Goal: Task Accomplishment & Management: Manage account settings

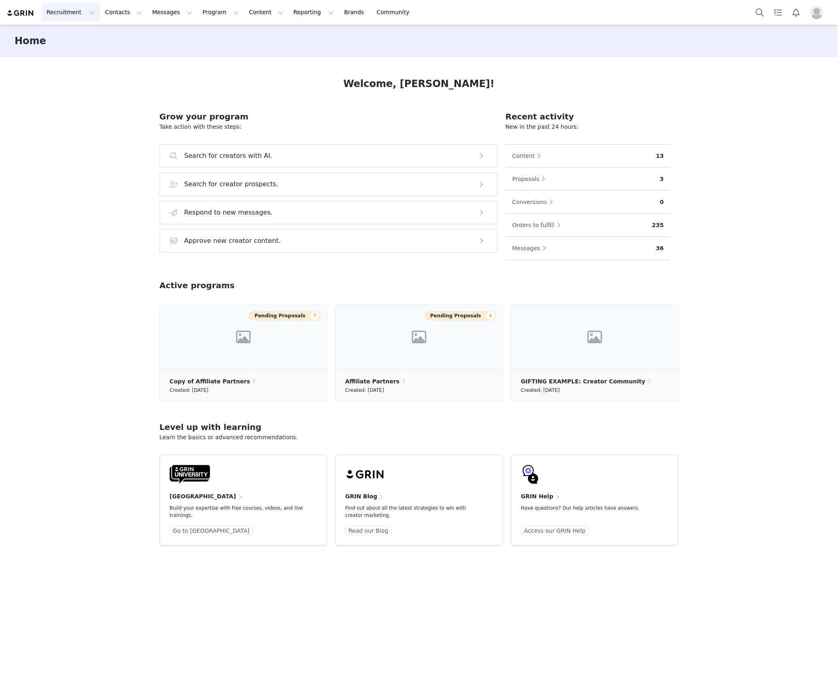
click at [58, 16] on button "Recruitment Recruitment" at bounding box center [71, 12] width 58 height 18
click at [65, 34] on p "Creator Search" at bounding box center [70, 36] width 43 height 9
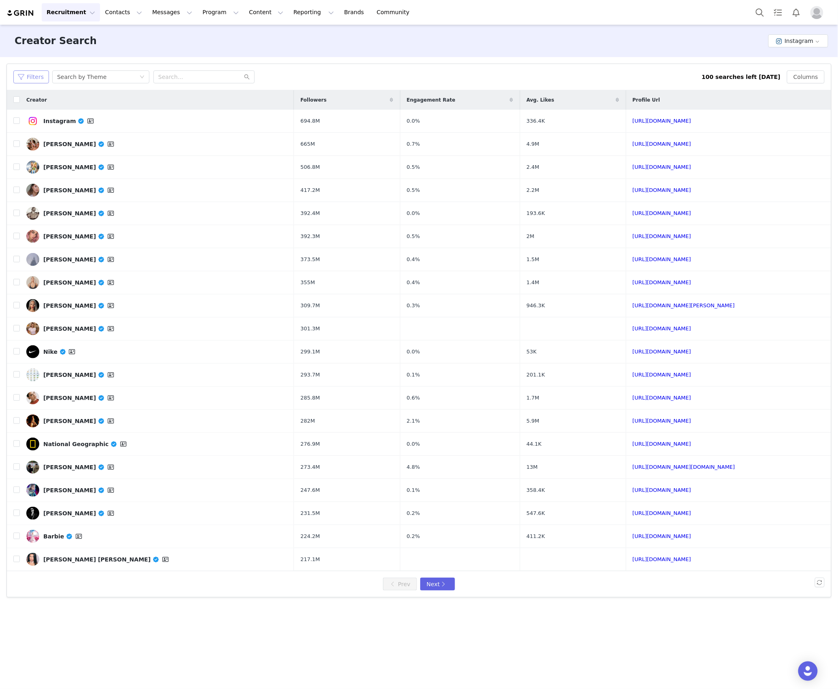
click at [35, 83] on button "Filters" at bounding box center [31, 76] width 36 height 13
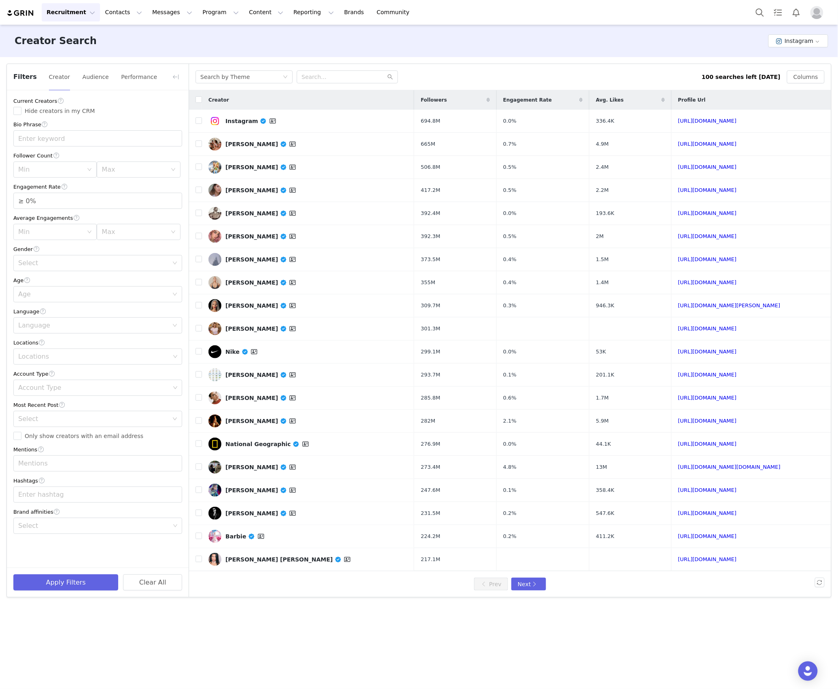
click at [96, 68] on div "Filters Creator Audience Performance" at bounding box center [98, 77] width 182 height 26
drag, startPoint x: 95, startPoint y: 75, endPoint x: 88, endPoint y: 94, distance: 20.1
click at [96, 76] on button "Audience" at bounding box center [95, 76] width 27 height 13
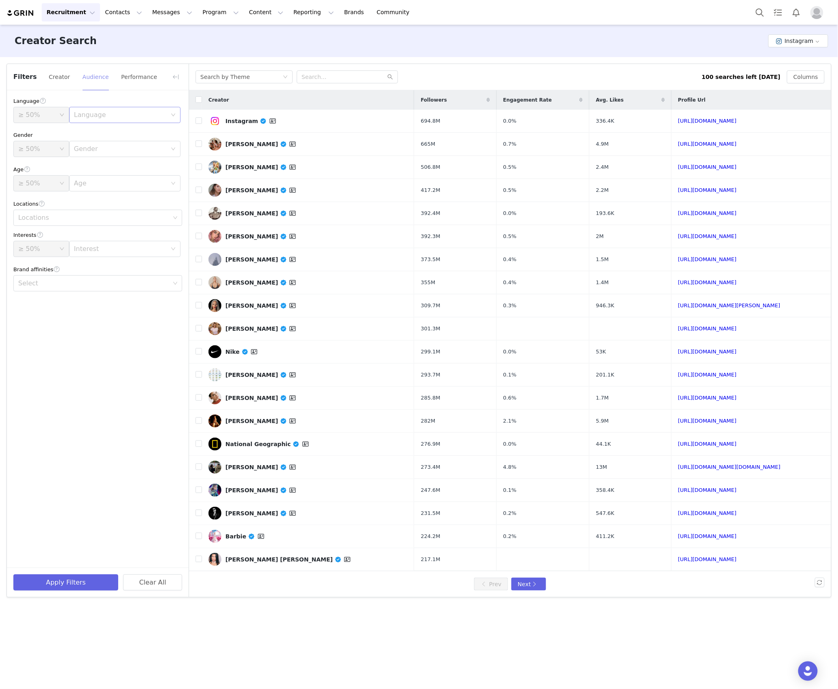
click at [87, 113] on div "Language" at bounding box center [120, 115] width 93 height 8
click at [85, 133] on li "English" at bounding box center [124, 133] width 111 height 13
click at [55, 79] on button "Creator" at bounding box center [60, 76] width 22 height 13
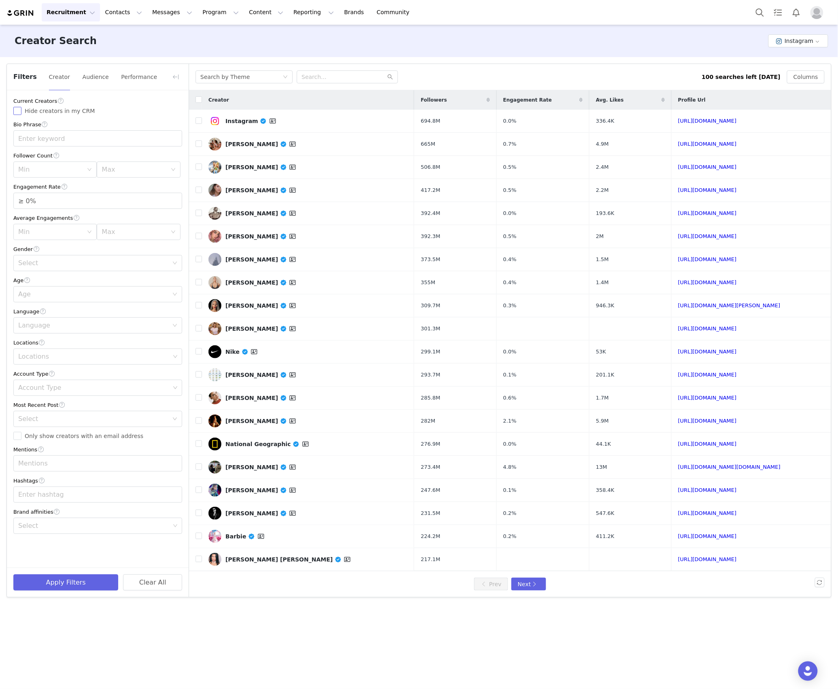
click at [20, 112] on input "Hide creators in my CRM" at bounding box center [17, 111] width 8 height 8
checkbox input "true"
click at [17, 435] on input "Only show creators with an email address" at bounding box center [17, 436] width 8 height 8
checkbox input "true"
click at [34, 174] on div "Min" at bounding box center [52, 169] width 68 height 15
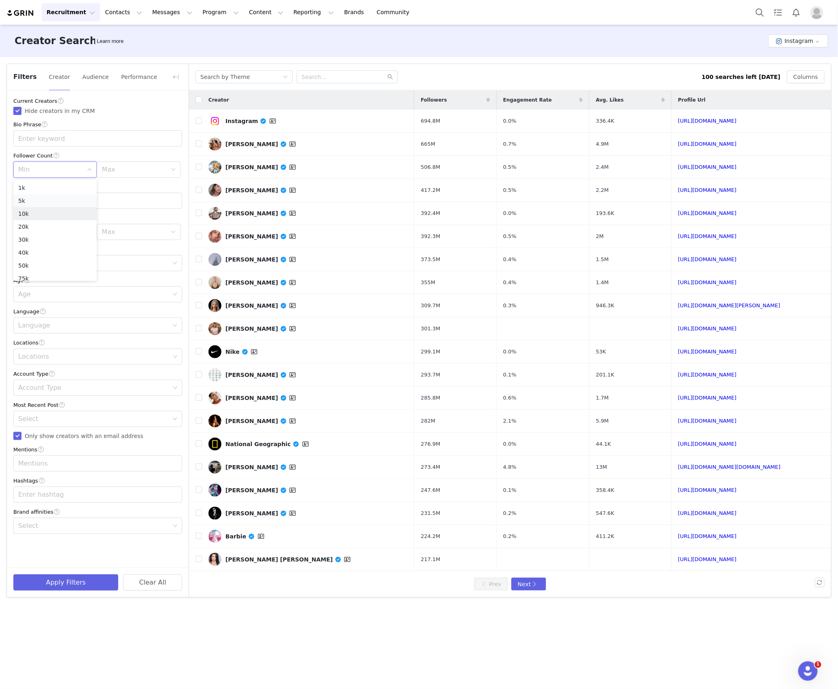
click at [39, 215] on li "10k" at bounding box center [54, 213] width 83 height 13
click at [101, 176] on div "Max" at bounding box center [138, 170] width 83 height 16
click at [117, 267] on li "50k" at bounding box center [138, 265] width 83 height 13
click at [64, 268] on div "Select" at bounding box center [95, 263] width 154 height 15
click at [54, 295] on li "Female" at bounding box center [97, 294] width 169 height 13
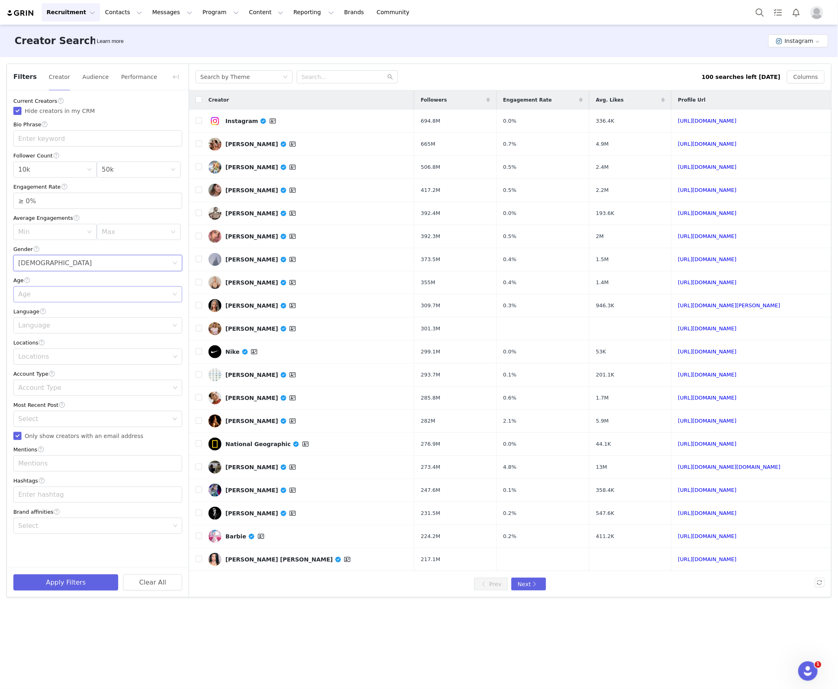
click at [53, 301] on div "Age" at bounding box center [95, 294] width 154 height 15
click at [50, 326] on li "25-34" at bounding box center [97, 325] width 169 height 13
click at [49, 335] on div "Current Creators Hide creators in my CRM Bio Phrase Follower Count Min 10k Max …" at bounding box center [98, 315] width 182 height 450
click at [51, 329] on div "Language" at bounding box center [93, 326] width 150 height 8
click at [49, 344] on li "English" at bounding box center [97, 343] width 169 height 13
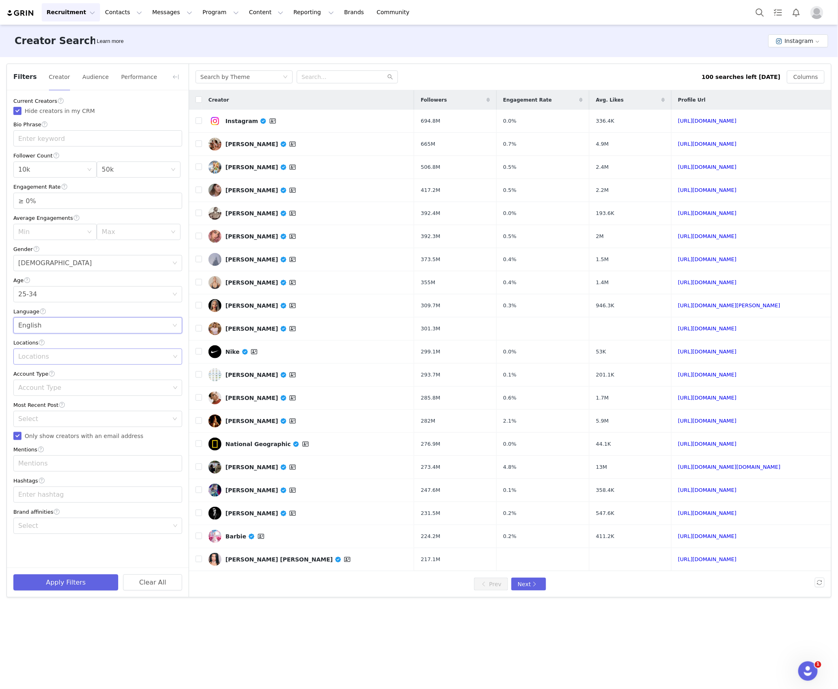
click at [43, 362] on div "Locations" at bounding box center [95, 356] width 158 height 15
type input "united"
click at [164, 638] on div "Creator Search Learn more Instagram Filters Creator Audience Performance Curren…" at bounding box center [419, 356] width 838 height 663
click at [41, 361] on div "Locations" at bounding box center [94, 357] width 152 height 8
type input "uni"
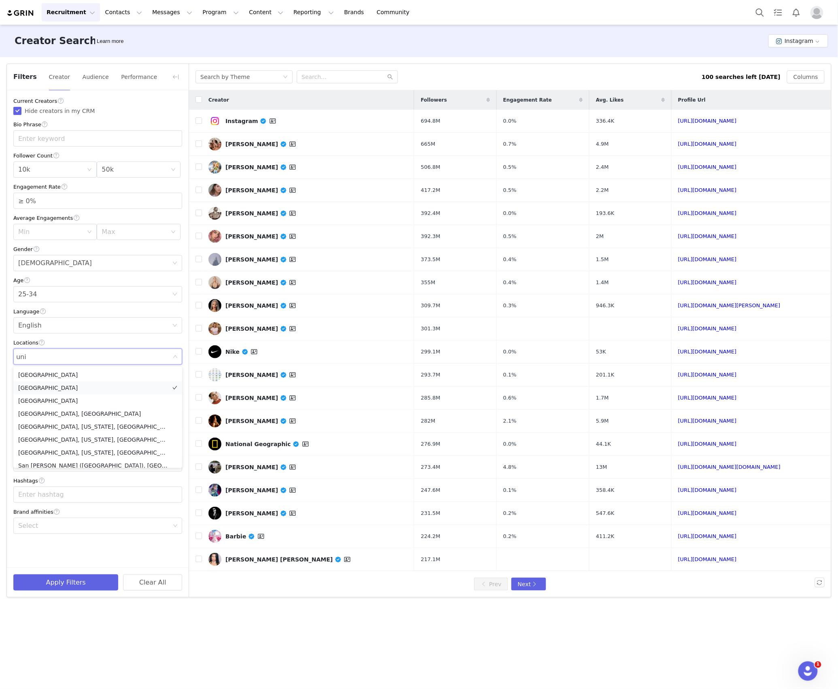
click at [67, 386] on li "United States" at bounding box center [97, 388] width 169 height 13
drag, startPoint x: 80, startPoint y: 654, endPoint x: 192, endPoint y: 624, distance: 115.7
click at [83, 652] on div "Creator Search Learn more Instagram Filters Creator Audience Performance Curren…" at bounding box center [419, 356] width 838 height 663
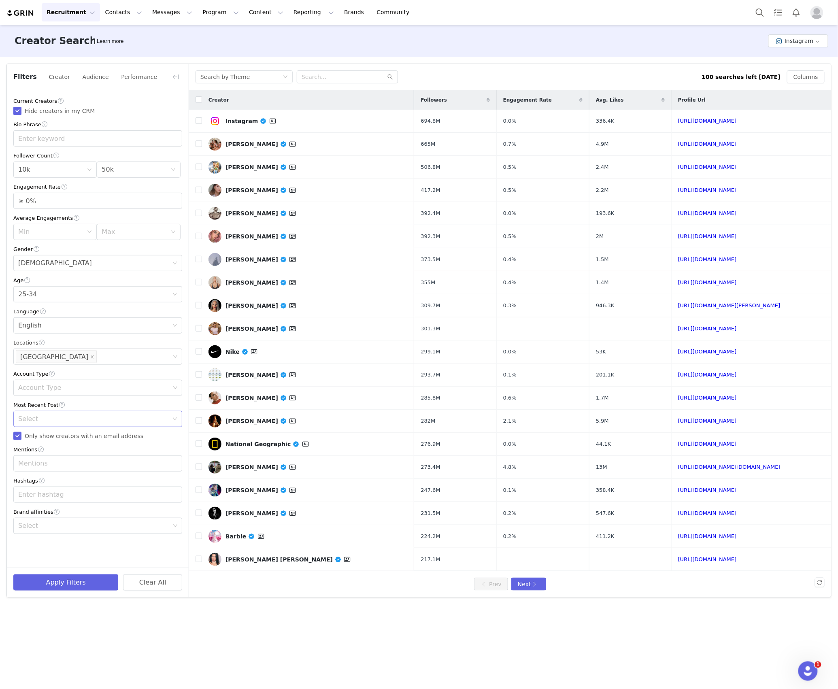
click at [25, 422] on div "Select" at bounding box center [93, 419] width 150 height 8
click at [31, 441] on li "<1 Month" at bounding box center [97, 437] width 169 height 13
click at [46, 472] on div "Mentions" at bounding box center [97, 464] width 169 height 16
type input "skincare"
type input "beauty"
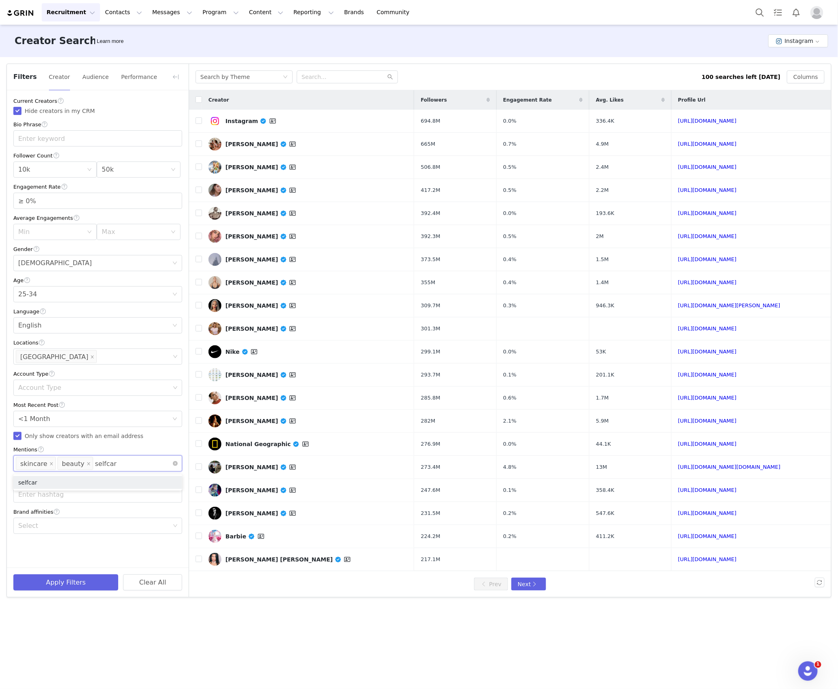
type input "selfcare"
type input "makeup"
click at [85, 639] on div "Creator Search Learn more Instagram Filters Creator Audience Performance Curren…" at bounding box center [419, 356] width 838 height 663
click at [43, 505] on div "Enter hashtag" at bounding box center [94, 509] width 152 height 8
type input "skincare"
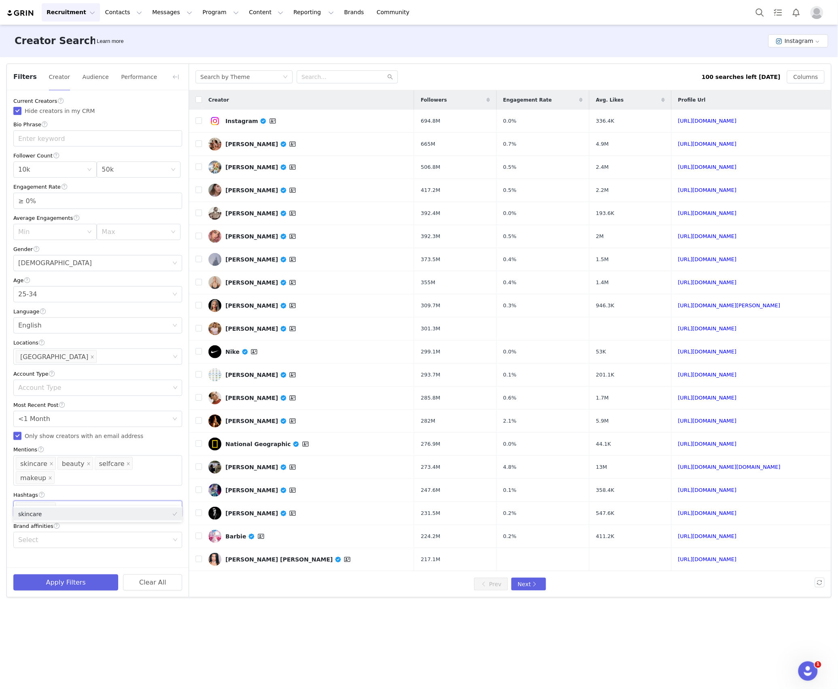
type input "n"
type input "beauty"
type input "selfcare"
type input "makeup"
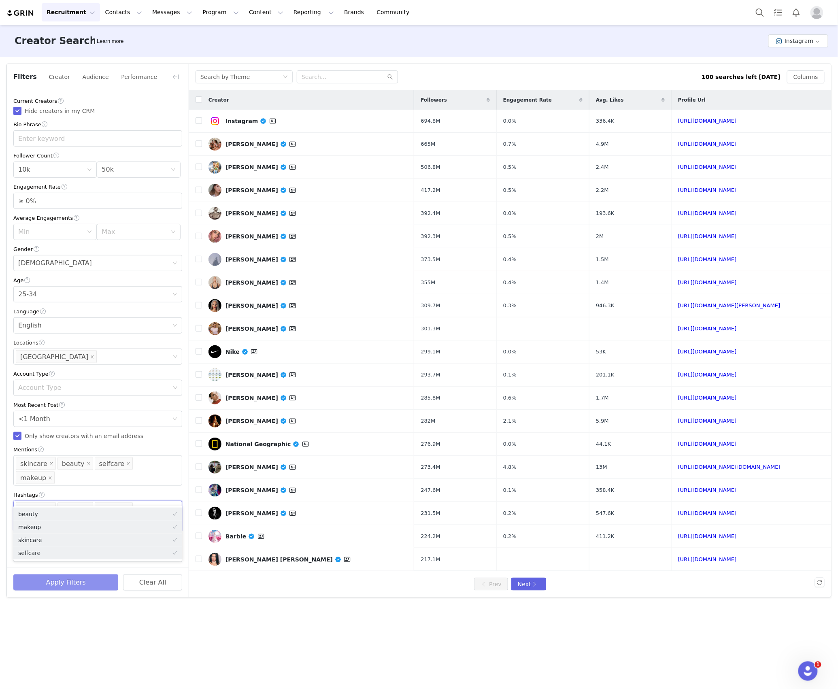
click at [93, 584] on button "Apply Filters" at bounding box center [65, 583] width 105 height 16
click at [23, 580] on button "Apply Filters" at bounding box center [65, 583] width 105 height 16
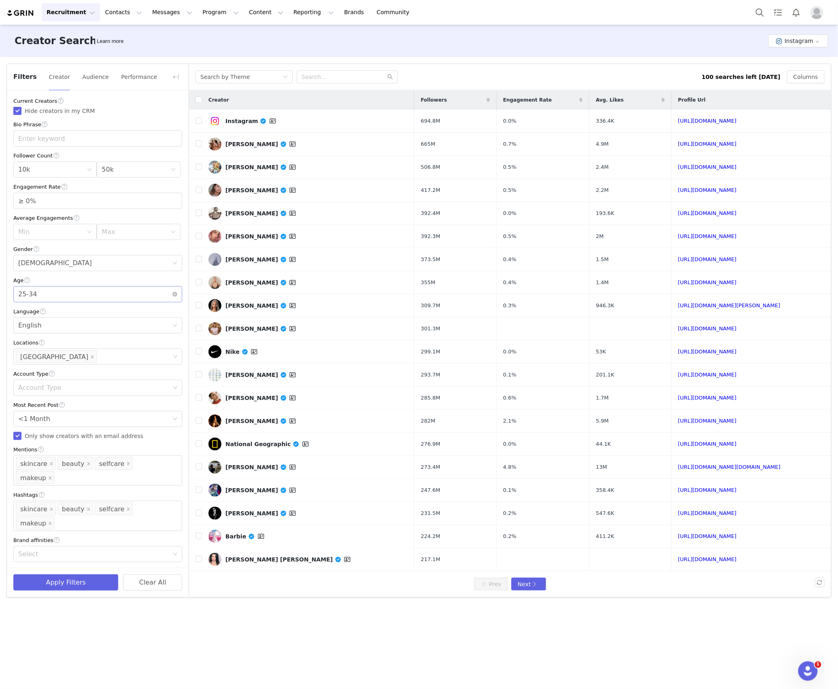
click at [45, 288] on div "Age 25-34" at bounding box center [95, 294] width 154 height 15
click at [41, 337] on li "35-44" at bounding box center [97, 338] width 169 height 13
click at [51, 581] on button "Apply Filters" at bounding box center [65, 583] width 105 height 16
click at [85, 9] on button "Recruitment Recruitment" at bounding box center [71, 12] width 58 height 18
click at [70, 38] on p "Creator Search" at bounding box center [70, 36] width 43 height 9
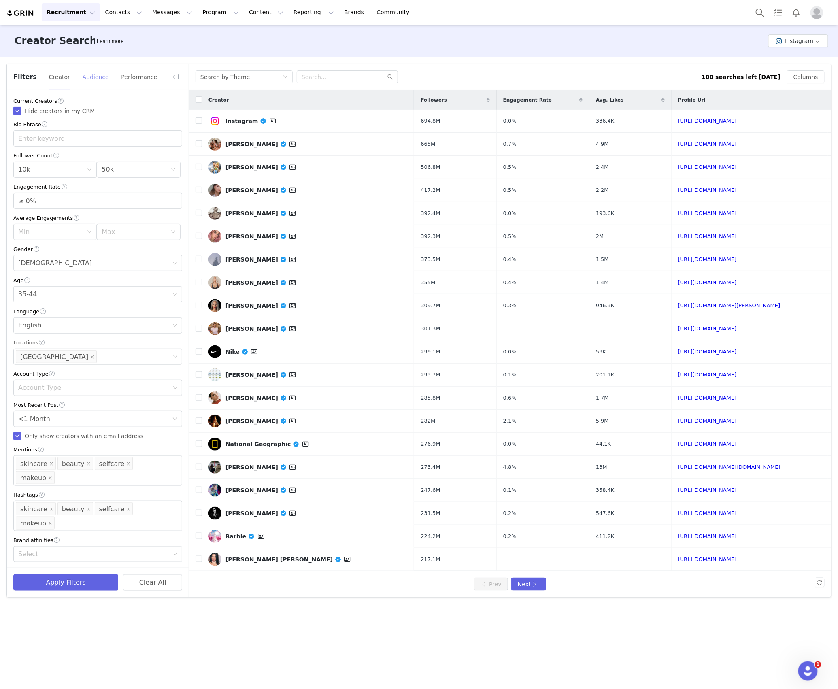
click at [88, 76] on button "Audience" at bounding box center [95, 76] width 27 height 13
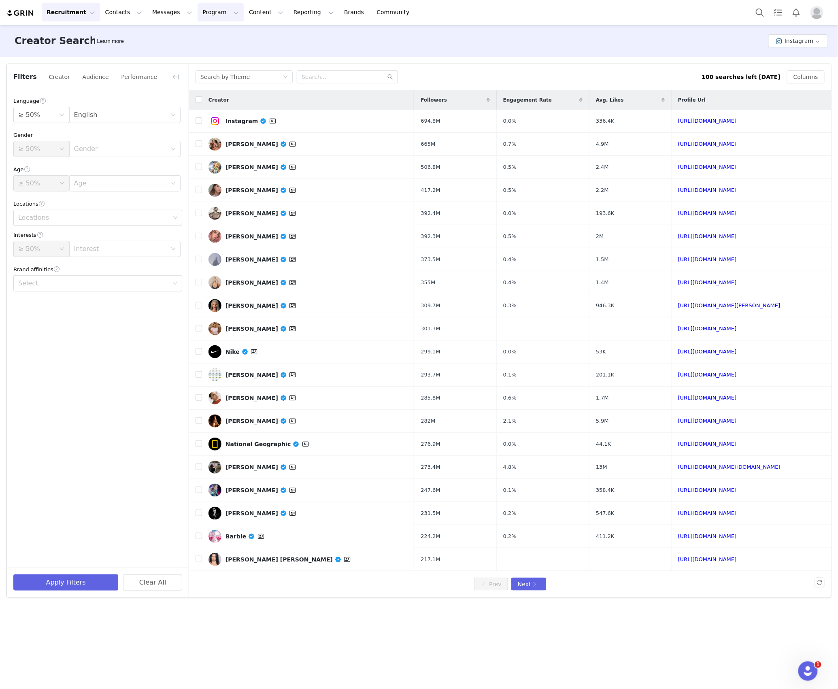
click at [209, 4] on button "Program Program" at bounding box center [221, 12] width 46 height 18
click at [200, 36] on p "Activations" at bounding box center [203, 36] width 31 height 9
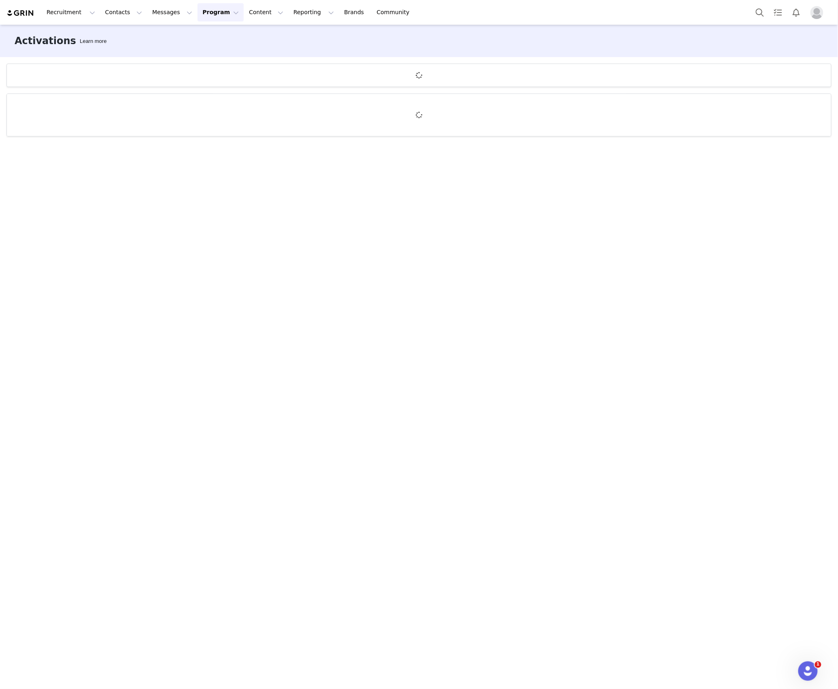
click at [216, 12] on button "Program Program" at bounding box center [221, 12] width 46 height 18
click at [211, 6] on button "Program Program" at bounding box center [221, 12] width 46 height 18
click at [205, 33] on p "Activations" at bounding box center [203, 36] width 31 height 9
click at [198, 18] on button "Program Program" at bounding box center [221, 12] width 46 height 18
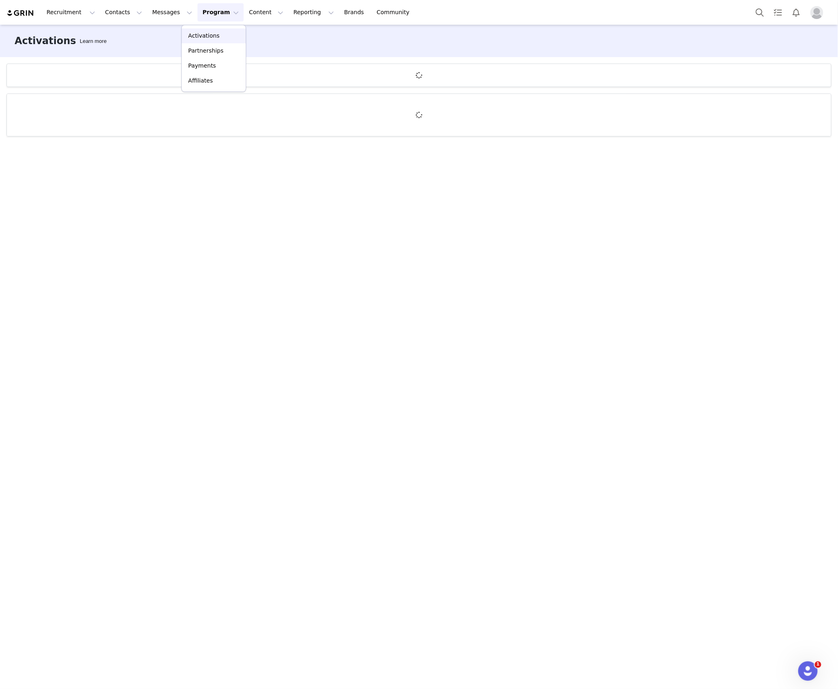
click at [194, 28] on link "Activations" at bounding box center [214, 35] width 64 height 15
click at [444, 12] on img "Profile" at bounding box center [817, 12] width 13 height 13
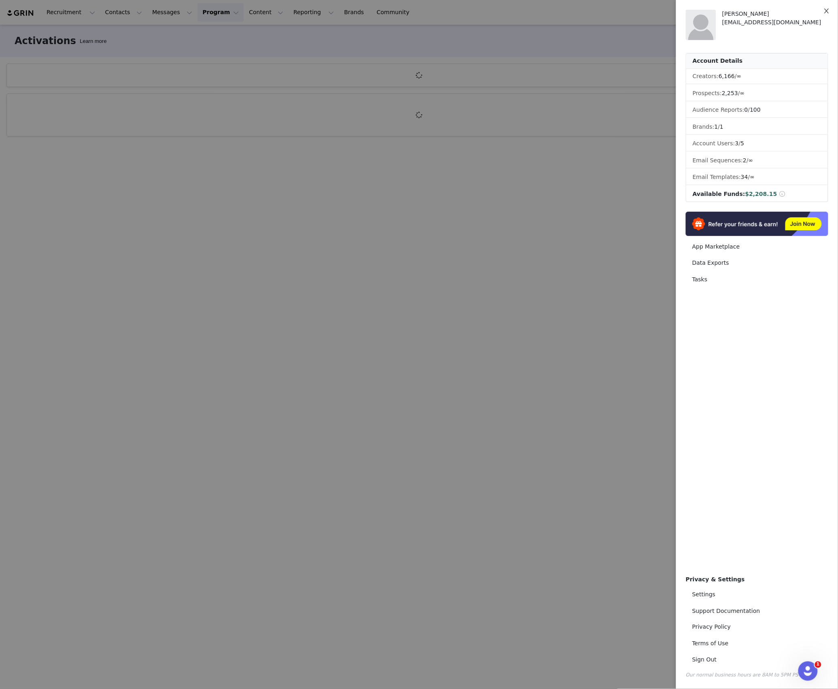
click at [444, 10] on icon "icon: close" at bounding box center [827, 11] width 4 height 5
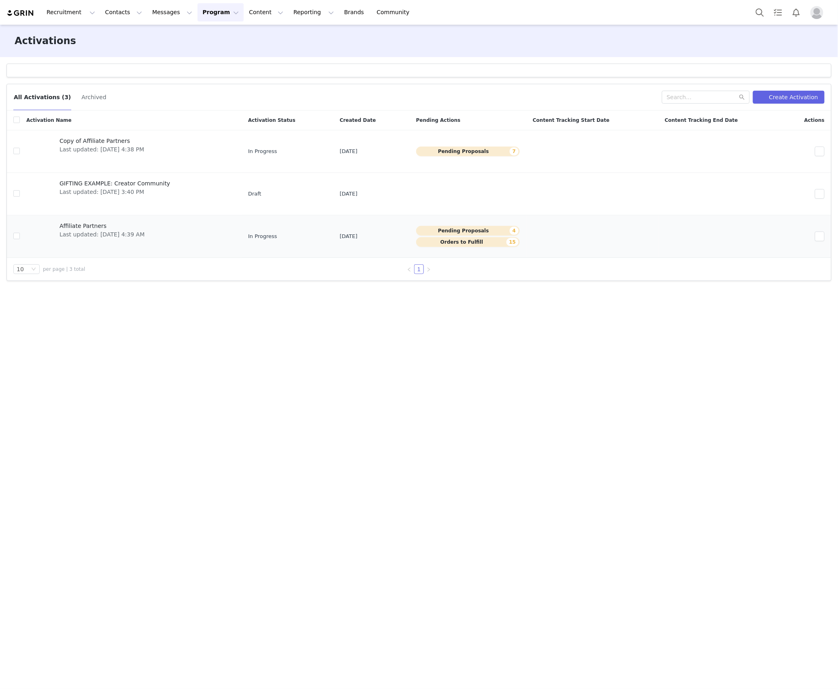
click at [140, 248] on div "Affiliate Partners Last updated: Sep 18, 2025 4:39 AM" at bounding box center [102, 236] width 95 height 32
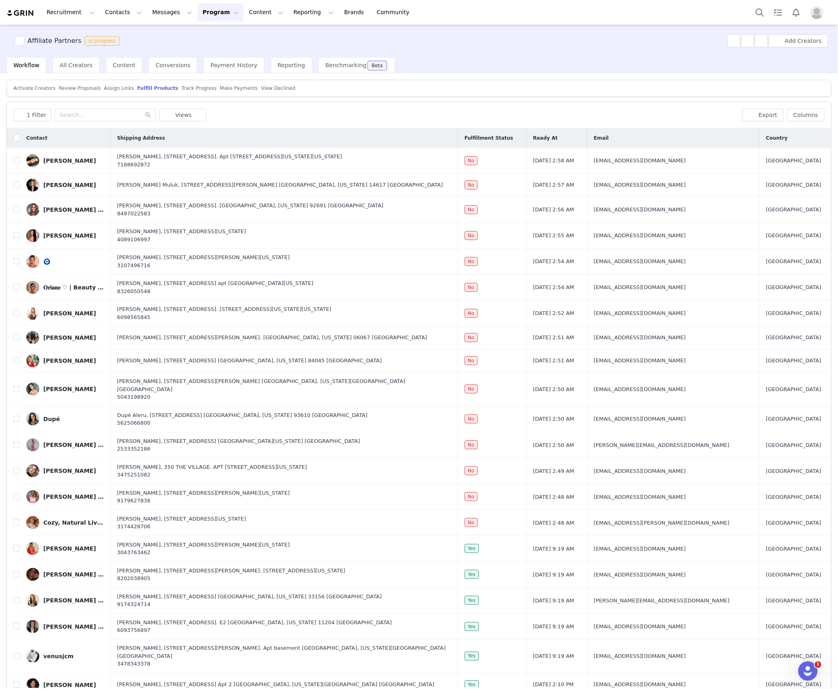
click at [75, 87] on span "Review Proposals" at bounding box center [80, 88] width 42 height 6
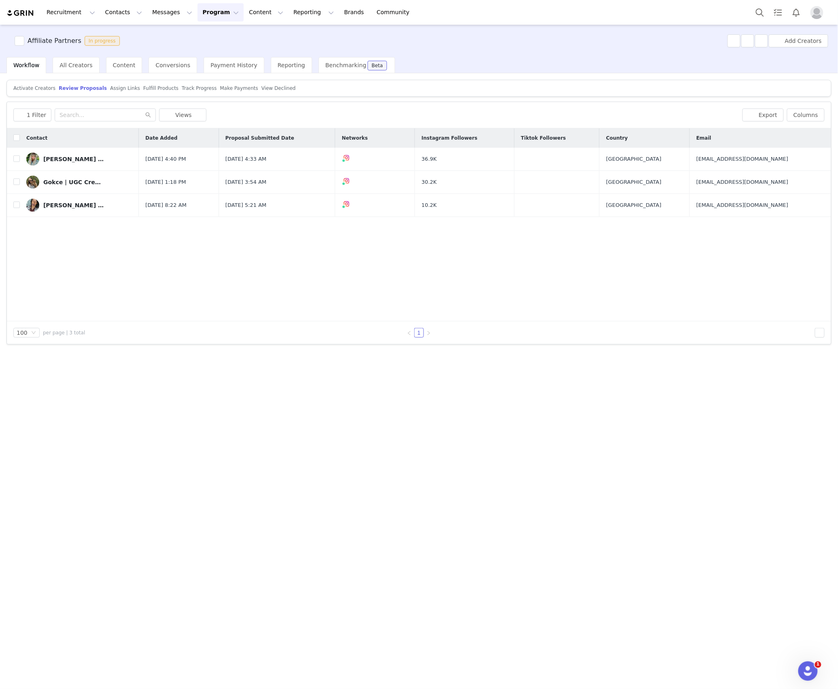
click at [111, 86] on span "Assign Links" at bounding box center [125, 88] width 30 height 6
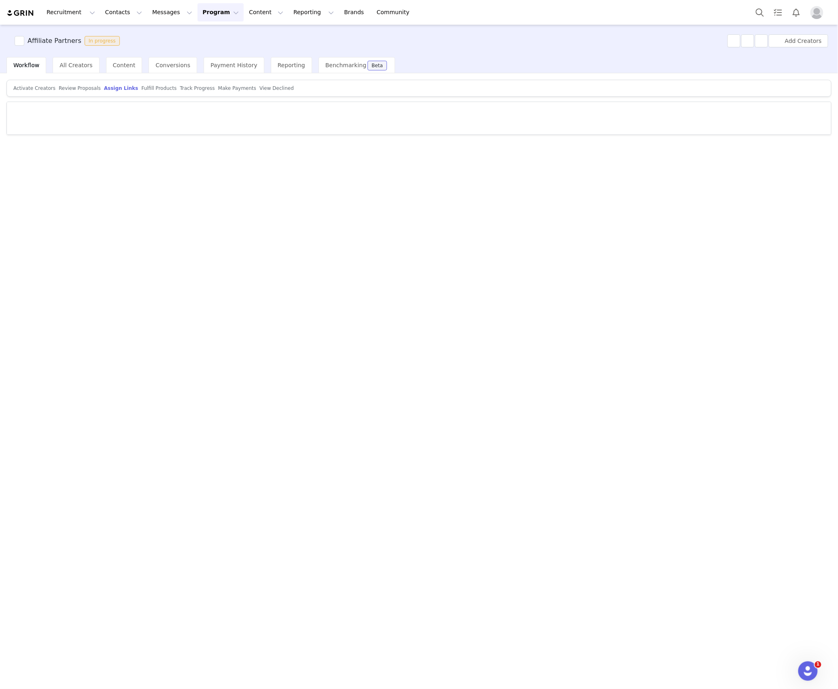
click at [141, 90] on span "Fulfill Products" at bounding box center [158, 88] width 35 height 6
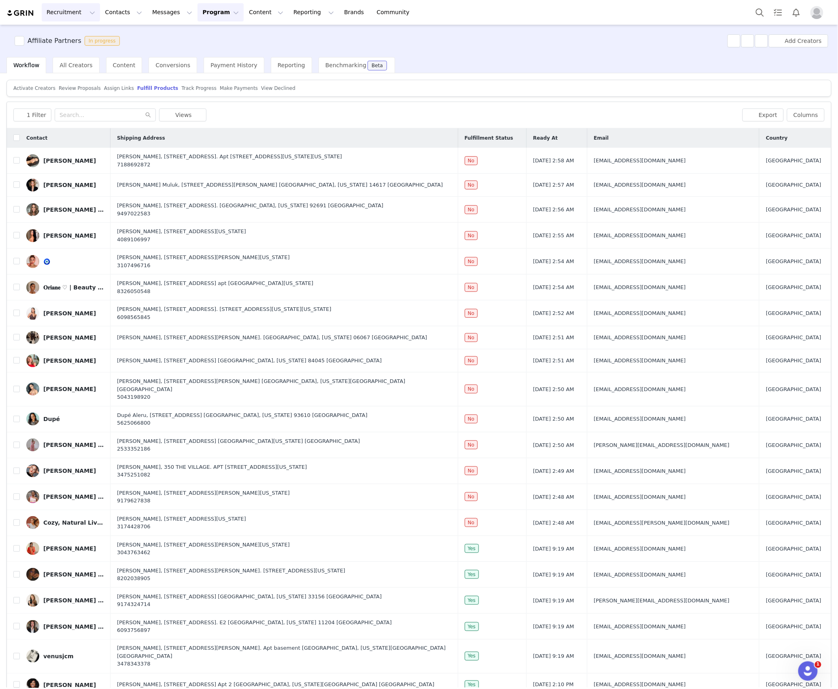
click at [54, 10] on button "Recruitment Recruitment" at bounding box center [71, 12] width 58 height 18
click at [61, 34] on p "Creator Search" at bounding box center [70, 36] width 43 height 9
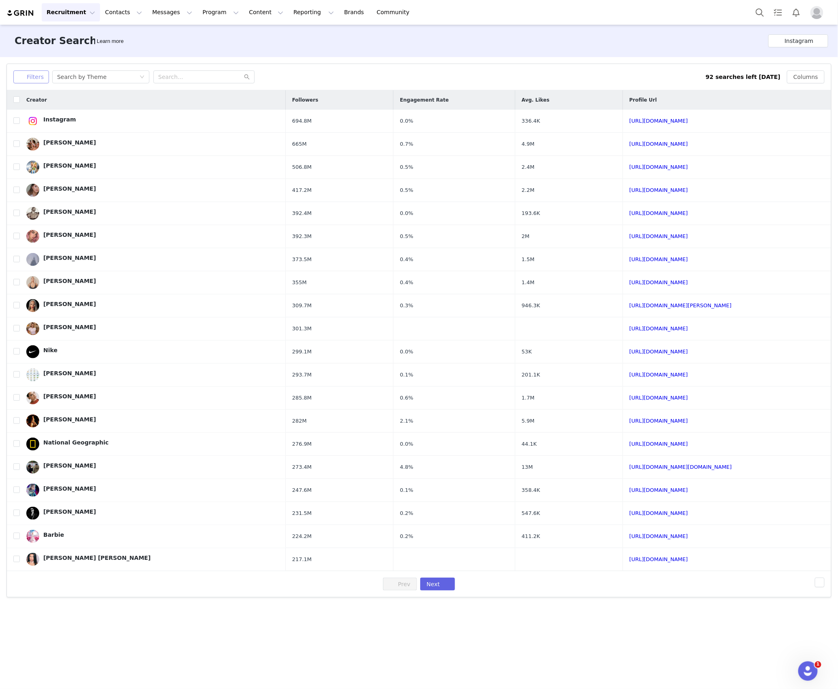
click at [31, 78] on button "Filters" at bounding box center [31, 76] width 36 height 13
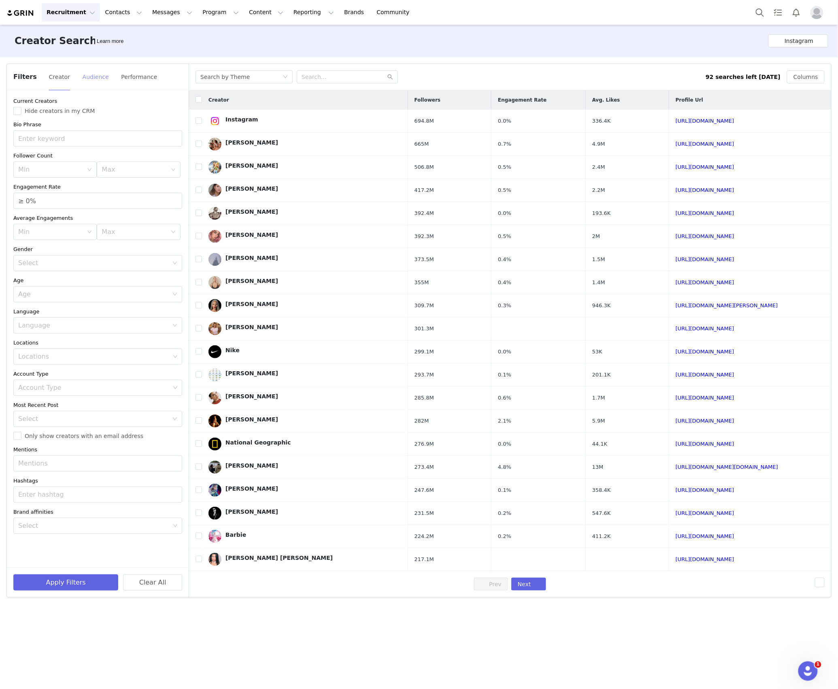
click at [97, 78] on button "Audience" at bounding box center [95, 76] width 27 height 13
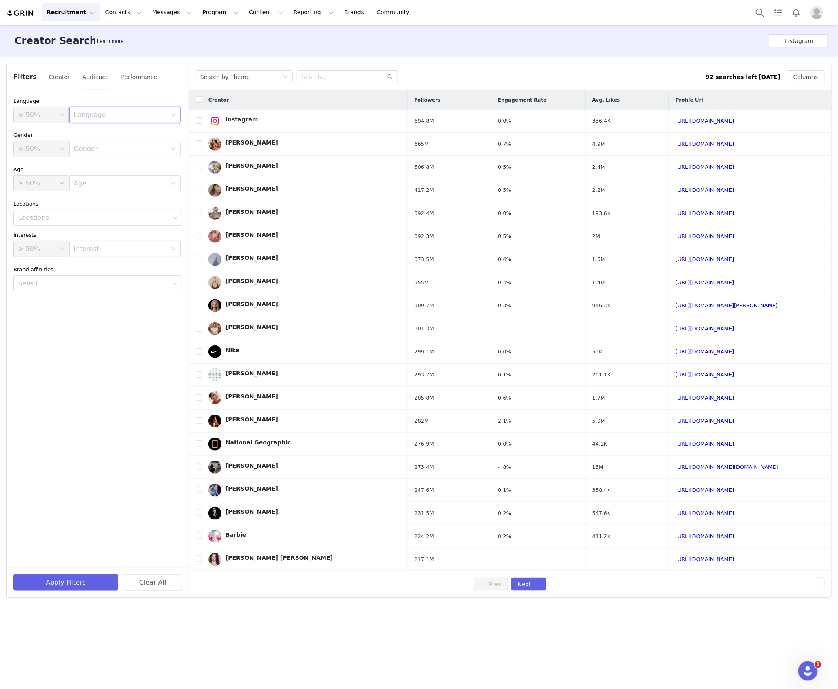
click at [88, 107] on div "Language" at bounding box center [124, 115] width 111 height 16
click at [84, 130] on li "English" at bounding box center [124, 133] width 111 height 13
click at [64, 75] on button "Creator" at bounding box center [60, 76] width 22 height 13
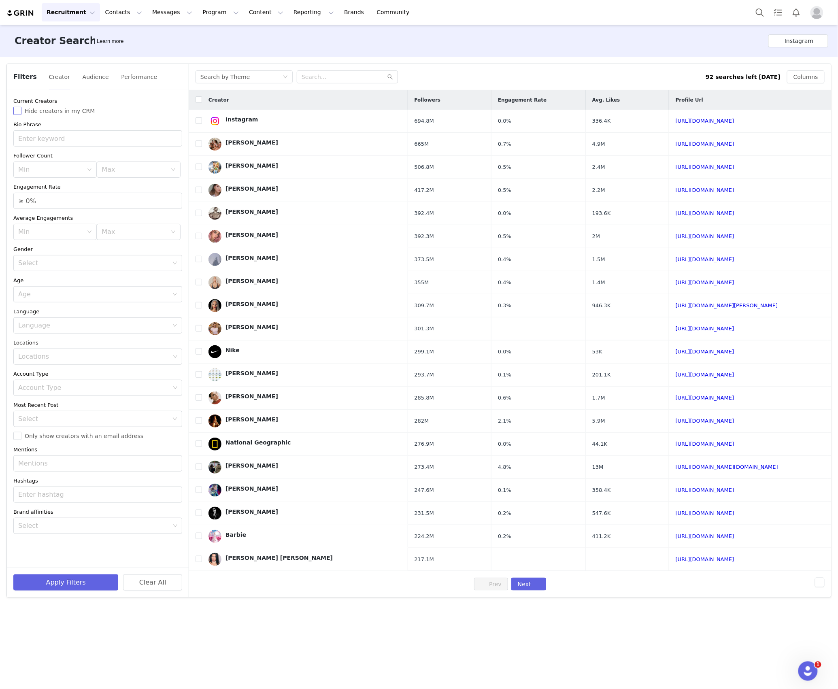
click at [46, 110] on span "Hide creators in my CRM" at bounding box center [59, 111] width 77 height 6
click at [21, 110] on input "Hide creators in my CRM" at bounding box center [17, 111] width 8 height 8
checkbox input "true"
click at [26, 433] on div "Current Creators Hide creators in my CRM Bio Phrase Follower Count Min Max Enga…" at bounding box center [98, 315] width 182 height 450
click at [26, 433] on span "Only show creators with an email address" at bounding box center [83, 436] width 125 height 6
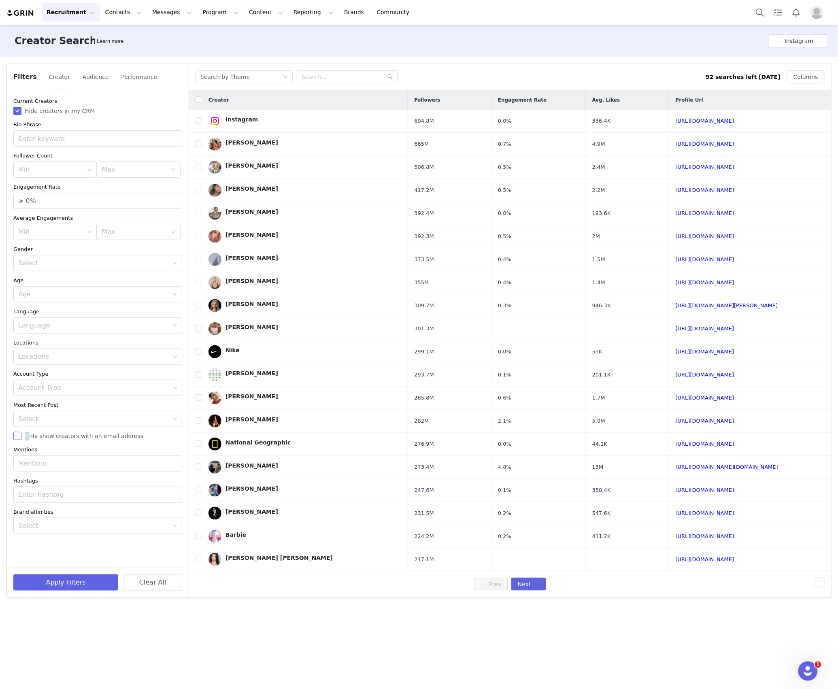
click at [21, 433] on input "Only show creators with an email address" at bounding box center [17, 436] width 8 height 8
checkbox input "true"
click at [72, 172] on div "Min" at bounding box center [50, 170] width 65 height 8
click at [46, 230] on li "75k" at bounding box center [54, 224] width 83 height 13
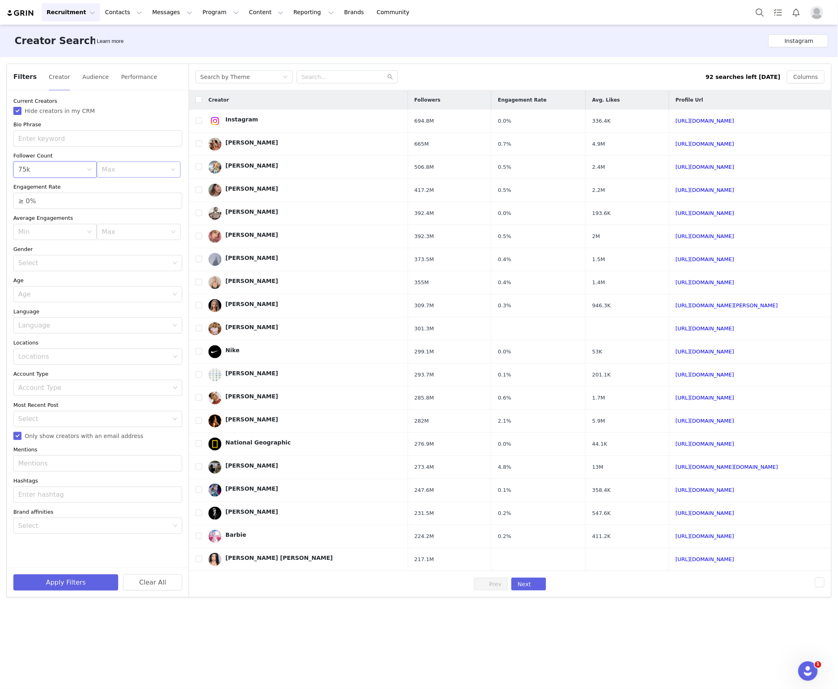
click at [124, 164] on div "Max" at bounding box center [136, 169] width 68 height 15
click at [124, 241] on li "250k" at bounding box center [138, 247] width 83 height 13
click at [45, 262] on div "Select" at bounding box center [93, 263] width 150 height 8
click at [31, 292] on li "Female" at bounding box center [97, 294] width 169 height 13
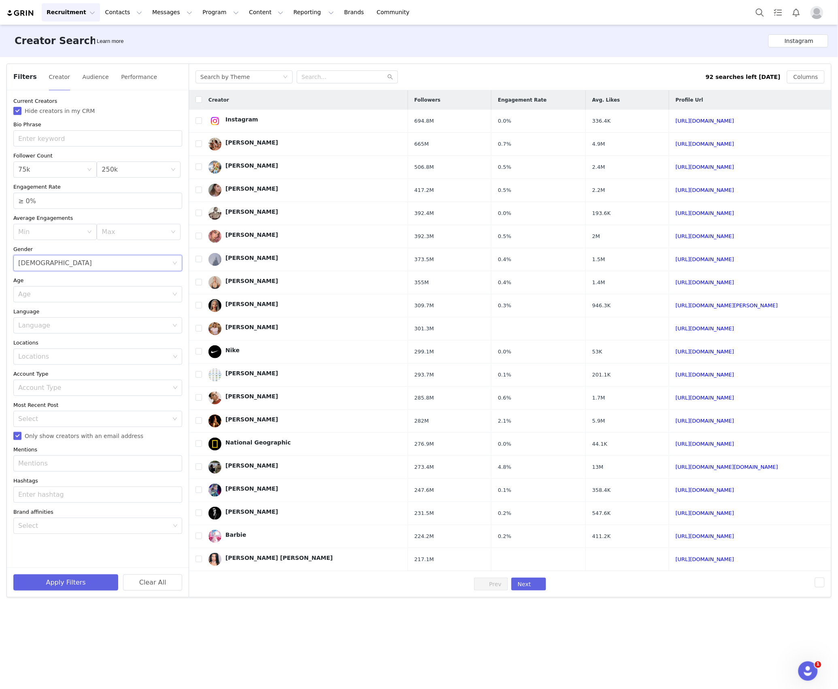
click at [31, 292] on div "Age" at bounding box center [93, 294] width 150 height 8
click at [25, 341] on li "35-44" at bounding box center [97, 338] width 169 height 13
click at [33, 329] on div "Language" at bounding box center [93, 326] width 150 height 8
click at [32, 348] on li "English" at bounding box center [97, 343] width 169 height 13
click at [29, 362] on div "Locations" at bounding box center [95, 356] width 158 height 15
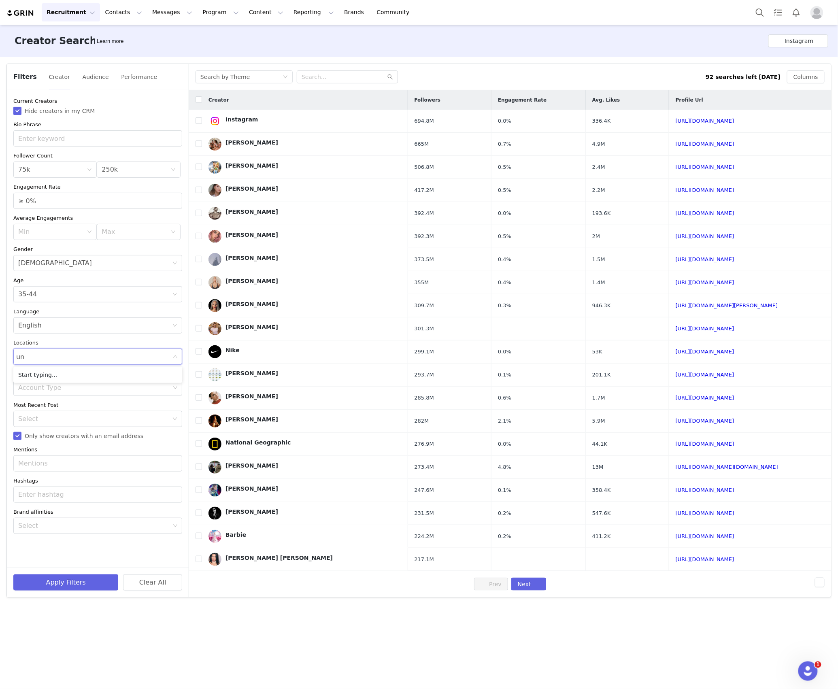
type input "uni"
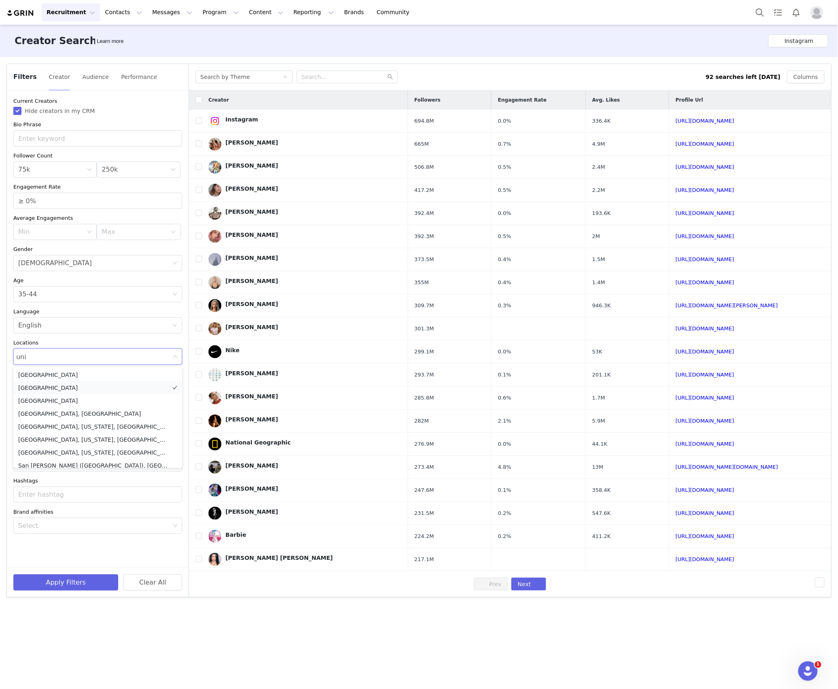
click at [58, 383] on li "[GEOGRAPHIC_DATA]" at bounding box center [97, 388] width 169 height 13
click at [4, 441] on div "Filters Creator Audience Performance Current Creators Hide creators in my CRM B…" at bounding box center [419, 330] width 838 height 547
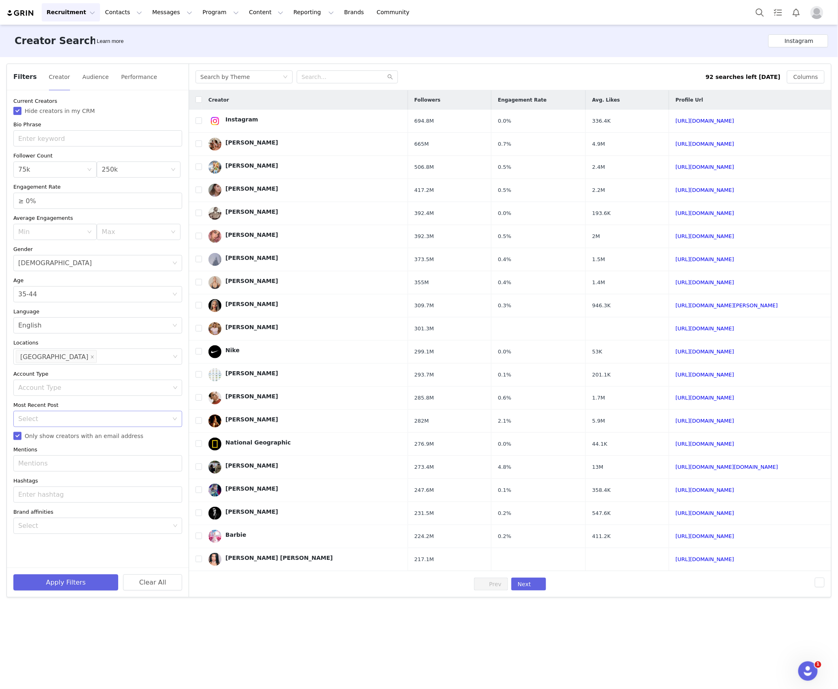
click at [40, 412] on div "Select" at bounding box center [95, 419] width 154 height 15
click at [36, 441] on li "<1 Month" at bounding box center [97, 437] width 169 height 13
click at [33, 463] on div "Mentions" at bounding box center [94, 464] width 152 height 8
type input "suncare"
click at [104, 586] on button "Apply Filters" at bounding box center [65, 583] width 105 height 16
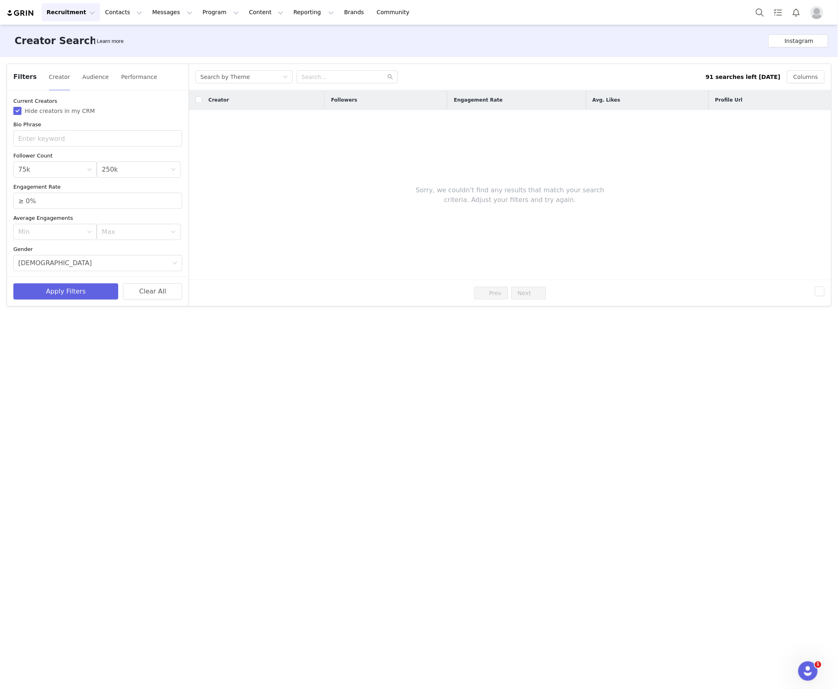
scroll to position [266, 0]
click at [48, 203] on icon "icon: close" at bounding box center [50, 200] width 4 height 5
click at [38, 231] on div "Enter hashtag" at bounding box center [94, 231] width 152 height 8
type input "selfcare"
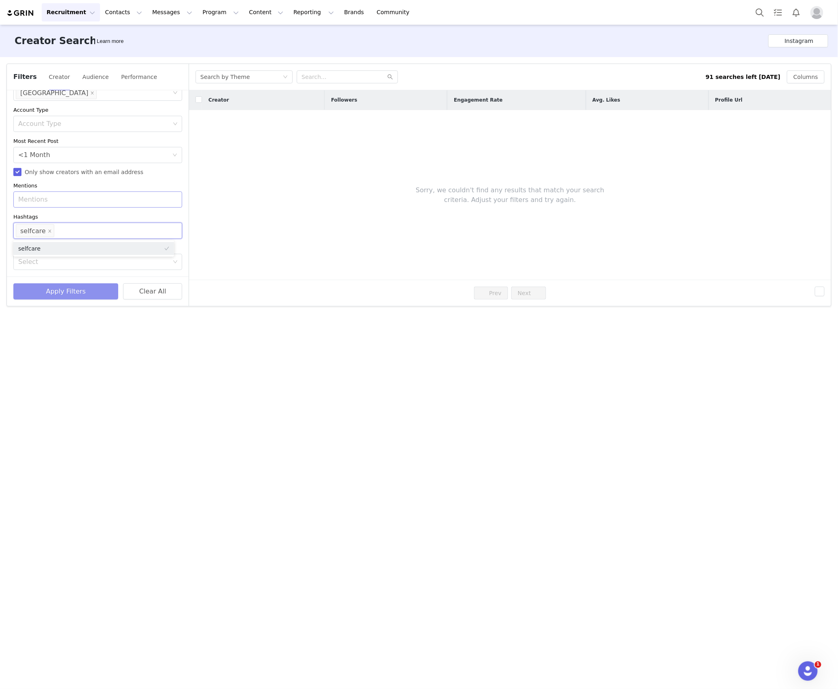
click at [68, 294] on button "Apply Filters" at bounding box center [65, 292] width 105 height 16
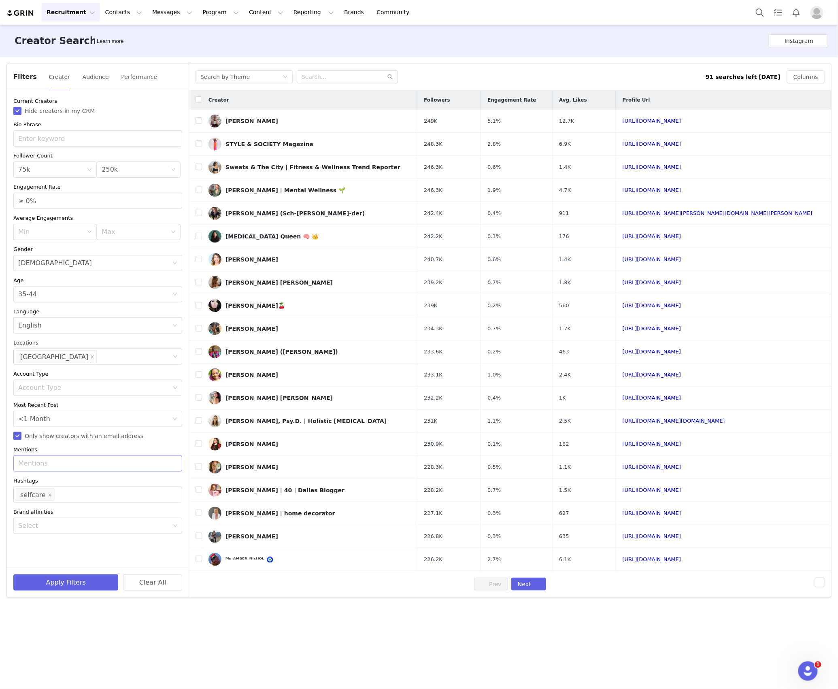
scroll to position [0, 0]
click at [682, 122] on link "https://www.instagram.com/jenevaroseauthor/" at bounding box center [652, 121] width 59 height 6
click at [682, 145] on link "https://www.instagram.com/kinyaclaiborne/" at bounding box center [652, 144] width 59 height 6
click at [200, 98] on input "checkbox" at bounding box center [199, 99] width 6 height 6
checkbox input "true"
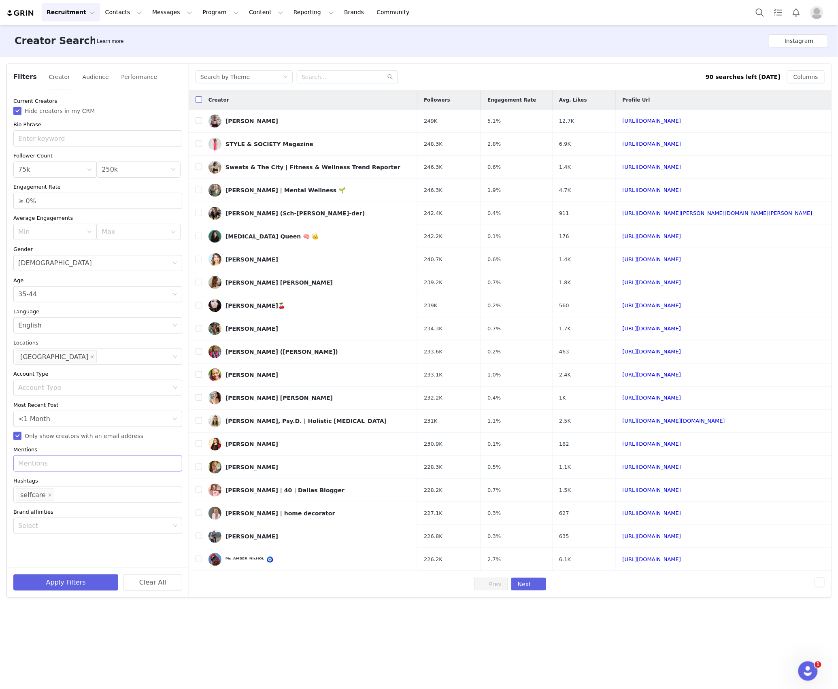
checkbox input "true"
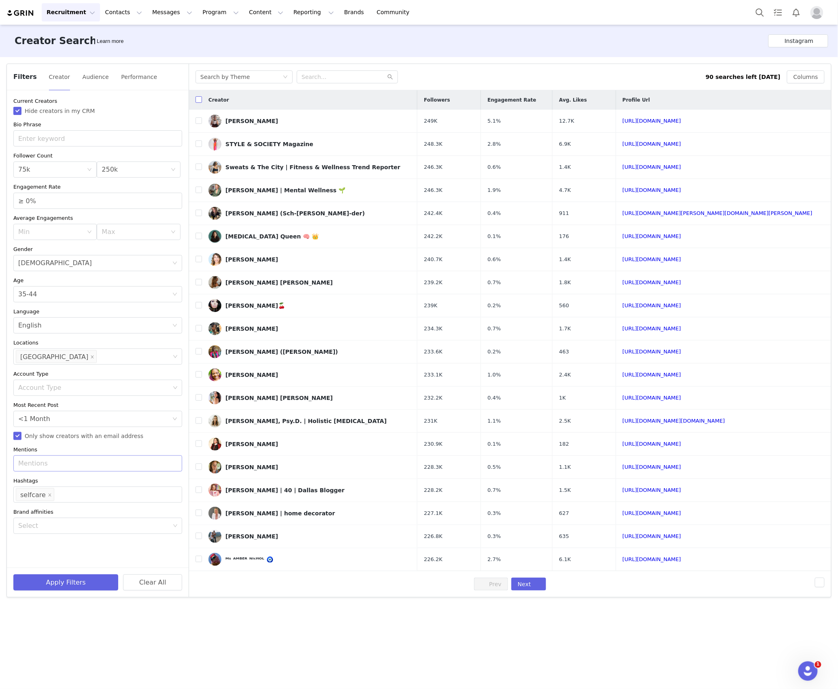
checkbox input "true"
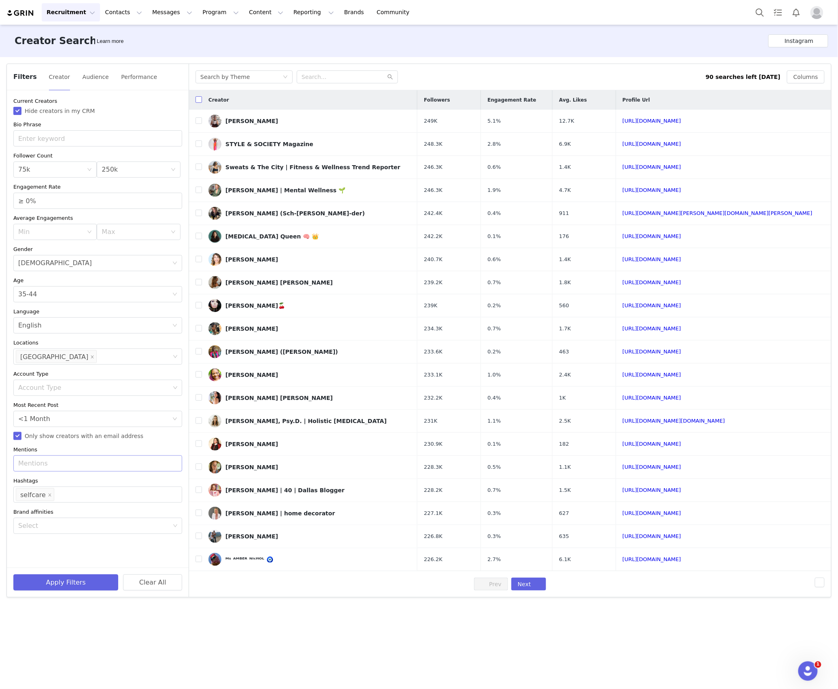
checkbox input "true"
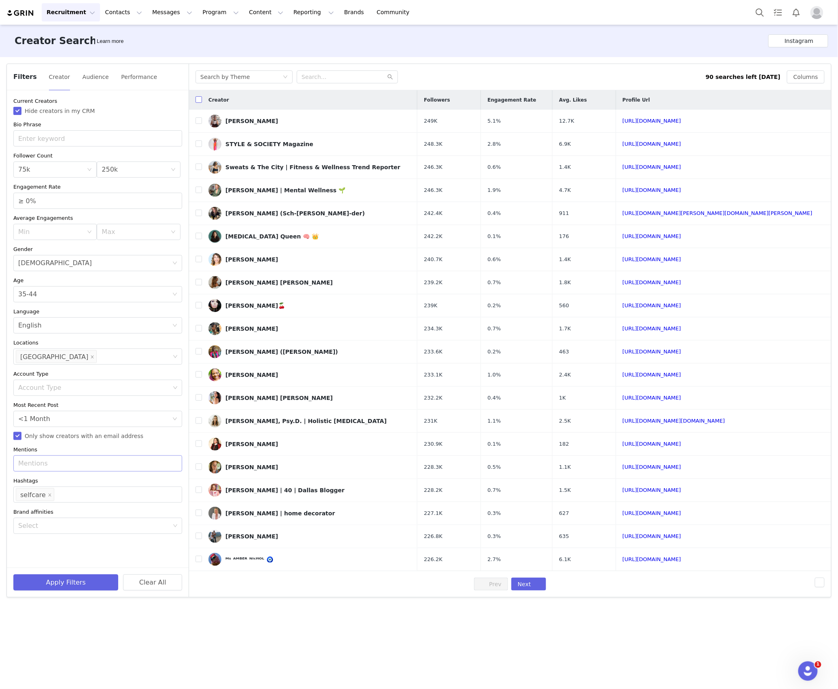
checkbox input "true"
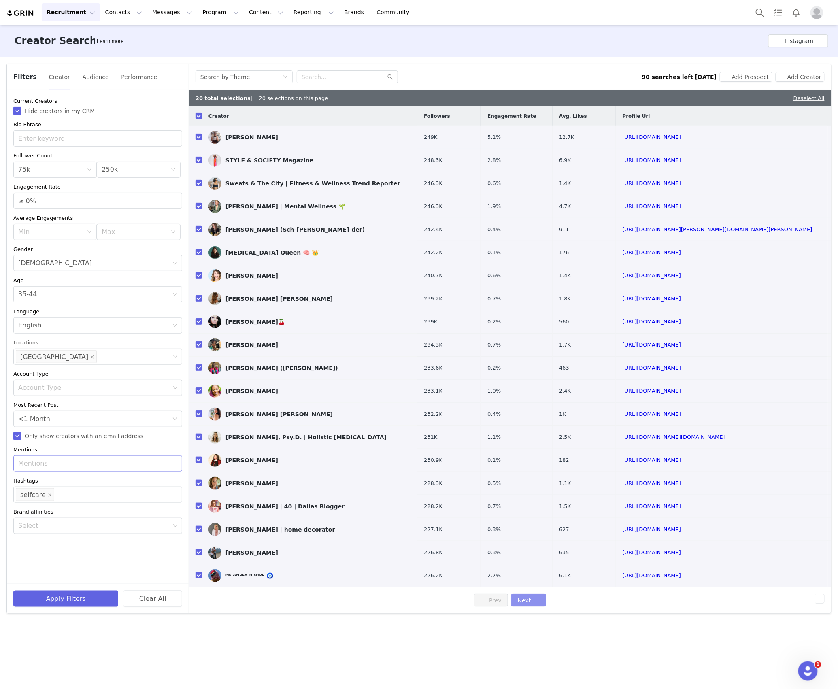
click at [535, 602] on button "Next" at bounding box center [529, 600] width 35 height 13
click at [807, 79] on button "Add Creator" at bounding box center [800, 77] width 49 height 10
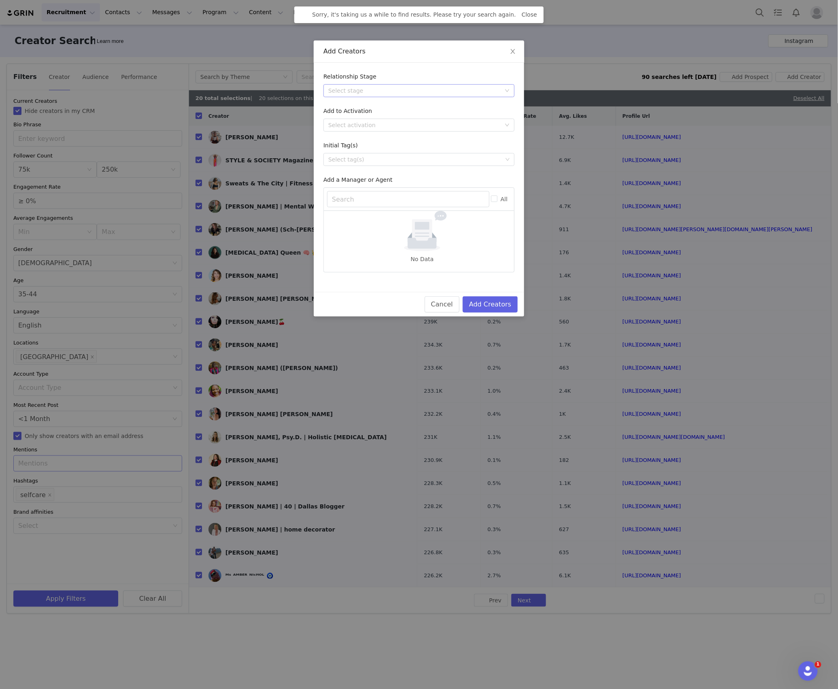
click at [399, 90] on div "Select stage" at bounding box center [414, 91] width 173 height 8
click at [371, 110] on li "Needs Outreach" at bounding box center [419, 106] width 191 height 13
click at [362, 119] on div "Select activation" at bounding box center [416, 125] width 176 height 12
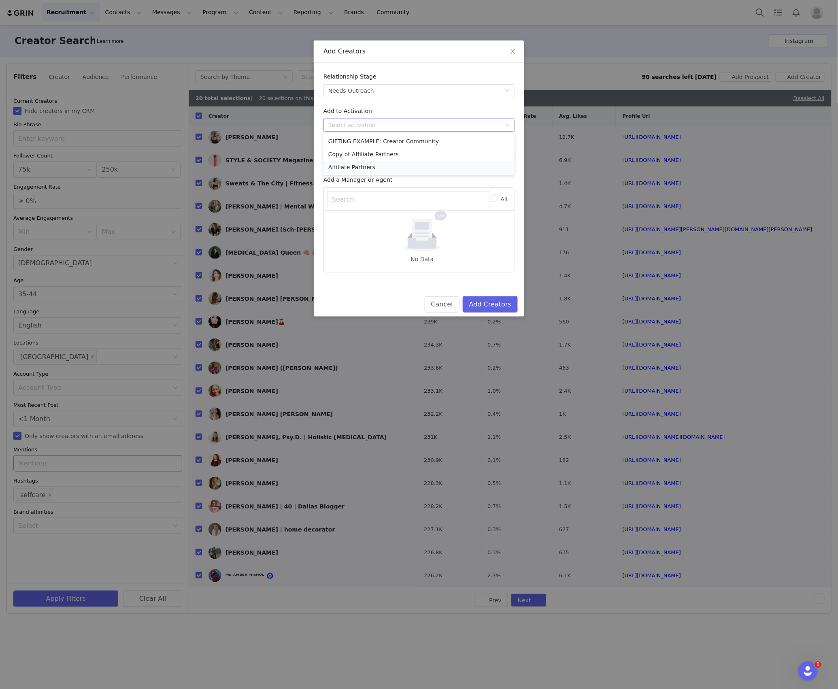
click at [348, 161] on li "Affiliate Partners" at bounding box center [419, 167] width 191 height 13
click at [487, 305] on button "Add Creators" at bounding box center [490, 304] width 55 height 16
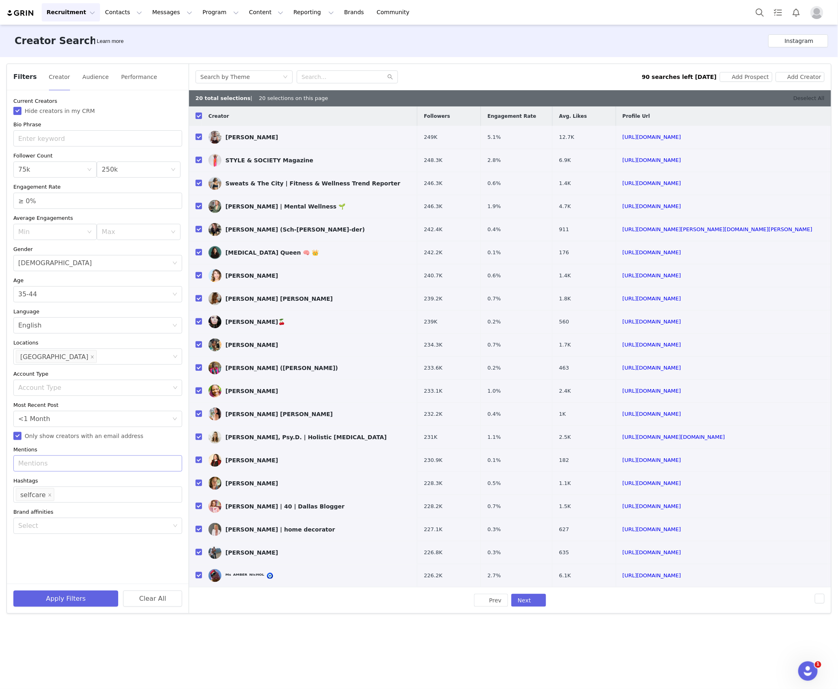
click at [798, 96] on link "Deselect All" at bounding box center [809, 98] width 31 height 6
checkbox input "false"
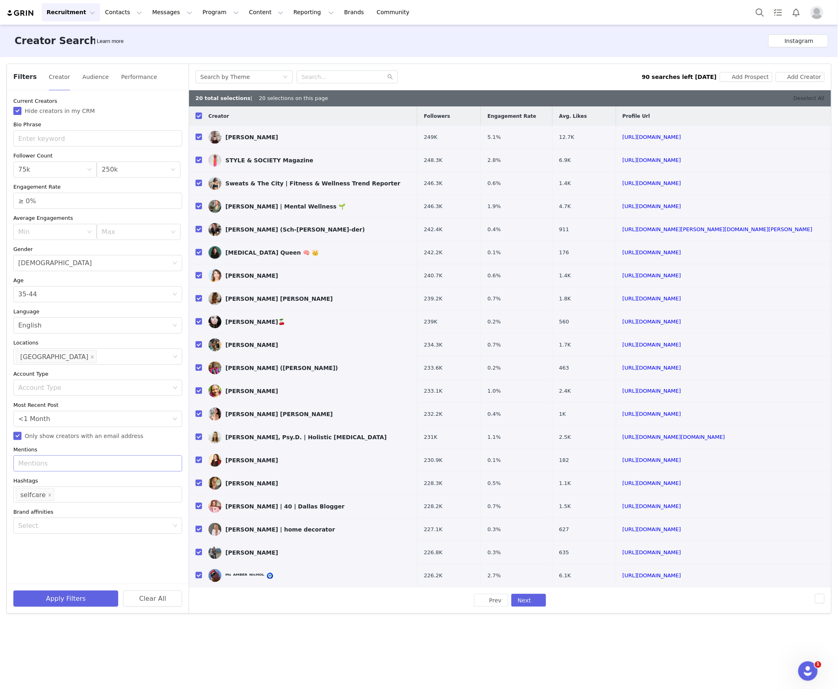
checkbox input "false"
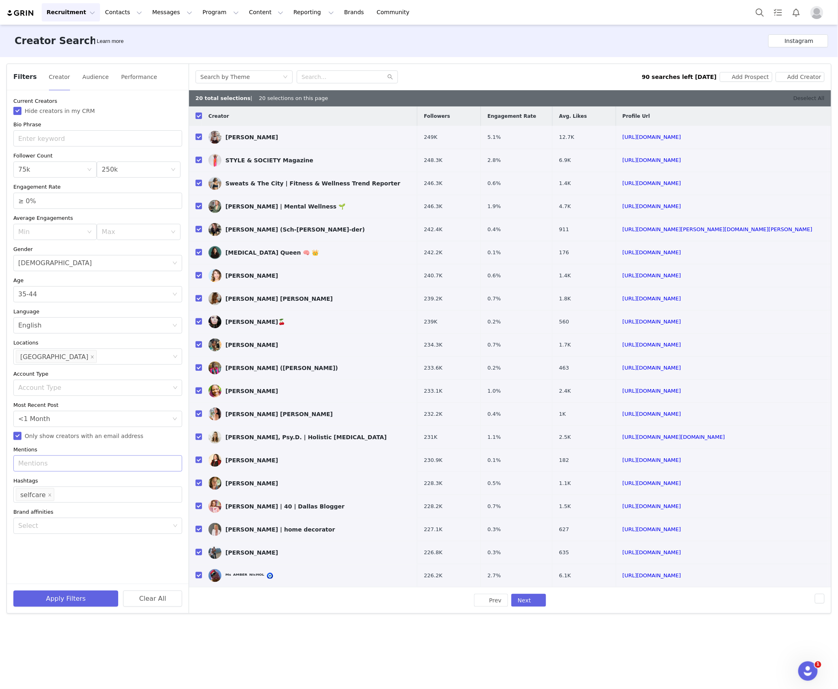
checkbox input "false"
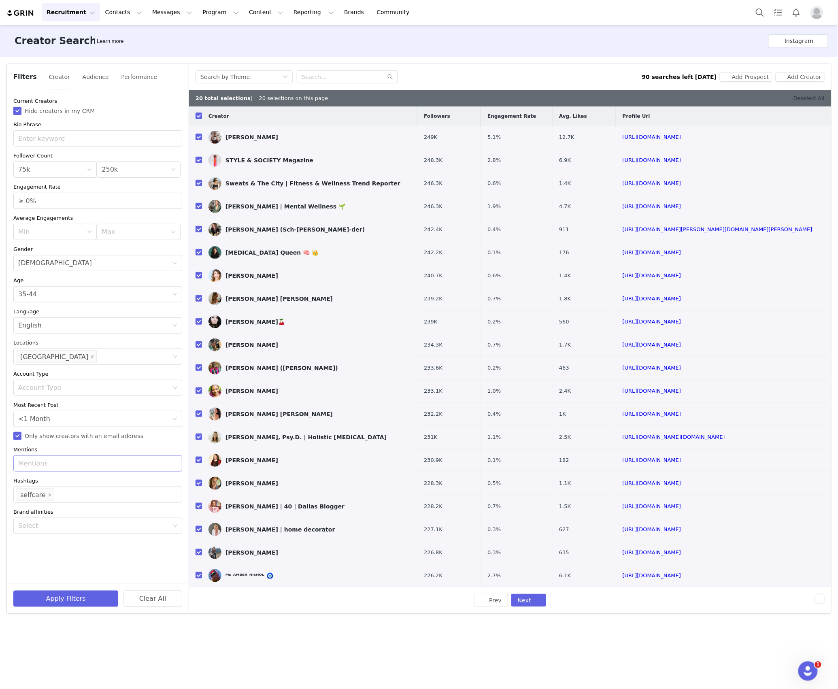
checkbox input "false"
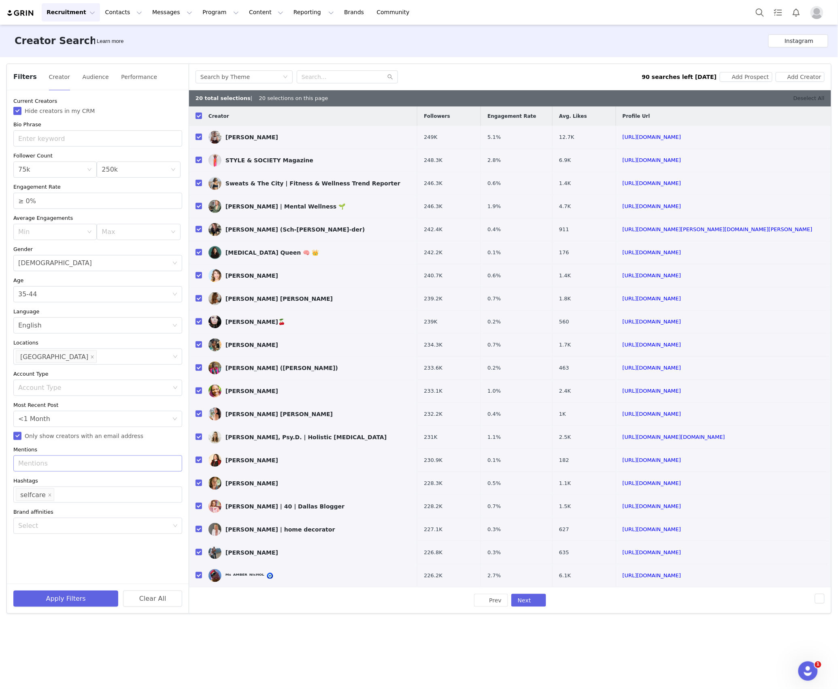
checkbox input "false"
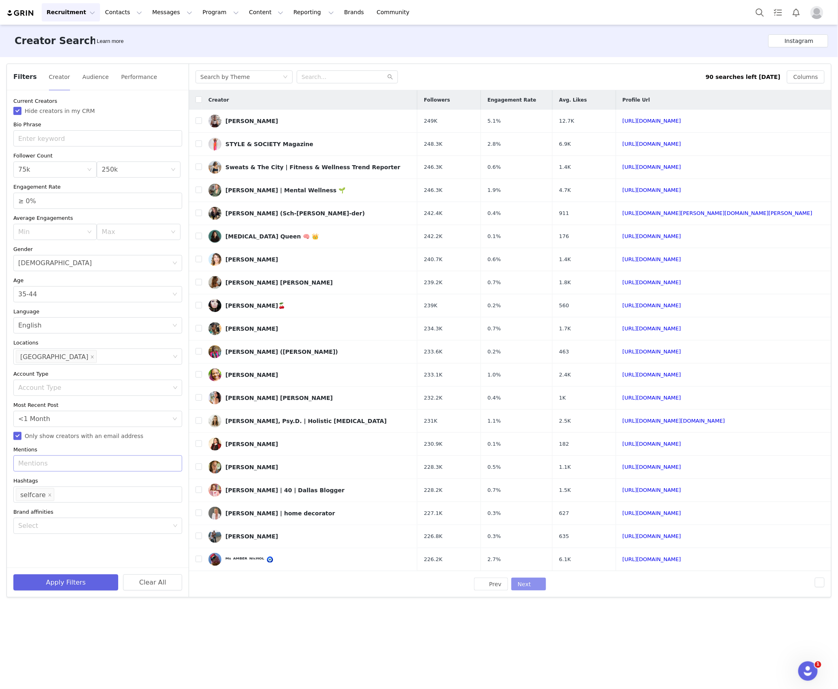
click at [532, 587] on button "Next" at bounding box center [529, 584] width 35 height 13
click at [57, 497] on input at bounding box center [58, 494] width 5 height 13
type input "beauty"
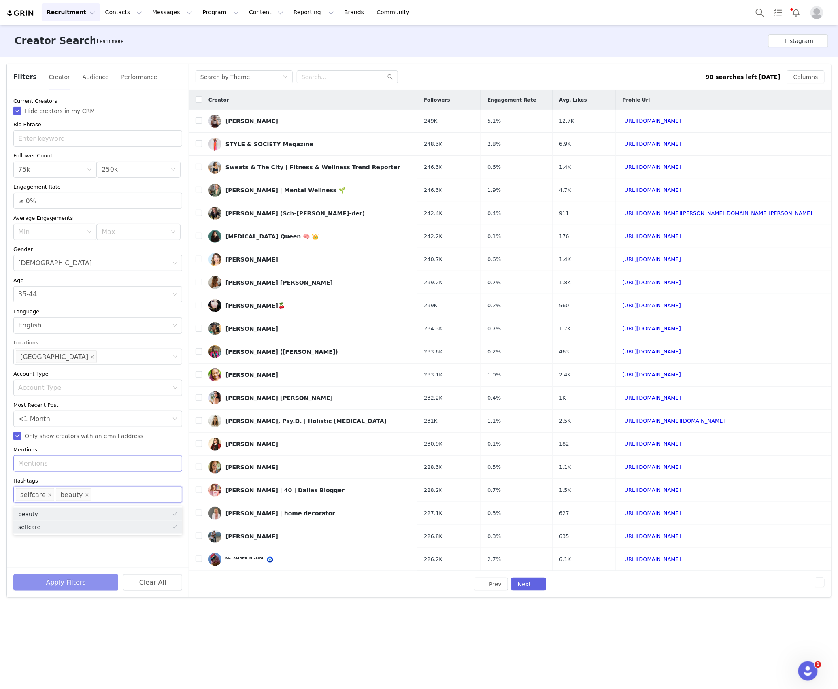
click at [75, 582] on button "Apply Filters" at bounding box center [65, 583] width 105 height 16
click at [49, 584] on button "Apply Filters" at bounding box center [65, 583] width 105 height 16
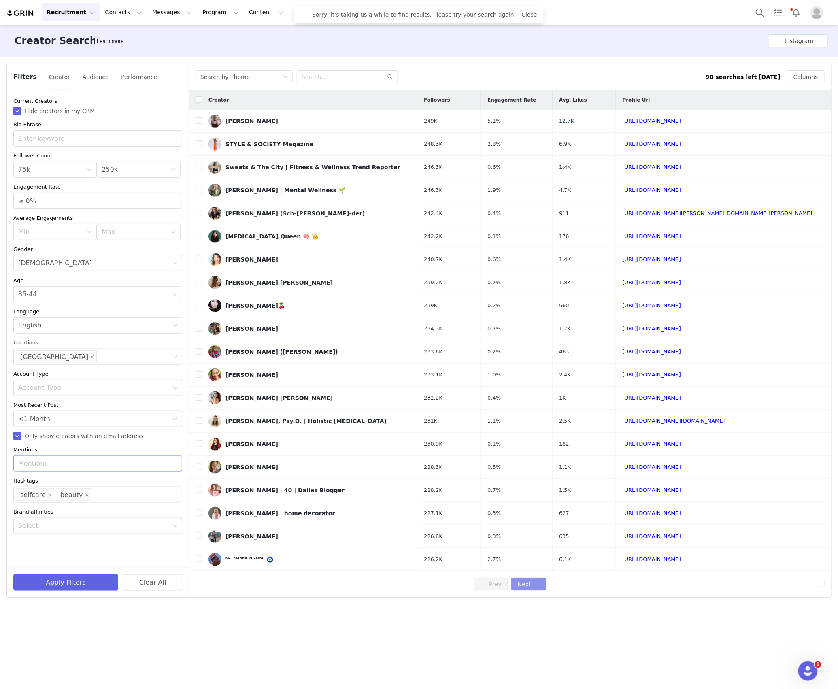
click at [538, 591] on button "Next" at bounding box center [529, 584] width 35 height 13
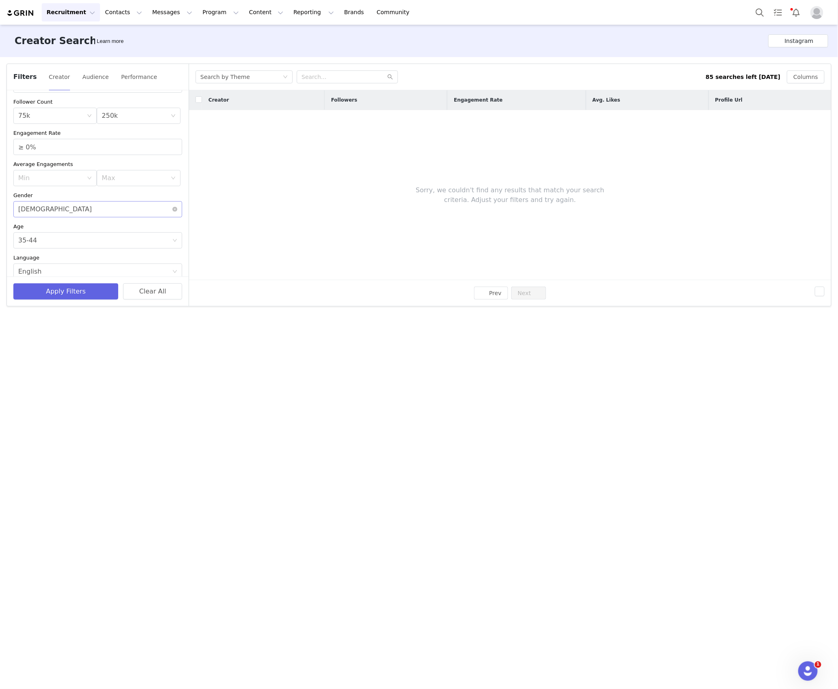
scroll to position [162, 0]
click at [49, 140] on div "Age 35-44" at bounding box center [95, 132] width 154 height 15
click at [28, 190] on li "45-64" at bounding box center [93, 189] width 161 height 13
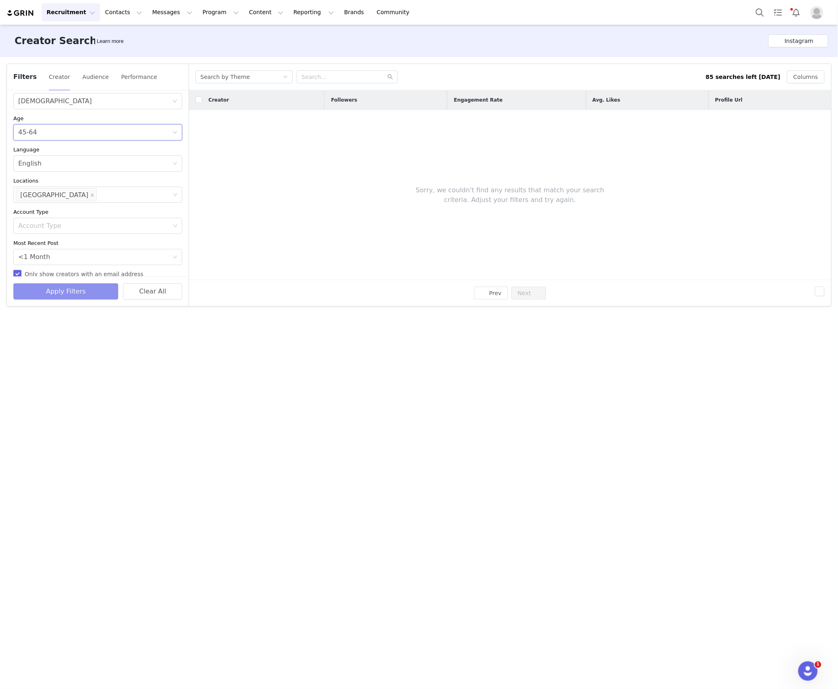
click at [43, 289] on button "Apply Filters" at bounding box center [65, 292] width 105 height 16
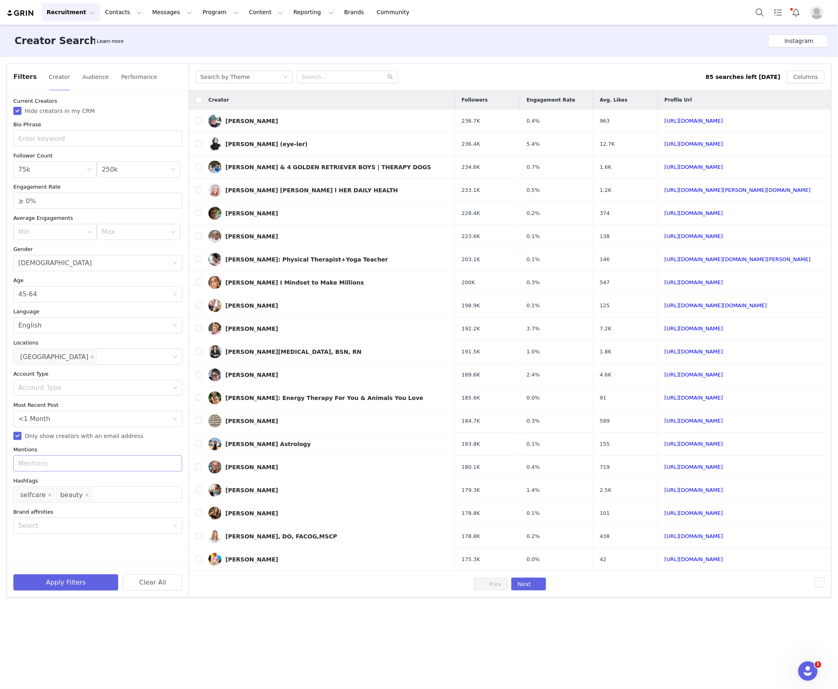
scroll to position [0, 0]
click at [200, 103] on input "checkbox" at bounding box center [199, 99] width 6 height 6
checkbox input "true"
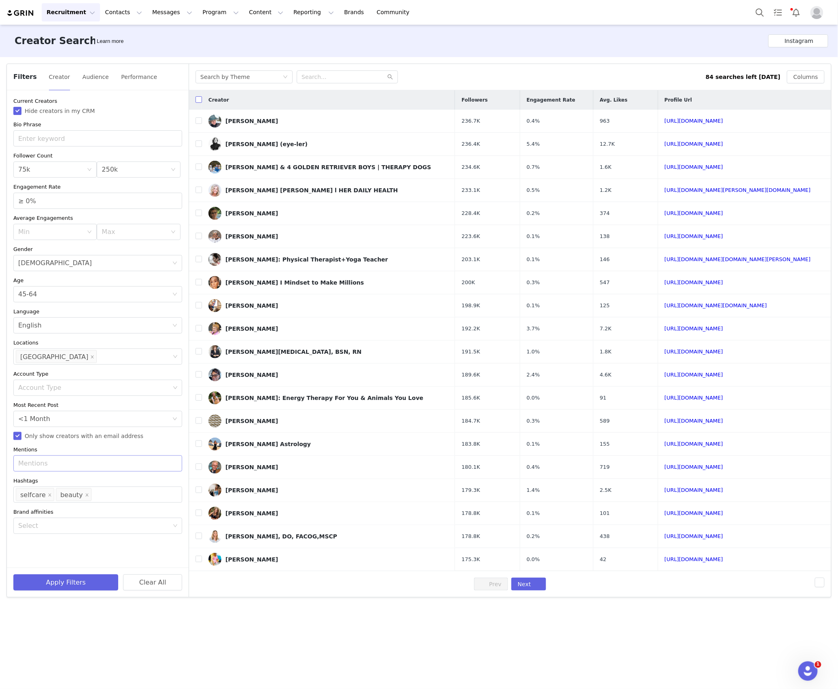
checkbox input "true"
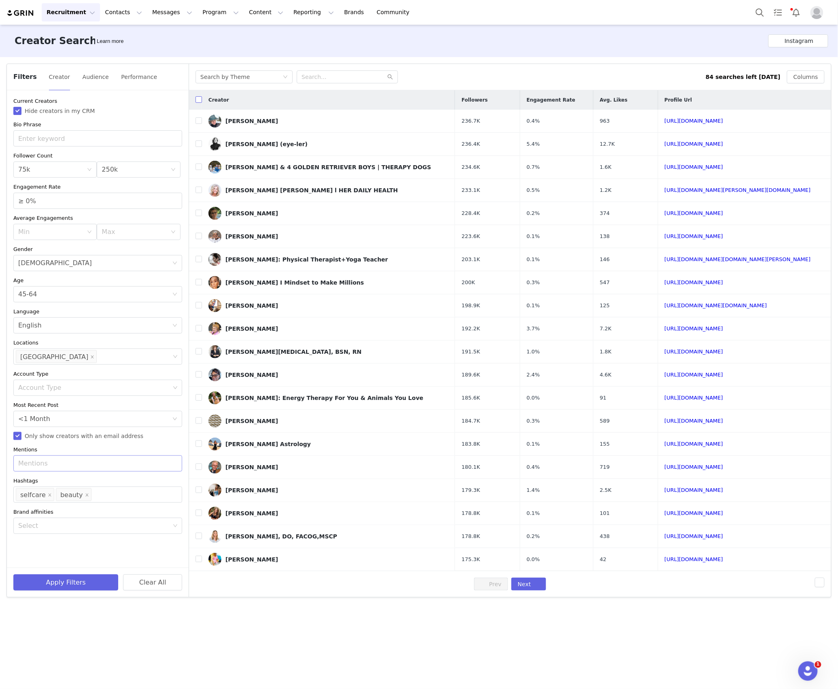
checkbox input "true"
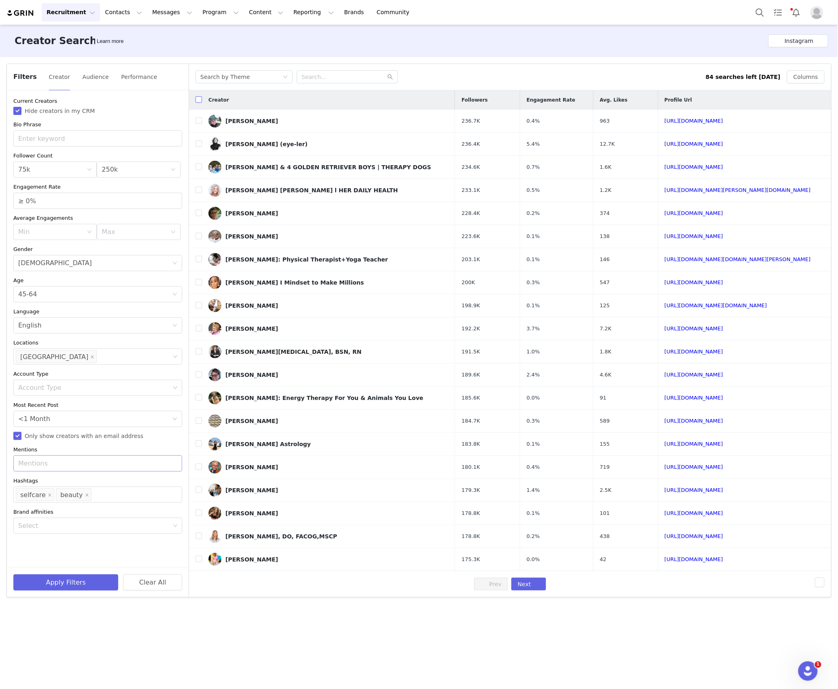
checkbox input "true"
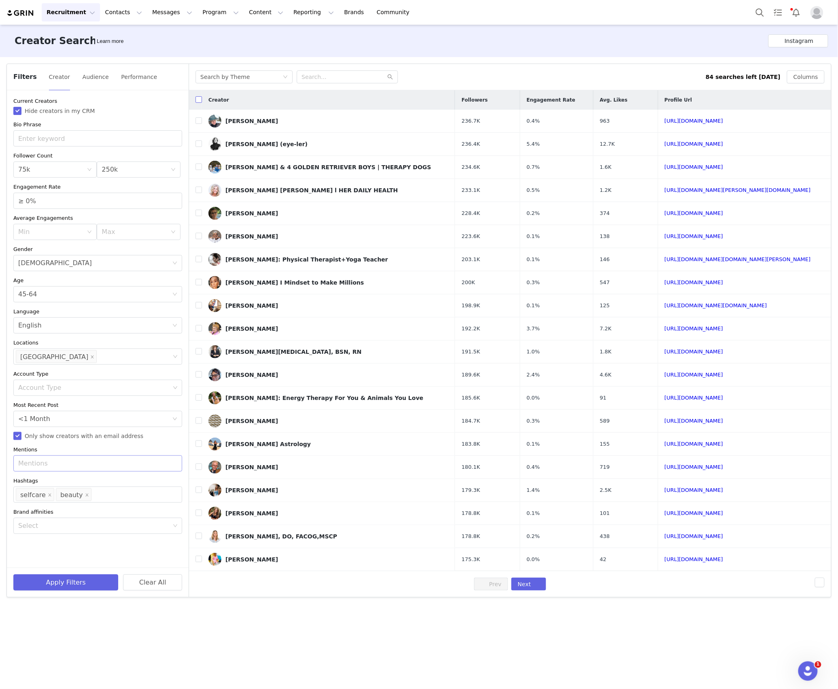
checkbox input "true"
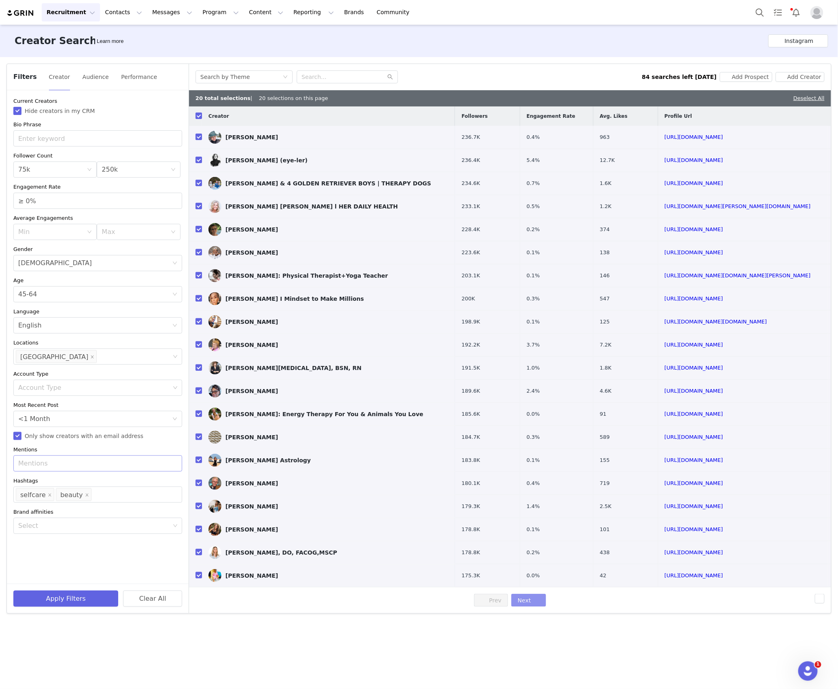
click at [532, 604] on button "Next" at bounding box center [529, 600] width 35 height 13
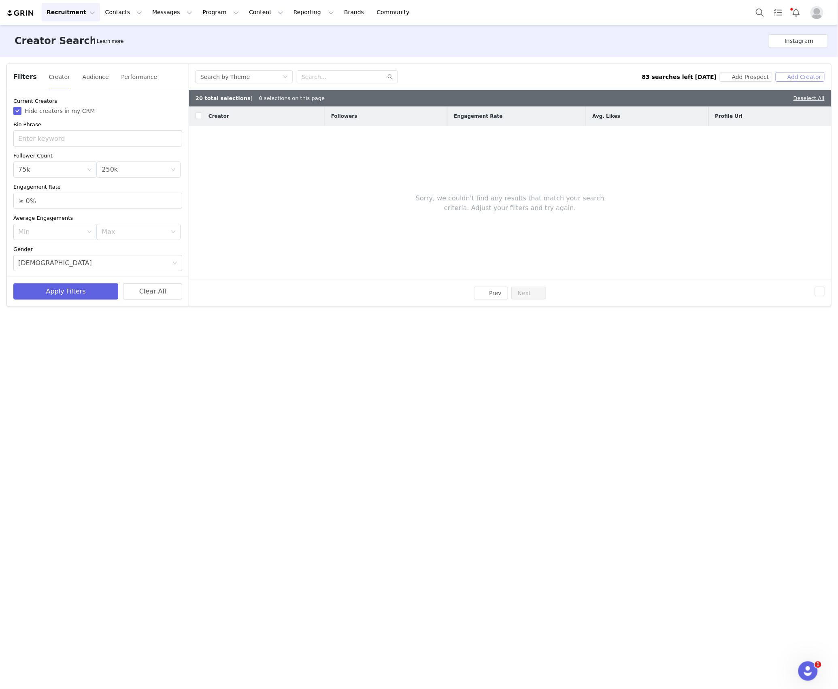
click at [796, 75] on button "Add Creator" at bounding box center [800, 77] width 49 height 10
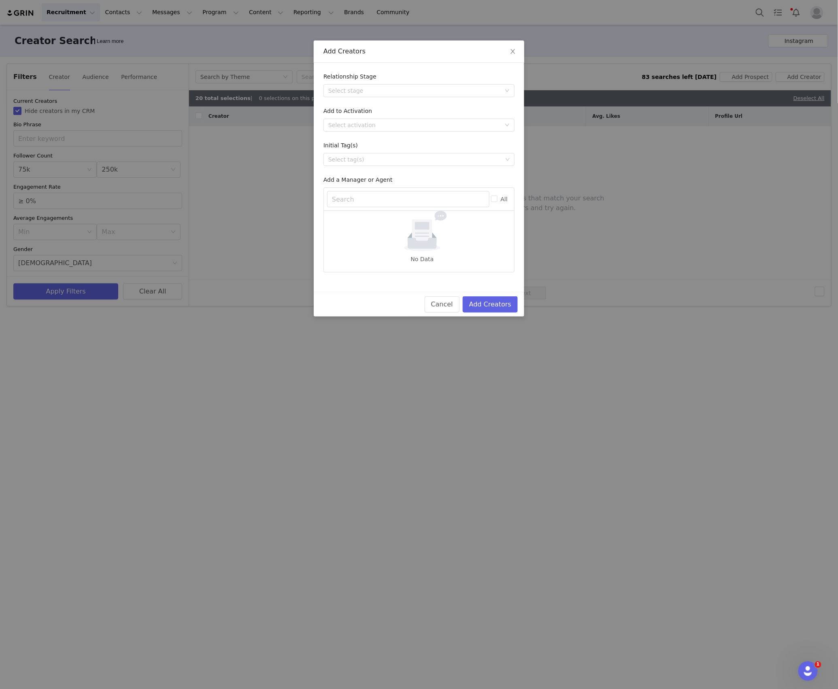
click at [354, 99] on form "Relationship Stage Select stage Add to Activation Select activation Initial Tag…" at bounding box center [419, 173] width 191 height 200
click at [360, 92] on div "Select stage" at bounding box center [414, 91] width 173 height 8
click at [346, 108] on li "Needs Outreach" at bounding box center [419, 106] width 191 height 13
click at [343, 124] on div "Select activation" at bounding box center [414, 125] width 173 height 8
click at [344, 167] on li "Affiliate Partners" at bounding box center [419, 167] width 191 height 13
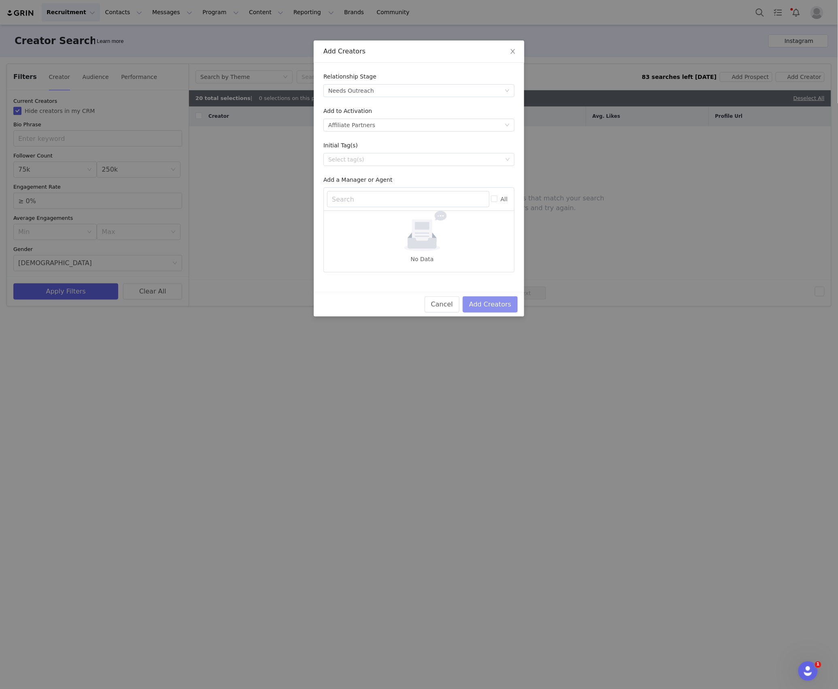
click at [484, 309] on button "Add Creators" at bounding box center [490, 304] width 55 height 16
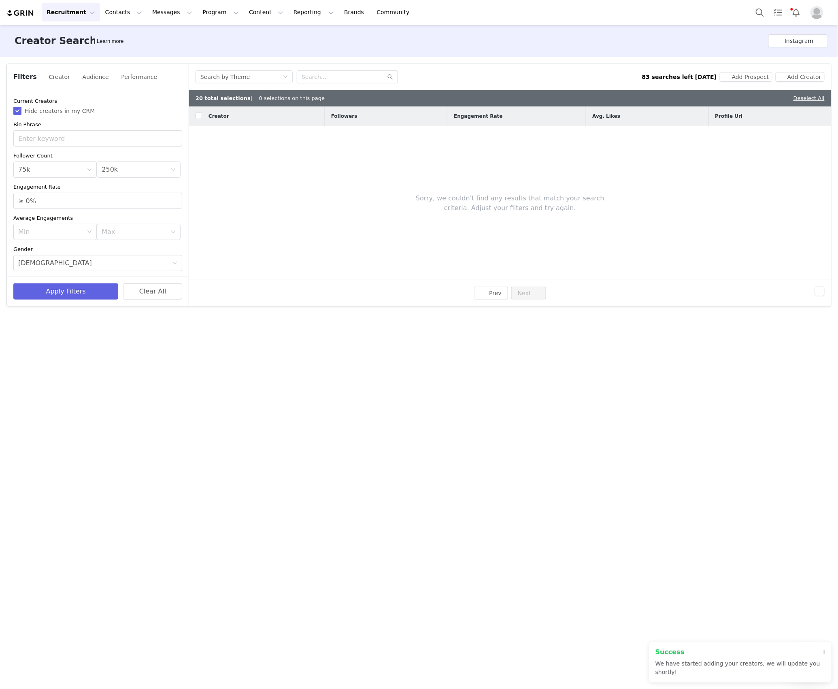
scroll to position [108, 0]
click at [64, 192] on div "Age 45-64" at bounding box center [95, 186] width 154 height 15
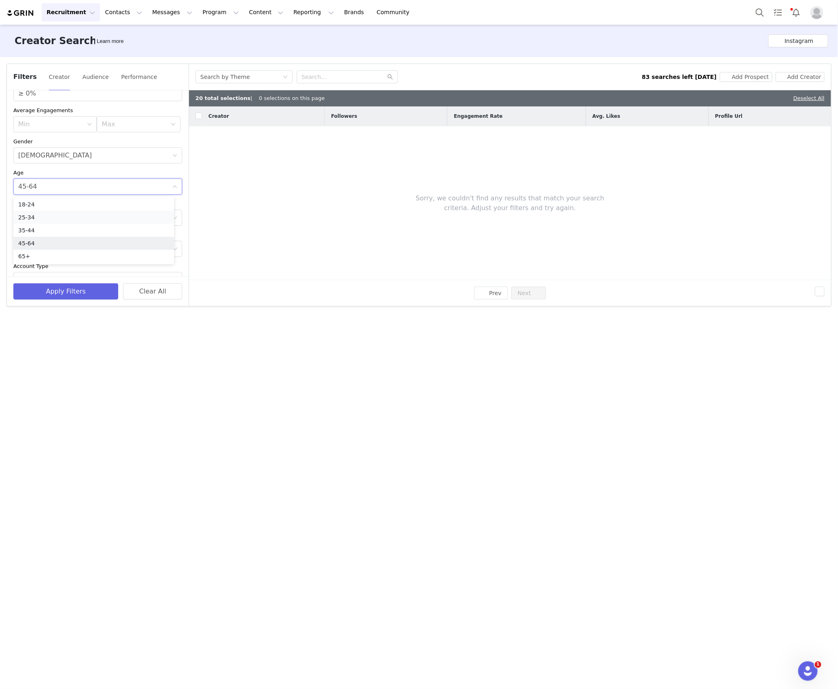
click at [38, 217] on li "25-34" at bounding box center [93, 217] width 161 height 13
click at [49, 288] on button "Apply Filters" at bounding box center [65, 292] width 105 height 16
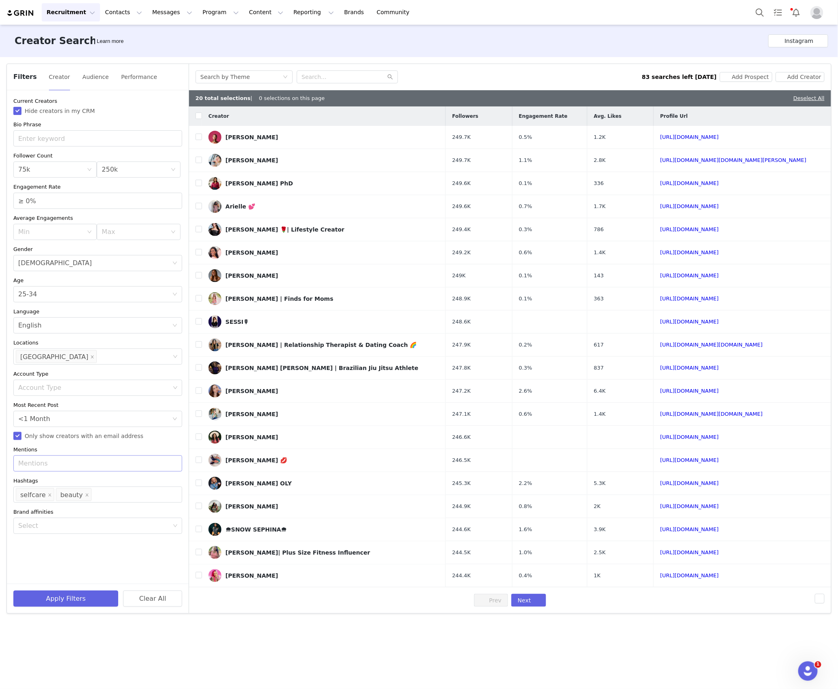
scroll to position [0, 0]
click at [200, 115] on input "checkbox" at bounding box center [199, 116] width 6 height 6
checkbox input "true"
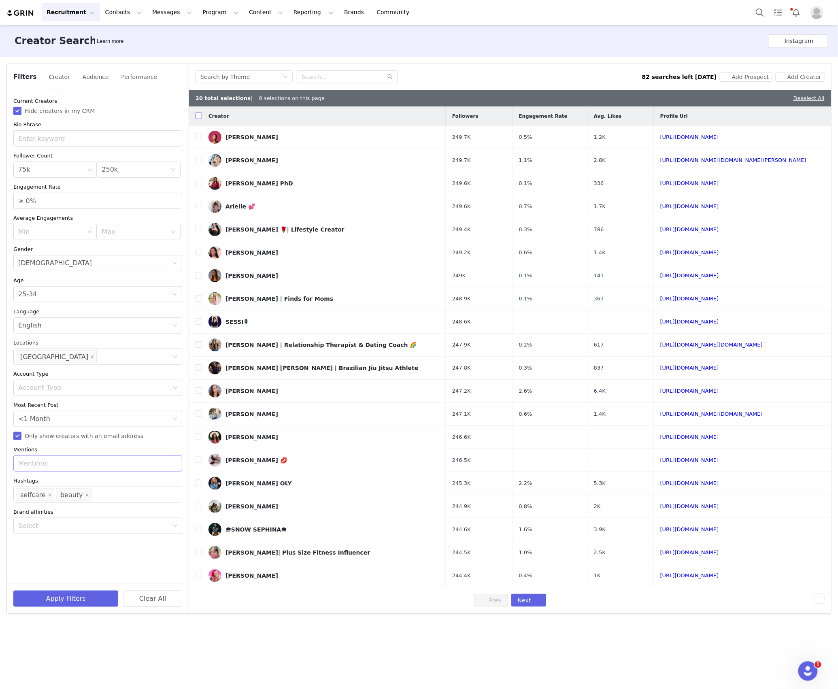
checkbox input "true"
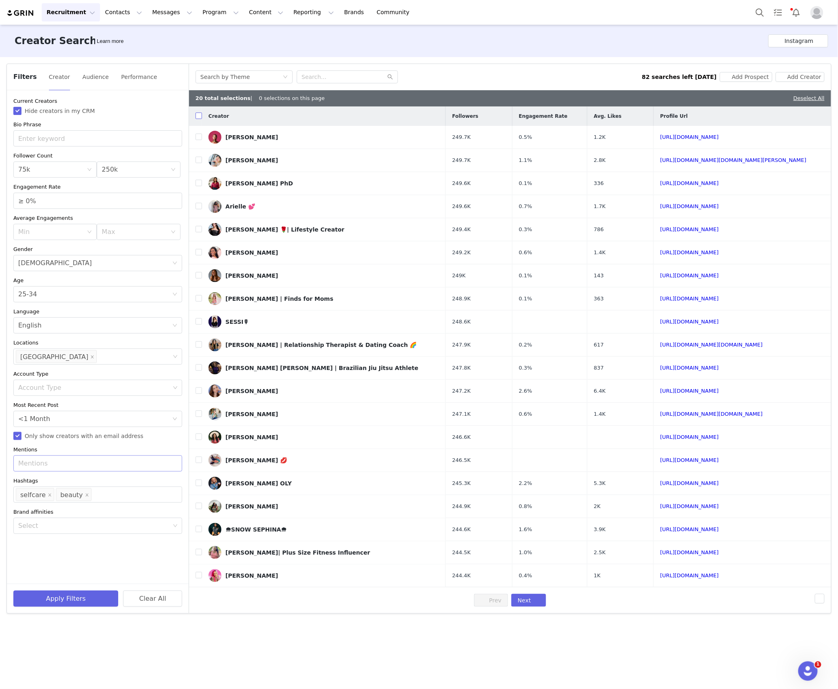
checkbox input "true"
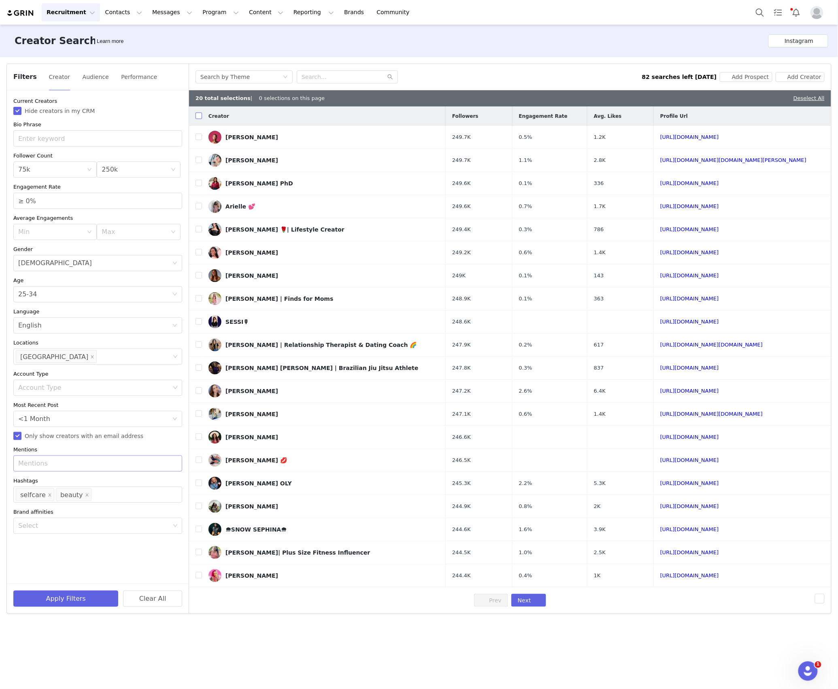
checkbox input "true"
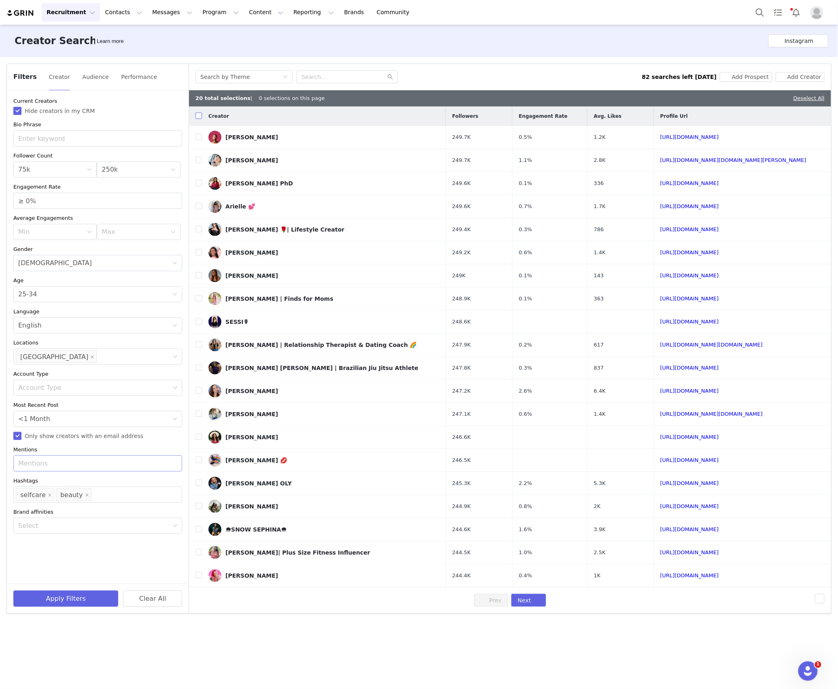
checkbox input "true"
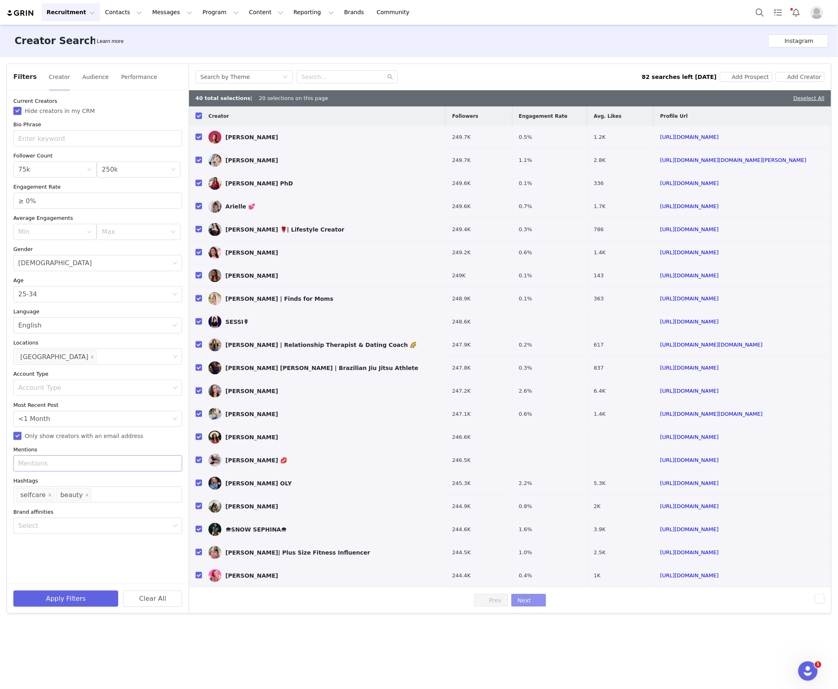
click at [535, 603] on button "Next" at bounding box center [529, 600] width 35 height 13
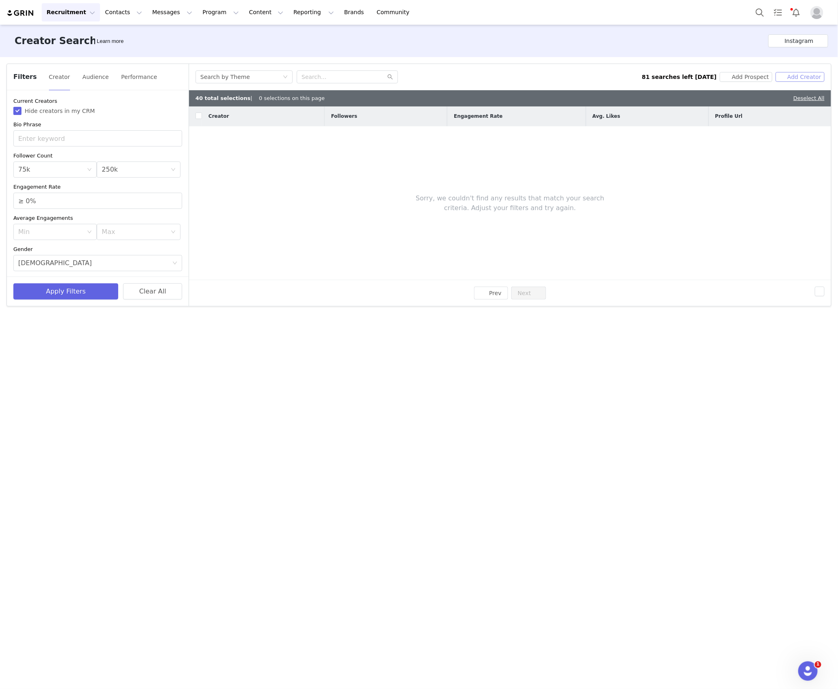
click at [787, 75] on button "Add Creator" at bounding box center [800, 77] width 49 height 10
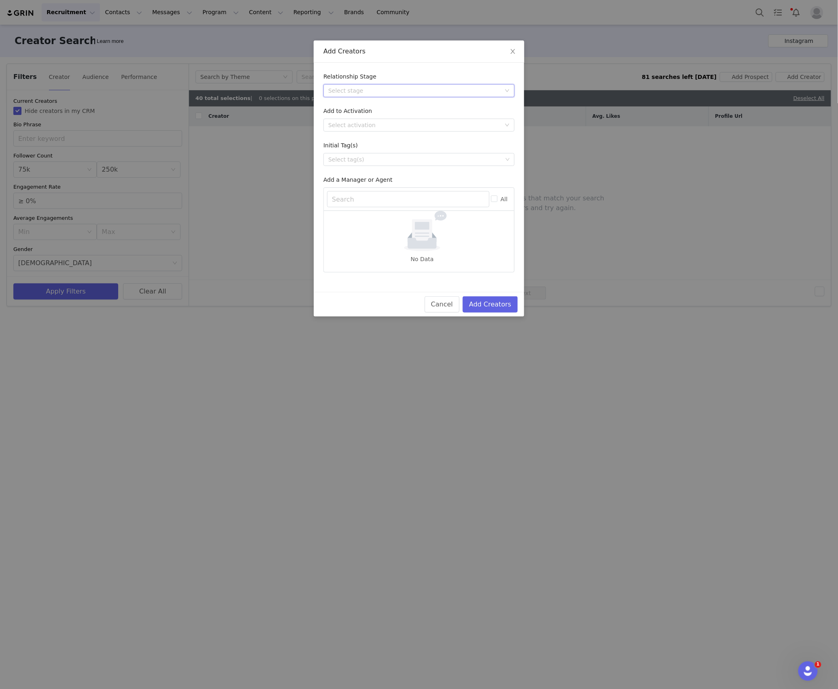
click at [371, 96] on div "Select stage" at bounding box center [416, 91] width 176 height 12
click at [347, 113] on li "In Talks" at bounding box center [419, 119] width 191 height 13
click at [372, 92] on div "Select stage In Talks" at bounding box center [416, 91] width 176 height 12
click at [348, 109] on li "Needs Outreach" at bounding box center [419, 106] width 191 height 13
click at [344, 133] on form "Relationship Stage Select stage Needs Outreach Add to Activation Select activat…" at bounding box center [419, 173] width 191 height 200
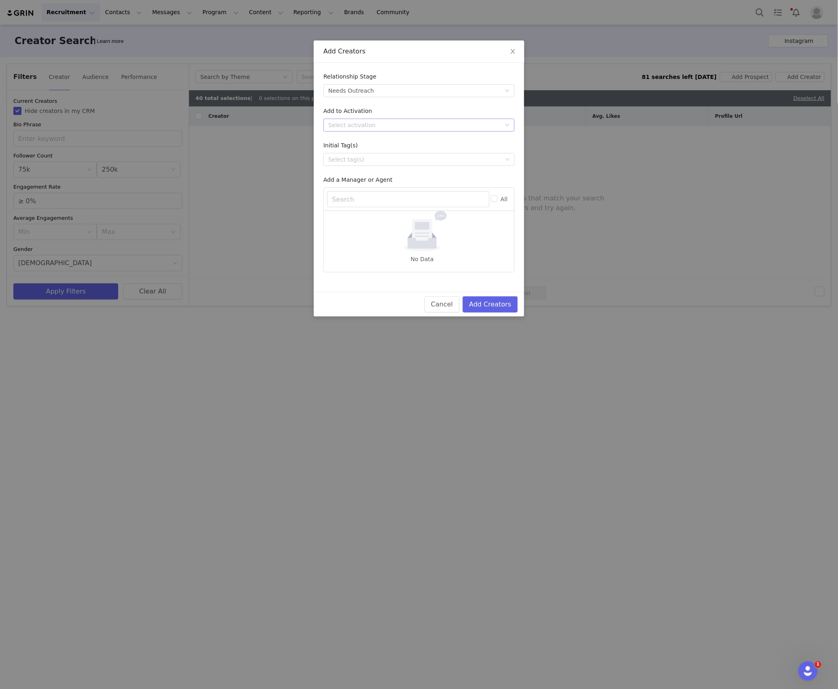
click at [357, 124] on div "Select activation" at bounding box center [414, 125] width 173 height 8
click at [353, 171] on li "Affiliate Partners" at bounding box center [419, 167] width 191 height 13
click at [486, 305] on button "Add Creators" at bounding box center [490, 304] width 55 height 16
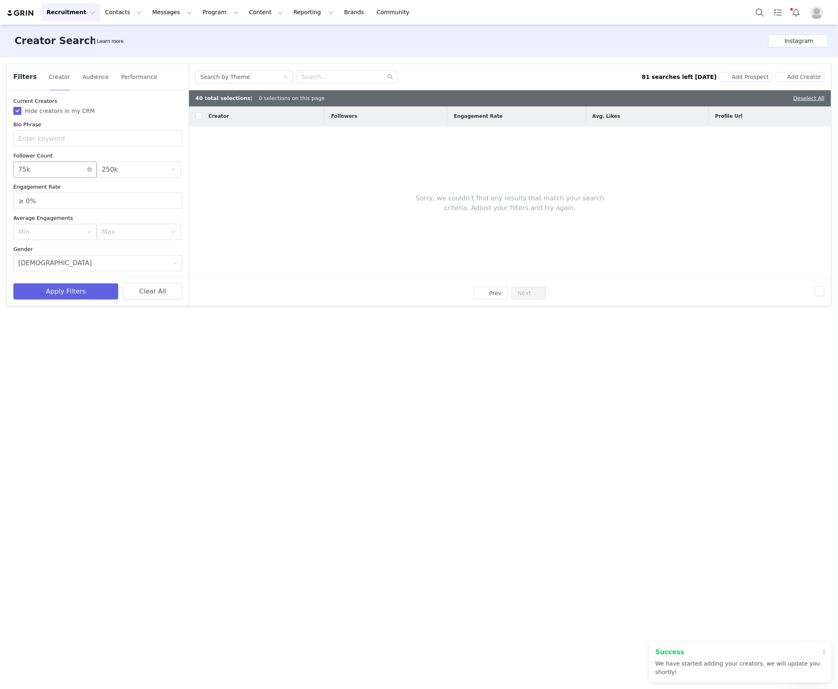
click at [67, 162] on div "Min 75k" at bounding box center [52, 169] width 68 height 15
click at [44, 213] on li "10k" at bounding box center [52, 213] width 79 height 13
click at [130, 169] on div "Max 250k" at bounding box center [136, 169] width 68 height 15
click at [117, 212] on li "50k" at bounding box center [132, 211] width 79 height 13
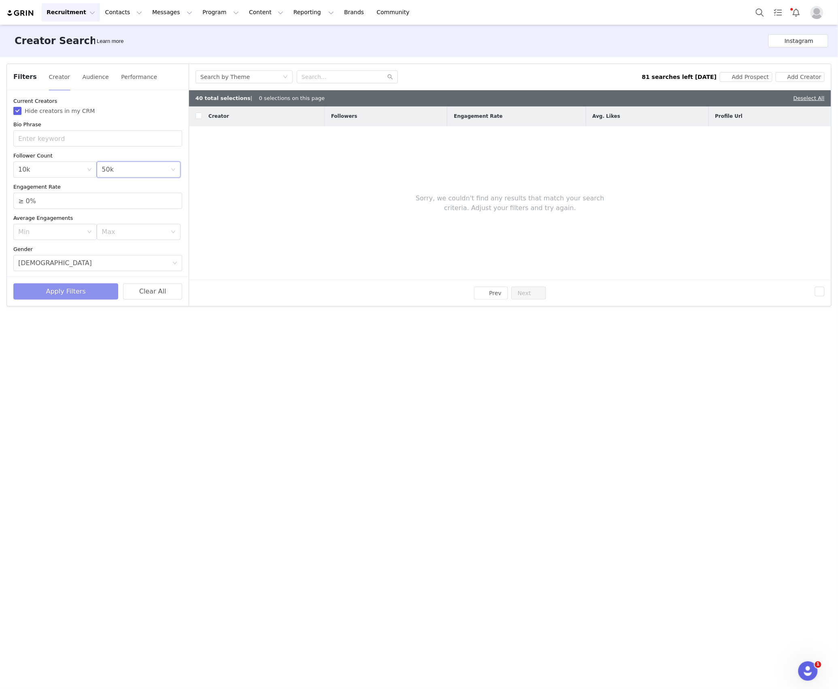
click at [83, 288] on button "Apply Filters" at bounding box center [65, 292] width 105 height 16
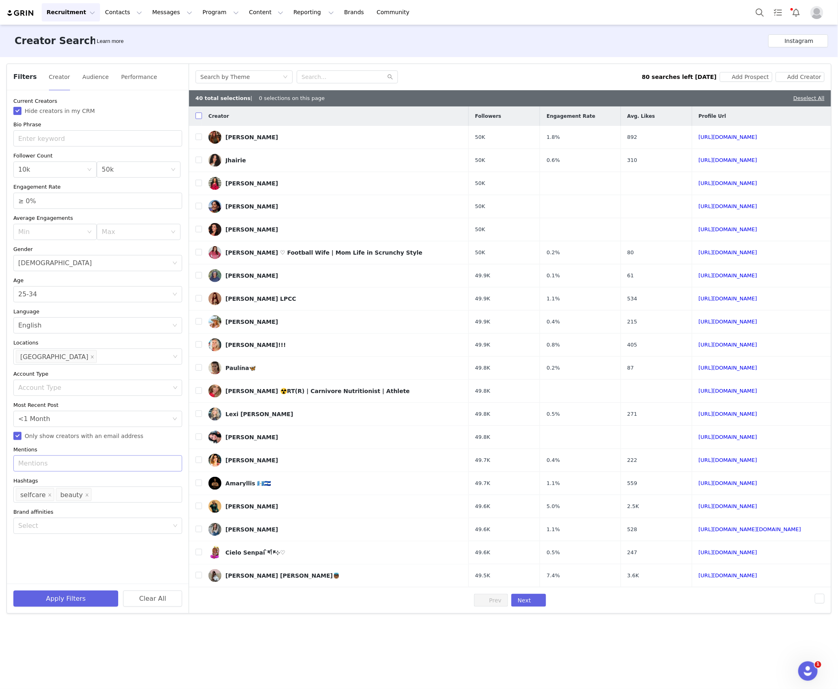
click at [200, 113] on input "checkbox" at bounding box center [199, 116] width 6 height 6
checkbox input "true"
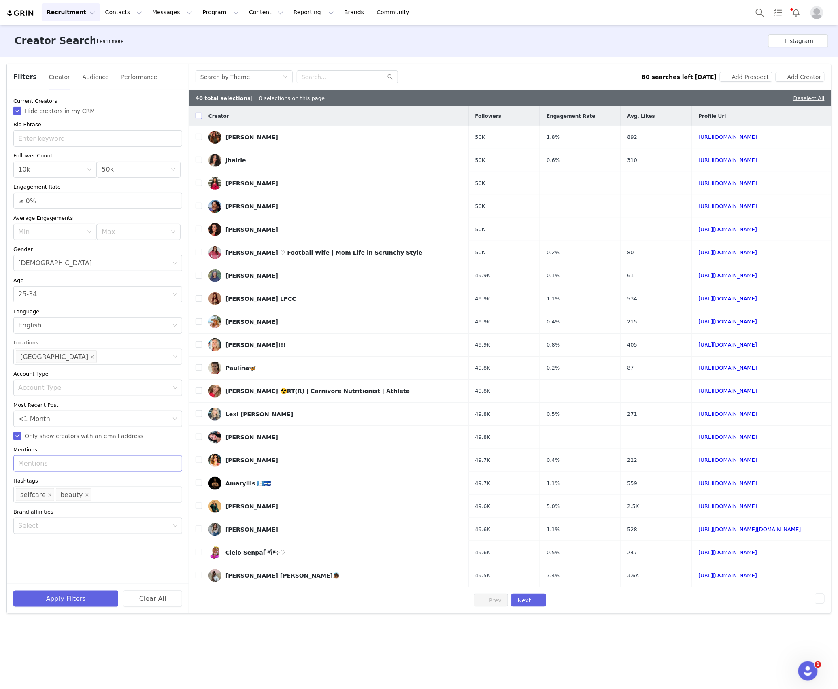
checkbox input "true"
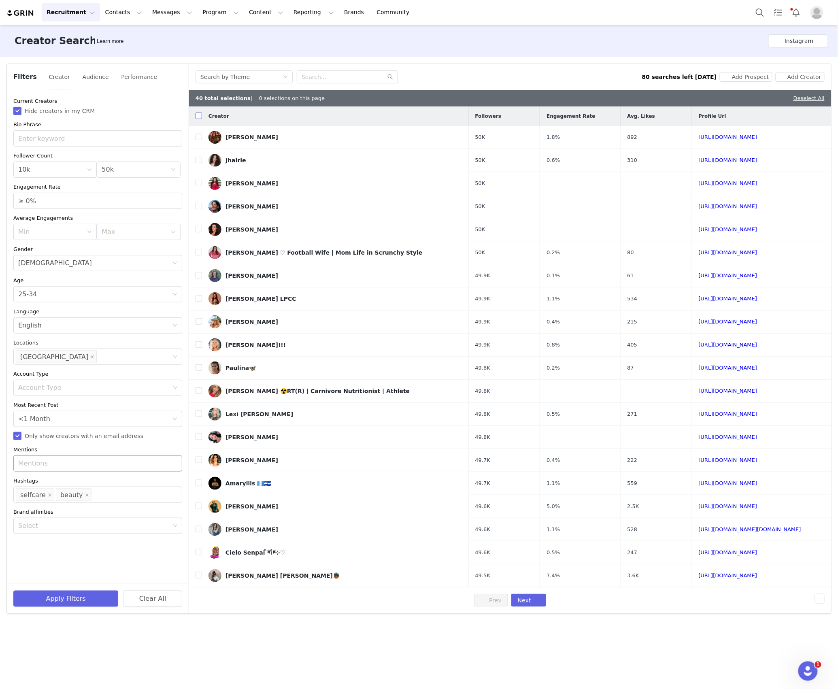
checkbox input "true"
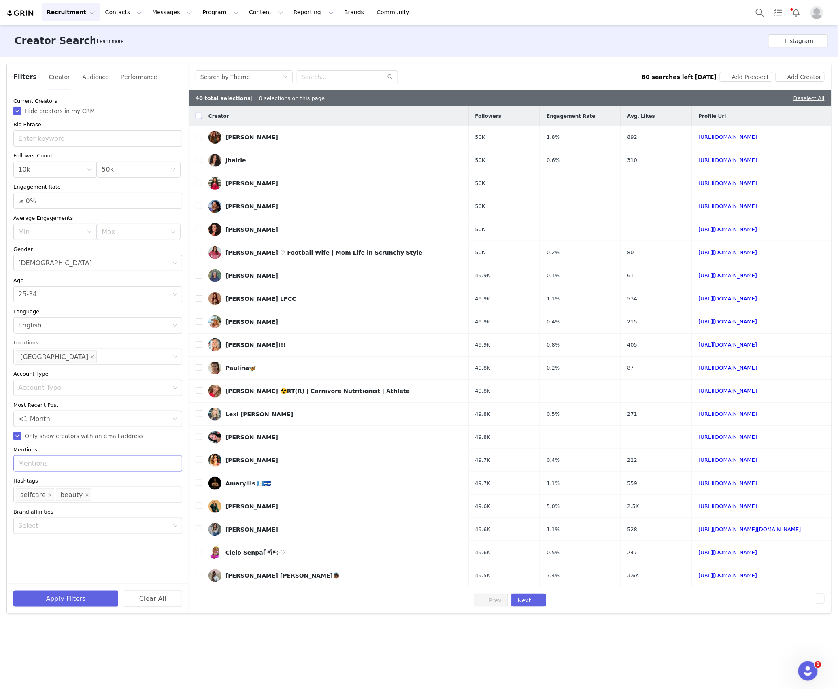
checkbox input "true"
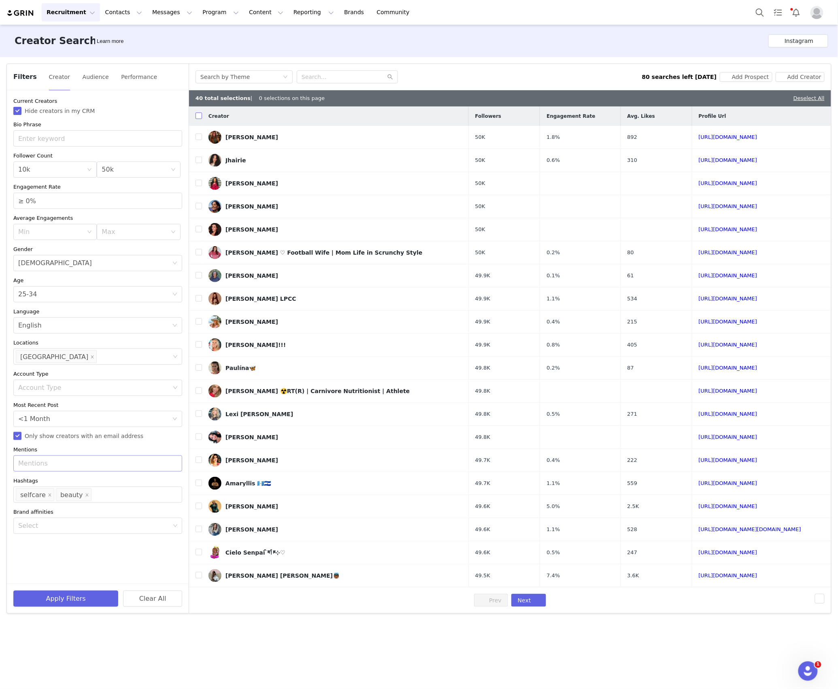
checkbox input "true"
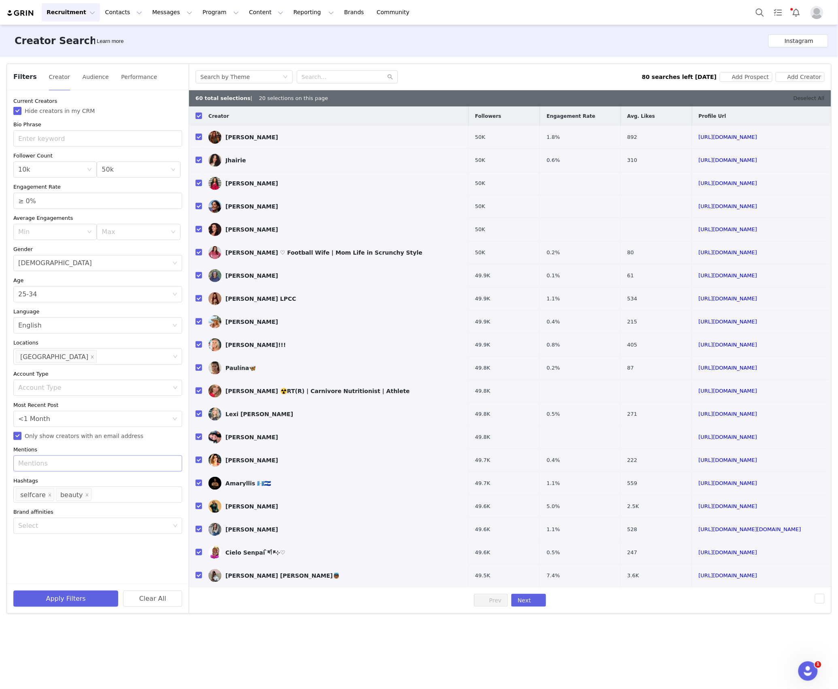
click at [808, 97] on link "Deselect All" at bounding box center [809, 98] width 31 height 6
checkbox input "false"
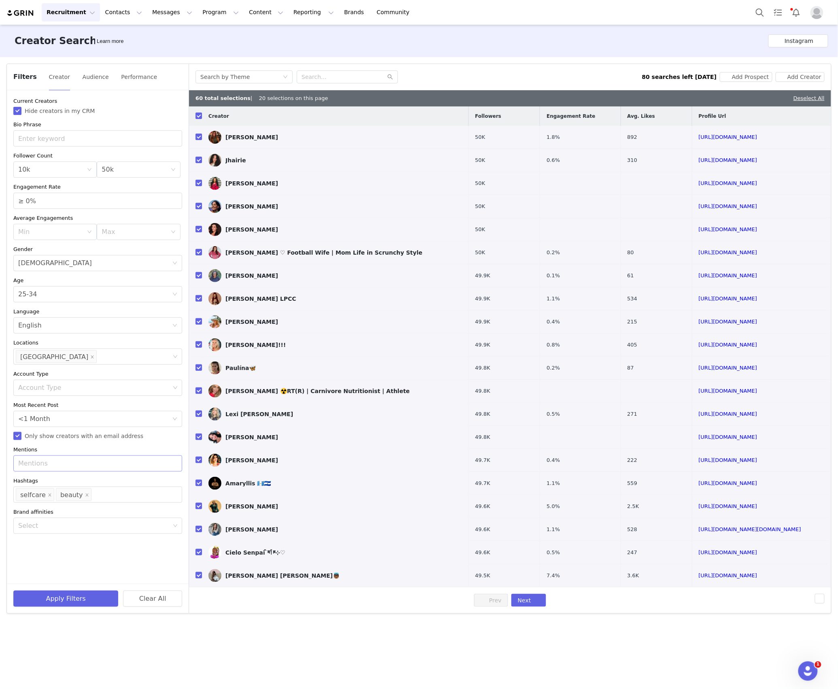
checkbox input "false"
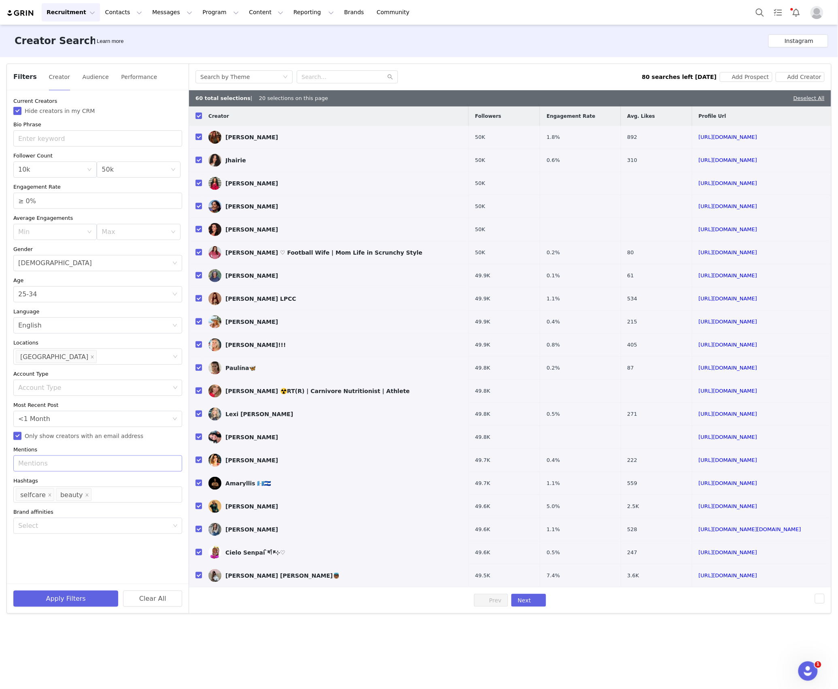
checkbox input "false"
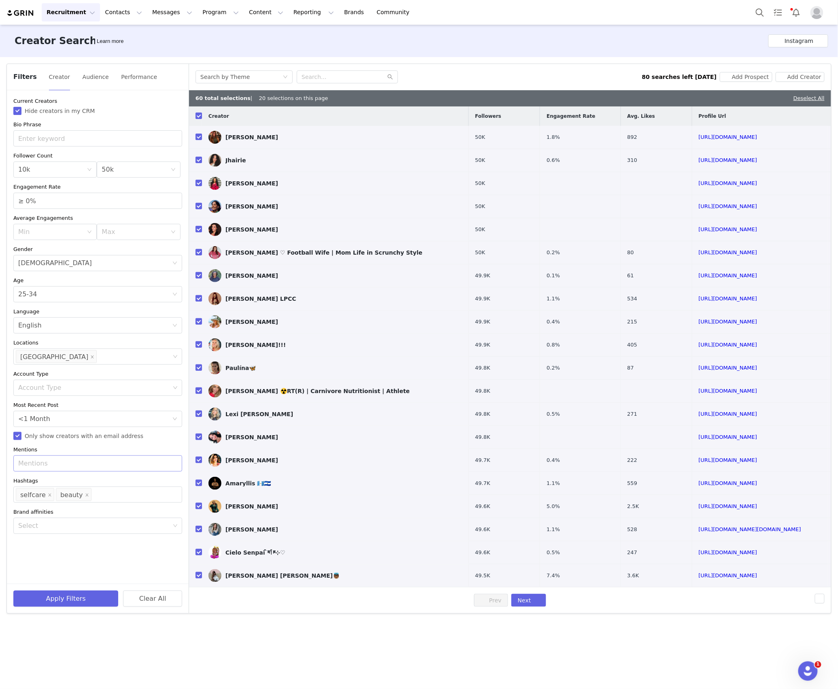
checkbox input "false"
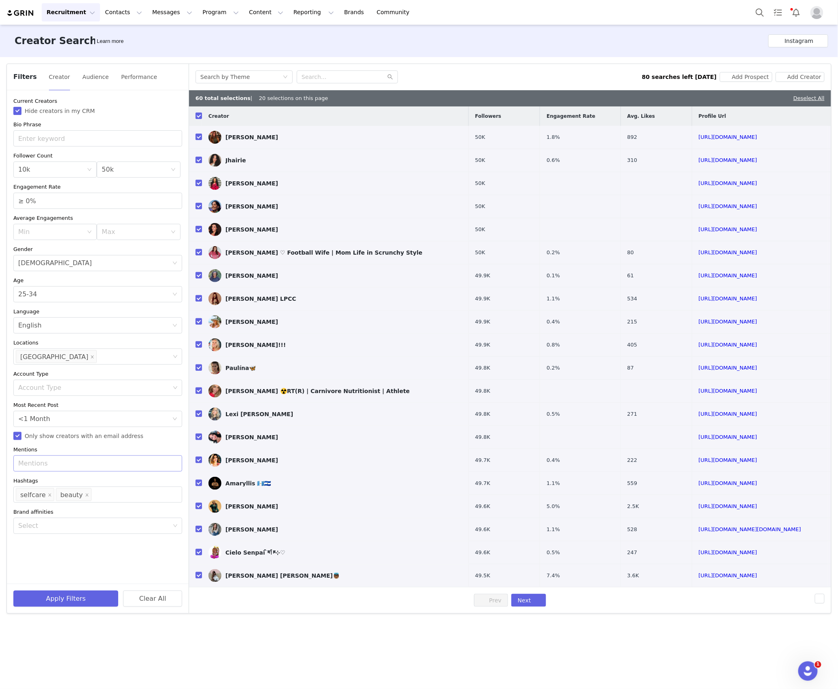
checkbox input "false"
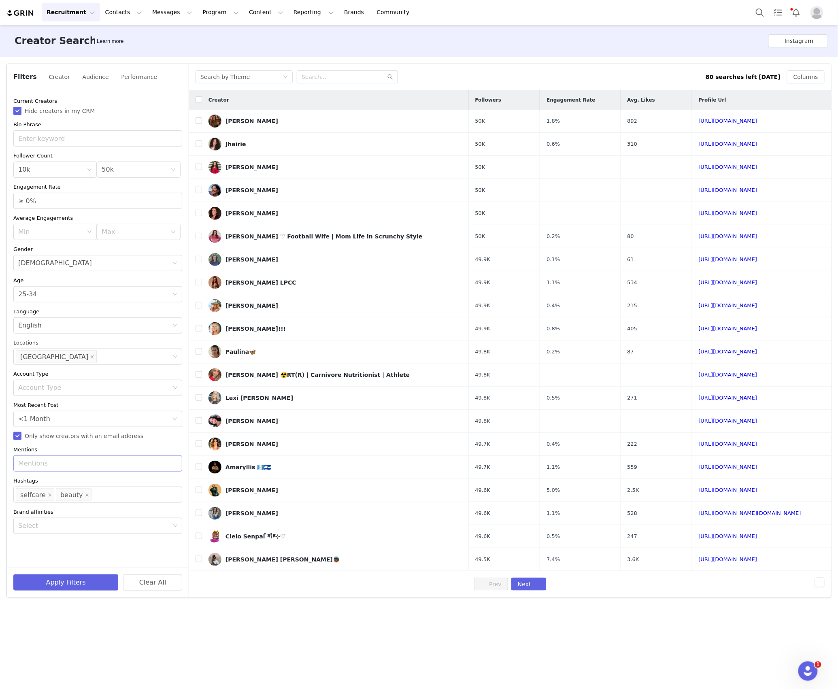
click at [193, 100] on th at bounding box center [195, 99] width 13 height 19
click at [199, 100] on input "checkbox" at bounding box center [199, 99] width 6 height 6
checkbox input "true"
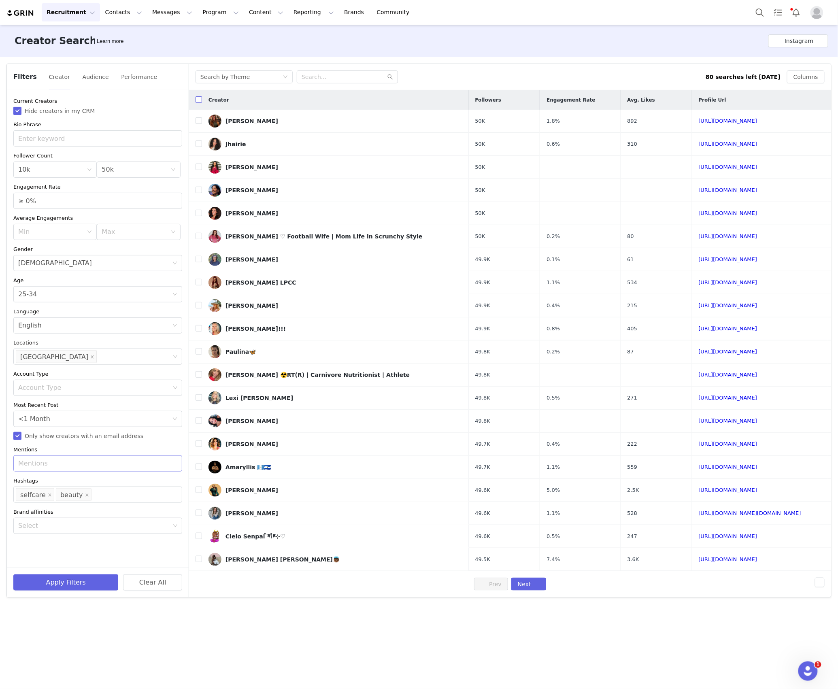
checkbox input "true"
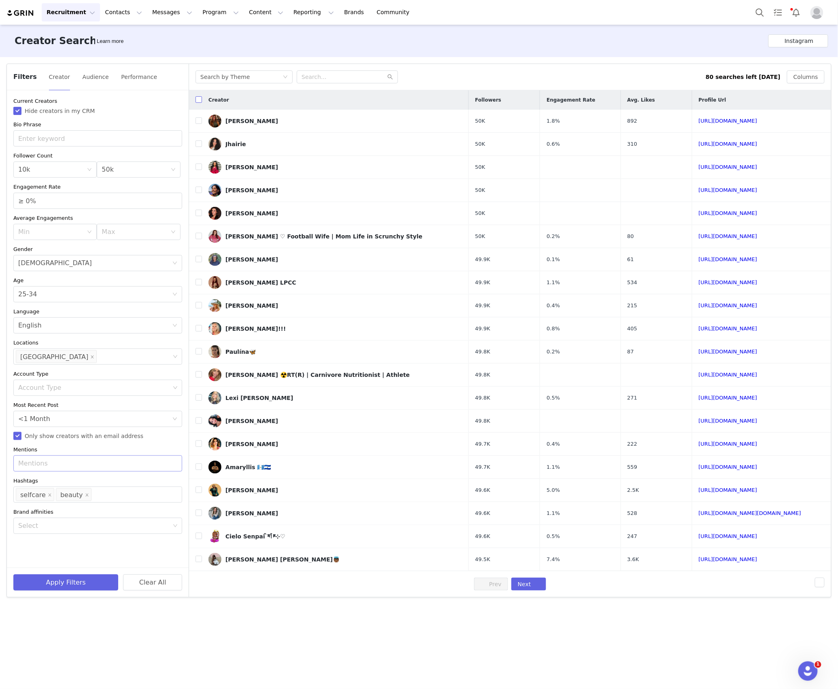
checkbox input "true"
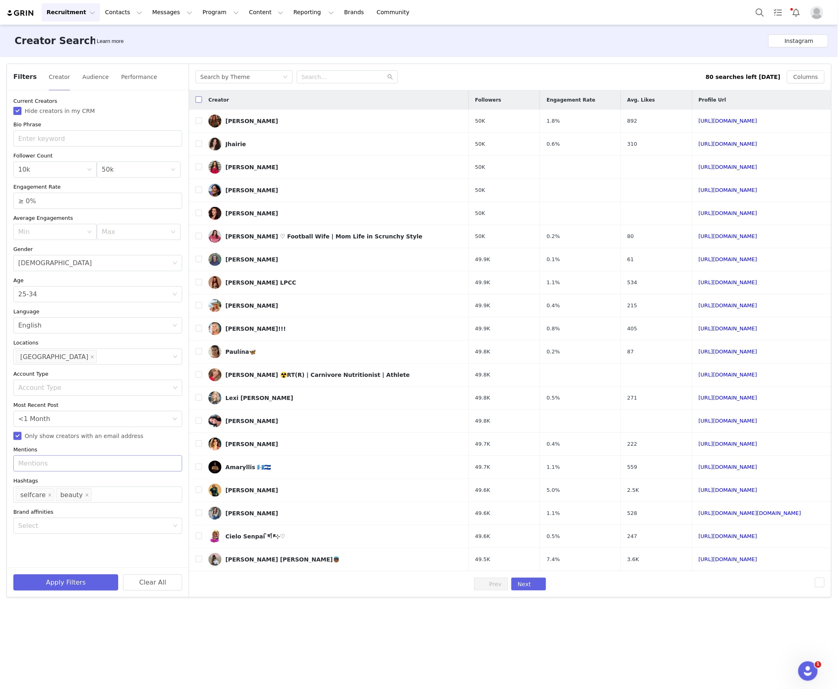
checkbox input "true"
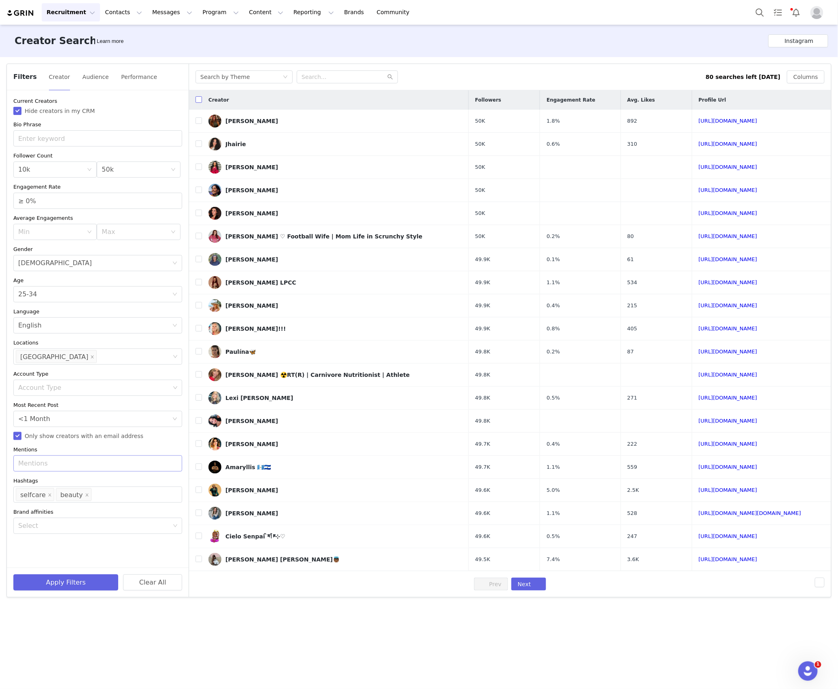
checkbox input "true"
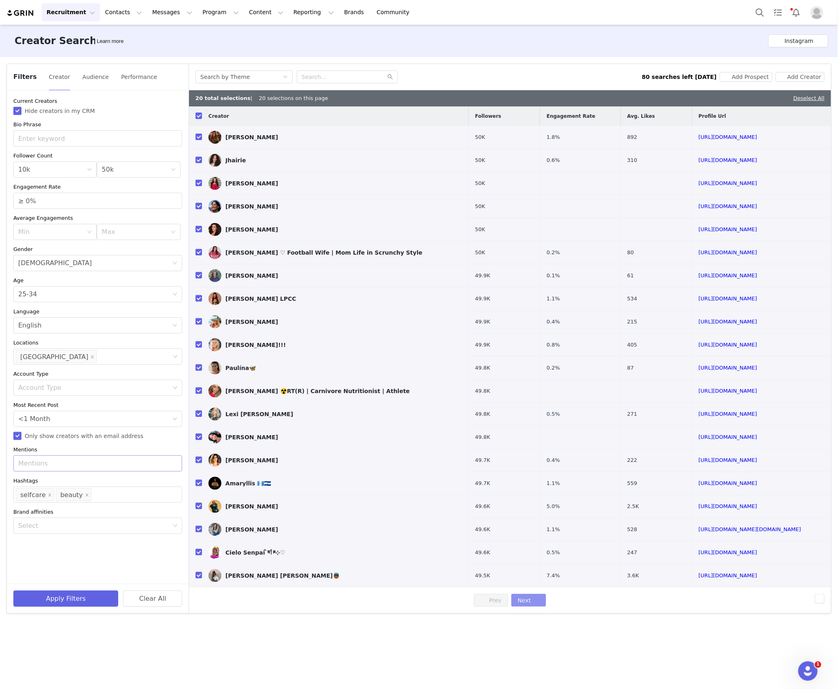
click at [528, 599] on button "Next" at bounding box center [529, 600] width 35 height 13
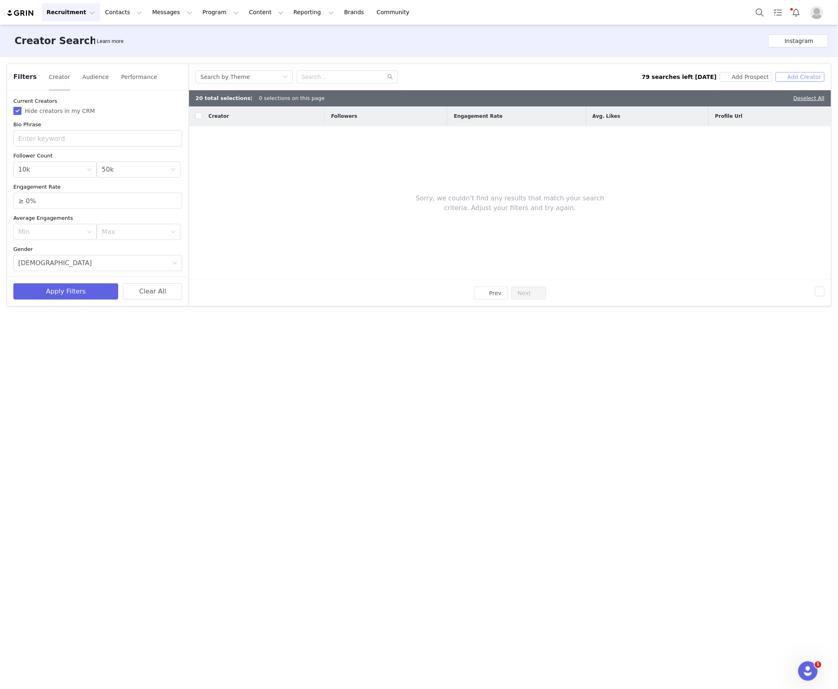
click at [812, 79] on button "Add Creator" at bounding box center [800, 77] width 49 height 10
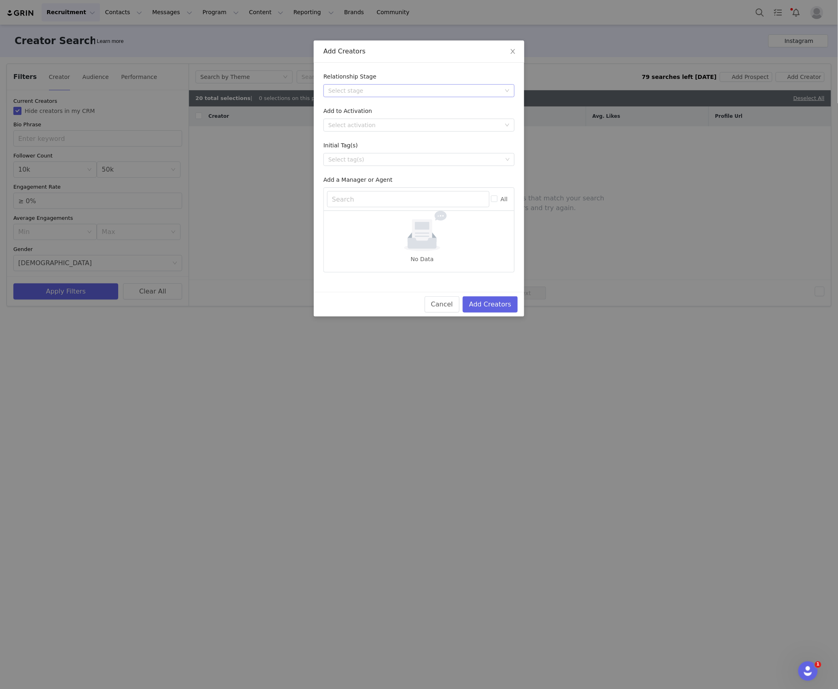
click at [433, 88] on div "Select stage" at bounding box center [414, 91] width 173 height 8
click at [358, 109] on li "Needs Outreach" at bounding box center [419, 106] width 191 height 13
click at [347, 124] on div "Select activation" at bounding box center [414, 125] width 173 height 8
click at [340, 166] on li "Affiliate Partners" at bounding box center [419, 167] width 191 height 13
click at [493, 300] on button "Add Creators" at bounding box center [490, 304] width 55 height 16
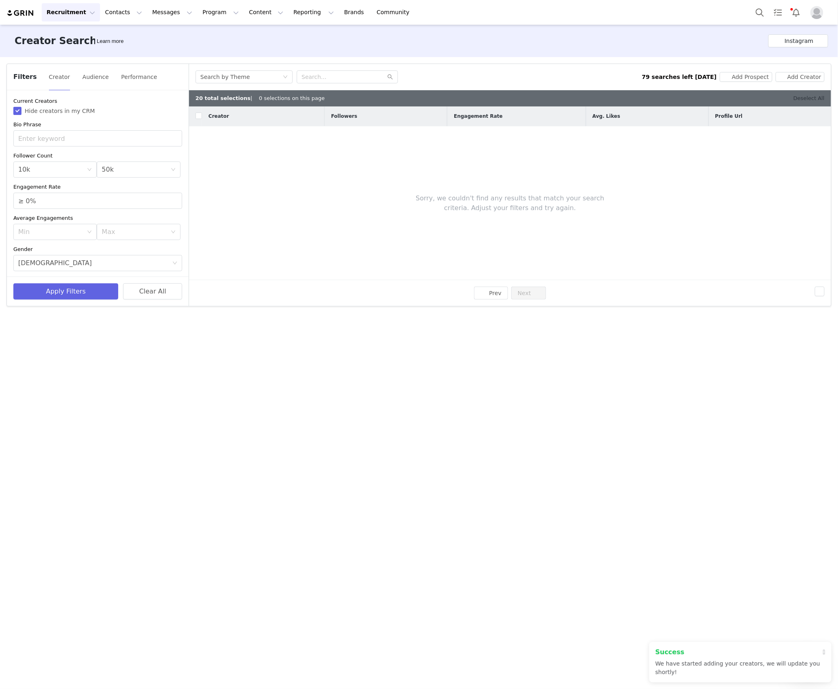
click at [804, 99] on link "Deselect All" at bounding box center [809, 98] width 31 height 6
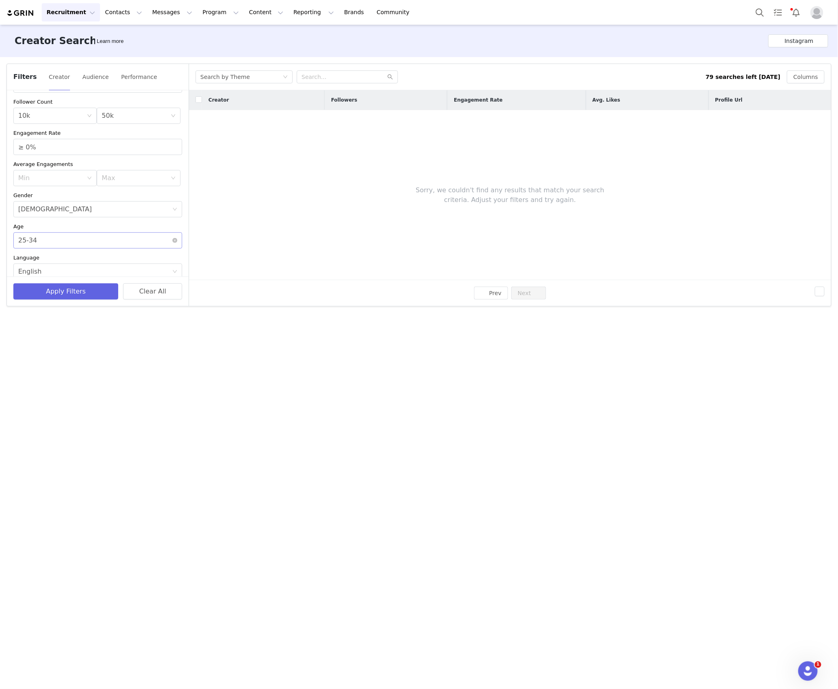
click at [44, 242] on div "Age 25-34" at bounding box center [95, 240] width 154 height 15
click at [38, 282] on li "35-44" at bounding box center [93, 284] width 161 height 13
click at [43, 284] on button "Apply Filters" at bounding box center [65, 292] width 105 height 16
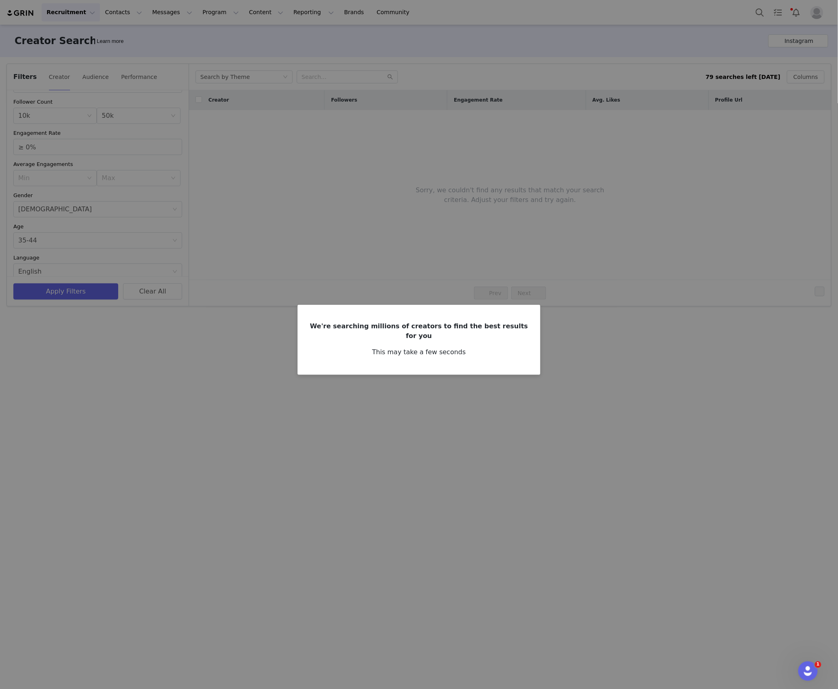
click at [561, 456] on div "We're searching millions of creators to find the best results for you This may …" at bounding box center [419, 344] width 838 height 689
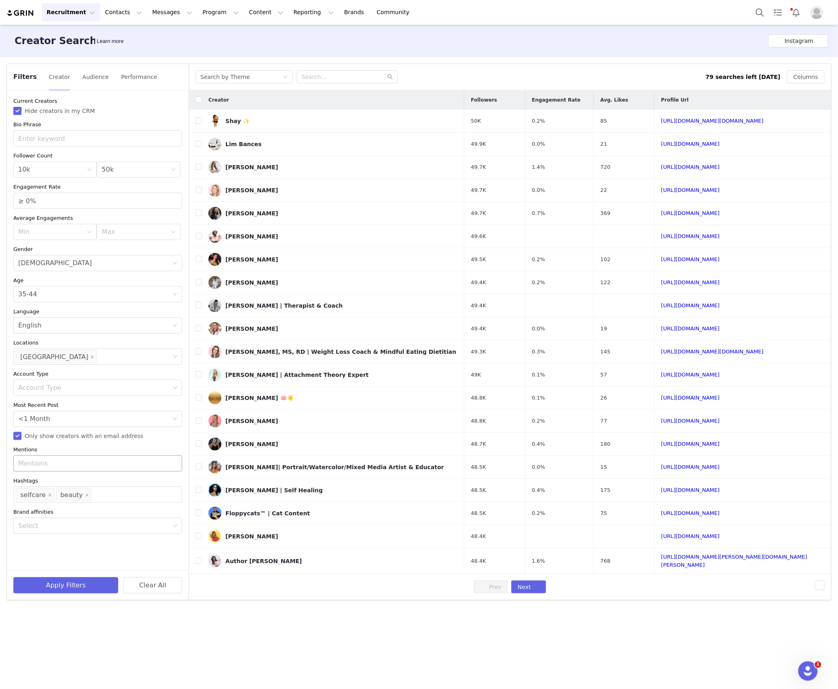
scroll to position [0, 0]
click at [199, 101] on input "checkbox" at bounding box center [199, 99] width 6 height 6
checkbox input "true"
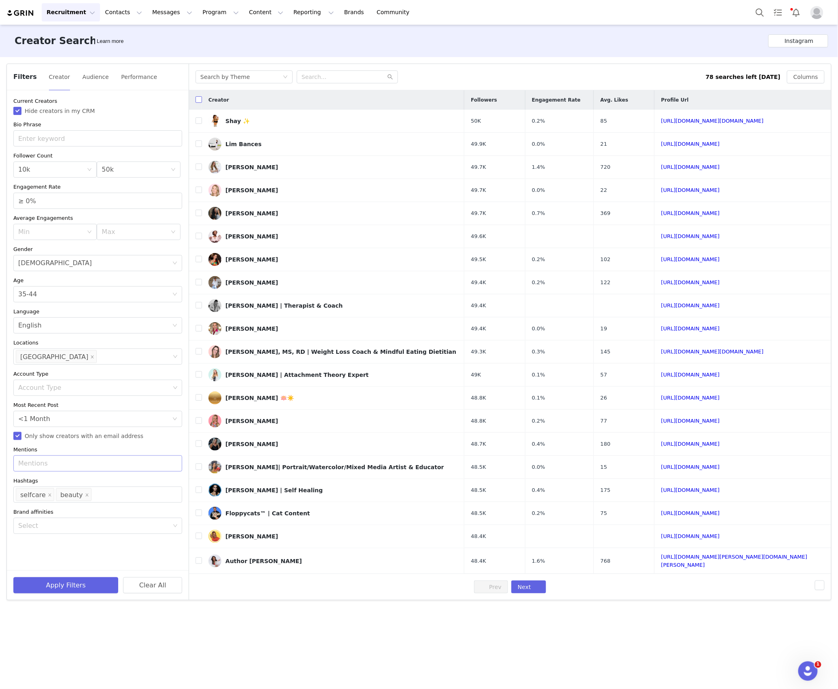
checkbox input "true"
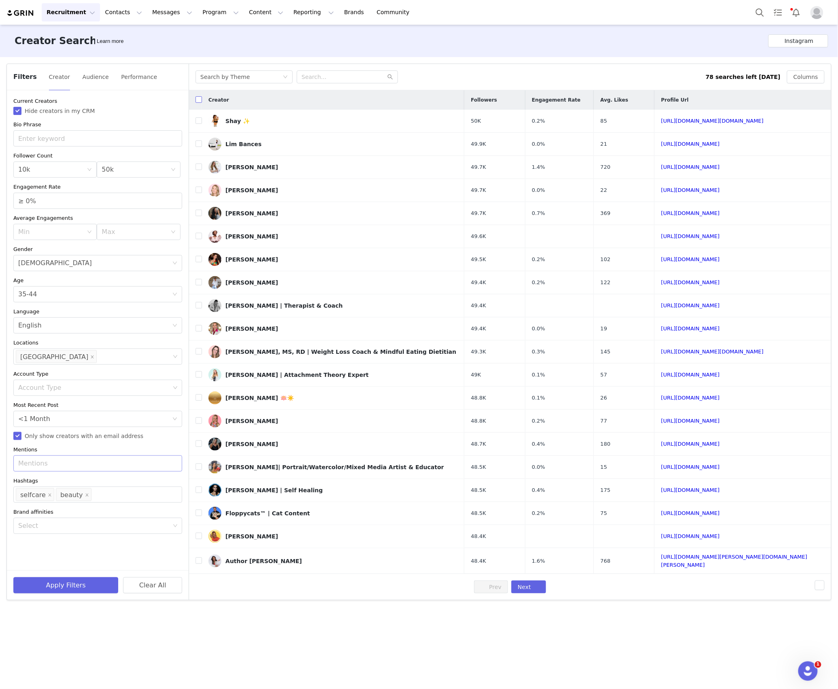
checkbox input "true"
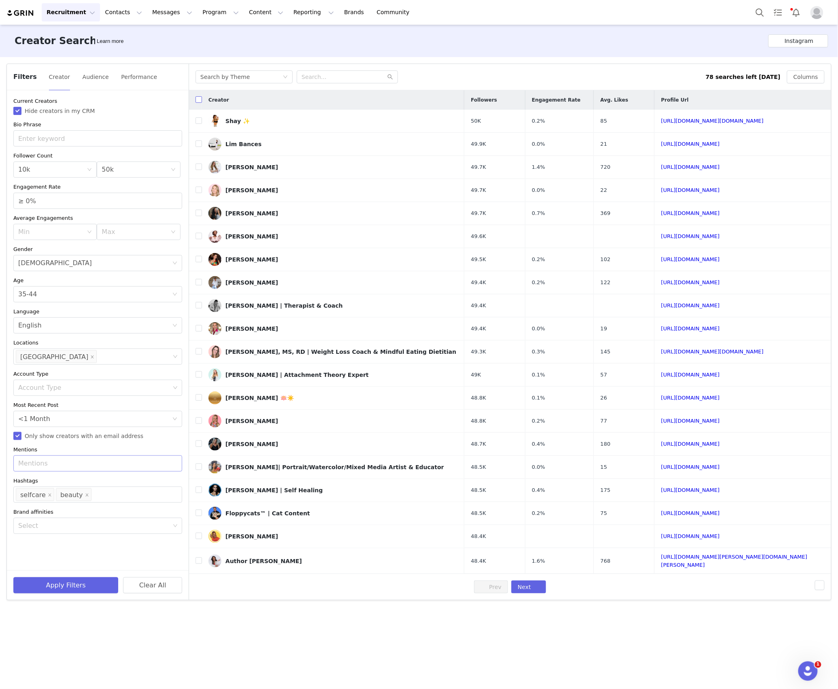
checkbox input "true"
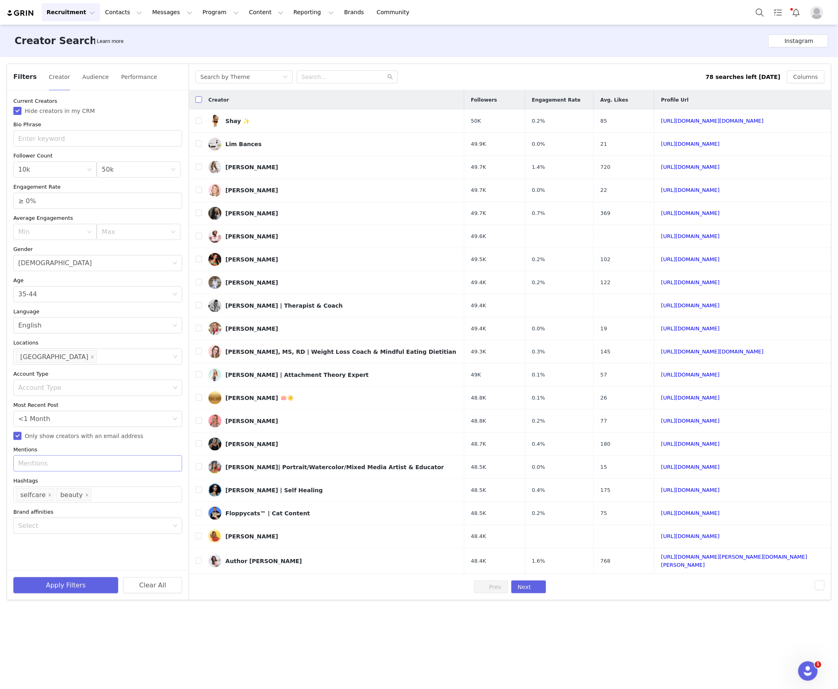
checkbox input "true"
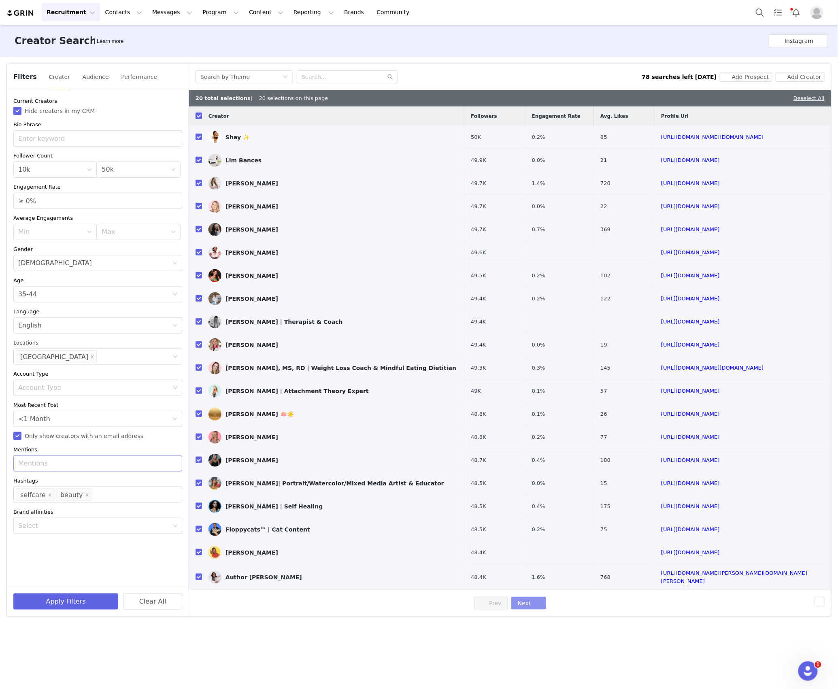
click at [530, 603] on button "Next" at bounding box center [529, 603] width 35 height 13
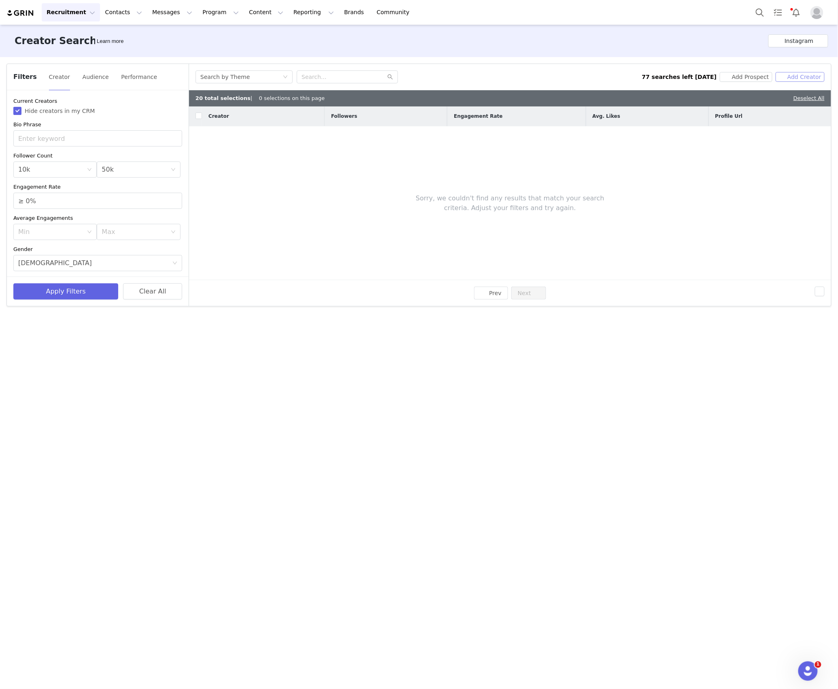
click at [798, 75] on button "Add Creator" at bounding box center [800, 77] width 49 height 10
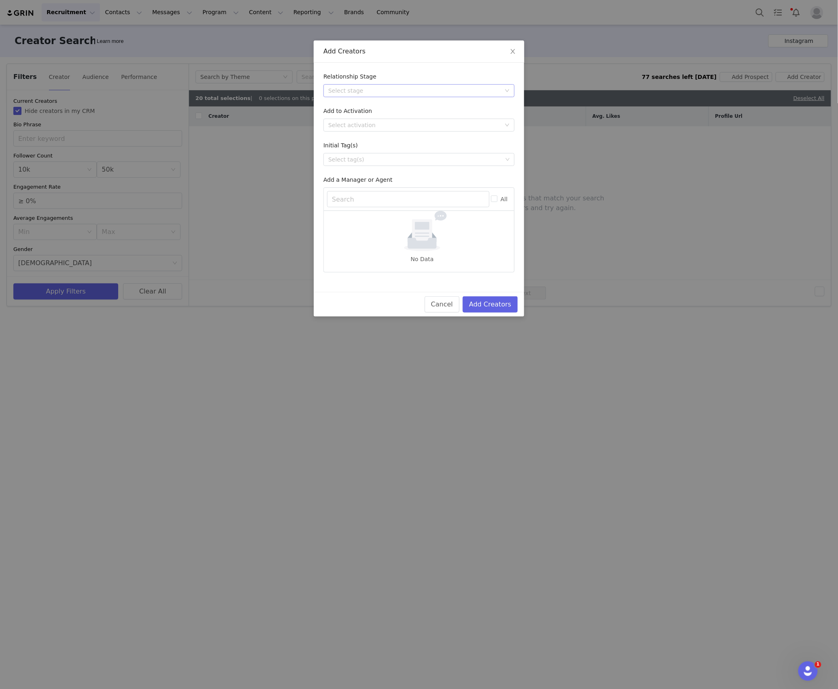
click at [399, 87] on div "Select stage" at bounding box center [414, 91] width 173 height 8
click at [342, 113] on li "Needs Outreach" at bounding box center [419, 106] width 191 height 13
click at [342, 119] on div "Select activation" at bounding box center [419, 125] width 191 height 13
click at [339, 166] on li "Affiliate Partners" at bounding box center [419, 167] width 191 height 13
click at [510, 306] on button "Add Creators" at bounding box center [490, 304] width 55 height 16
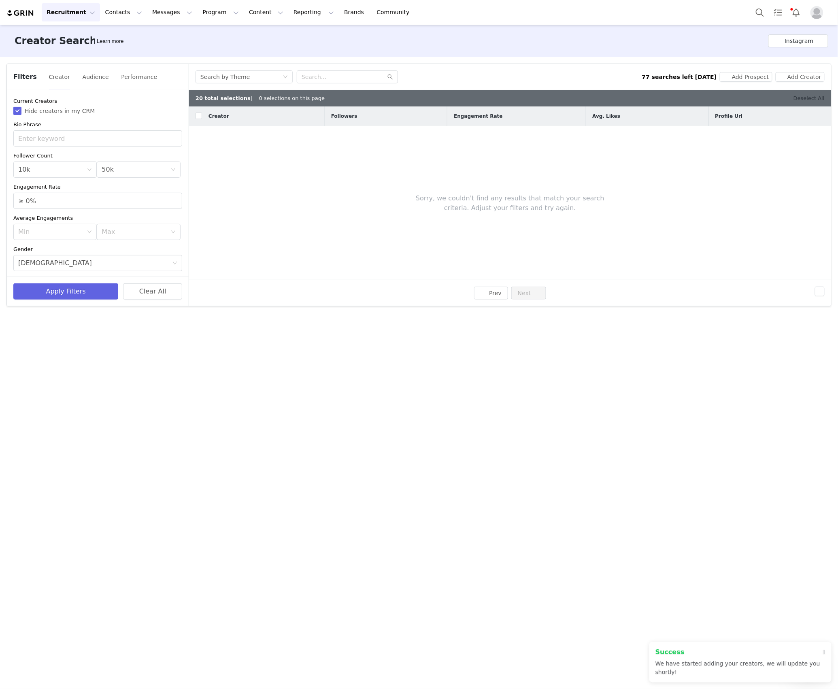
click at [815, 99] on link "Deselect All" at bounding box center [809, 98] width 31 height 6
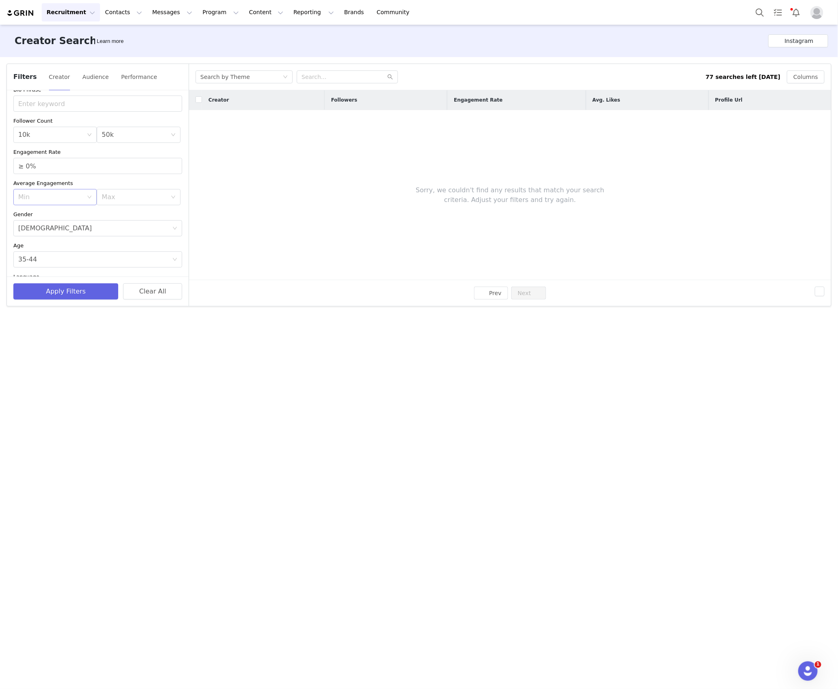
scroll to position [54, 0]
click at [40, 237] on div "Age 35-44" at bounding box center [95, 240] width 154 height 15
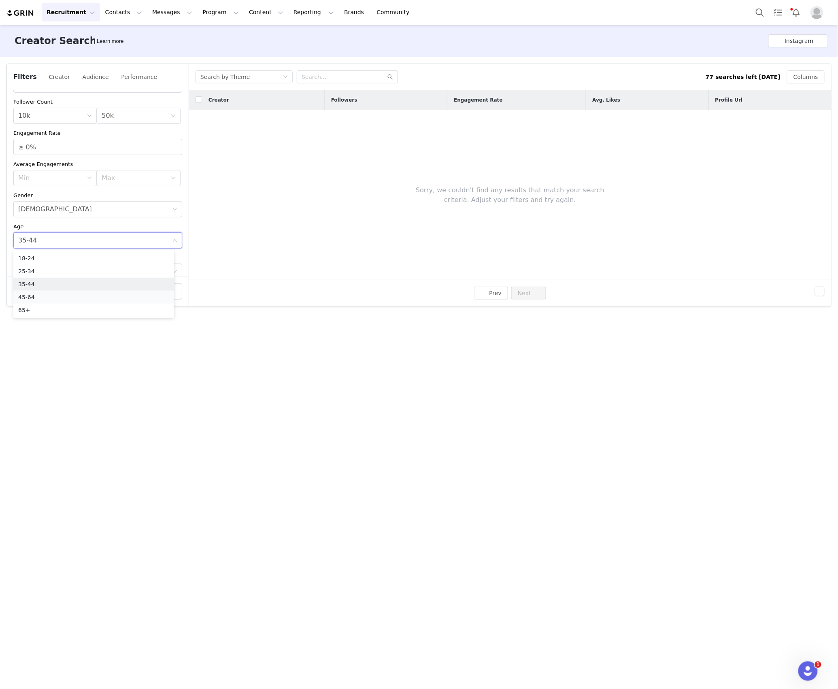
click at [28, 294] on li "45-64" at bounding box center [93, 297] width 161 height 13
click at [33, 294] on button "Apply Filters" at bounding box center [65, 292] width 105 height 16
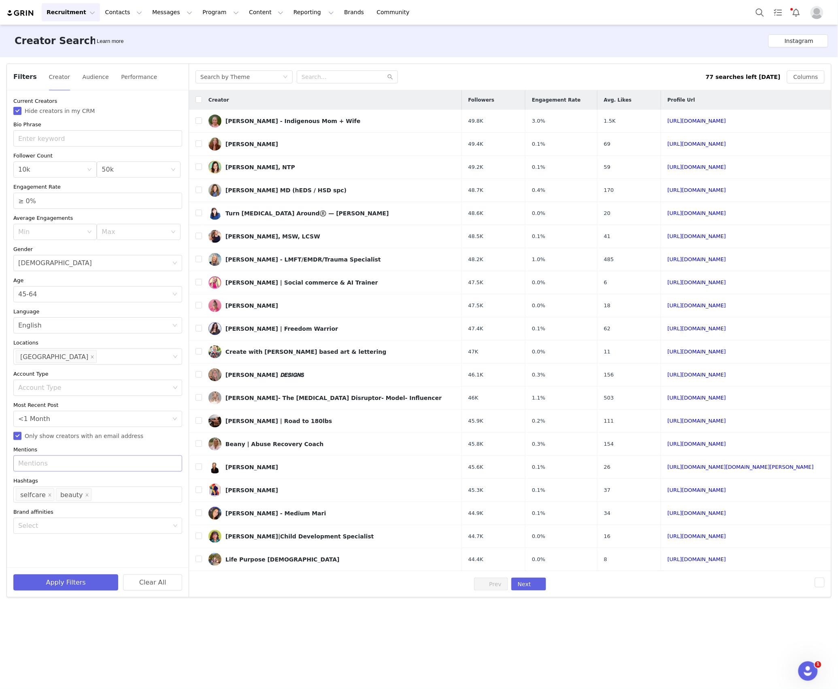
scroll to position [0, 0]
click at [196, 98] on input "checkbox" at bounding box center [199, 99] width 6 height 6
checkbox input "true"
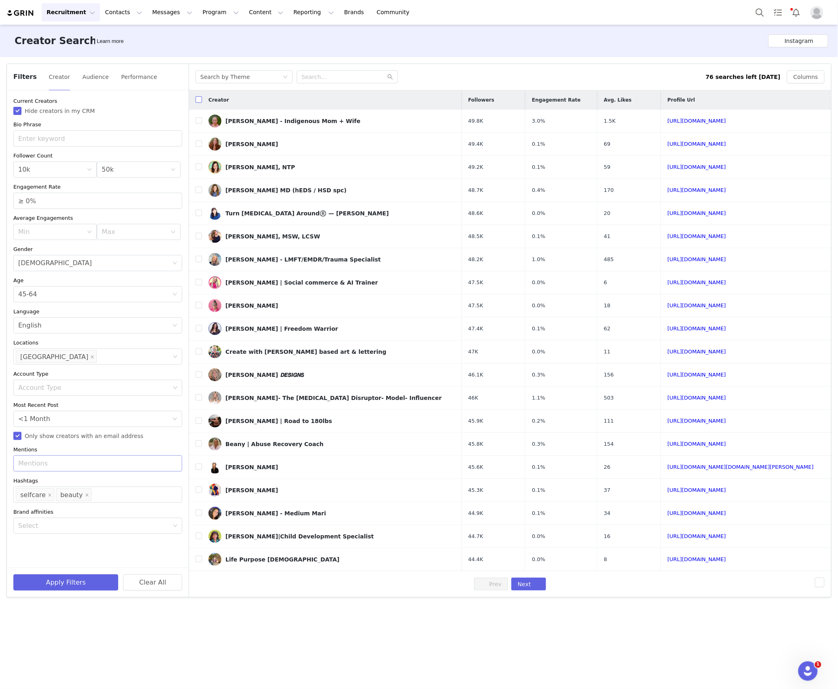
checkbox input "true"
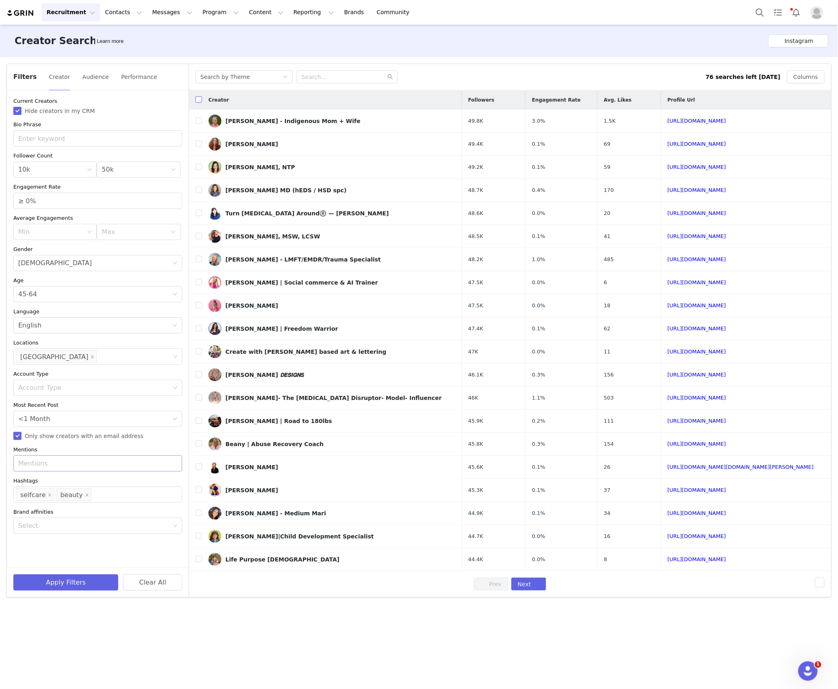
checkbox input "true"
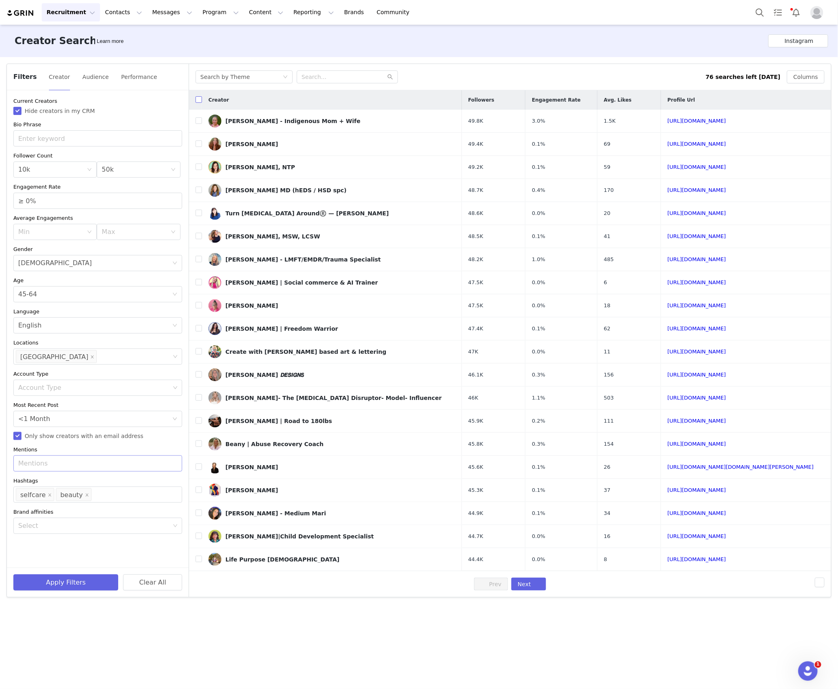
checkbox input "true"
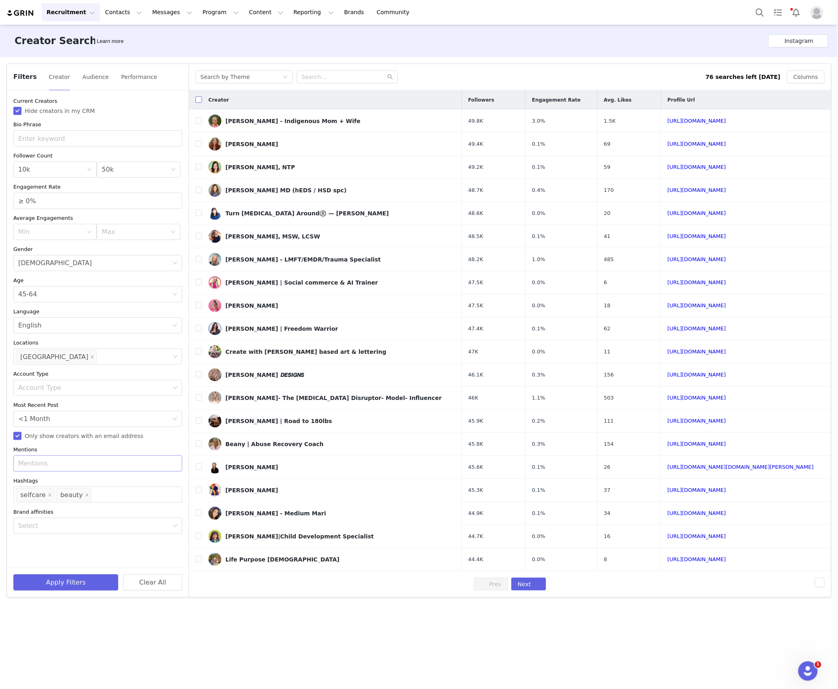
checkbox input "true"
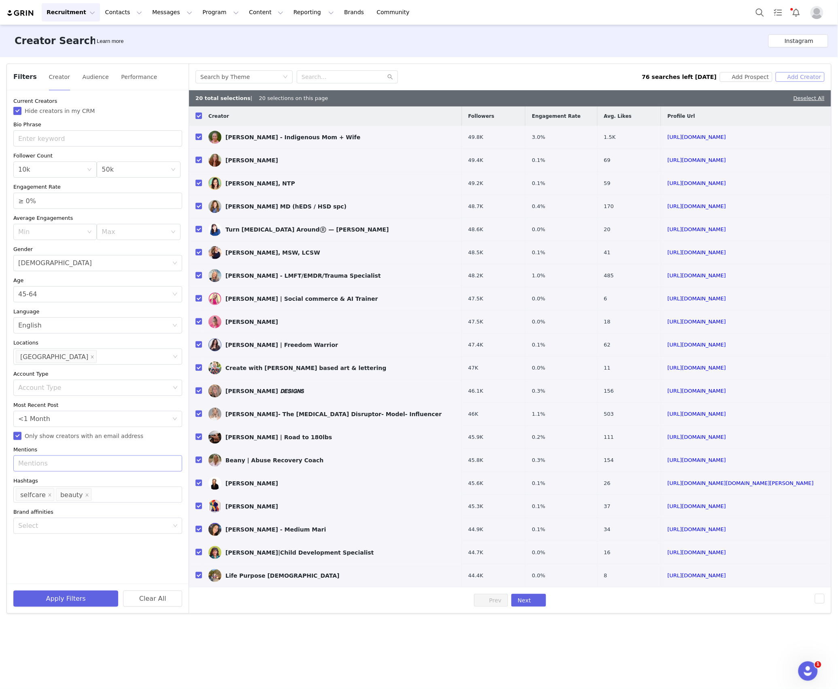
click at [808, 77] on button "Add Creator" at bounding box center [800, 77] width 49 height 10
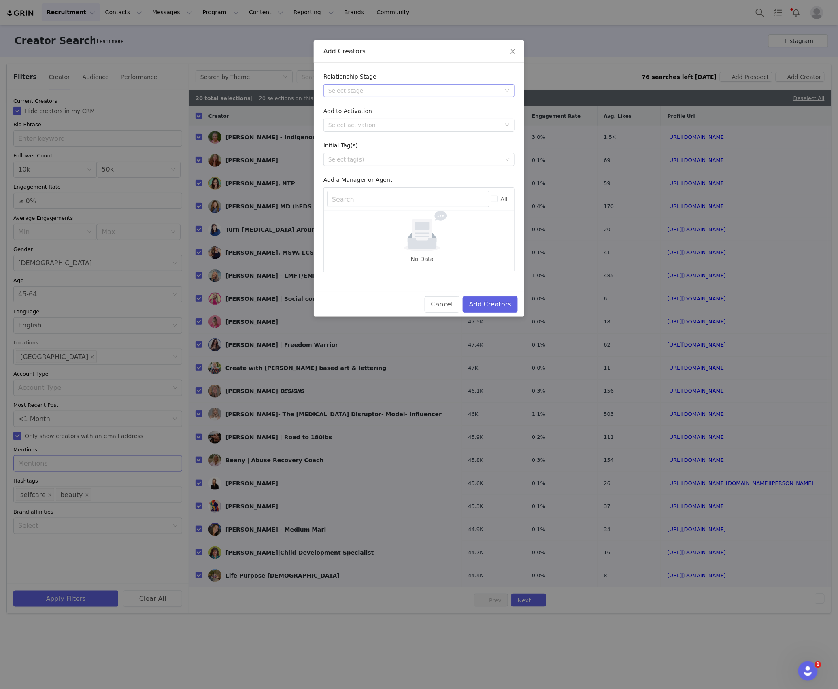
click at [407, 94] on div "Select stage" at bounding box center [414, 91] width 173 height 8
click at [358, 106] on li "Needs Outreach" at bounding box center [419, 106] width 191 height 13
click at [347, 131] on div "Select activation" at bounding box center [416, 125] width 176 height 12
click at [344, 167] on li "Affiliate Partners" at bounding box center [419, 167] width 191 height 13
click at [484, 300] on button "Add Creators" at bounding box center [490, 304] width 55 height 16
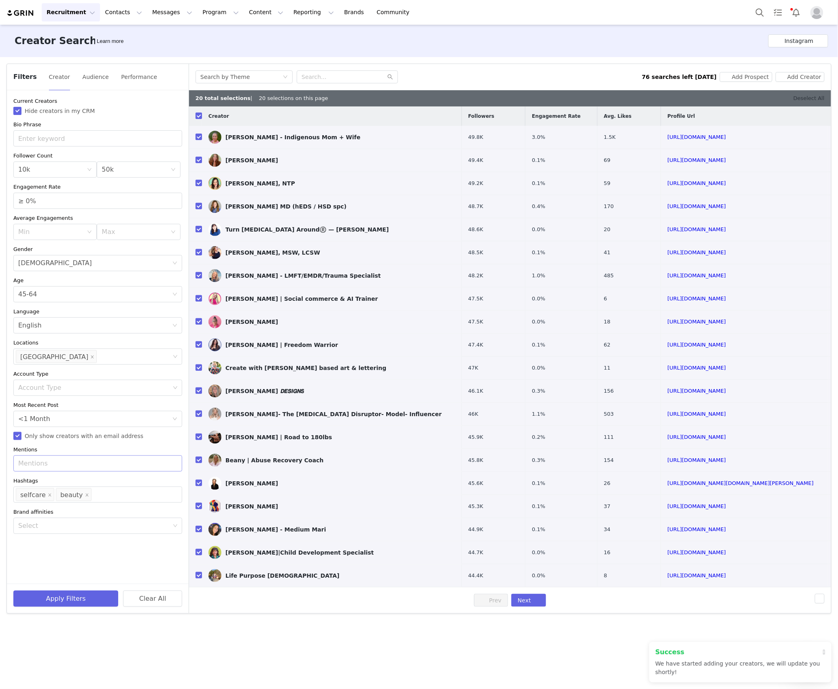
click at [812, 100] on link "Deselect All" at bounding box center [809, 98] width 31 height 6
checkbox input "false"
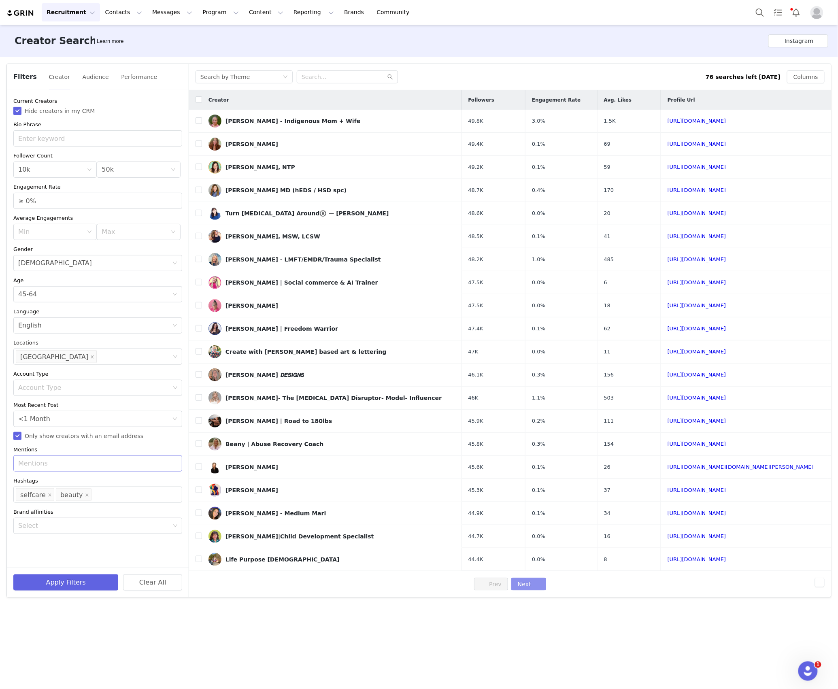
click at [530, 591] on button "Next" at bounding box center [529, 584] width 35 height 13
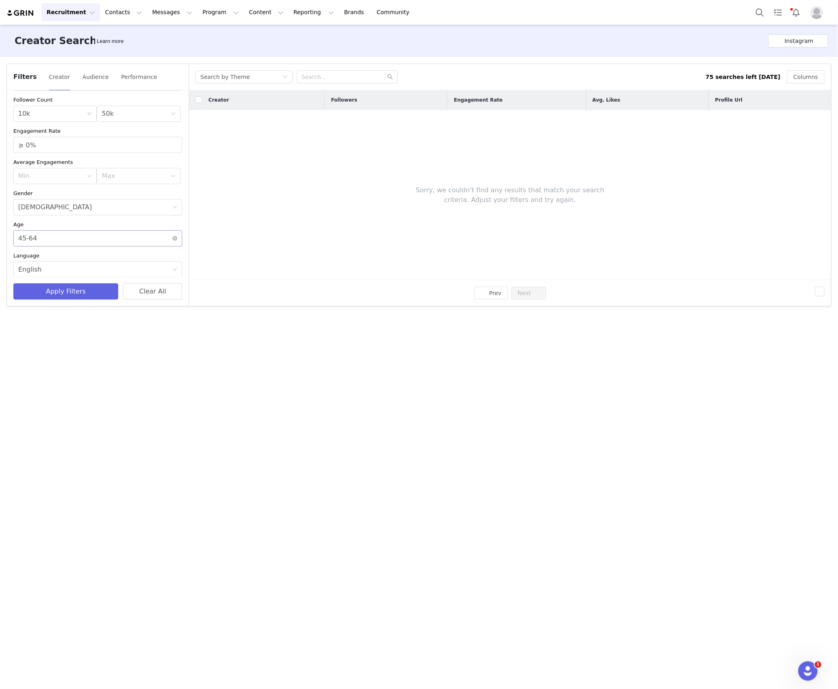
scroll to position [162, 0]
click at [159, 131] on div "Age 45-64" at bounding box center [95, 132] width 154 height 15
click at [232, 242] on div "Creator Followers Engagement Rate Avg. Likes Profile Url Sorry, we couldn't fin…" at bounding box center [510, 185] width 642 height 190
click at [83, 174] on div "Min 10k" at bounding box center [52, 169] width 68 height 15
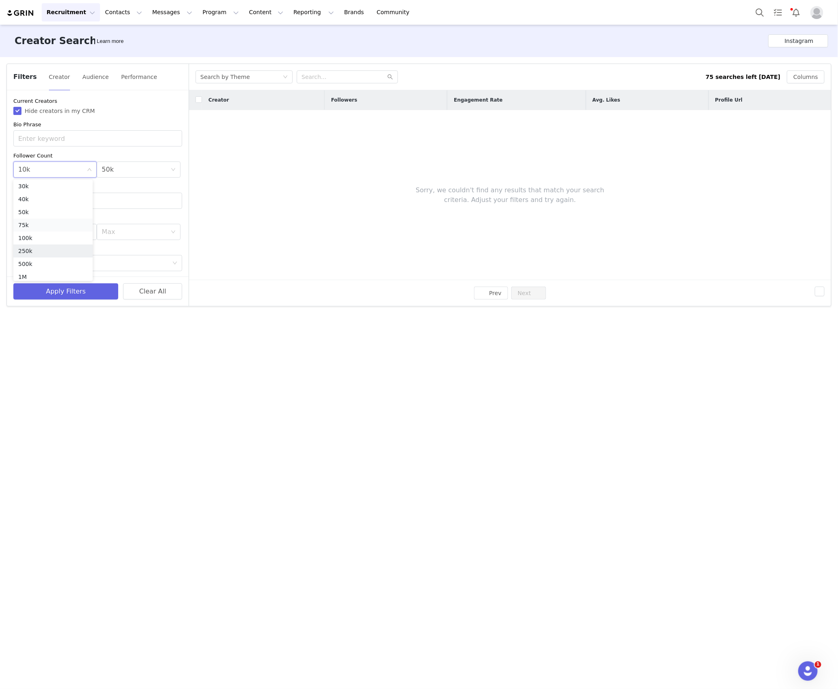
scroll to position [54, 0]
click at [39, 208] on li "50k" at bounding box center [52, 211] width 79 height 13
click at [158, 170] on div "Max 50k" at bounding box center [136, 169] width 68 height 15
click at [121, 233] on li "100k" at bounding box center [132, 238] width 79 height 13
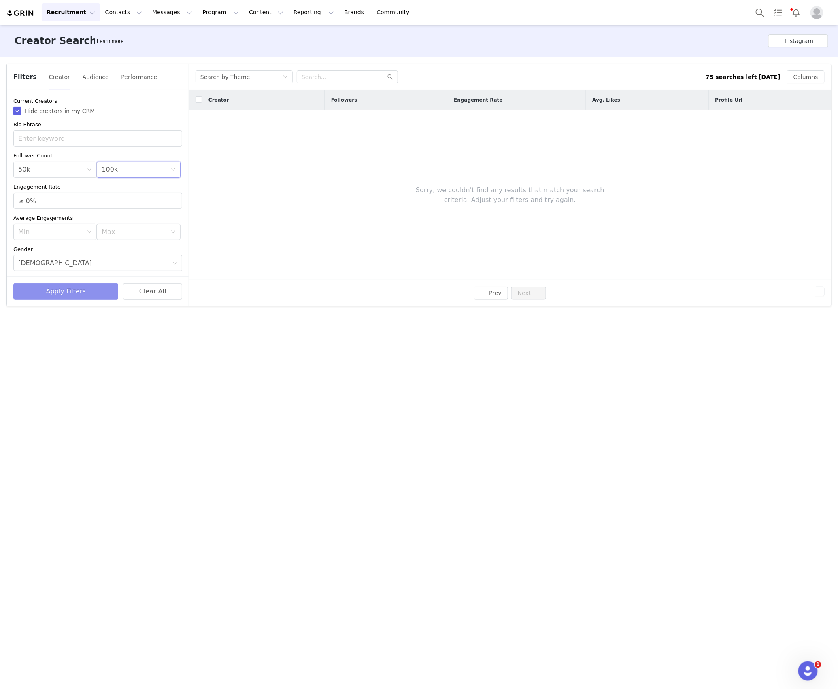
click at [84, 287] on button "Apply Filters" at bounding box center [65, 292] width 105 height 16
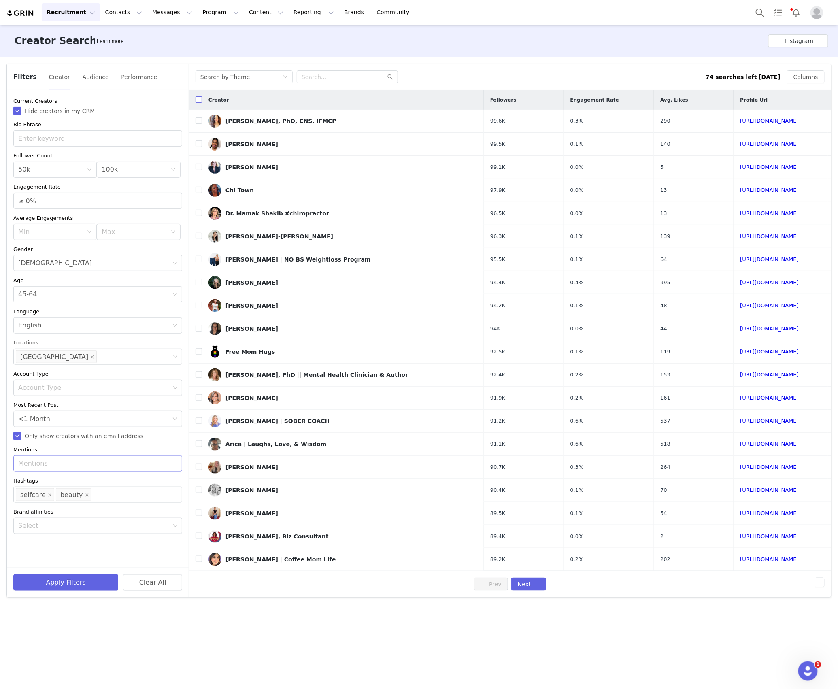
click at [199, 99] on input "checkbox" at bounding box center [199, 99] width 6 height 6
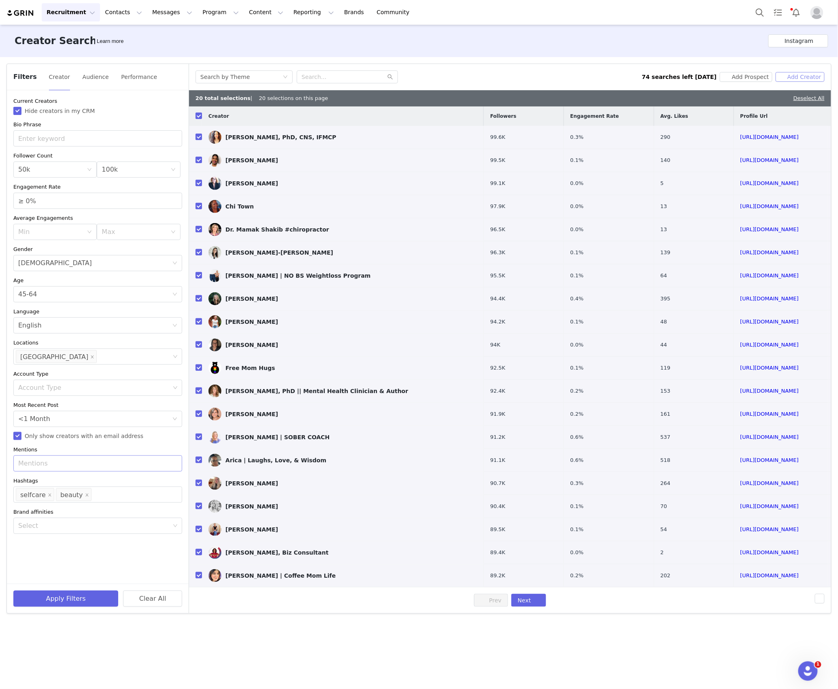
click at [812, 77] on button "Add Creator" at bounding box center [800, 77] width 49 height 10
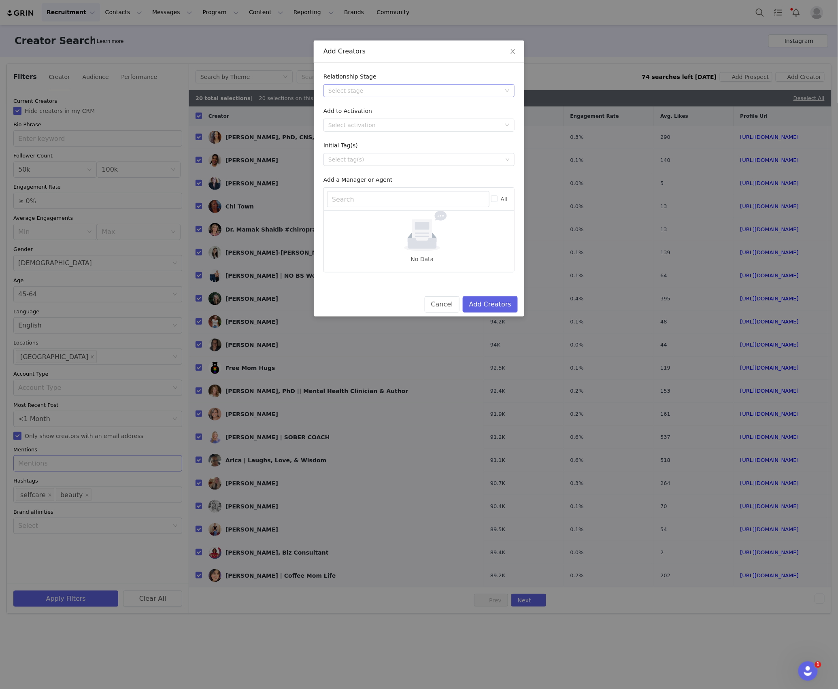
click at [416, 90] on div "Select stage" at bounding box center [414, 91] width 173 height 8
click at [377, 108] on li "Needs Outreach" at bounding box center [419, 106] width 191 height 13
click at [356, 122] on div "Select activation" at bounding box center [414, 125] width 173 height 8
click at [352, 162] on li "Affiliate Partners" at bounding box center [419, 167] width 191 height 13
click at [492, 309] on button "Add Creators" at bounding box center [490, 304] width 55 height 16
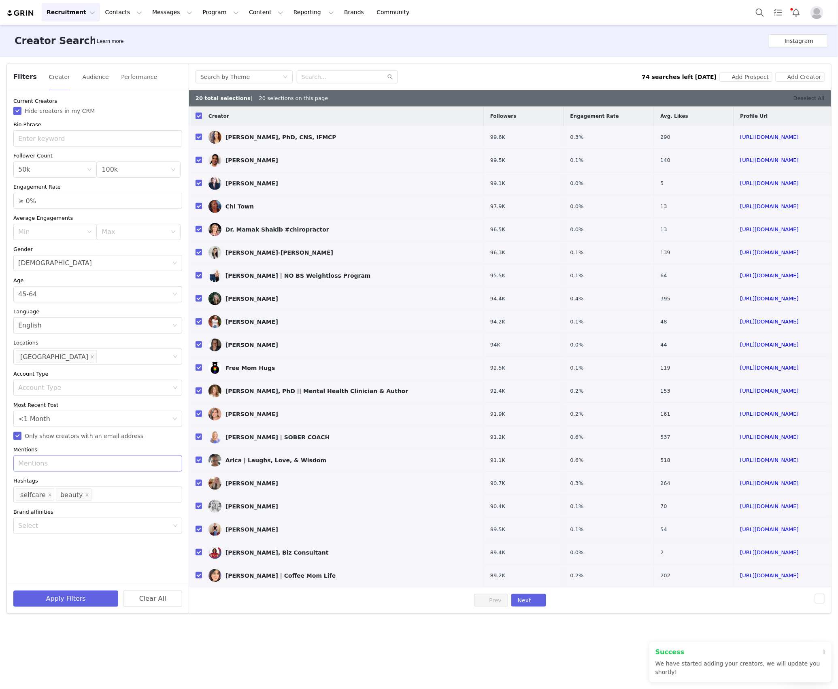
click at [821, 98] on link "Deselect All" at bounding box center [809, 98] width 31 height 6
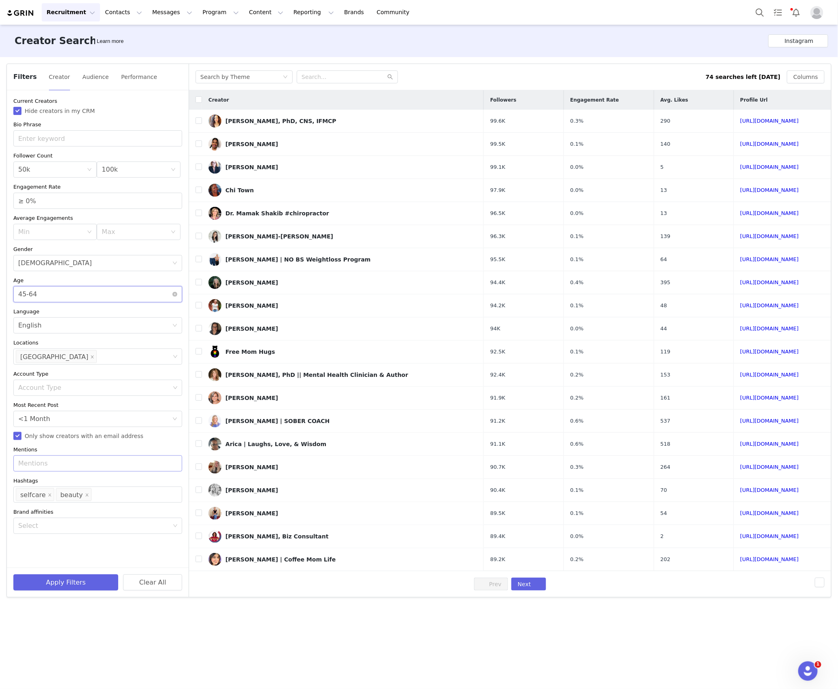
click at [96, 294] on div "Age 45-64" at bounding box center [95, 294] width 154 height 15
click at [38, 331] on li "25-34" at bounding box center [97, 325] width 169 height 13
click at [66, 582] on button "Apply Filters" at bounding box center [65, 583] width 105 height 16
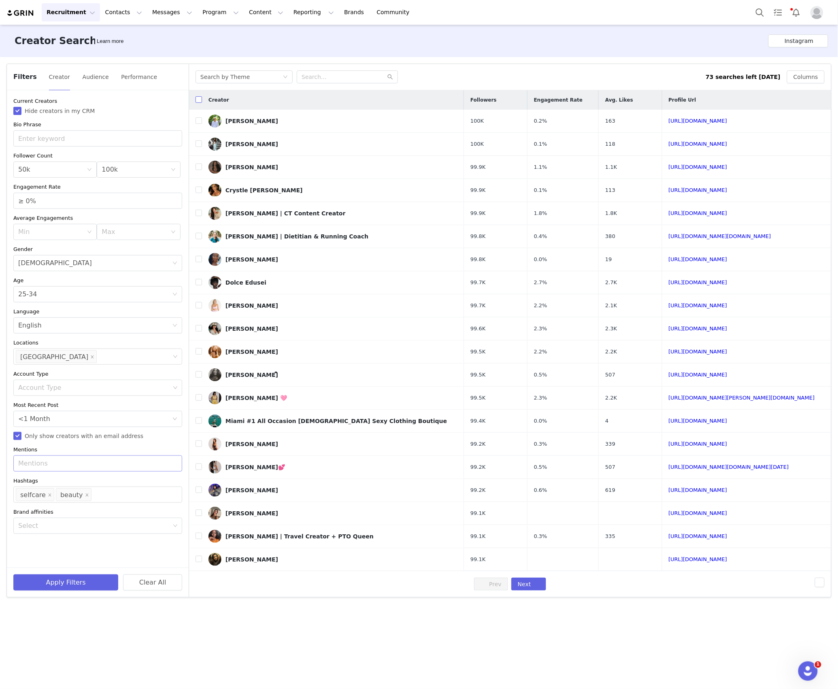
click at [201, 100] on input "checkbox" at bounding box center [199, 99] width 6 height 6
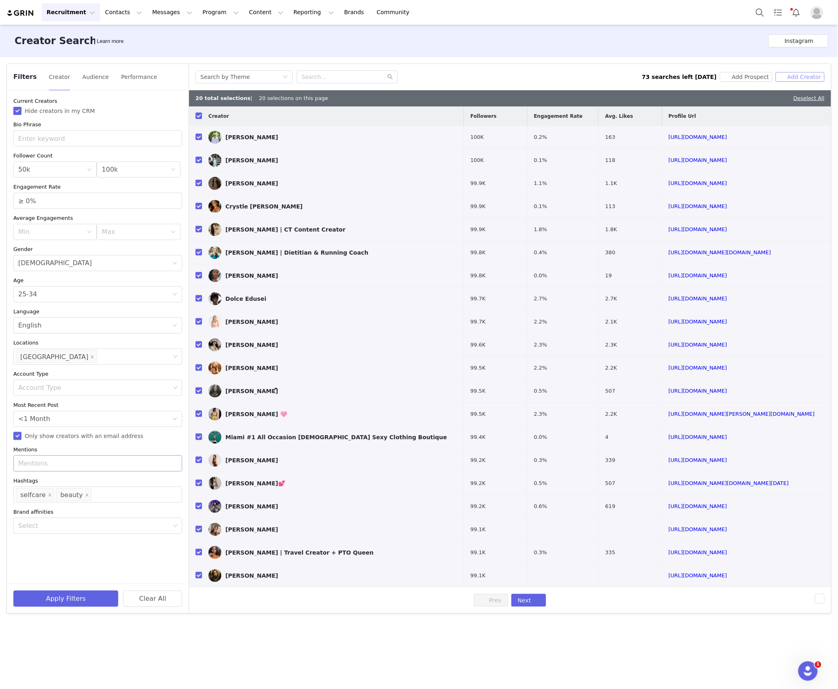
click at [793, 78] on button "Add Creator" at bounding box center [800, 77] width 49 height 10
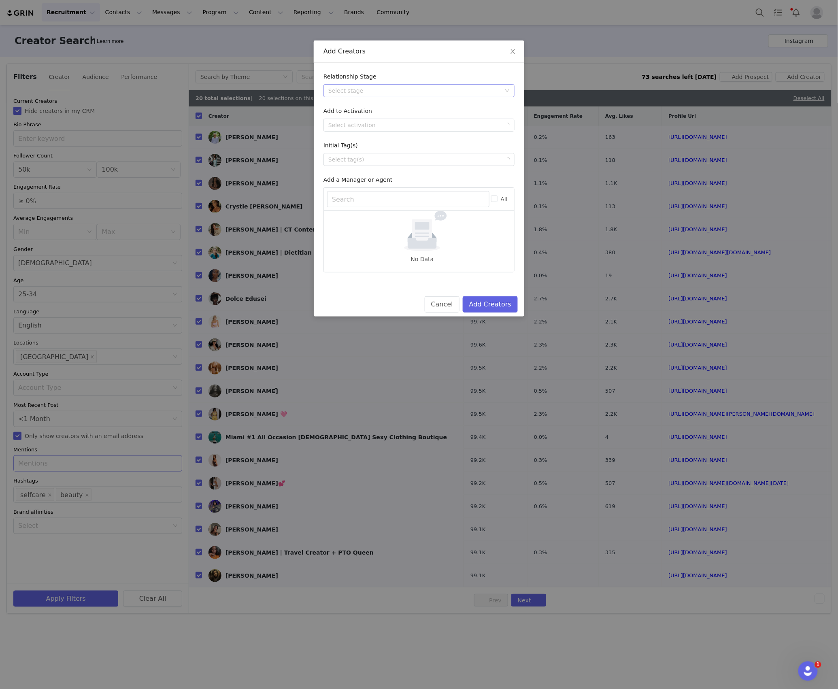
click at [369, 91] on div "Select stage" at bounding box center [414, 91] width 173 height 8
click at [354, 108] on li "Needs Outreach" at bounding box center [419, 106] width 191 height 13
click at [349, 125] on div "Select activation" at bounding box center [414, 125] width 173 height 8
click at [352, 169] on li "Affiliate Partners" at bounding box center [419, 167] width 191 height 13
click at [482, 309] on button "Add Creators" at bounding box center [490, 304] width 55 height 16
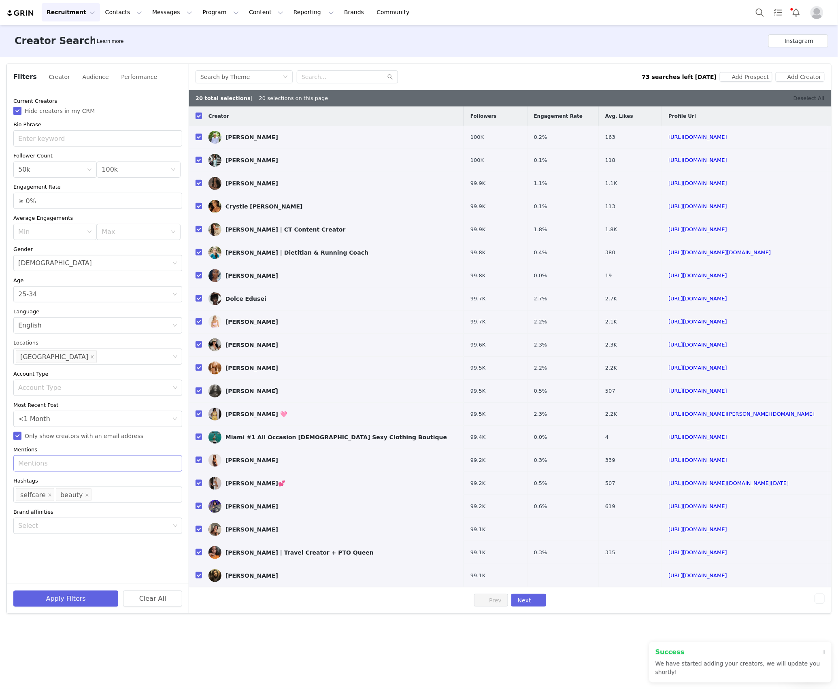
click at [813, 95] on link "Deselect All" at bounding box center [809, 98] width 31 height 6
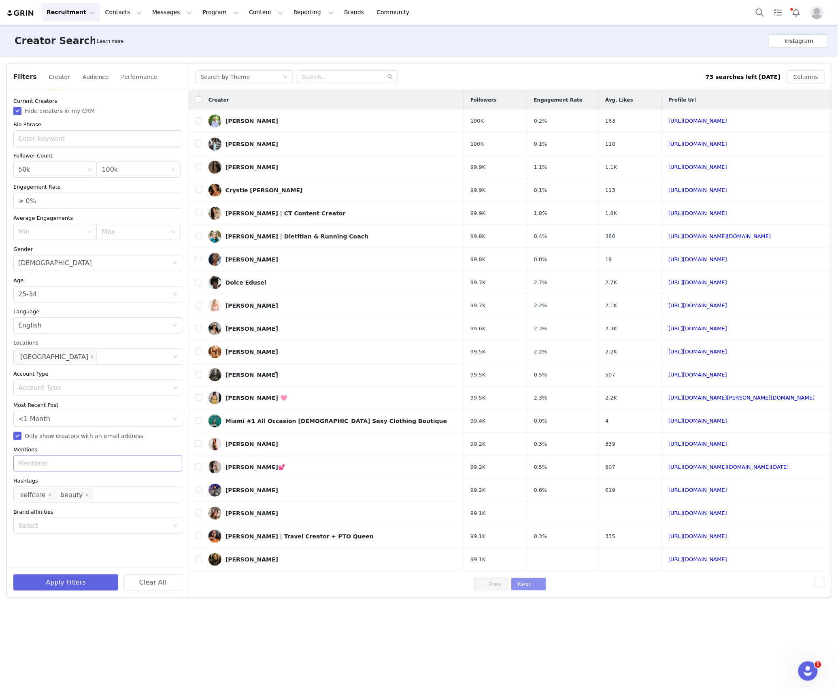
click at [520, 589] on button "Next" at bounding box center [529, 584] width 35 height 13
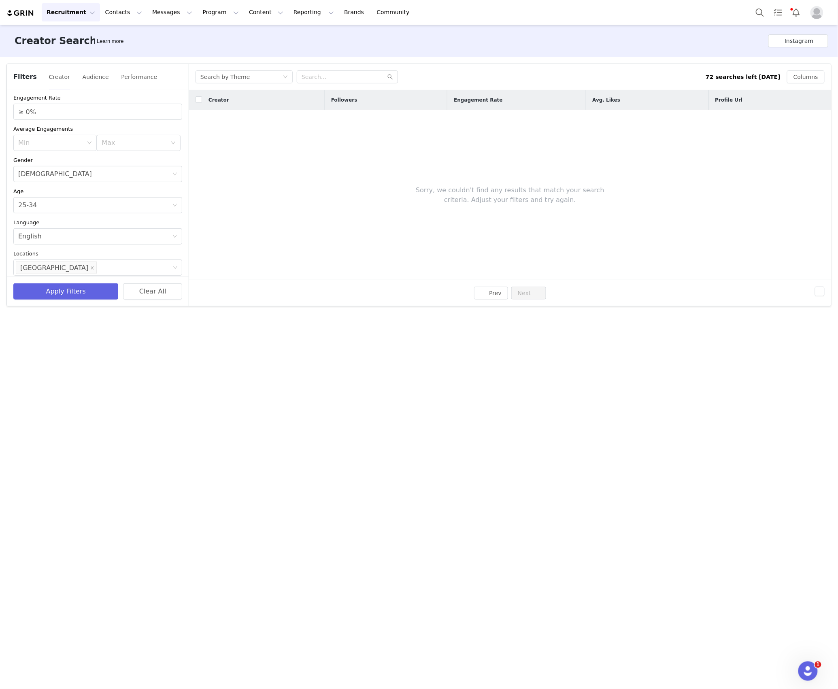
scroll to position [108, 0]
click at [34, 189] on div "25-34" at bounding box center [27, 186] width 19 height 15
click at [25, 227] on li "35-44" at bounding box center [93, 230] width 161 height 13
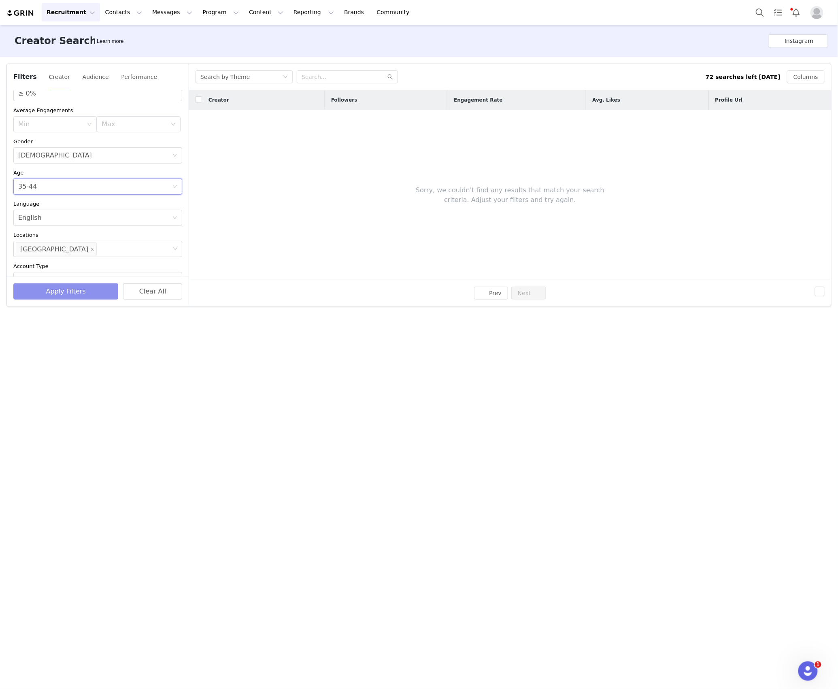
click at [52, 292] on button "Apply Filters" at bounding box center [65, 292] width 105 height 16
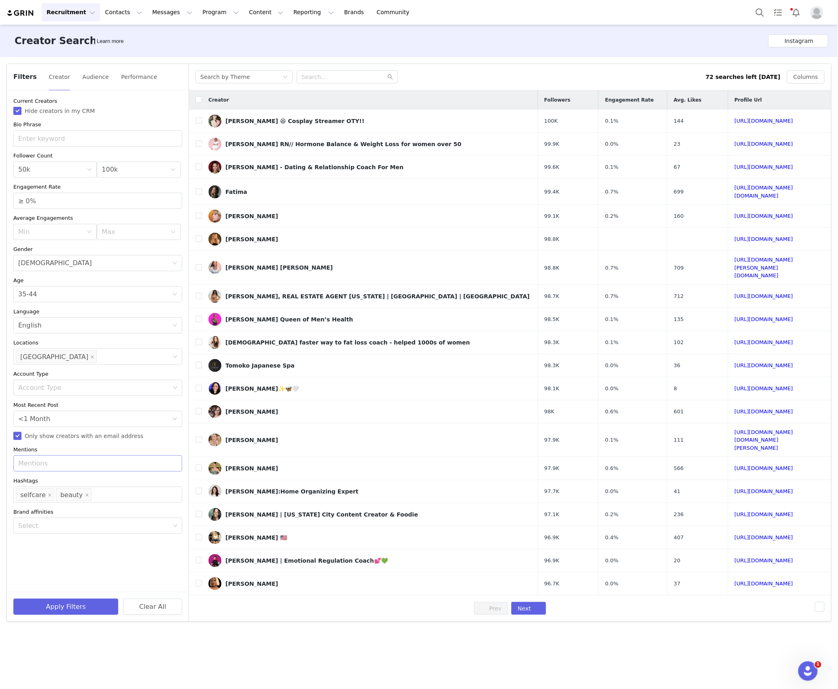
scroll to position [0, 0]
click at [201, 97] on input "checkbox" at bounding box center [199, 99] width 6 height 6
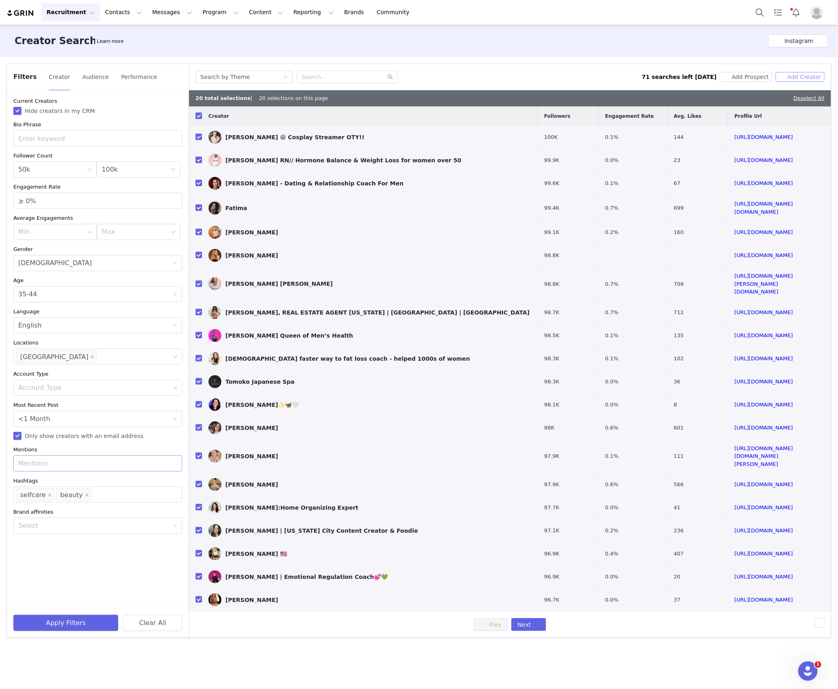
click at [786, 78] on button "Add Creator" at bounding box center [800, 77] width 49 height 10
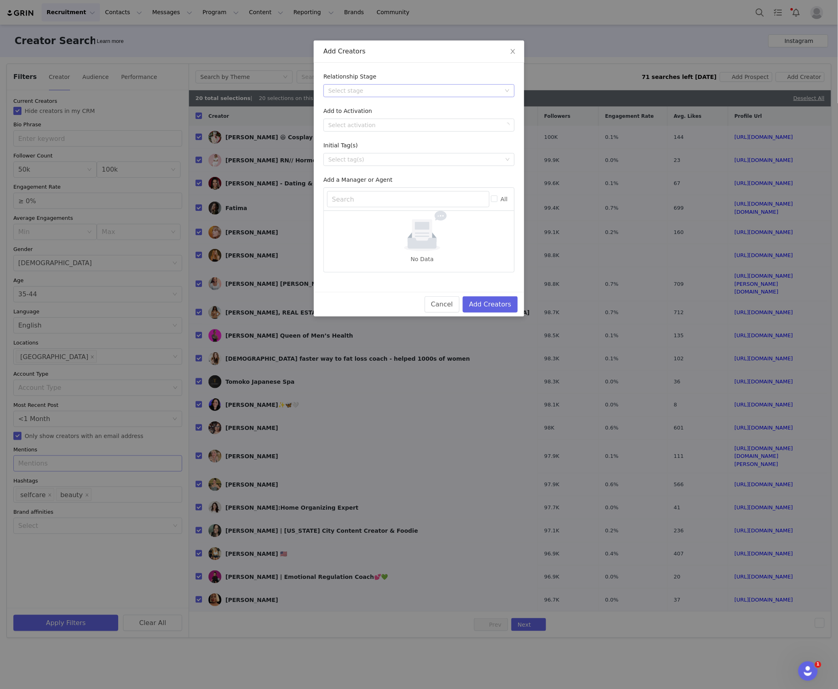
click at [433, 90] on div "Select stage" at bounding box center [414, 91] width 173 height 8
click at [365, 109] on li "Needs Outreach" at bounding box center [419, 106] width 191 height 13
click at [349, 128] on div "Select activation" at bounding box center [414, 125] width 173 height 8
click at [346, 169] on li "Affiliate Partners" at bounding box center [419, 167] width 191 height 13
click at [476, 297] on button "Add Creators" at bounding box center [490, 304] width 55 height 16
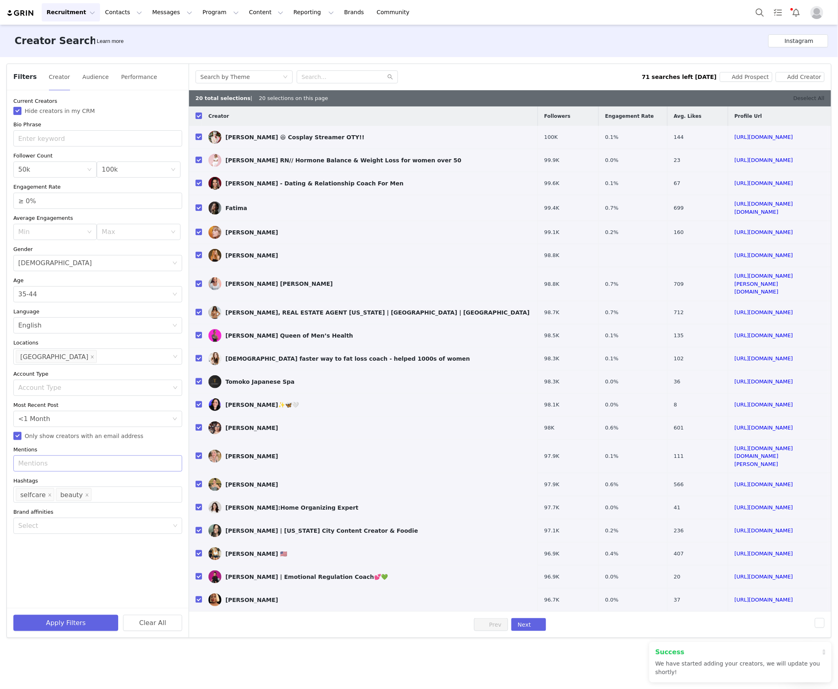
click at [811, 98] on link "Deselect All" at bounding box center [809, 98] width 31 height 6
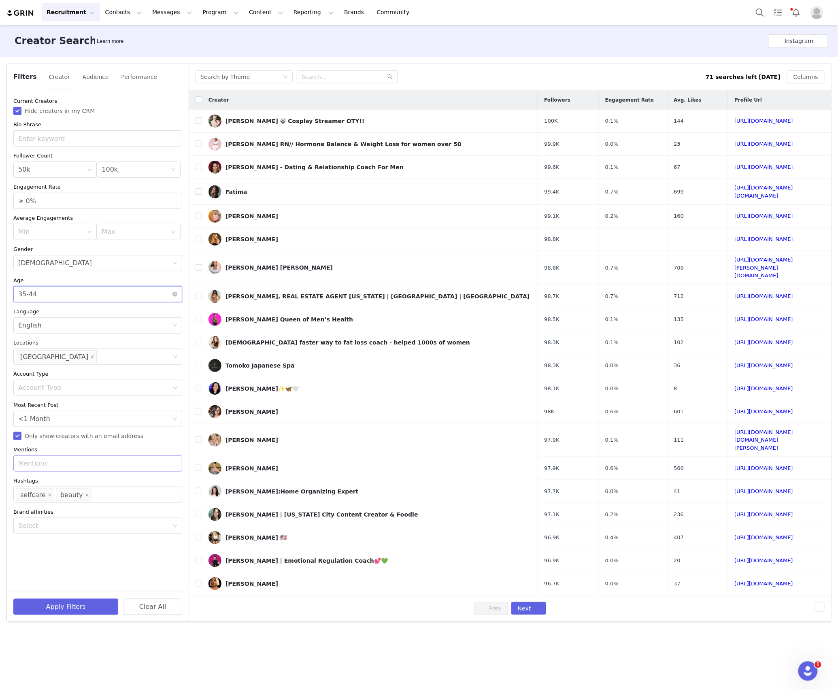
click at [78, 295] on div "Age 35-44" at bounding box center [95, 294] width 154 height 15
click at [45, 352] on li "45-64" at bounding box center [97, 351] width 169 height 13
click at [63, 599] on button "Apply Filters" at bounding box center [65, 607] width 105 height 16
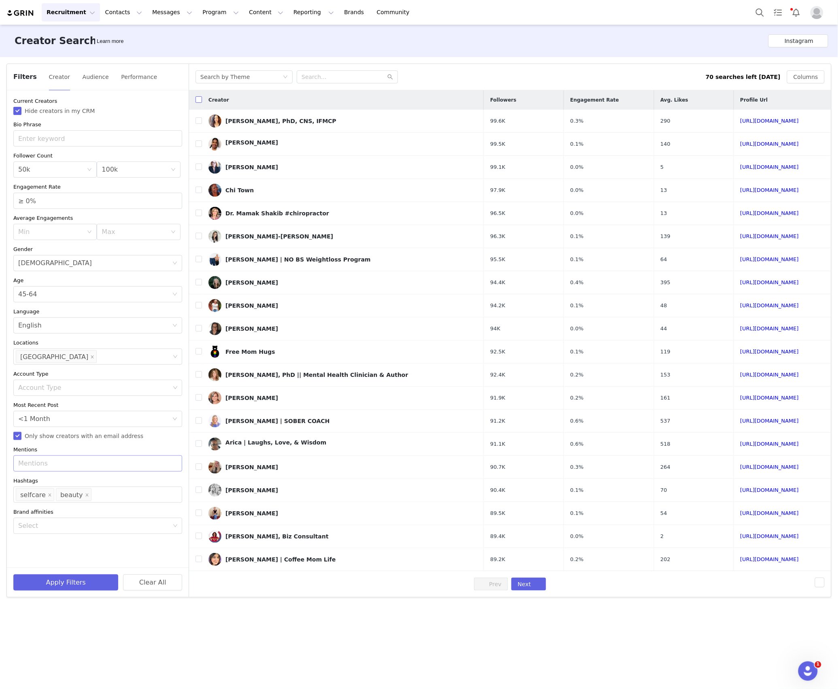
click at [196, 100] on input "checkbox" at bounding box center [199, 99] width 6 height 6
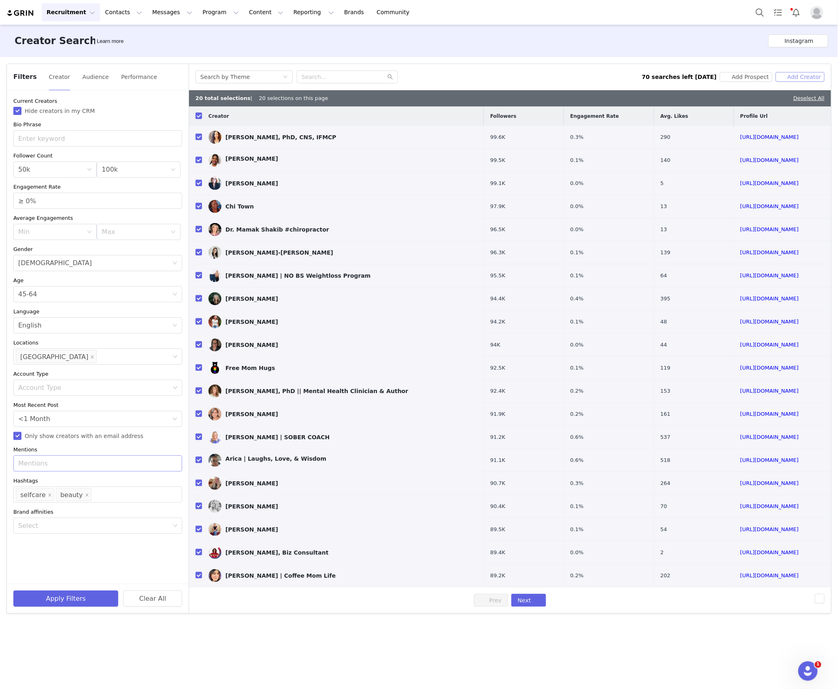
click at [786, 77] on button "Add Creator" at bounding box center [800, 77] width 49 height 10
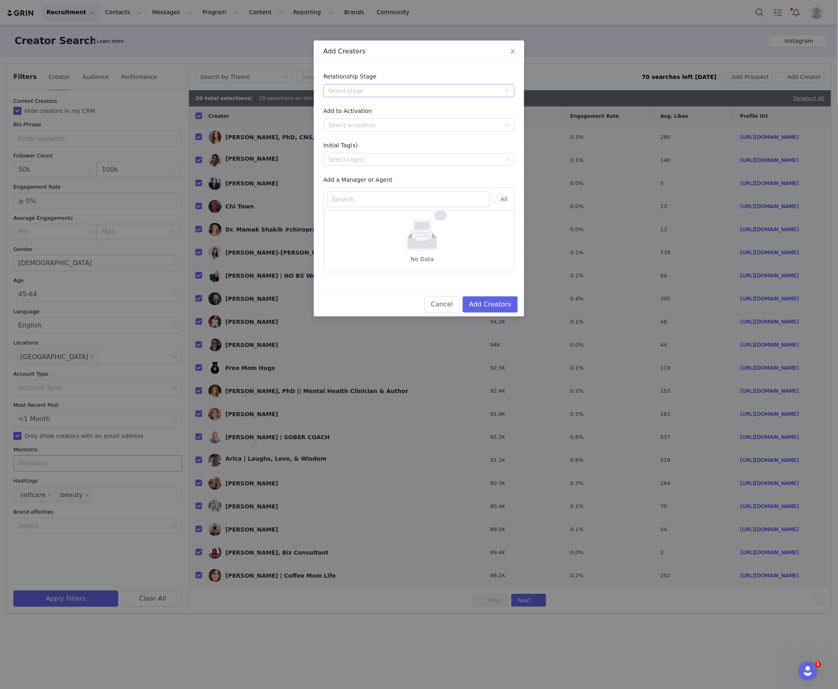
click at [395, 89] on div "Select stage" at bounding box center [414, 91] width 173 height 8
click at [360, 104] on li "Needs Outreach" at bounding box center [419, 106] width 191 height 13
click at [348, 126] on div "Select activation" at bounding box center [414, 125] width 173 height 8
click at [350, 172] on li "Affiliate Partners" at bounding box center [419, 167] width 191 height 13
click at [477, 300] on button "Add Creators" at bounding box center [490, 304] width 55 height 16
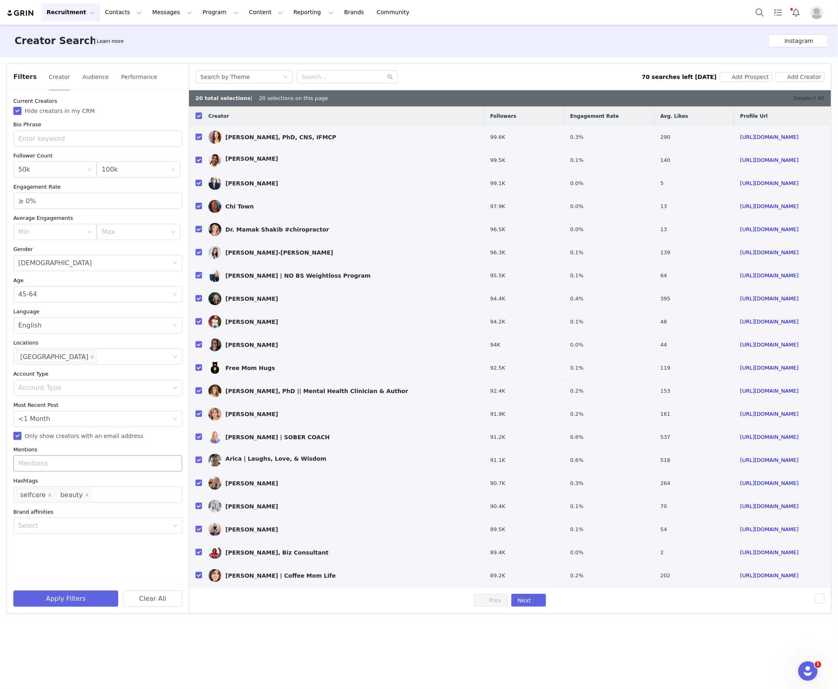
click at [806, 95] on link "Deselect All" at bounding box center [809, 98] width 31 height 6
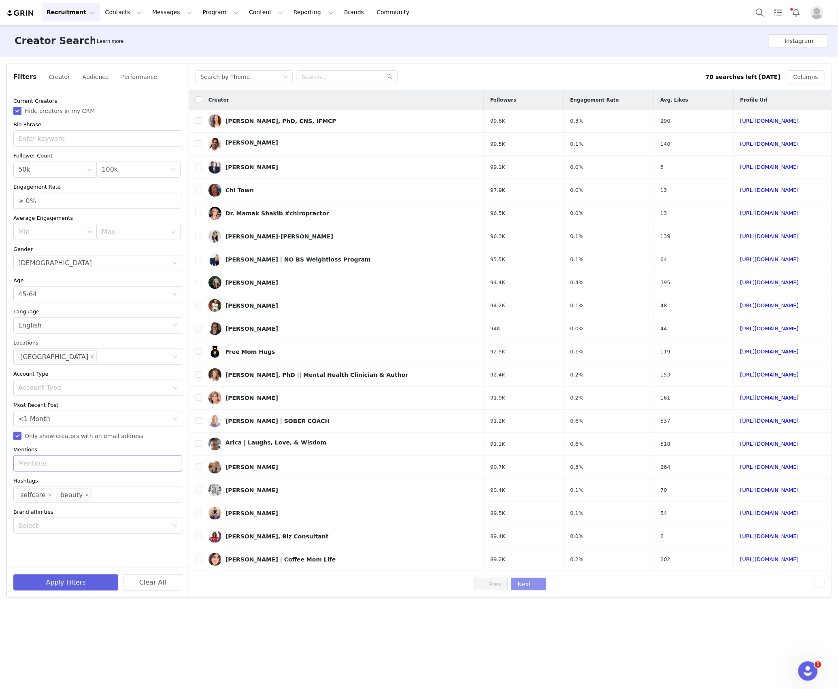
click at [529, 583] on button "Next" at bounding box center [529, 584] width 35 height 13
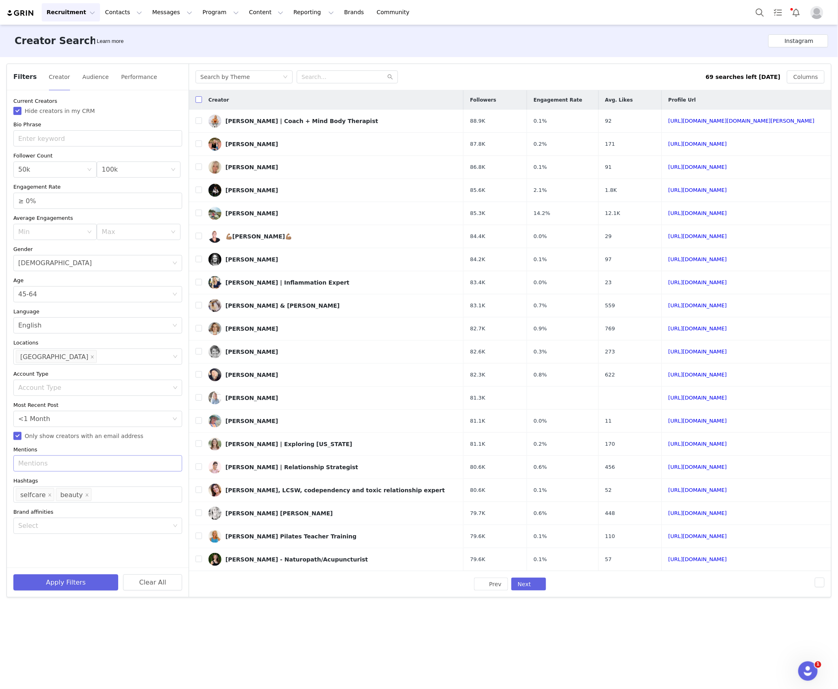
click at [198, 98] on input "checkbox" at bounding box center [199, 99] width 6 height 6
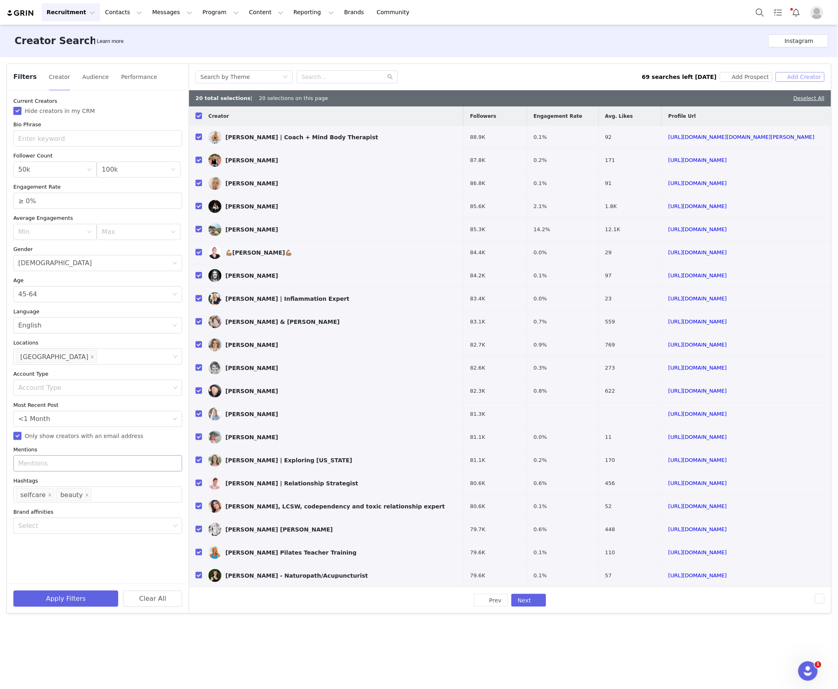
click at [804, 76] on button "Add Creator" at bounding box center [800, 77] width 49 height 10
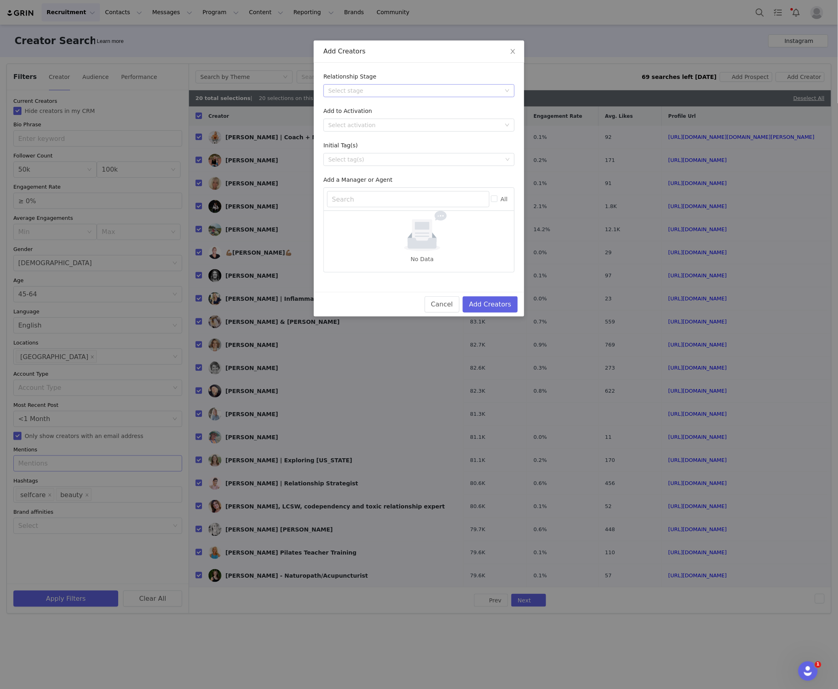
click at [399, 93] on div "Select stage" at bounding box center [414, 91] width 173 height 8
click at [370, 106] on li "Needs Outreach" at bounding box center [419, 106] width 191 height 13
click at [354, 126] on div "Select activation" at bounding box center [414, 125] width 173 height 8
click at [346, 164] on li "Affiliate Partners" at bounding box center [419, 167] width 191 height 13
click at [478, 305] on button "Add Creators" at bounding box center [490, 304] width 55 height 16
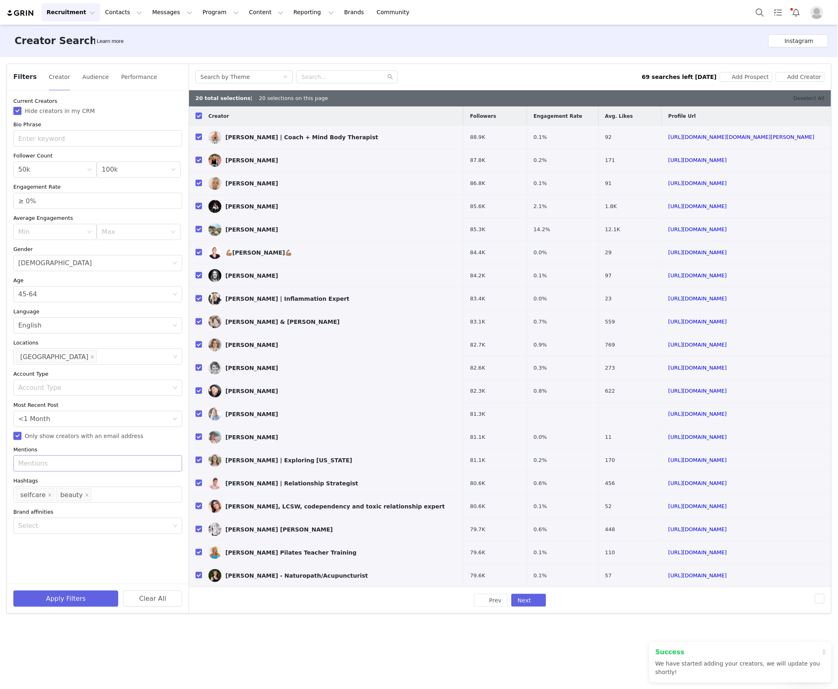
click at [809, 100] on link "Deselect All" at bounding box center [809, 98] width 31 height 6
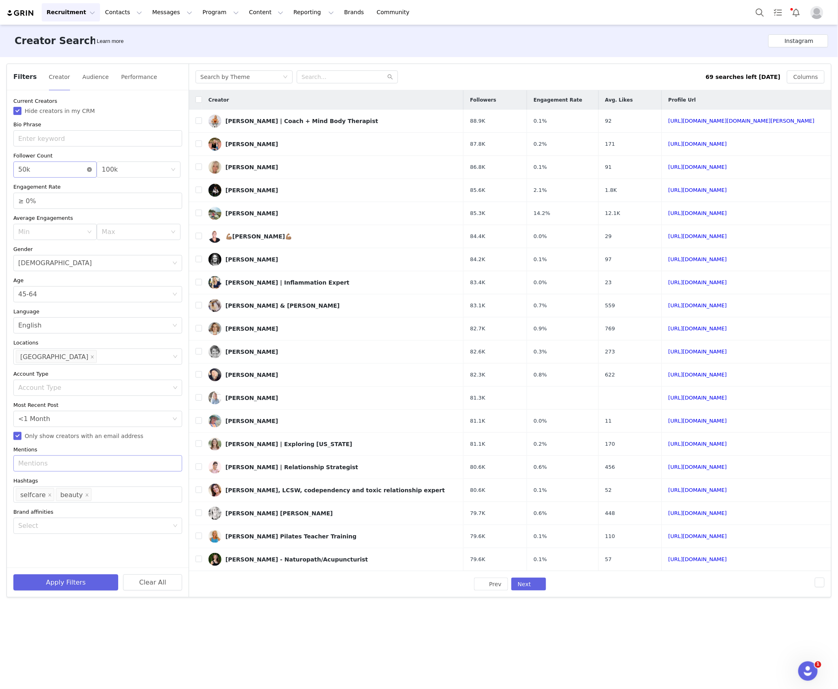
click at [87, 170] on icon "icon: close-circle" at bounding box center [89, 169] width 5 height 5
click at [87, 170] on icon "icon: down" at bounding box center [89, 169] width 5 height 5
click at [30, 217] on li "10k" at bounding box center [54, 213] width 83 height 13
click at [134, 173] on div "Max 100k" at bounding box center [136, 169] width 68 height 15
click at [118, 213] on li "50k" at bounding box center [138, 212] width 83 height 13
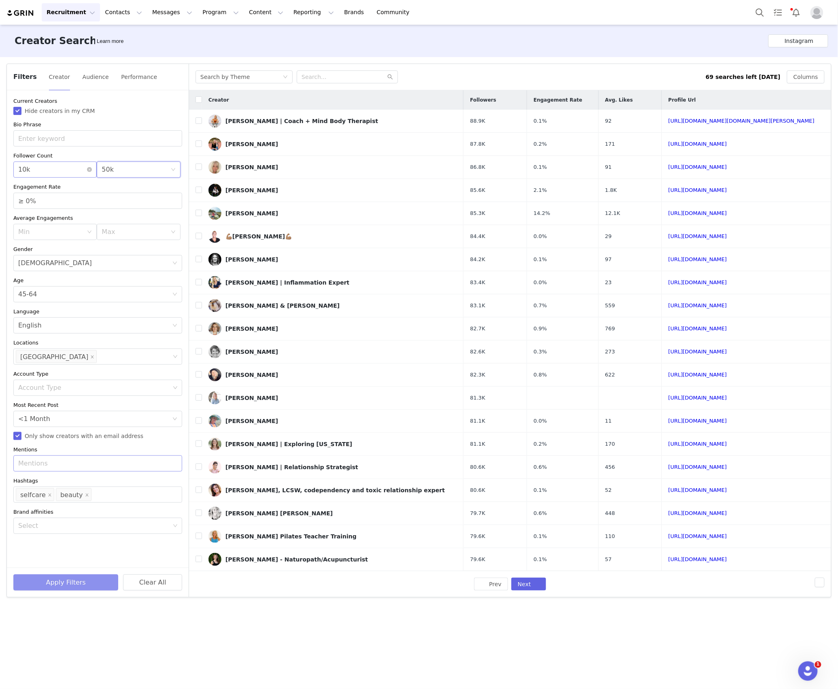
click at [60, 584] on button "Apply Filters" at bounding box center [65, 583] width 105 height 16
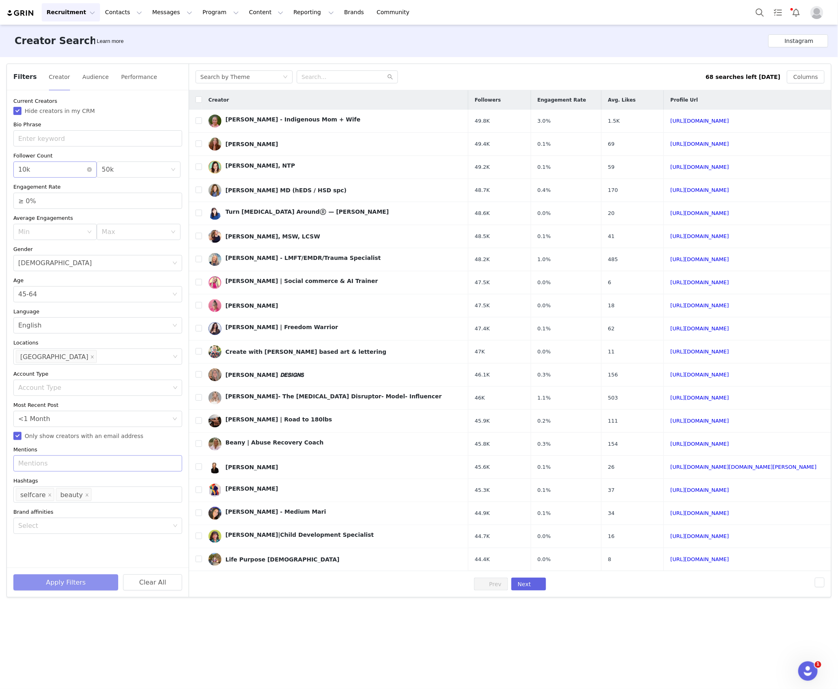
click at [104, 582] on button "Apply Filters" at bounding box center [65, 583] width 105 height 16
click at [80, 17] on button "Recruitment Recruitment" at bounding box center [71, 12] width 58 height 18
click at [170, 51] on div "Creator Search Learn more Instagram" at bounding box center [419, 41] width 838 height 32
click at [96, 75] on button "Audience" at bounding box center [95, 76] width 27 height 13
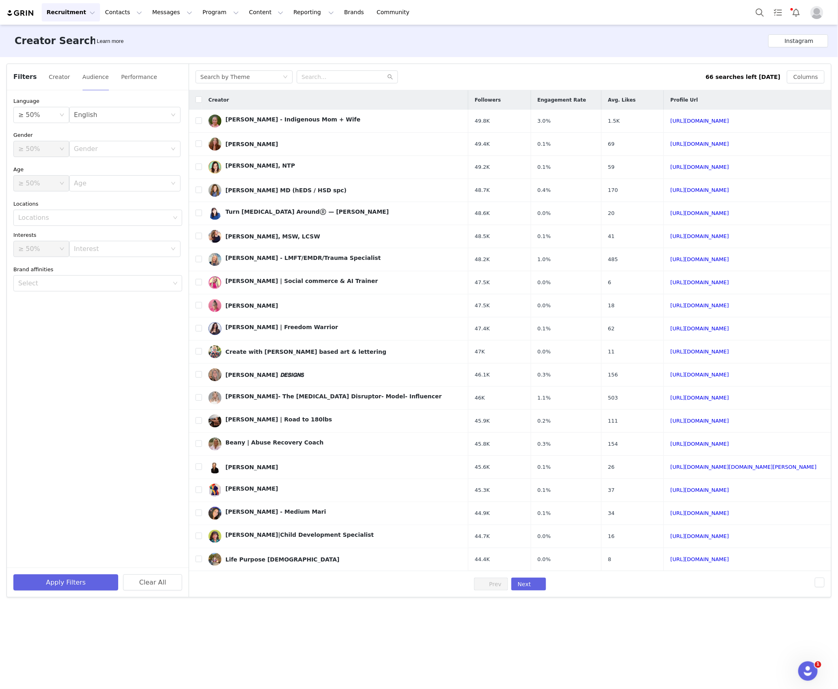
click at [46, 85] on div "Filters Creator Audience Performance" at bounding box center [98, 77] width 182 height 26
click at [49, 81] on button "Creator" at bounding box center [60, 76] width 22 height 13
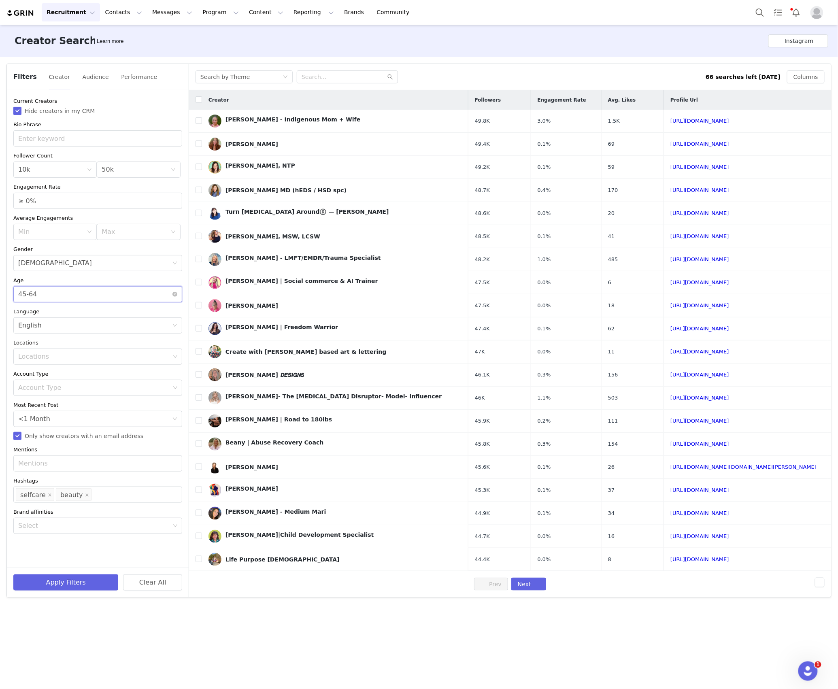
click at [58, 294] on div "Age 45-64" at bounding box center [95, 294] width 154 height 15
click at [48, 328] on li "25-34" at bounding box center [97, 325] width 169 height 13
click at [64, 584] on button "Apply Filters" at bounding box center [65, 583] width 105 height 16
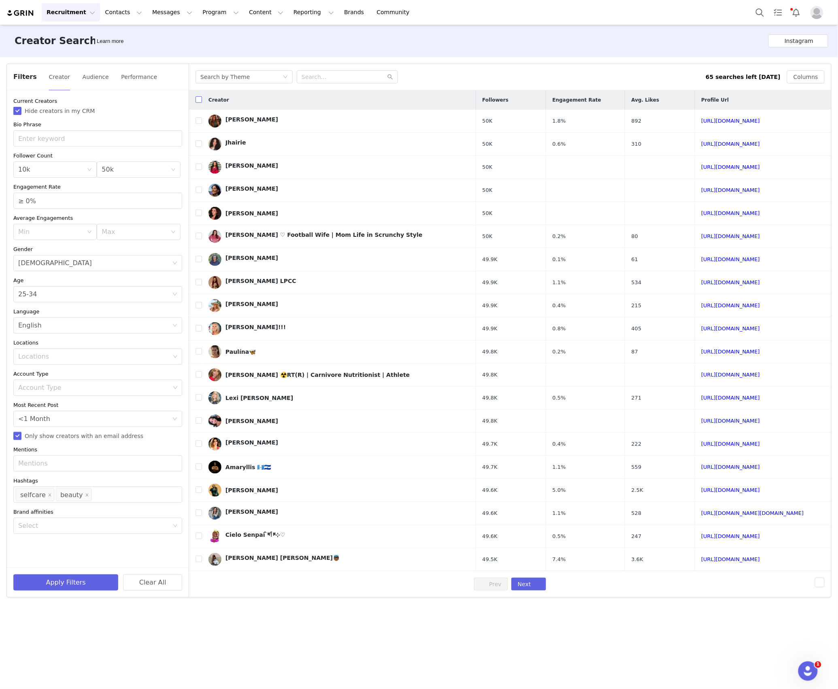
click at [198, 101] on input "checkbox" at bounding box center [199, 99] width 6 height 6
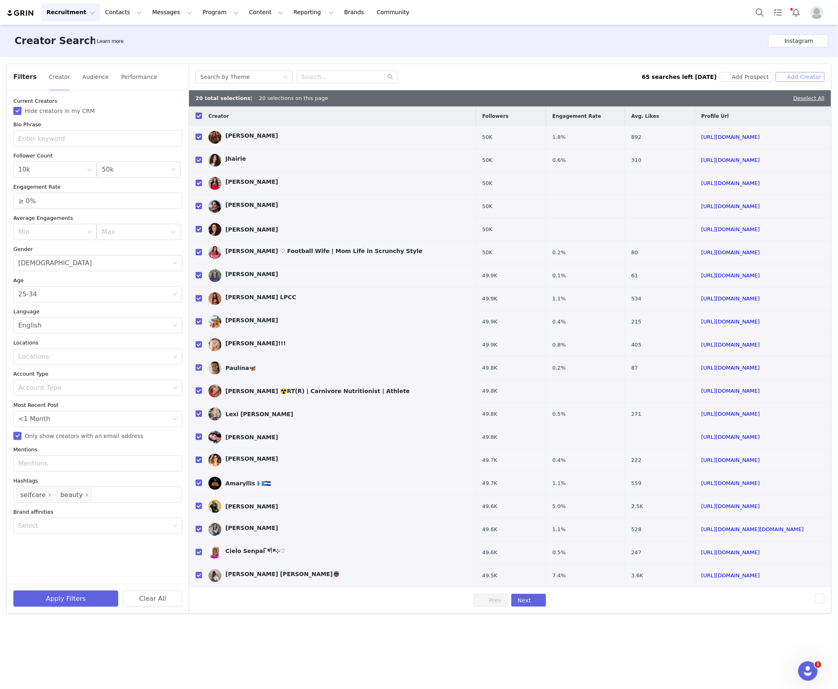
click at [806, 81] on button "Add Creator" at bounding box center [800, 77] width 49 height 10
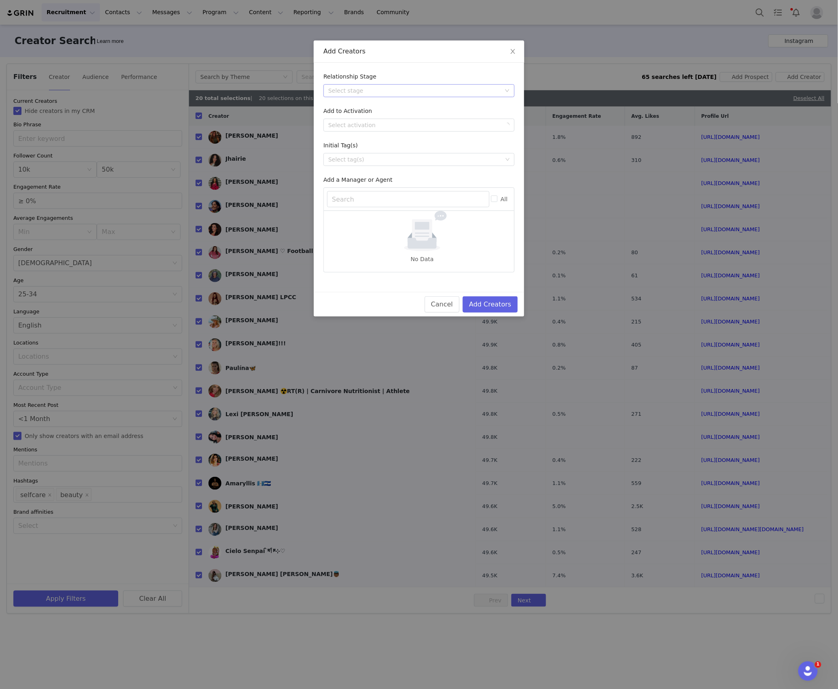
click at [389, 90] on div "Select stage" at bounding box center [414, 91] width 173 height 8
click at [352, 107] on li "Needs Outreach" at bounding box center [419, 106] width 191 height 13
click at [346, 124] on div "Select activation" at bounding box center [414, 125] width 173 height 8
click at [341, 168] on li "Affiliate Partners" at bounding box center [419, 167] width 191 height 13
click at [484, 304] on button "Add Creators" at bounding box center [490, 304] width 55 height 16
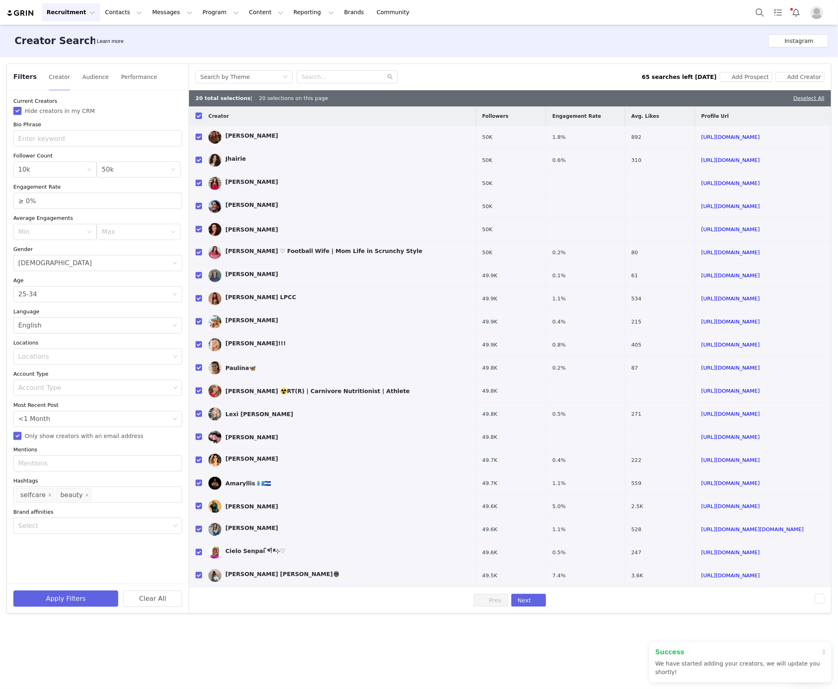
click at [806, 102] on div "Deselect All" at bounding box center [809, 98] width 31 height 8
click at [808, 99] on link "Deselect All" at bounding box center [809, 98] width 31 height 6
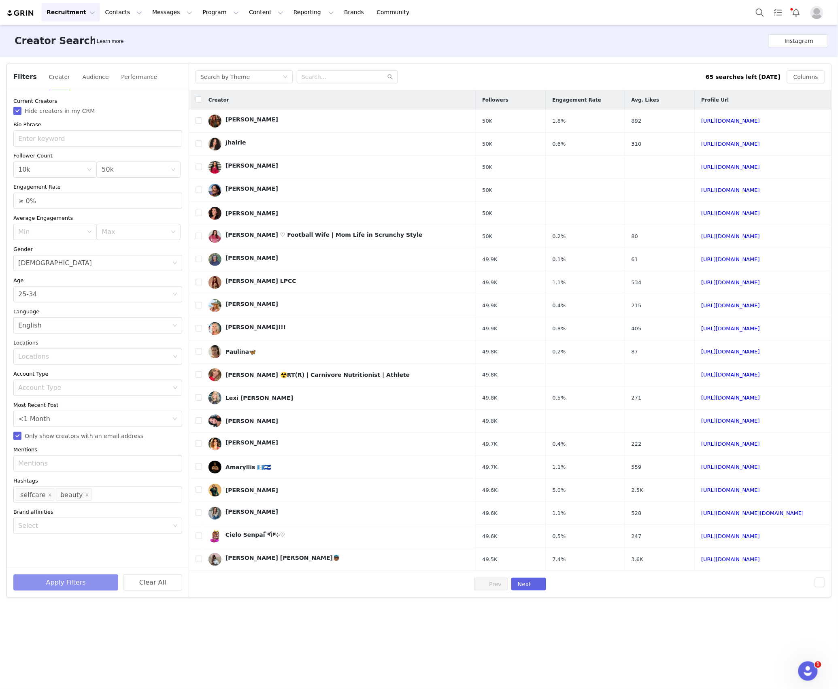
click at [71, 582] on button "Apply Filters" at bounding box center [65, 583] width 105 height 16
click at [60, 300] on div "Age 25-34" at bounding box center [95, 294] width 154 height 15
click at [47, 331] on li "25-34" at bounding box center [97, 325] width 169 height 13
drag, startPoint x: 51, startPoint y: 296, endPoint x: 36, endPoint y: 331, distance: 37.0
click at [51, 297] on div "Age 25-34" at bounding box center [95, 294] width 154 height 15
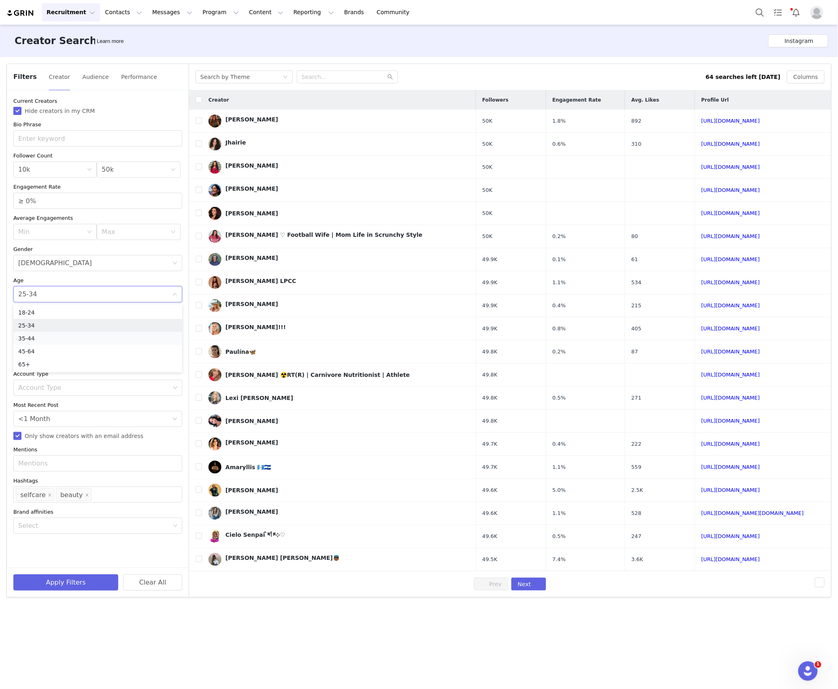
click at [36, 333] on li "35-44" at bounding box center [97, 338] width 169 height 13
click at [61, 587] on button "Apply Filters" at bounding box center [65, 583] width 105 height 16
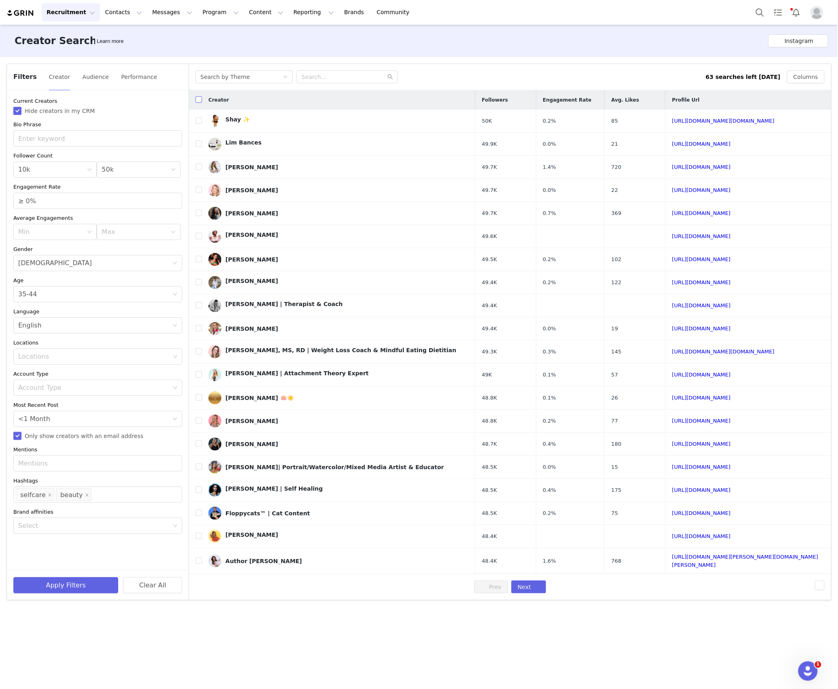
click at [200, 98] on input "checkbox" at bounding box center [199, 99] width 6 height 6
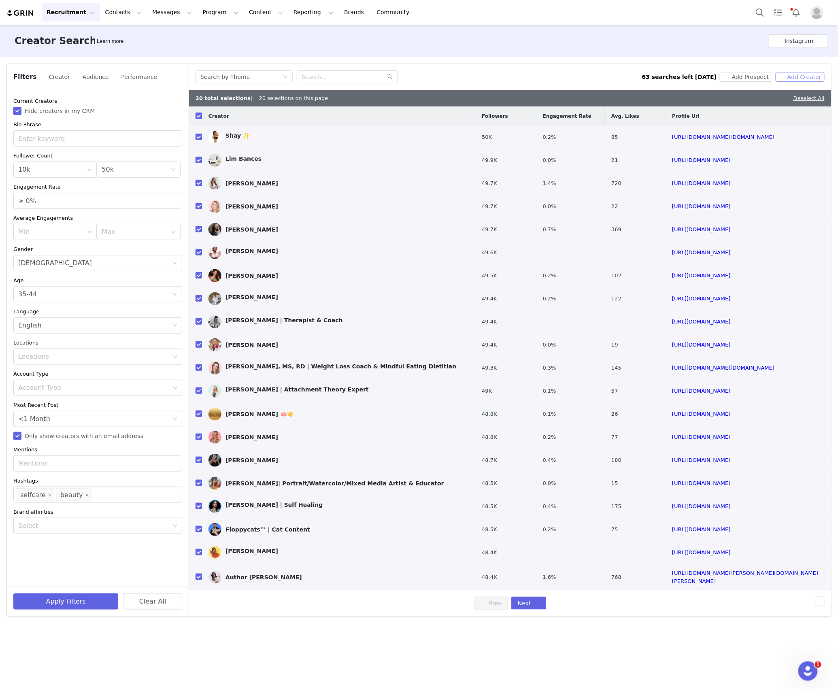
click at [786, 81] on button "Add Creator" at bounding box center [800, 77] width 49 height 10
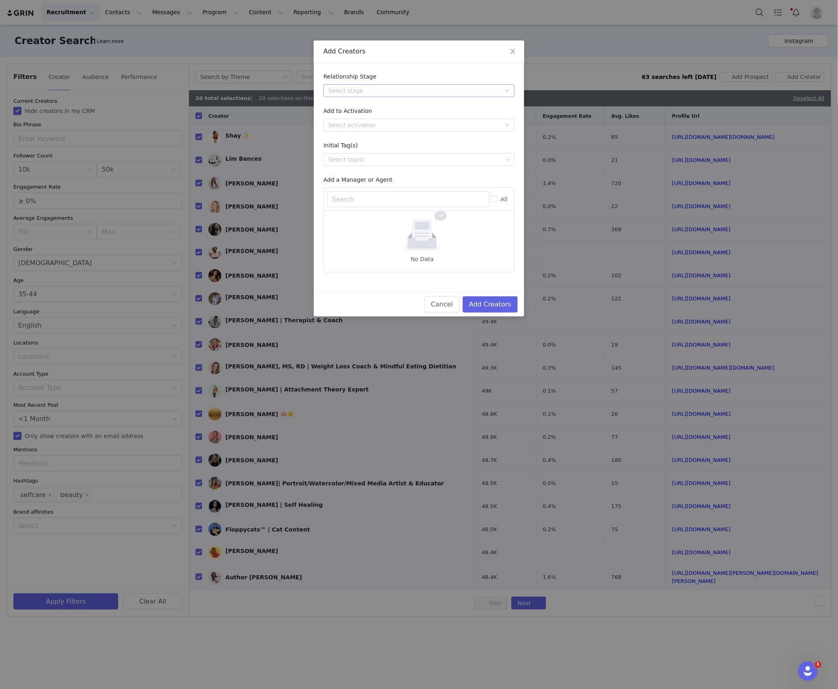
click at [427, 91] on div "Select stage" at bounding box center [414, 91] width 173 height 8
drag, startPoint x: 376, startPoint y: 106, endPoint x: 370, endPoint y: 109, distance: 6.9
click at [376, 107] on li "Needs Outreach" at bounding box center [419, 106] width 191 height 13
click at [347, 120] on div "Select activation" at bounding box center [416, 125] width 176 height 12
click at [339, 164] on li "Affiliate Partners" at bounding box center [419, 167] width 191 height 13
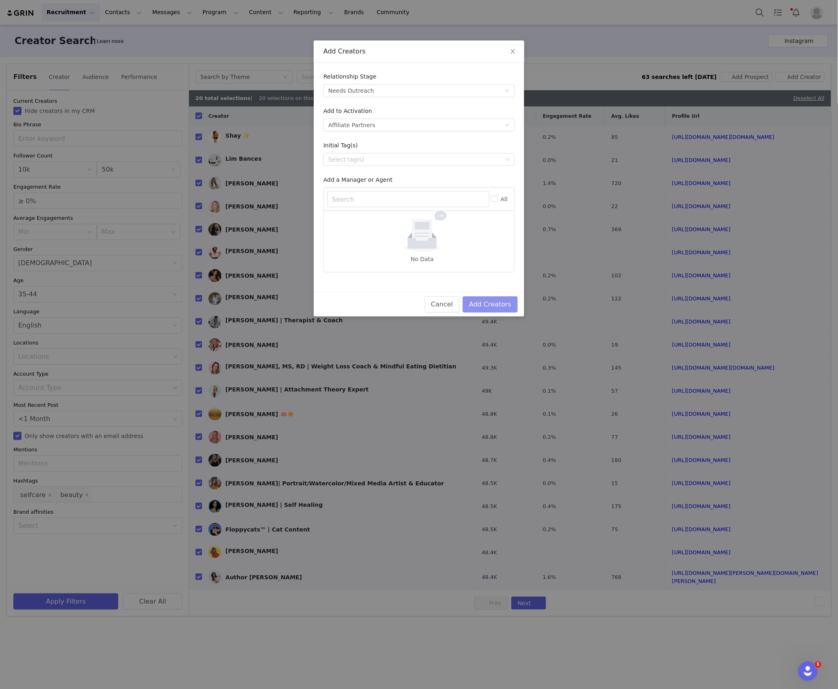
click at [472, 305] on button "Add Creators" at bounding box center [490, 304] width 55 height 16
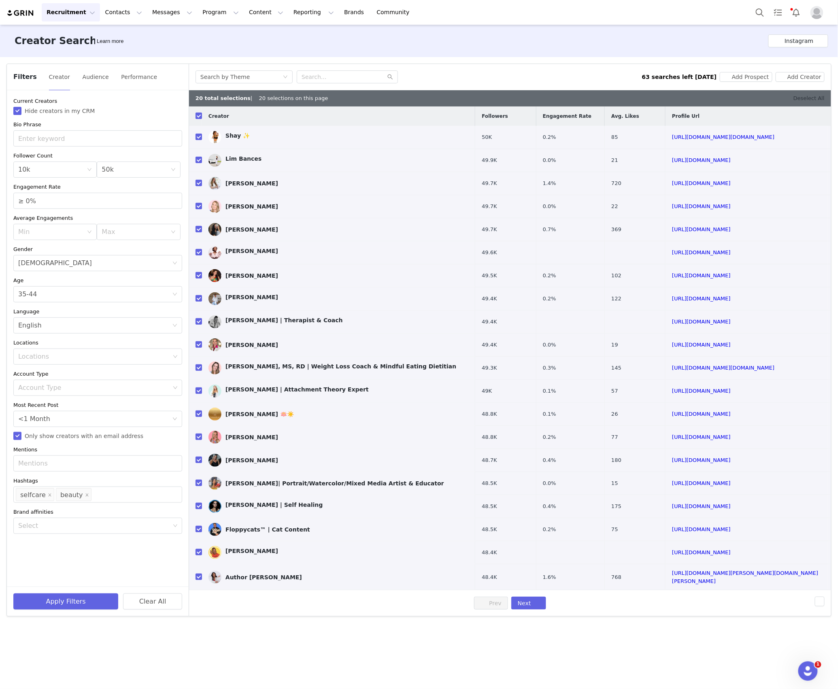
click at [811, 95] on link "Deselect All" at bounding box center [809, 98] width 31 height 6
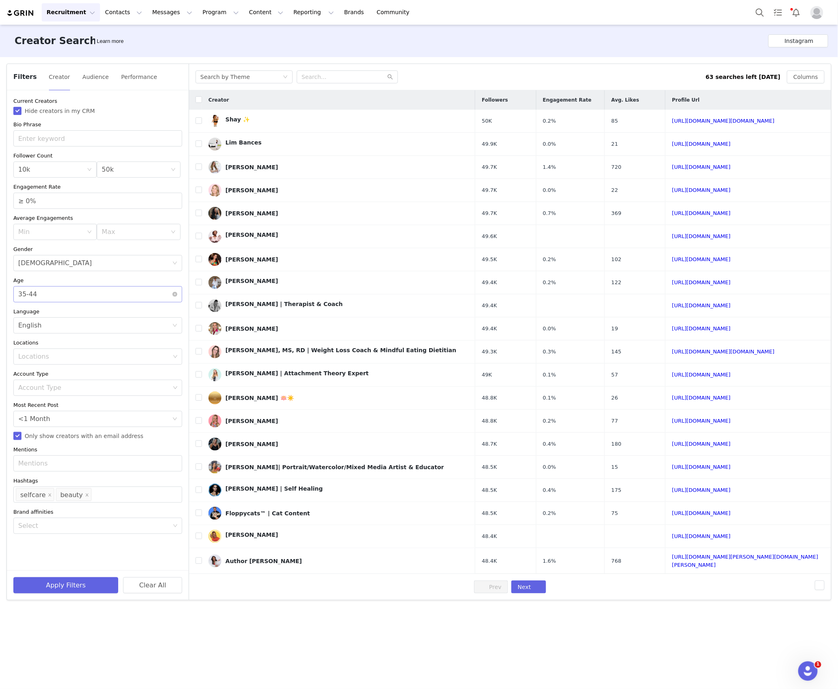
click at [48, 296] on div "Age 35-44" at bounding box center [95, 294] width 154 height 15
click at [23, 347] on li "45-64" at bounding box center [97, 351] width 169 height 13
click at [58, 584] on button "Apply Filters" at bounding box center [65, 586] width 105 height 16
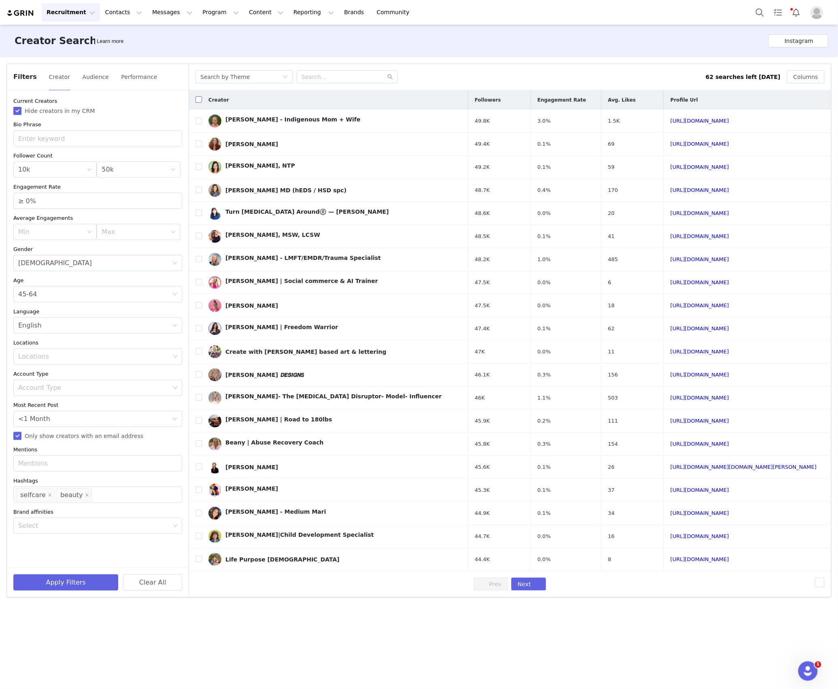
click at [198, 96] on label at bounding box center [199, 100] width 6 height 9
click at [198, 96] on input "checkbox" at bounding box center [199, 99] width 6 height 6
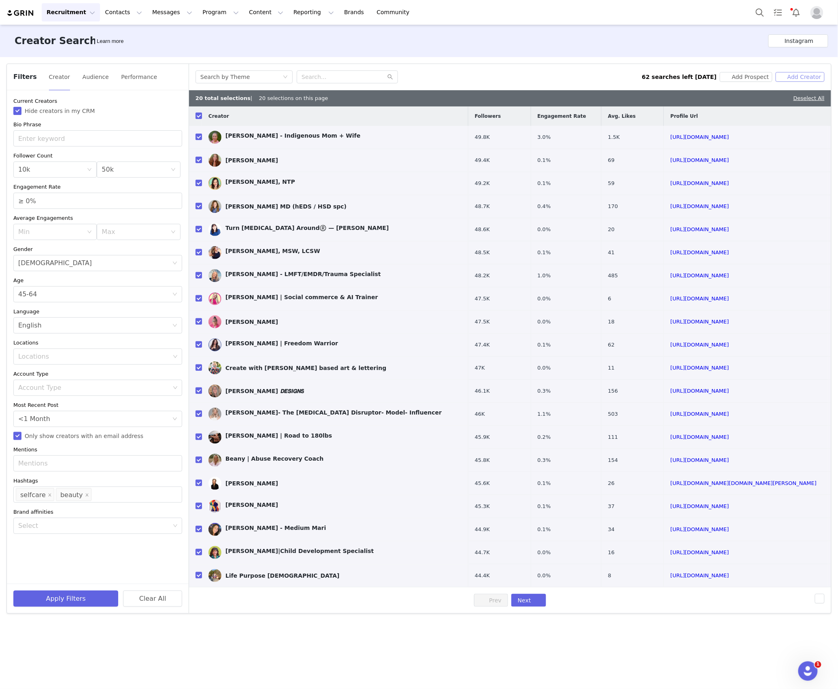
click at [807, 79] on button "Add Creator" at bounding box center [800, 77] width 49 height 10
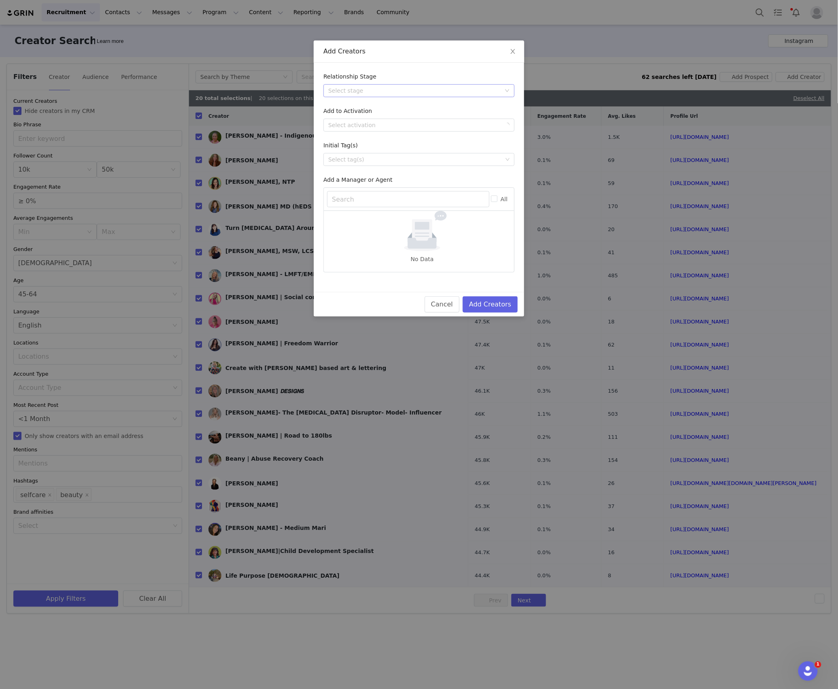
click at [368, 92] on div "Select stage" at bounding box center [414, 91] width 173 height 8
click at [347, 105] on li "Needs Outreach" at bounding box center [419, 106] width 191 height 13
click at [341, 129] on div "Select activation" at bounding box center [414, 125] width 173 height 8
click at [338, 169] on li "Affiliate Partners" at bounding box center [419, 167] width 191 height 13
click at [488, 296] on div "Cancel Add Creators" at bounding box center [419, 304] width 211 height 25
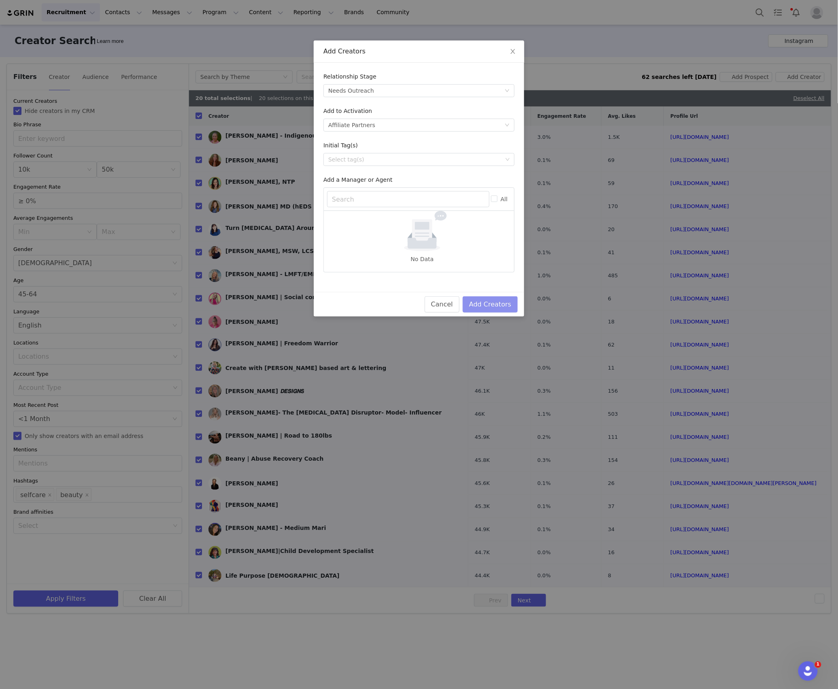
click at [488, 303] on button "Add Creators" at bounding box center [490, 304] width 55 height 16
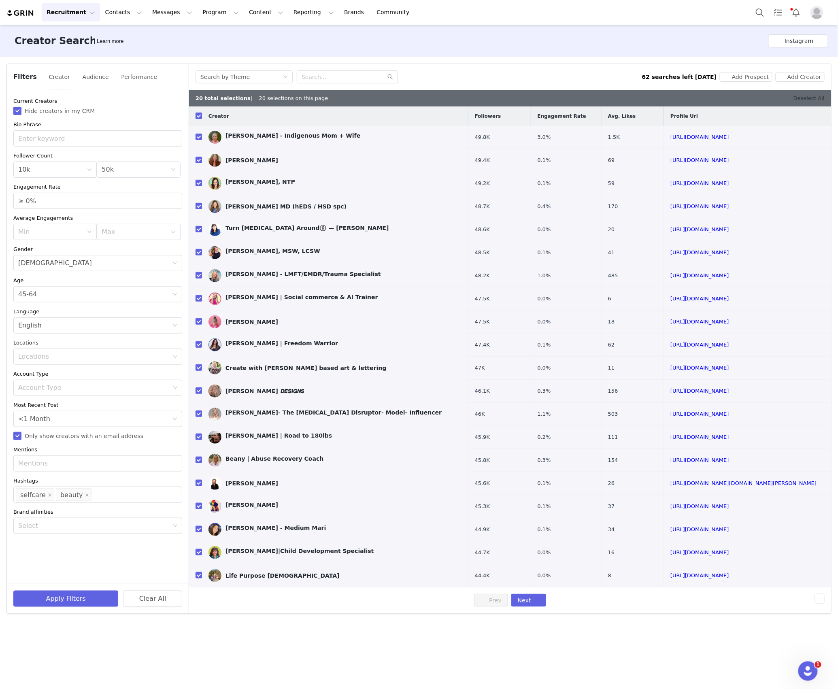
click at [822, 99] on link "Deselect All" at bounding box center [809, 98] width 31 height 6
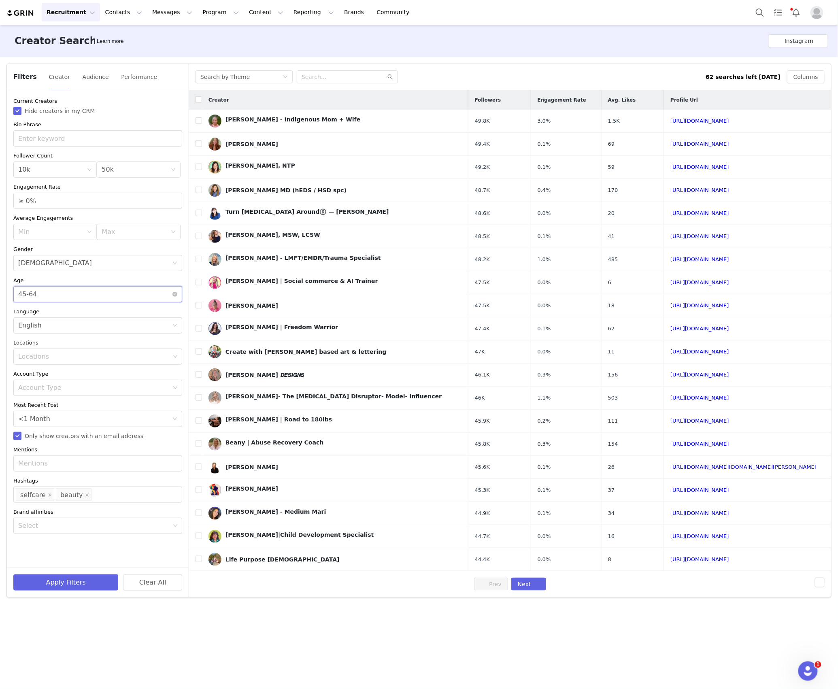
click at [71, 292] on div "Age 45-64" at bounding box center [95, 294] width 154 height 15
click at [44, 326] on li "25-34" at bounding box center [97, 325] width 169 height 13
click at [78, 168] on div "Min 10k" at bounding box center [52, 169] width 68 height 15
click at [31, 260] on li "50k" at bounding box center [54, 265] width 83 height 13
click at [133, 164] on div "Max 50k" at bounding box center [136, 169] width 68 height 15
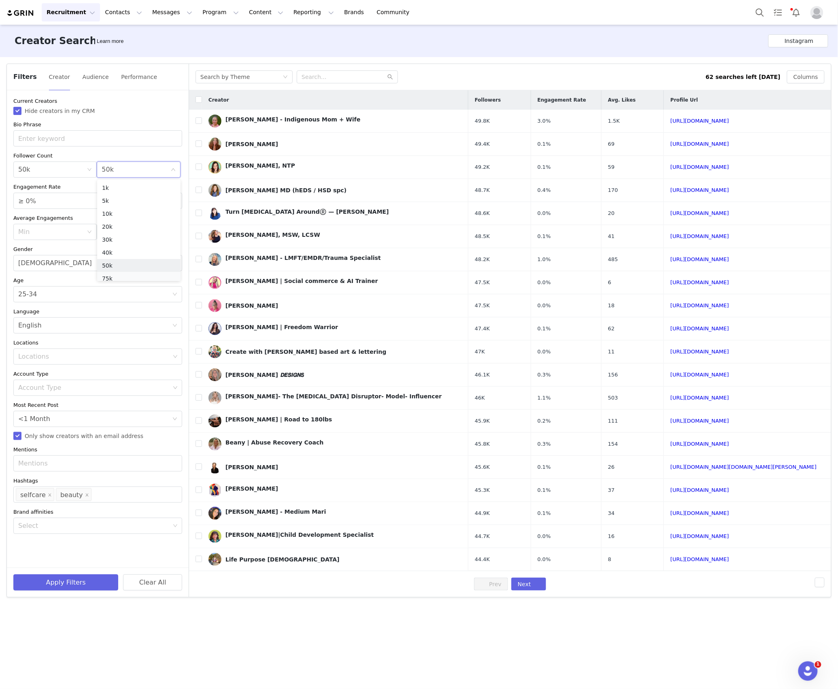
scroll to position [4, 0]
click at [118, 274] on li "75k" at bounding box center [138, 274] width 83 height 13
click at [72, 582] on button "Apply Filters" at bounding box center [65, 583] width 105 height 16
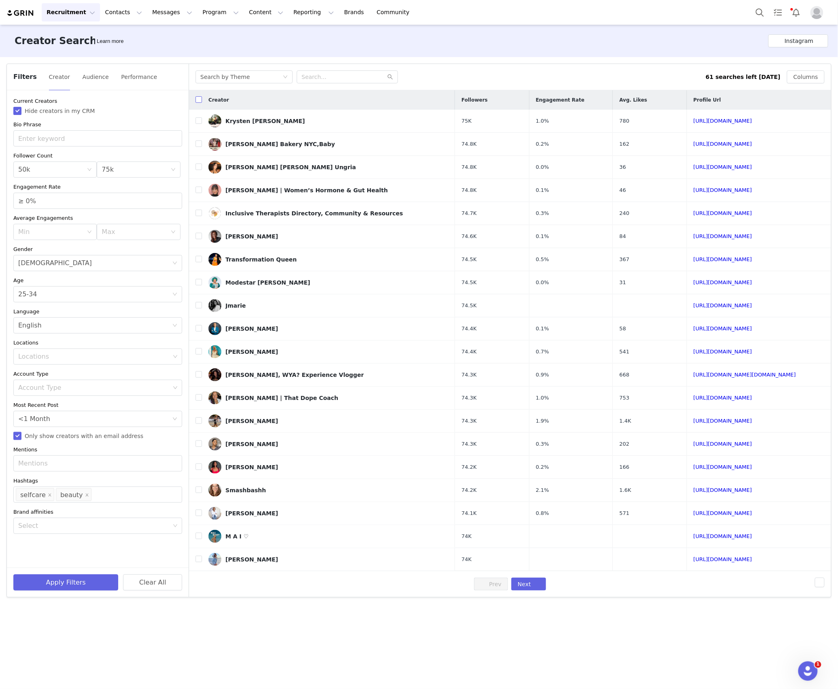
click at [197, 98] on input "checkbox" at bounding box center [199, 99] width 6 height 6
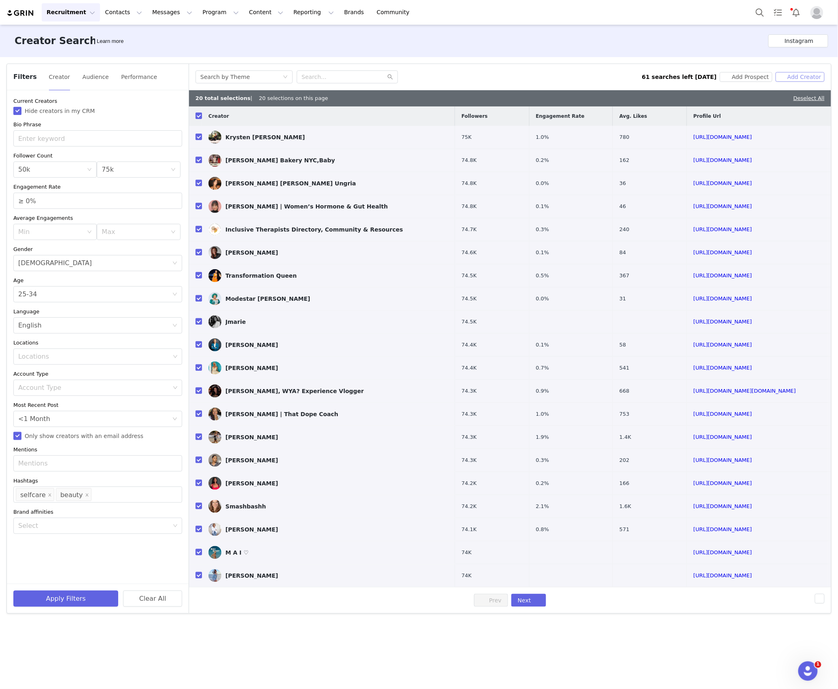
click at [802, 78] on button "Add Creator" at bounding box center [800, 77] width 49 height 10
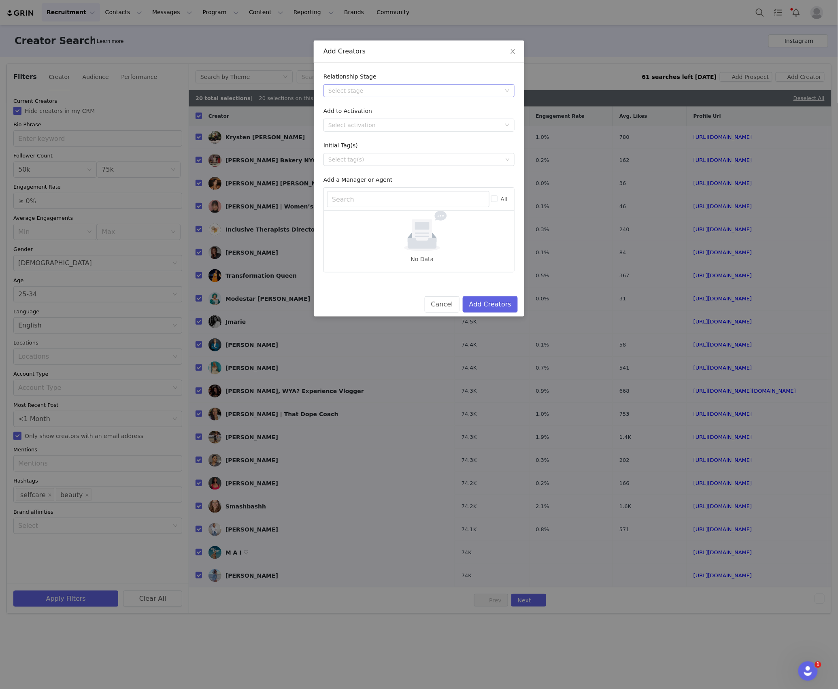
click at [421, 91] on div "Select stage" at bounding box center [414, 91] width 173 height 8
click at [331, 109] on li "Needs Outreach" at bounding box center [419, 106] width 191 height 13
drag, startPoint x: 331, startPoint y: 122, endPoint x: 337, endPoint y: 130, distance: 9.8
click at [331, 124] on div "Select activation" at bounding box center [414, 125] width 173 height 8
click at [335, 171] on li "Affiliate Partners" at bounding box center [419, 167] width 191 height 13
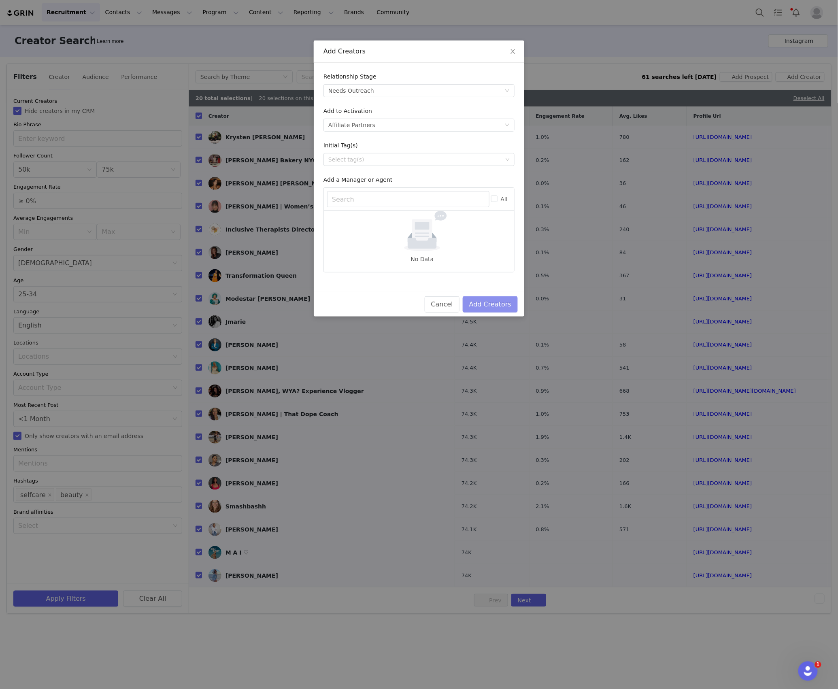
click at [478, 301] on button "Add Creators" at bounding box center [490, 304] width 55 height 16
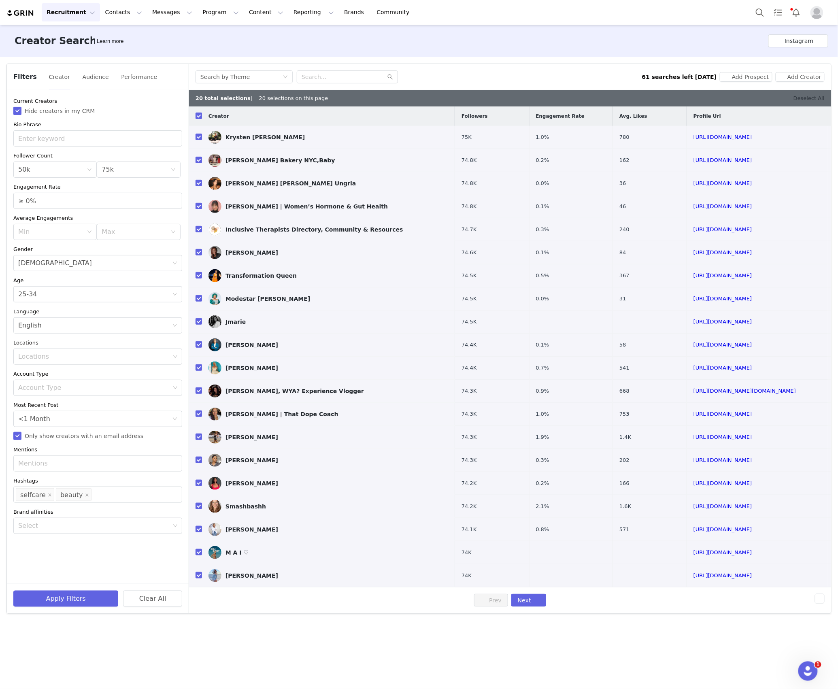
click at [809, 97] on link "Deselect All" at bounding box center [809, 98] width 31 height 6
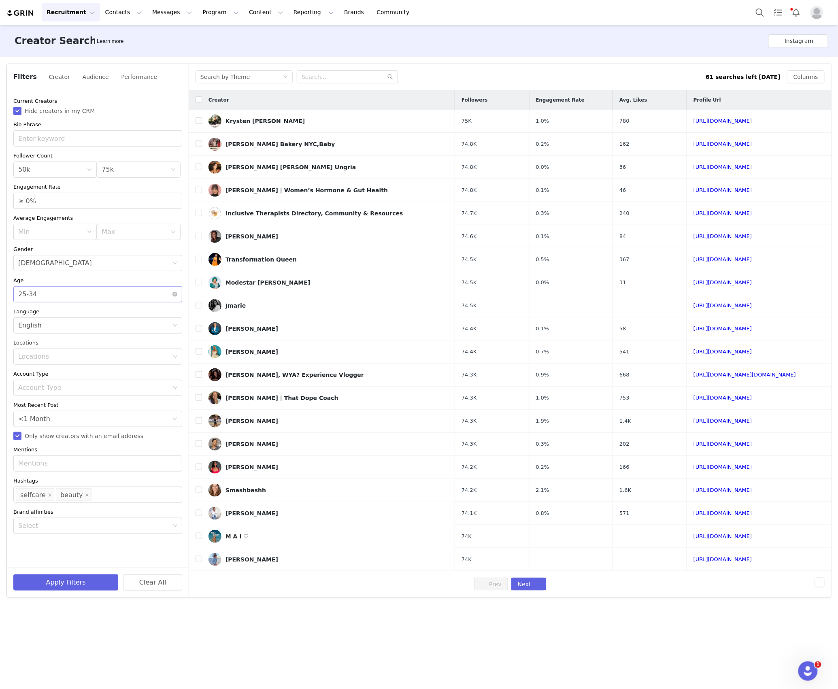
click at [52, 292] on div "Age 25-34" at bounding box center [95, 294] width 154 height 15
click at [32, 336] on li "35-44" at bounding box center [97, 338] width 169 height 13
click at [55, 590] on button "Apply Filters" at bounding box center [65, 583] width 105 height 16
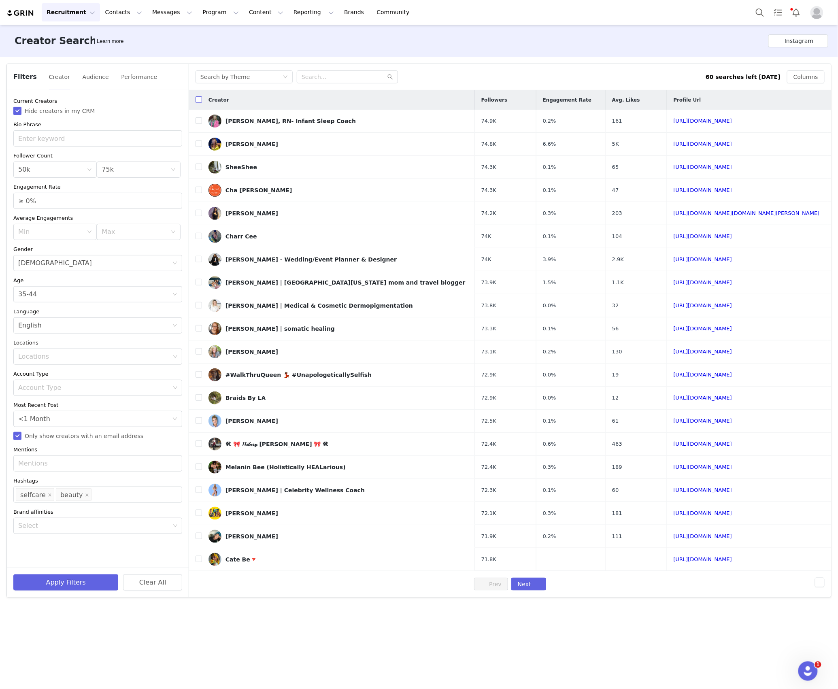
click at [196, 100] on input "checkbox" at bounding box center [199, 99] width 6 height 6
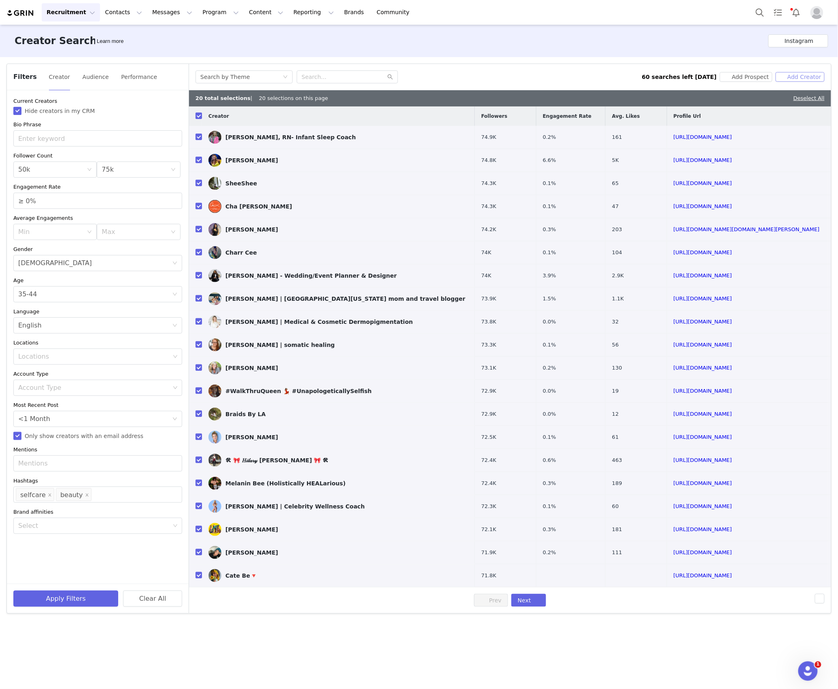
click at [788, 75] on button "Add Creator" at bounding box center [800, 77] width 49 height 10
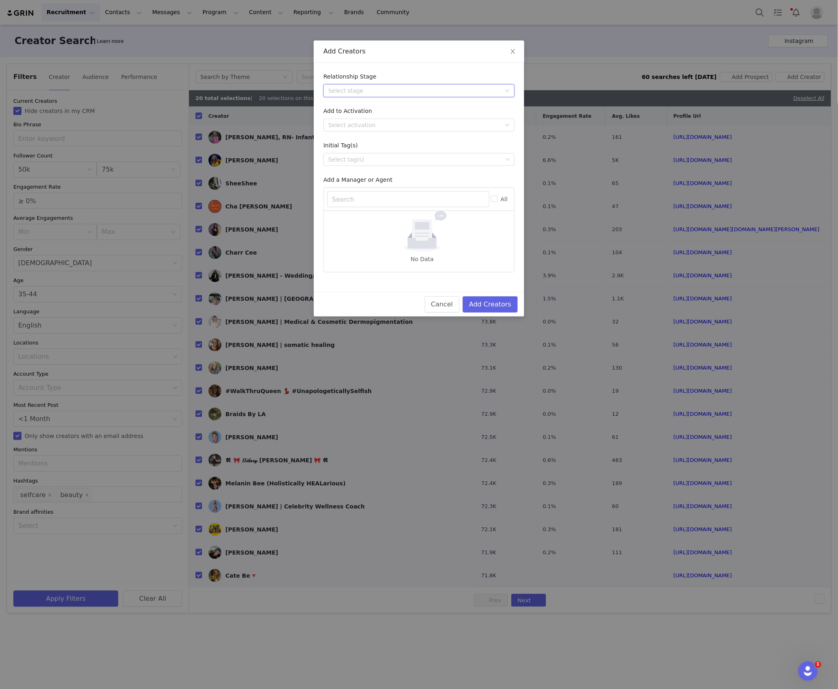
click at [376, 96] on div "Select stage" at bounding box center [416, 91] width 176 height 12
click at [365, 107] on li "Needs Outreach" at bounding box center [419, 106] width 191 height 13
click at [357, 128] on div "Select activation" at bounding box center [414, 125] width 173 height 8
click at [354, 164] on li "Affiliate Partners" at bounding box center [419, 167] width 191 height 13
click at [491, 310] on button "Add Creators" at bounding box center [490, 304] width 55 height 16
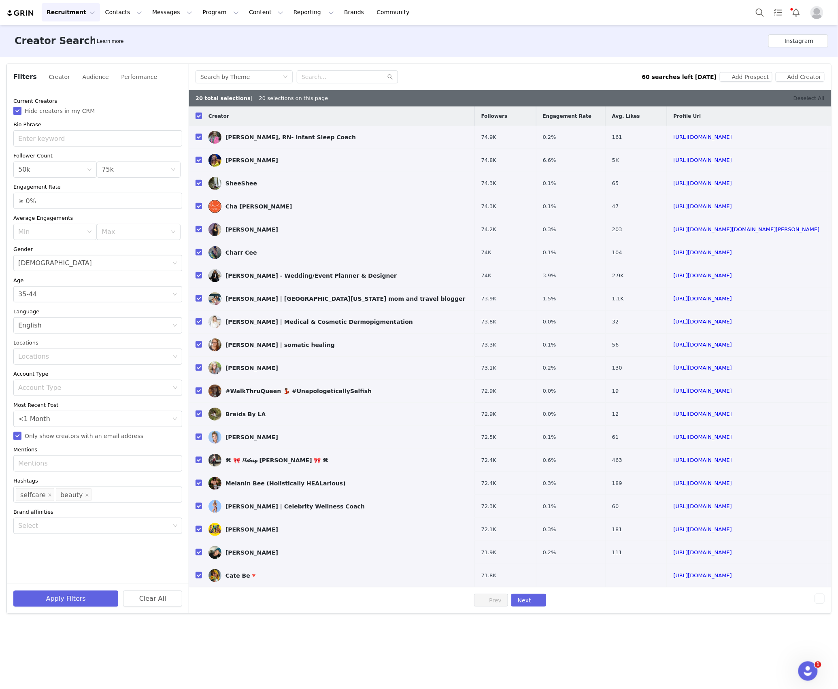
click at [815, 98] on link "Deselect All" at bounding box center [809, 98] width 31 height 6
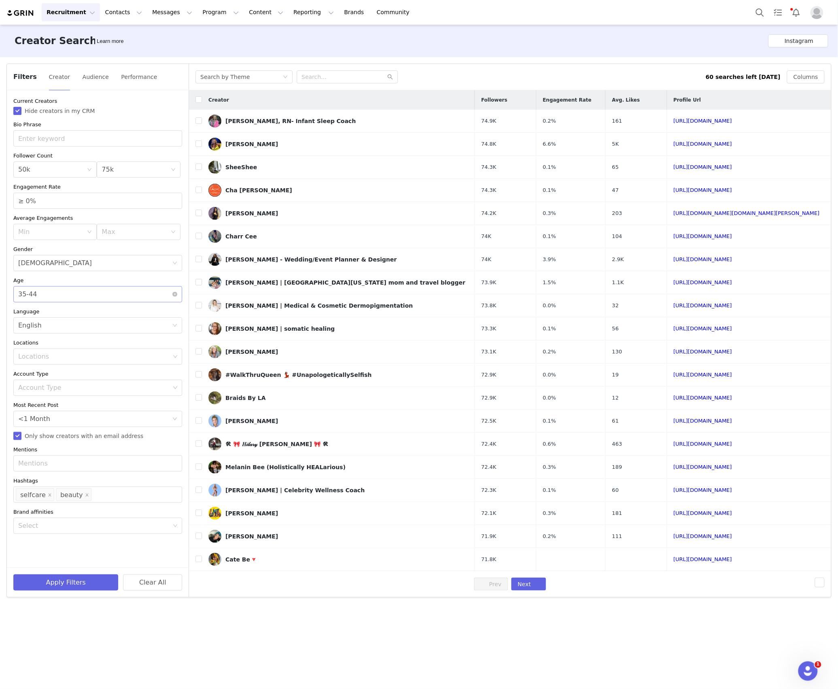
click at [83, 292] on div "Age 35-44" at bounding box center [95, 294] width 154 height 15
drag, startPoint x: 40, startPoint y: 350, endPoint x: 41, endPoint y: 413, distance: 62.8
click at [39, 350] on li "45-64" at bounding box center [97, 351] width 169 height 13
click at [44, 590] on button "Apply Filters" at bounding box center [65, 583] width 105 height 16
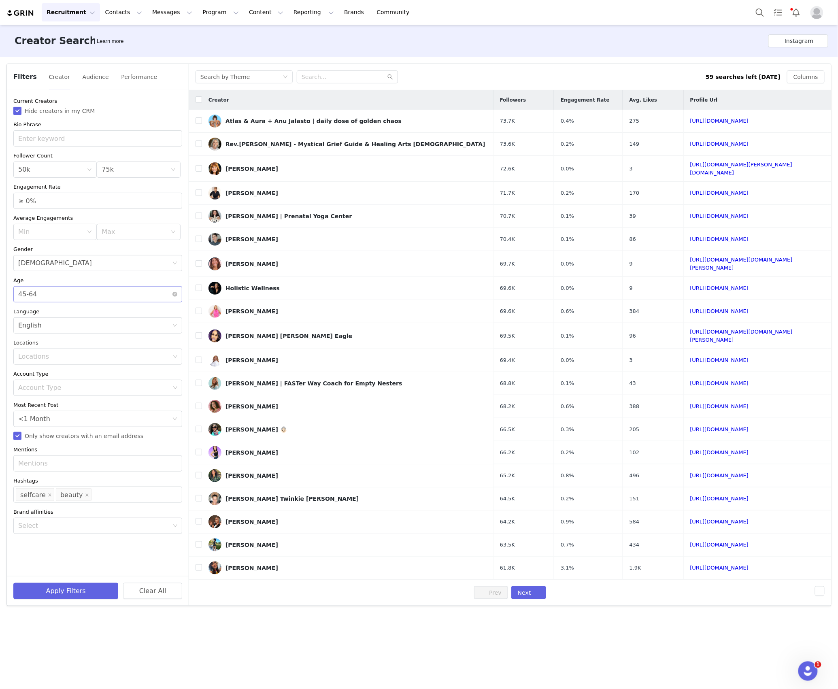
click at [81, 297] on div "Age 45-64" at bounding box center [95, 294] width 154 height 15
click at [120, 171] on div "Max 75k" at bounding box center [136, 169] width 68 height 15
click at [119, 233] on li "100k" at bounding box center [138, 236] width 83 height 13
click at [47, 285] on div "Age Age 45-64" at bounding box center [97, 289] width 169 height 26
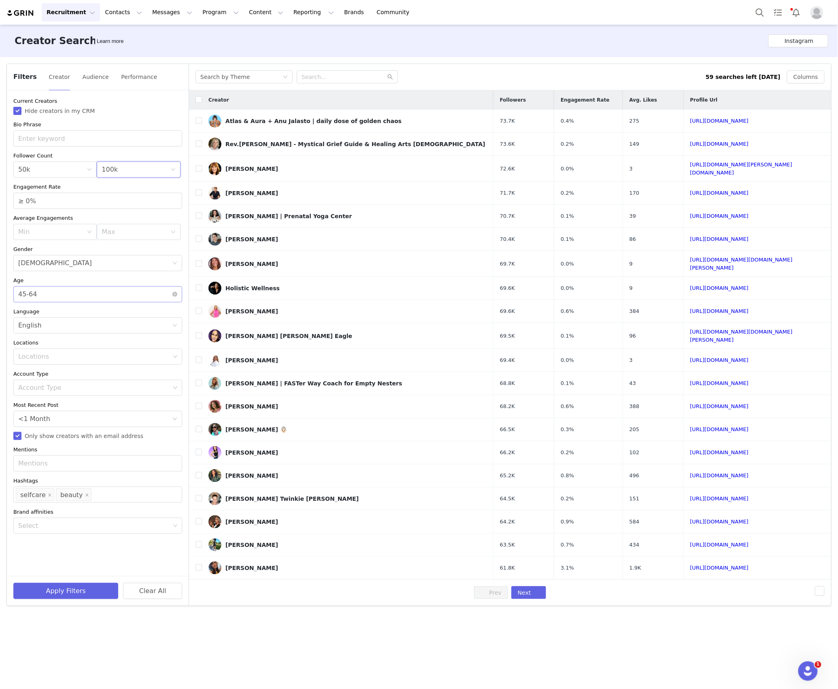
click at [48, 296] on div "Age 45-64" at bounding box center [95, 294] width 154 height 15
click at [34, 332] on li "35-44" at bounding box center [97, 338] width 169 height 13
click at [44, 302] on div "Age 35-44" at bounding box center [95, 294] width 154 height 15
click at [34, 328] on li "25-34" at bounding box center [97, 325] width 169 height 13
click at [59, 583] on button "Apply Filters" at bounding box center [65, 591] width 105 height 16
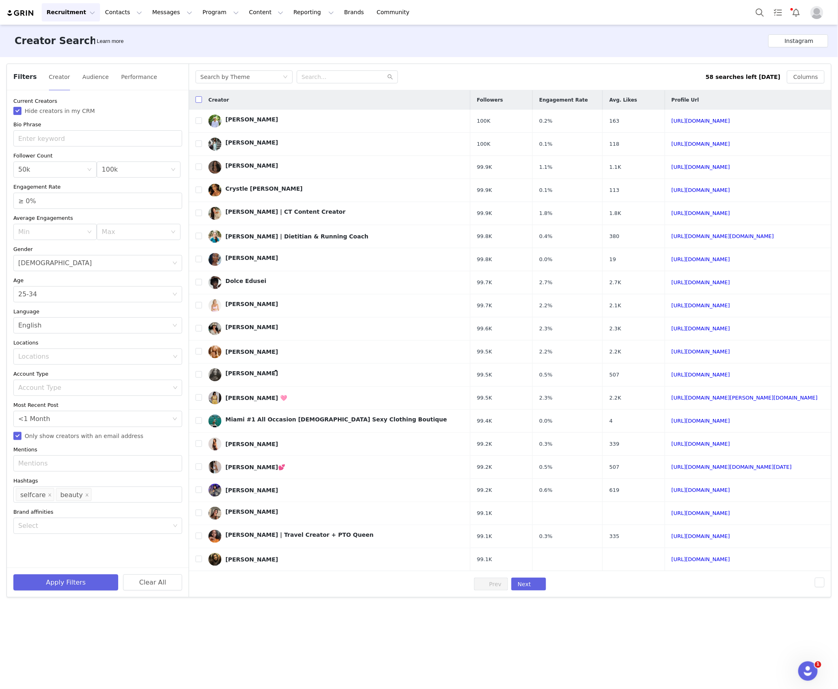
click at [199, 99] on input "checkbox" at bounding box center [199, 99] width 6 height 6
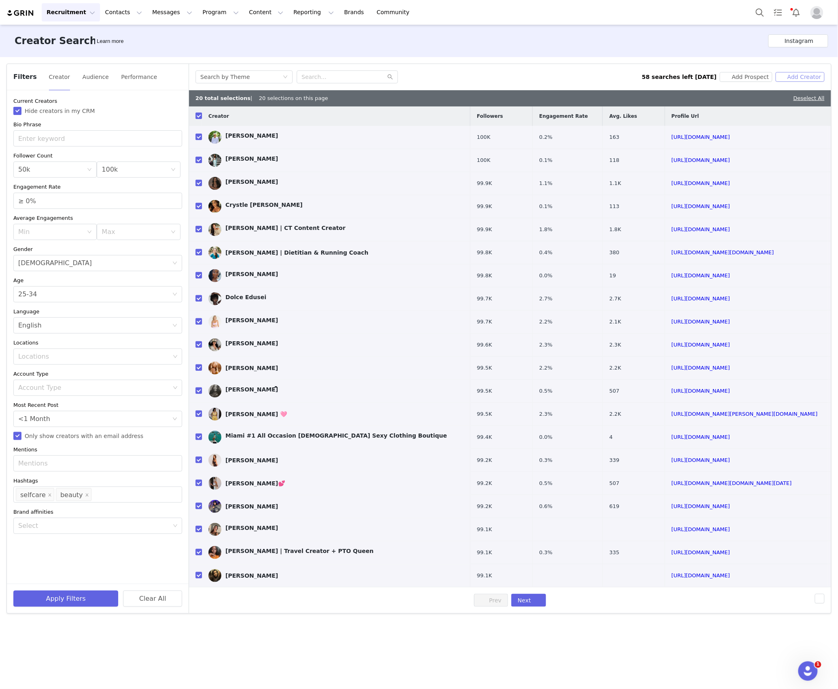
click at [788, 77] on button "Add Creator" at bounding box center [800, 77] width 49 height 10
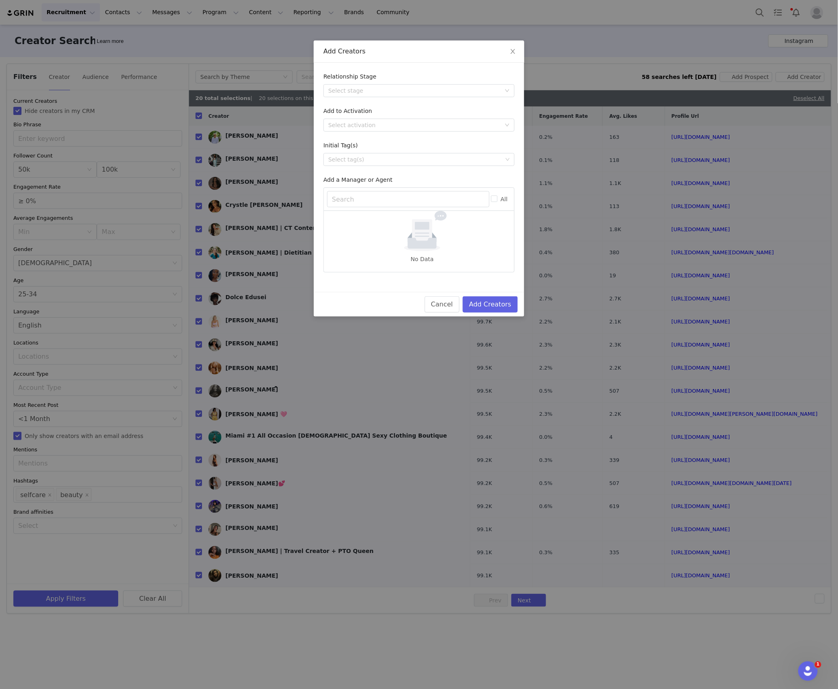
click at [391, 101] on form "Relationship Stage Select stage Add to Activation Select activation Initial Tag…" at bounding box center [419, 173] width 191 height 200
click at [397, 87] on div "Select stage" at bounding box center [414, 91] width 173 height 8
click at [378, 107] on li "Needs Outreach" at bounding box center [419, 106] width 191 height 13
click at [373, 120] on div "Select activation" at bounding box center [416, 125] width 176 height 12
click at [353, 162] on li "Affiliate Partners" at bounding box center [419, 167] width 191 height 13
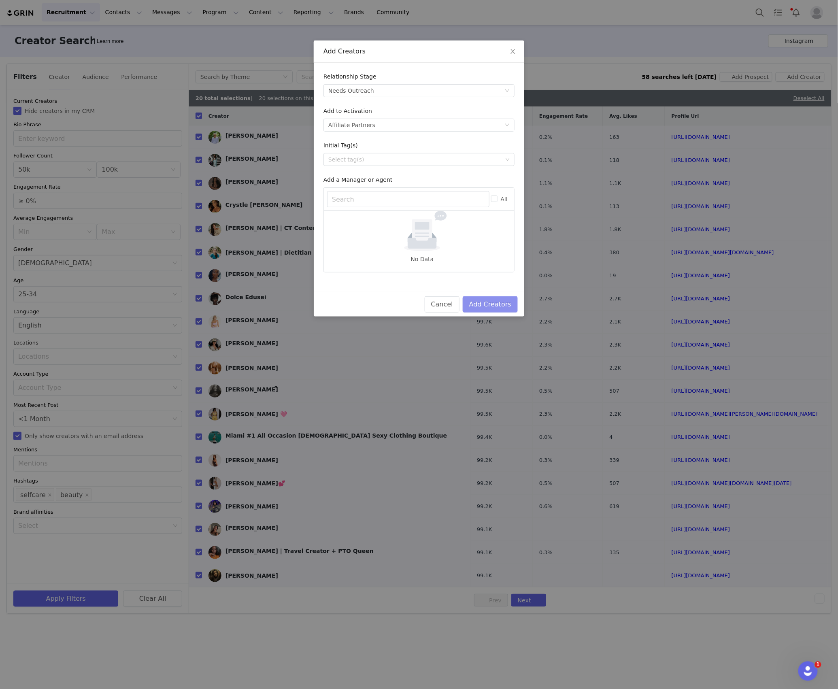
click at [477, 303] on button "Add Creators" at bounding box center [490, 304] width 55 height 16
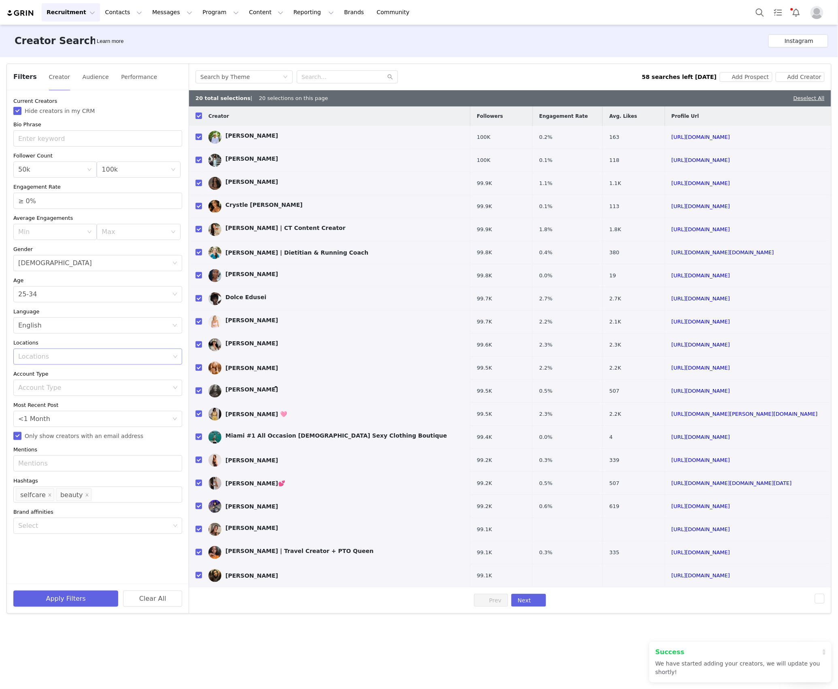
click at [47, 358] on div "Locations" at bounding box center [94, 357] width 152 height 8
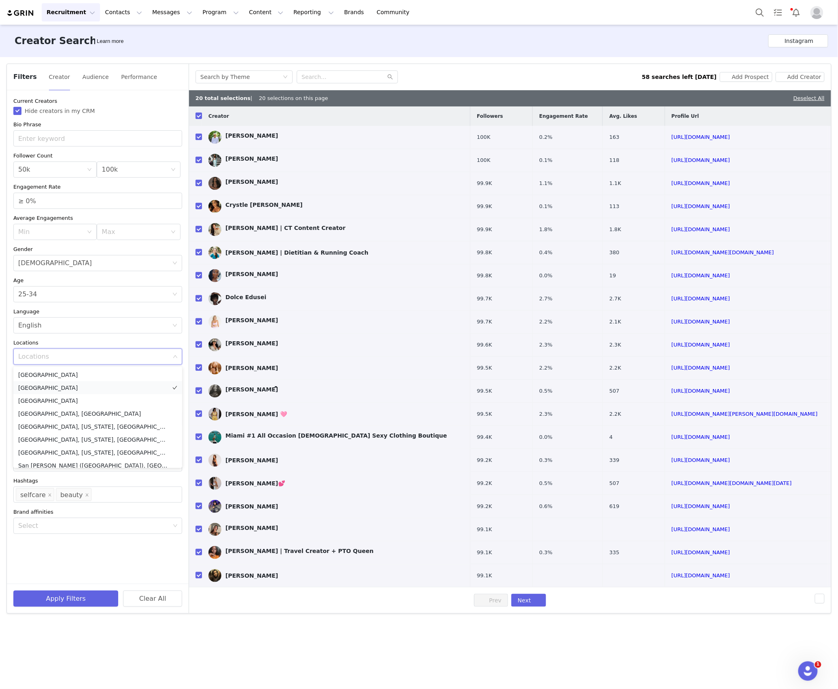
click at [46, 389] on li "[GEOGRAPHIC_DATA]" at bounding box center [97, 388] width 169 height 13
click at [54, 599] on button "Apply Filters" at bounding box center [65, 599] width 105 height 16
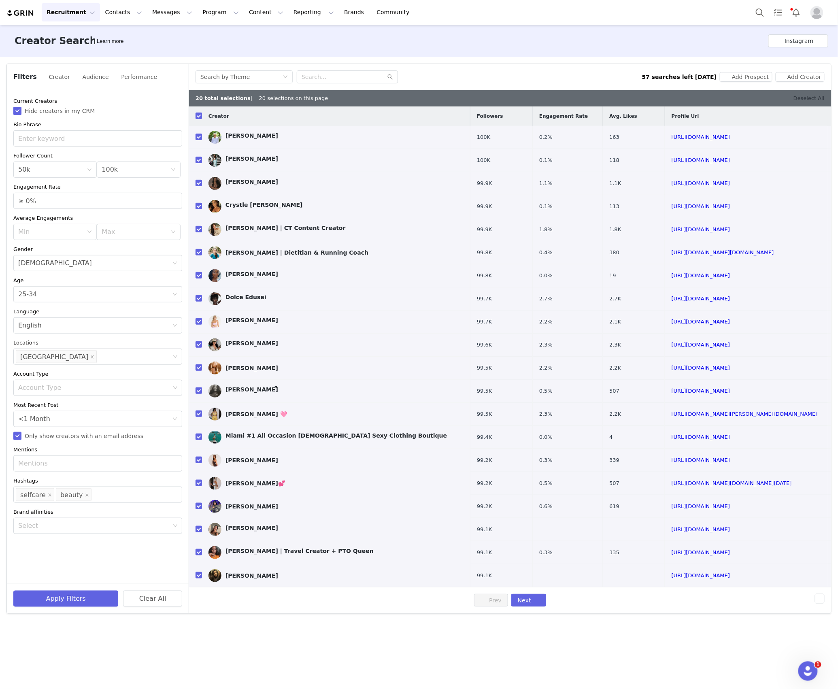
click at [800, 100] on link "Deselect All" at bounding box center [809, 98] width 31 height 6
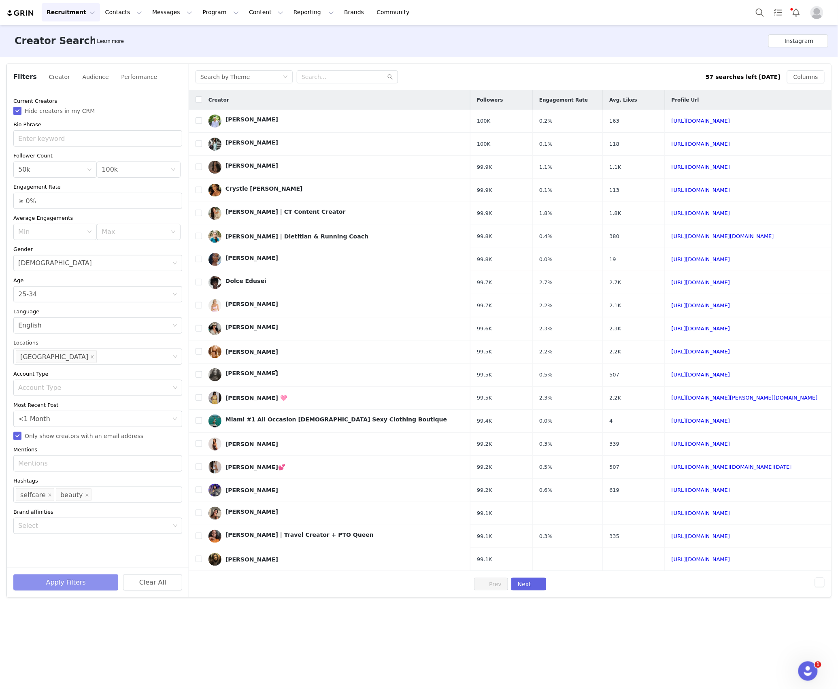
click at [88, 584] on button "Apply Filters" at bounding box center [65, 583] width 105 height 16
click at [69, 171] on div "Min 50k" at bounding box center [52, 169] width 68 height 15
click at [109, 172] on div "100k" at bounding box center [110, 169] width 16 height 15
click at [75, 173] on div "Min 50k" at bounding box center [52, 169] width 68 height 15
click at [62, 211] on li "10k" at bounding box center [54, 213] width 83 height 13
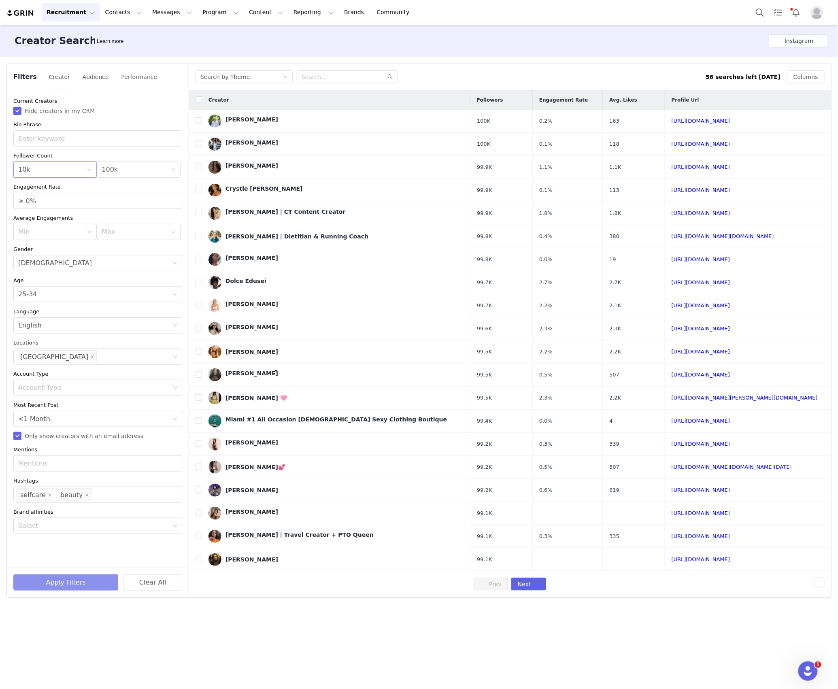
click at [73, 585] on button "Apply Filters" at bounding box center [65, 583] width 105 height 16
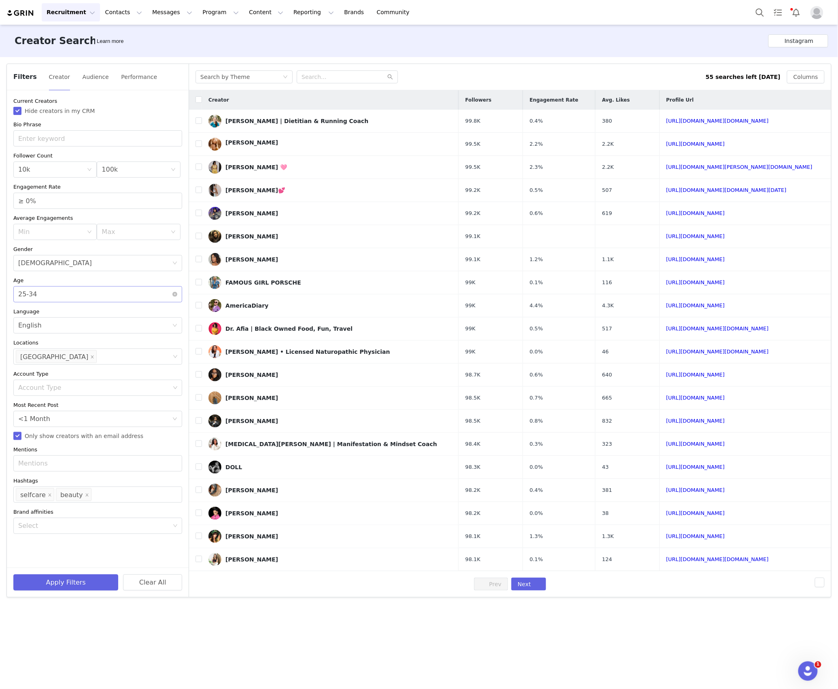
click at [53, 290] on div "Age 25-34" at bounding box center [95, 294] width 154 height 15
click at [32, 336] on li "35-44" at bounding box center [97, 338] width 169 height 13
click at [70, 588] on button "Apply Filters" at bounding box center [65, 583] width 105 height 16
click at [21, 299] on div "35-44" at bounding box center [27, 294] width 19 height 15
click at [27, 352] on li "45-64" at bounding box center [97, 351] width 169 height 13
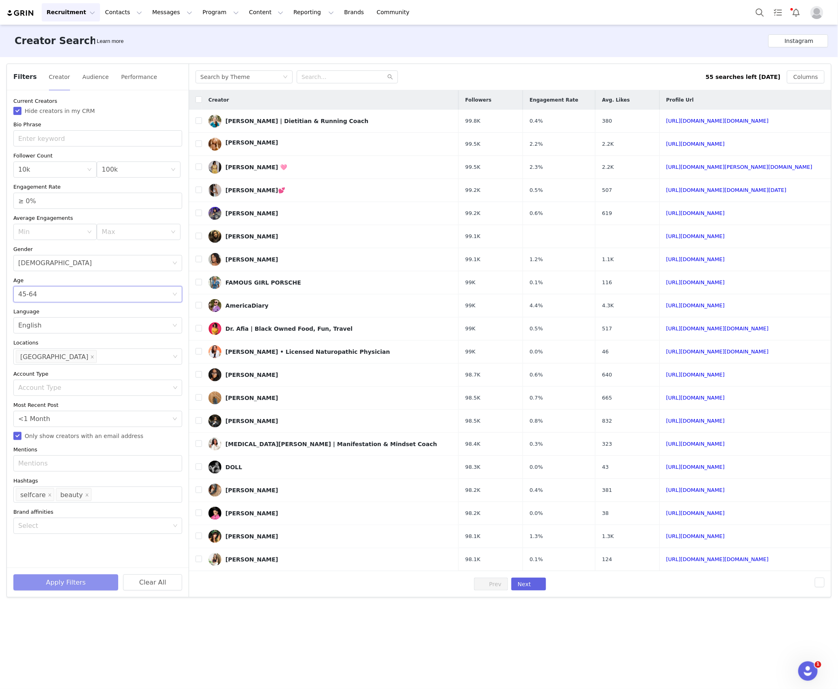
click at [68, 587] on button "Apply Filters" at bounding box center [65, 583] width 105 height 16
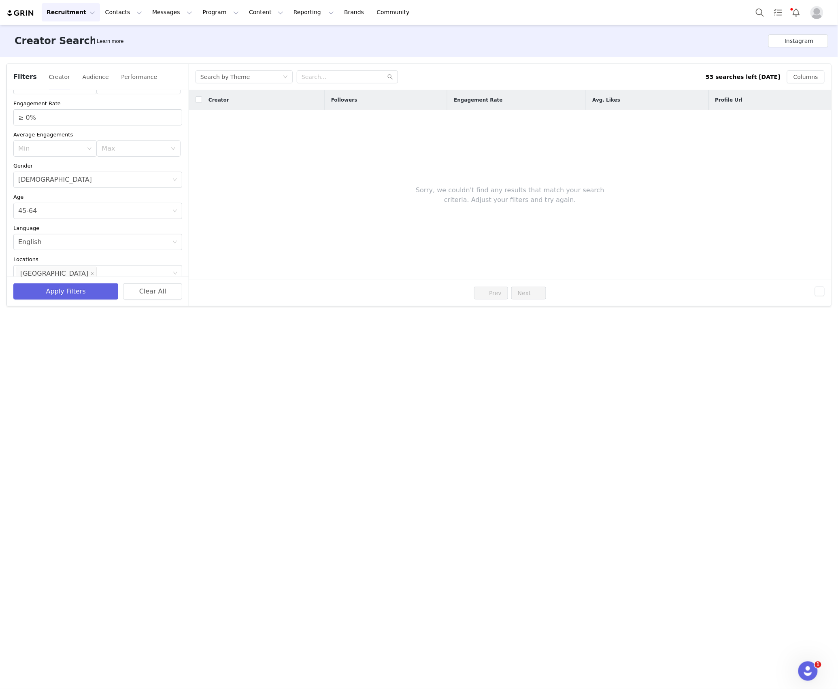
scroll to position [162, 0]
click at [75, 135] on div "Age 45-64" at bounding box center [95, 132] width 154 height 15
click at [65, 166] on li "25-34" at bounding box center [93, 163] width 161 height 13
click at [54, 286] on button "Apply Filters" at bounding box center [65, 292] width 105 height 16
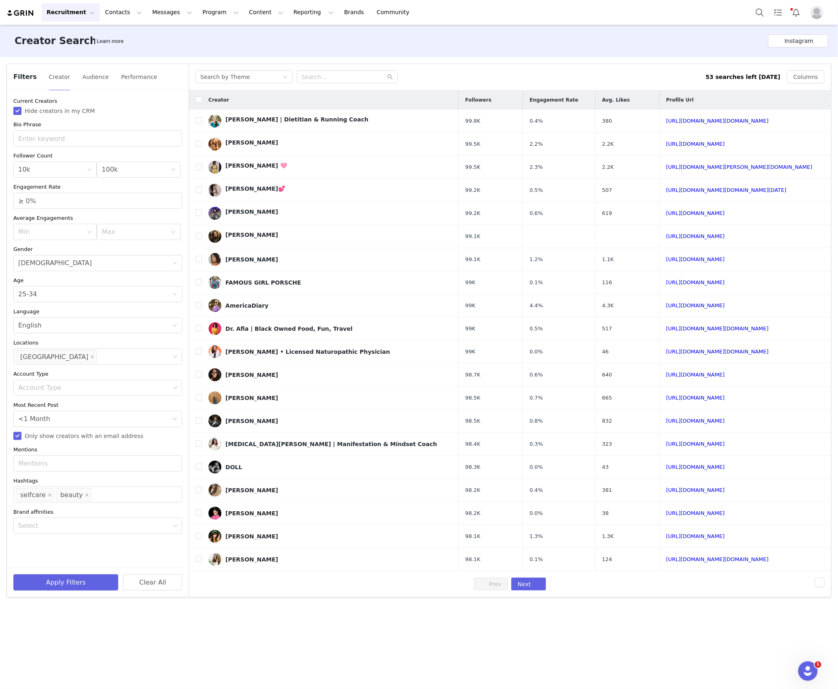
scroll to position [0, 0]
click at [198, 10] on button "Program Program" at bounding box center [221, 12] width 46 height 18
click at [195, 33] on p "Activations" at bounding box center [203, 36] width 31 height 9
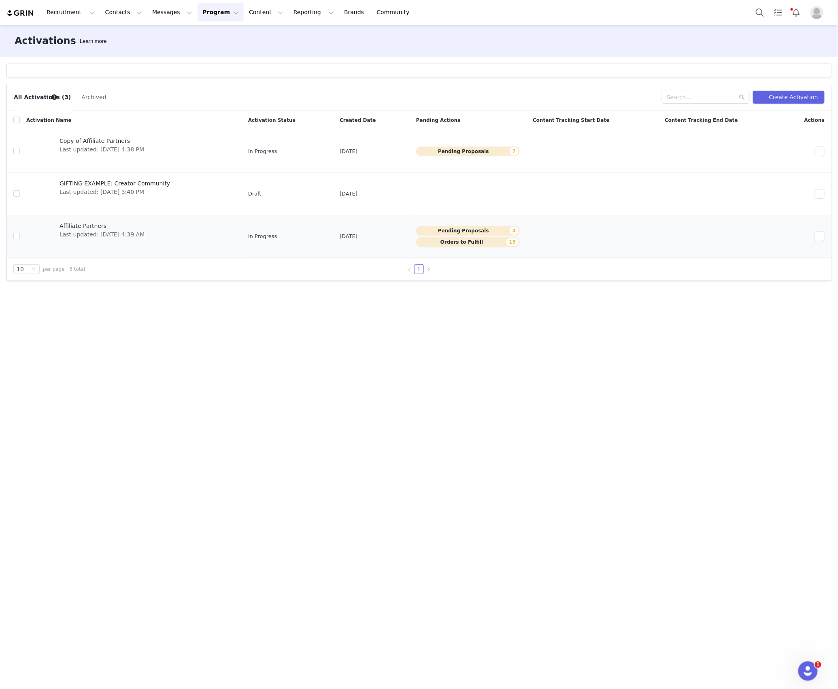
click at [119, 232] on span "Last updated: Sep 18, 2025 4:39 AM" at bounding box center [102, 234] width 85 height 9
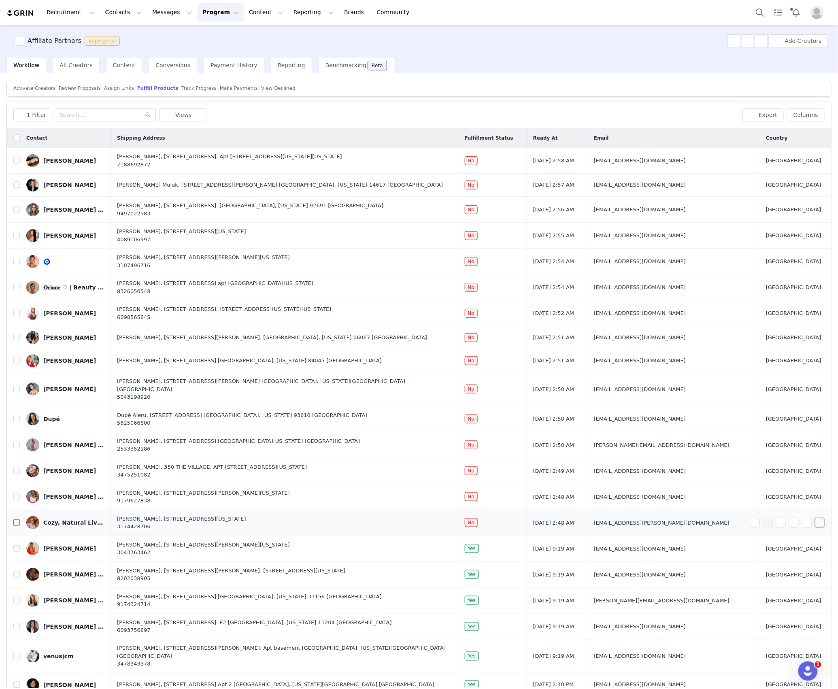
click at [15, 520] on input "checkbox" at bounding box center [16, 523] width 6 height 6
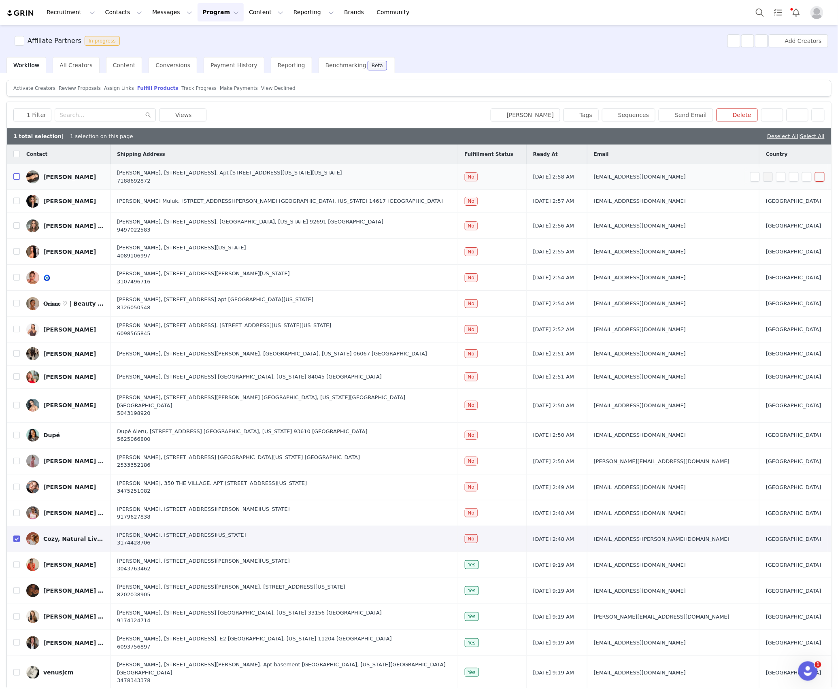
click at [15, 177] on input "checkbox" at bounding box center [16, 176] width 6 height 6
click at [18, 203] on input "checkbox" at bounding box center [16, 201] width 6 height 6
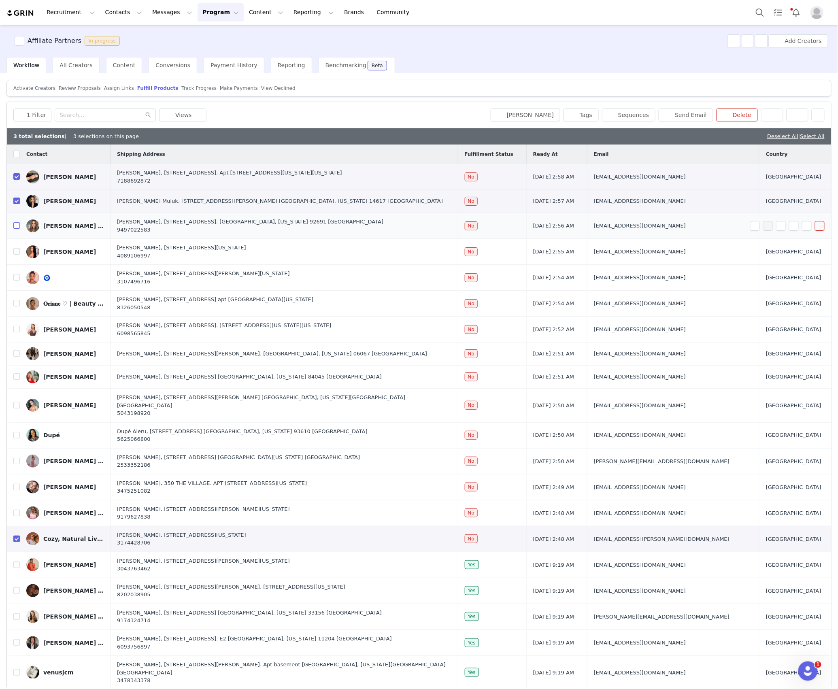
click at [18, 227] on input "checkbox" at bounding box center [16, 225] width 6 height 6
click at [18, 253] on input "checkbox" at bounding box center [16, 251] width 6 height 6
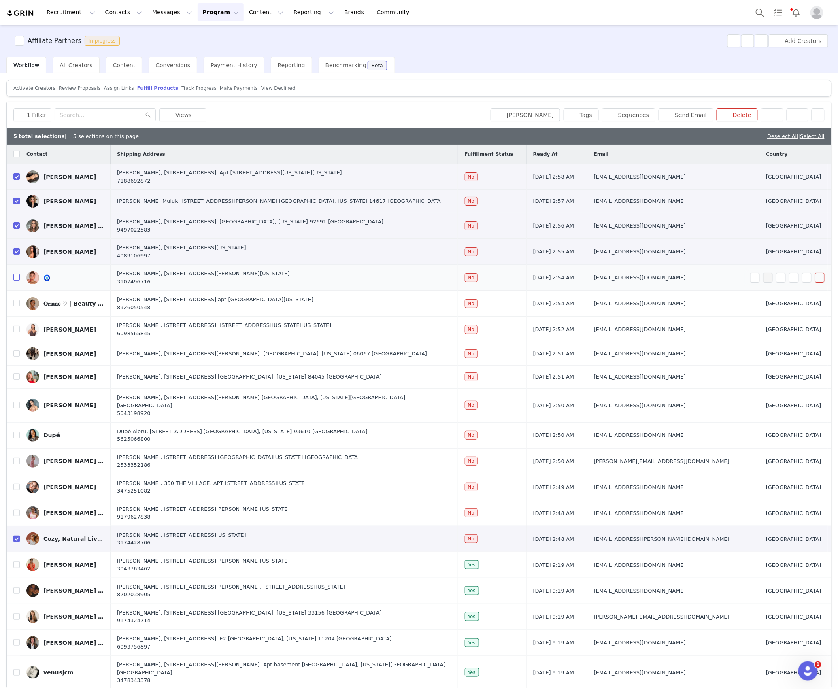
click at [18, 279] on input "checkbox" at bounding box center [16, 277] width 6 height 6
click at [17, 305] on input "checkbox" at bounding box center [16, 303] width 6 height 6
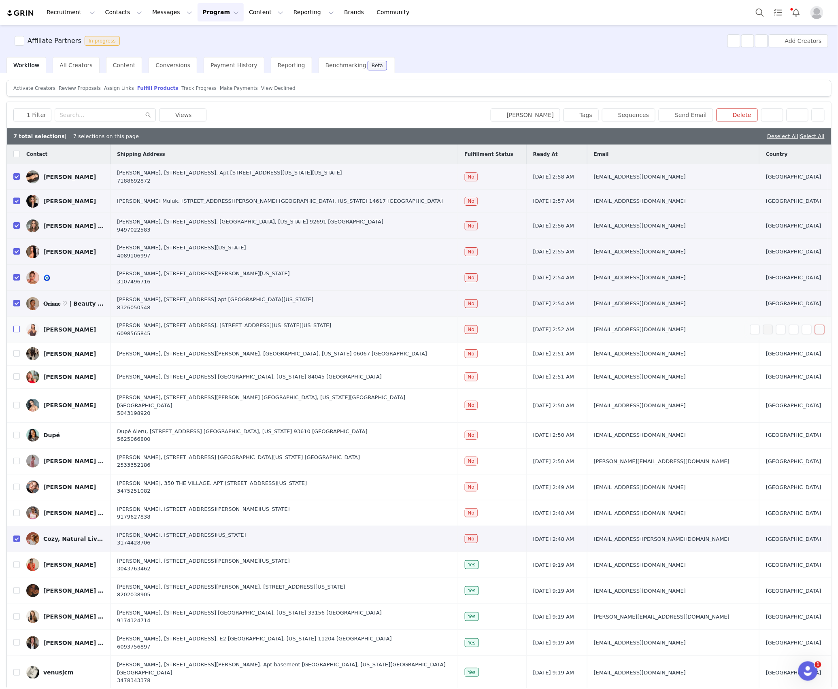
click at [15, 331] on input "checkbox" at bounding box center [16, 329] width 6 height 6
click at [17, 536] on input "checkbox" at bounding box center [16, 539] width 6 height 6
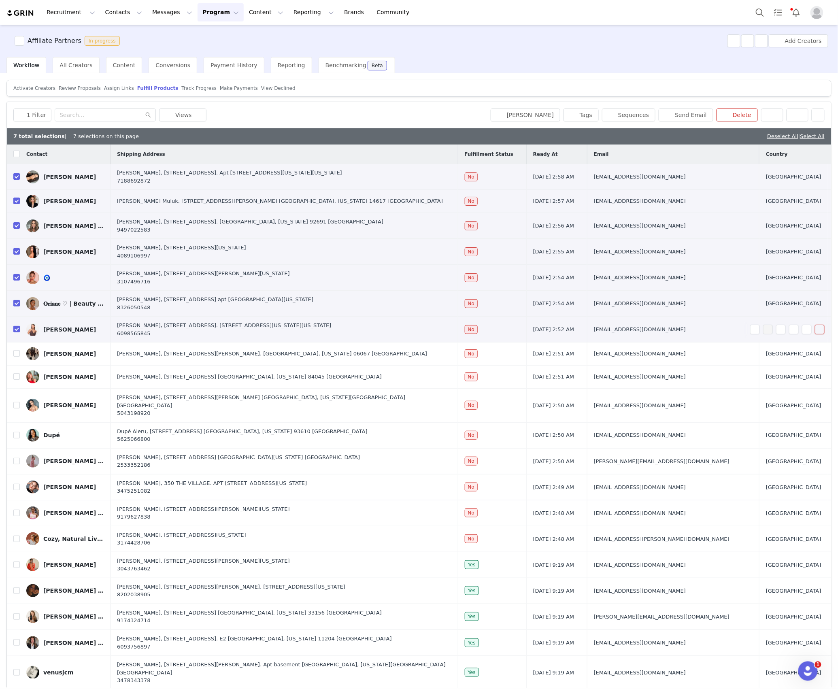
click at [18, 331] on input "checkbox" at bounding box center [16, 329] width 6 height 6
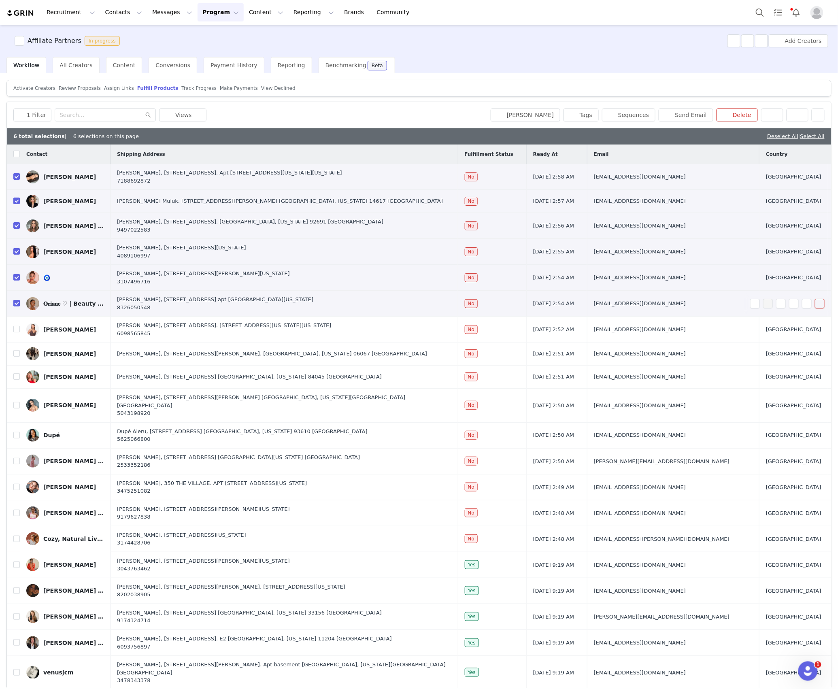
click at [18, 305] on input "checkbox" at bounding box center [16, 303] width 6 height 6
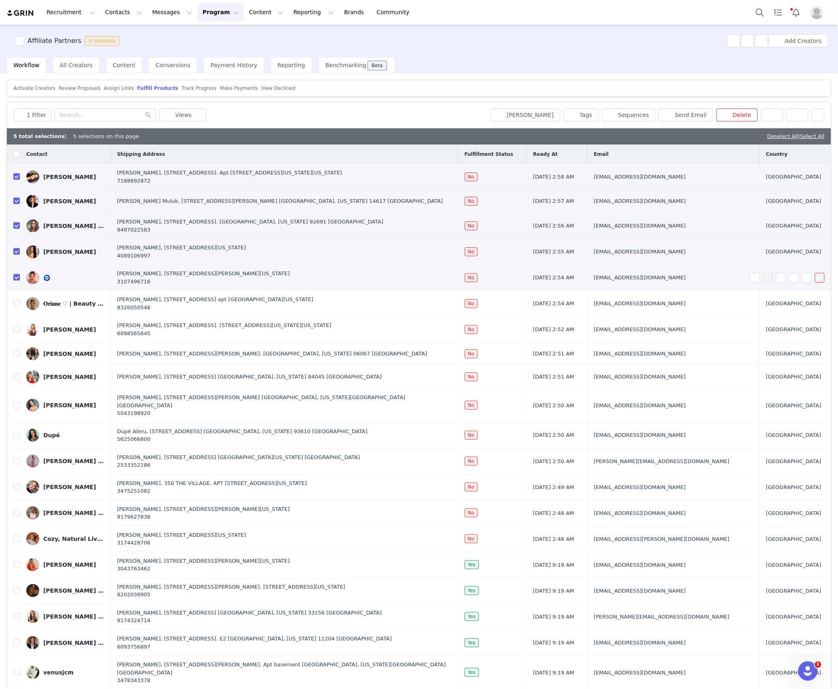
click at [15, 276] on input "checkbox" at bounding box center [16, 277] width 6 height 6
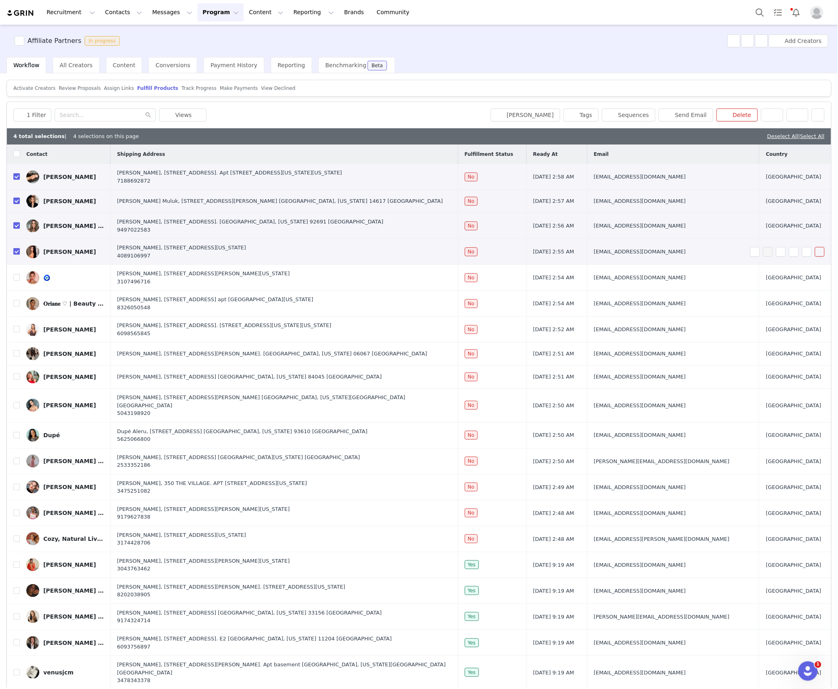
click at [15, 249] on input "checkbox" at bounding box center [16, 251] width 6 height 6
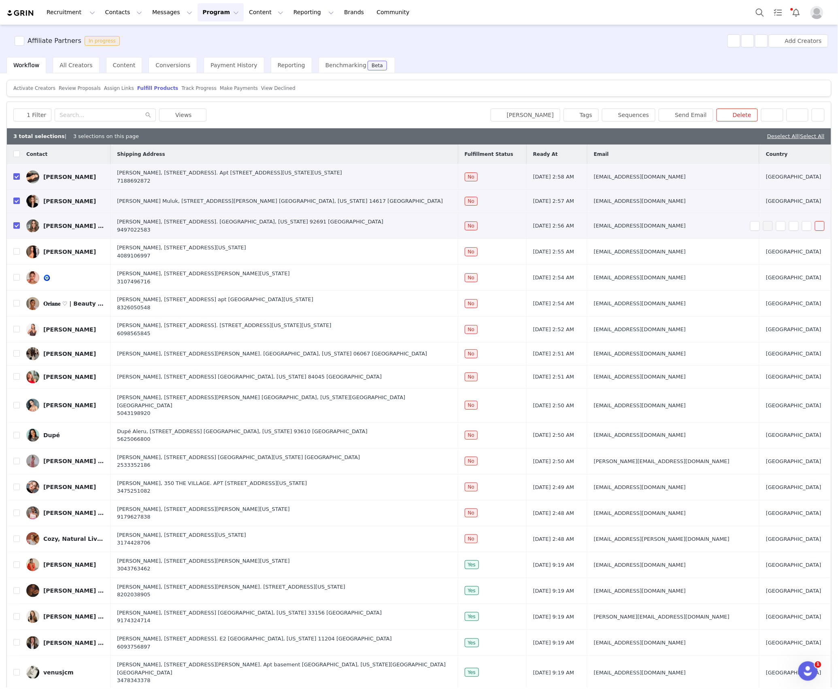
click at [18, 220] on td at bounding box center [13, 226] width 13 height 26
click at [18, 221] on td at bounding box center [13, 226] width 13 height 26
click at [17, 226] on input "checkbox" at bounding box center [16, 225] width 6 height 6
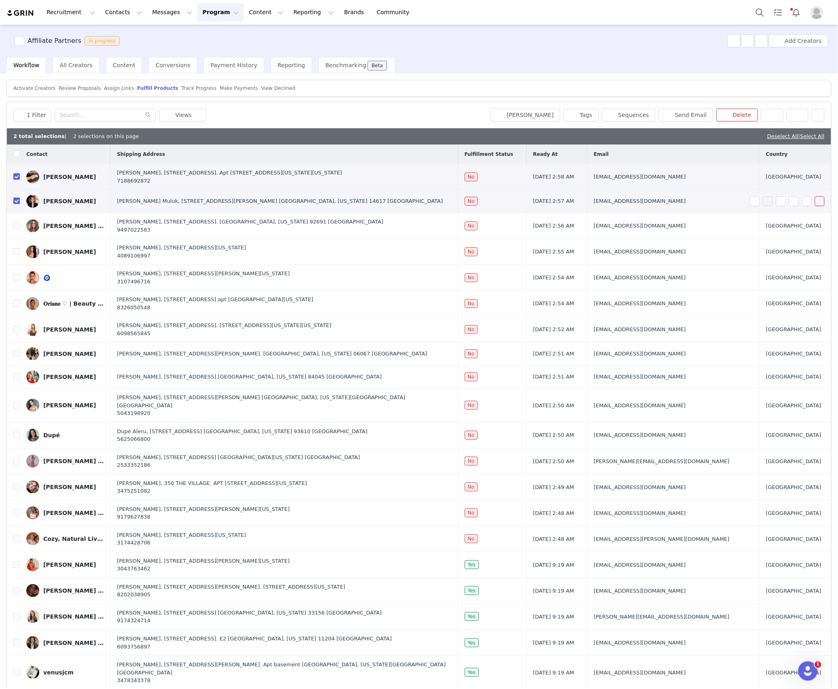
click at [17, 202] on input "checkbox" at bounding box center [16, 201] width 6 height 6
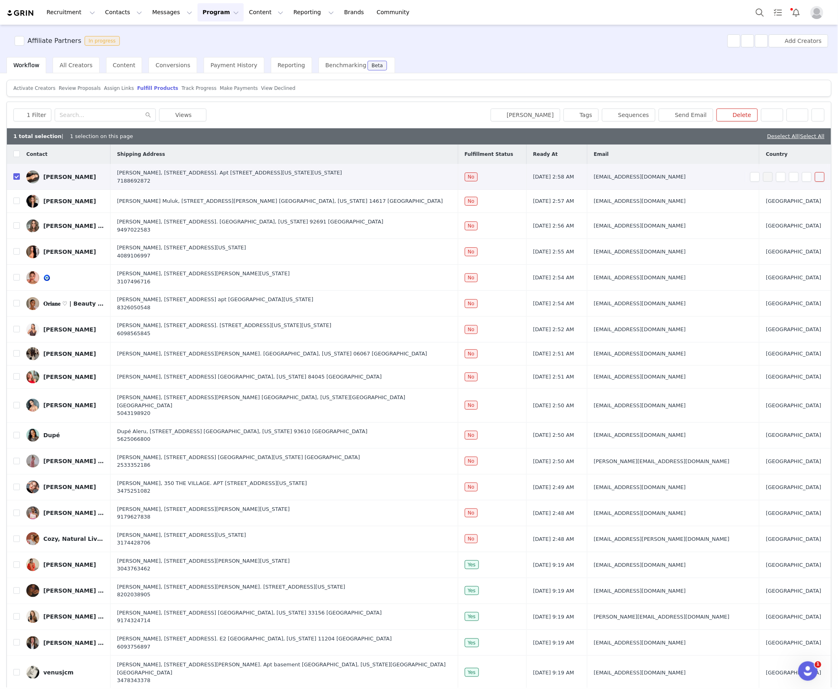
click at [18, 173] on label at bounding box center [16, 177] width 6 height 9
click at [18, 173] on input "checkbox" at bounding box center [16, 176] width 6 height 6
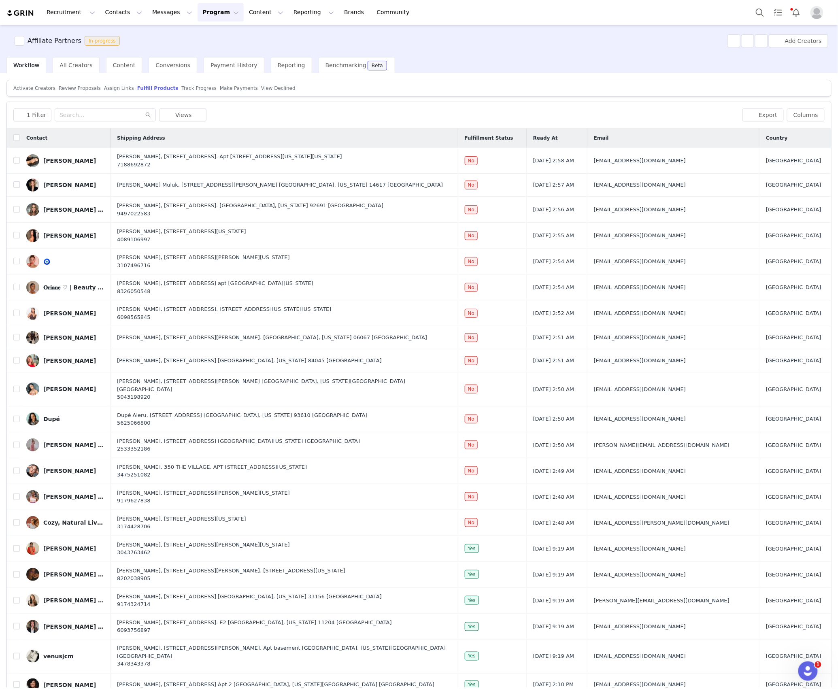
click at [31, 90] on span "Activate Creators" at bounding box center [34, 88] width 42 height 6
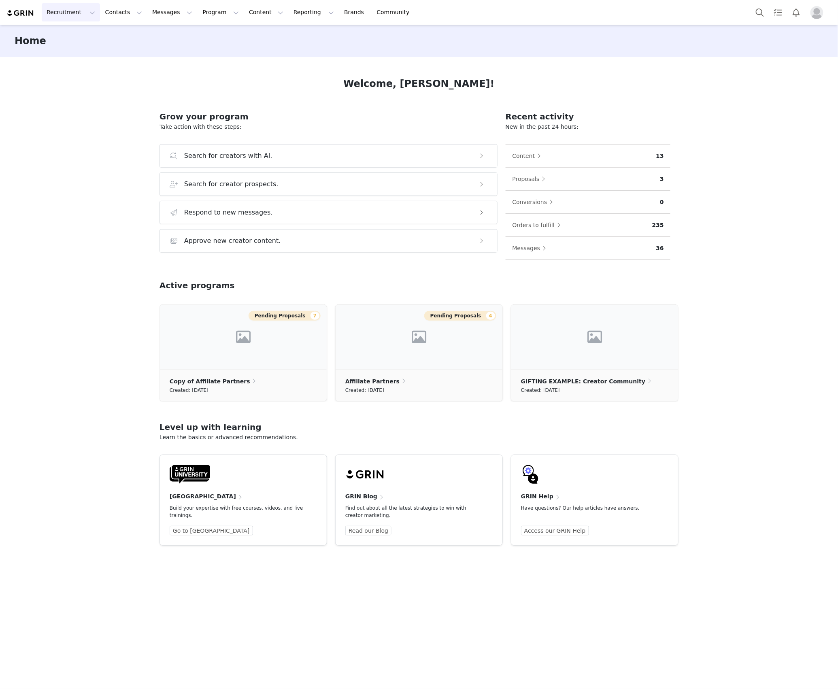
click at [52, 15] on button "Recruitment Recruitment" at bounding box center [71, 12] width 58 height 18
click at [60, 36] on p "Creator Search" at bounding box center [70, 36] width 43 height 9
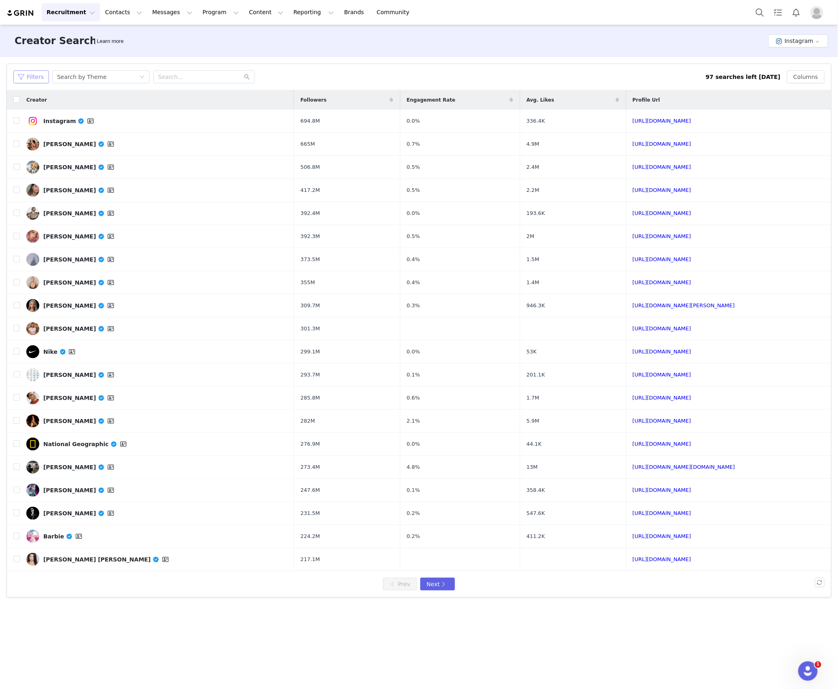
click at [33, 77] on button "Filters" at bounding box center [31, 76] width 36 height 13
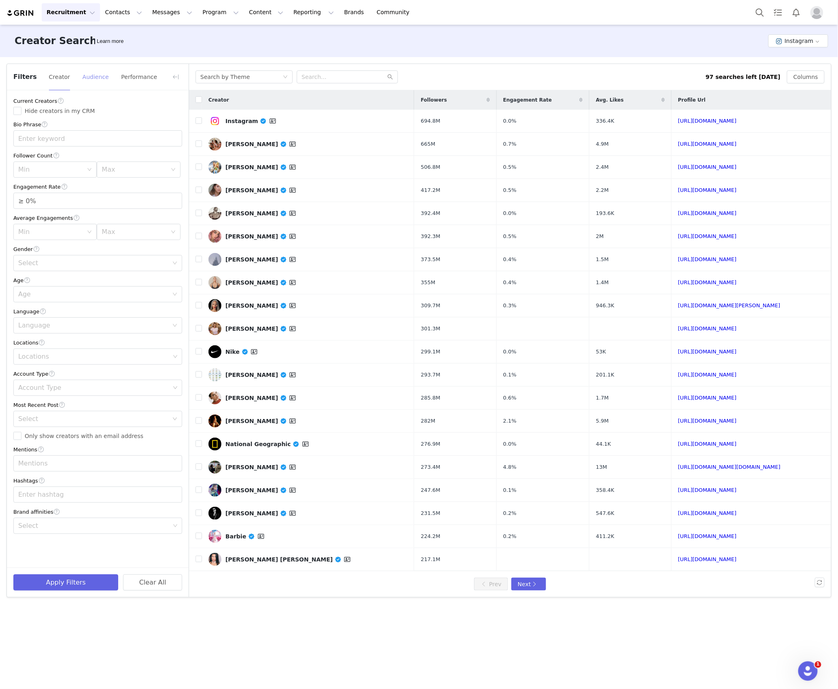
click at [90, 82] on button "Audience" at bounding box center [95, 76] width 27 height 13
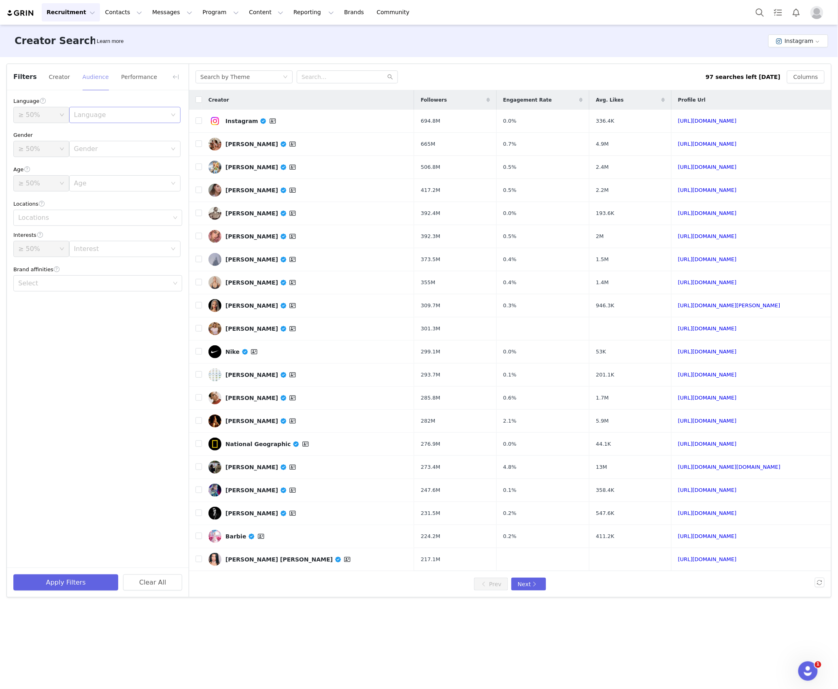
click at [106, 114] on div "Language" at bounding box center [120, 115] width 93 height 8
click at [103, 130] on li "English" at bounding box center [124, 133] width 111 height 13
click at [59, 80] on button "Creator" at bounding box center [60, 76] width 22 height 13
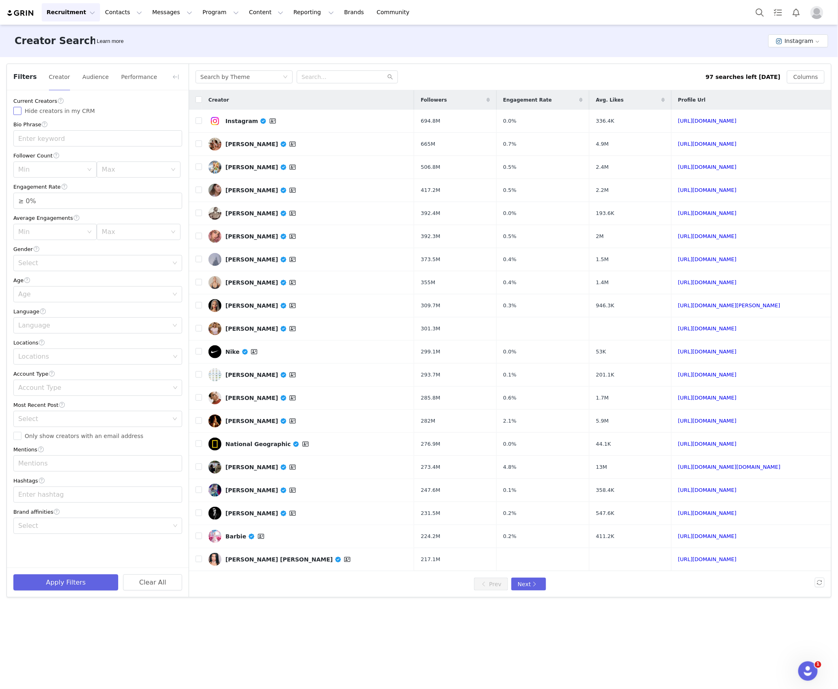
click at [17, 111] on input "Hide creators in my CRM" at bounding box center [17, 111] width 8 height 8
checkbox input "true"
click at [17, 440] on input "Only show creators with an email address" at bounding box center [17, 436] width 8 height 8
checkbox input "true"
drag, startPoint x: 37, startPoint y: 236, endPoint x: 43, endPoint y: 235, distance: 5.7
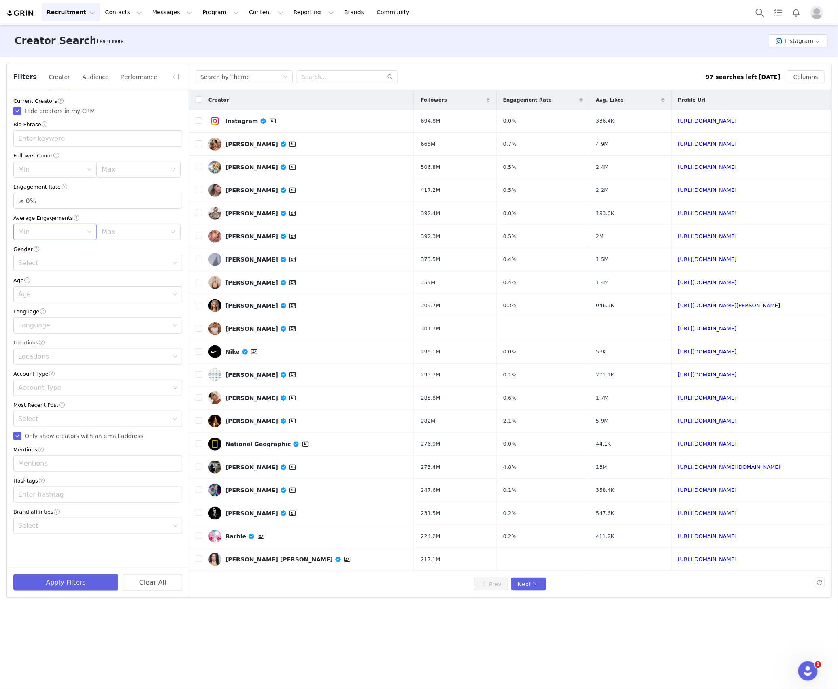
click at [38, 236] on div "Min" at bounding box center [50, 232] width 65 height 8
click at [61, 174] on div "Min" at bounding box center [52, 169] width 68 height 15
click at [32, 213] on li "10k" at bounding box center [54, 213] width 83 height 13
click at [117, 175] on div "Max" at bounding box center [136, 169] width 68 height 15
click at [105, 266] on li "50k" at bounding box center [138, 265] width 83 height 13
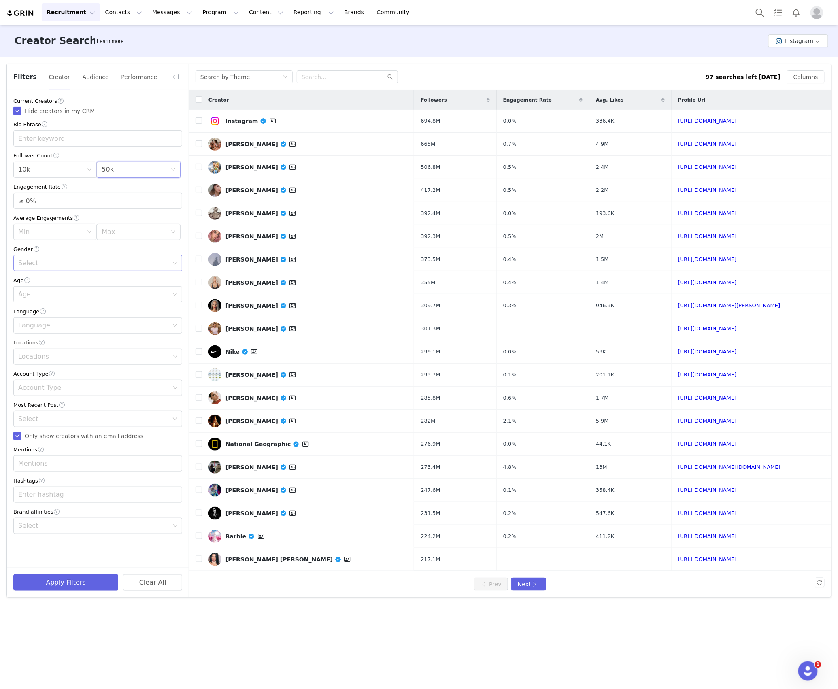
click at [46, 263] on div "Select" at bounding box center [93, 263] width 150 height 8
click at [45, 292] on li "[DEMOGRAPHIC_DATA]" at bounding box center [97, 294] width 169 height 13
click at [45, 294] on div "Age" at bounding box center [93, 294] width 150 height 8
click at [36, 321] on li "25-34" at bounding box center [97, 325] width 169 height 13
click at [36, 321] on div "Language" at bounding box center [95, 325] width 154 height 15
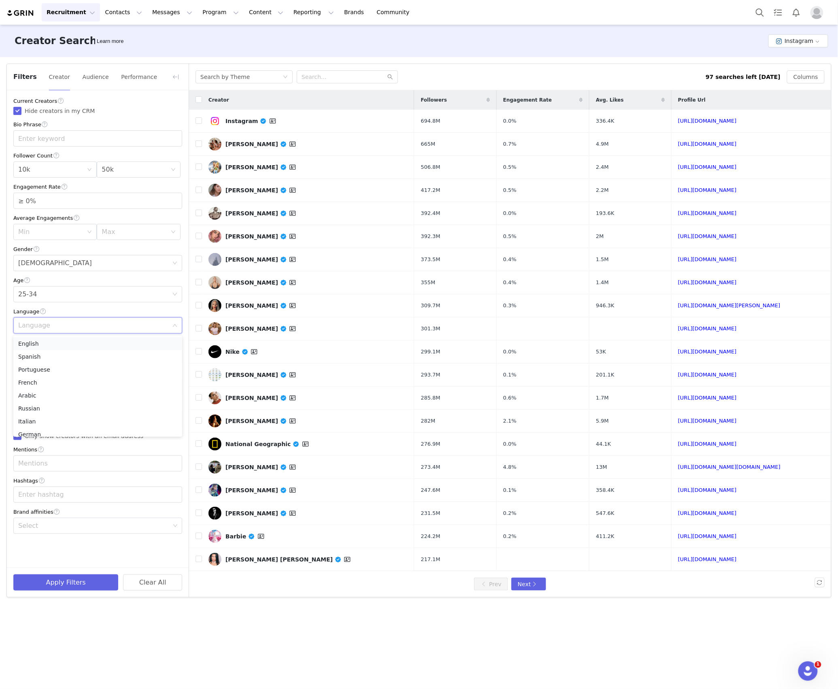
click at [39, 348] on li "English" at bounding box center [97, 343] width 169 height 13
click at [32, 363] on div "Locations" at bounding box center [95, 356] width 158 height 15
type input "uni"
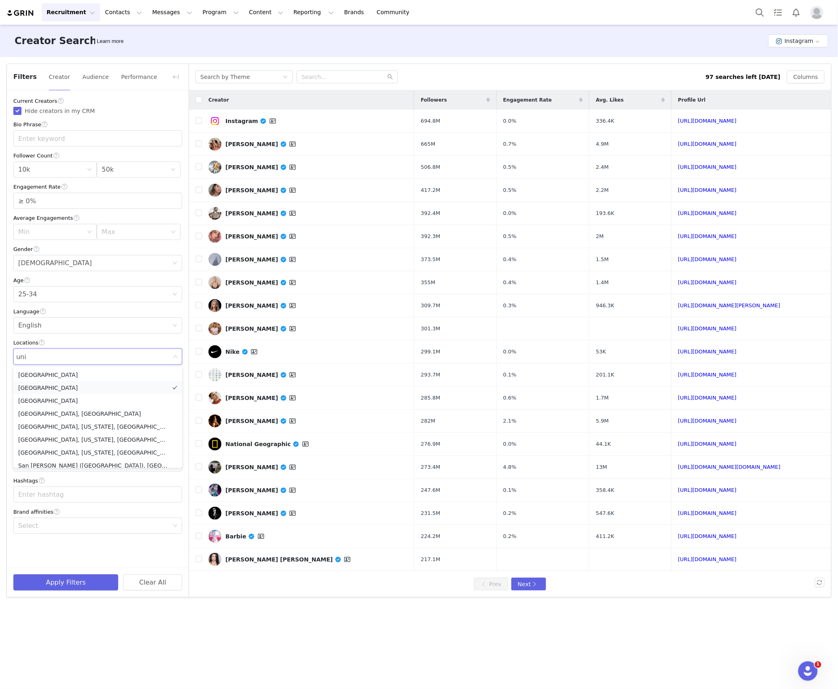
click at [31, 387] on li "[GEOGRAPHIC_DATA]" at bounding box center [97, 388] width 169 height 13
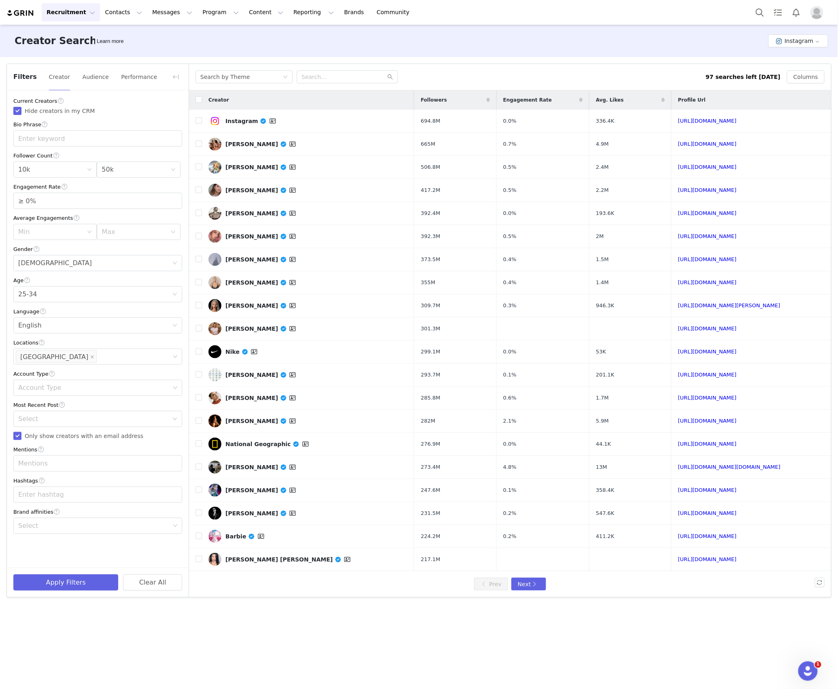
click at [29, 428] on div "Current Creators Hide creators in my CRM Bio Phrase Follower Count Min 10k Max …" at bounding box center [98, 315] width 182 height 450
click at [31, 427] on div "Select" at bounding box center [95, 419] width 154 height 15
click at [20, 438] on li "<1 Month" at bounding box center [97, 437] width 169 height 13
click at [42, 460] on div "Mentions" at bounding box center [95, 463] width 158 height 15
type input "skincare"
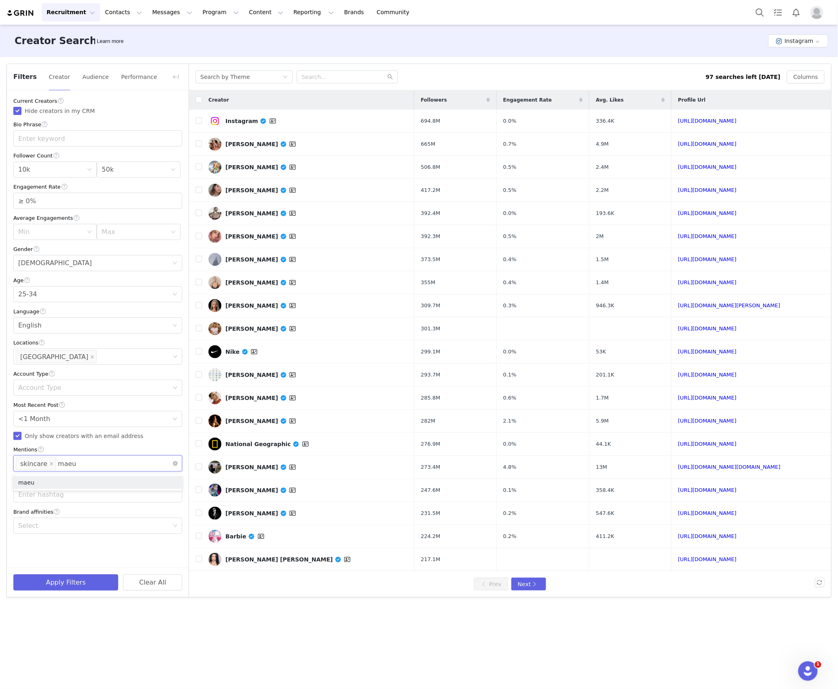
type input "maeup"
type input "makeup"
type input "selfcare"
type input "beauty"
type input "kbeauty"
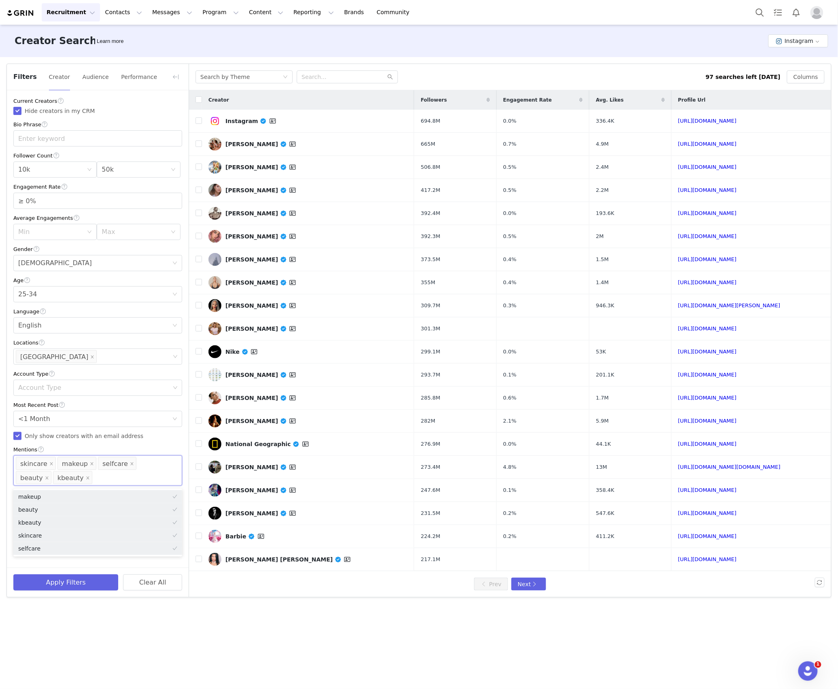
click at [28, 629] on div "Creator Search Learn more Instagram Filters Creator Audience Performance Curren…" at bounding box center [419, 356] width 838 height 663
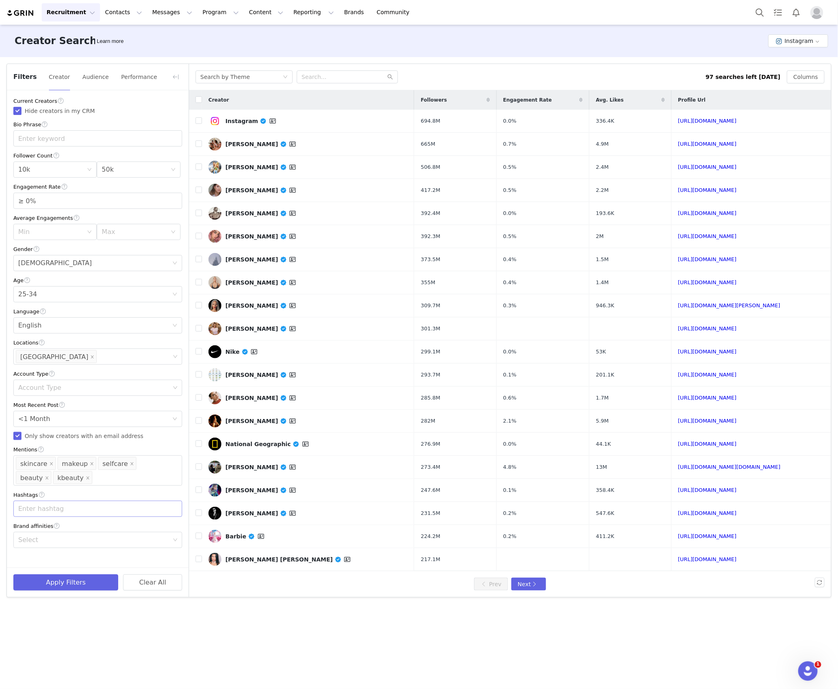
click at [34, 512] on div "Enter hashtag" at bounding box center [94, 509] width 152 height 8
type input "skincare"
type input "makeup"
type input "selfcare"
type input "beauty"
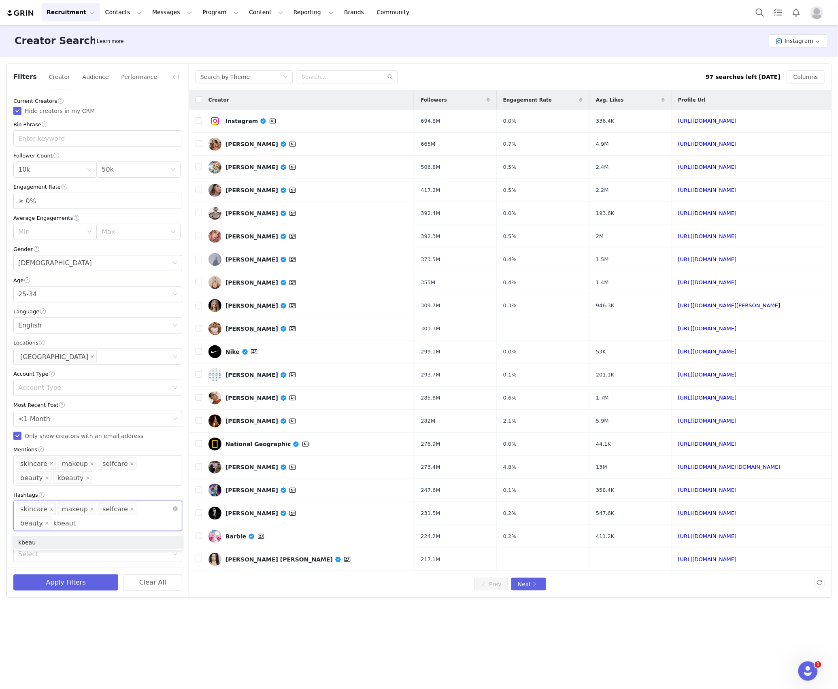
type input "kbeauty"
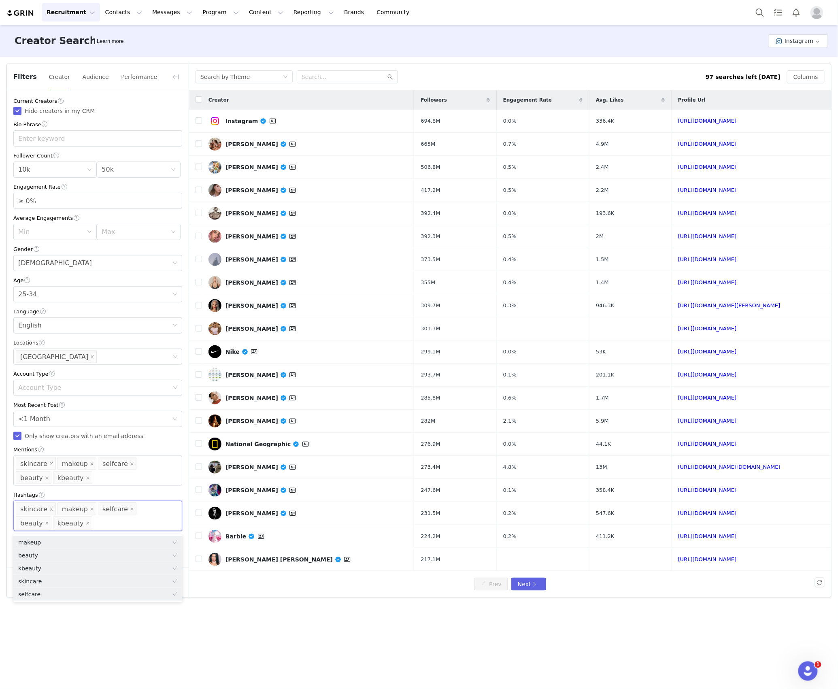
click at [92, 626] on div "Creator Search Learn more Instagram Filters Creator Audience Performance Curren…" at bounding box center [419, 356] width 838 height 663
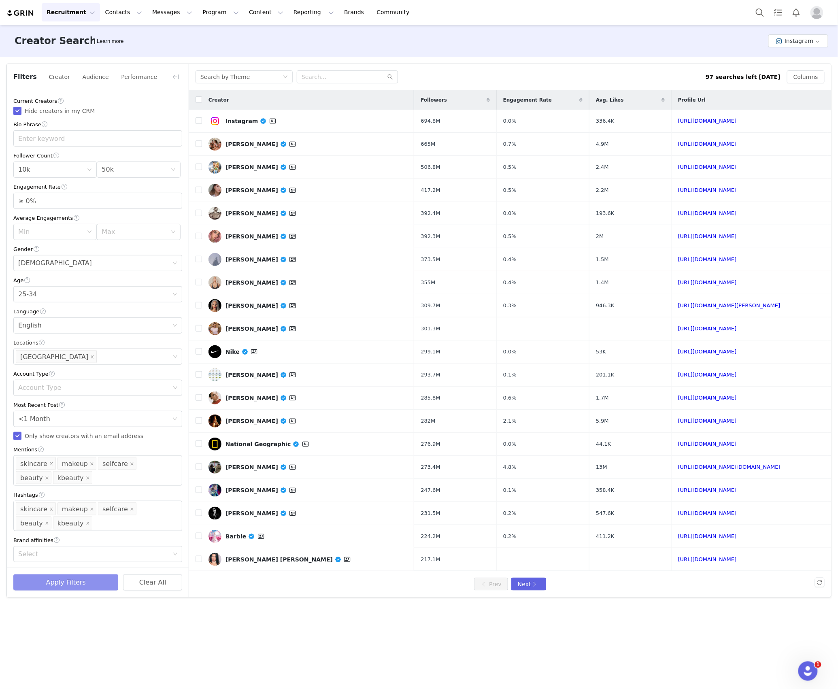
click at [52, 582] on button "Apply Filters" at bounding box center [65, 583] width 105 height 16
click at [86, 525] on icon "icon: close" at bounding box center [88, 524] width 4 height 4
click at [86, 480] on icon "icon: close" at bounding box center [88, 478] width 4 height 4
click at [59, 587] on button "Apply Filters" at bounding box center [65, 583] width 105 height 16
click at [86, 77] on button "Audience" at bounding box center [95, 76] width 27 height 13
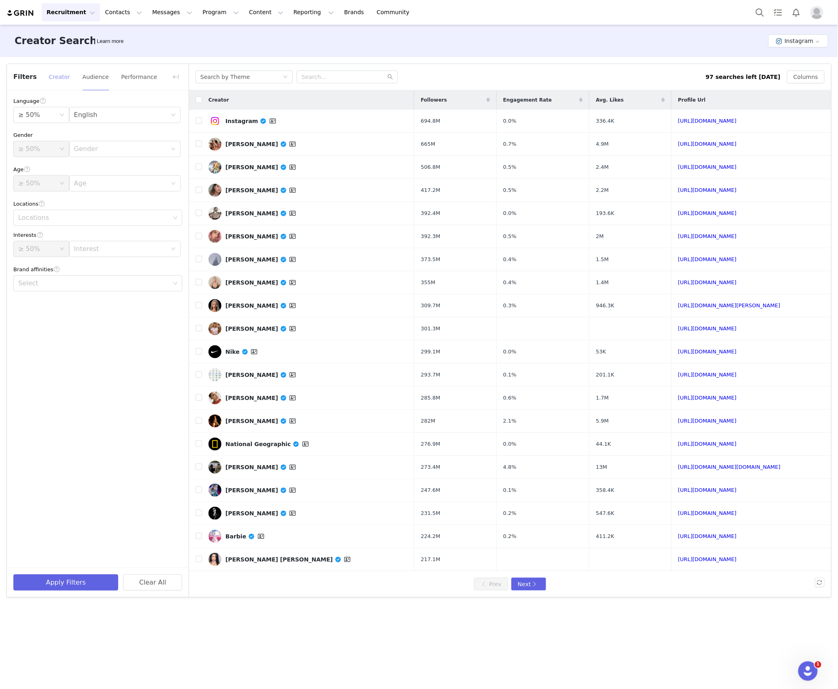
click at [49, 81] on button "Creator" at bounding box center [60, 76] width 22 height 13
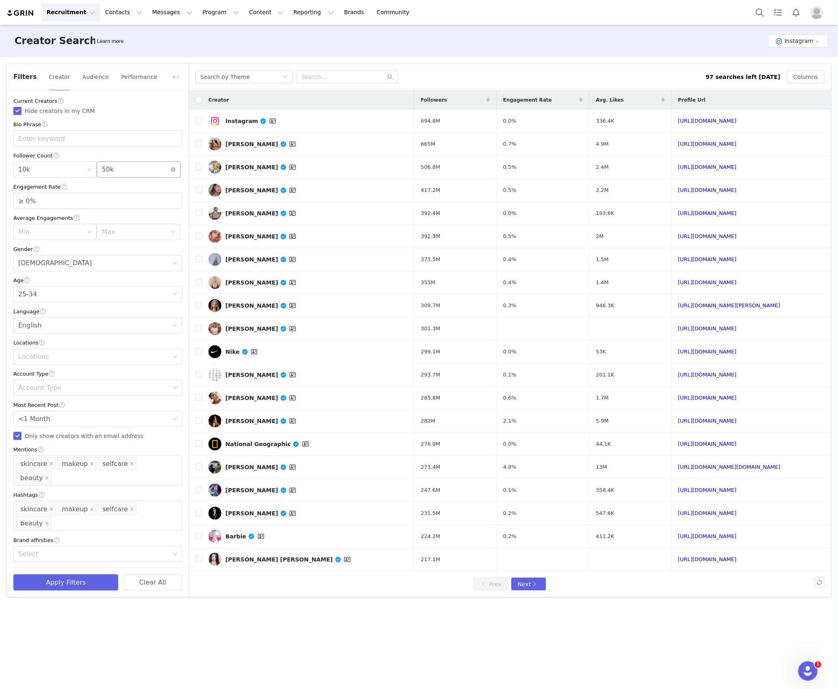
click at [105, 176] on div "50k" at bounding box center [108, 169] width 12 height 15
click at [109, 276] on li "75k" at bounding box center [138, 274] width 83 height 13
click at [90, 464] on icon "icon: close" at bounding box center [92, 464] width 4 height 4
click at [90, 497] on icon "icon: close" at bounding box center [92, 495] width 4 height 4
click at [42, 352] on div "Locations" at bounding box center [95, 356] width 158 height 15
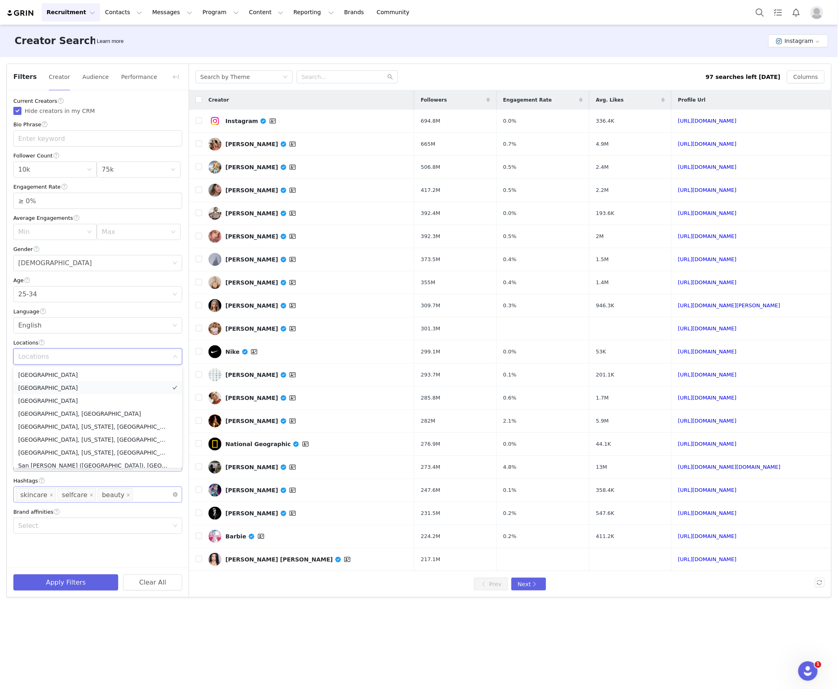
click at [41, 388] on li "United States" at bounding box center [97, 388] width 169 height 13
click at [83, 585] on button "Apply Filters" at bounding box center [65, 583] width 105 height 16
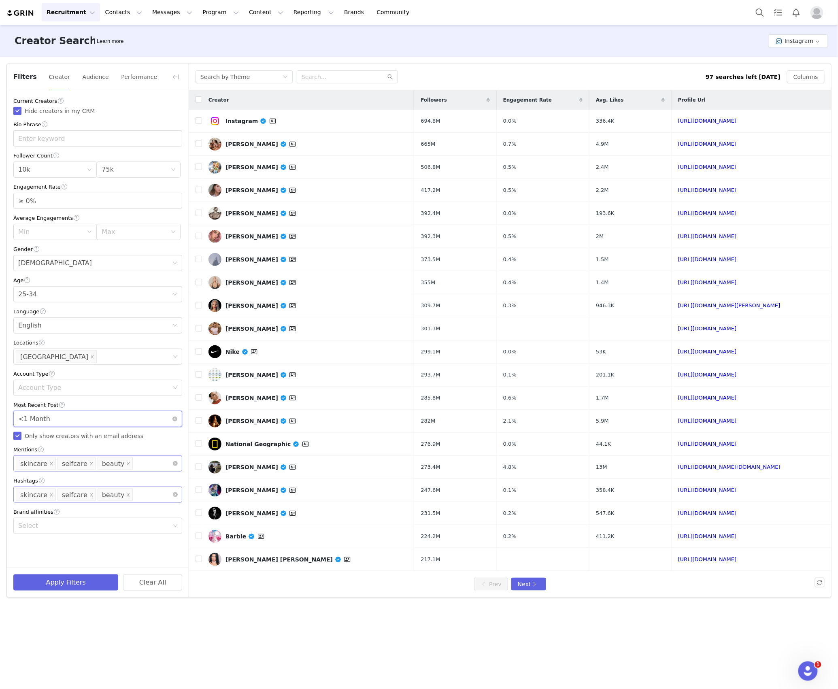
click at [99, 417] on div "Select <1 Month" at bounding box center [95, 419] width 154 height 15
click at [67, 456] on li "<3 Months" at bounding box center [97, 450] width 169 height 13
click at [50, 576] on div "Apply Filters Clear All" at bounding box center [98, 583] width 182 height 30
click at [51, 582] on button "Apply Filters" at bounding box center [65, 583] width 105 height 16
click at [78, 416] on div "Select <3 Months" at bounding box center [95, 419] width 154 height 15
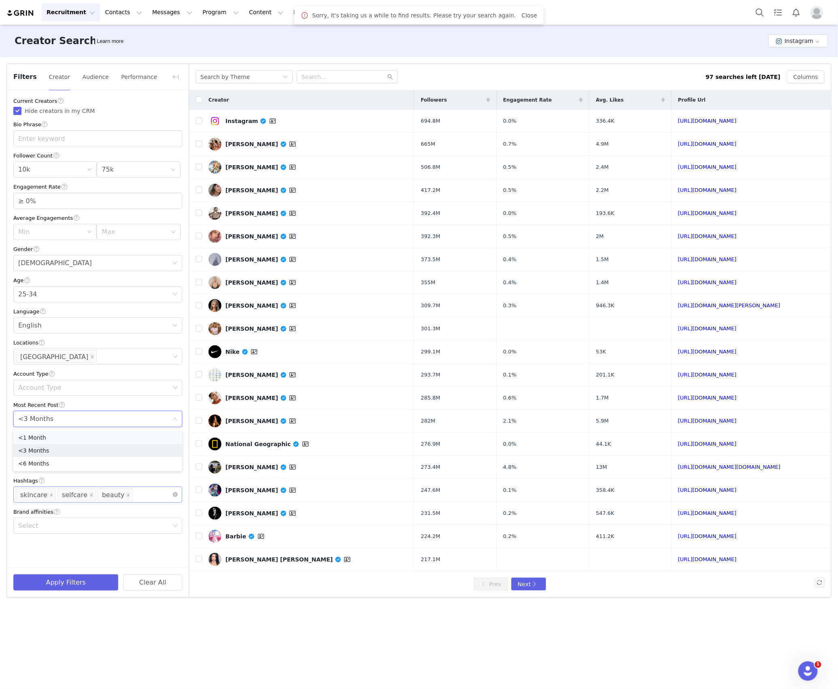
click at [59, 435] on li "<1 Month" at bounding box center [97, 437] width 169 height 13
click at [87, 75] on button "Audience" at bounding box center [95, 76] width 27 height 13
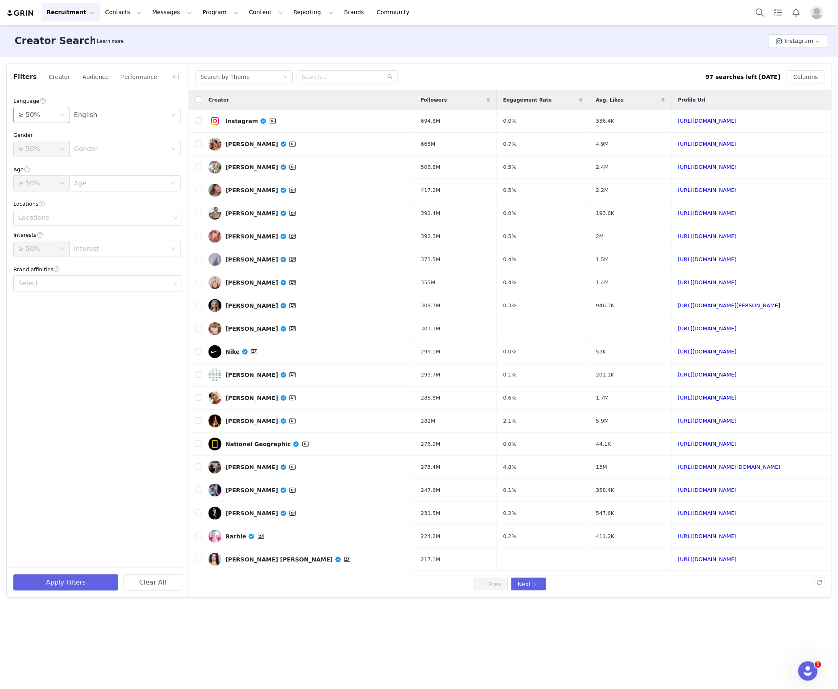
click at [60, 117] on icon "icon: down" at bounding box center [62, 115] width 5 height 5
click at [38, 204] on li "≥ 45%" at bounding box center [41, 209] width 56 height 13
click at [75, 576] on div "Apply Filters Clear All" at bounding box center [98, 583] width 182 height 30
click at [74, 585] on button "Apply Filters" at bounding box center [65, 583] width 105 height 16
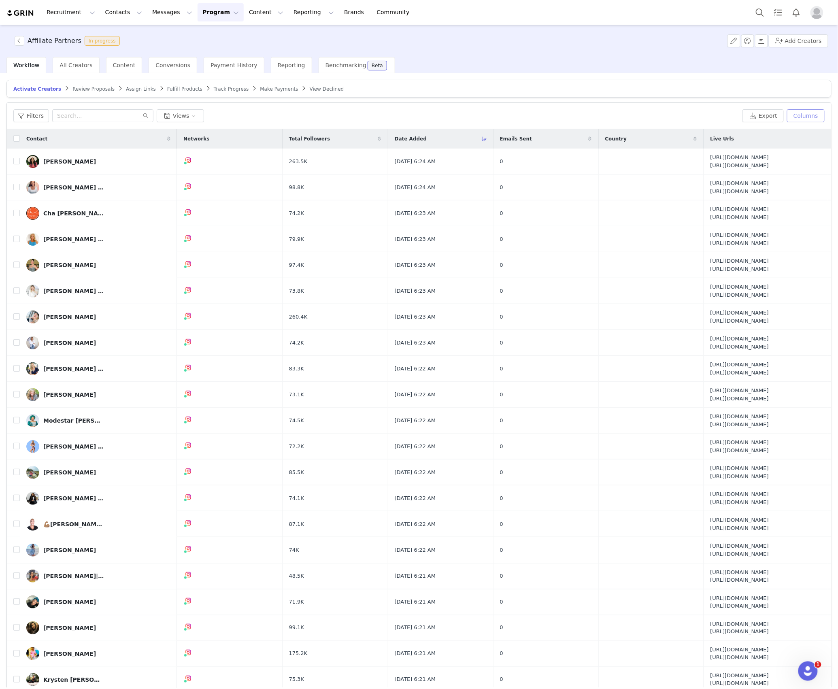
click at [799, 115] on button "Columns" at bounding box center [806, 115] width 38 height 13
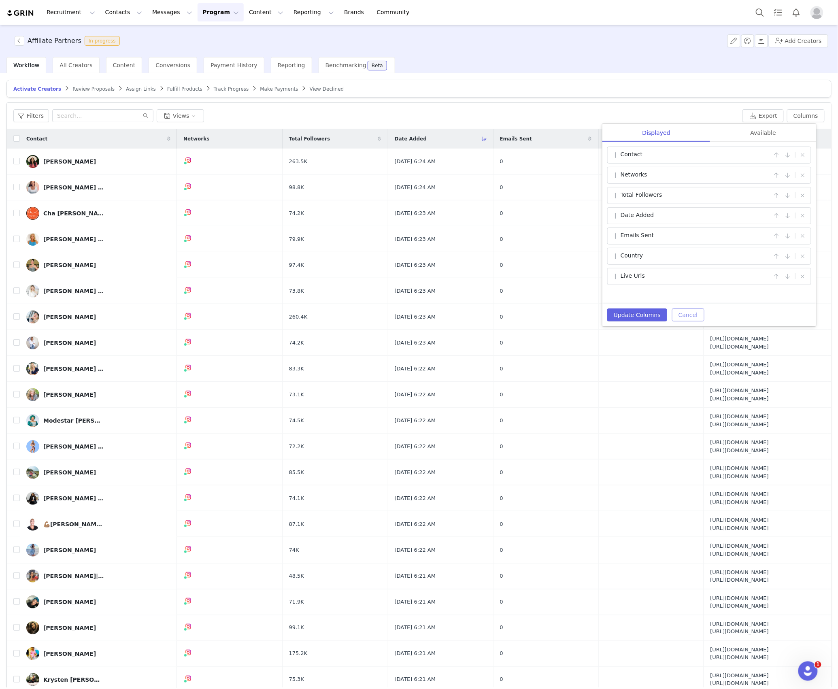
click at [680, 310] on button "Cancel" at bounding box center [688, 315] width 32 height 13
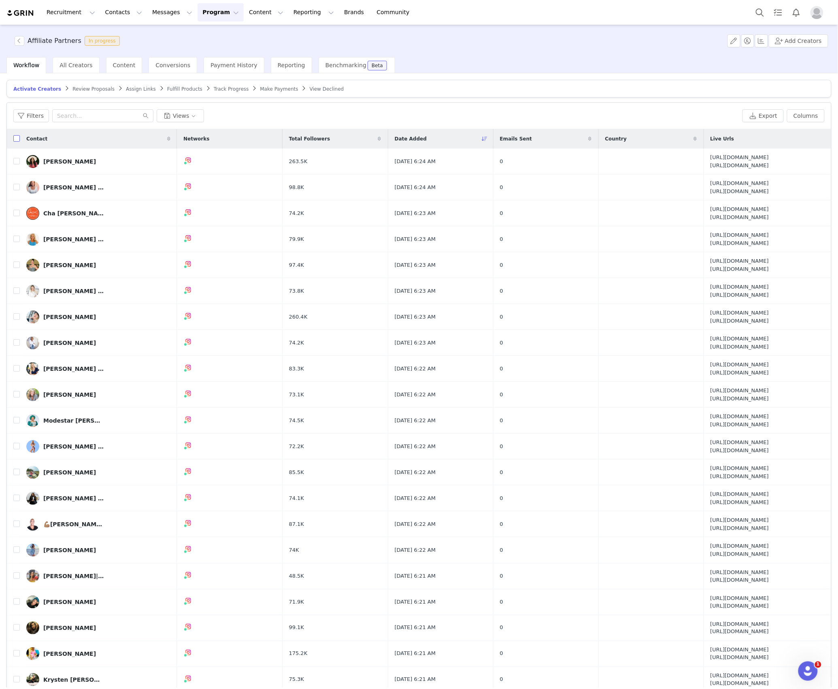
click at [15, 141] on input "checkbox" at bounding box center [16, 138] width 6 height 6
checkbox input "true"
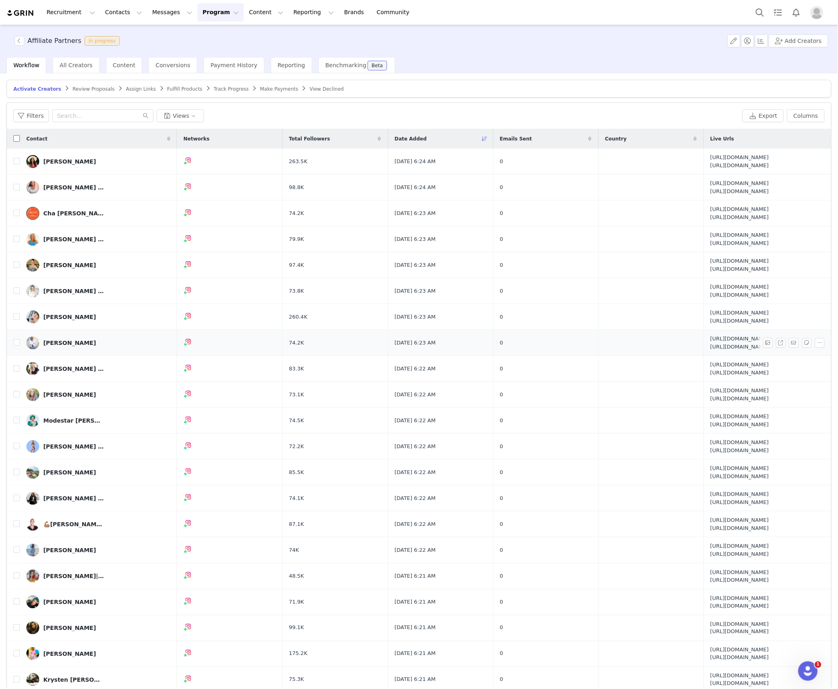
checkbox input "true"
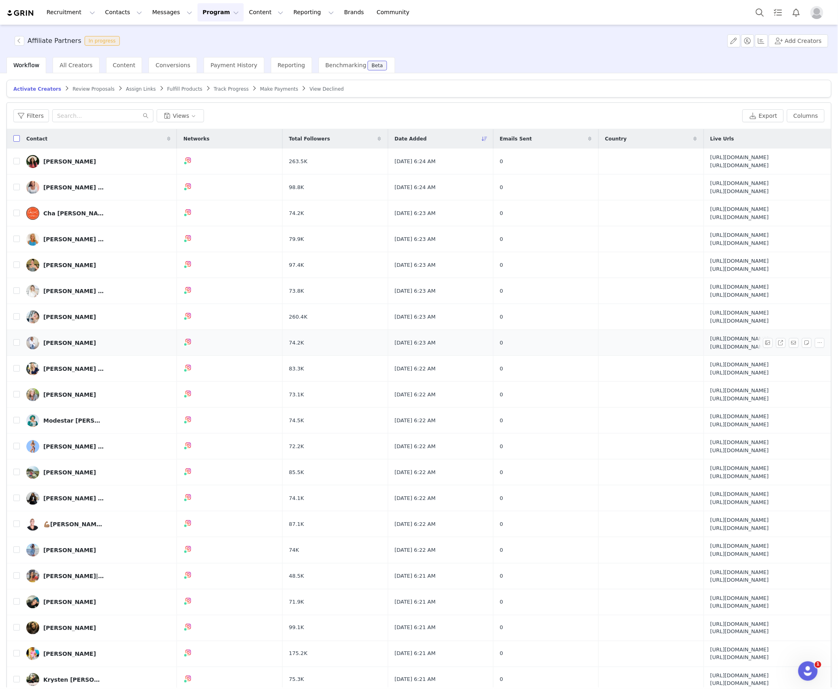
checkbox input "true"
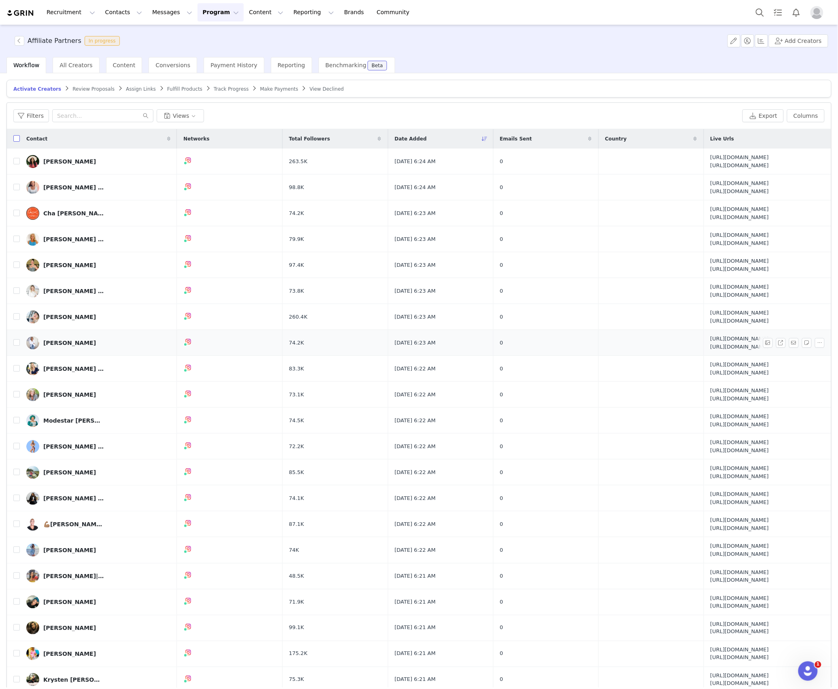
checkbox input "true"
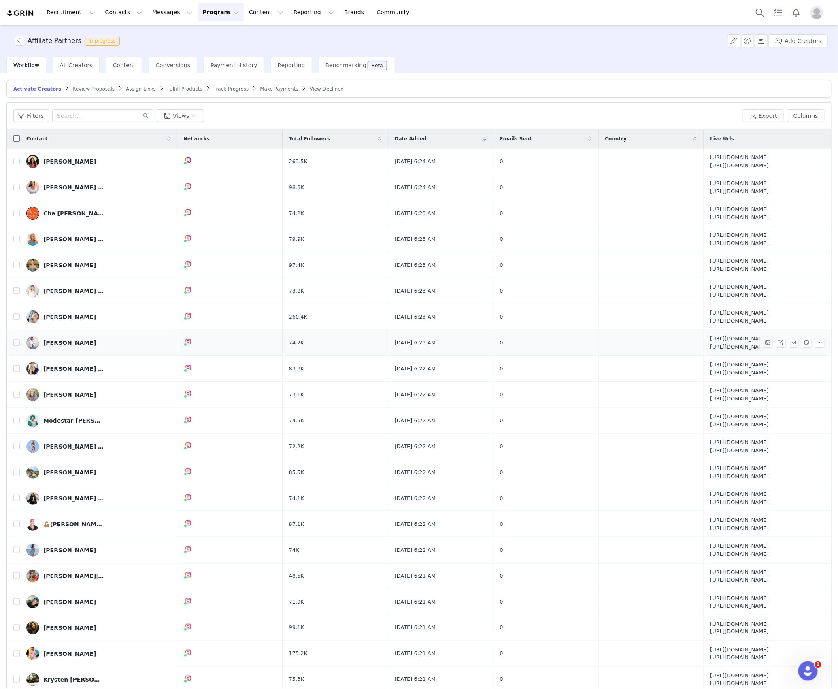
checkbox input "true"
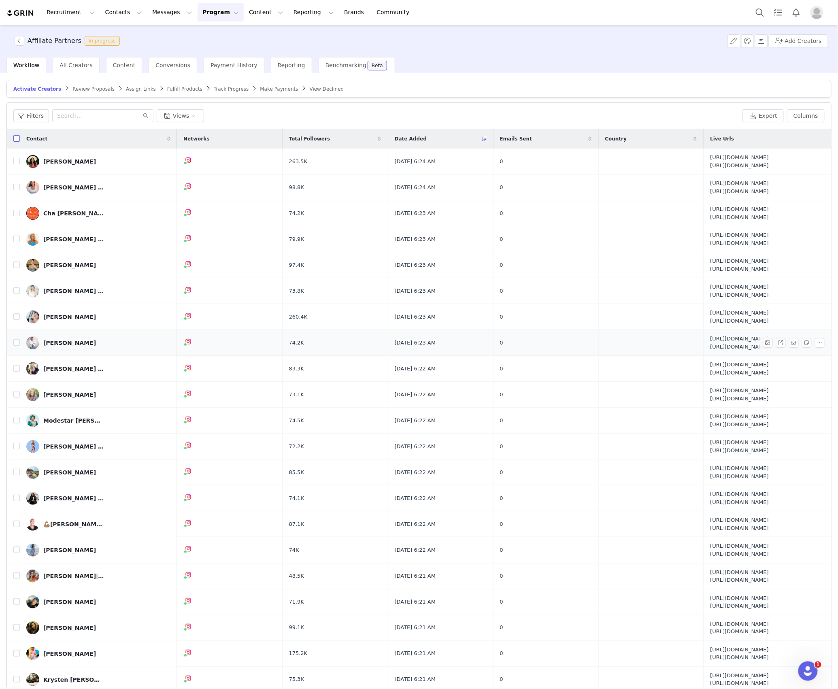
checkbox input "true"
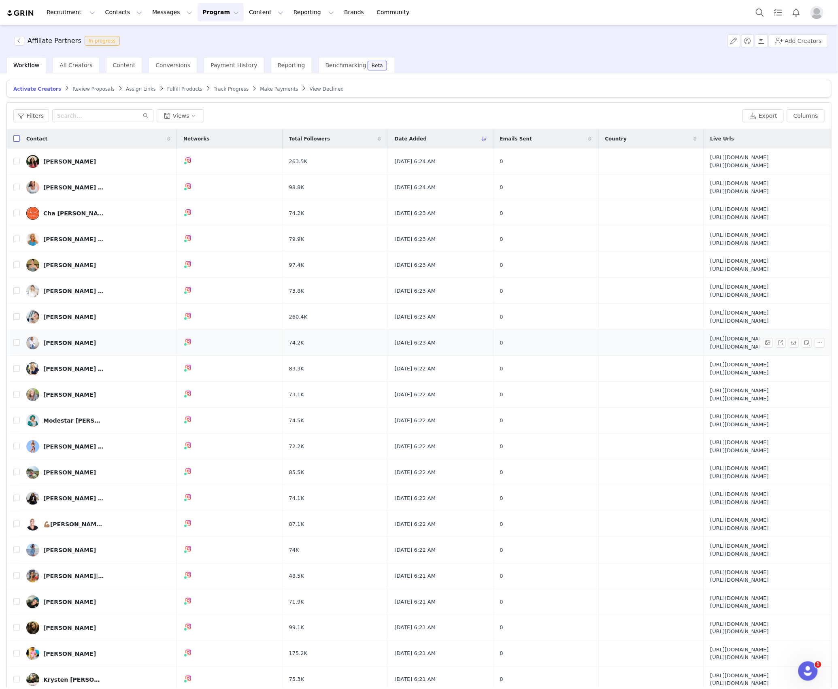
checkbox input "true"
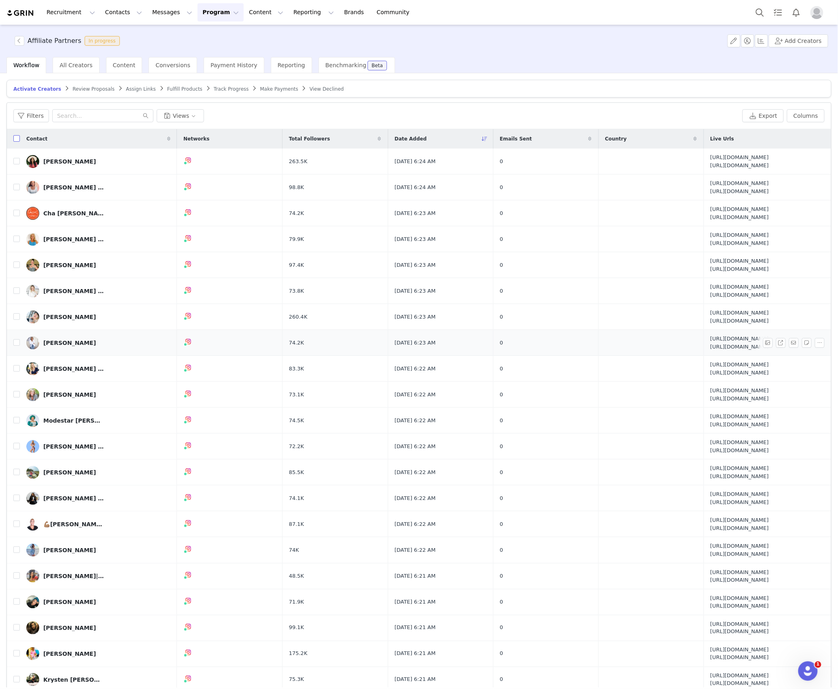
checkbox input "true"
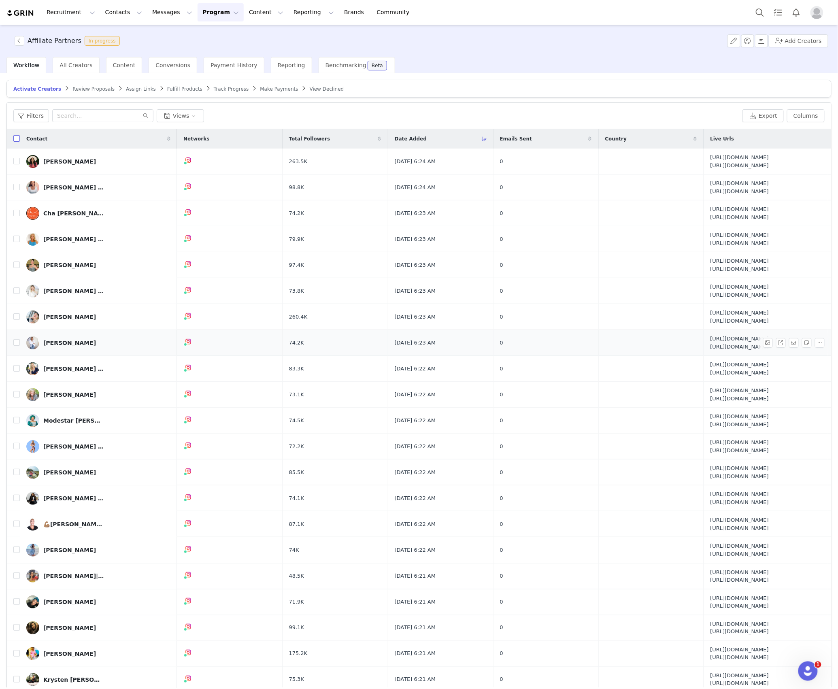
checkbox input "true"
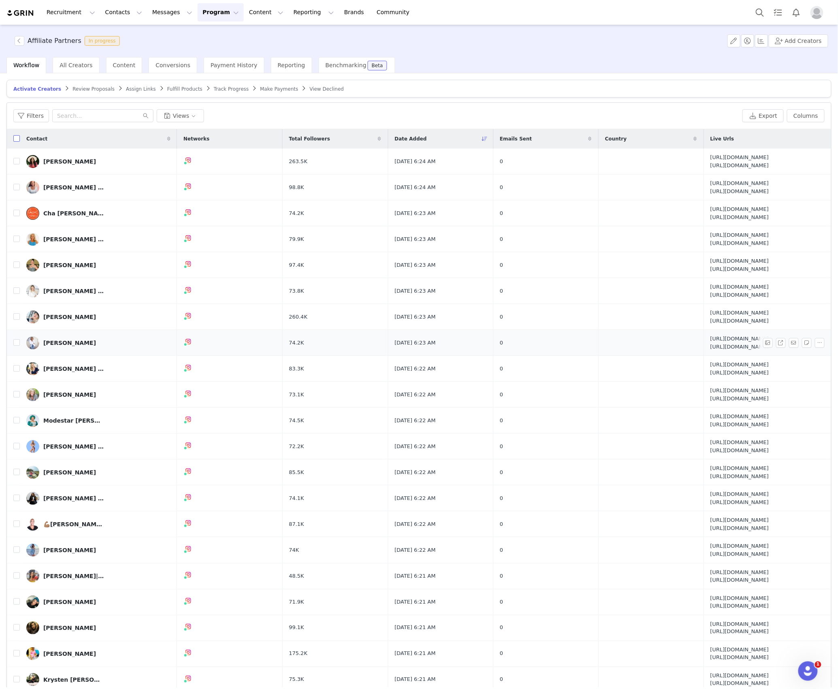
checkbox input "true"
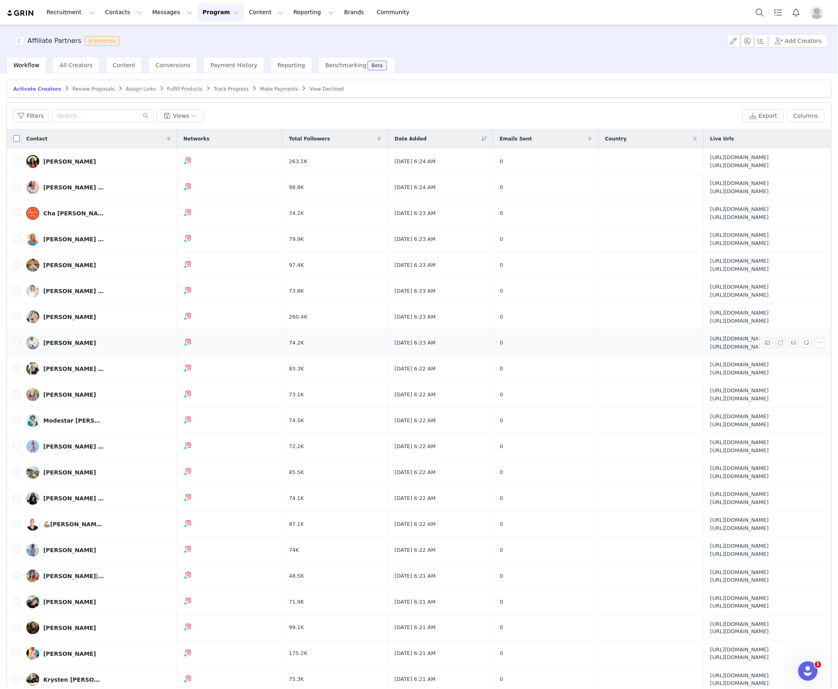
checkbox input "true"
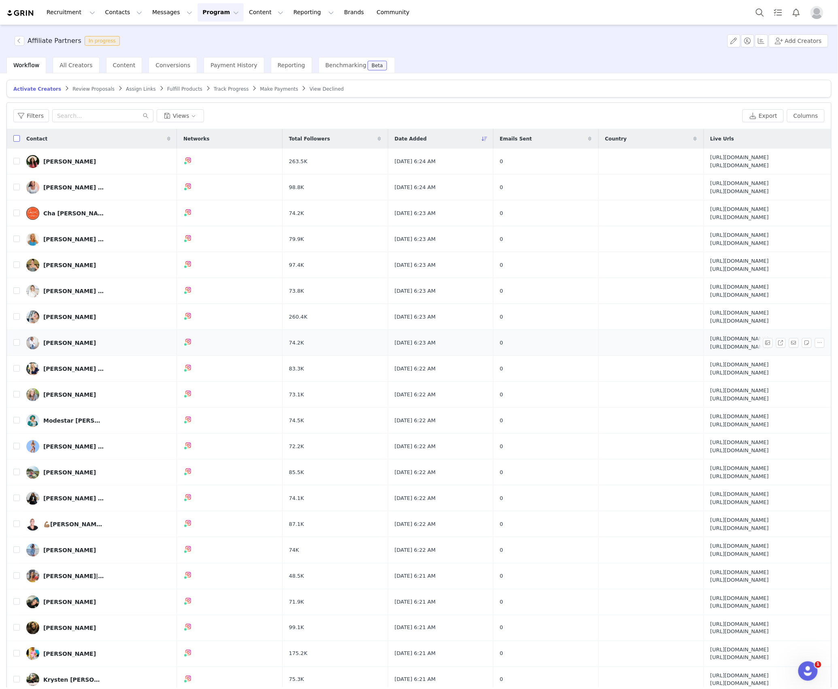
checkbox input "true"
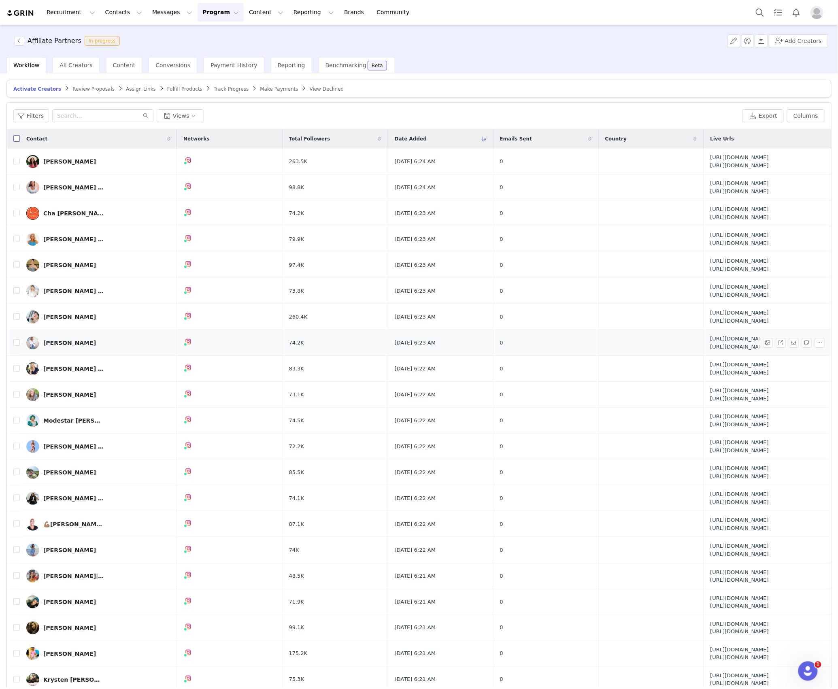
checkbox input "true"
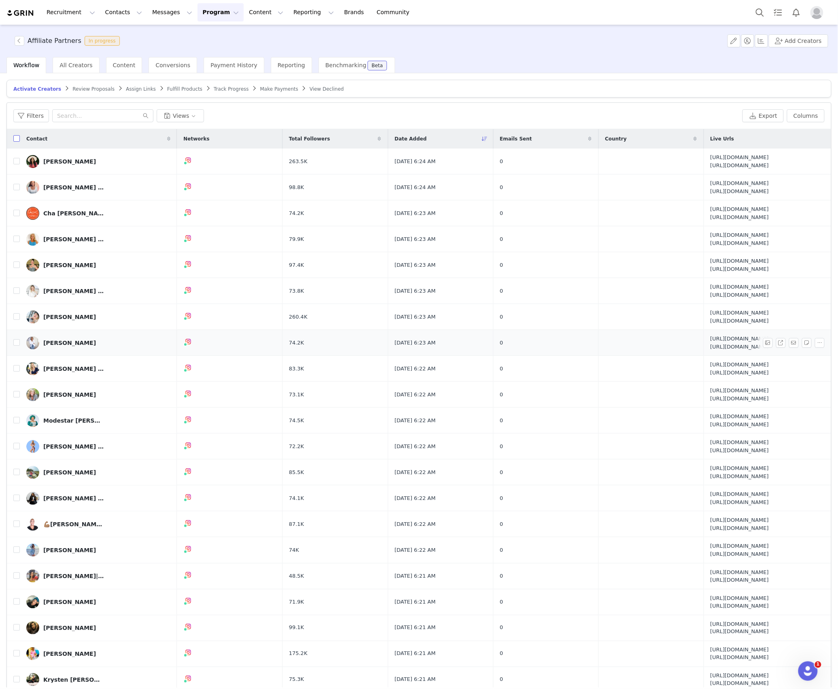
checkbox input "true"
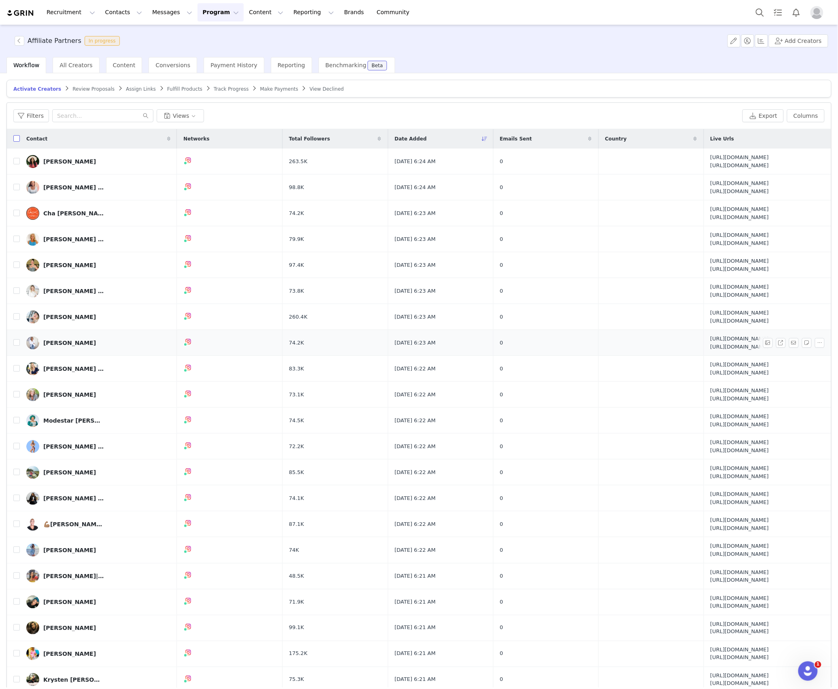
checkbox input "true"
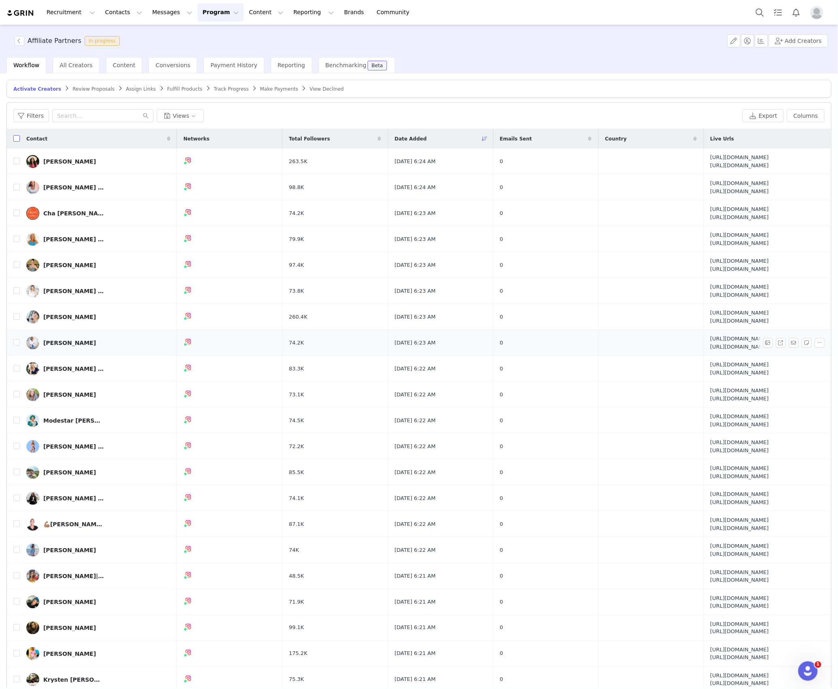
checkbox input "true"
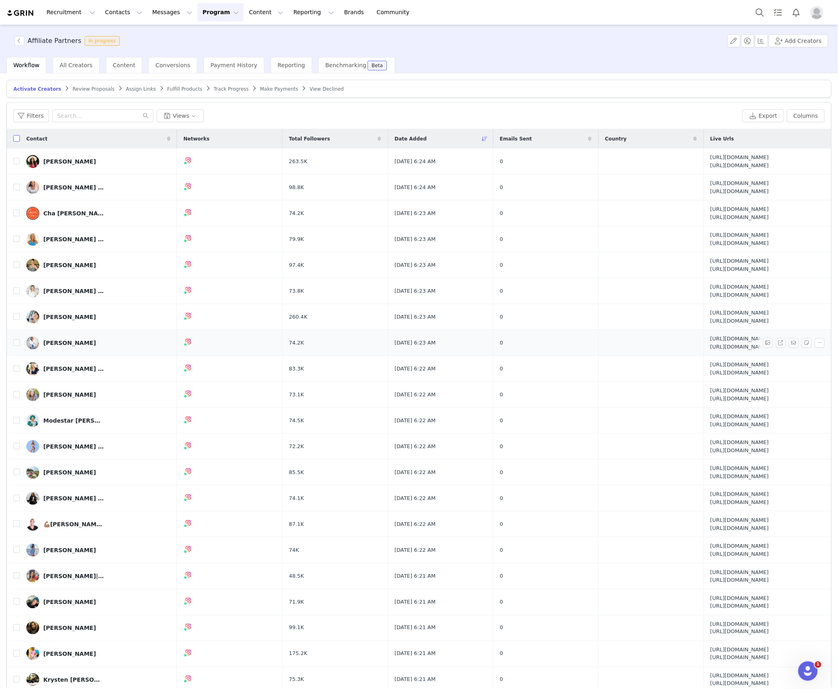
checkbox input "true"
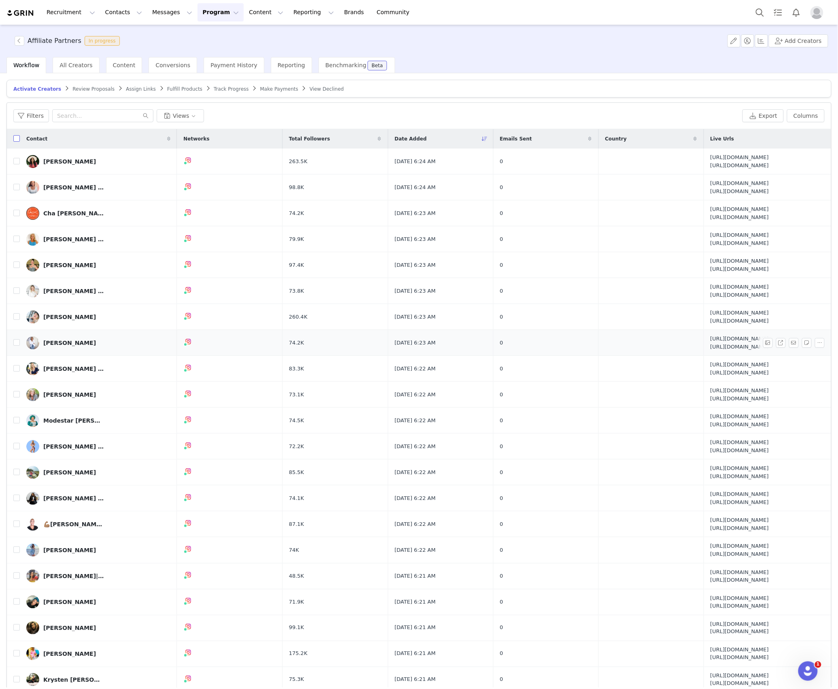
checkbox input "true"
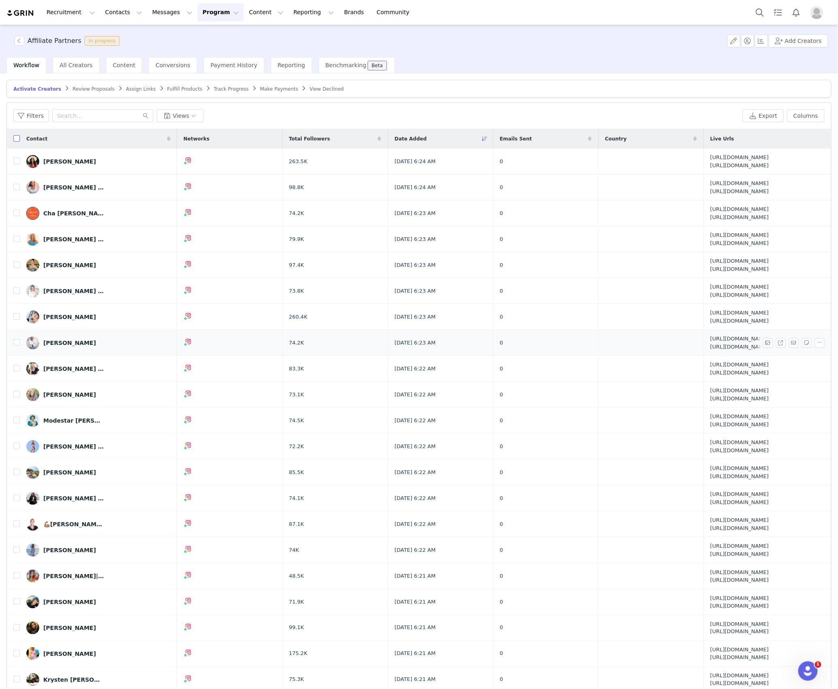
checkbox input "true"
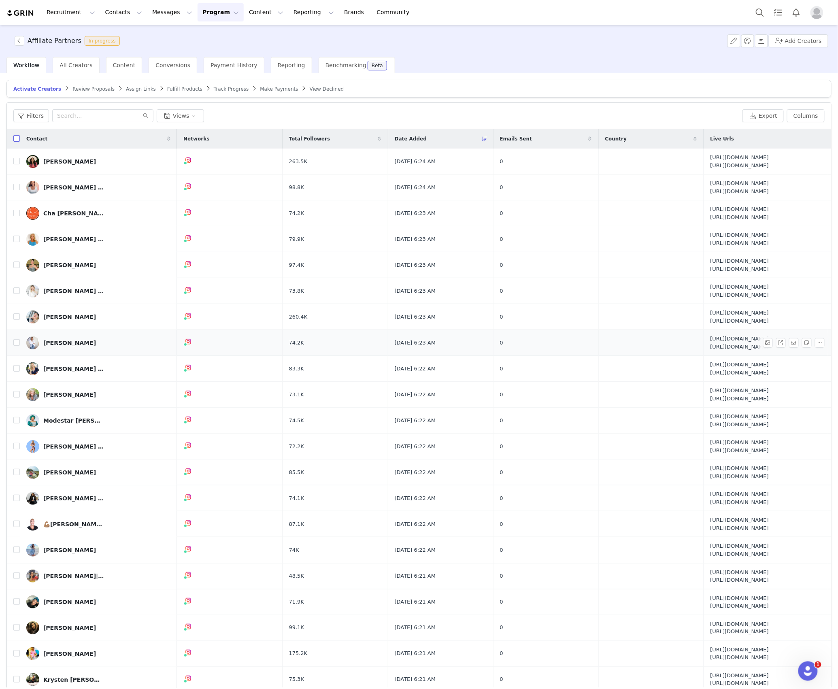
checkbox input "true"
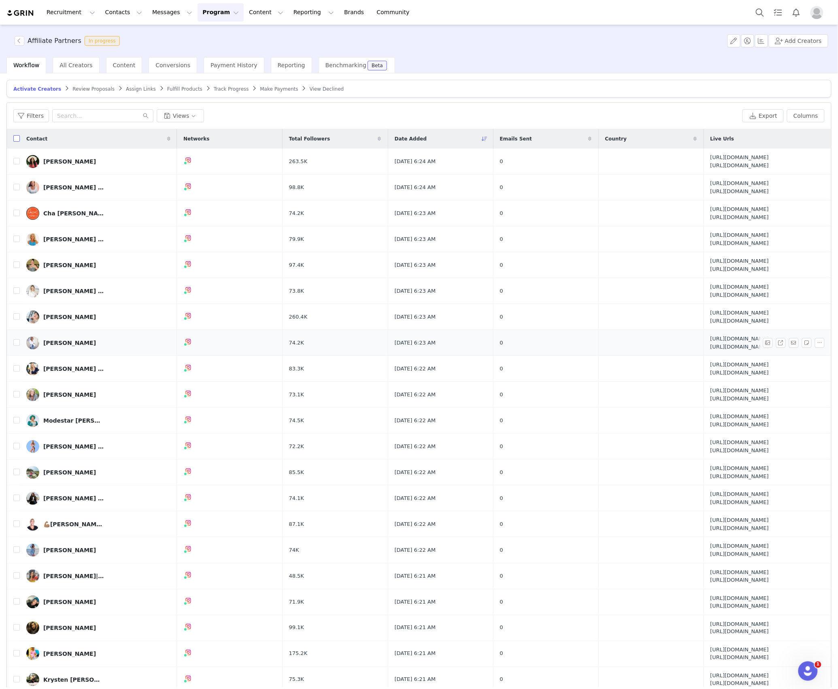
checkbox input "true"
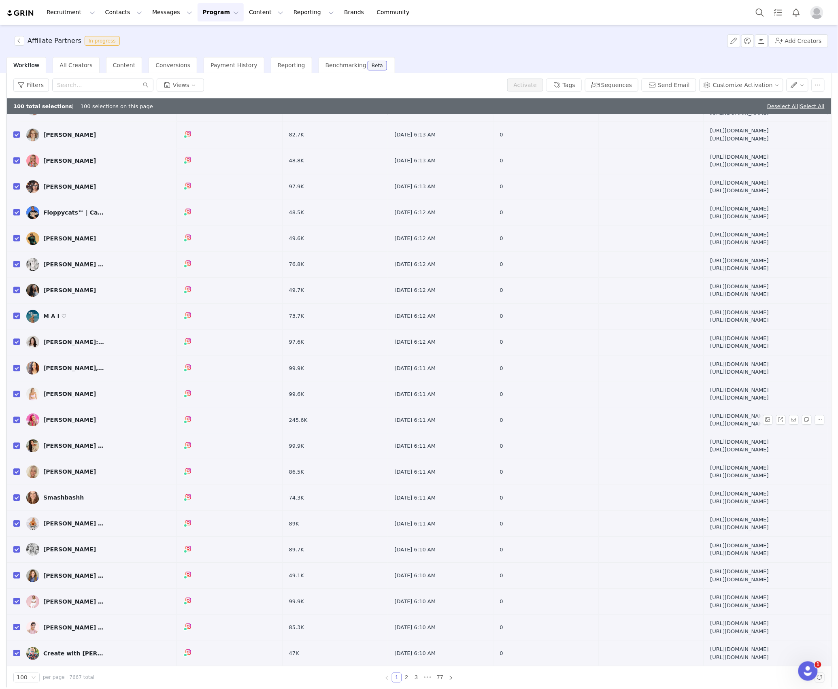
scroll to position [38, 0]
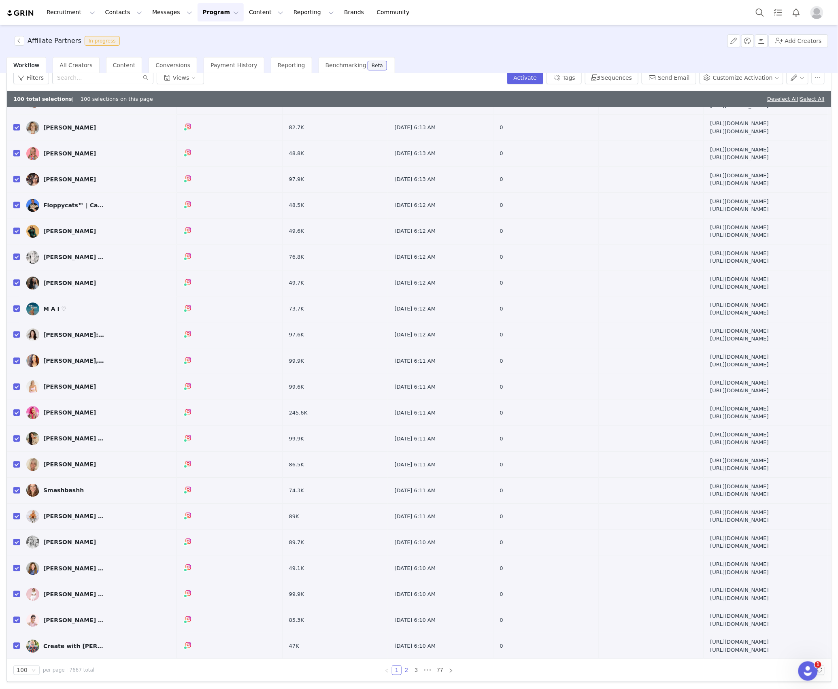
click at [402, 667] on link "2" at bounding box center [406, 670] width 9 height 9
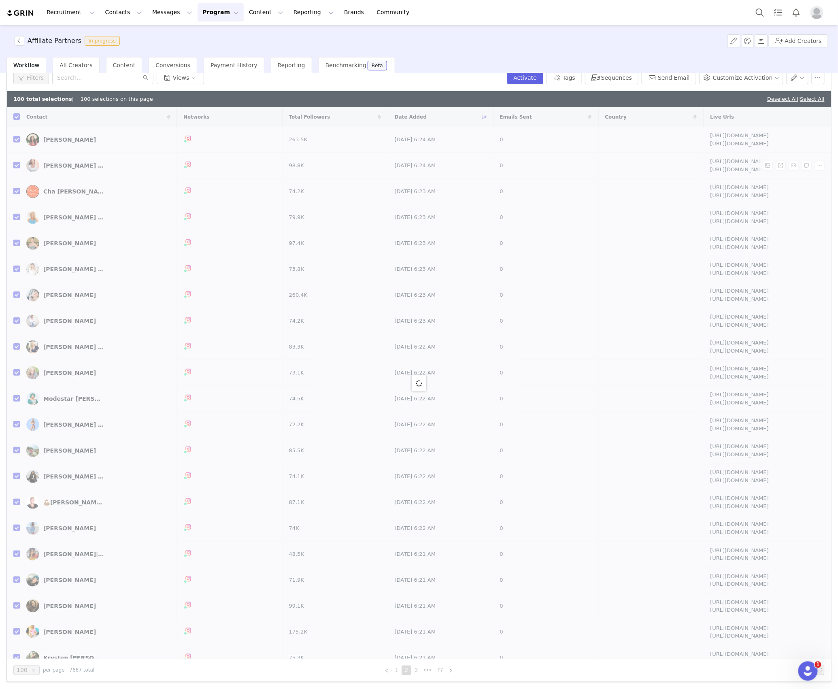
checkbox input "false"
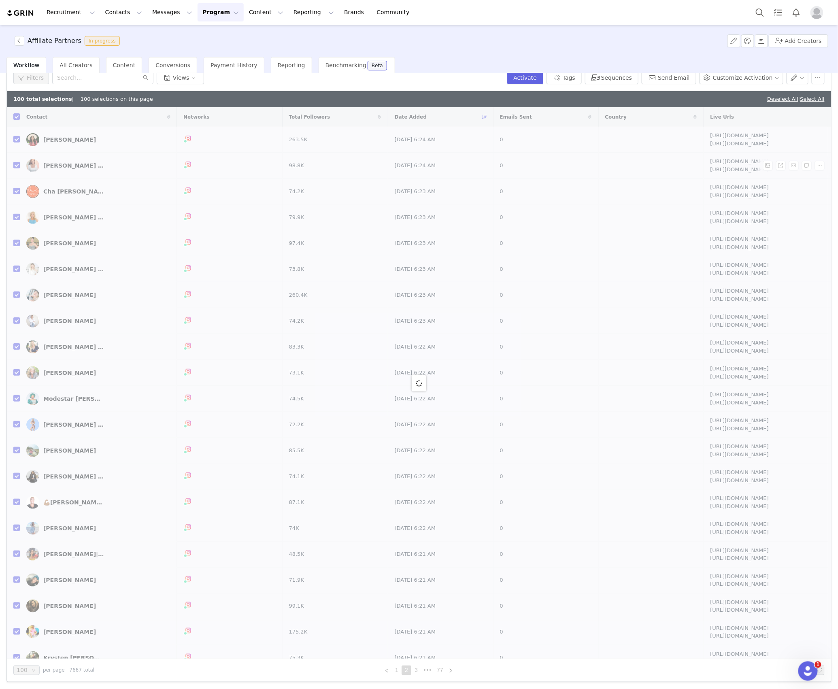
checkbox input "false"
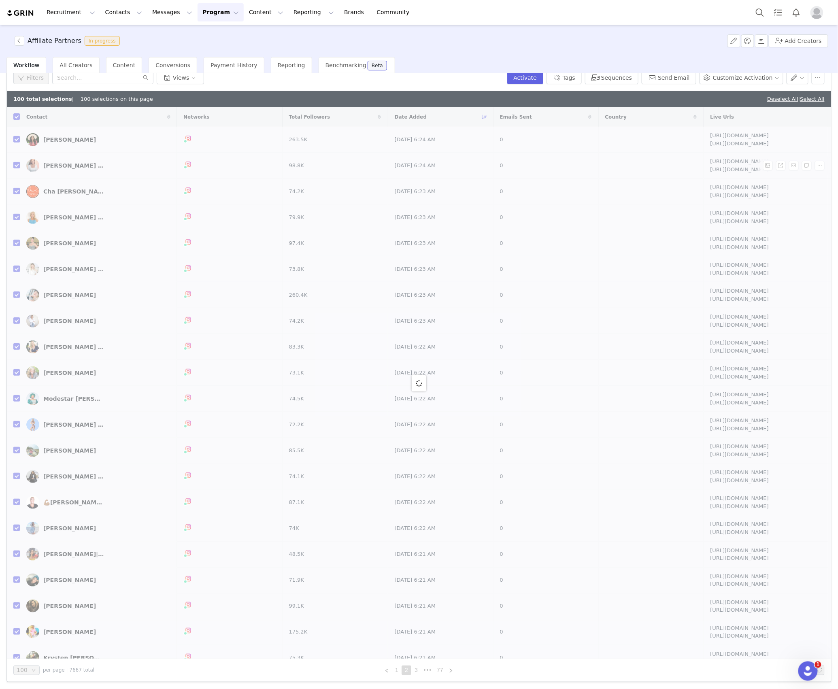
checkbox input "false"
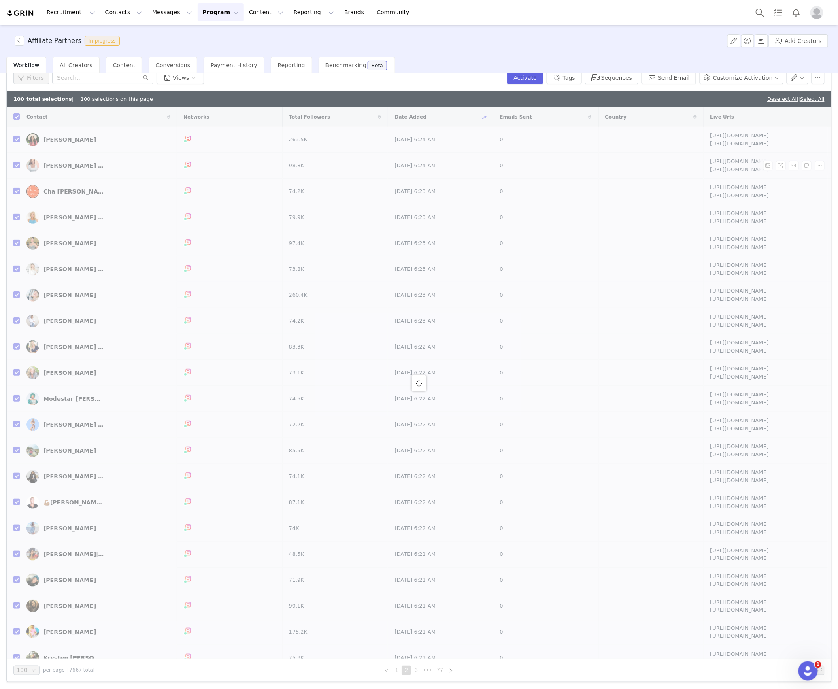
checkbox input "false"
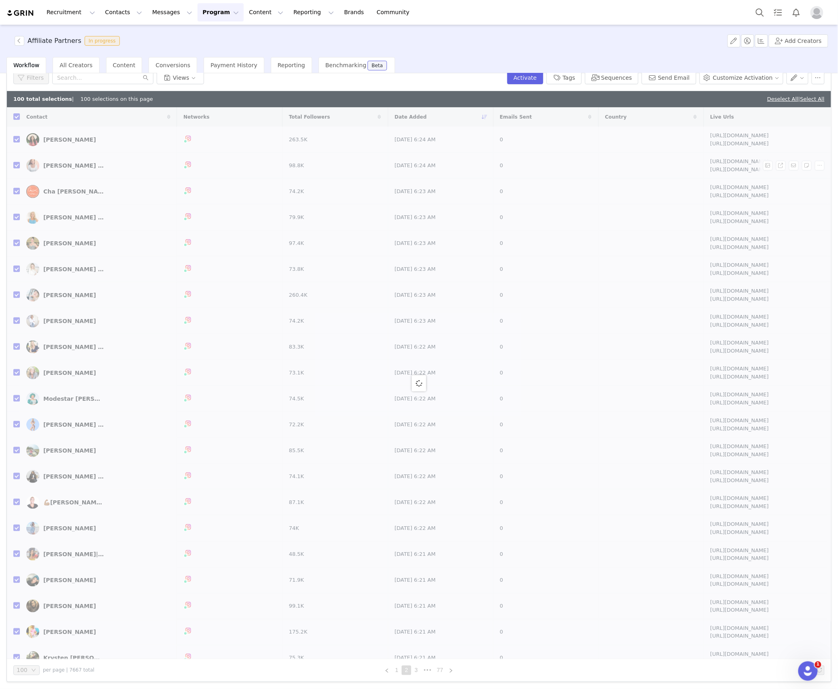
checkbox input "false"
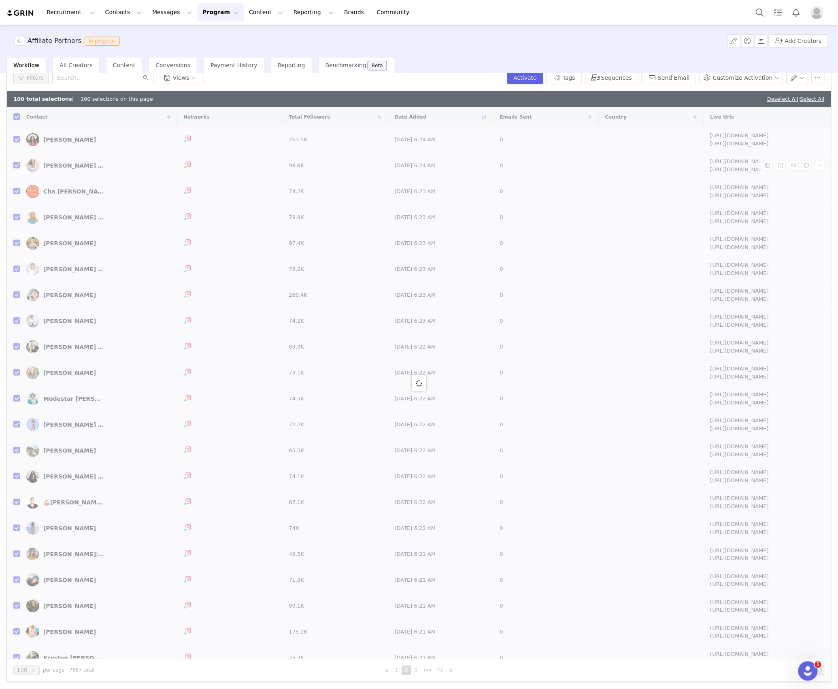
checkbox input "false"
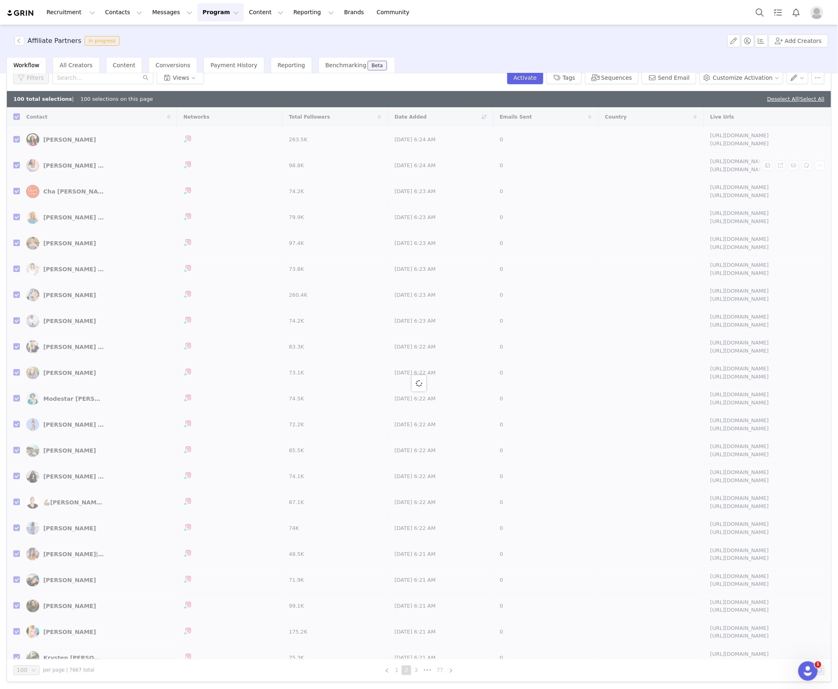
checkbox input "false"
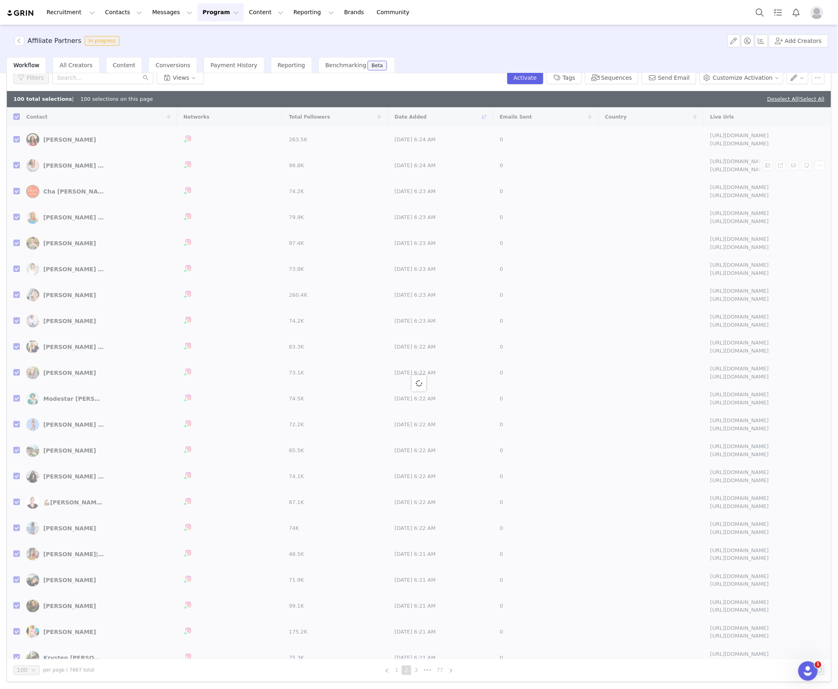
checkbox input "false"
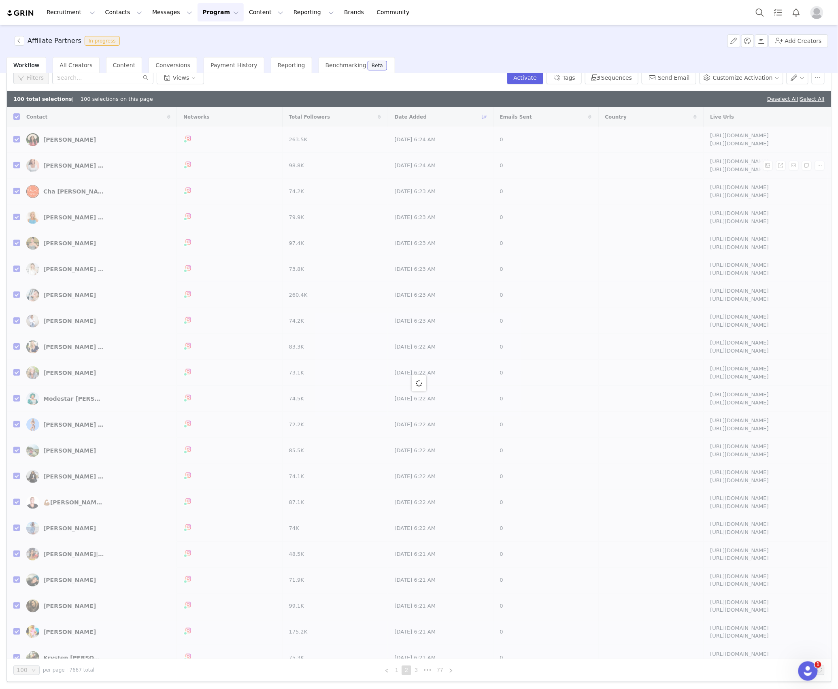
checkbox input "false"
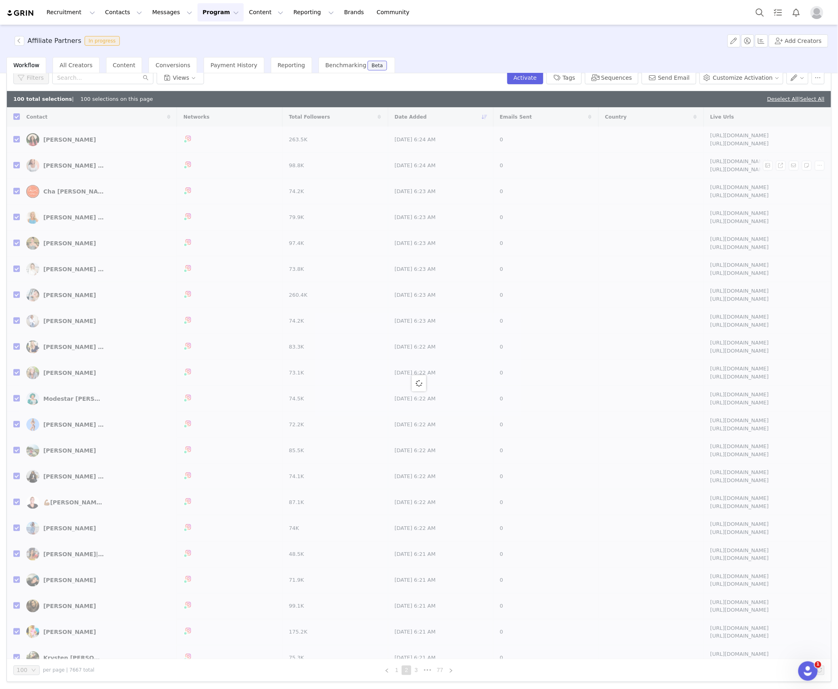
checkbox input "false"
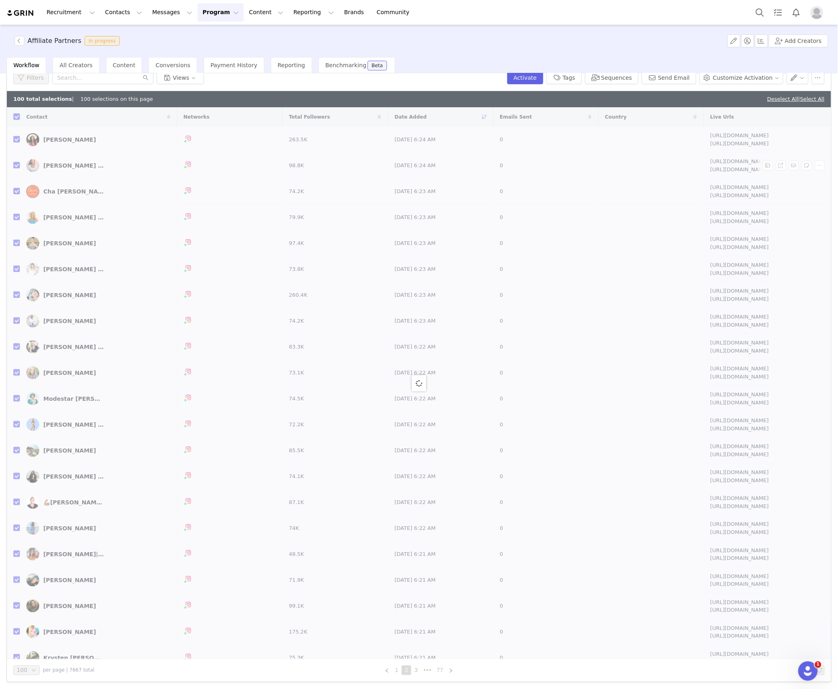
checkbox input "false"
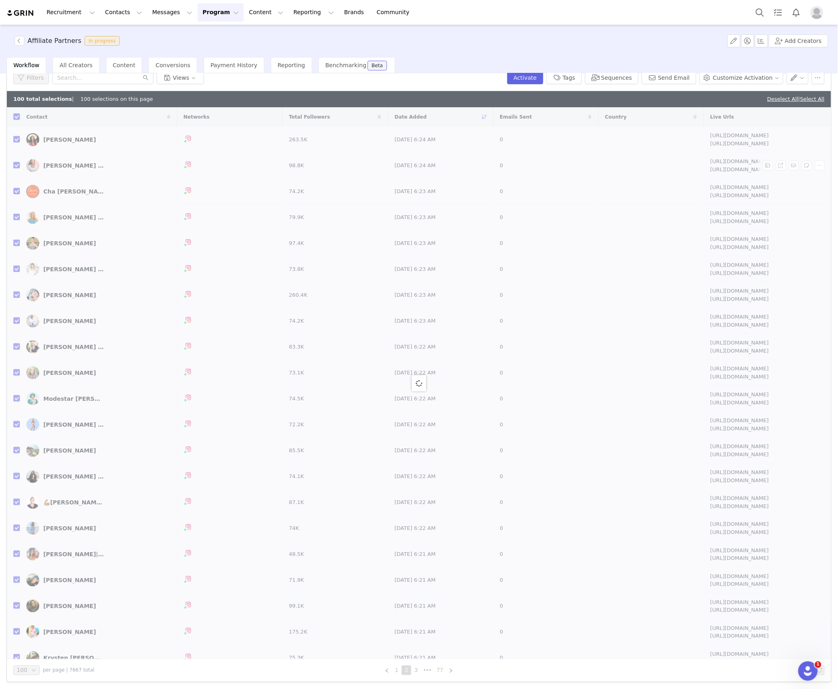
checkbox input "false"
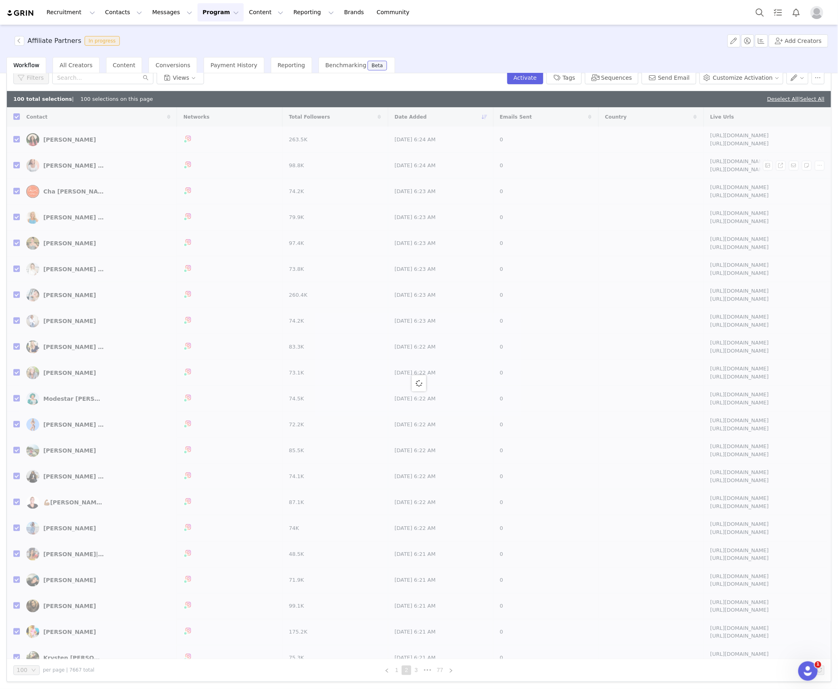
checkbox input "false"
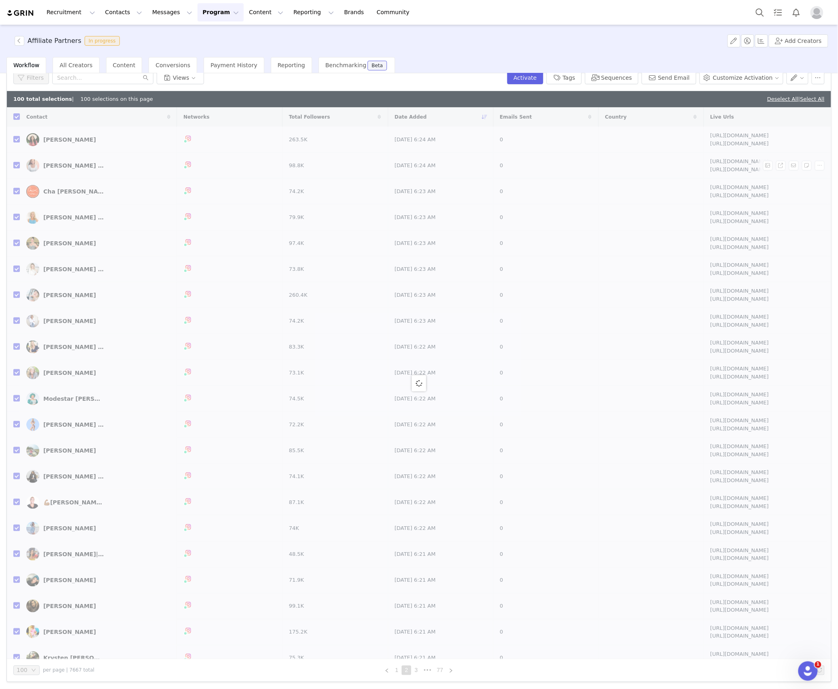
checkbox input "false"
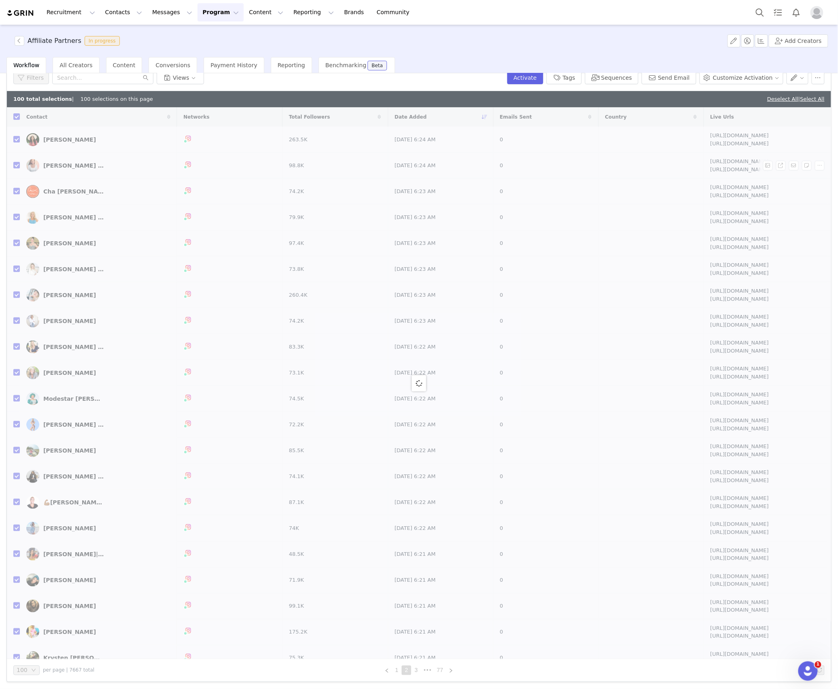
checkbox input "false"
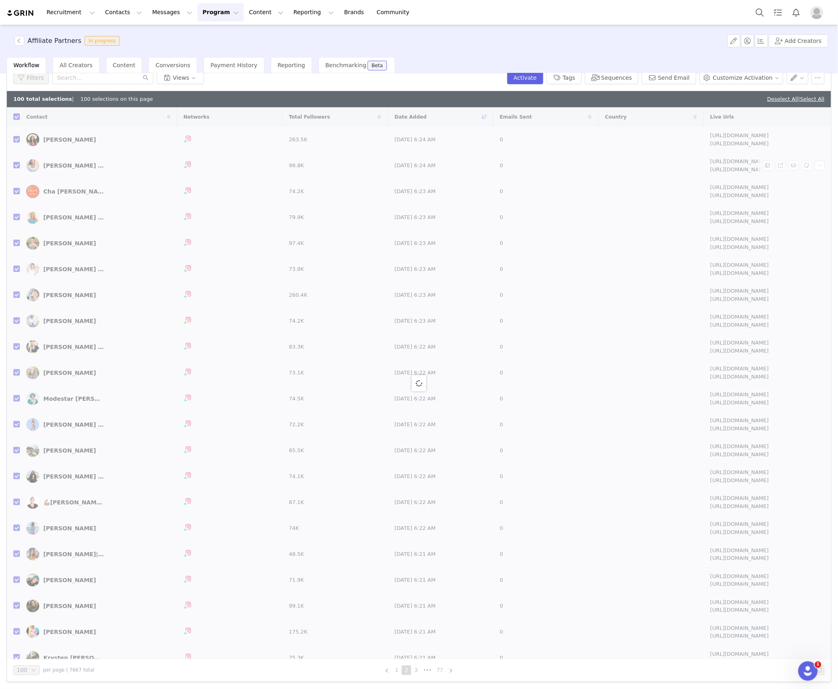
checkbox input "false"
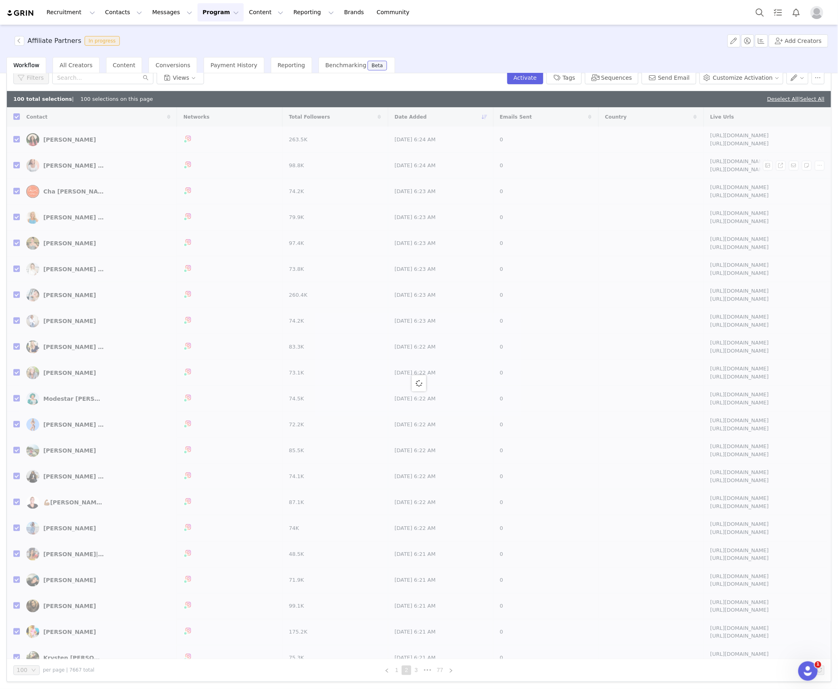
checkbox input "false"
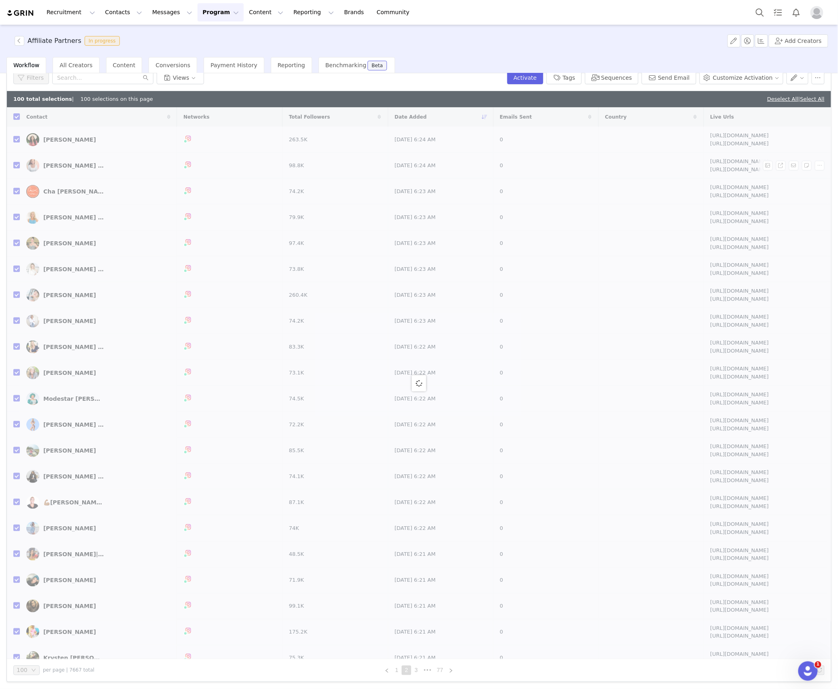
checkbox input "false"
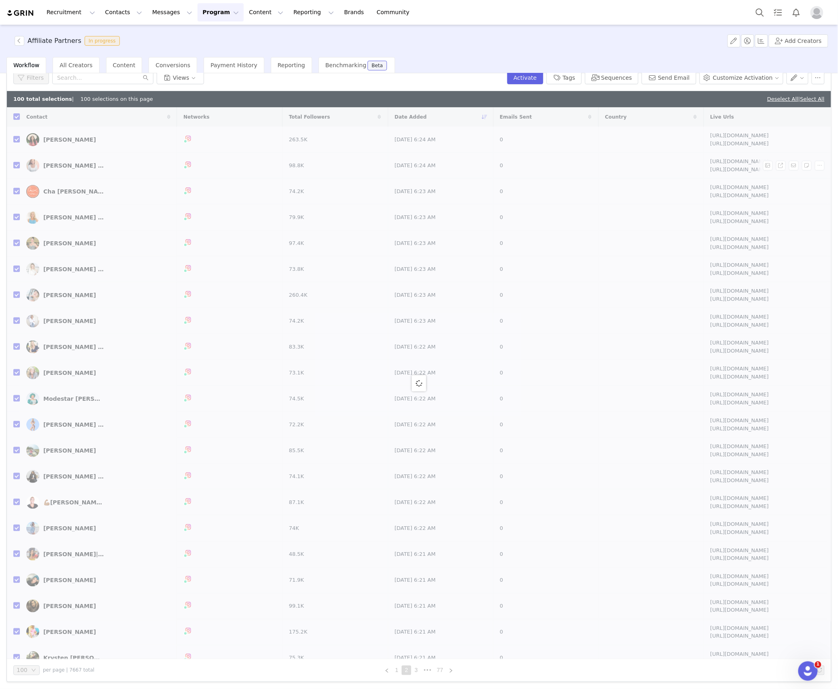
checkbox input "false"
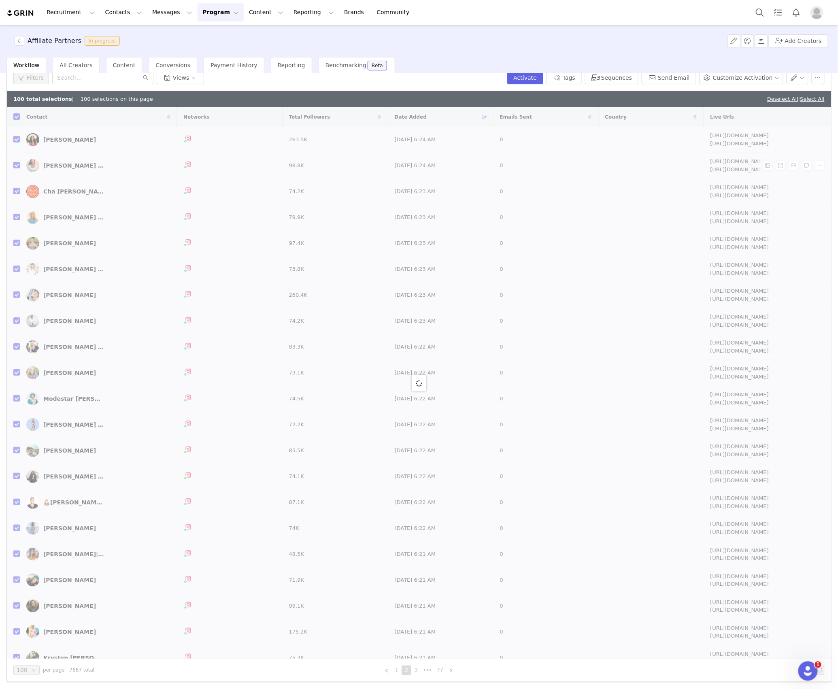
checkbox input "false"
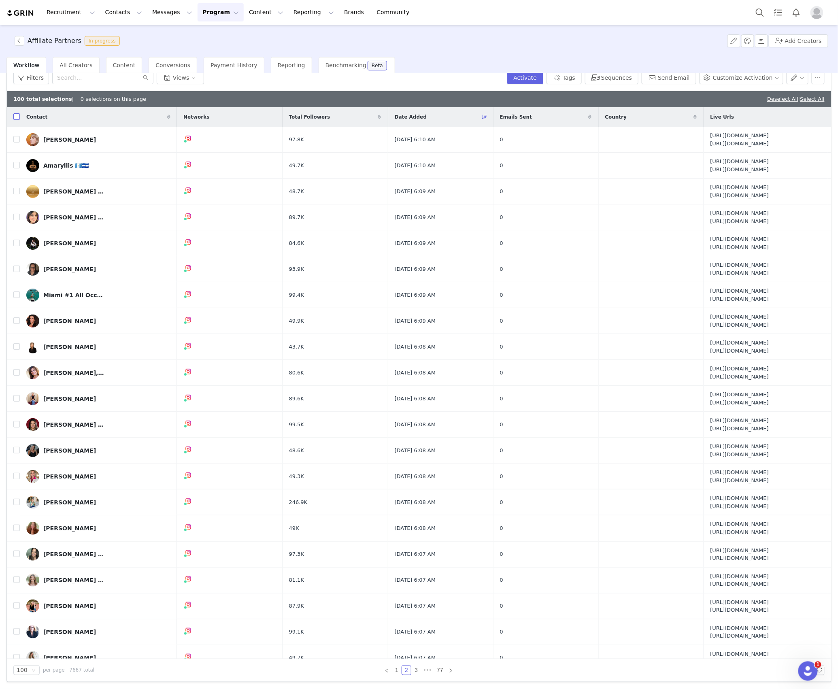
click at [16, 115] on input "checkbox" at bounding box center [16, 116] width 6 height 6
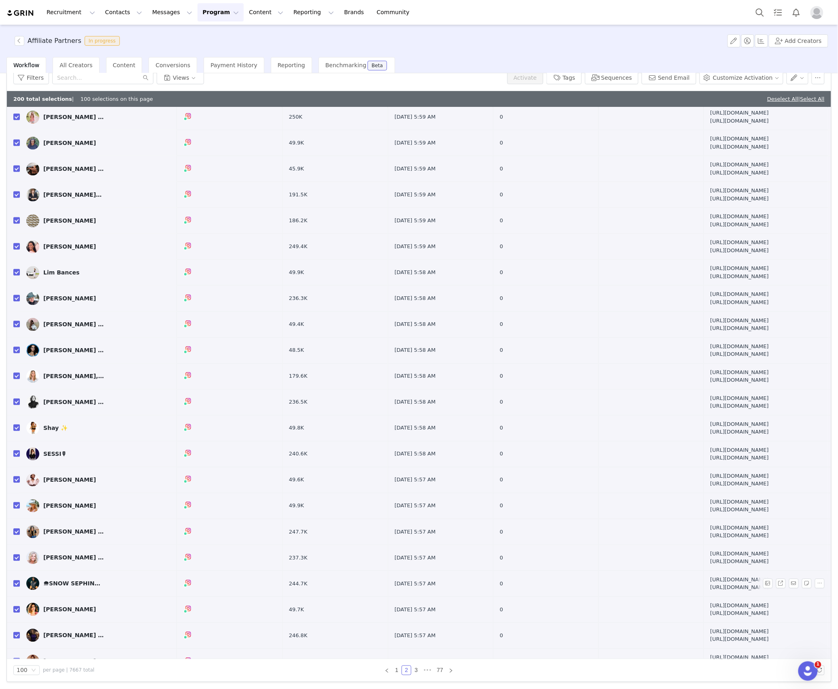
scroll to position [2073, 0]
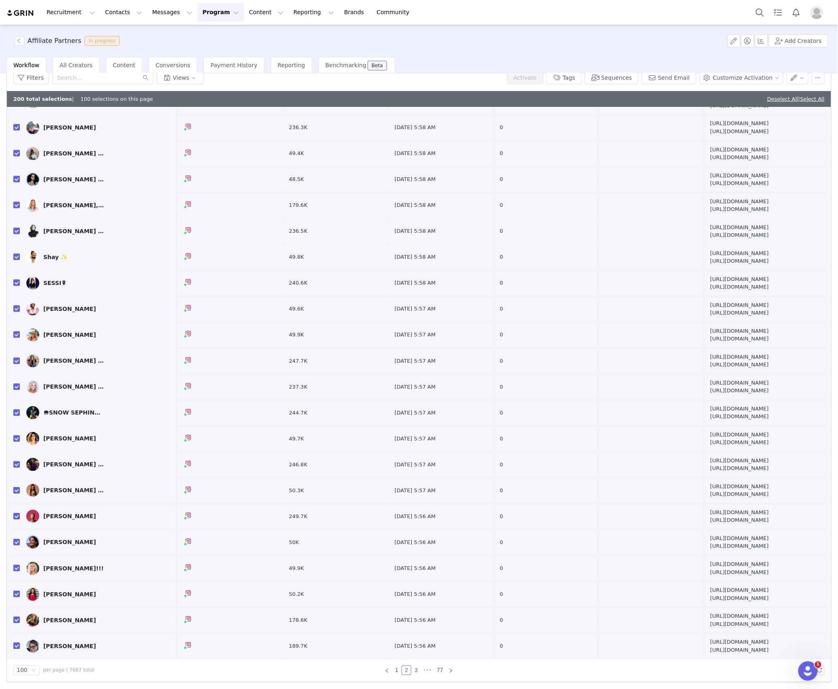
click at [412, 674] on link "3" at bounding box center [416, 670] width 9 height 9
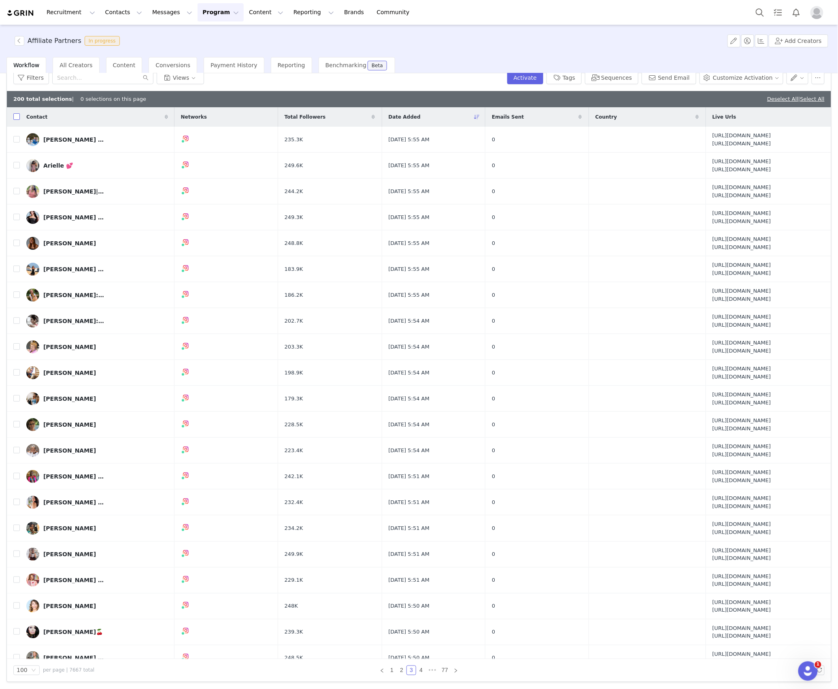
click at [15, 116] on input "checkbox" at bounding box center [16, 116] width 6 height 6
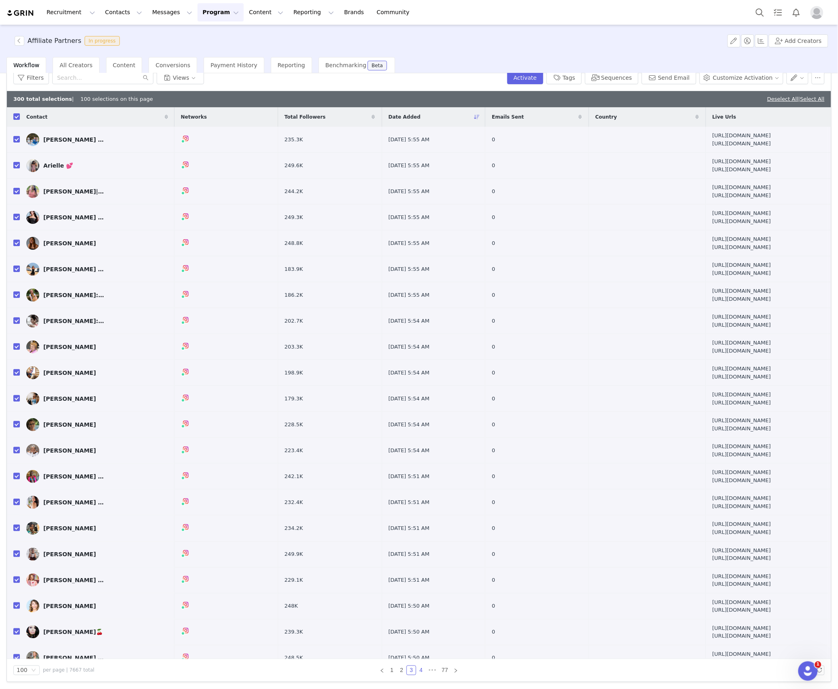
click at [420, 668] on link "4" at bounding box center [421, 670] width 9 height 9
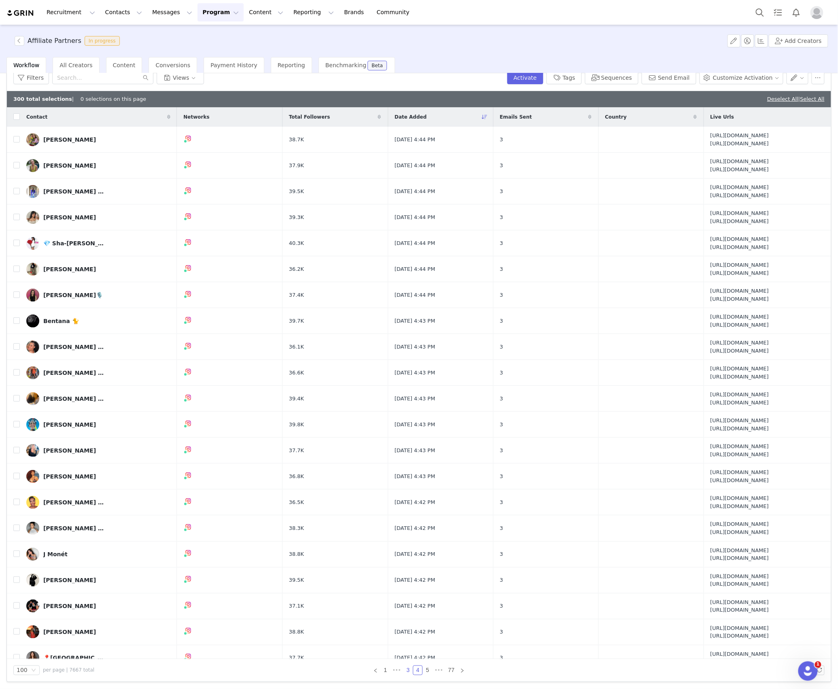
click at [407, 671] on link "3" at bounding box center [408, 670] width 9 height 9
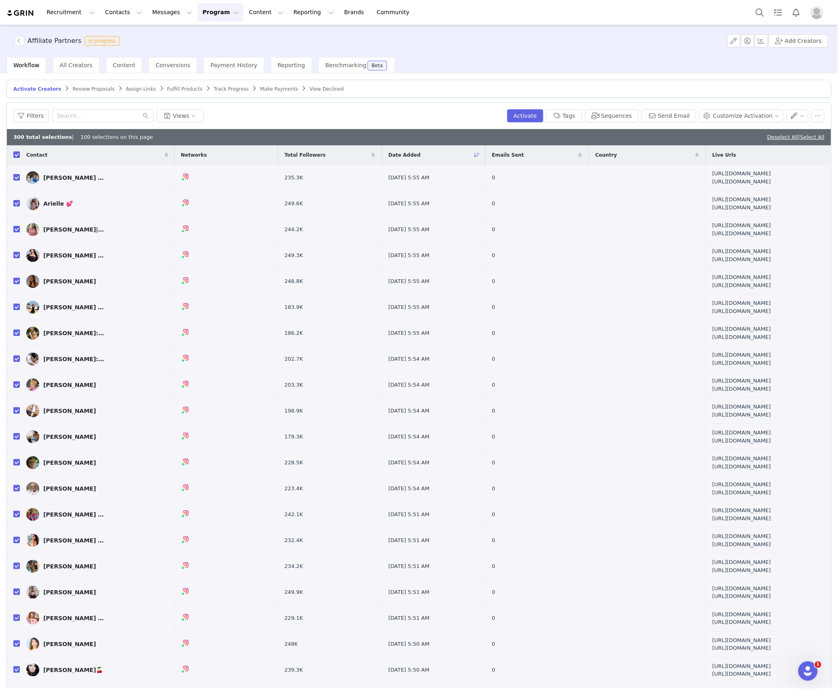
click at [15, 153] on input "checkbox" at bounding box center [16, 154] width 6 height 6
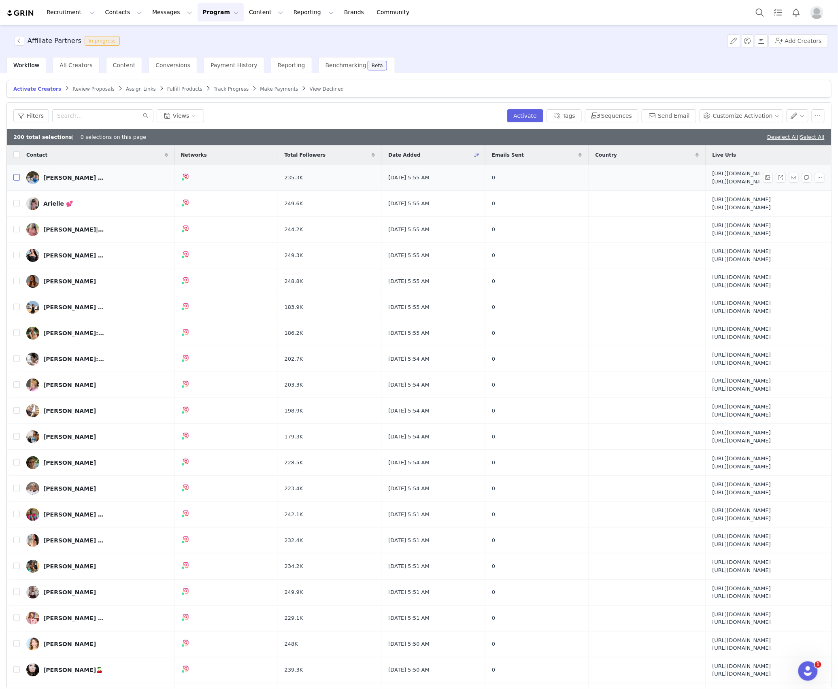
click at [19, 177] on input "checkbox" at bounding box center [16, 177] width 6 height 6
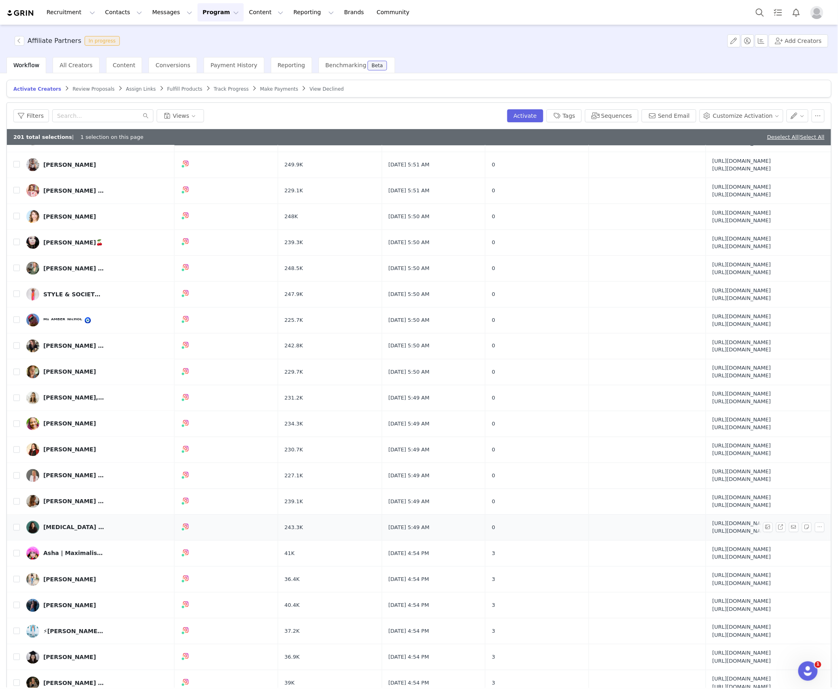
scroll to position [432, 0]
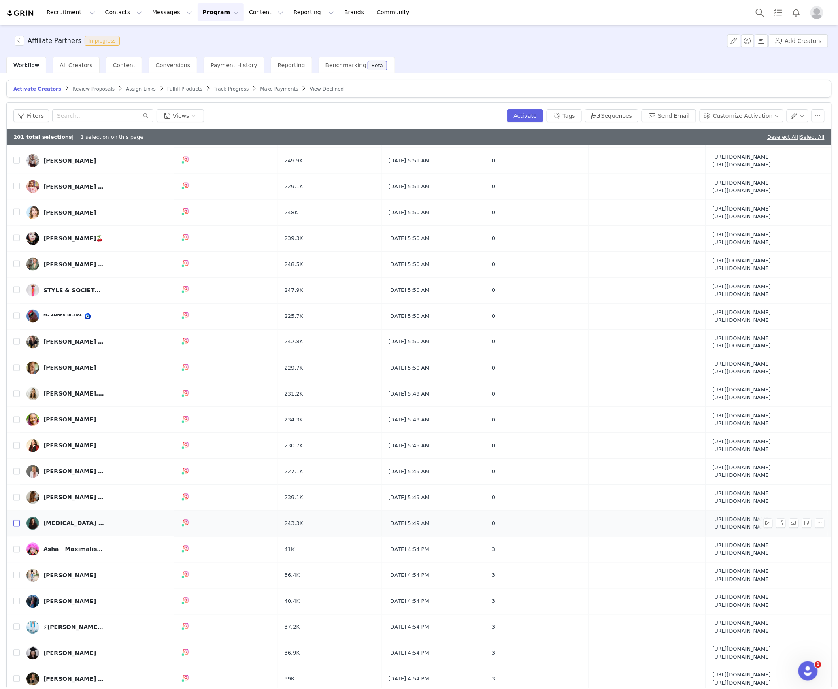
click at [18, 527] on input "checkbox" at bounding box center [16, 523] width 6 height 6
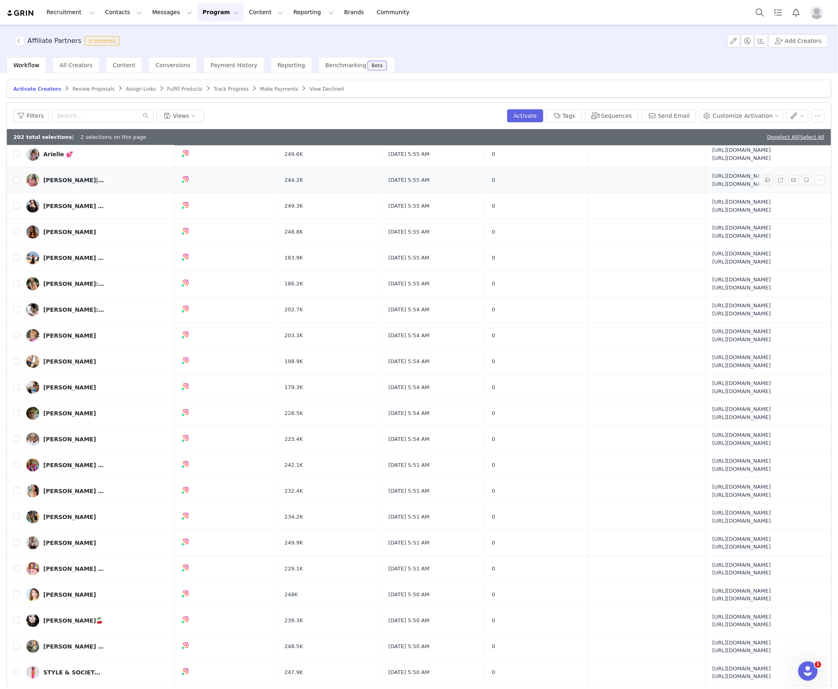
scroll to position [0, 0]
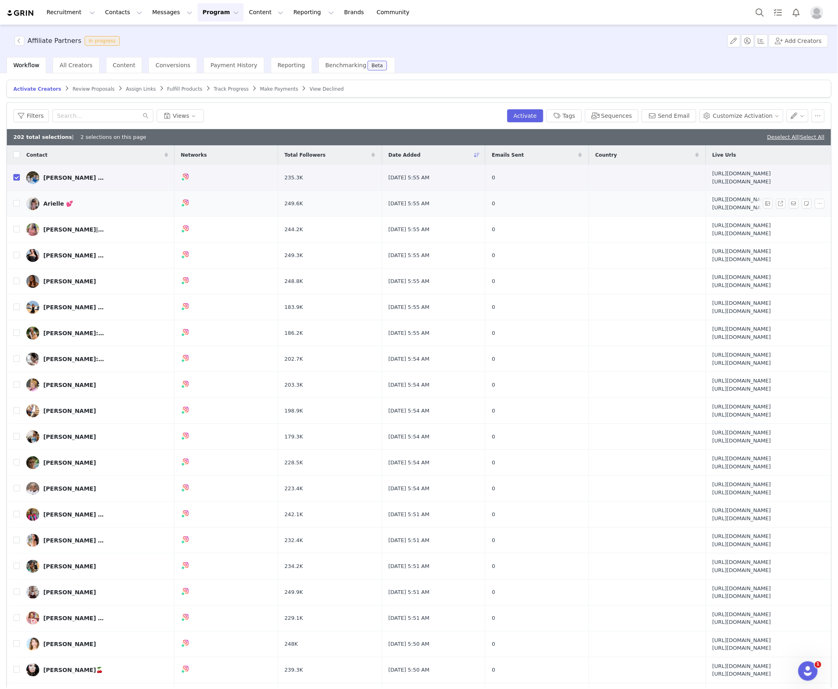
click at [13, 205] on td at bounding box center [13, 204] width 13 height 26
click at [14, 203] on input "checkbox" at bounding box center [16, 203] width 6 height 6
click at [15, 226] on input "checkbox" at bounding box center [16, 229] width 6 height 6
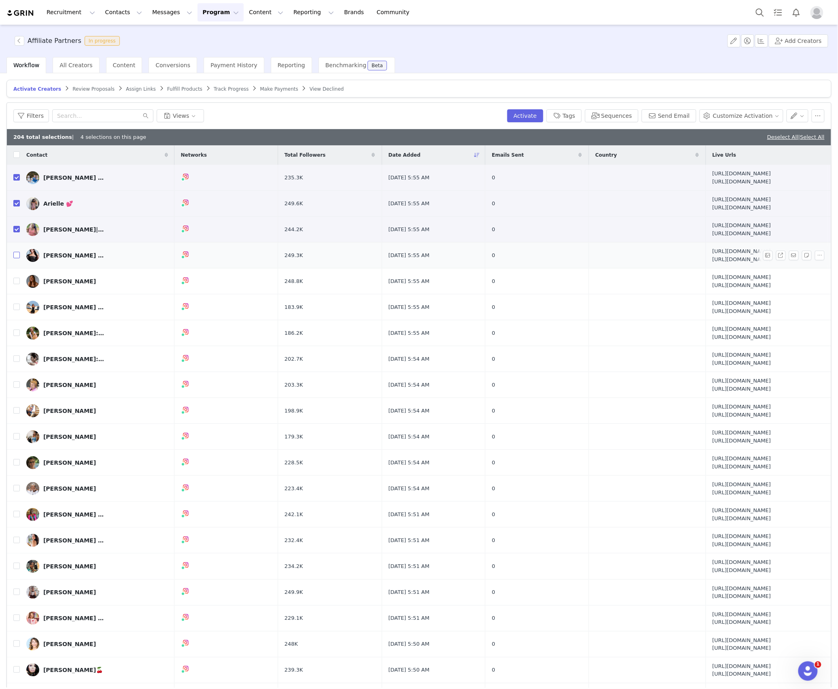
drag, startPoint x: 18, startPoint y: 256, endPoint x: 19, endPoint y: 276, distance: 19.9
click at [18, 258] on input "checkbox" at bounding box center [16, 255] width 6 height 6
click at [17, 281] on input "checkbox" at bounding box center [16, 281] width 6 height 6
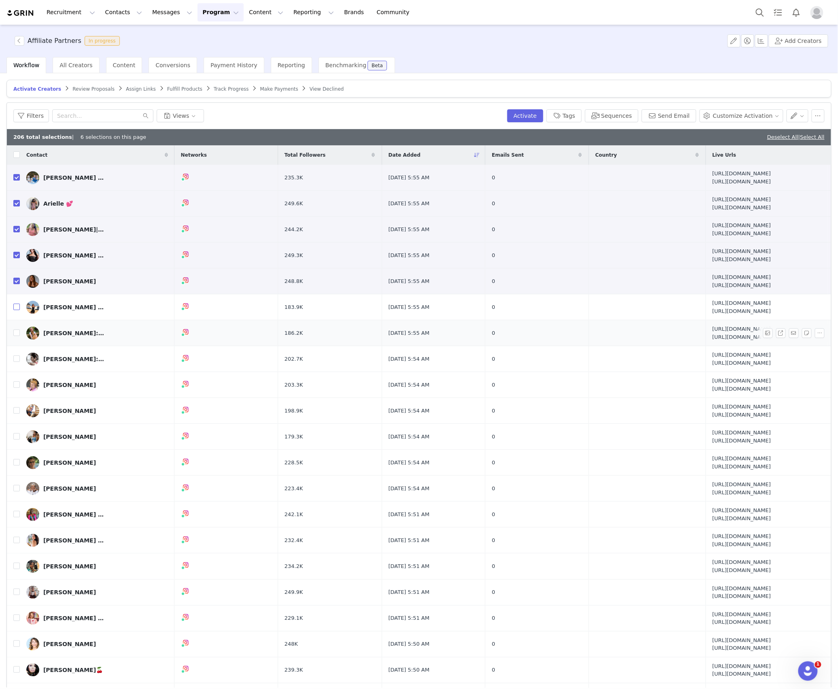
drag, startPoint x: 17, startPoint y: 307, endPoint x: 13, endPoint y: 332, distance: 25.4
click at [17, 308] on input "checkbox" at bounding box center [16, 307] width 6 height 6
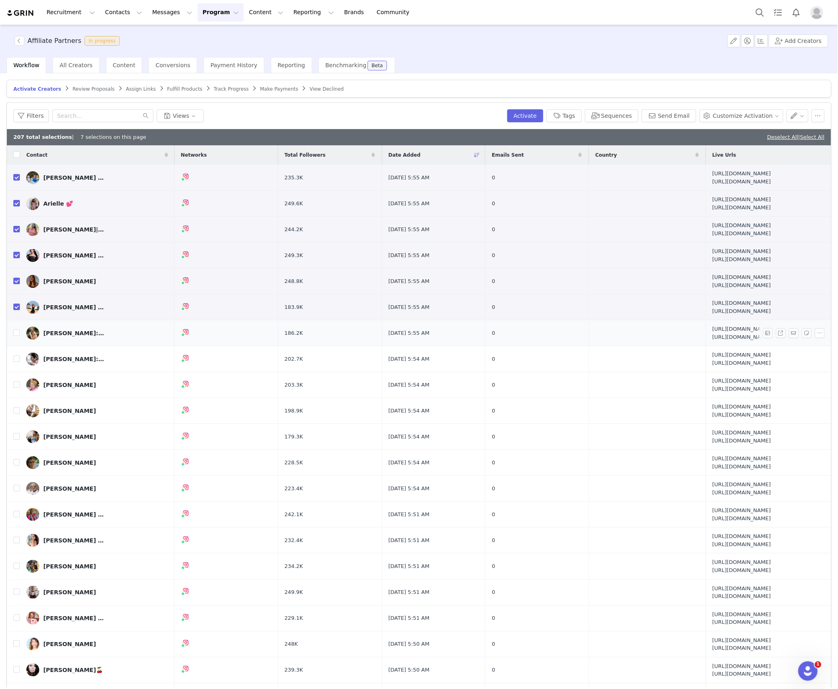
click at [13, 334] on td at bounding box center [13, 333] width 13 height 26
click at [16, 334] on input "checkbox" at bounding box center [16, 333] width 6 height 6
click at [15, 357] on input "checkbox" at bounding box center [16, 359] width 6 height 6
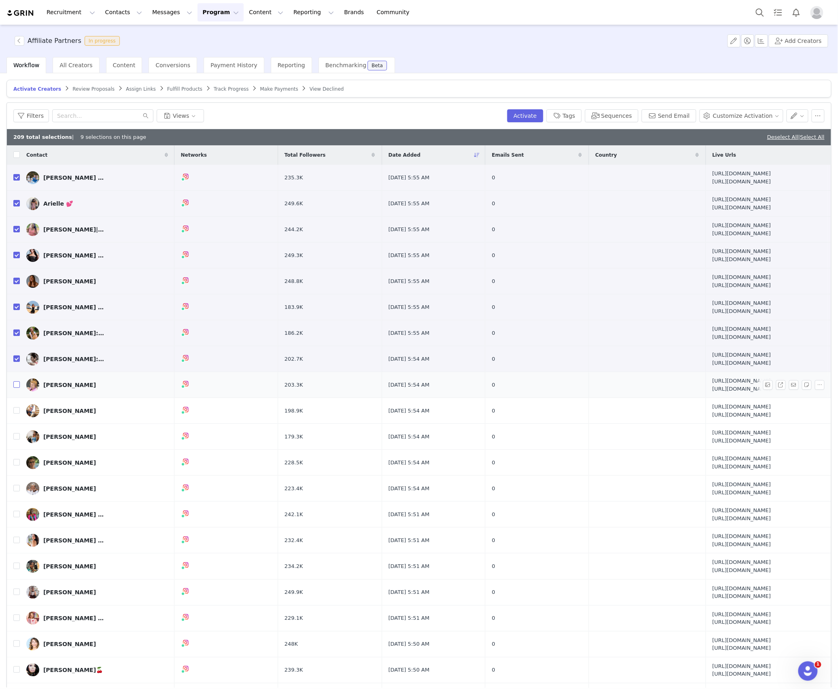
click at [17, 383] on input "checkbox" at bounding box center [16, 385] width 6 height 6
click at [15, 407] on td at bounding box center [13, 411] width 13 height 26
click at [15, 412] on input "checkbox" at bounding box center [16, 410] width 6 height 6
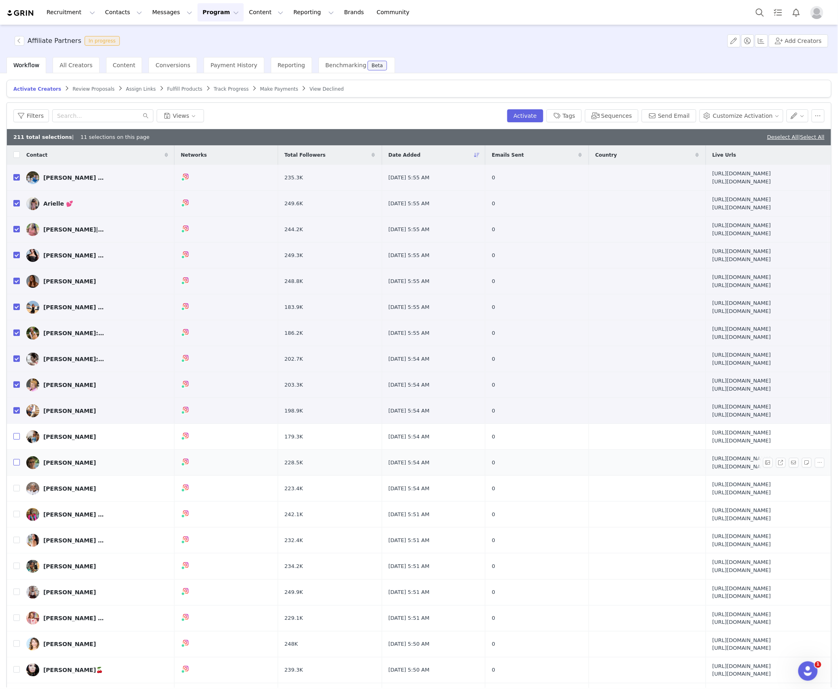
drag, startPoint x: 17, startPoint y: 437, endPoint x: 17, endPoint y: 459, distance: 22.7
click at [17, 437] on input "checkbox" at bounding box center [16, 436] width 6 height 6
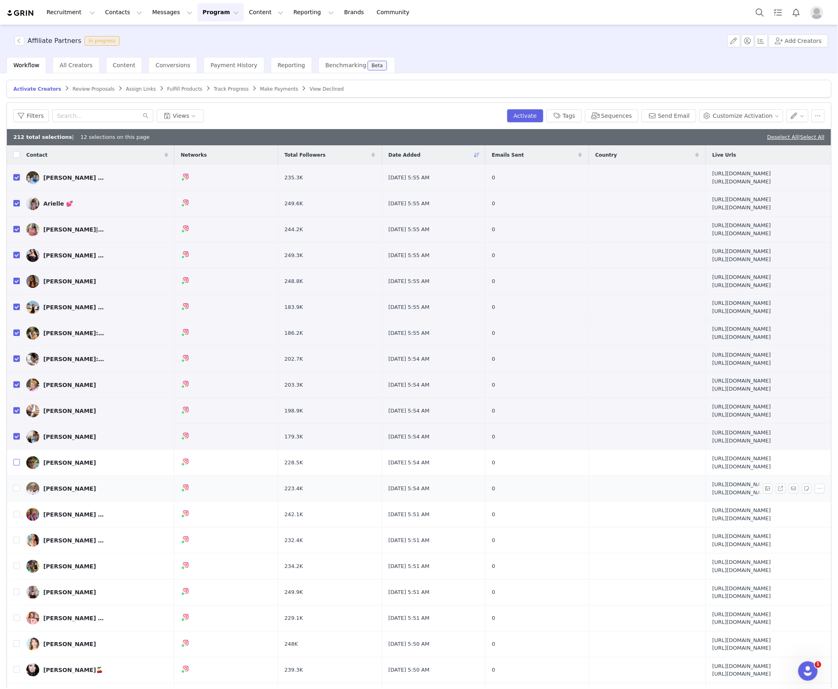
drag, startPoint x: 17, startPoint y: 461, endPoint x: 10, endPoint y: 490, distance: 30.0
click at [17, 465] on input "checkbox" at bounding box center [16, 462] width 6 height 6
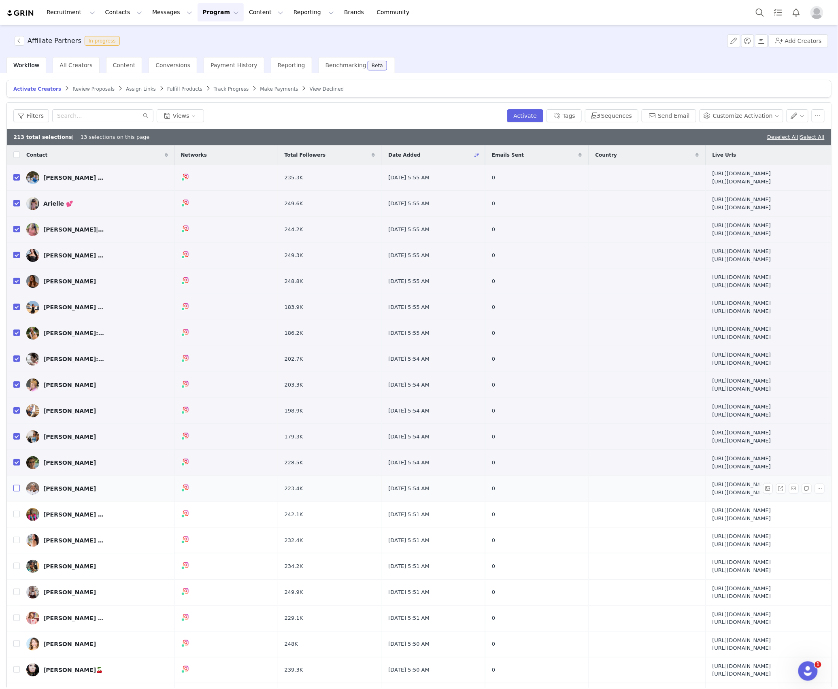
click at [17, 490] on input "checkbox" at bounding box center [16, 488] width 6 height 6
click at [14, 517] on input "checkbox" at bounding box center [16, 514] width 6 height 6
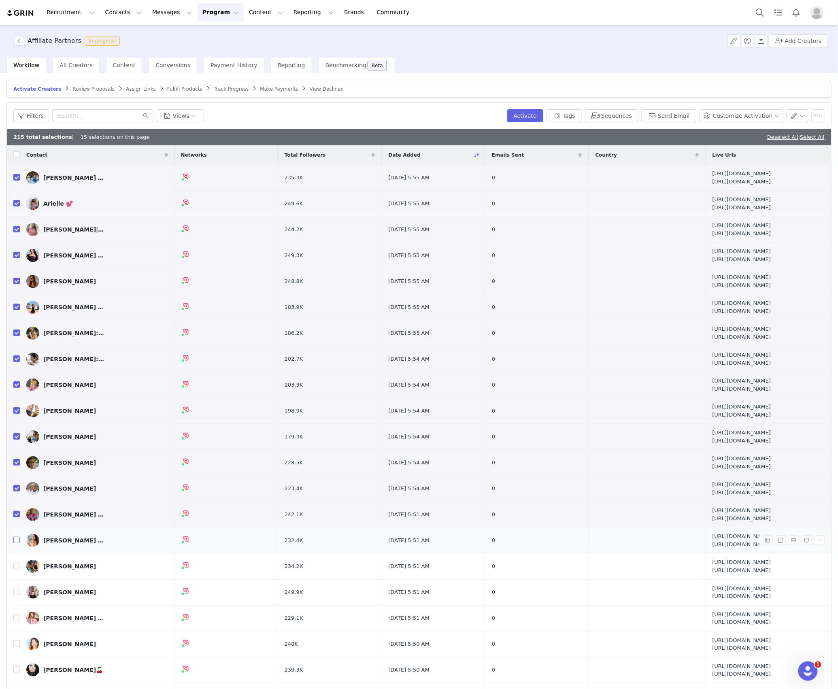
click at [17, 540] on input "checkbox" at bounding box center [16, 540] width 6 height 6
drag, startPoint x: 18, startPoint y: 567, endPoint x: 16, endPoint y: 588, distance: 21.2
click at [18, 573] on td at bounding box center [13, 567] width 13 height 26
click at [16, 594] on input "checkbox" at bounding box center [16, 592] width 6 height 6
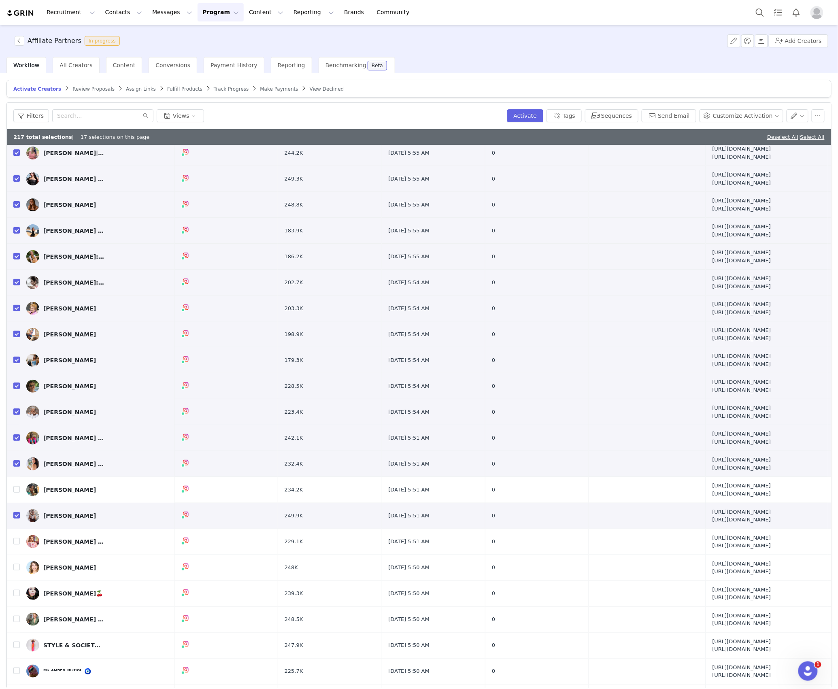
scroll to position [270, 0]
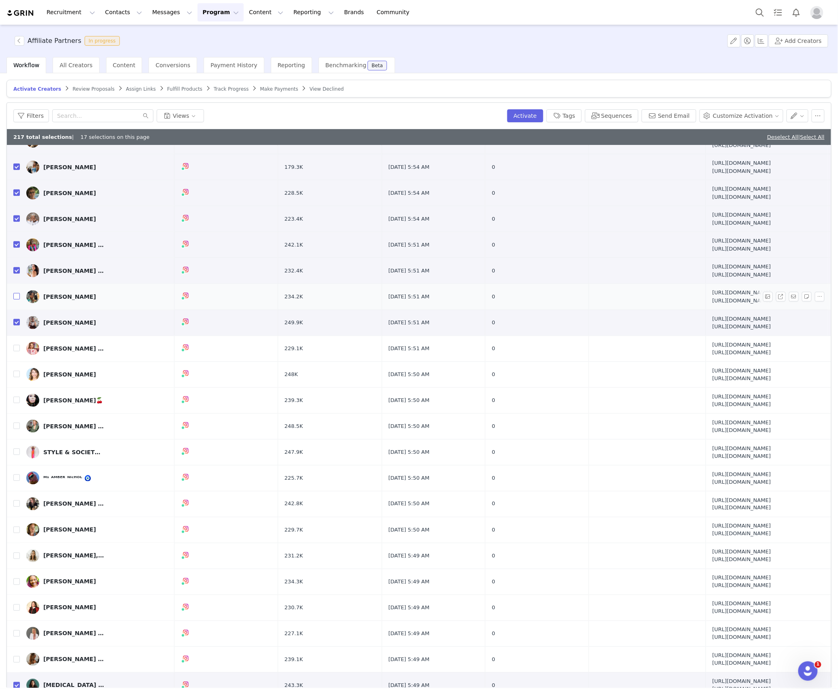
click at [18, 299] on input "checkbox" at bounding box center [16, 296] width 6 height 6
click at [17, 348] on input "checkbox" at bounding box center [16, 348] width 6 height 6
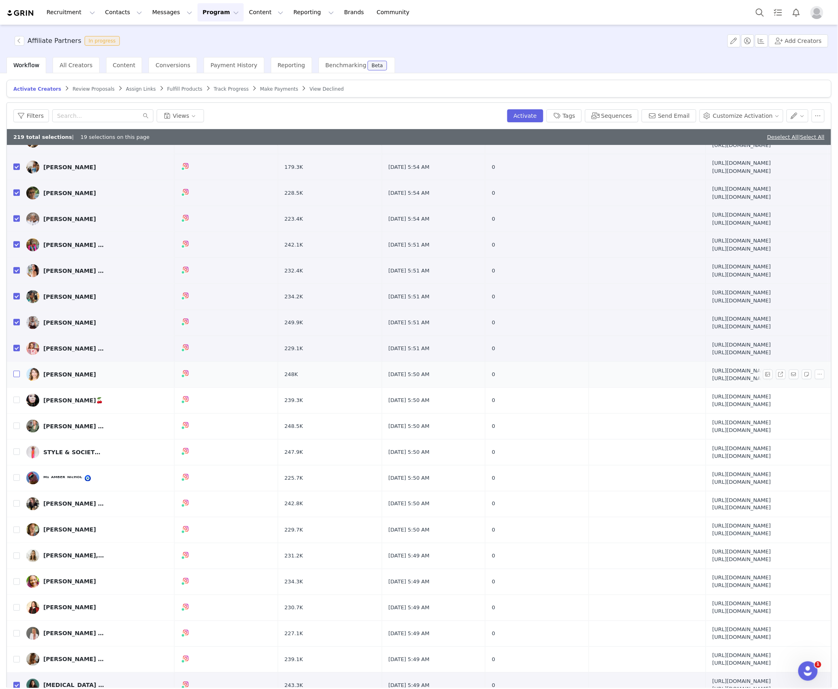
click at [18, 378] on input "checkbox" at bounding box center [16, 374] width 6 height 6
drag, startPoint x: 18, startPoint y: 399, endPoint x: 16, endPoint y: 412, distance: 12.7
click at [18, 400] on input "checkbox" at bounding box center [16, 400] width 6 height 6
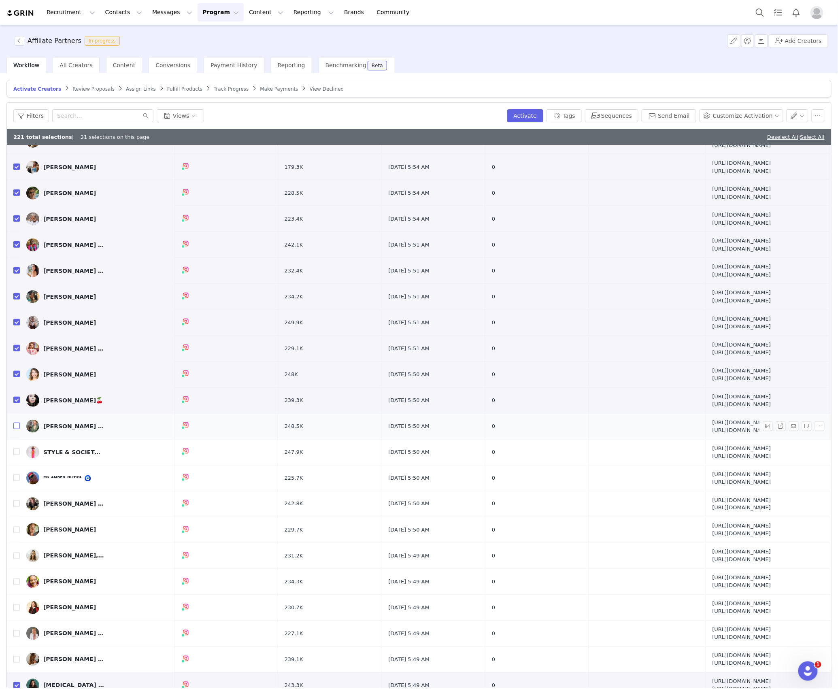
click at [14, 428] on input "checkbox" at bounding box center [16, 426] width 6 height 6
drag, startPoint x: 19, startPoint y: 454, endPoint x: 17, endPoint y: 473, distance: 20.0
click at [20, 455] on tr "STYLE & SOCIETY Magazine 247.9K [DATE] 5:50 AM 0 [URL][DOMAIN_NAME] [URL][DOMAI…" at bounding box center [419, 452] width 825 height 26
click at [16, 476] on label at bounding box center [16, 478] width 6 height 9
click at [16, 476] on input "checkbox" at bounding box center [16, 478] width 6 height 6
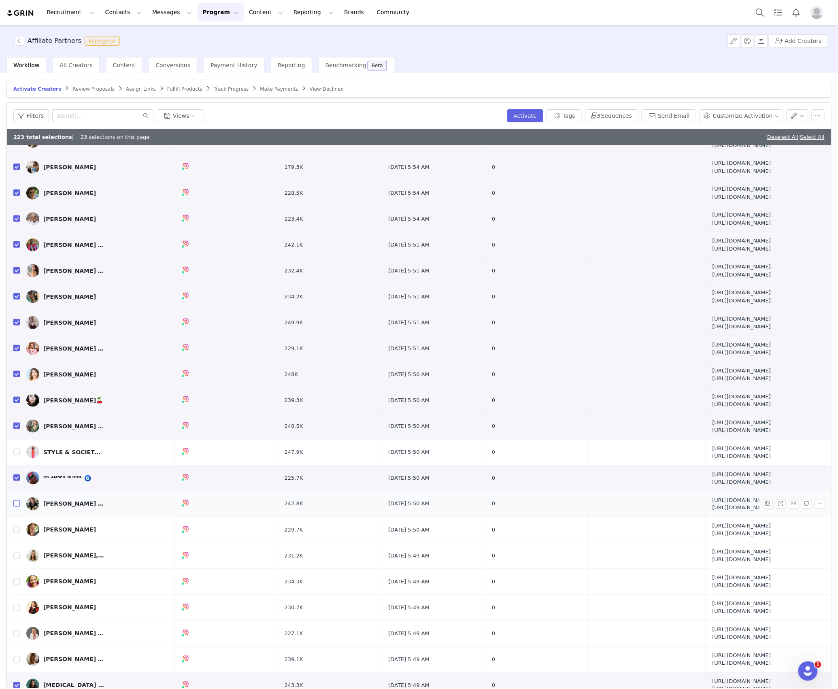
click at [17, 505] on input "checkbox" at bounding box center [16, 504] width 6 height 6
click at [19, 454] on input "checkbox" at bounding box center [16, 452] width 6 height 6
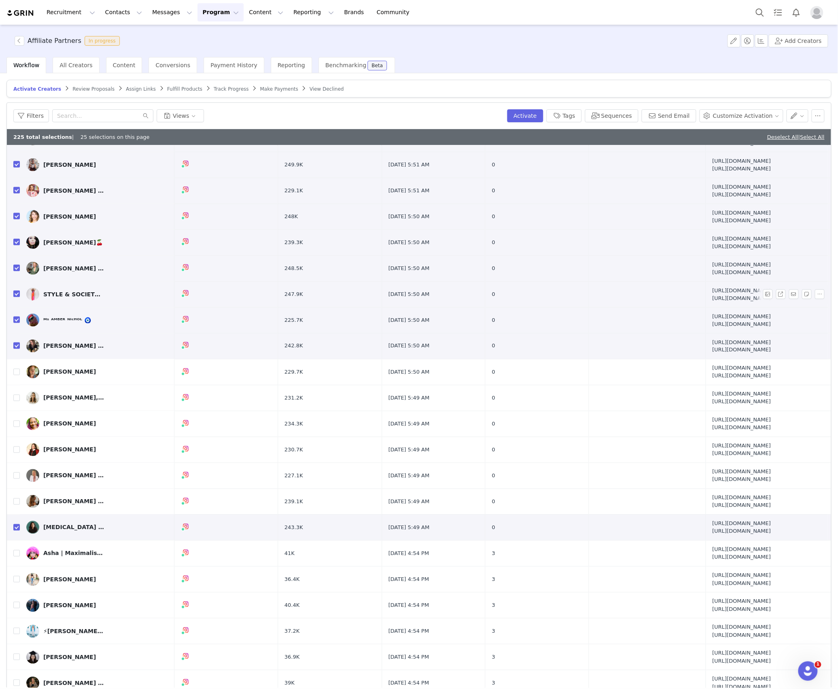
scroll to position [486, 0]
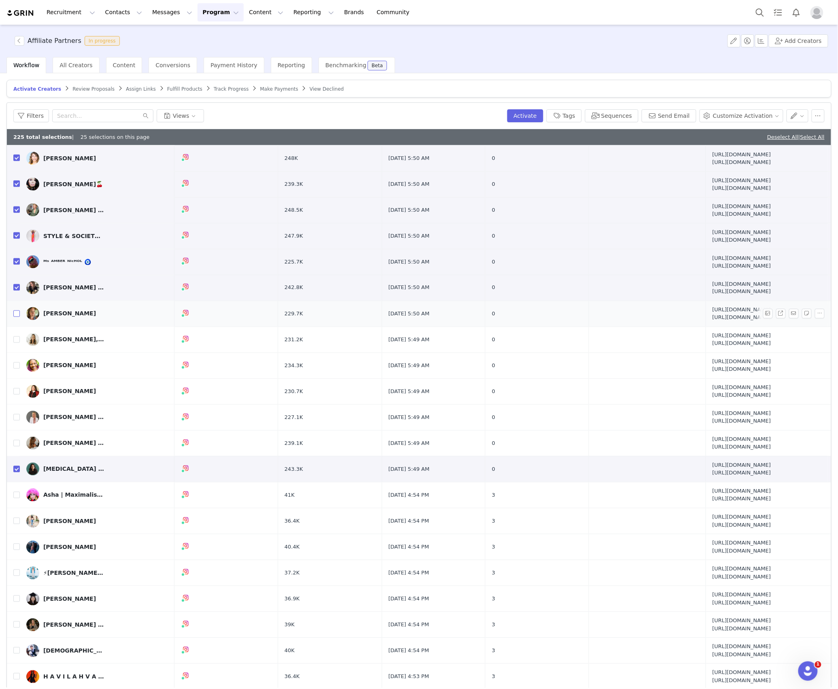
click at [15, 317] on input "checkbox" at bounding box center [16, 314] width 6 height 6
click at [14, 341] on input "checkbox" at bounding box center [16, 340] width 6 height 6
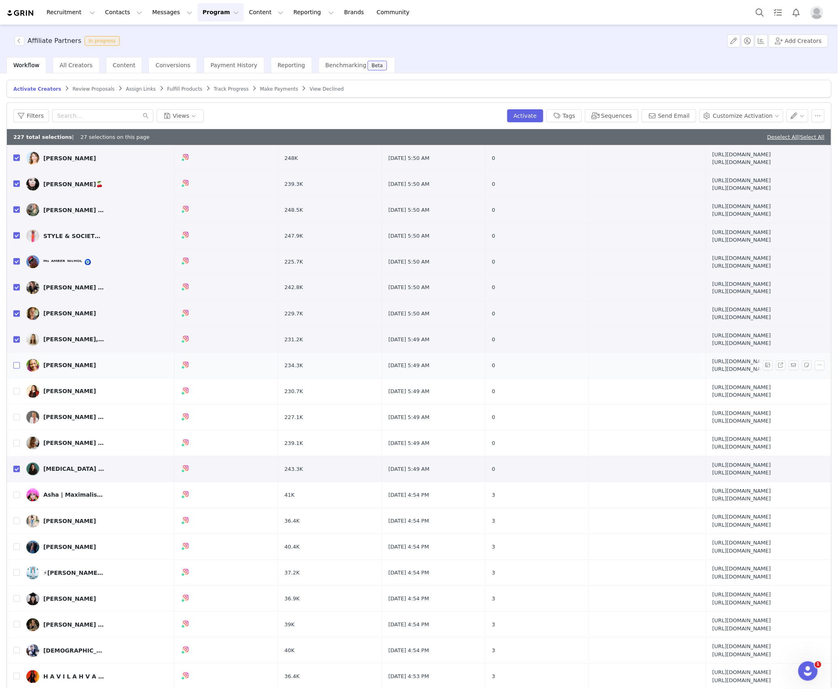
drag, startPoint x: 19, startPoint y: 369, endPoint x: 20, endPoint y: 399, distance: 29.6
click at [19, 369] on input "checkbox" at bounding box center [16, 366] width 6 height 6
click at [21, 400] on td "[PERSON_NAME]" at bounding box center [97, 392] width 155 height 26
click at [18, 393] on input "checkbox" at bounding box center [16, 391] width 6 height 6
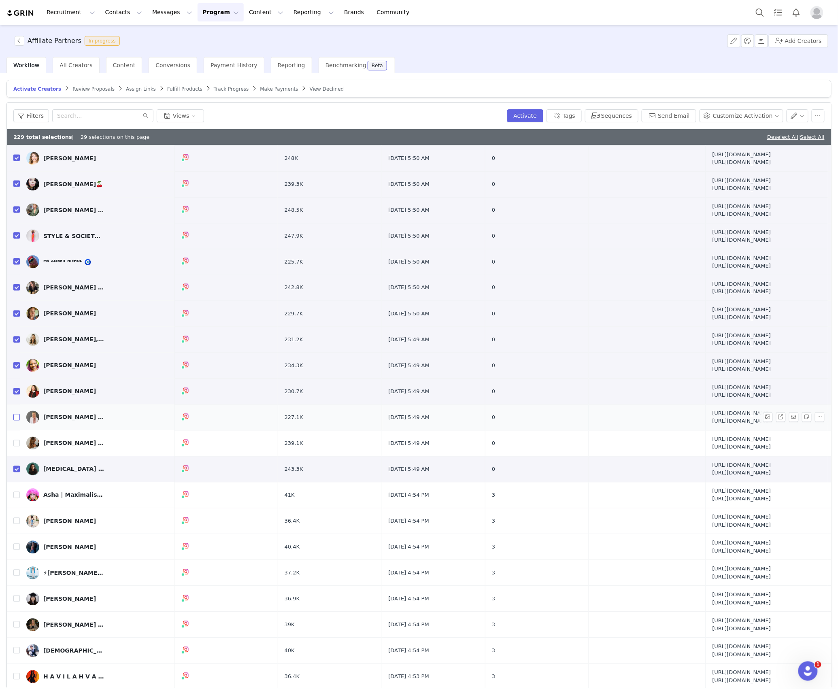
click at [17, 420] on input "checkbox" at bounding box center [16, 417] width 6 height 6
click at [16, 442] on td at bounding box center [13, 444] width 13 height 26
click at [16, 447] on input "checkbox" at bounding box center [16, 443] width 6 height 6
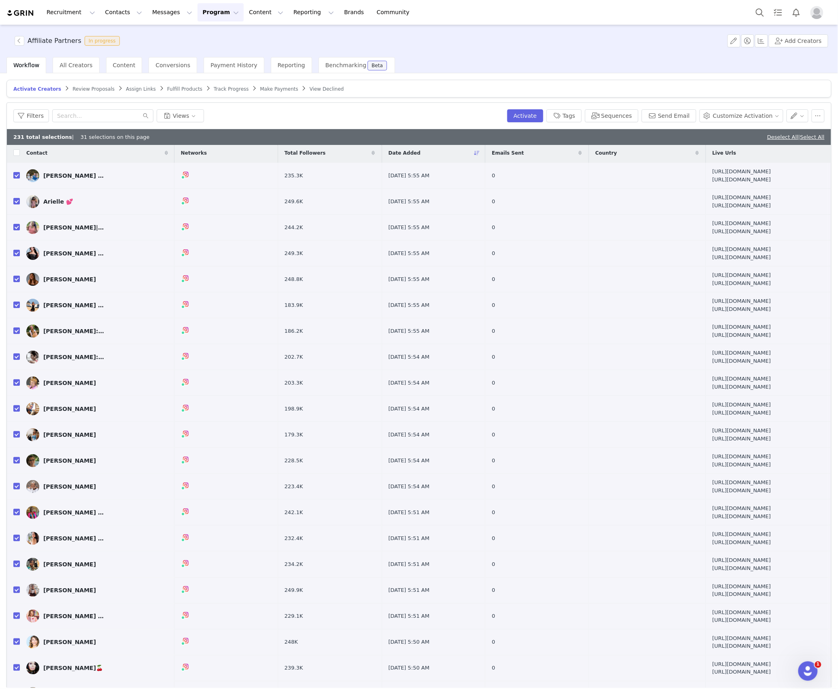
scroll to position [0, 0]
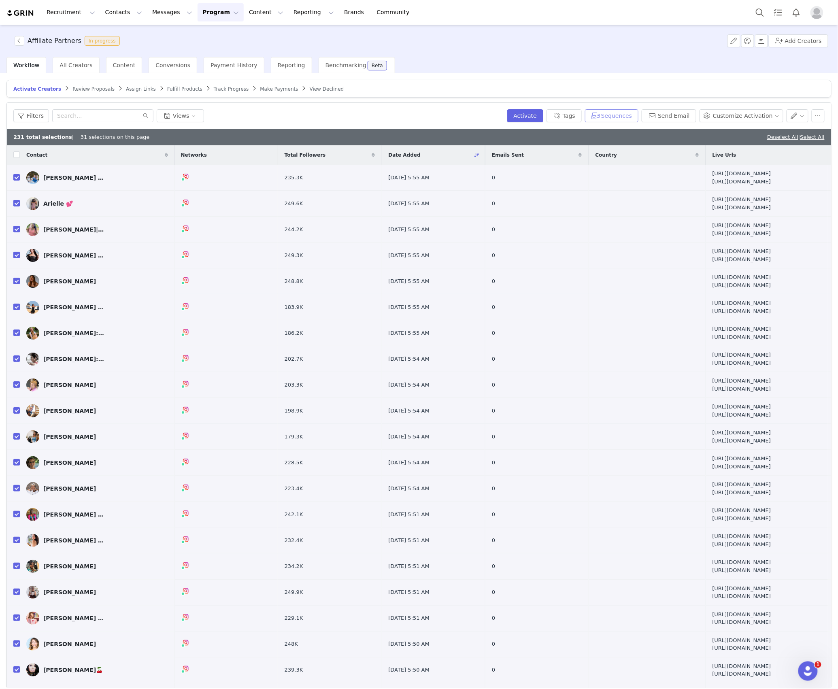
click at [618, 119] on button "Sequences" at bounding box center [611, 115] width 53 height 13
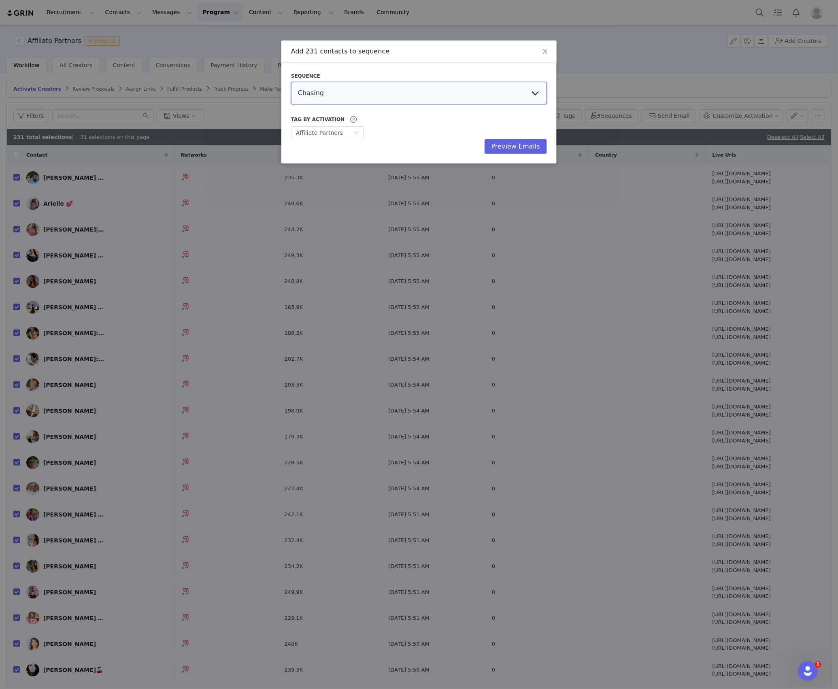
drag, startPoint x: 377, startPoint y: 90, endPoint x: 383, endPoint y: 104, distance: 15.1
click at [377, 90] on select "Chasing Affiliate Outreach" at bounding box center [419, 93] width 256 height 23
click at [291, 82] on select "Chasing Affiliate Outreach" at bounding box center [419, 93] width 256 height 23
click at [501, 147] on button "Preview Emails" at bounding box center [516, 146] width 62 height 15
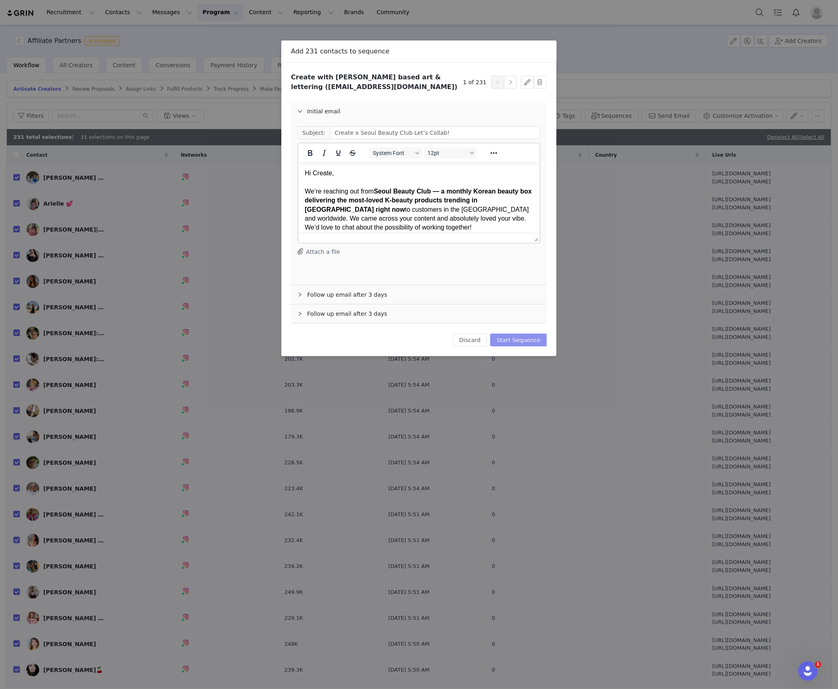
click at [522, 339] on button "Start Sequence" at bounding box center [519, 340] width 57 height 13
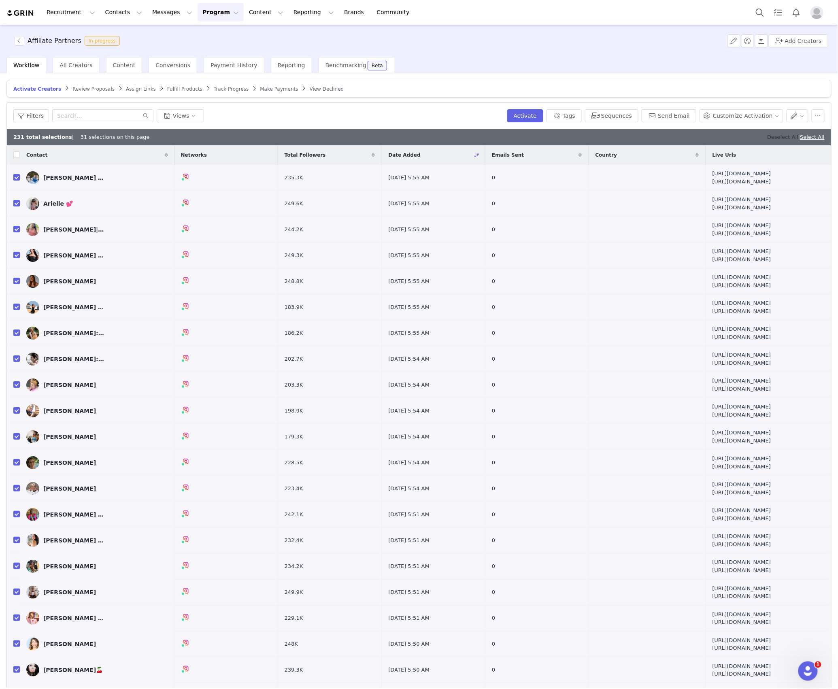
click at [768, 135] on link "Deselect All" at bounding box center [783, 137] width 31 height 6
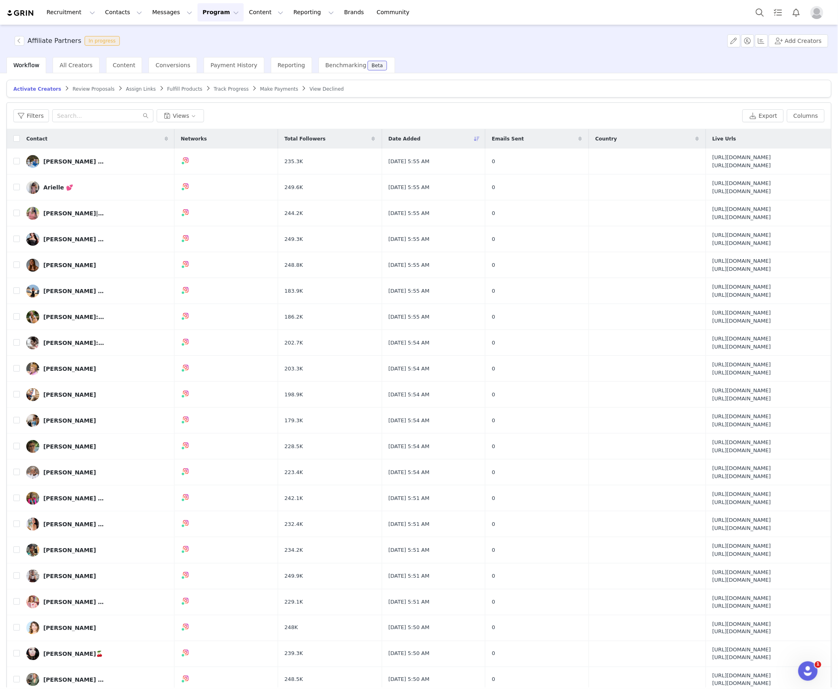
click at [76, 91] on span "Review Proposals" at bounding box center [94, 89] width 42 height 6
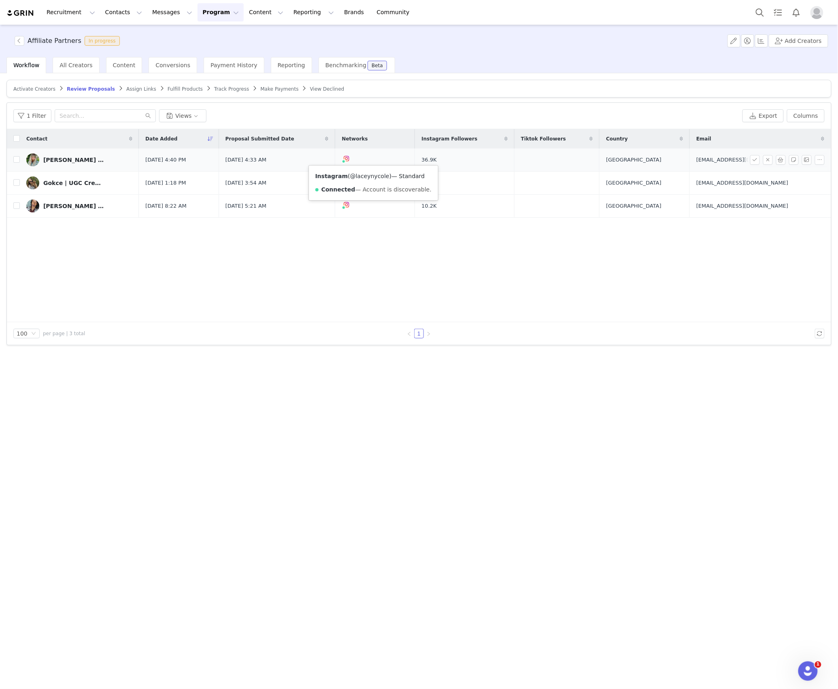
click at [368, 177] on link "@laceynycole" at bounding box center [369, 176] width 39 height 6
click at [12, 160] on td at bounding box center [13, 160] width 13 height 23
drag, startPoint x: 15, startPoint y: 160, endPoint x: 30, endPoint y: 161, distance: 14.6
click at [15, 160] on input "checkbox" at bounding box center [16, 159] width 6 height 6
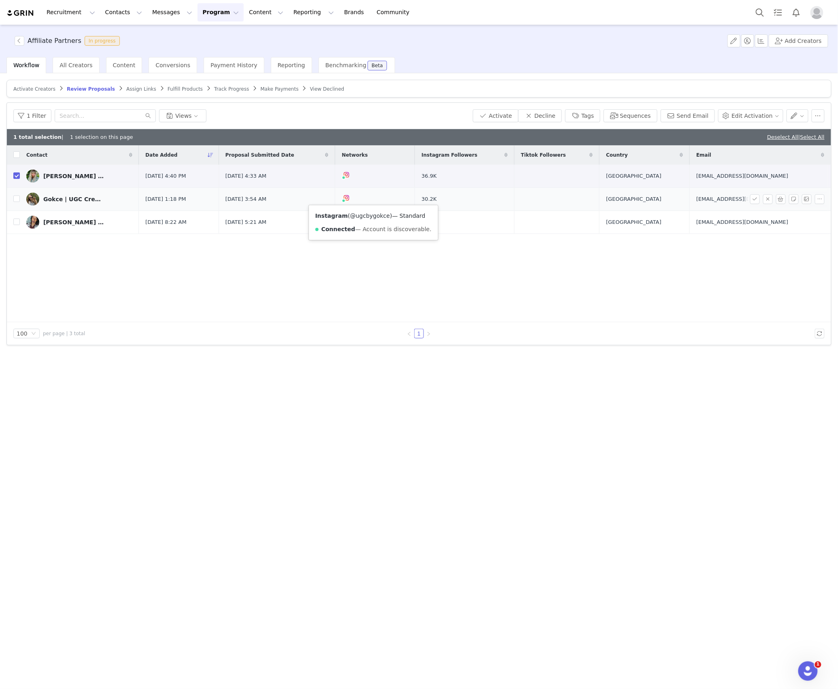
click at [370, 216] on link "@ugcbygokce" at bounding box center [370, 216] width 40 height 6
click at [15, 199] on input "checkbox" at bounding box center [16, 199] width 6 height 6
click at [370, 239] on link "@styled_by_rudy_" at bounding box center [371, 239] width 51 height 6
click at [511, 117] on button "Activate" at bounding box center [496, 115] width 46 height 13
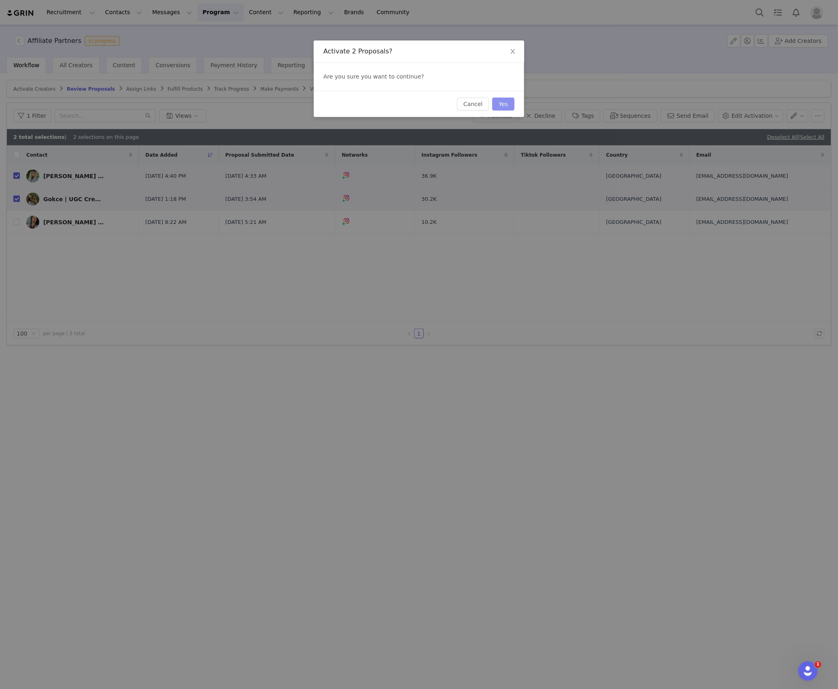
click at [501, 106] on button "Yes" at bounding box center [504, 104] width 22 height 13
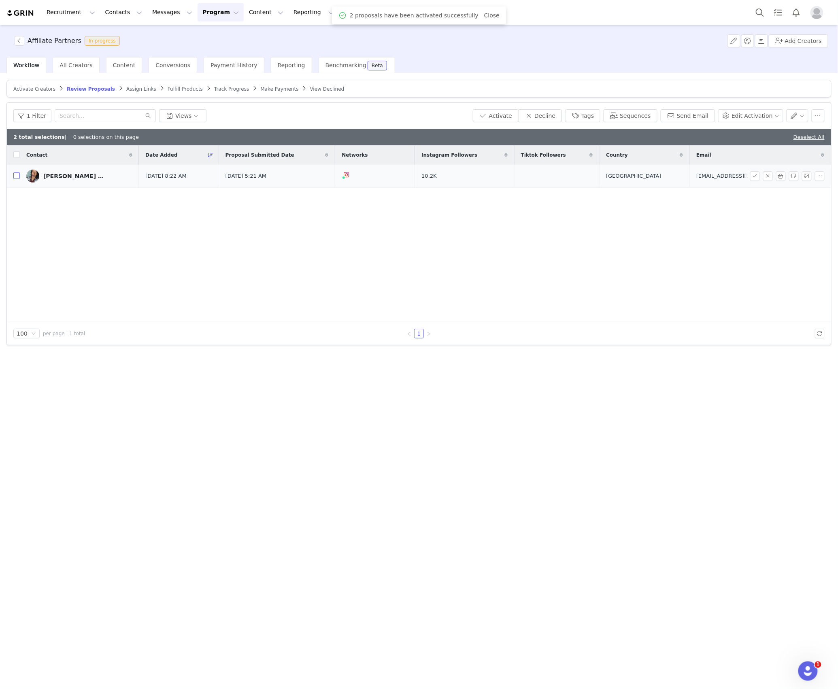
click at [15, 177] on input "checkbox" at bounding box center [16, 176] width 6 height 6
click at [546, 114] on button "Decline" at bounding box center [540, 115] width 44 height 13
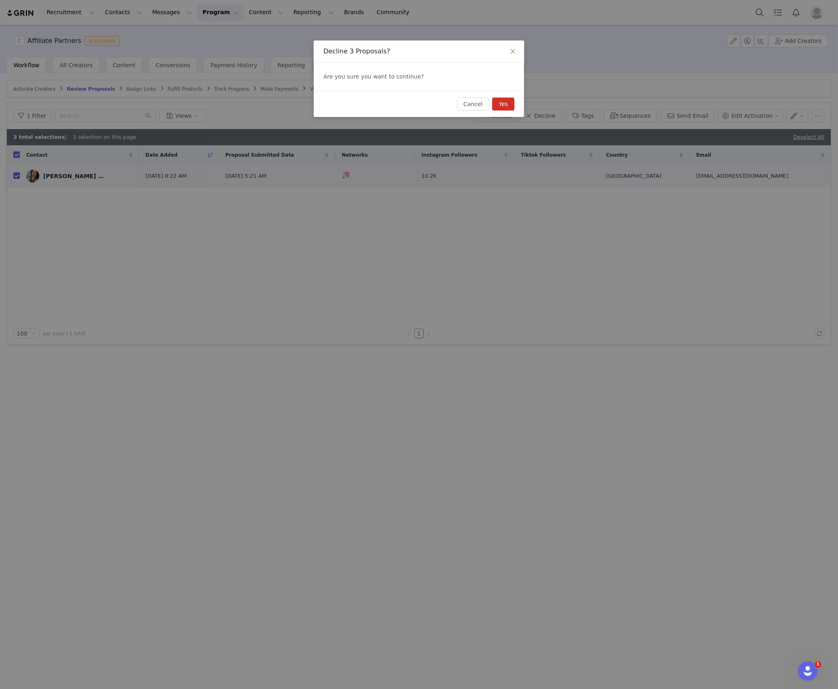
click at [498, 102] on button "Yes" at bounding box center [504, 104] width 22 height 13
click at [514, 49] on icon "icon: close" at bounding box center [513, 51] width 6 height 6
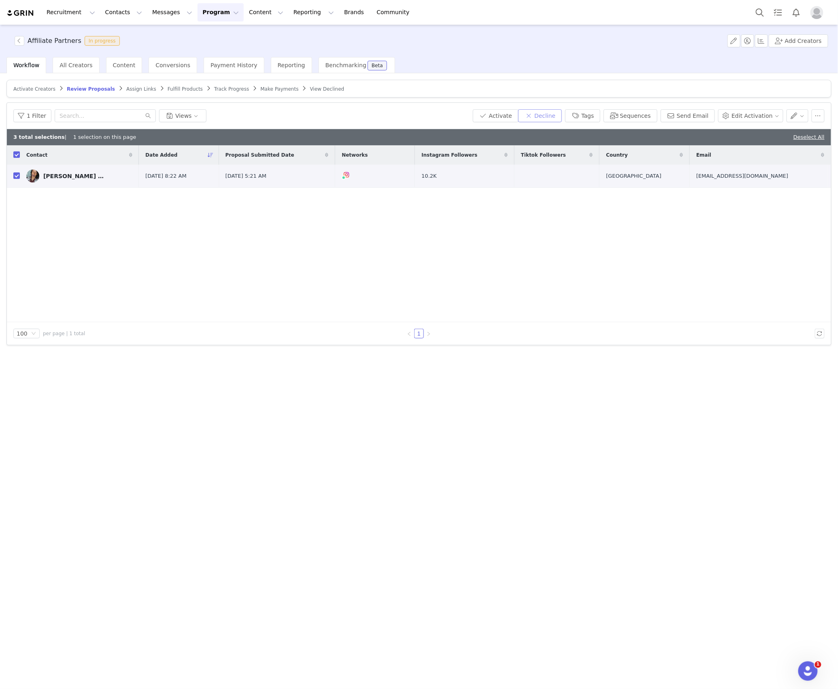
click at [545, 121] on button "Decline" at bounding box center [540, 115] width 44 height 13
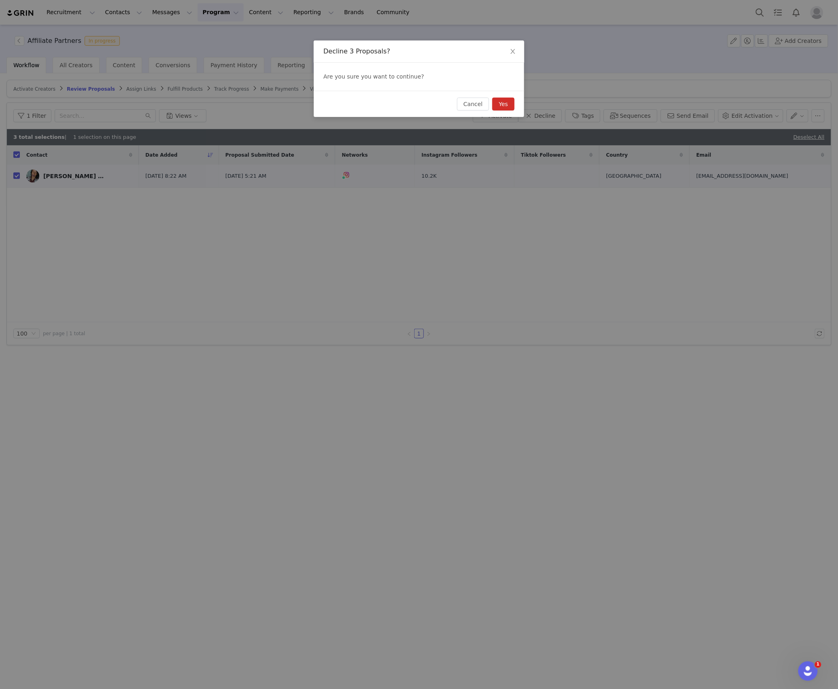
click at [504, 100] on button "Yes" at bounding box center [504, 104] width 22 height 13
click at [511, 49] on icon "icon: close" at bounding box center [513, 51] width 6 height 6
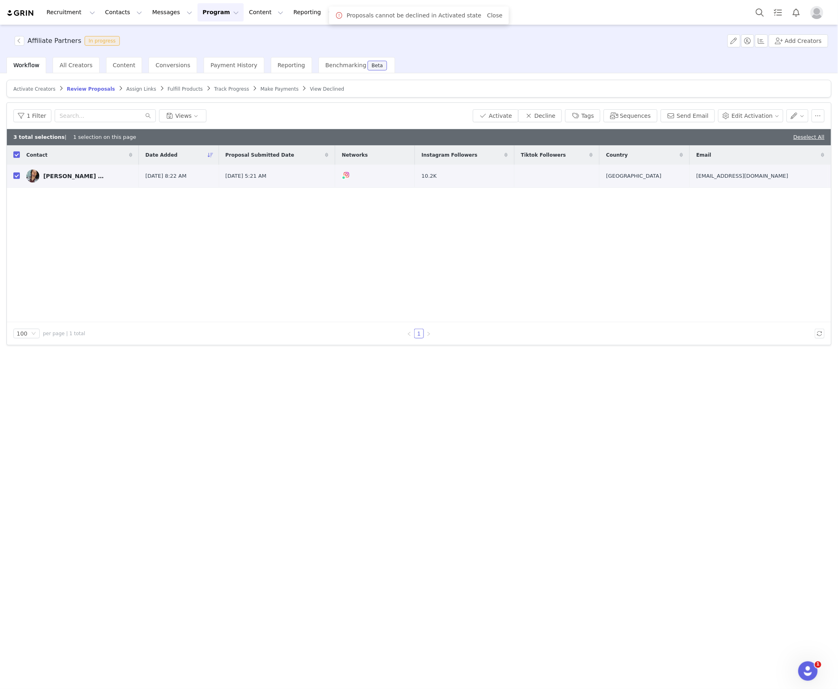
click at [480, 493] on div "Activate Creators Review Proposals Assign Links Fulfill Products Track Progress…" at bounding box center [419, 380] width 838 height 615
click at [126, 87] on span "Assign Links" at bounding box center [141, 89] width 30 height 6
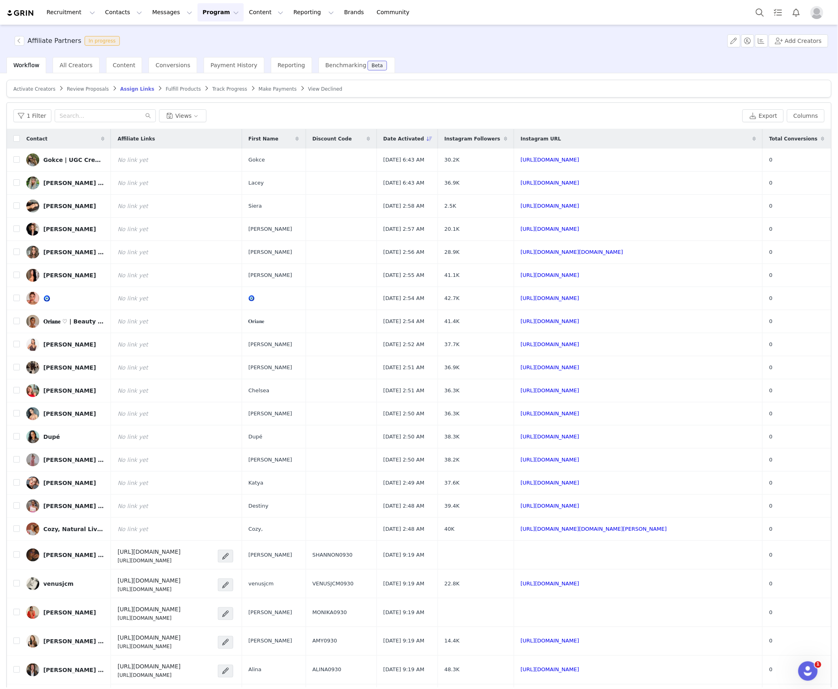
click at [83, 91] on span "Review Proposals" at bounding box center [88, 89] width 42 height 6
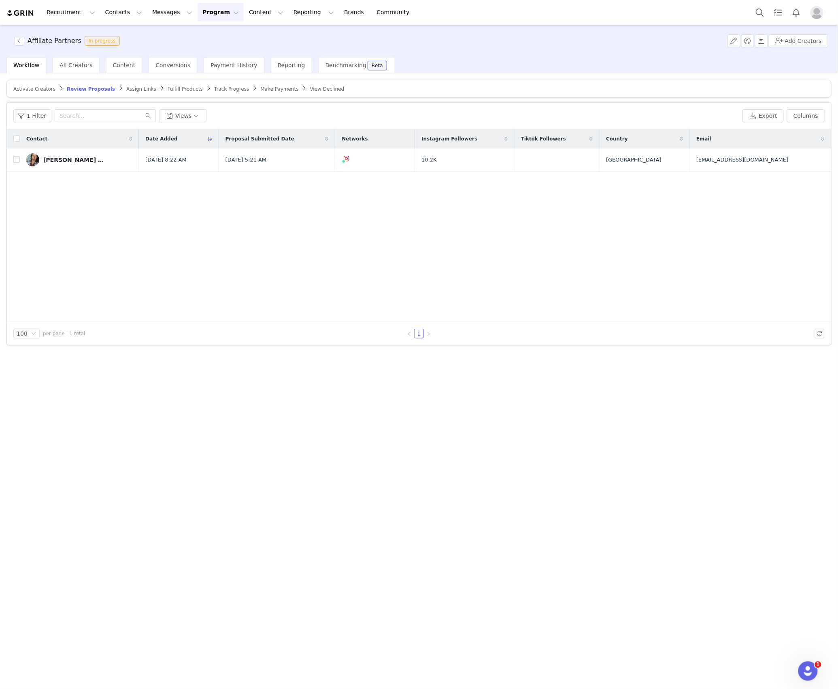
click at [126, 90] on span "Assign Links" at bounding box center [141, 89] width 30 height 6
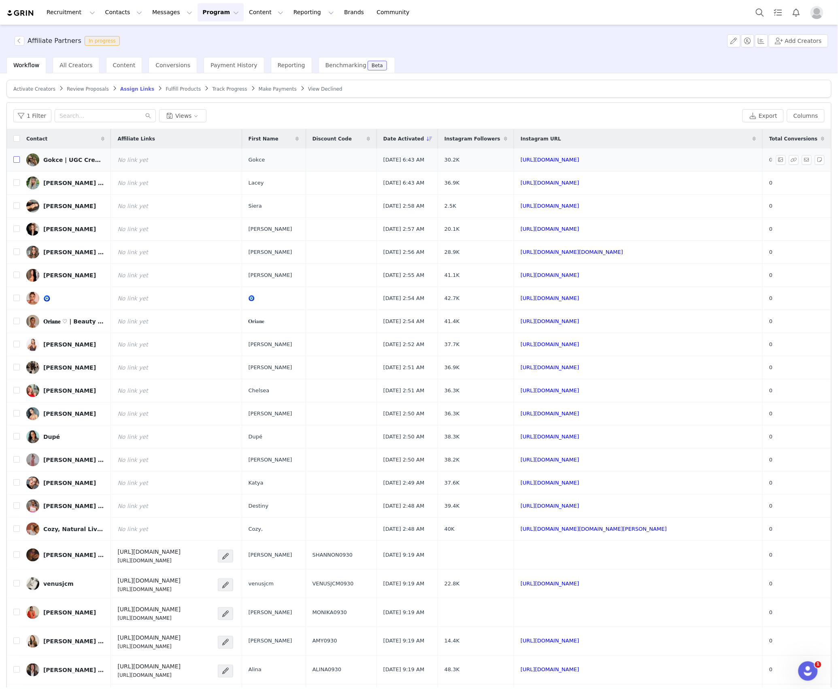
click at [17, 162] on input "checkbox" at bounding box center [16, 159] width 6 height 6
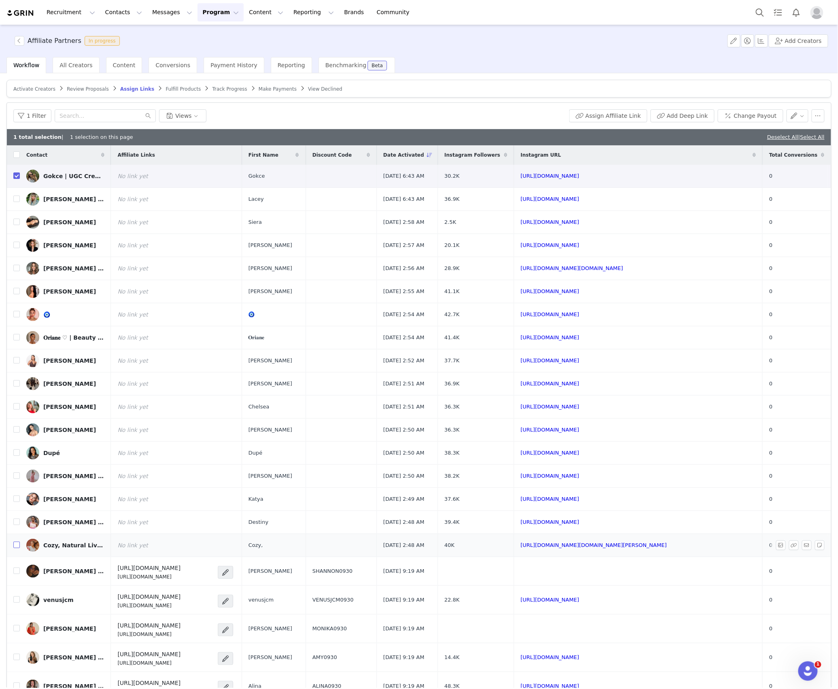
click at [18, 545] on input "checkbox" at bounding box center [16, 545] width 6 height 6
click at [15, 200] on input "checkbox" at bounding box center [16, 199] width 6 height 6
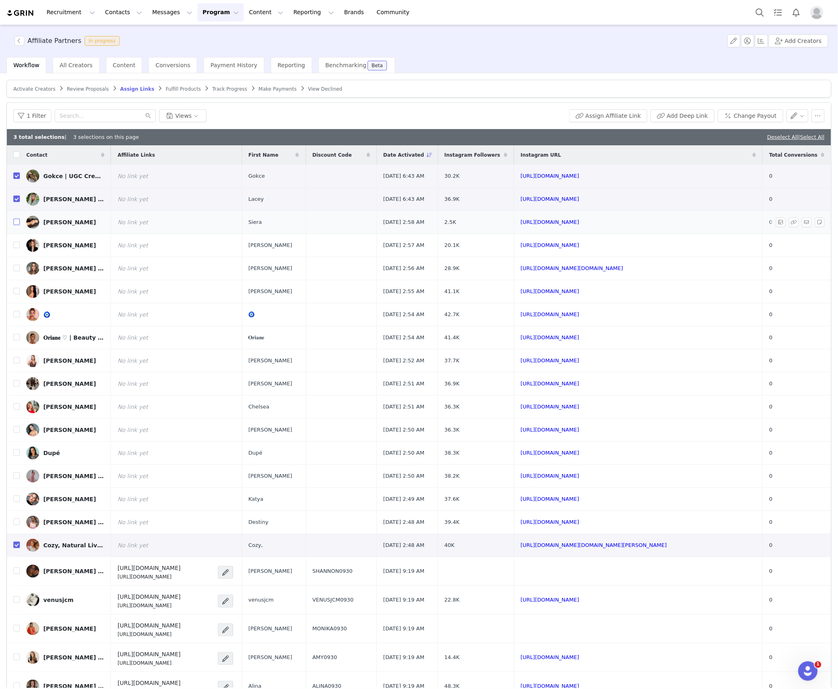
click at [16, 221] on input "checkbox" at bounding box center [16, 222] width 6 height 6
click at [18, 246] on input "checkbox" at bounding box center [16, 245] width 6 height 6
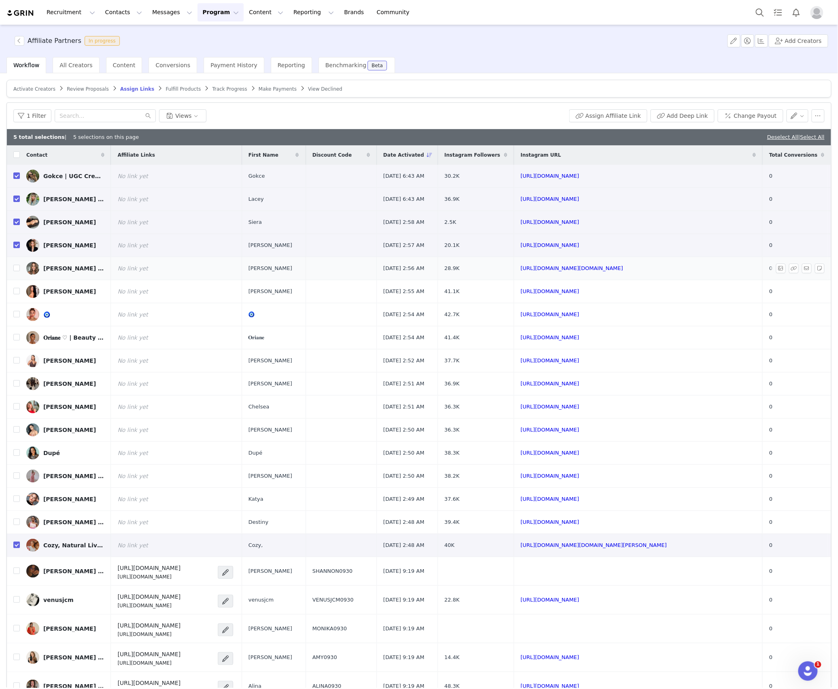
click at [19, 273] on td at bounding box center [13, 268] width 13 height 23
click at [18, 271] on input "checkbox" at bounding box center [16, 268] width 6 height 6
click at [17, 292] on input "checkbox" at bounding box center [16, 291] width 6 height 6
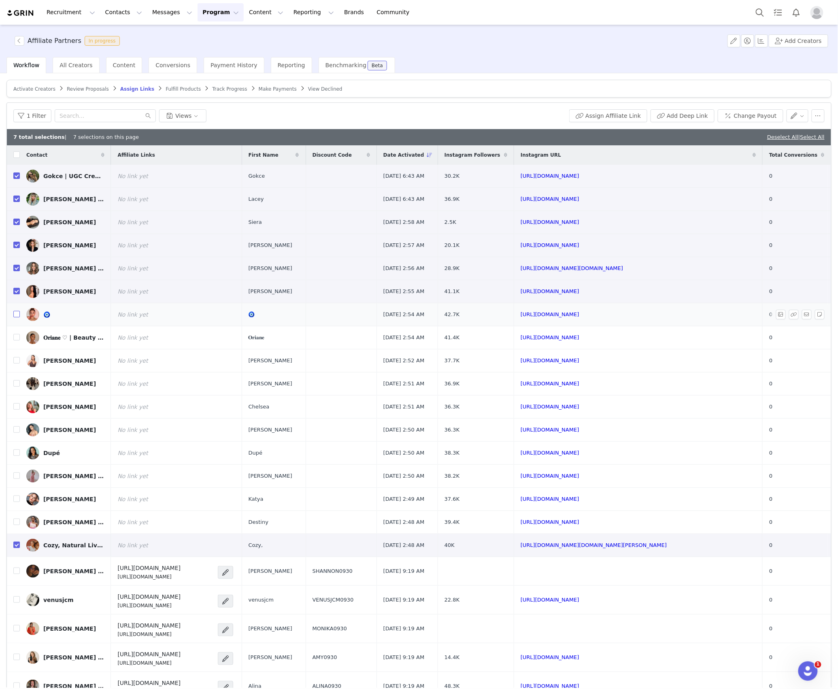
click at [18, 316] on input "checkbox" at bounding box center [16, 314] width 6 height 6
click at [15, 335] on input "checkbox" at bounding box center [16, 337] width 6 height 6
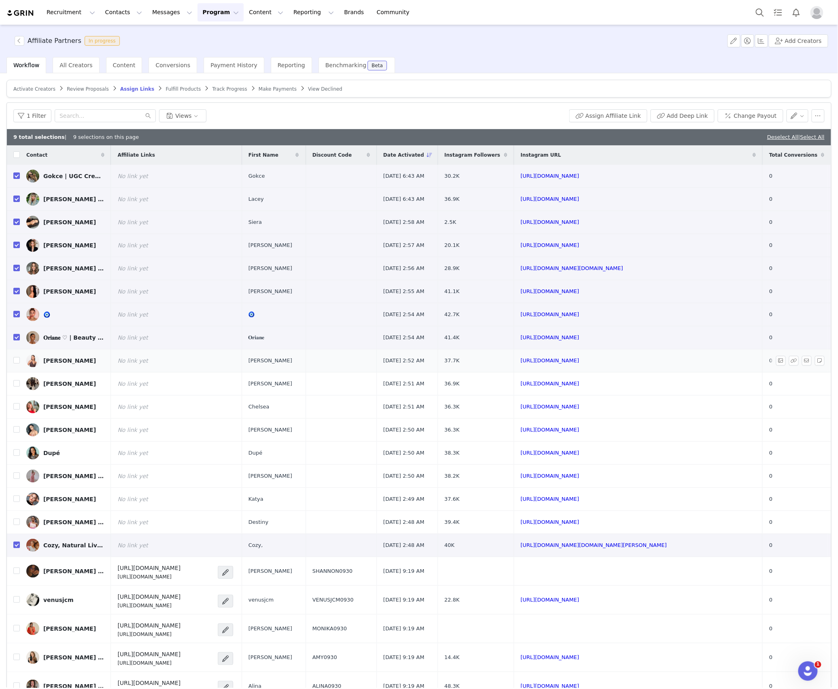
click at [17, 357] on td at bounding box center [13, 361] width 13 height 23
click at [18, 370] on td at bounding box center [13, 361] width 13 height 23
click at [18, 362] on input "checkbox" at bounding box center [16, 360] width 6 height 6
click at [18, 383] on input "checkbox" at bounding box center [16, 383] width 6 height 6
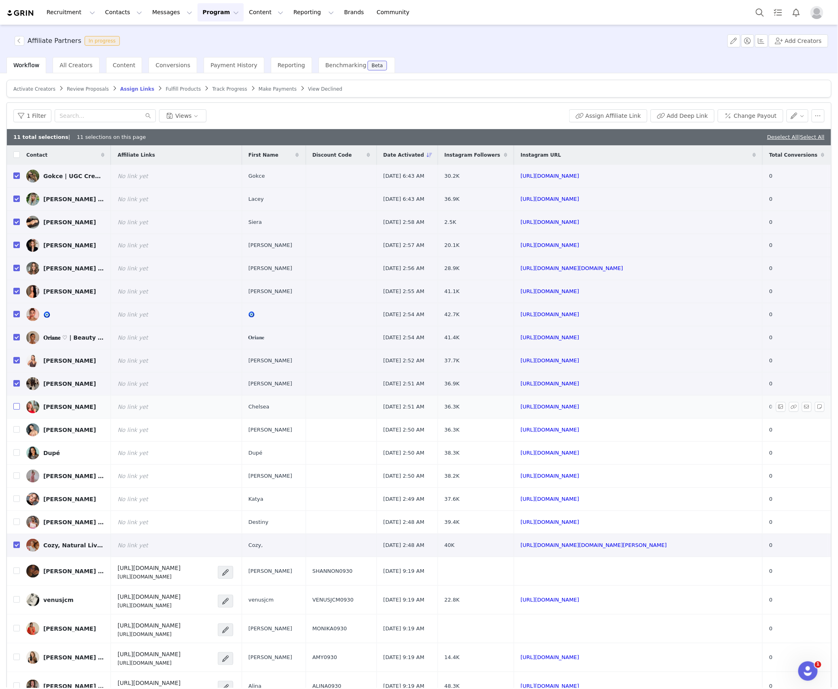
click at [15, 407] on input "checkbox" at bounding box center [16, 406] width 6 height 6
click at [17, 430] on input "checkbox" at bounding box center [16, 430] width 6 height 6
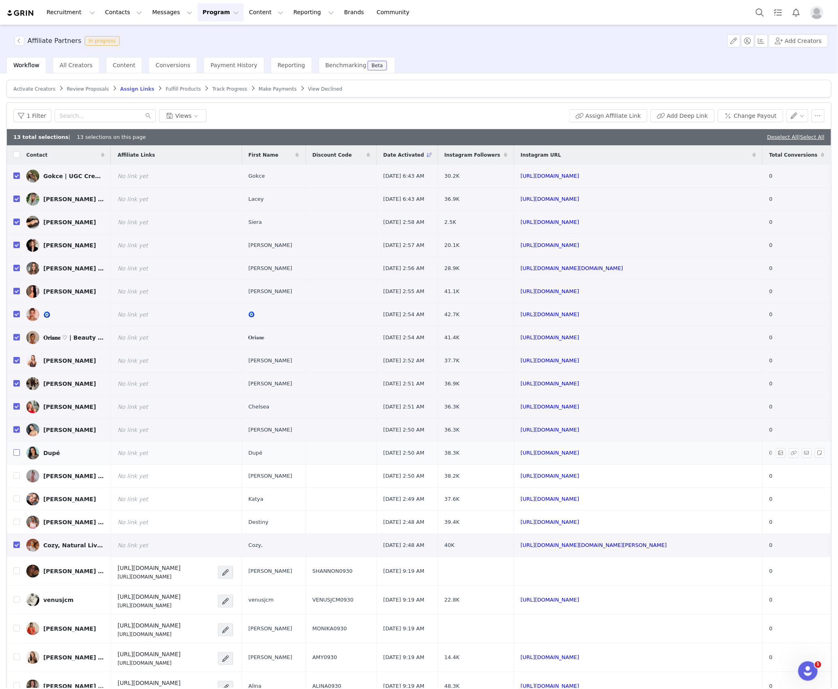
click at [15, 454] on input "checkbox" at bounding box center [16, 453] width 6 height 6
drag, startPoint x: 17, startPoint y: 479, endPoint x: 17, endPoint y: 488, distance: 8.9
click at [17, 478] on input "checkbox" at bounding box center [16, 476] width 6 height 6
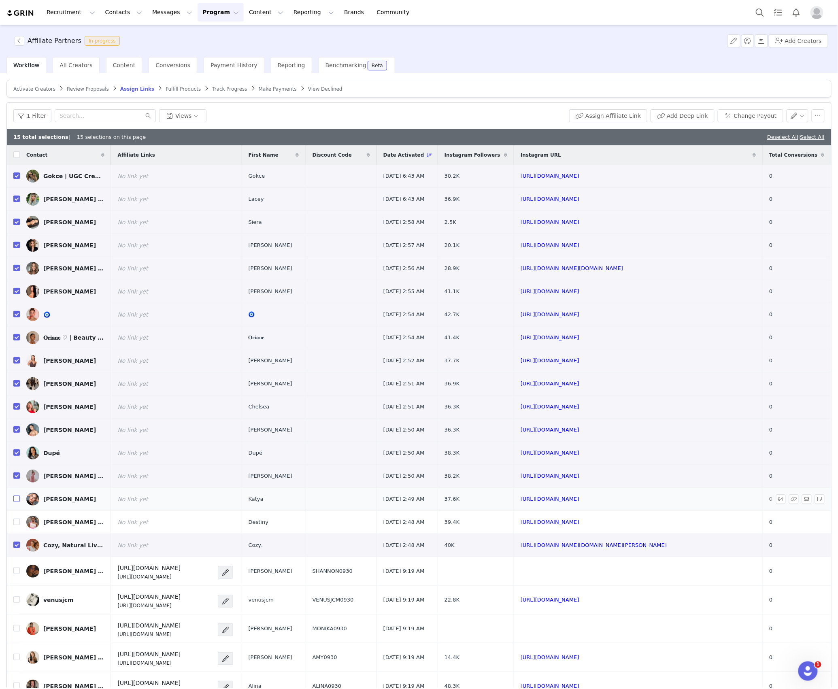
click at [17, 497] on input "checkbox" at bounding box center [16, 499] width 6 height 6
click at [17, 522] on input "checkbox" at bounding box center [16, 522] width 6 height 6
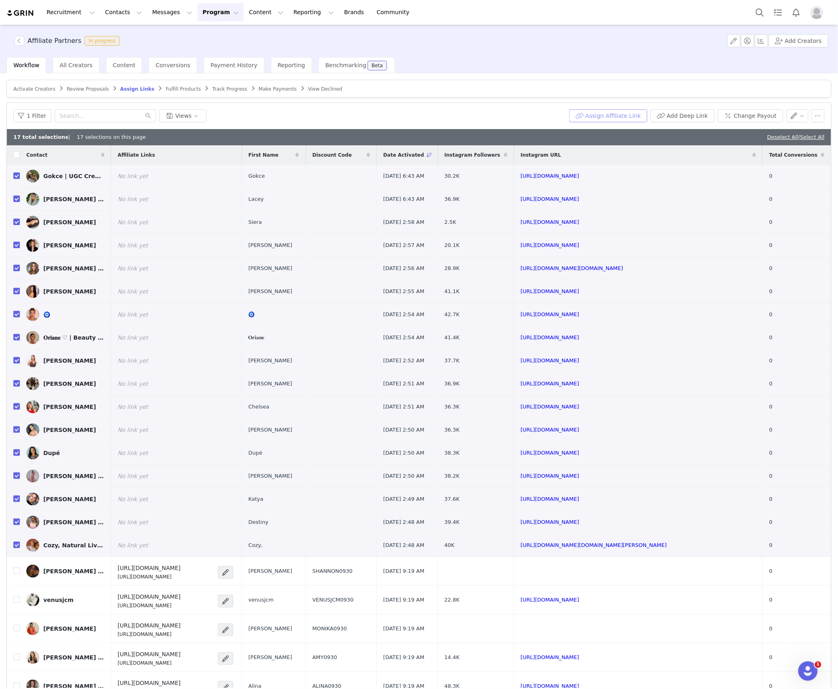
click at [590, 113] on button "Assign Affiliate Link" at bounding box center [608, 115] width 78 height 13
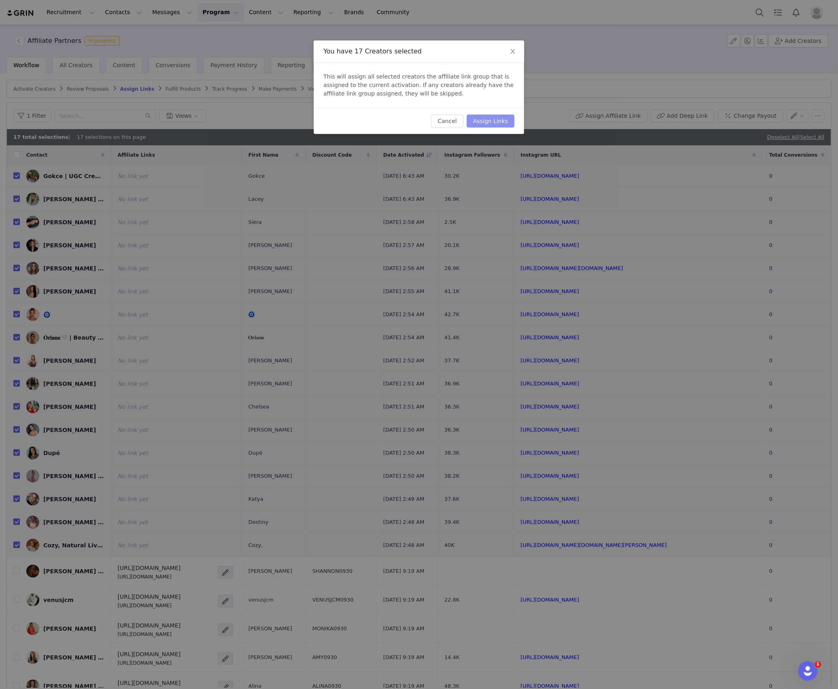
click at [485, 120] on button "Assign Links" at bounding box center [491, 121] width 48 height 13
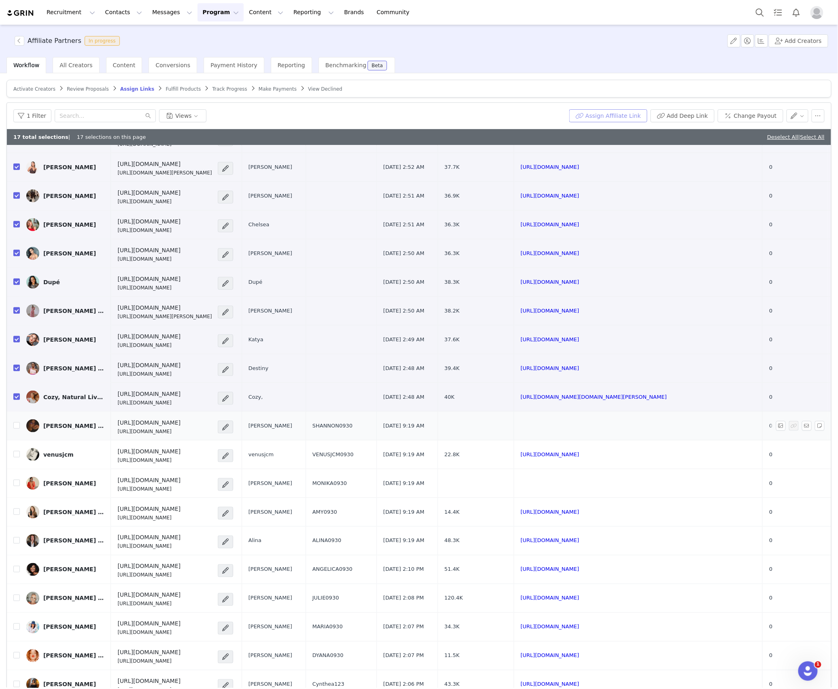
scroll to position [216, 0]
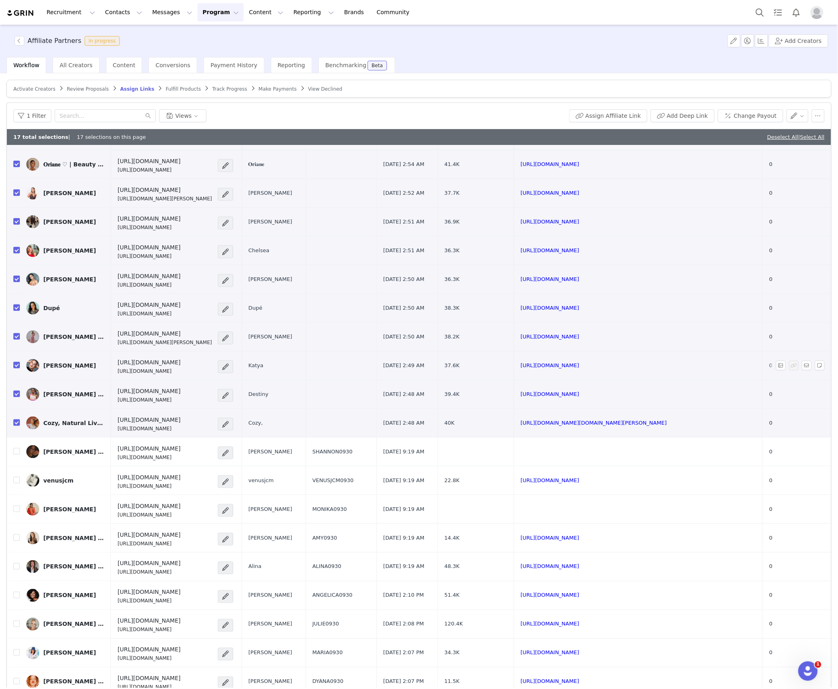
click at [181, 365] on h4 "[URL][DOMAIN_NAME]" at bounding box center [148, 362] width 63 height 9
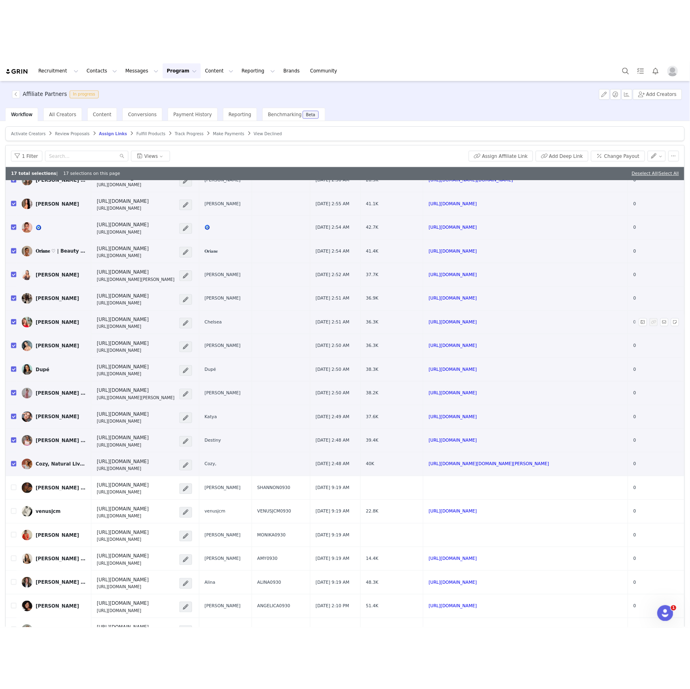
scroll to position [162, 0]
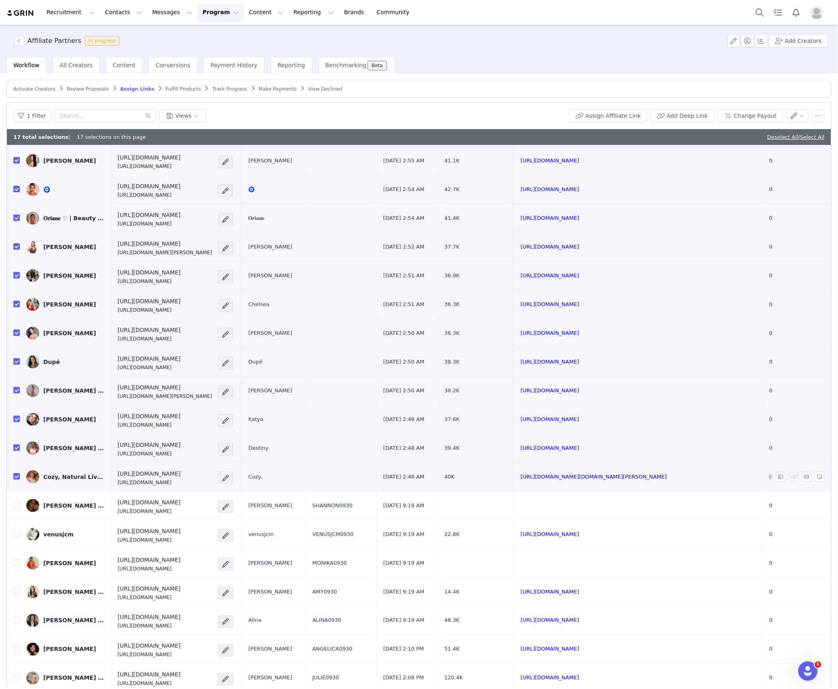
click at [263, 479] on span "Cozy," at bounding box center [256, 477] width 15 height 8
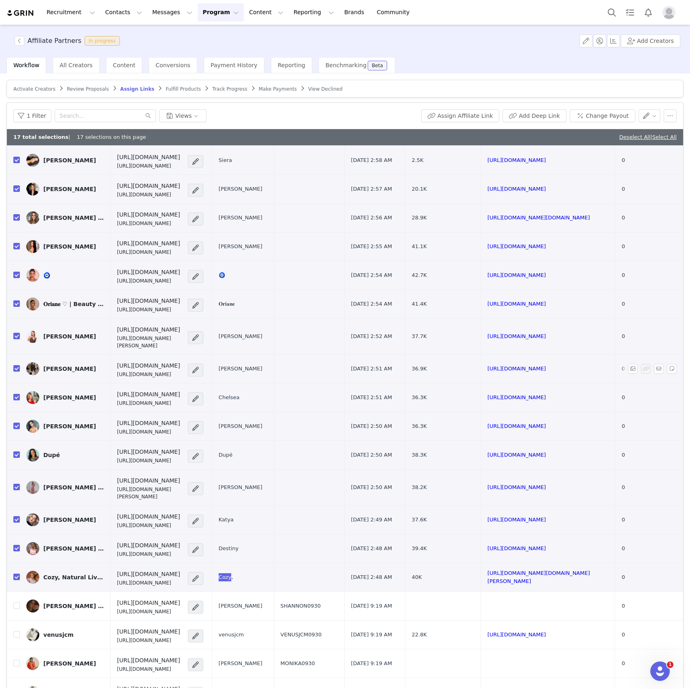
scroll to position [0, 0]
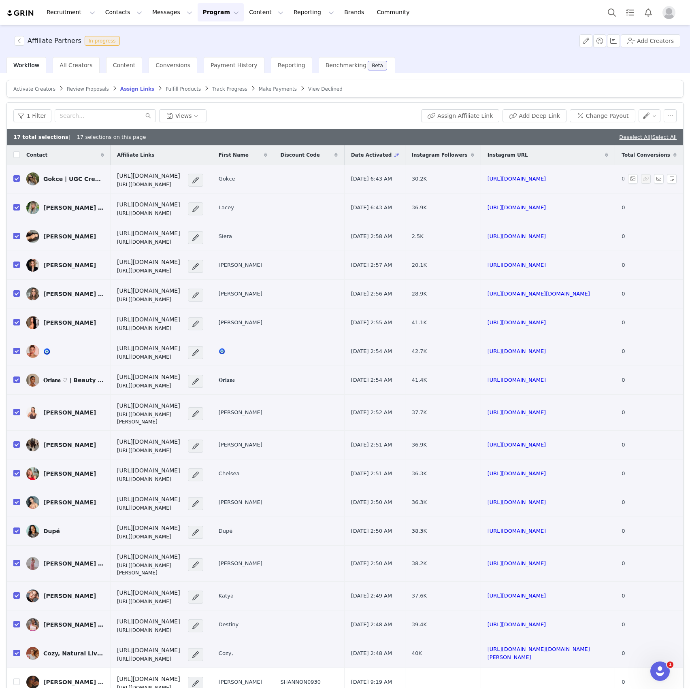
click at [235, 180] on span "Gokce" at bounding box center [227, 179] width 17 height 8
copy span "Gokce"
click at [234, 209] on span "Lacey" at bounding box center [226, 208] width 15 height 8
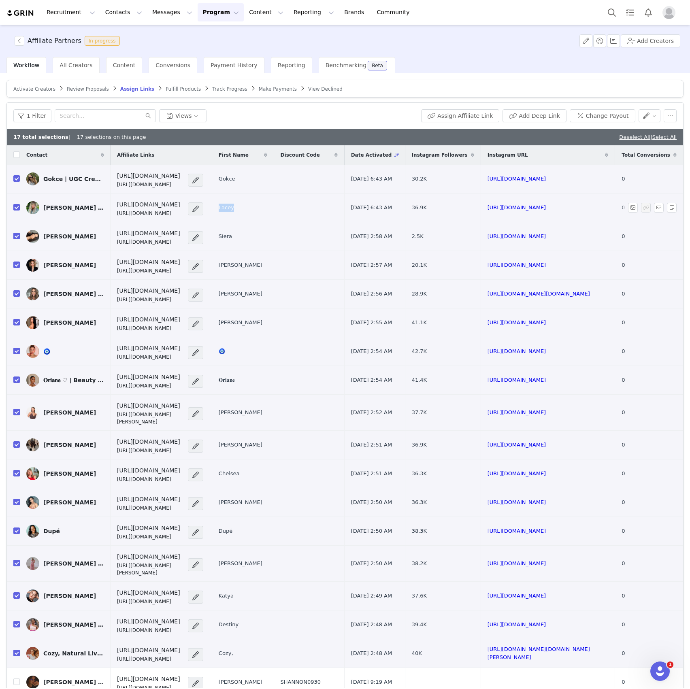
copy span "Lacey"
click at [232, 237] on span "Siera" at bounding box center [225, 236] width 13 height 8
copy span "Siera"
click at [262, 266] on span "[PERSON_NAME]" at bounding box center [241, 265] width 44 height 8
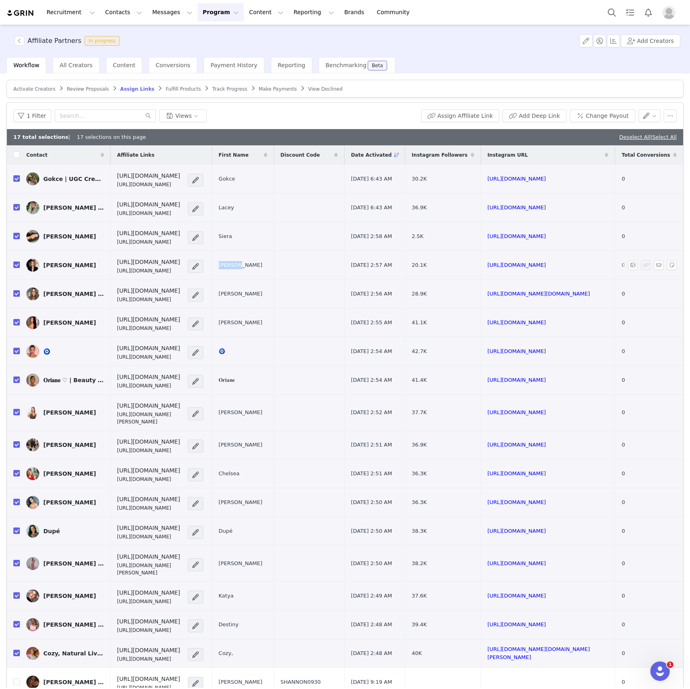
click at [262, 266] on span "[PERSON_NAME]" at bounding box center [241, 265] width 44 height 8
copy span "[PERSON_NAME]"
click at [262, 293] on span "[PERSON_NAME]" at bounding box center [241, 294] width 44 height 8
copy span "[PERSON_NAME]"
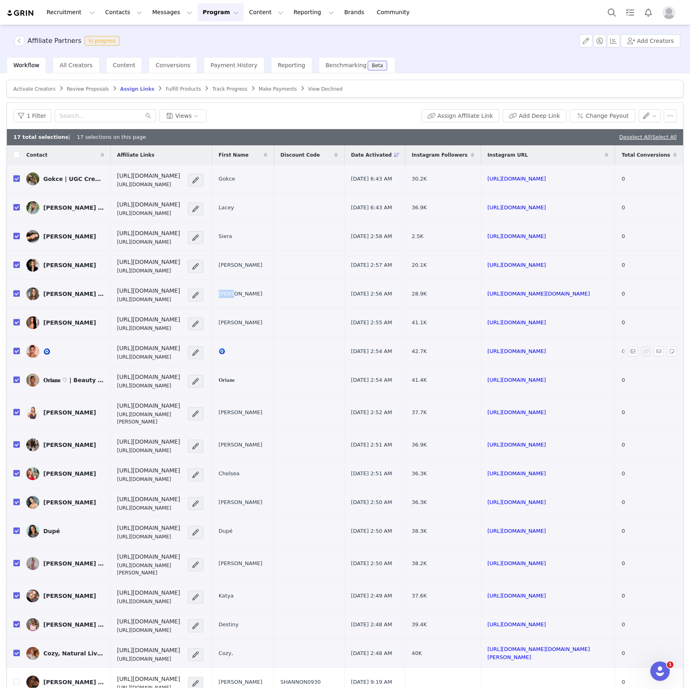
click at [39, 354] on img at bounding box center [32, 351] width 13 height 13
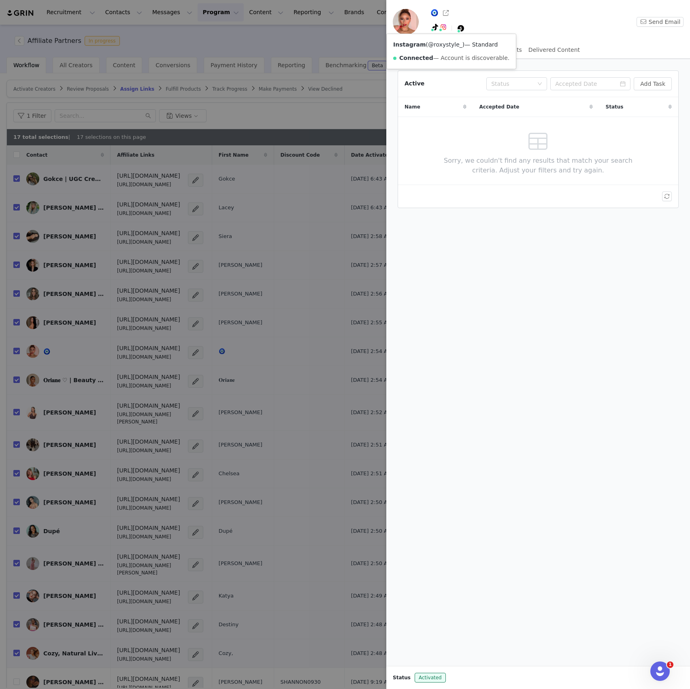
click at [439, 44] on link "@roxystyle_" at bounding box center [445, 44] width 34 height 6
click at [203, 234] on div at bounding box center [345, 344] width 690 height 689
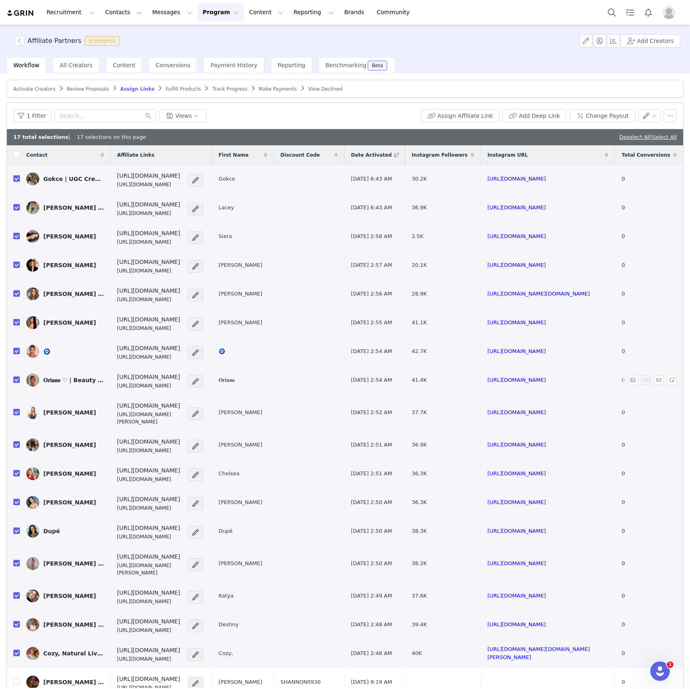
click at [263, 375] on td "𝐎𝐫𝐢𝐚𝐧𝐞" at bounding box center [243, 380] width 62 height 29
click at [274, 378] on td "𝐎𝐫𝐢𝐚𝐧𝐞" at bounding box center [243, 380] width 62 height 29
click at [262, 410] on span "[PERSON_NAME]" at bounding box center [241, 413] width 44 height 8
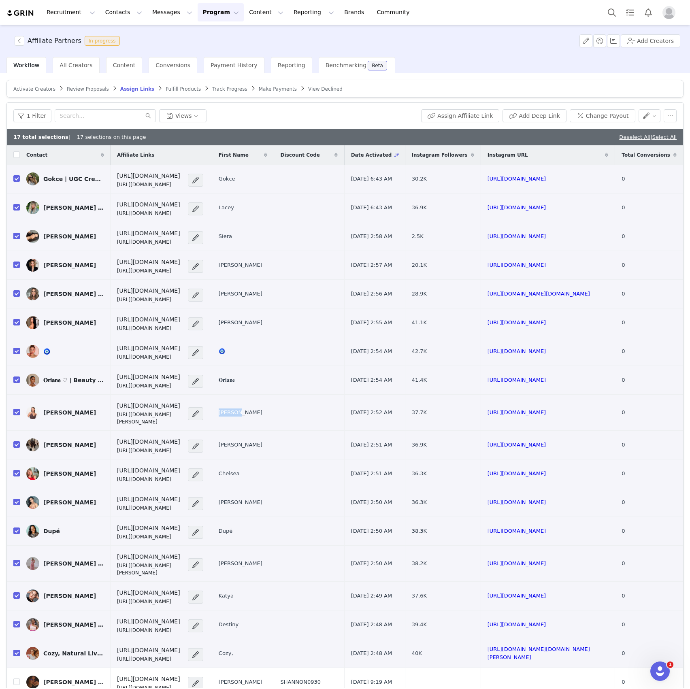
copy span "[PERSON_NAME]"
click at [262, 443] on span "[PERSON_NAME]" at bounding box center [241, 445] width 44 height 8
copy span "[PERSON_NAME]"
click at [240, 470] on span "Chelsea" at bounding box center [229, 474] width 21 height 8
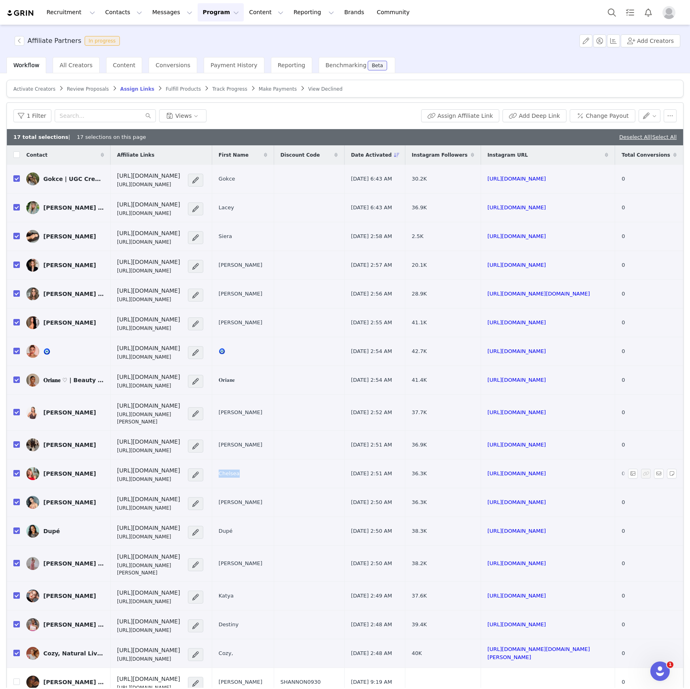
click at [240, 470] on span "Chelsea" at bounding box center [229, 474] width 21 height 8
copy span "Chelsea"
click at [260, 499] on span "[PERSON_NAME]" at bounding box center [241, 503] width 44 height 8
copy span "[PERSON_NAME]"
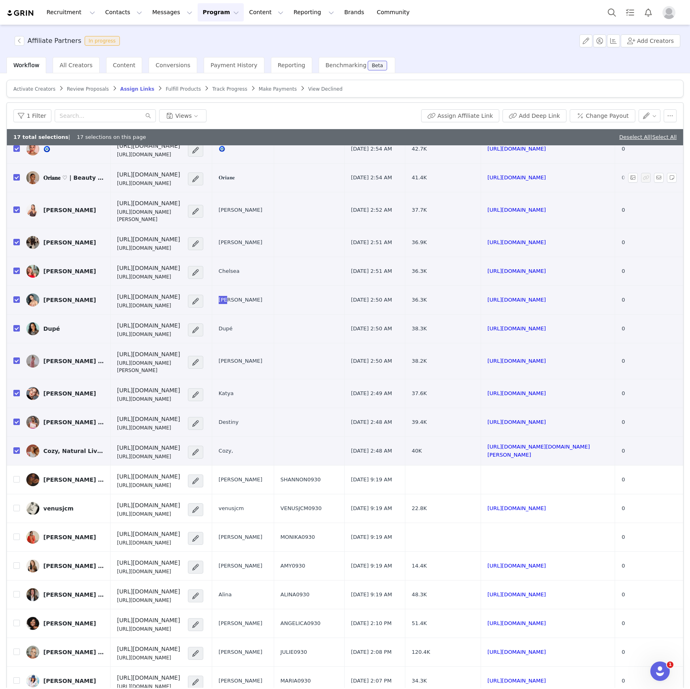
scroll to position [270, 0]
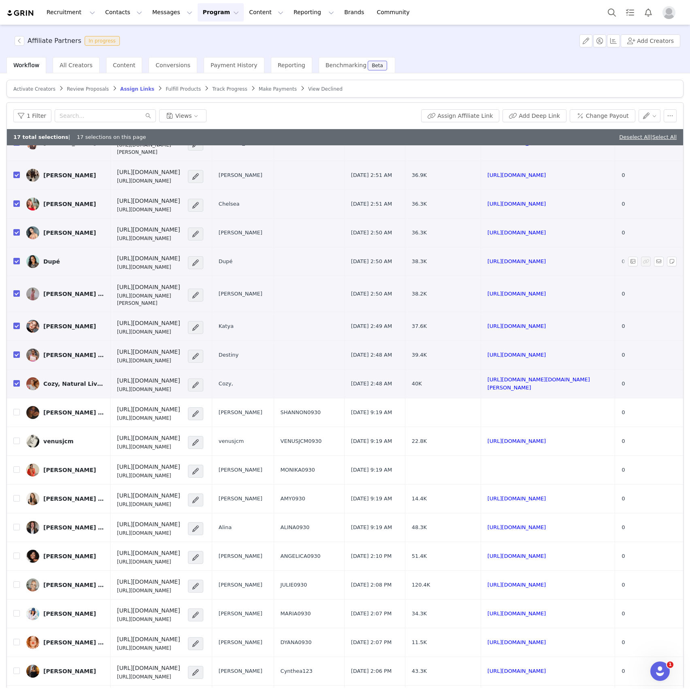
click at [233, 258] on span "Dupé" at bounding box center [226, 262] width 14 height 8
copy span "Dupé"
click at [262, 290] on span "[PERSON_NAME]" at bounding box center [241, 294] width 44 height 8
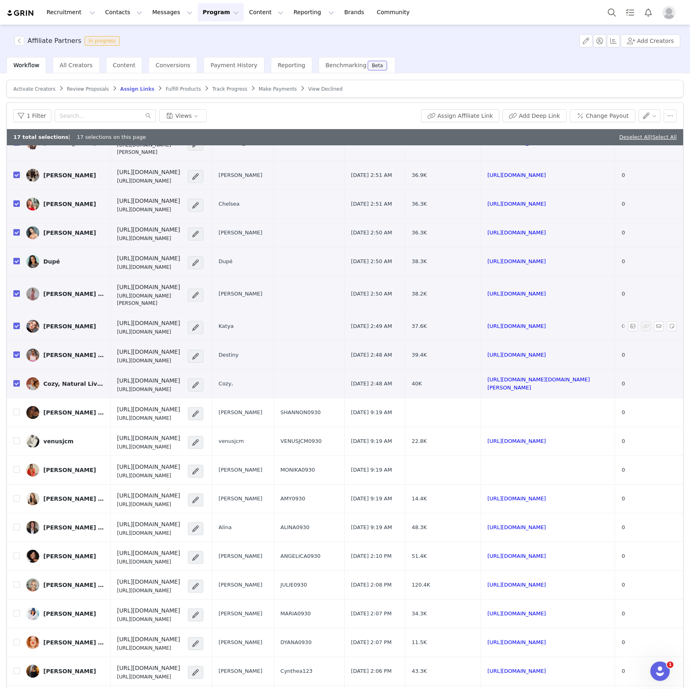
click at [234, 322] on span "Katya" at bounding box center [226, 326] width 15 height 8
click at [239, 351] on span "Destiny" at bounding box center [229, 355] width 20 height 8
click at [233, 380] on span "Cozy," at bounding box center [226, 384] width 15 height 8
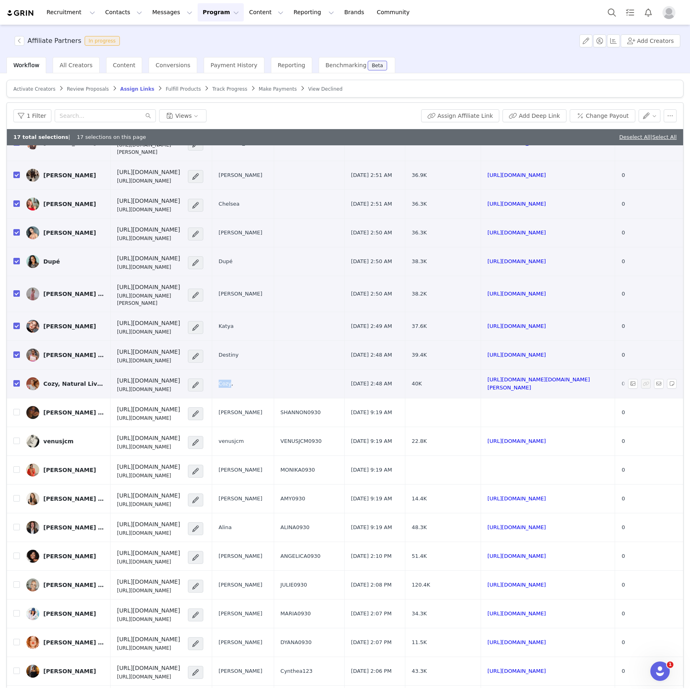
click at [233, 380] on span "Cozy," at bounding box center [226, 384] width 15 height 8
drag, startPoint x: 605, startPoint y: 135, endPoint x: 64, endPoint y: 342, distance: 579.9
click at [619, 135] on link "Deselect All" at bounding box center [634, 137] width 31 height 6
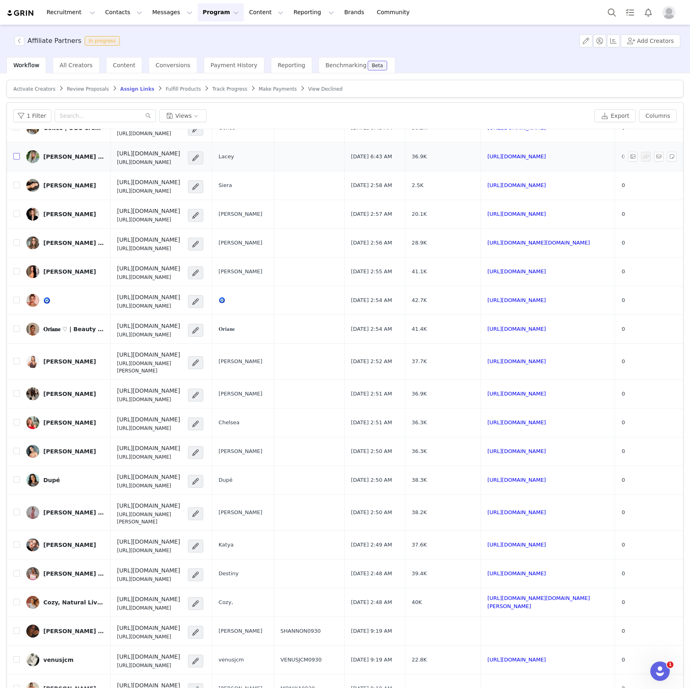
scroll to position [0, 0]
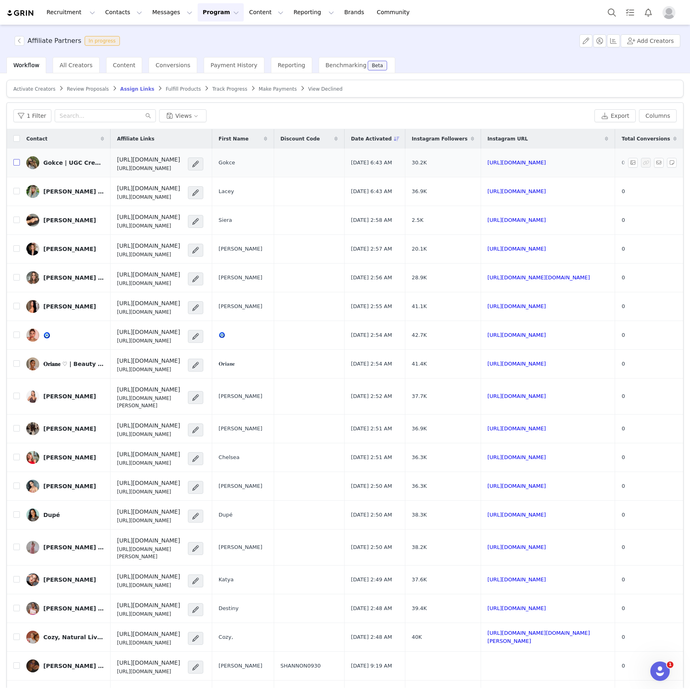
click at [19, 162] on input "checkbox" at bounding box center [16, 162] width 6 height 6
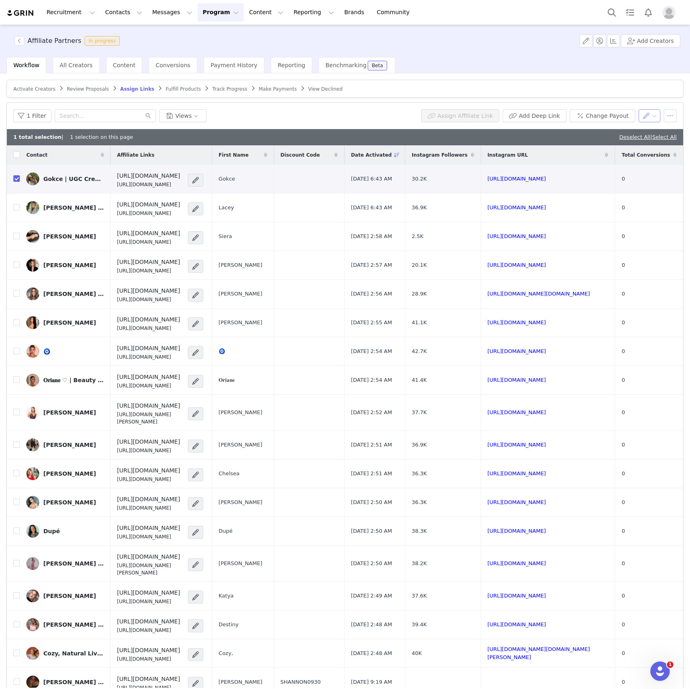
click at [639, 115] on button "button" at bounding box center [650, 115] width 22 height 13
click at [601, 156] on span "Set Custom Property" at bounding box center [619, 157] width 59 height 9
click at [576, 142] on div "Choose Custom Property" at bounding box center [597, 145] width 75 height 8
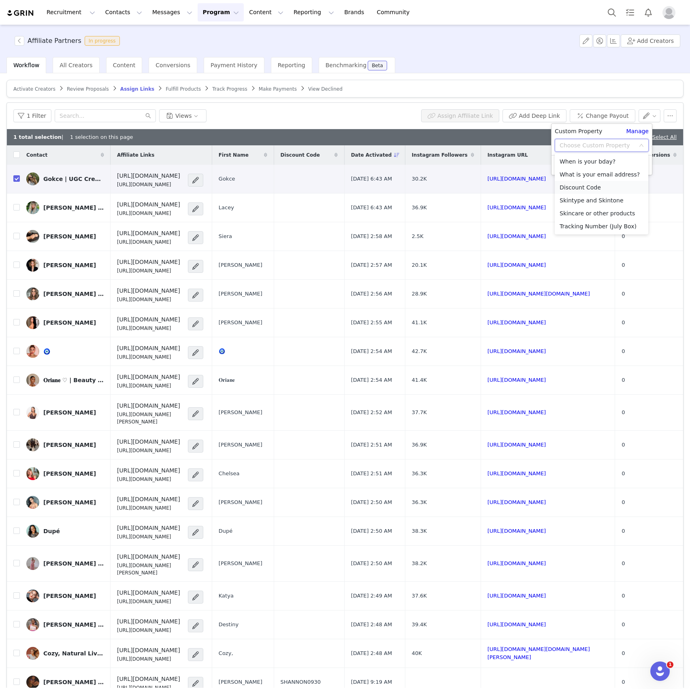
click at [567, 185] on li "Discount Code" at bounding box center [602, 187] width 94 height 13
click at [571, 161] on input "text" at bounding box center [602, 161] width 94 height 13
paste input "GOKCE1001"
click at [567, 178] on button "Apply" at bounding box center [569, 181] width 29 height 13
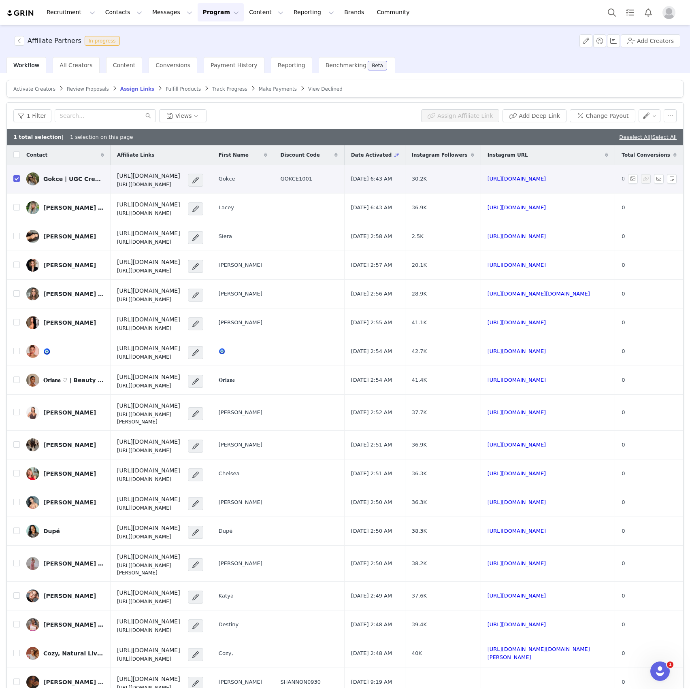
click at [17, 175] on input "checkbox" at bounding box center [16, 178] width 6 height 6
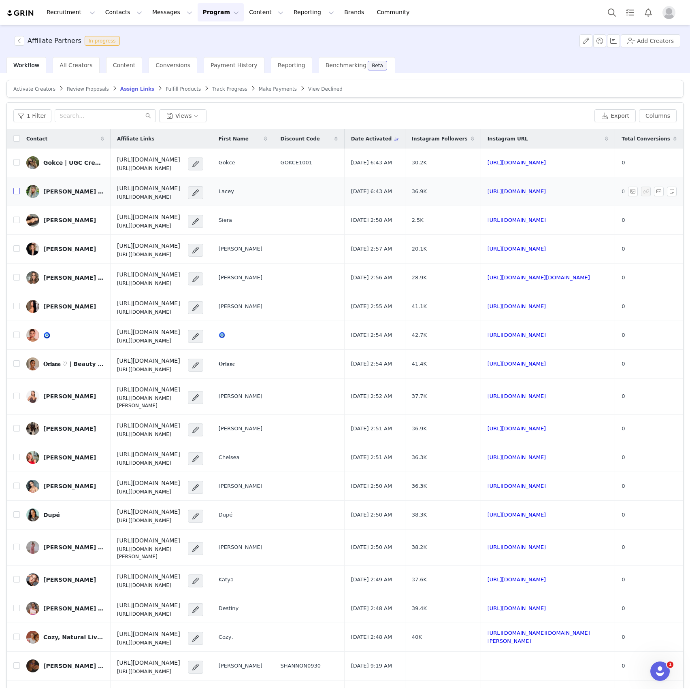
click at [19, 192] on input "checkbox" at bounding box center [16, 191] width 6 height 6
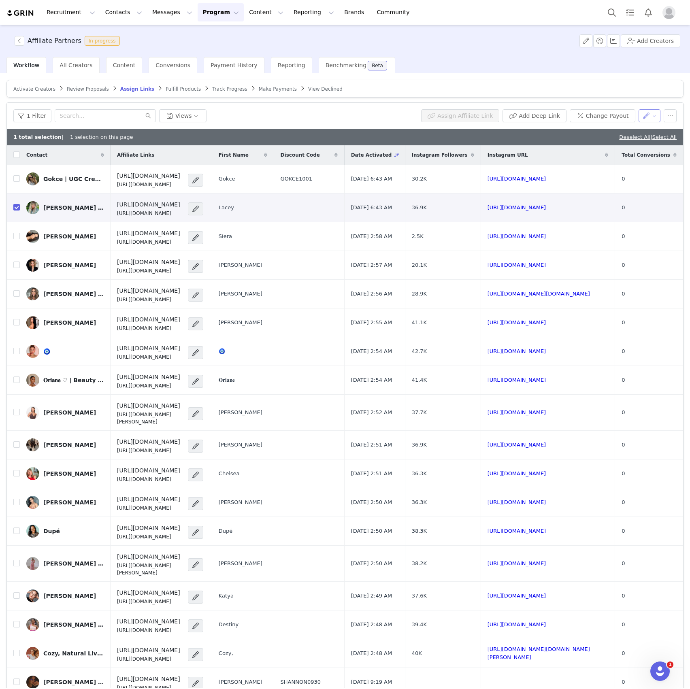
click at [639, 112] on button "button" at bounding box center [650, 115] width 22 height 13
click at [603, 155] on span "Set Custom Property" at bounding box center [619, 157] width 59 height 9
click at [560, 151] on div "Choose Custom Property" at bounding box center [599, 145] width 79 height 12
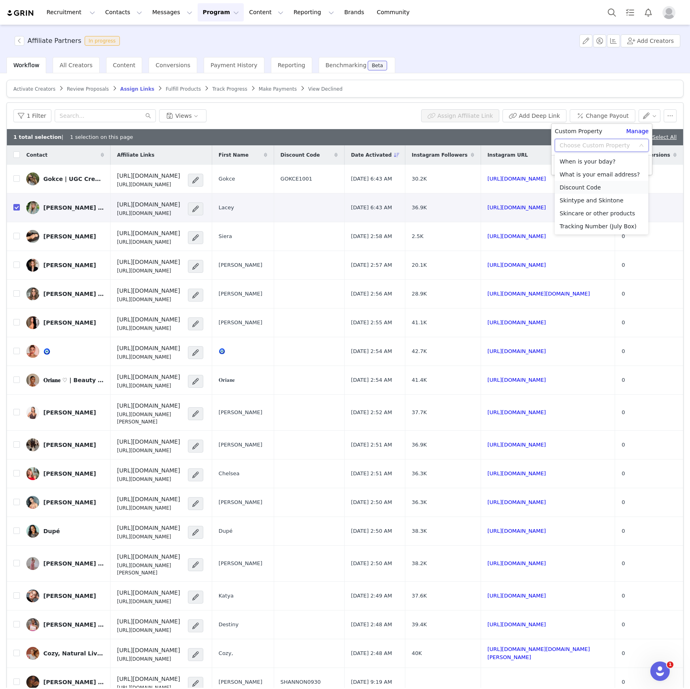
click at [568, 182] on li "Discount Code" at bounding box center [602, 187] width 94 height 13
click at [573, 164] on input "text" at bounding box center [602, 161] width 94 height 13
paste input "LACEY1001"
click at [571, 179] on button "Apply" at bounding box center [569, 181] width 29 height 13
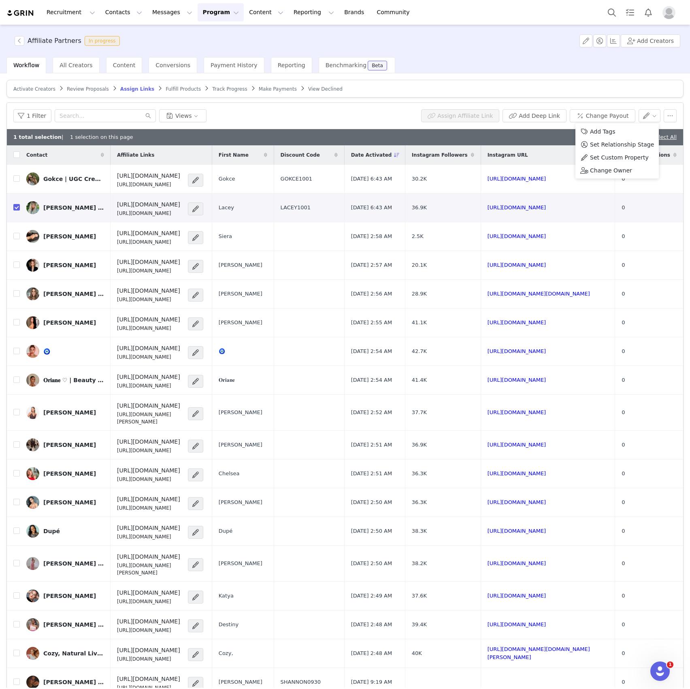
click at [18, 207] on input "checkbox" at bounding box center [16, 207] width 6 height 6
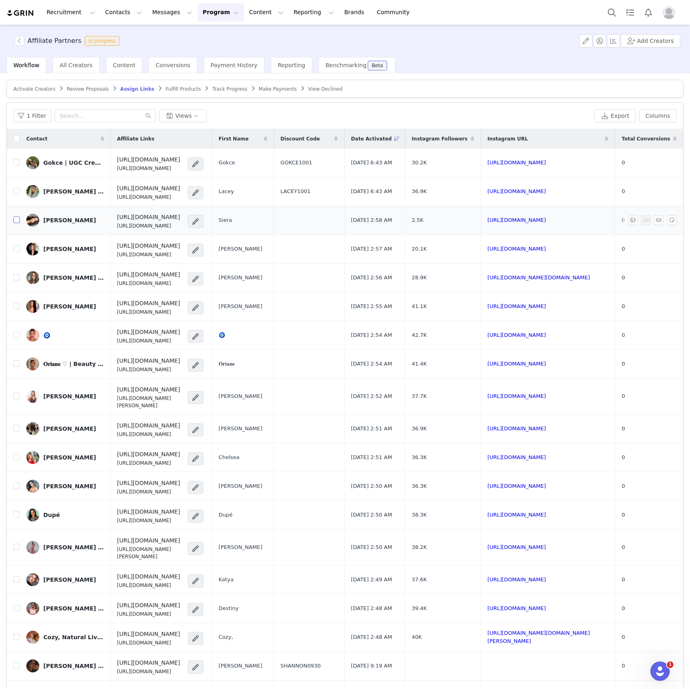
click at [18, 219] on input "checkbox" at bounding box center [16, 220] width 6 height 6
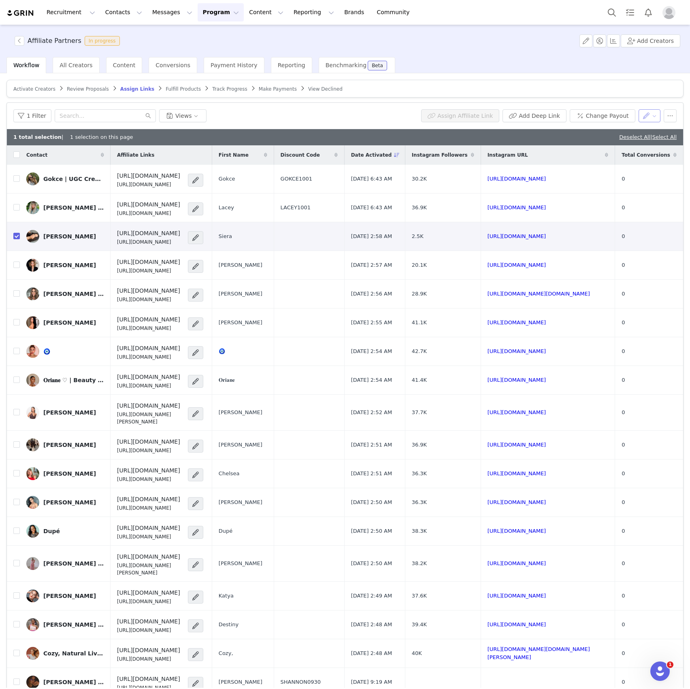
drag, startPoint x: 642, startPoint y: 114, endPoint x: 641, endPoint y: 119, distance: 4.5
click at [641, 114] on button "button" at bounding box center [650, 115] width 22 height 13
click at [631, 153] on span "Set Custom Property" at bounding box center [619, 157] width 59 height 9
click at [591, 146] on div "Choose Custom Property" at bounding box center [597, 145] width 75 height 8
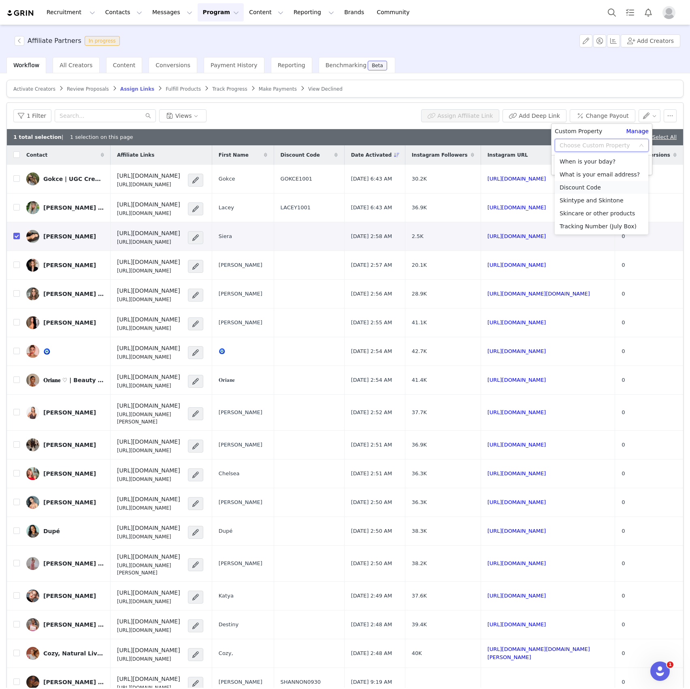
click at [579, 187] on li "Discount Code" at bounding box center [602, 187] width 94 height 13
click at [624, 162] on input "text" at bounding box center [602, 161] width 94 height 13
paste input "SIERA1001"
click at [563, 185] on button "Apply" at bounding box center [569, 181] width 29 height 13
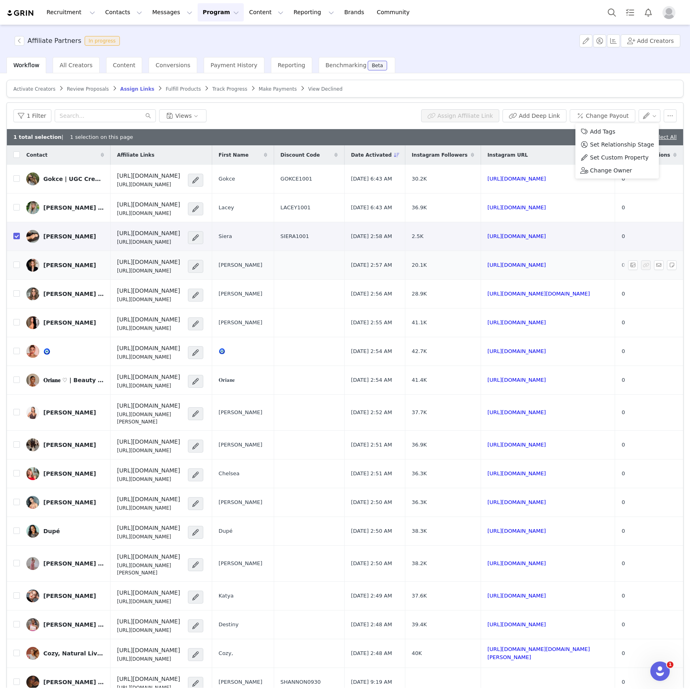
drag, startPoint x: 15, startPoint y: 234, endPoint x: 15, endPoint y: 261, distance: 27.1
click at [15, 234] on input "checkbox" at bounding box center [16, 236] width 6 height 6
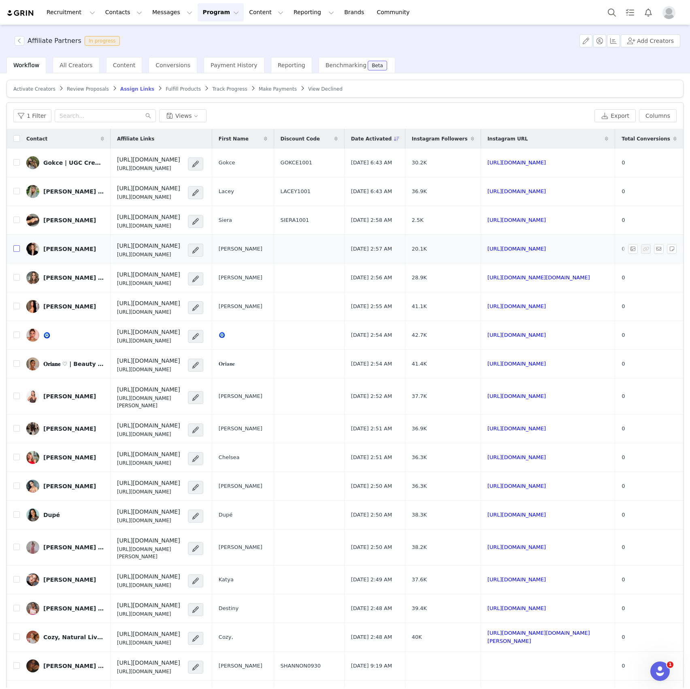
click at [16, 251] on input "checkbox" at bounding box center [16, 248] width 6 height 6
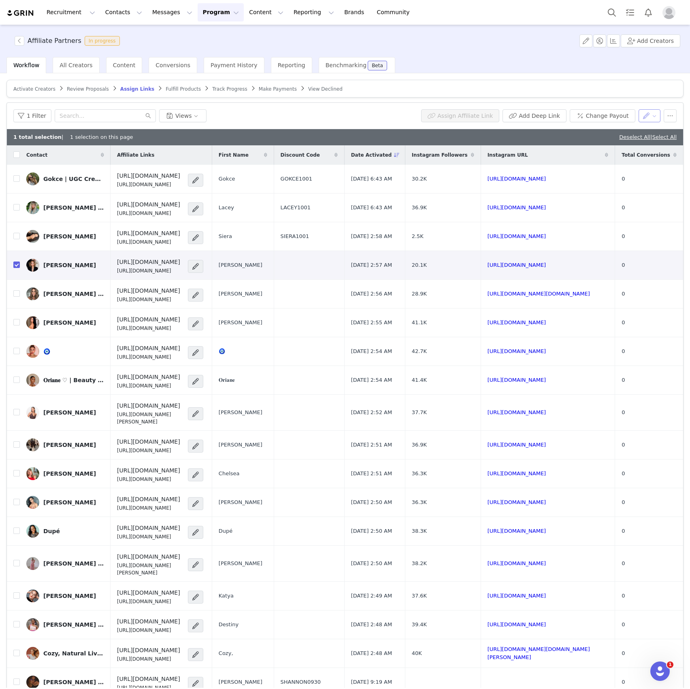
click at [639, 116] on button "button" at bounding box center [650, 115] width 22 height 13
click at [607, 155] on span "Set Custom Property" at bounding box center [619, 157] width 59 height 9
click at [592, 139] on div "Choose Custom Property" at bounding box center [599, 145] width 79 height 12
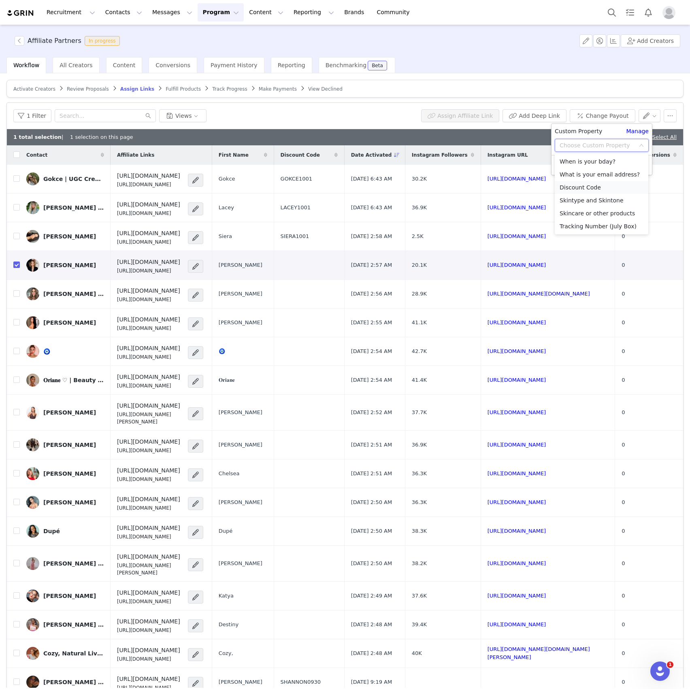
click at [579, 184] on li "Discount Code" at bounding box center [602, 187] width 94 height 13
click at [580, 159] on input "text" at bounding box center [602, 161] width 94 height 13
paste input "ANGILEE1001"
click at [574, 186] on button "Apply" at bounding box center [569, 181] width 29 height 13
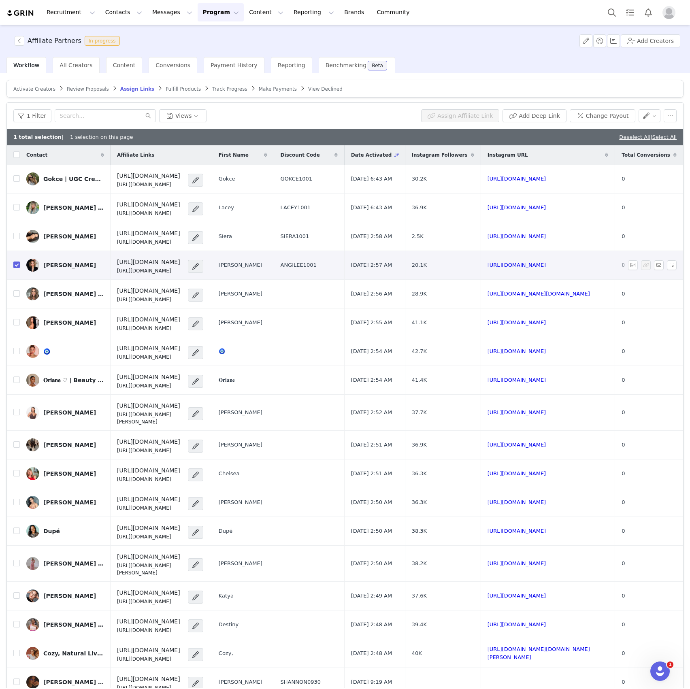
click at [17, 266] on input "checkbox" at bounding box center [16, 265] width 6 height 6
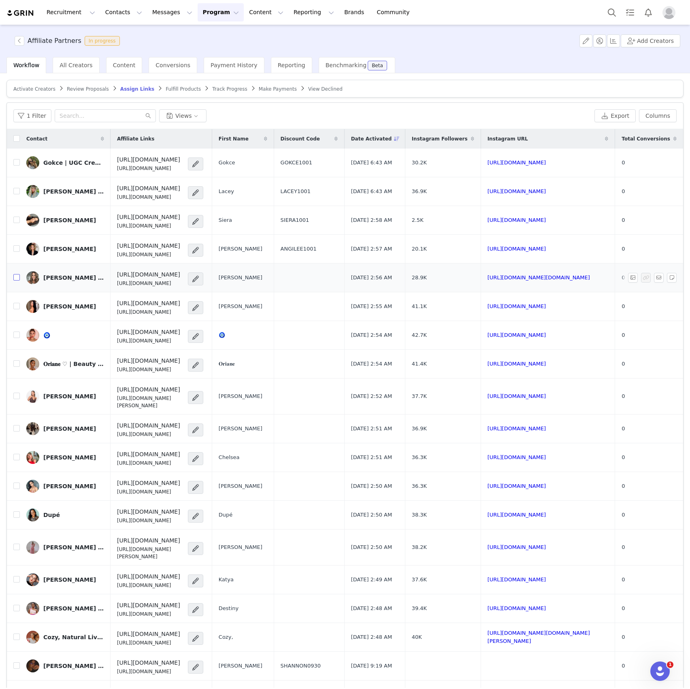
click at [17, 279] on input "checkbox" at bounding box center [16, 277] width 6 height 6
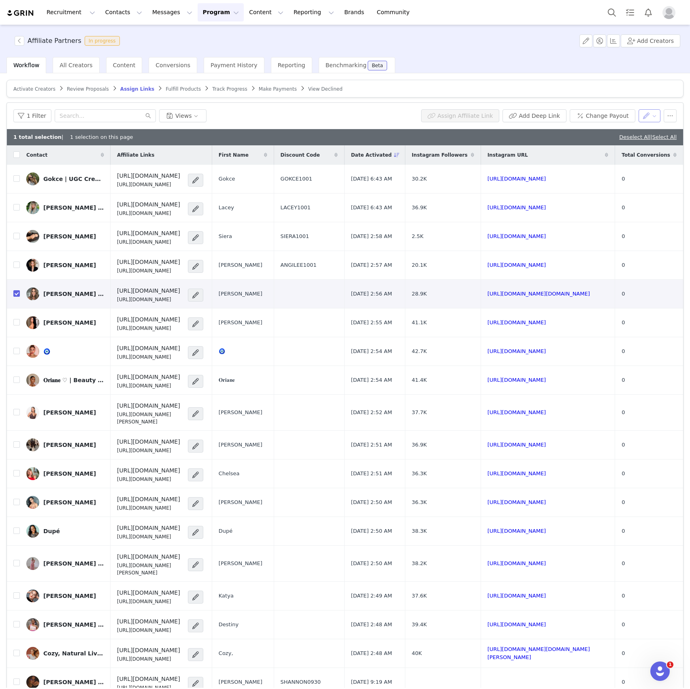
click at [641, 114] on button "button" at bounding box center [650, 115] width 22 height 13
click at [621, 157] on span "Set Custom Property" at bounding box center [619, 157] width 59 height 9
click at [582, 147] on div "Choose Custom Property" at bounding box center [597, 145] width 75 height 8
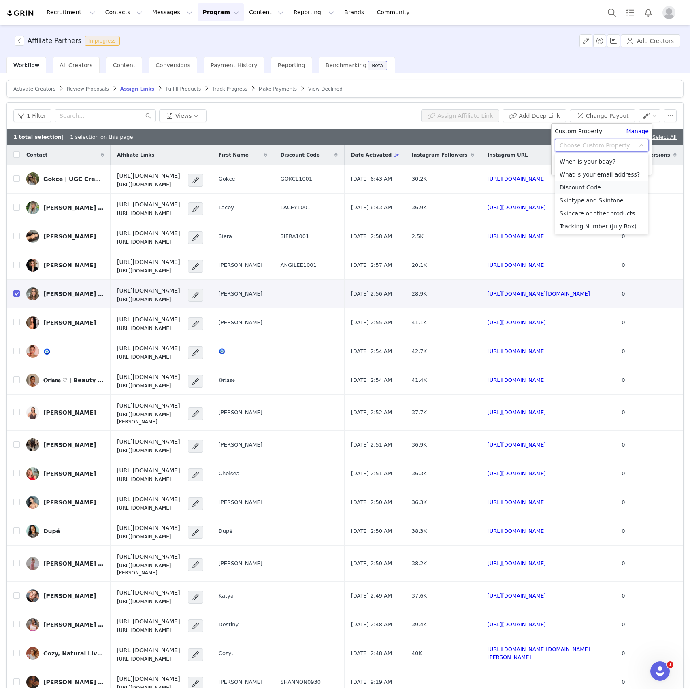
click at [574, 192] on li "Discount Code" at bounding box center [602, 187] width 94 height 13
click at [589, 162] on input "text" at bounding box center [602, 161] width 94 height 13
paste input "MIRNA1001"
click at [572, 183] on button "Apply" at bounding box center [569, 181] width 29 height 13
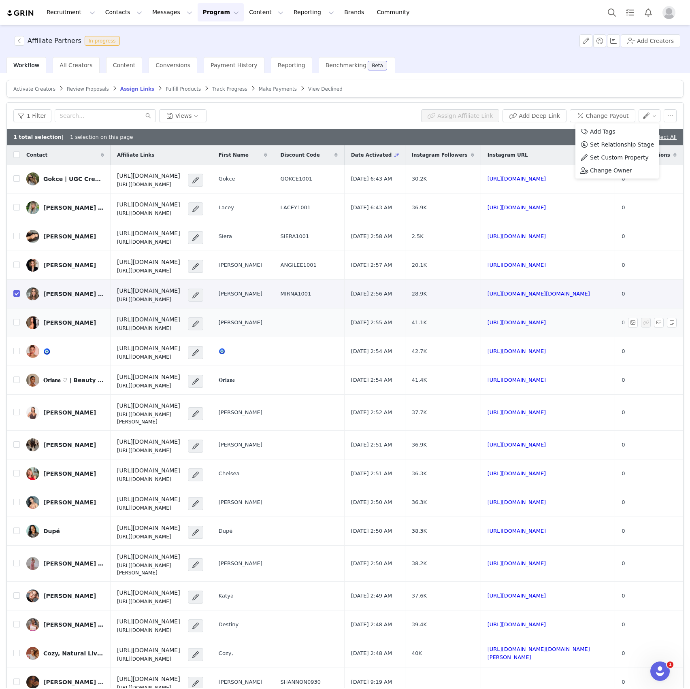
drag, startPoint x: 17, startPoint y: 295, endPoint x: 16, endPoint y: 301, distance: 6.1
click at [17, 295] on input "checkbox" at bounding box center [16, 293] width 6 height 6
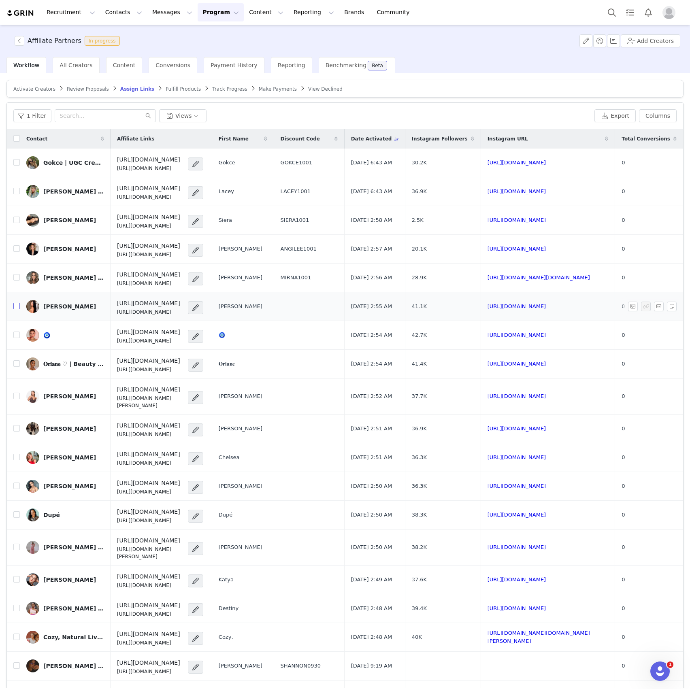
click at [16, 304] on input "checkbox" at bounding box center [16, 306] width 6 height 6
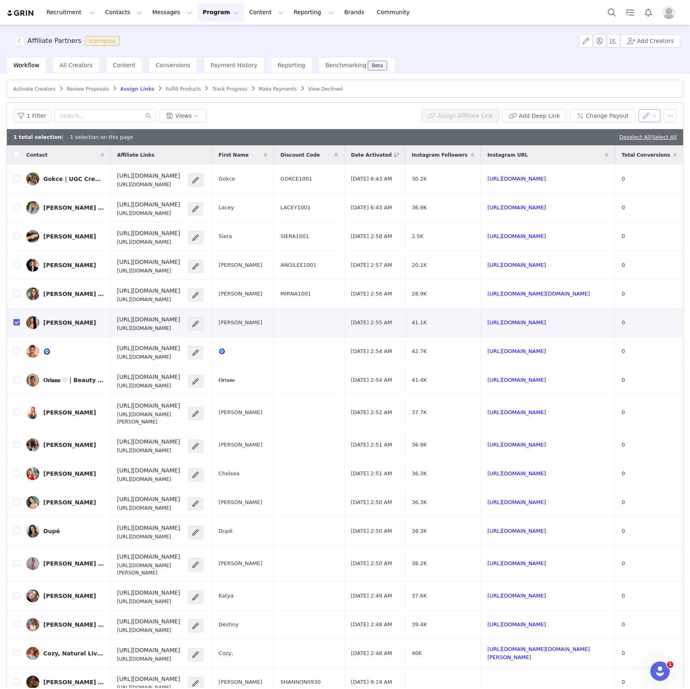
click at [639, 113] on button "button" at bounding box center [650, 115] width 22 height 13
click at [603, 155] on span "Set Custom Property" at bounding box center [619, 157] width 59 height 9
click at [562, 139] on div "Choose Custom Property" at bounding box center [602, 145] width 94 height 13
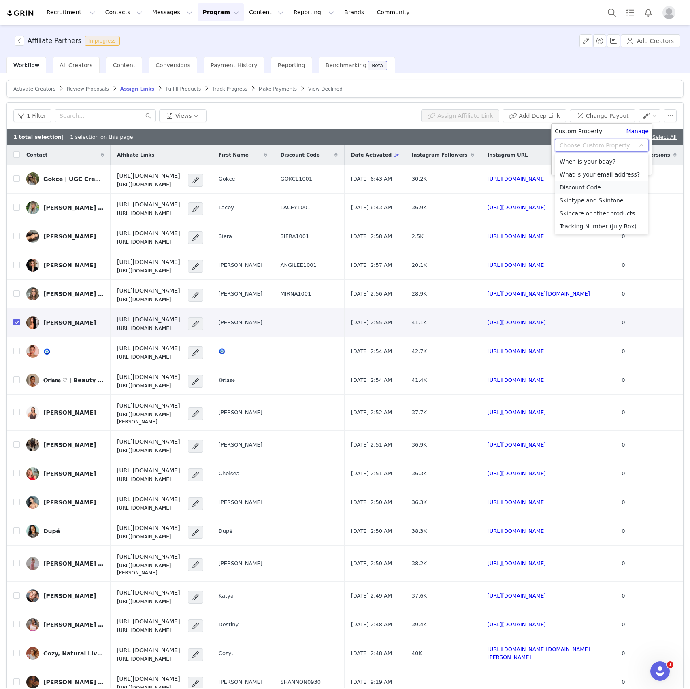
click at [569, 185] on li "Discount Code" at bounding box center [602, 187] width 94 height 13
click at [574, 161] on input "text" at bounding box center [602, 161] width 94 height 13
paste input "KATE1001"
click at [572, 177] on button "Apply" at bounding box center [569, 181] width 29 height 13
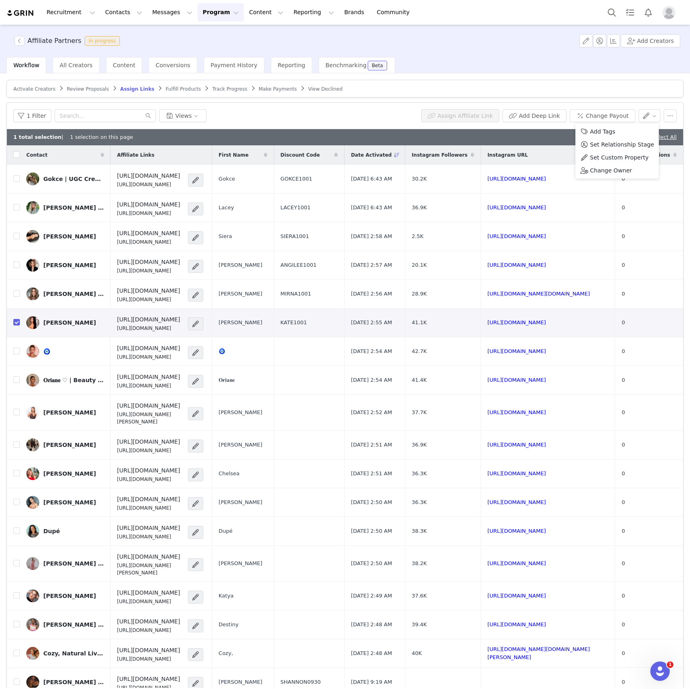
click at [17, 321] on input "checkbox" at bounding box center [16, 322] width 6 height 6
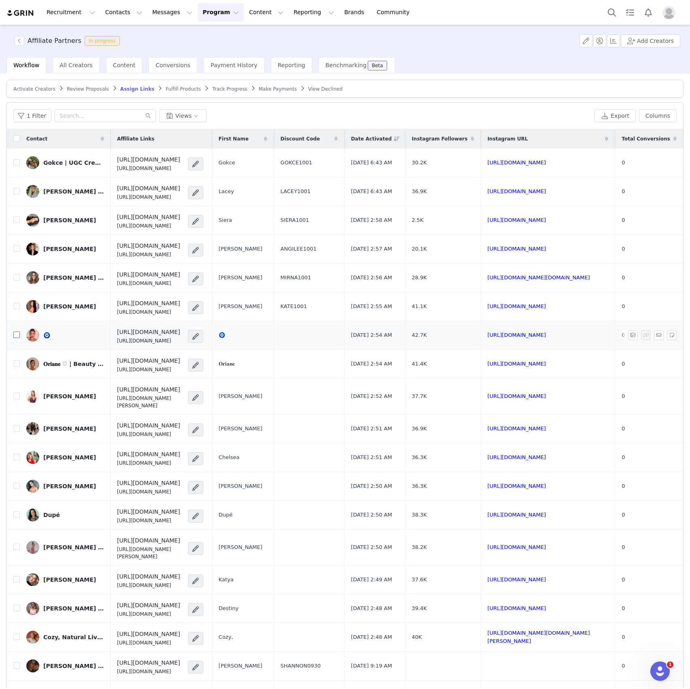
click at [17, 338] on input "checkbox" at bounding box center [16, 335] width 6 height 6
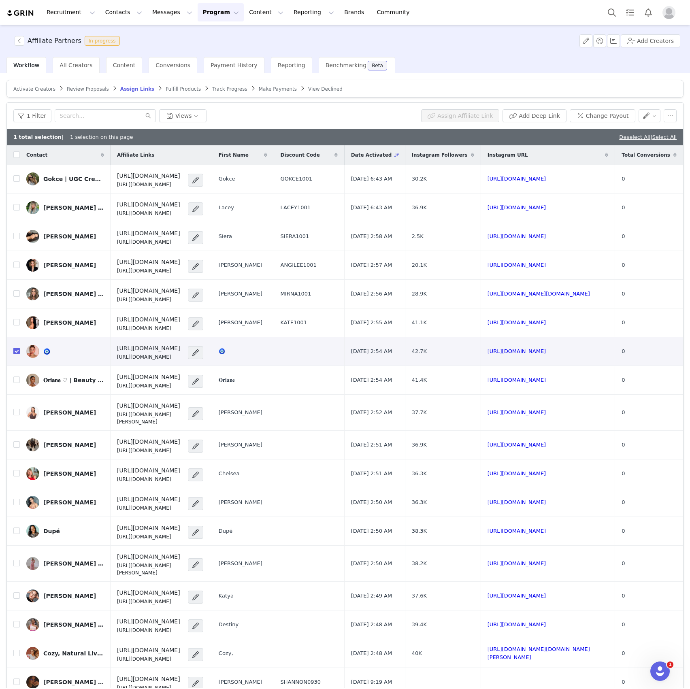
click at [644, 108] on div "1 Filter Views Assign Affiliate Link Add Deep Link Change Payout" at bounding box center [345, 116] width 676 height 26
click at [644, 109] on button "button" at bounding box center [650, 115] width 22 height 13
click at [623, 159] on span "Set Custom Property" at bounding box center [619, 157] width 59 height 9
click at [585, 151] on div "Choose Custom Property" at bounding box center [599, 145] width 79 height 12
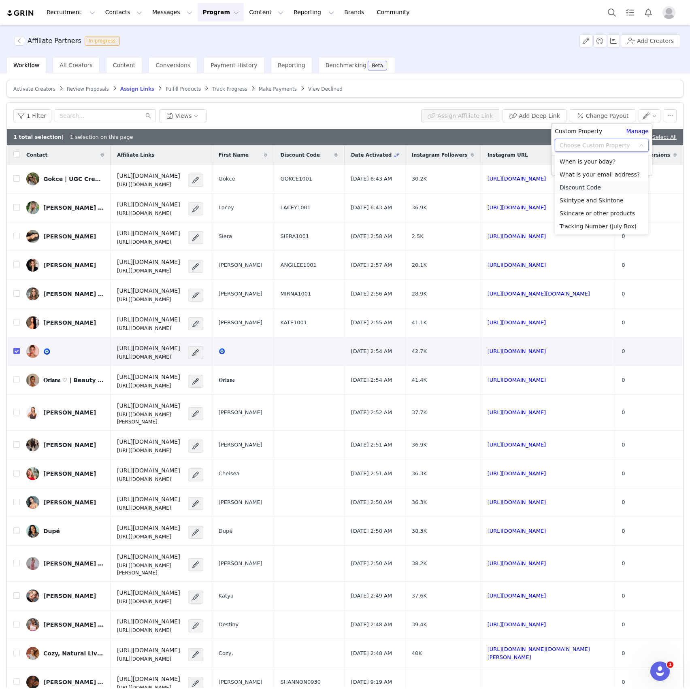
click at [574, 190] on li "Discount Code" at bounding box center [602, 187] width 94 height 13
click at [567, 164] on input "text" at bounding box center [602, 161] width 94 height 13
paste input "ROXY1001"
click at [568, 186] on button "Apply" at bounding box center [569, 181] width 29 height 13
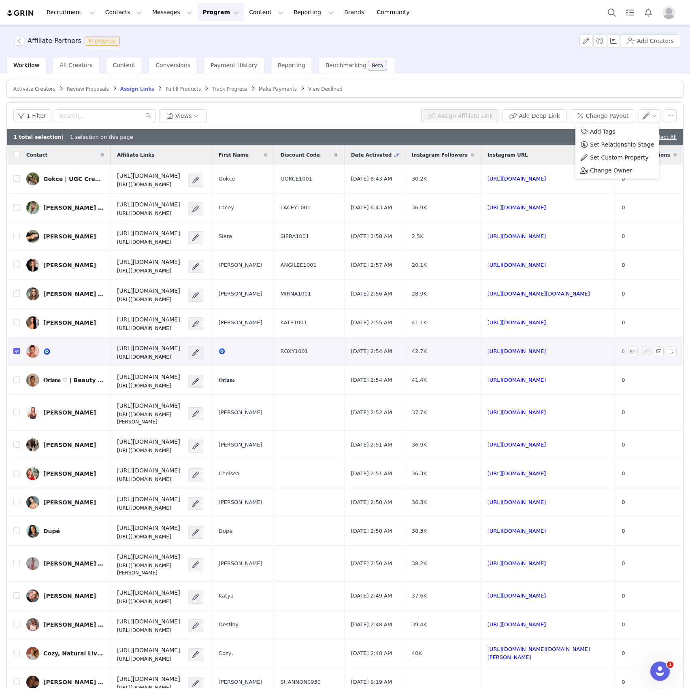
click at [18, 349] on input "checkbox" at bounding box center [16, 351] width 6 height 6
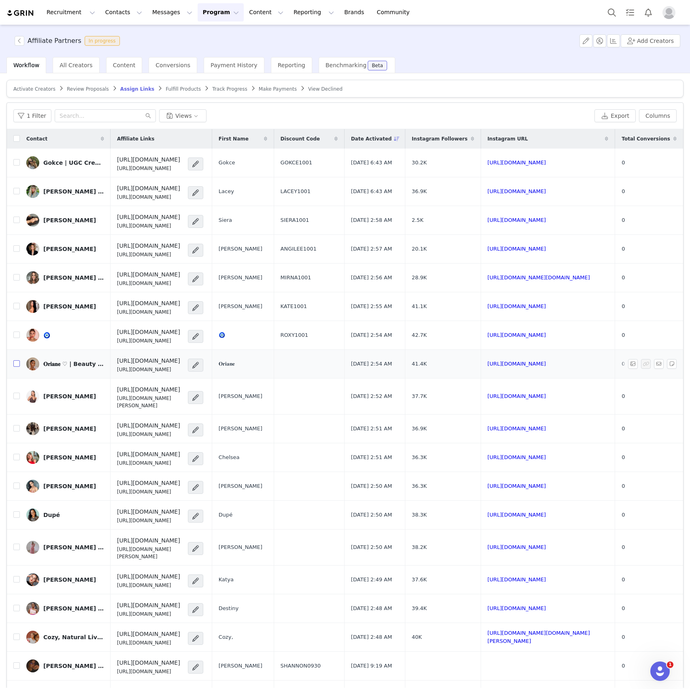
click at [19, 364] on input "checkbox" at bounding box center [16, 363] width 6 height 6
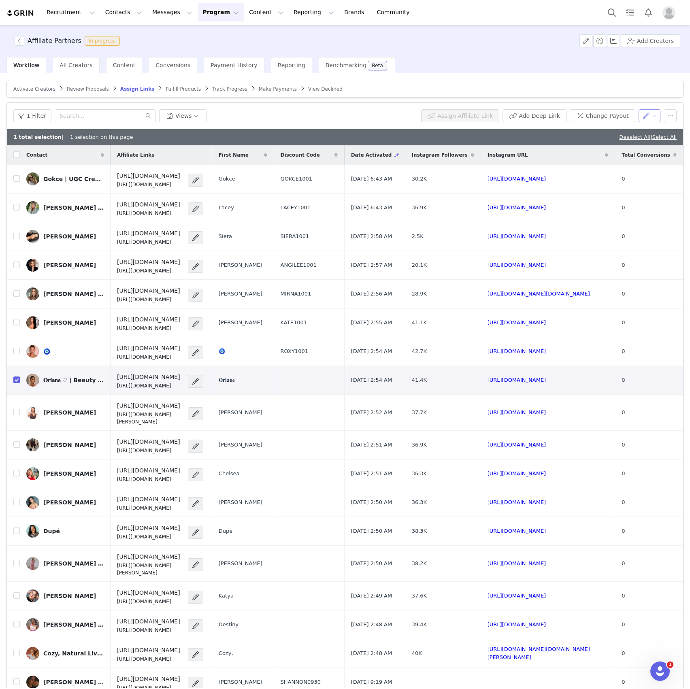
click at [639, 119] on button "button" at bounding box center [650, 115] width 22 height 13
click at [611, 159] on span "Set Custom Property" at bounding box center [619, 157] width 59 height 9
click at [600, 147] on div "Choose Custom Property" at bounding box center [597, 145] width 75 height 8
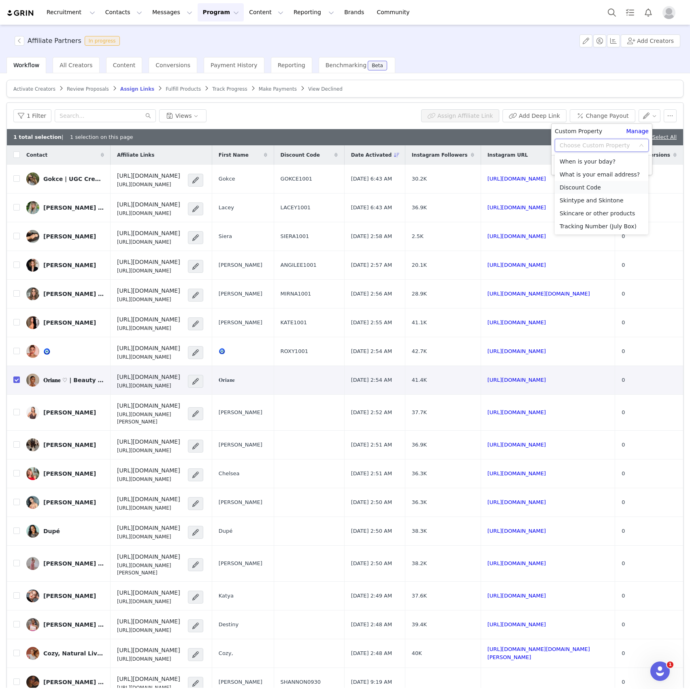
click at [582, 186] on li "Discount Code" at bounding box center [602, 187] width 94 height 13
click at [568, 161] on input "text" at bounding box center [602, 161] width 94 height 13
paste input "ORIANE1001"
click at [566, 181] on button "Apply" at bounding box center [569, 181] width 29 height 13
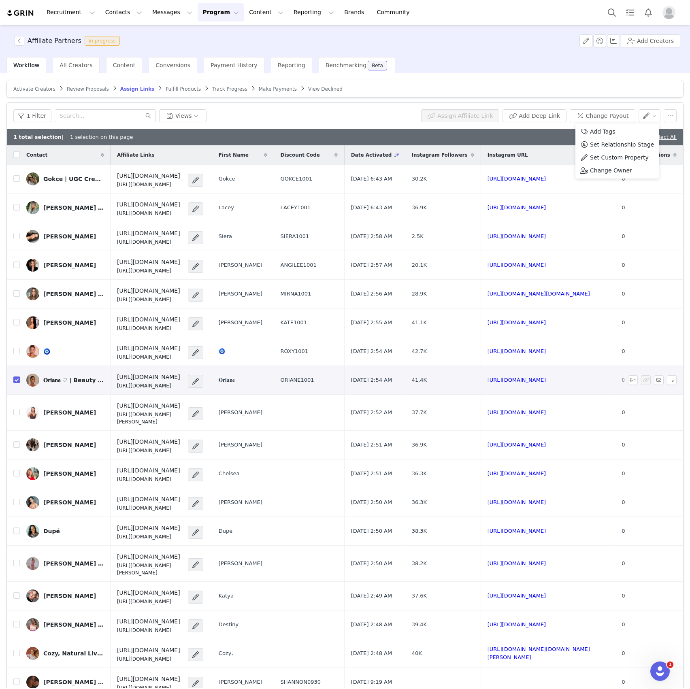
click at [18, 382] on input "checkbox" at bounding box center [16, 380] width 6 height 6
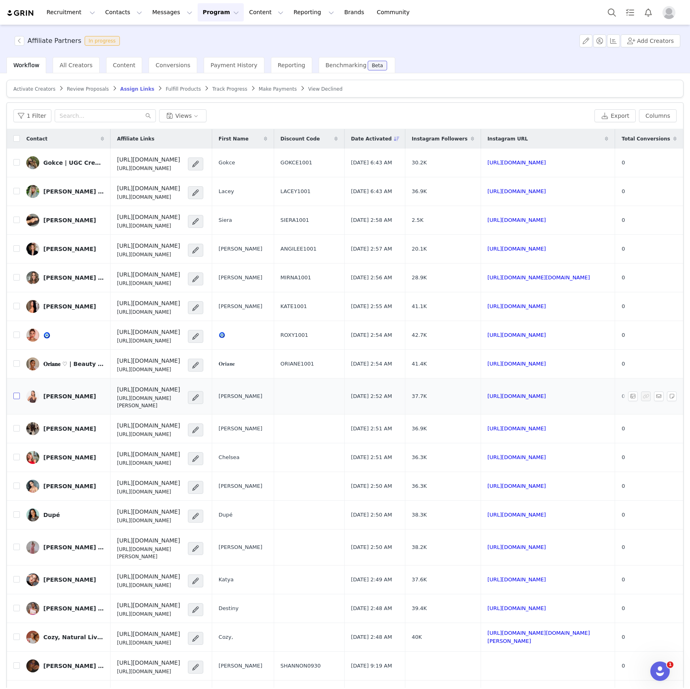
click at [15, 394] on input "checkbox" at bounding box center [16, 396] width 6 height 6
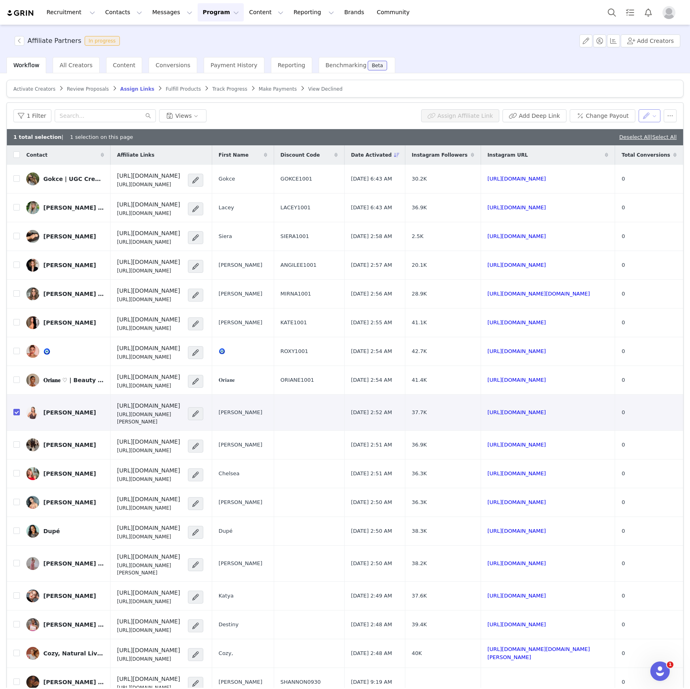
click at [639, 117] on button "button" at bounding box center [650, 115] width 22 height 13
click at [619, 158] on span "Set Custom Property" at bounding box center [619, 157] width 59 height 9
click at [576, 151] on div "Choose Custom Property" at bounding box center [602, 145] width 94 height 13
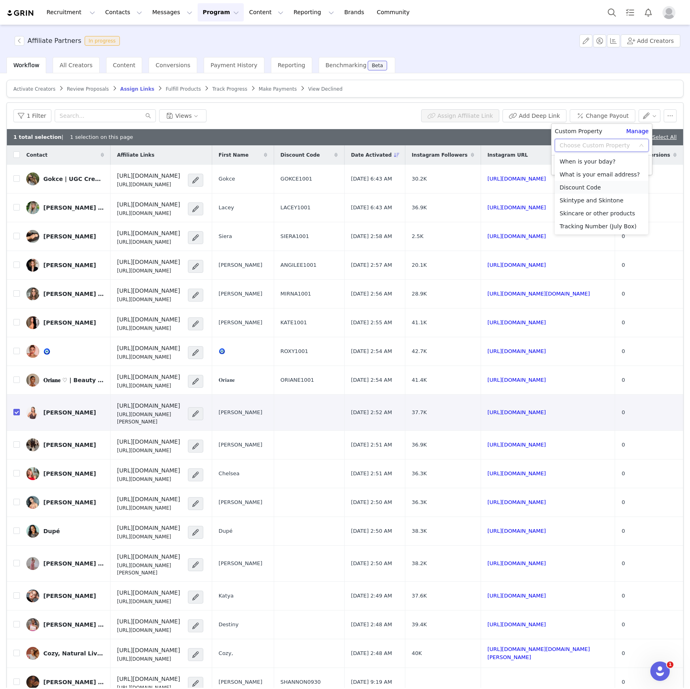
click at [575, 188] on li "Discount Code" at bounding box center [602, 187] width 94 height 13
click at [579, 167] on input "text" at bounding box center [602, 161] width 94 height 13
paste input "BETHANY1001"
click at [576, 176] on button "Apply" at bounding box center [569, 181] width 29 height 13
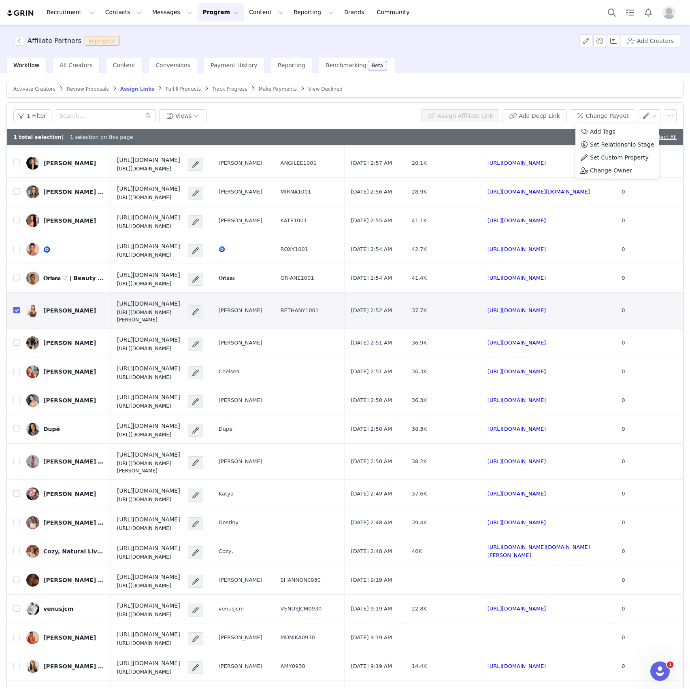
scroll to position [216, 0]
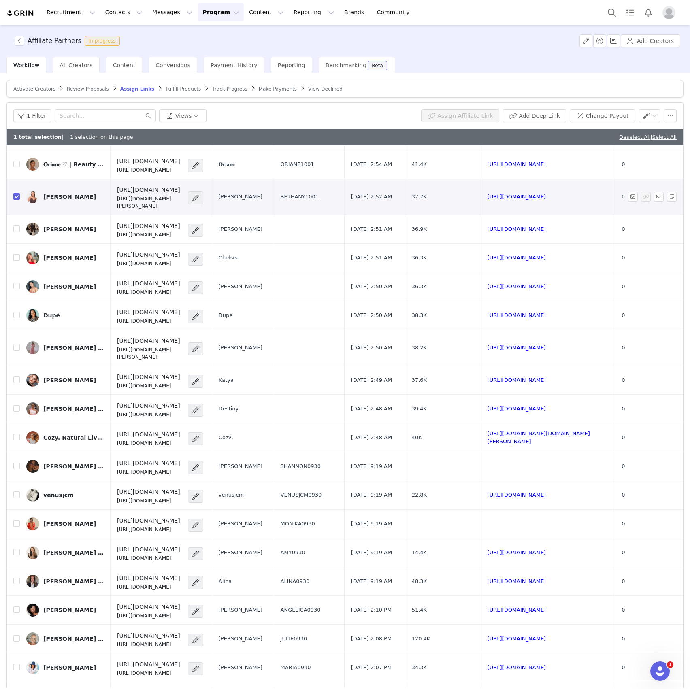
click at [15, 193] on input "checkbox" at bounding box center [16, 196] width 6 height 6
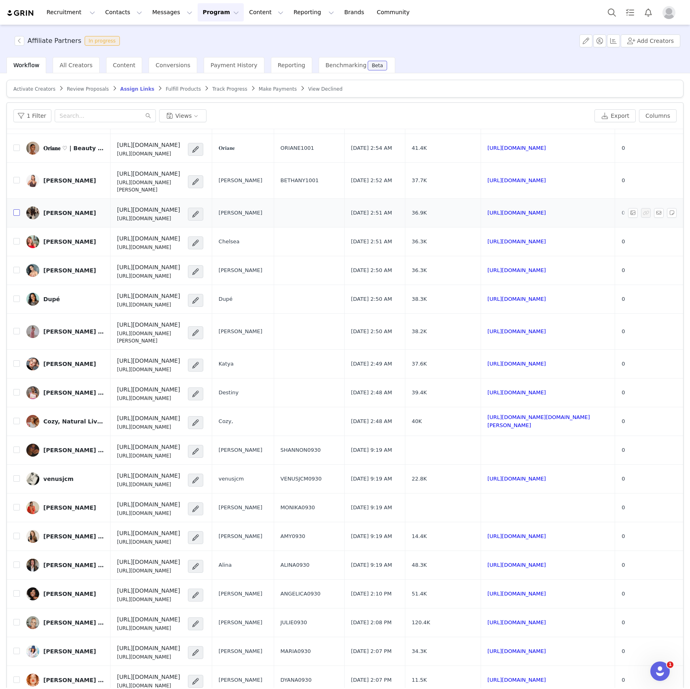
click at [17, 209] on input "checkbox" at bounding box center [16, 212] width 6 height 6
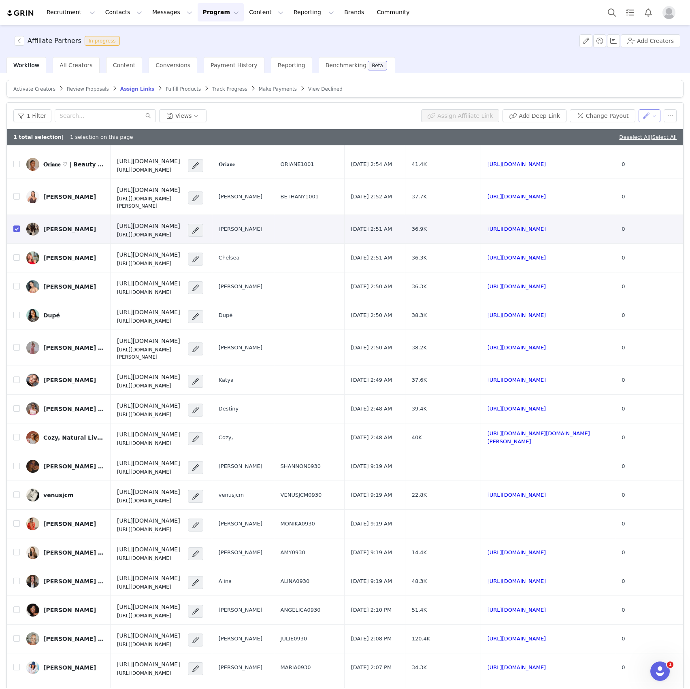
click at [639, 118] on button "button" at bounding box center [650, 115] width 22 height 13
click at [624, 153] on span "Set Custom Property" at bounding box center [619, 157] width 59 height 9
click at [602, 151] on div "Choose Custom Property" at bounding box center [599, 145] width 79 height 12
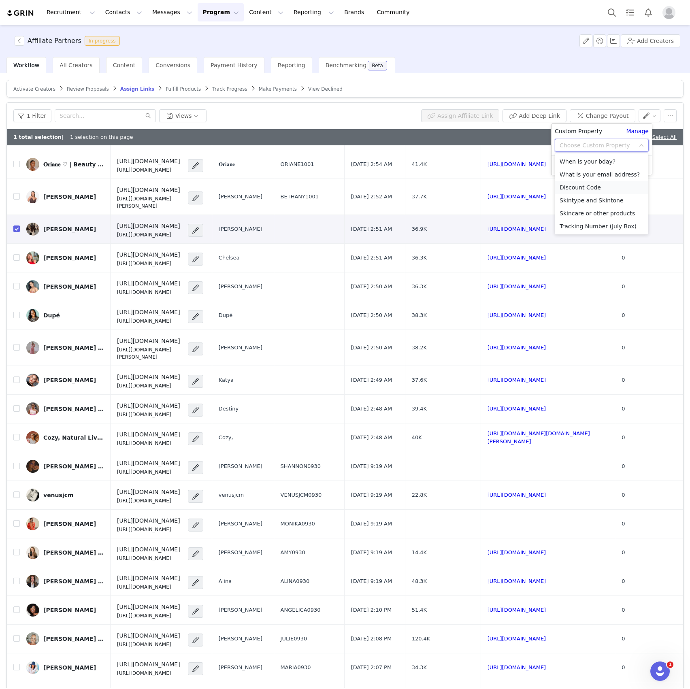
click at [577, 189] on li "Discount Code" at bounding box center [602, 187] width 94 height 13
click at [578, 164] on input "text" at bounding box center [602, 161] width 94 height 13
paste input "FERNANDA1001"
click at [571, 181] on button "Apply" at bounding box center [569, 181] width 29 height 13
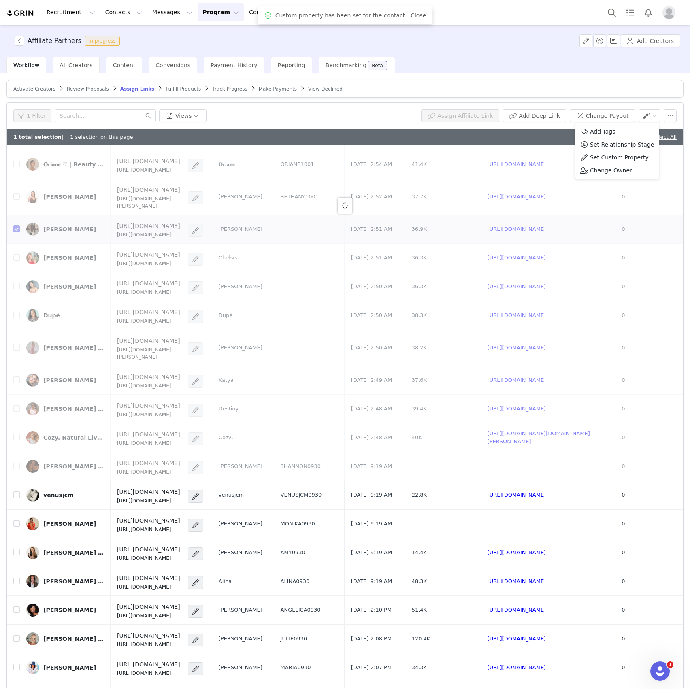
scroll to position [0, 0]
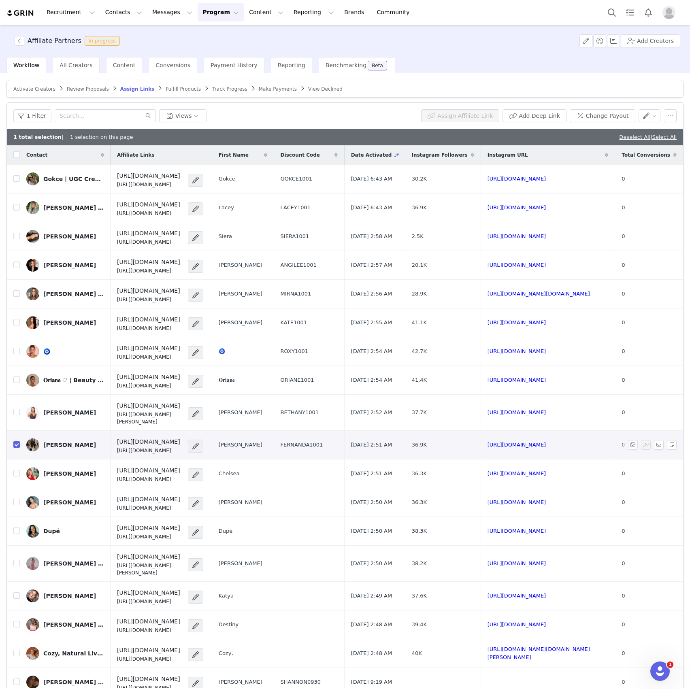
click at [18, 441] on input "checkbox" at bounding box center [16, 444] width 6 height 6
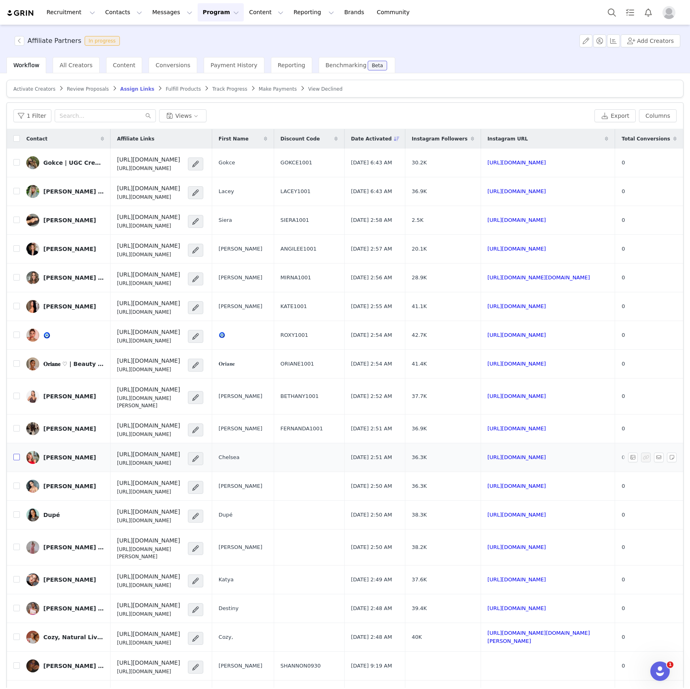
click at [18, 454] on input "checkbox" at bounding box center [16, 457] width 6 height 6
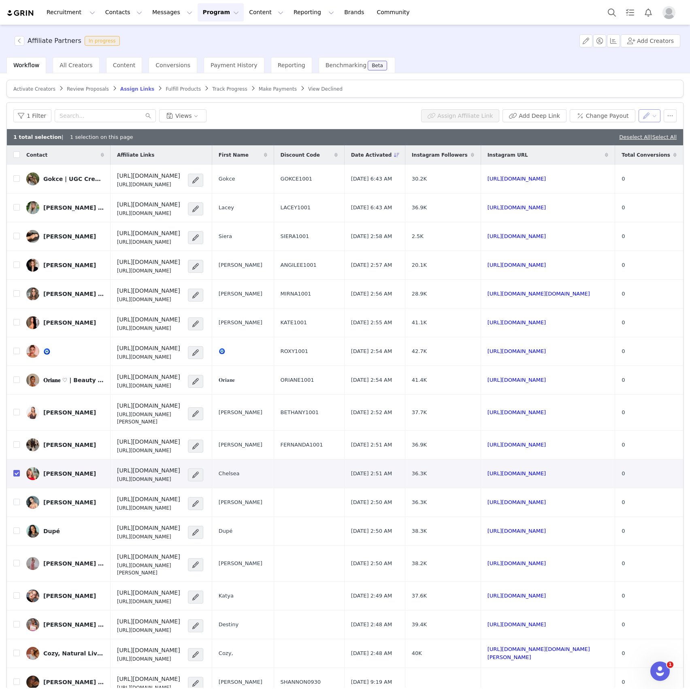
click at [642, 115] on button "button" at bounding box center [650, 115] width 22 height 13
click at [626, 155] on span "Set Custom Property" at bounding box center [619, 157] width 59 height 9
drag, startPoint x: 624, startPoint y: 148, endPoint x: 617, endPoint y: 152, distance: 8.2
click at [624, 148] on div "Choose Custom Property" at bounding box center [597, 145] width 75 height 8
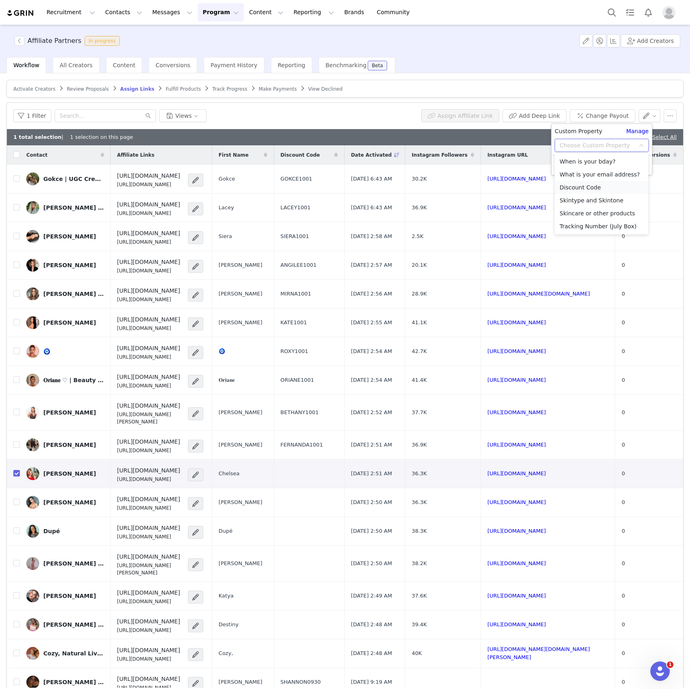
click at [582, 192] on li "Discount Code" at bounding box center [602, 187] width 94 height 13
click at [584, 165] on input "text" at bounding box center [602, 161] width 94 height 13
paste input "CHELSEA1001"
click at [574, 185] on button "Apply" at bounding box center [569, 181] width 29 height 13
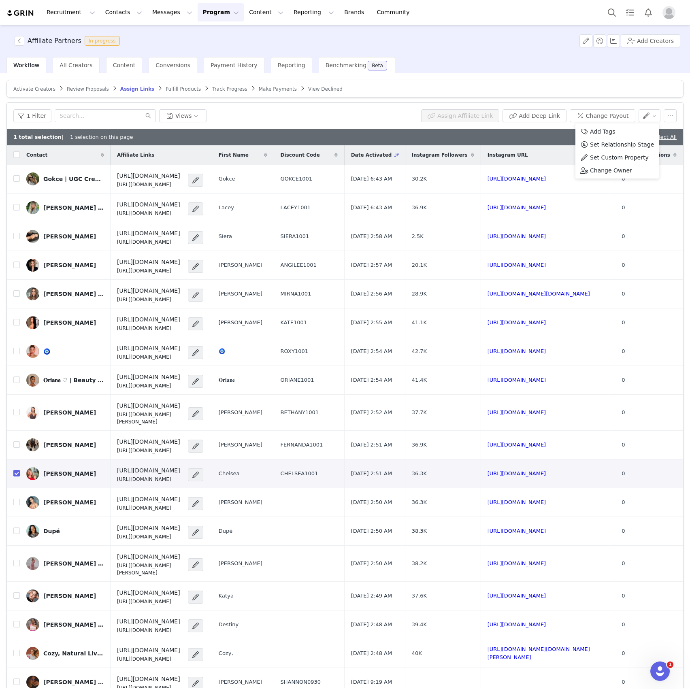
click at [19, 470] on input "checkbox" at bounding box center [16, 473] width 6 height 6
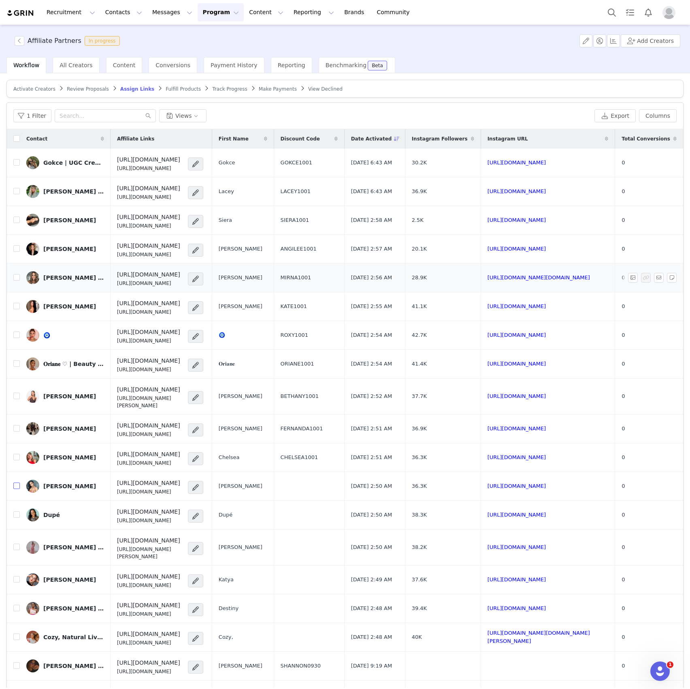
drag, startPoint x: 17, startPoint y: 482, endPoint x: 430, endPoint y: 287, distance: 456.6
click at [16, 483] on input "checkbox" at bounding box center [16, 486] width 6 height 6
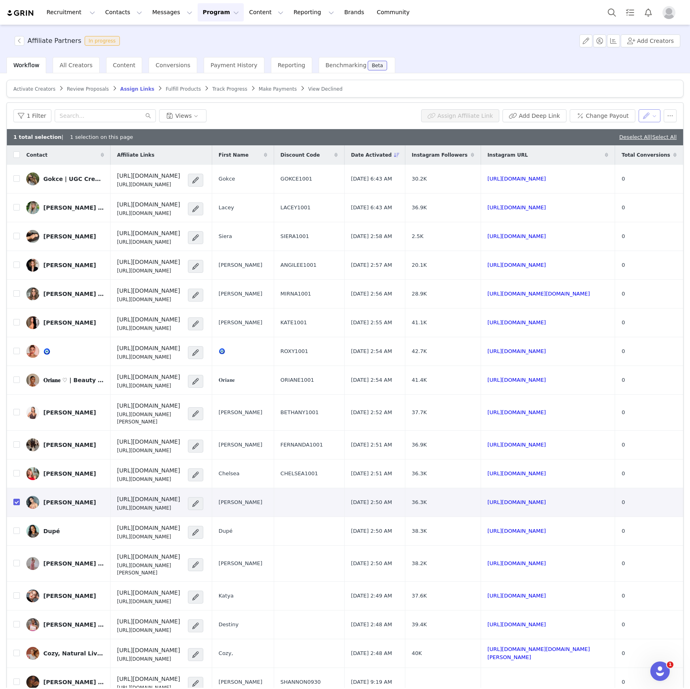
click at [639, 118] on button "button" at bounding box center [650, 115] width 22 height 13
click at [630, 157] on span "Set Custom Property" at bounding box center [619, 157] width 59 height 9
click at [593, 144] on div "Choose Custom Property" at bounding box center [597, 145] width 75 height 8
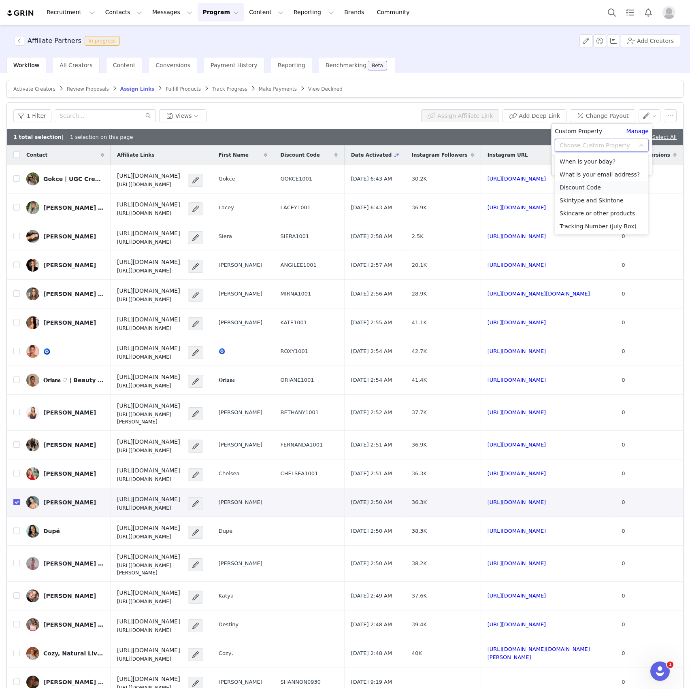
click at [582, 183] on li "Discount Code" at bounding box center [602, 187] width 94 height 13
click at [608, 168] on div "Custom Property Manage Choose Custom Property Discount Code" at bounding box center [602, 147] width 100 height 47
click at [605, 164] on input "text" at bounding box center [602, 161] width 94 height 13
paste input "KAI1001"
click at [572, 181] on button "Apply" at bounding box center [569, 181] width 29 height 13
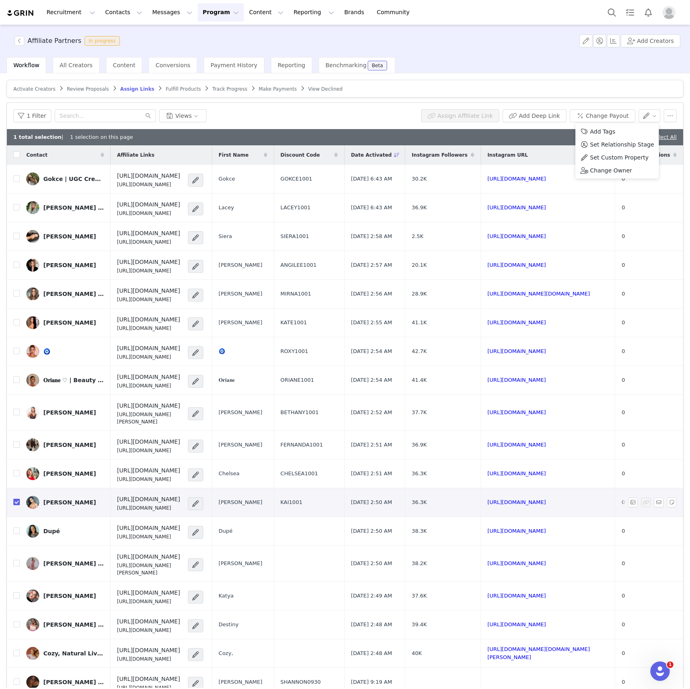
click at [15, 499] on input "checkbox" at bounding box center [16, 502] width 6 height 6
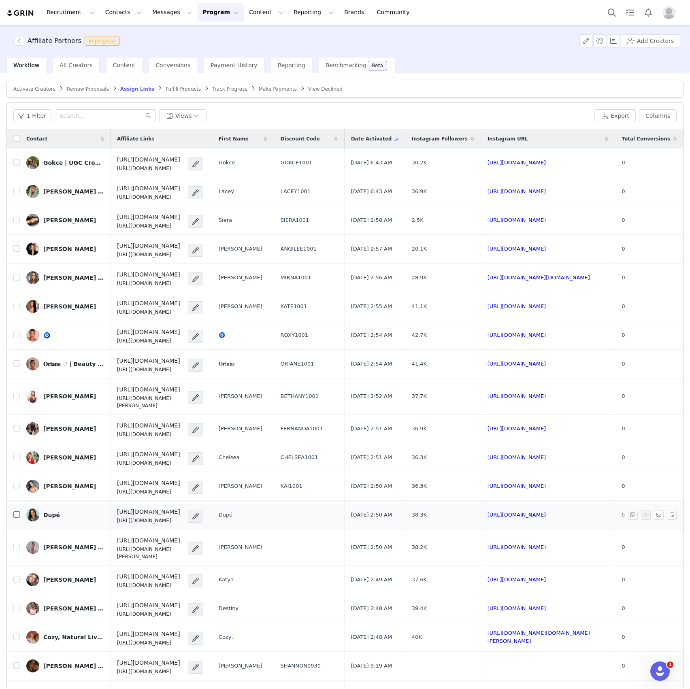
click at [15, 512] on input "checkbox" at bounding box center [16, 515] width 6 height 6
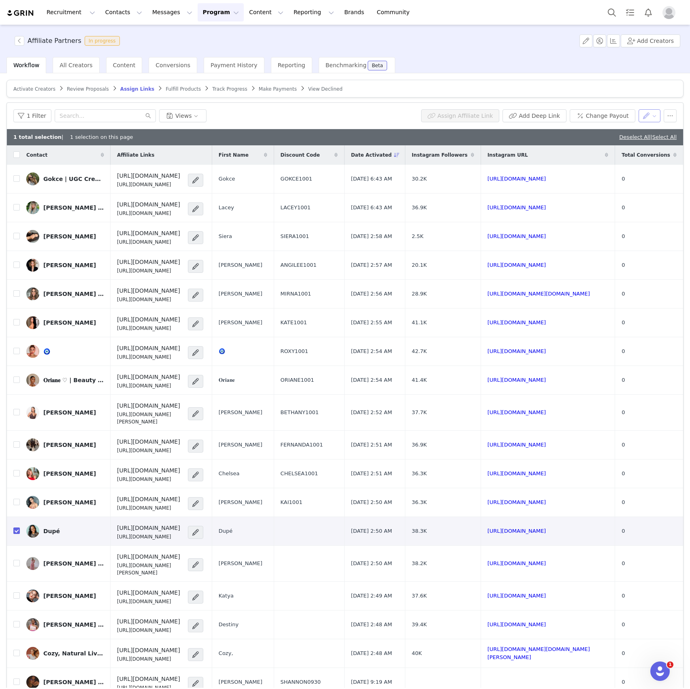
click at [646, 113] on button "button" at bounding box center [650, 115] width 22 height 13
click at [613, 159] on span "Set Custom Property" at bounding box center [619, 157] width 59 height 9
click at [595, 144] on div "Choose Custom Property" at bounding box center [597, 145] width 75 height 8
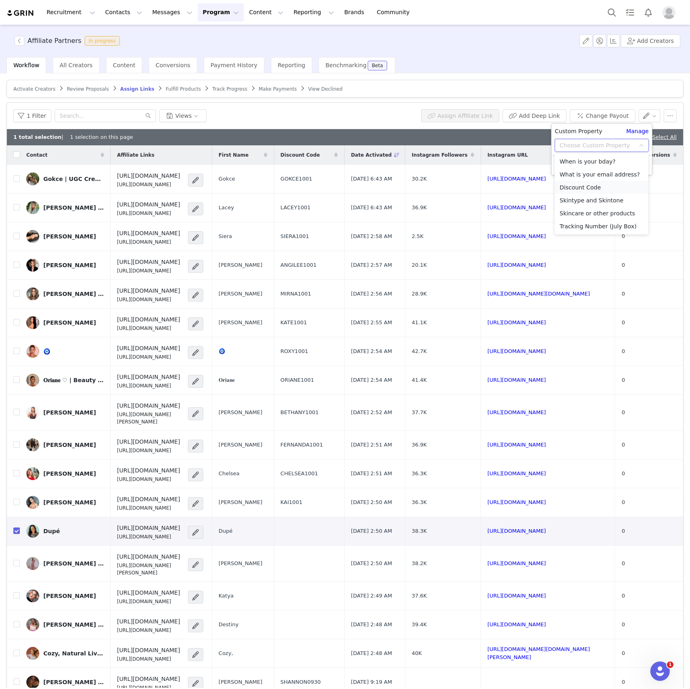
click at [577, 183] on li "Discount Code" at bounding box center [602, 187] width 94 height 13
drag, startPoint x: 595, startPoint y: 163, endPoint x: 587, endPoint y: 174, distance: 13.6
click at [595, 163] on input "text" at bounding box center [602, 161] width 94 height 13
paste input "DUPE1001"
click at [574, 181] on button "Apply" at bounding box center [569, 181] width 29 height 13
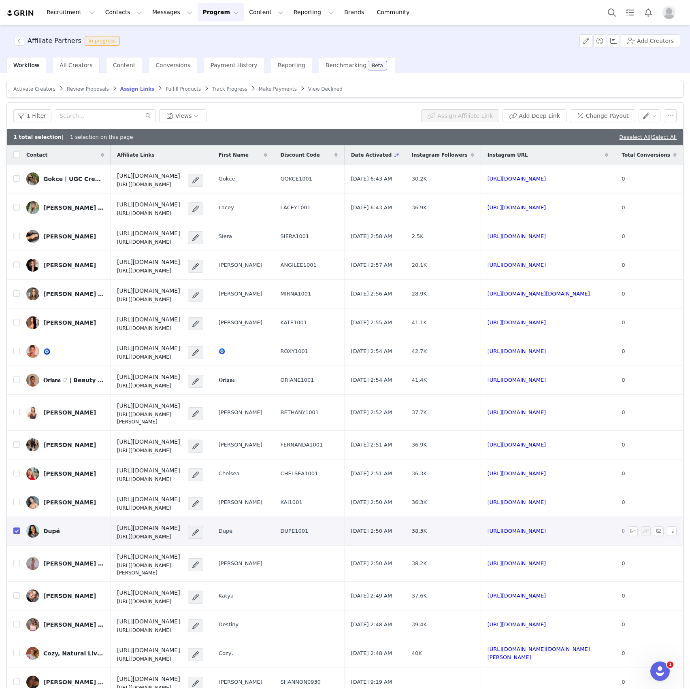
click at [17, 528] on input "checkbox" at bounding box center [16, 531] width 6 height 6
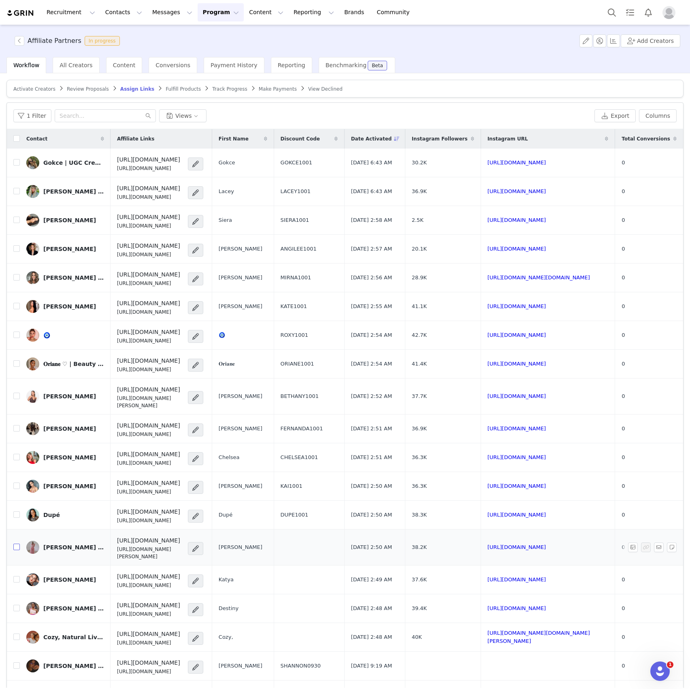
click at [17, 544] on input "checkbox" at bounding box center [16, 547] width 6 height 6
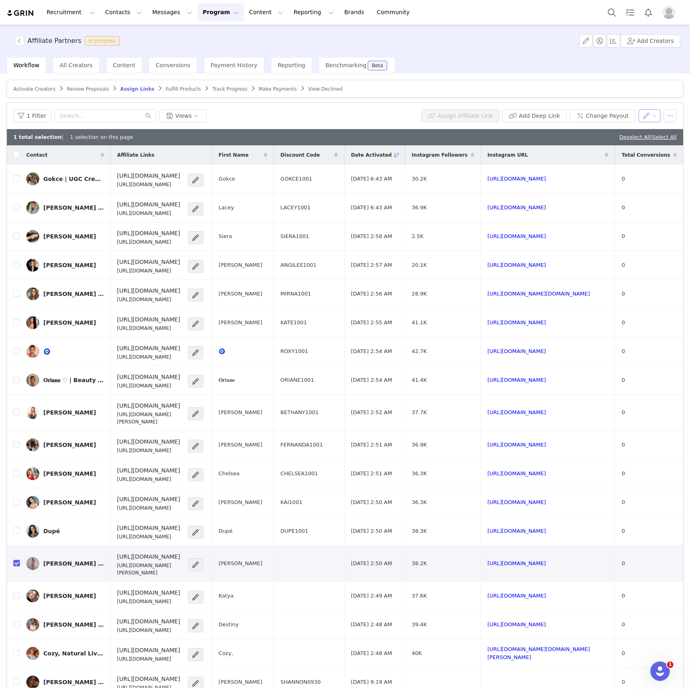
click at [639, 114] on button "button" at bounding box center [650, 115] width 22 height 13
click at [611, 161] on span "Set Custom Property" at bounding box center [619, 157] width 59 height 9
click at [581, 147] on div "Choose Custom Property" at bounding box center [597, 145] width 75 height 8
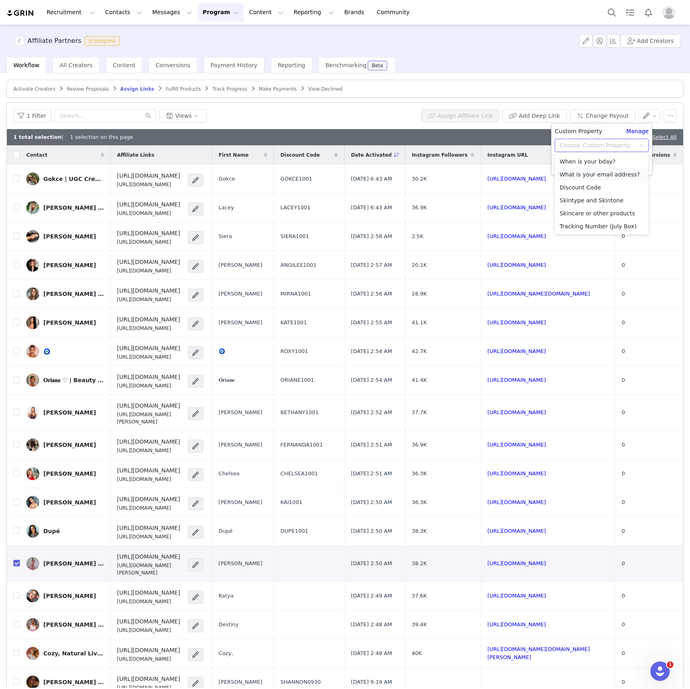
click at [569, 180] on li "What is your email address?" at bounding box center [602, 174] width 94 height 13
click at [587, 151] on div "What is your email address?" at bounding box center [599, 145] width 79 height 12
click at [574, 188] on li "Discount Code" at bounding box center [602, 187] width 94 height 13
click at [573, 166] on input "text" at bounding box center [602, 161] width 94 height 13
paste input "ANNA1001"
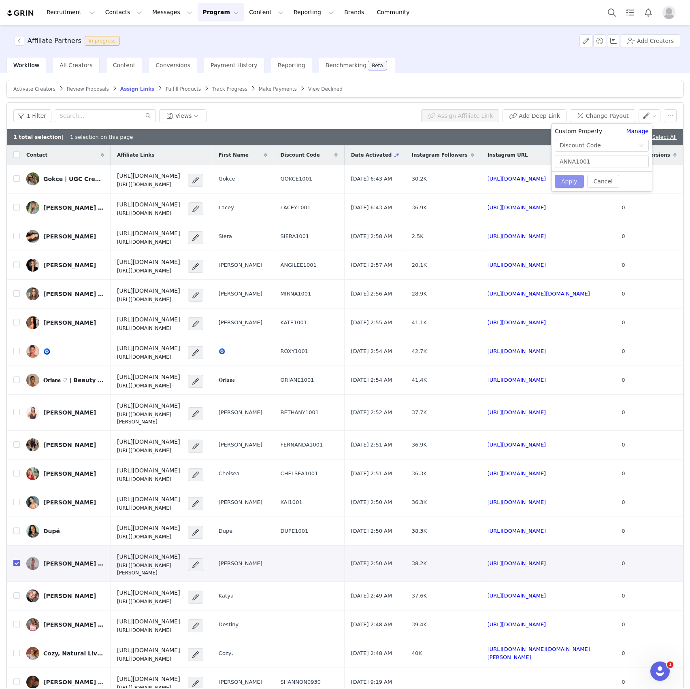
click at [572, 181] on button "Apply" at bounding box center [569, 181] width 29 height 13
click at [17, 560] on input "checkbox" at bounding box center [16, 563] width 6 height 6
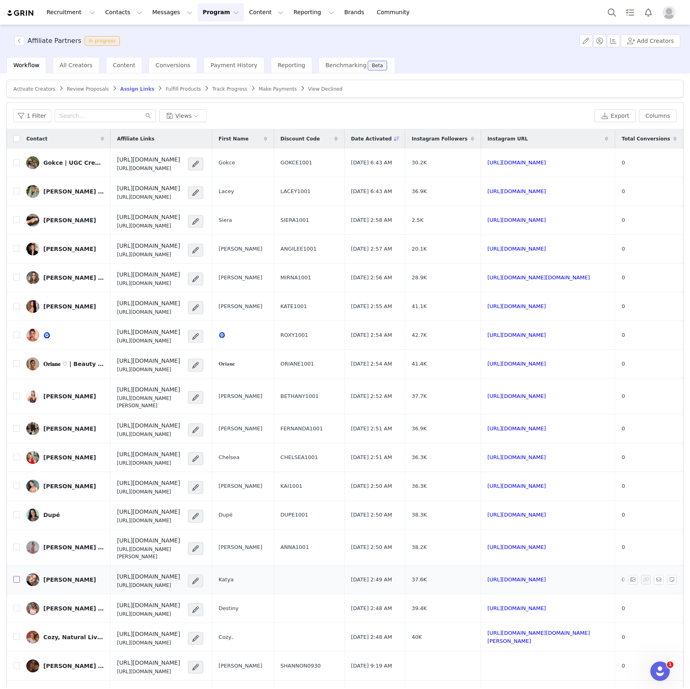
click at [17, 576] on input "checkbox" at bounding box center [16, 579] width 6 height 6
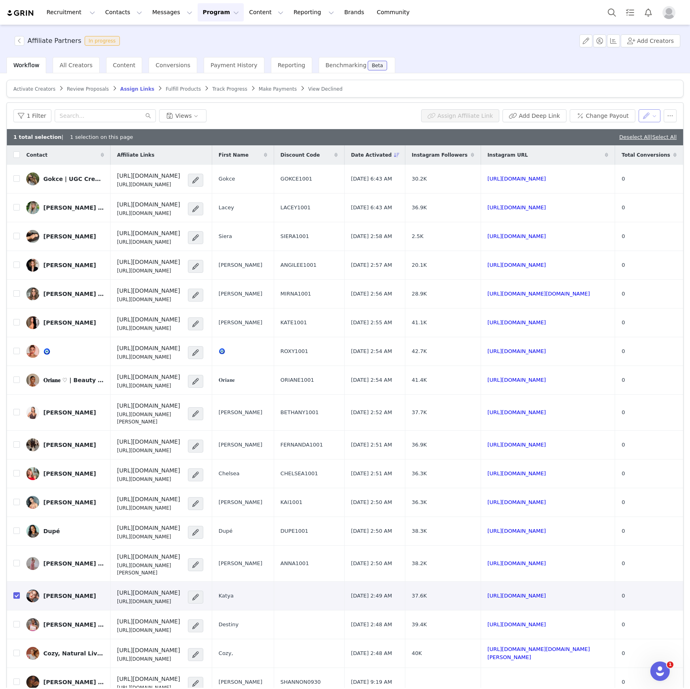
click at [642, 110] on button "button" at bounding box center [650, 115] width 22 height 13
click at [625, 157] on span "Set Custom Property" at bounding box center [619, 157] width 59 height 9
click at [604, 151] on div "Choose Custom Property" at bounding box center [602, 145] width 94 height 13
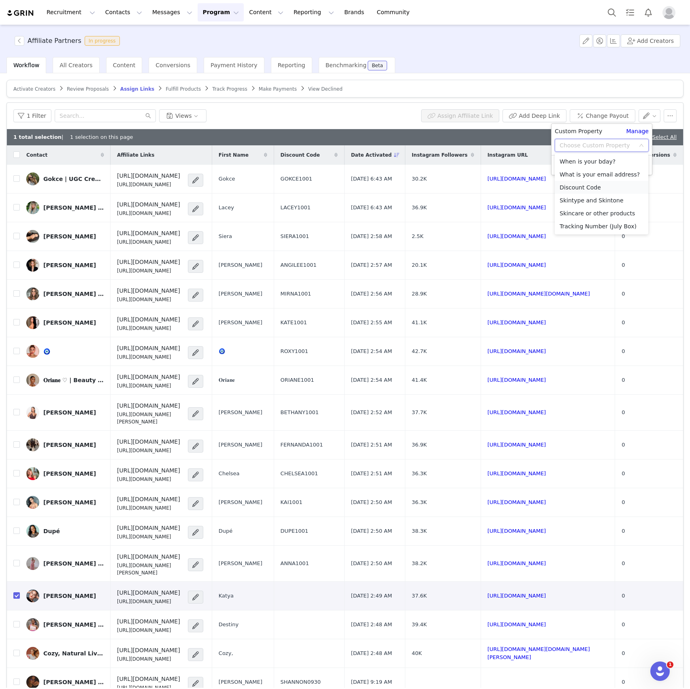
click at [571, 186] on li "Discount Code" at bounding box center [602, 187] width 94 height 13
click at [579, 161] on input "text" at bounding box center [602, 161] width 94 height 13
paste input "KATYA1001"
click at [572, 179] on button "Apply" at bounding box center [569, 181] width 29 height 13
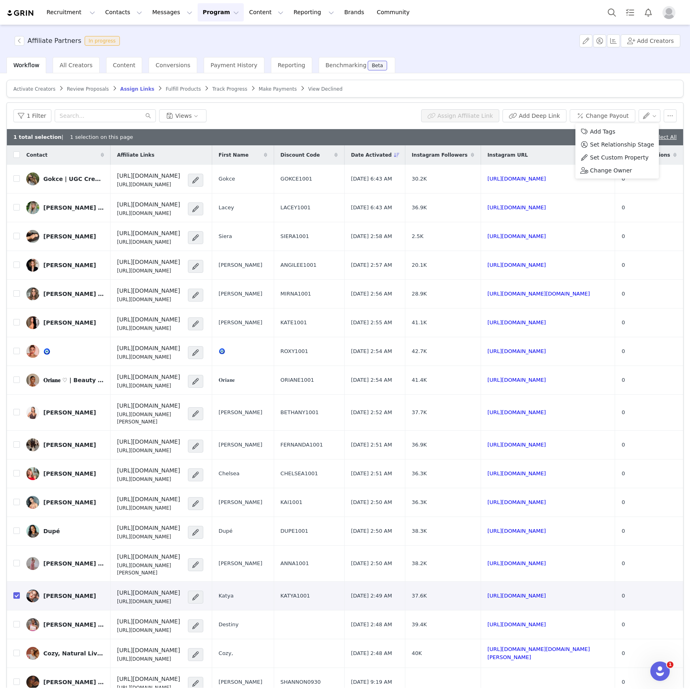
click at [17, 593] on input "checkbox" at bounding box center [16, 596] width 6 height 6
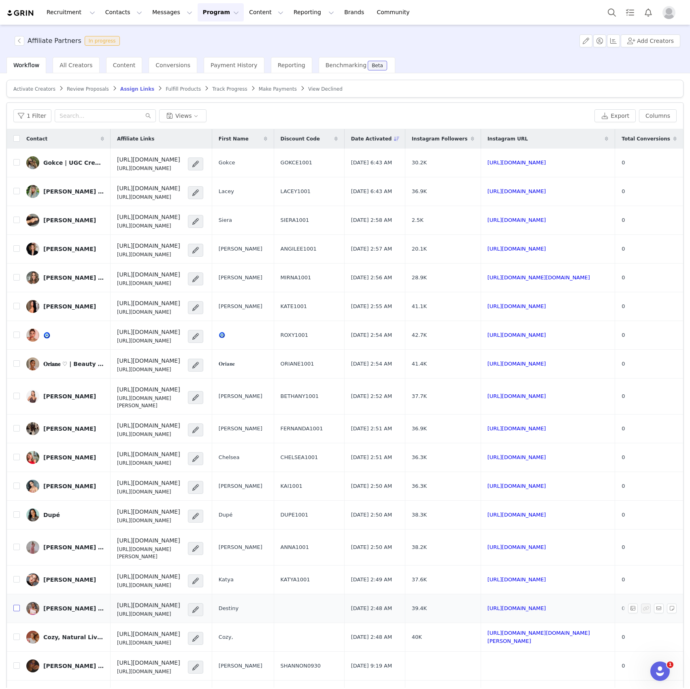
click at [18, 605] on input "checkbox" at bounding box center [16, 608] width 6 height 6
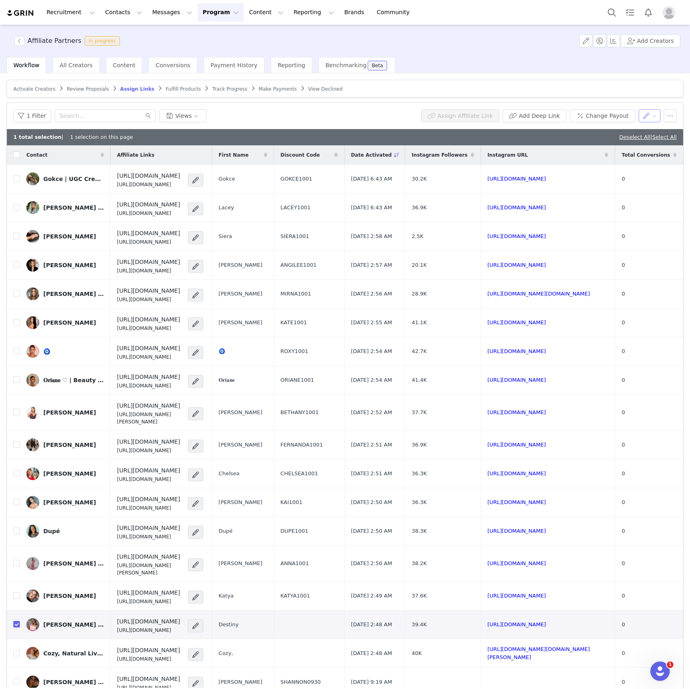
click at [639, 116] on button "button" at bounding box center [650, 115] width 22 height 13
click at [622, 159] on span "Set Custom Property" at bounding box center [619, 157] width 59 height 9
click at [616, 148] on div "Choose Custom Property" at bounding box center [597, 145] width 75 height 8
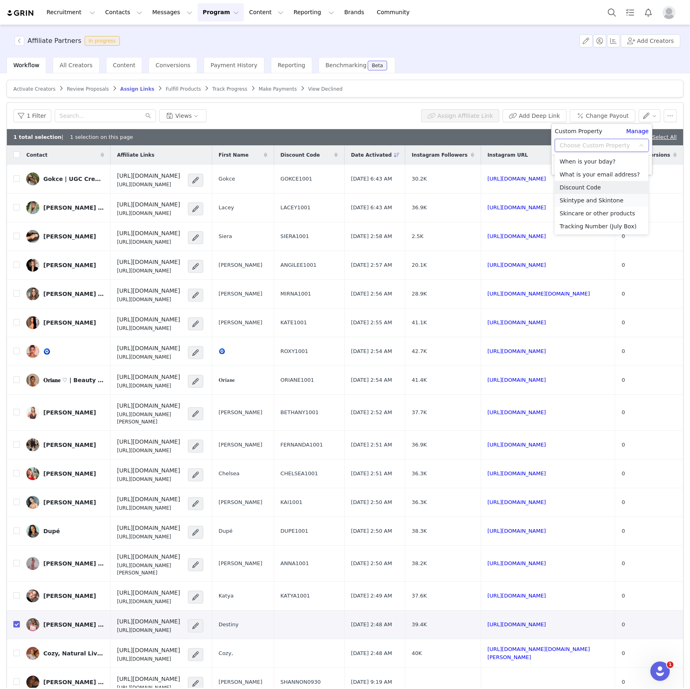
click at [577, 194] on li "Skintype and Skintone" at bounding box center [602, 200] width 94 height 13
click at [597, 137] on div "Custom Property" at bounding box center [578, 133] width 47 height 12
click at [595, 145] on div "Skintype and Skintone" at bounding box center [592, 145] width 64 height 12
click at [580, 183] on li "Discount Code" at bounding box center [602, 187] width 94 height 13
click at [586, 170] on div "Custom Property Manage Choose Custom Property Discount Code" at bounding box center [602, 147] width 100 height 47
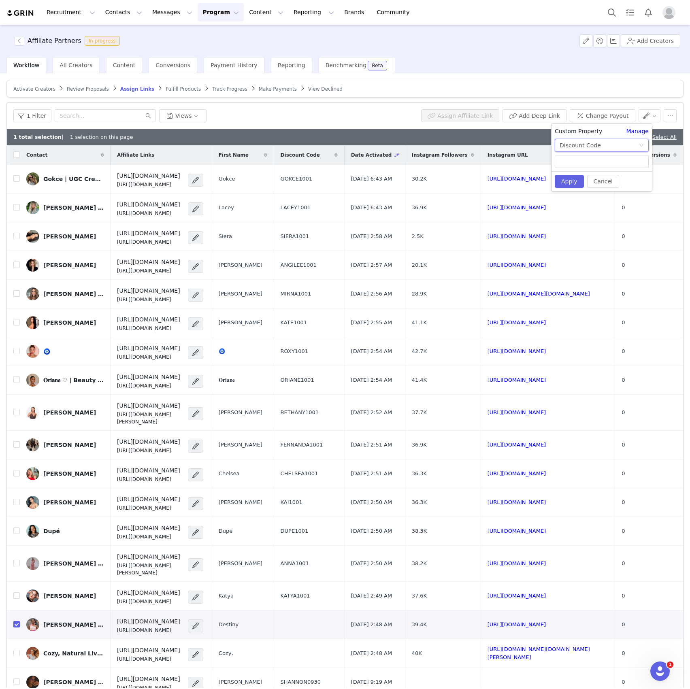
click at [587, 168] on div "Custom Property Manage Choose Custom Property Discount Code" at bounding box center [602, 147] width 100 height 47
click at [589, 163] on input "text" at bounding box center [602, 161] width 94 height 13
paste input "DESTINY1001"
click at [578, 179] on button "Apply" at bounding box center [569, 181] width 29 height 13
click at [18, 621] on input "checkbox" at bounding box center [16, 624] width 6 height 6
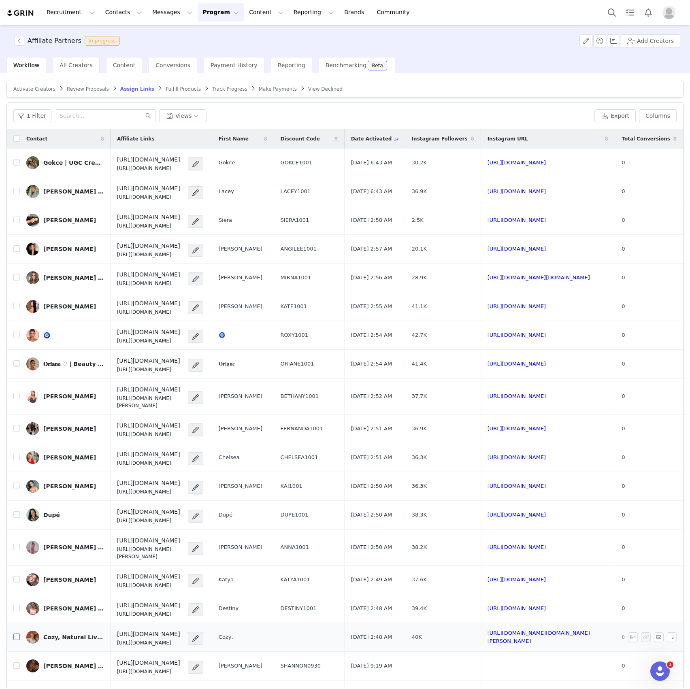
click at [17, 633] on label at bounding box center [16, 637] width 6 height 9
click at [17, 634] on input "checkbox" at bounding box center [16, 637] width 6 height 6
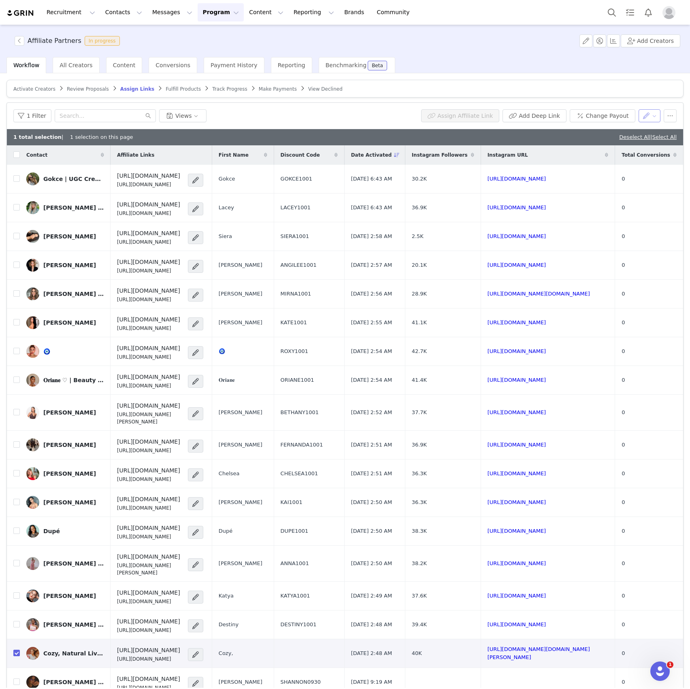
click at [640, 119] on button "button" at bounding box center [650, 115] width 22 height 13
click at [624, 156] on span "Set Custom Property" at bounding box center [619, 157] width 59 height 9
drag, startPoint x: 591, startPoint y: 147, endPoint x: 596, endPoint y: 149, distance: 5.9
click at [591, 147] on div "Choose Custom Property" at bounding box center [597, 145] width 75 height 8
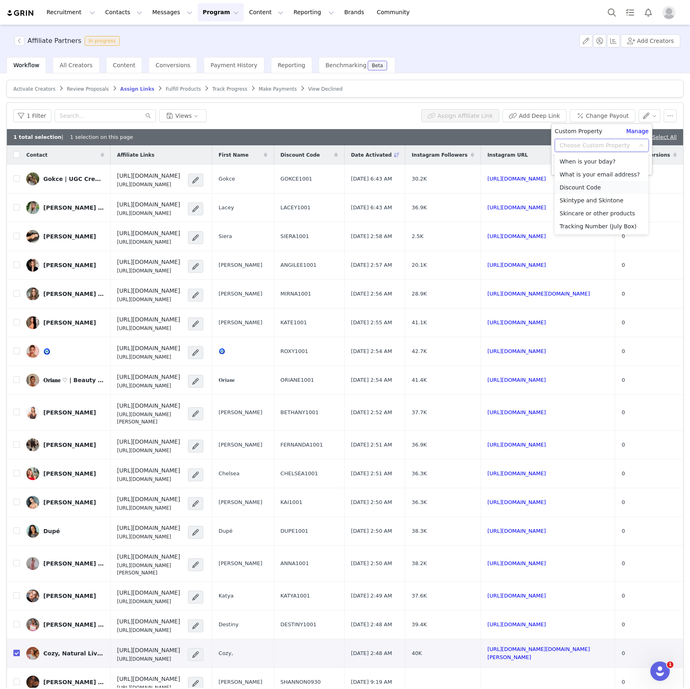
click at [585, 190] on li "Discount Code" at bounding box center [602, 187] width 94 height 13
click at [580, 164] on input "text" at bounding box center [602, 161] width 94 height 13
paste input "COZY1001"
click at [572, 185] on button "Apply" at bounding box center [569, 181] width 29 height 13
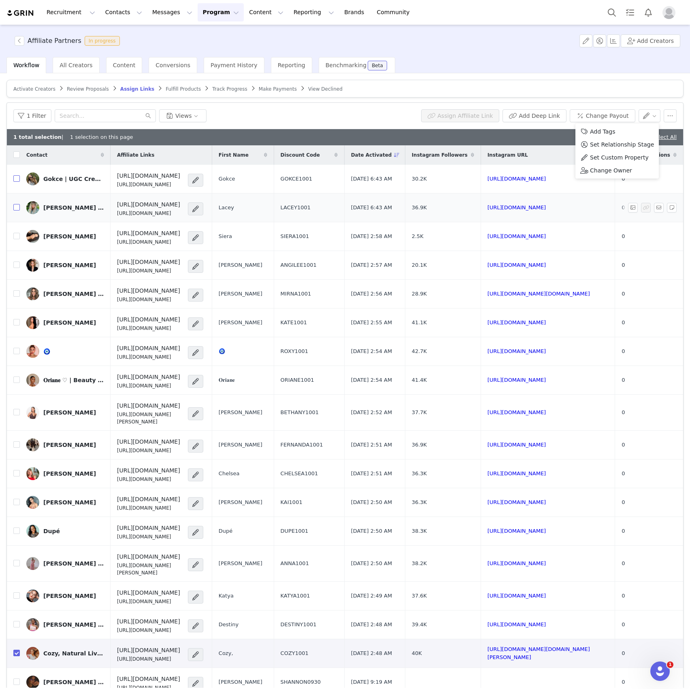
drag, startPoint x: 17, startPoint y: 177, endPoint x: 13, endPoint y: 207, distance: 30.2
click at [17, 177] on input "checkbox" at bounding box center [16, 178] width 6 height 6
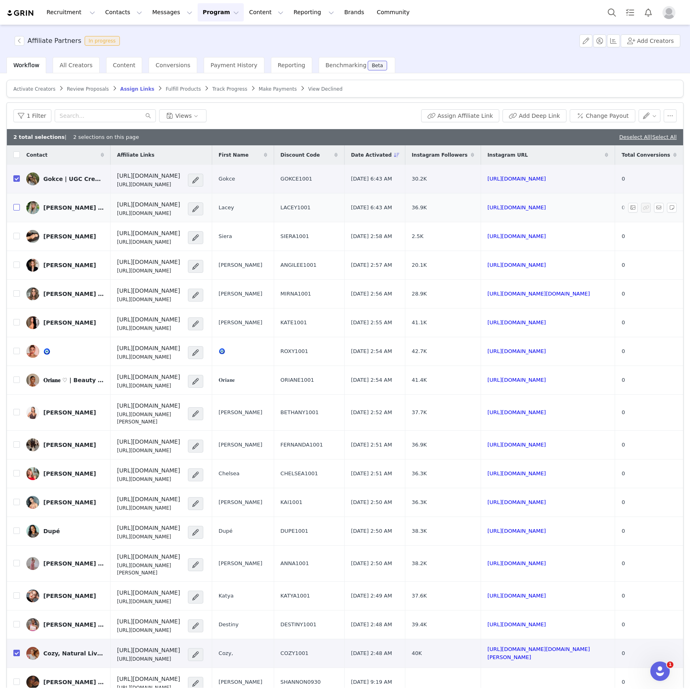
click at [18, 207] on input "checkbox" at bounding box center [16, 207] width 6 height 6
click at [15, 237] on input "checkbox" at bounding box center [16, 236] width 6 height 6
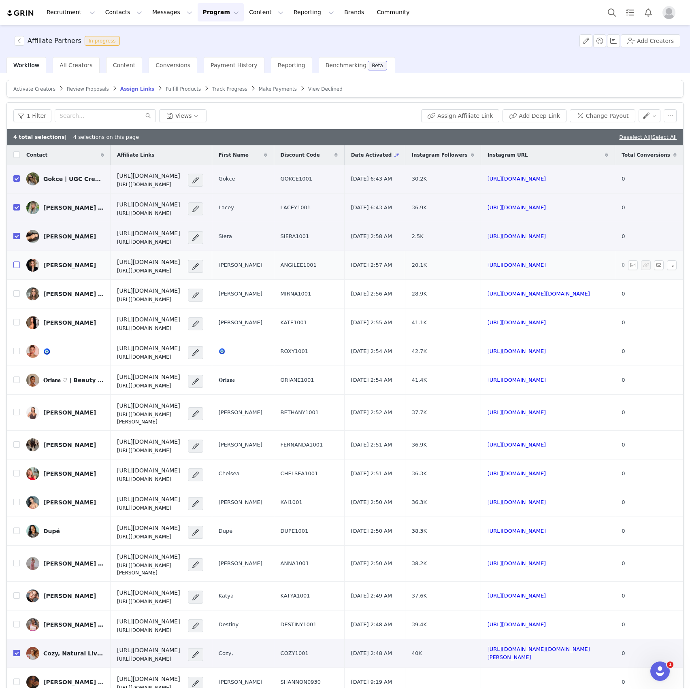
click at [15, 267] on input "checkbox" at bounding box center [16, 265] width 6 height 6
click at [15, 299] on td at bounding box center [13, 294] width 13 height 29
click at [15, 298] on label at bounding box center [16, 294] width 6 height 9
click at [15, 297] on input "checkbox" at bounding box center [16, 293] width 6 height 6
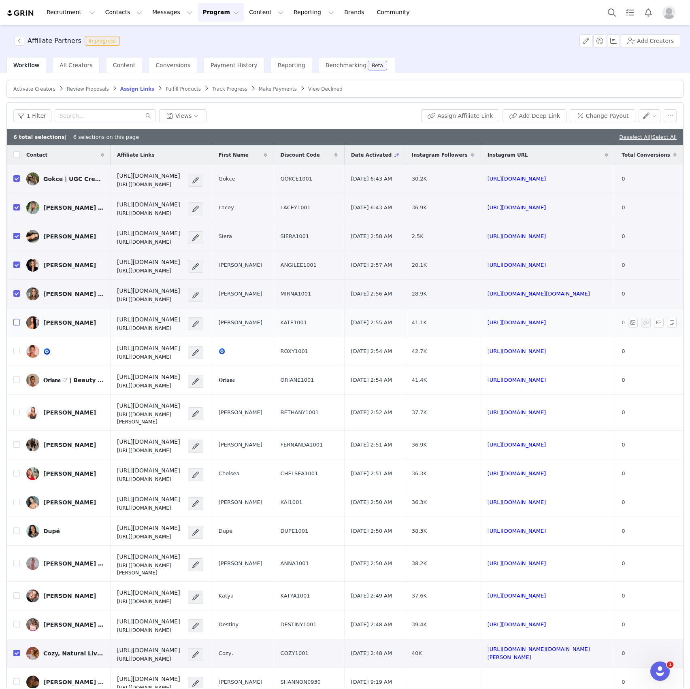
click at [17, 322] on input "checkbox" at bounding box center [16, 322] width 6 height 6
click at [13, 354] on input "checkbox" at bounding box center [16, 351] width 6 height 6
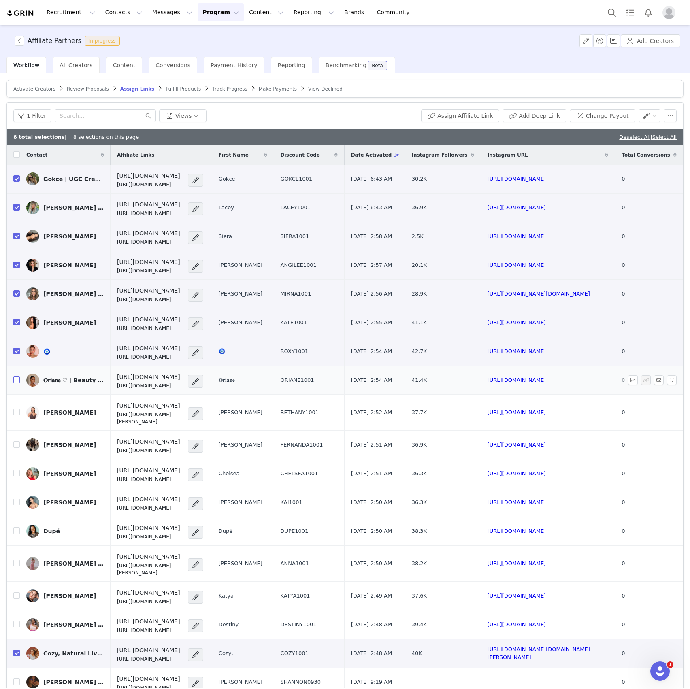
click at [19, 383] on input "checkbox" at bounding box center [16, 380] width 6 height 6
click at [16, 409] on input "checkbox" at bounding box center [16, 412] width 6 height 6
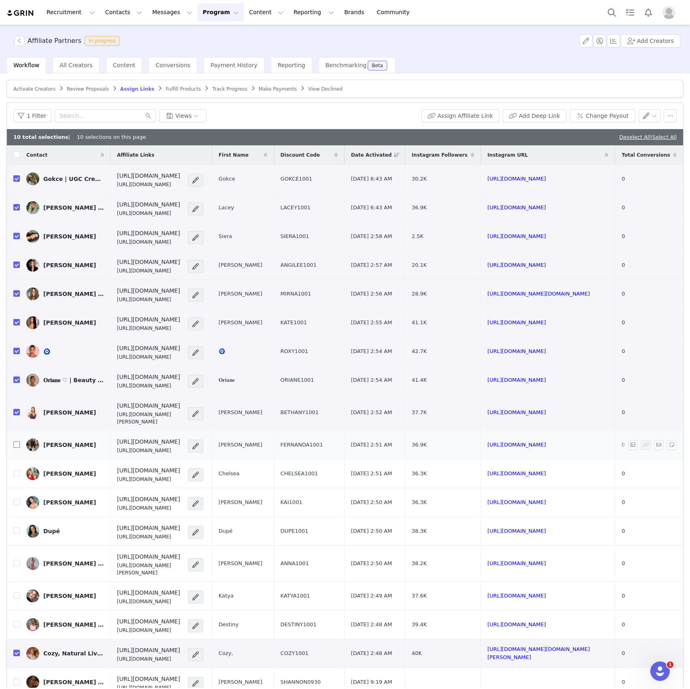
click at [15, 441] on input "checkbox" at bounding box center [16, 444] width 6 height 6
click at [18, 470] on input "checkbox" at bounding box center [16, 473] width 6 height 6
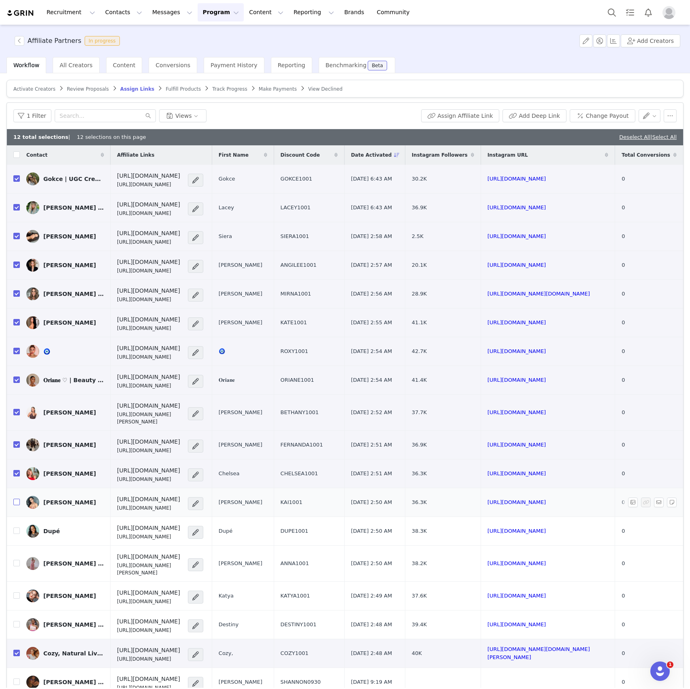
click at [14, 499] on input "checkbox" at bounding box center [16, 502] width 6 height 6
click at [16, 528] on input "checkbox" at bounding box center [16, 531] width 6 height 6
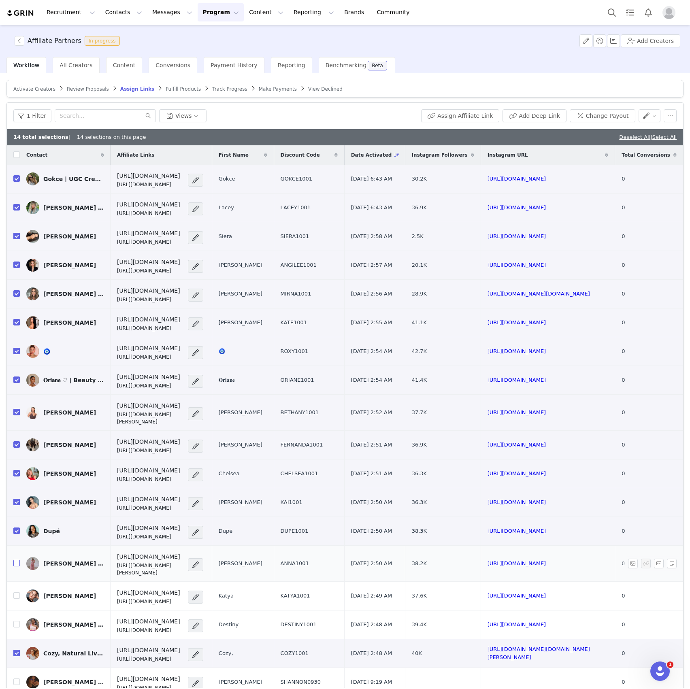
click at [19, 560] on input "checkbox" at bounding box center [16, 563] width 6 height 6
click at [18, 593] on input "checkbox" at bounding box center [16, 596] width 6 height 6
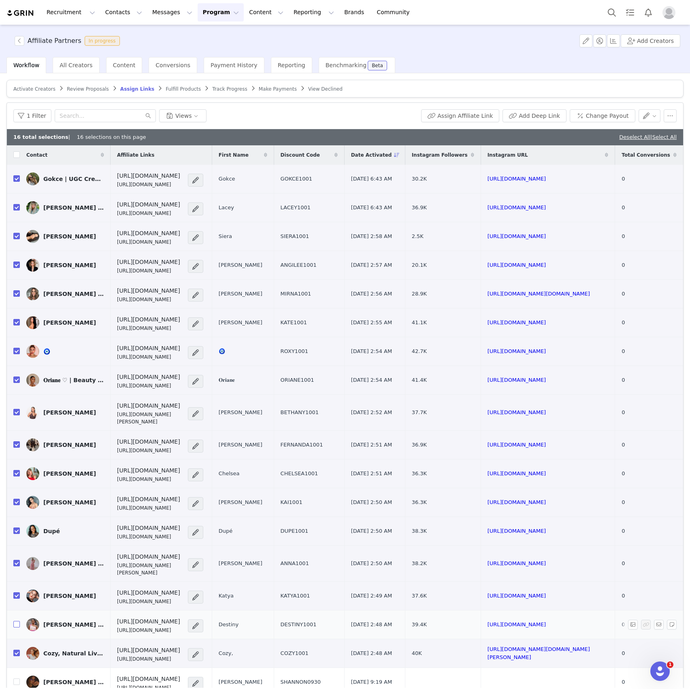
click at [15, 621] on input "checkbox" at bounding box center [16, 624] width 6 height 6
click at [313, 180] on span "GOKCE1001" at bounding box center [297, 179] width 32 height 8
click at [311, 208] on span "LACEY1001" at bounding box center [296, 208] width 30 height 8
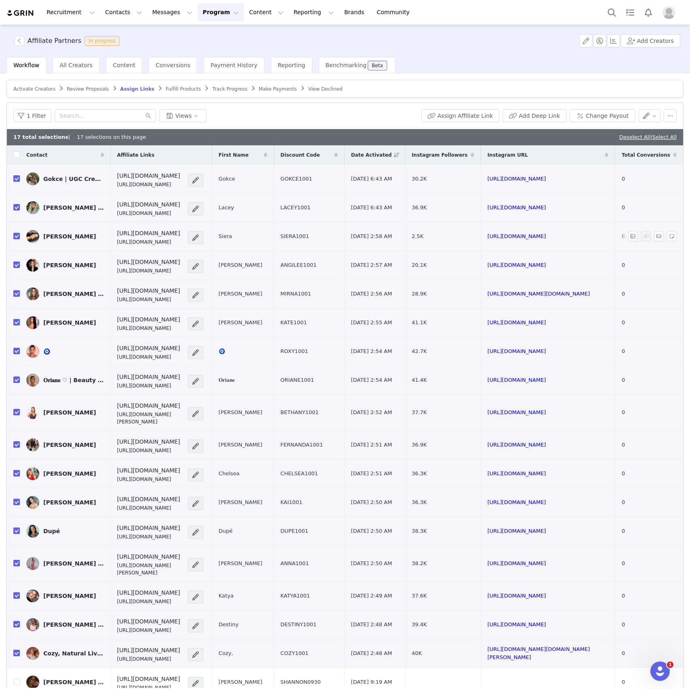
click at [309, 239] on span "SIERA1001" at bounding box center [295, 236] width 29 height 8
click at [315, 268] on span "ANGILEE1001" at bounding box center [299, 265] width 36 height 8
click at [311, 297] on span "MIRNA1001" at bounding box center [296, 294] width 31 height 8
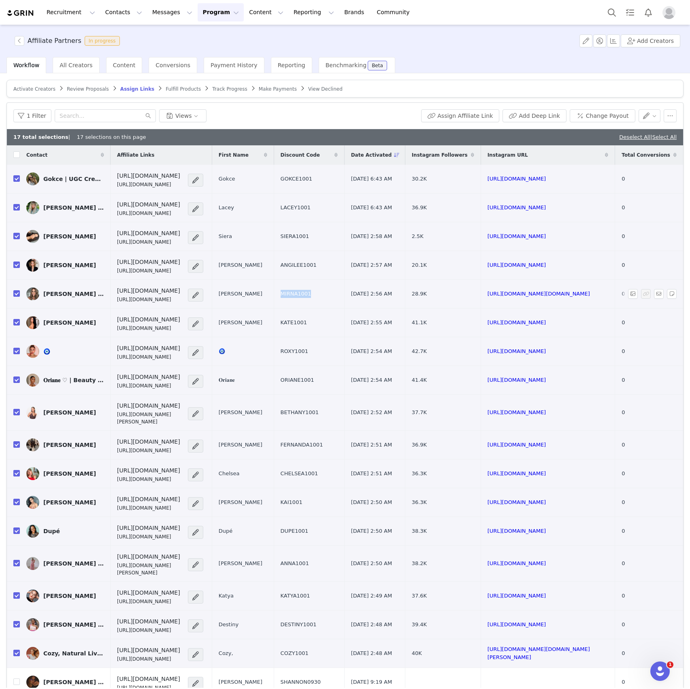
click at [311, 297] on span "MIRNA1001" at bounding box center [296, 294] width 31 height 8
click at [307, 326] on span "KATE1001" at bounding box center [294, 323] width 26 height 8
click at [308, 355] on span "ROXY1001" at bounding box center [295, 352] width 28 height 8
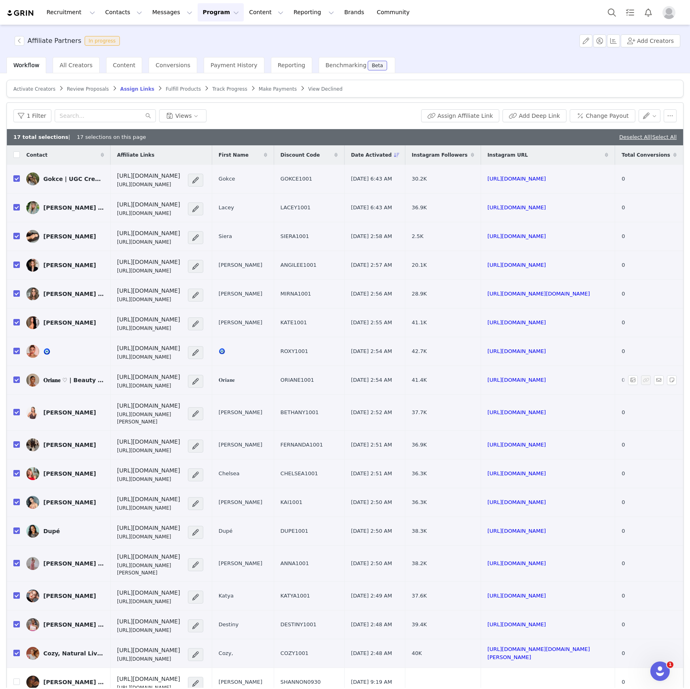
click at [314, 377] on span "ORIANE1001" at bounding box center [298, 380] width 34 height 8
click at [319, 409] on span "BETHANY1001" at bounding box center [300, 413] width 38 height 8
click at [318, 433] on td "FERNANDA1001" at bounding box center [309, 445] width 70 height 29
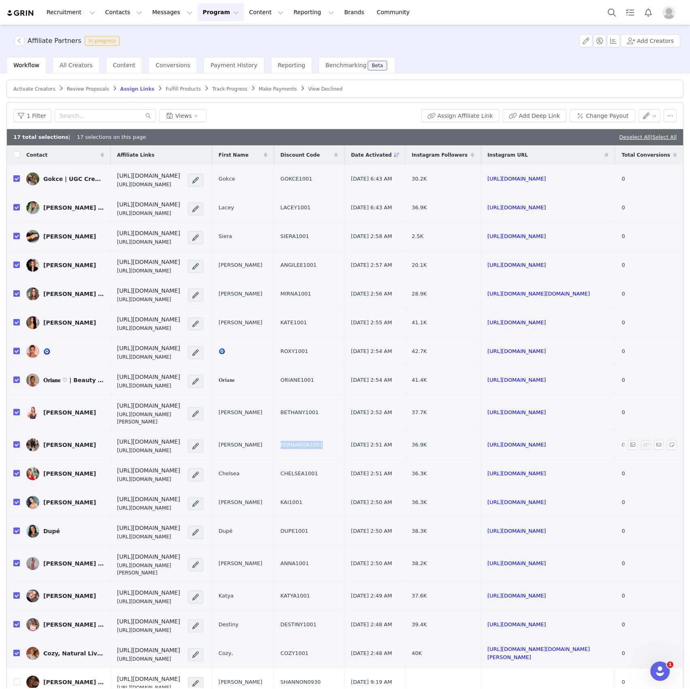
click at [318, 433] on td "FERNANDA1001" at bounding box center [309, 445] width 70 height 29
click at [318, 470] on span "CHELSEA1001" at bounding box center [300, 474] width 38 height 8
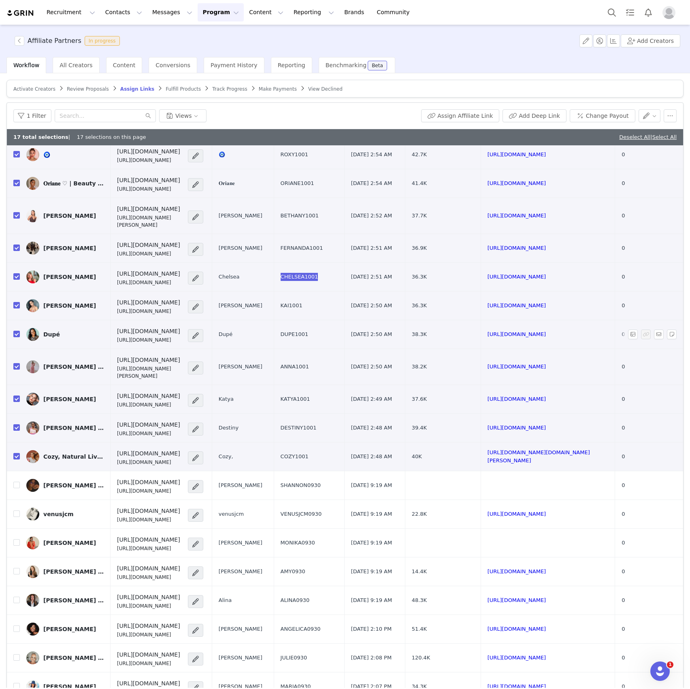
scroll to position [216, 0]
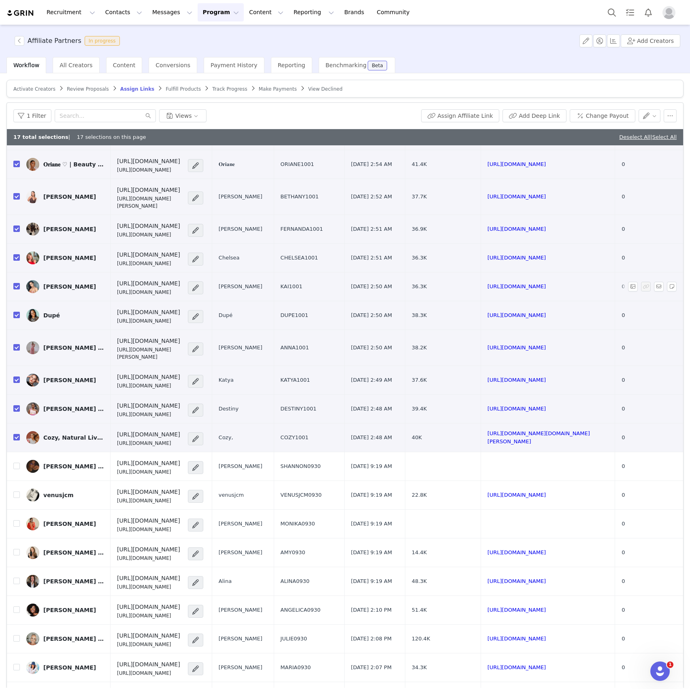
click at [303, 284] on span "KAI1001" at bounding box center [292, 287] width 22 height 8
click at [309, 313] on span "DUPE1001" at bounding box center [295, 315] width 28 height 8
click at [309, 344] on span "ANNA1001" at bounding box center [295, 348] width 28 height 8
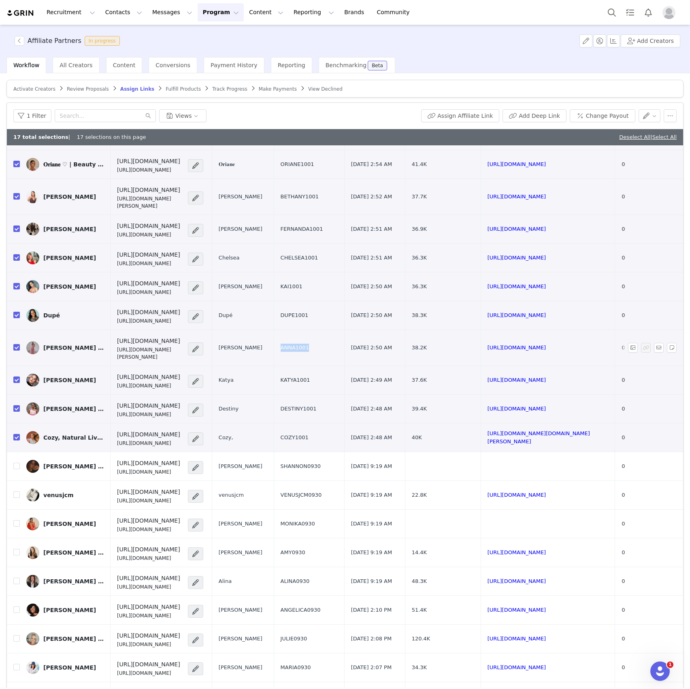
click at [309, 344] on span "ANNA1001" at bounding box center [295, 348] width 28 height 8
click at [310, 376] on span "KATYA1001" at bounding box center [296, 380] width 30 height 8
click at [317, 405] on span "DESTINY1001" at bounding box center [299, 409] width 36 height 8
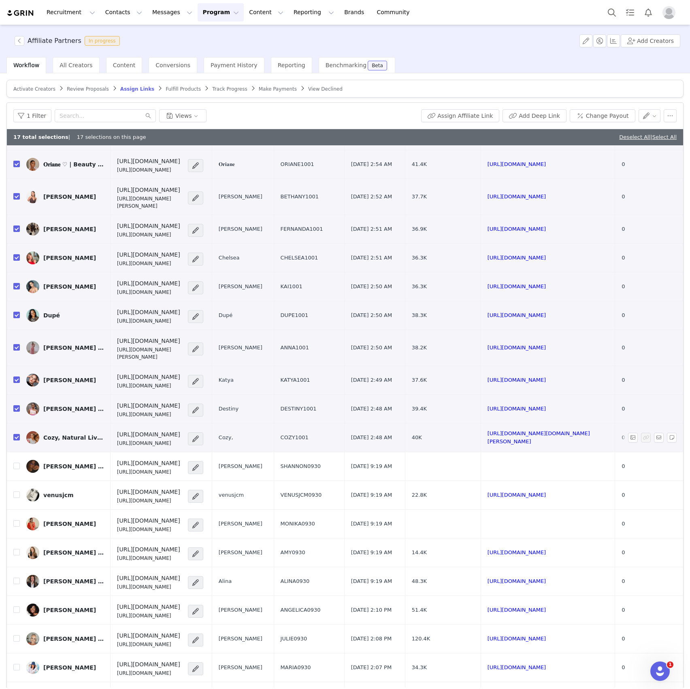
click at [309, 434] on span "COZY1001" at bounding box center [295, 438] width 28 height 8
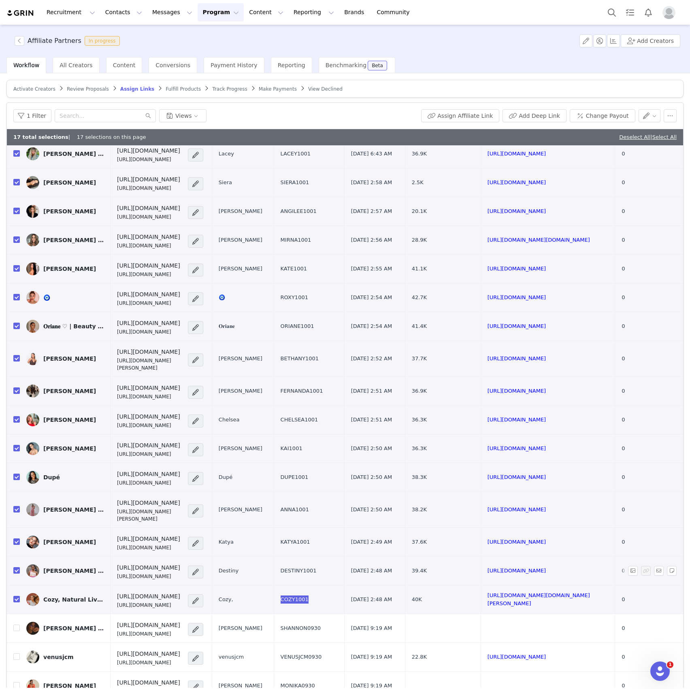
scroll to position [0, 0]
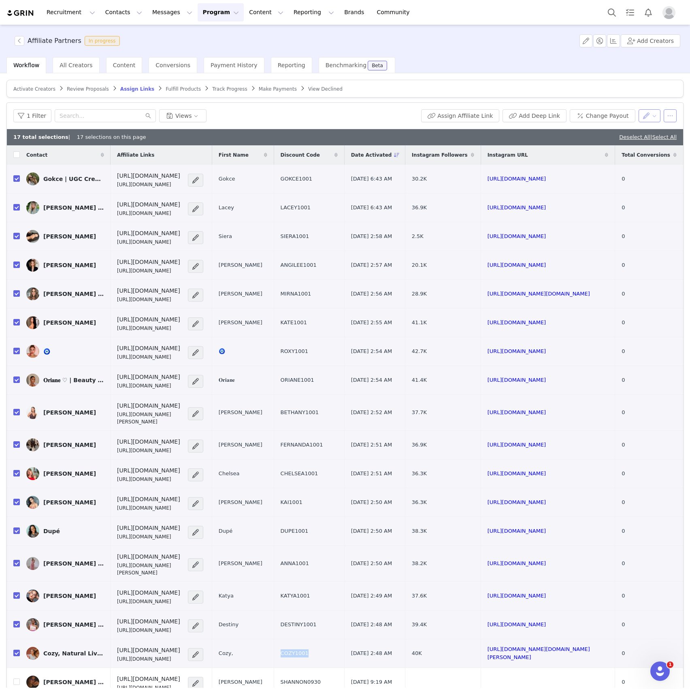
drag, startPoint x: 657, startPoint y: 115, endPoint x: 646, endPoint y: 119, distance: 11.0
click at [664, 115] on button "button" at bounding box center [670, 115] width 13 height 13
click at [592, 135] on span "Send Email" at bounding box center [601, 131] width 32 height 9
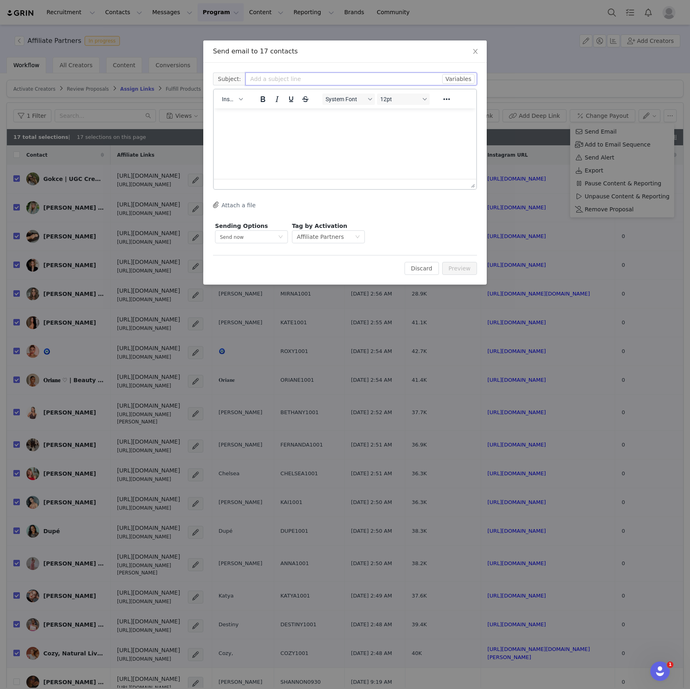
click at [364, 78] on input "text" at bounding box center [361, 79] width 232 height 13
paste input "Welcome to the Seoul Beauty Club 🌸"
click at [376, 130] on html at bounding box center [345, 120] width 262 height 22
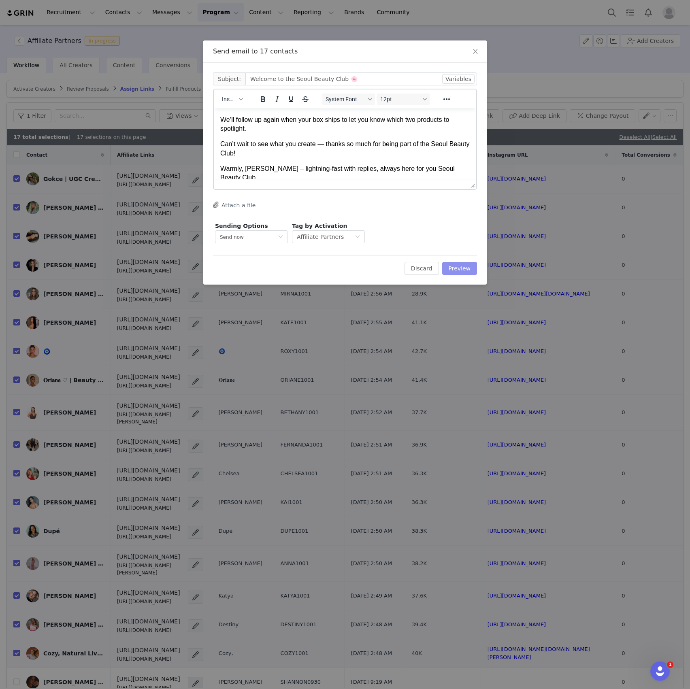
click at [459, 268] on button "Preview" at bounding box center [459, 268] width 35 height 13
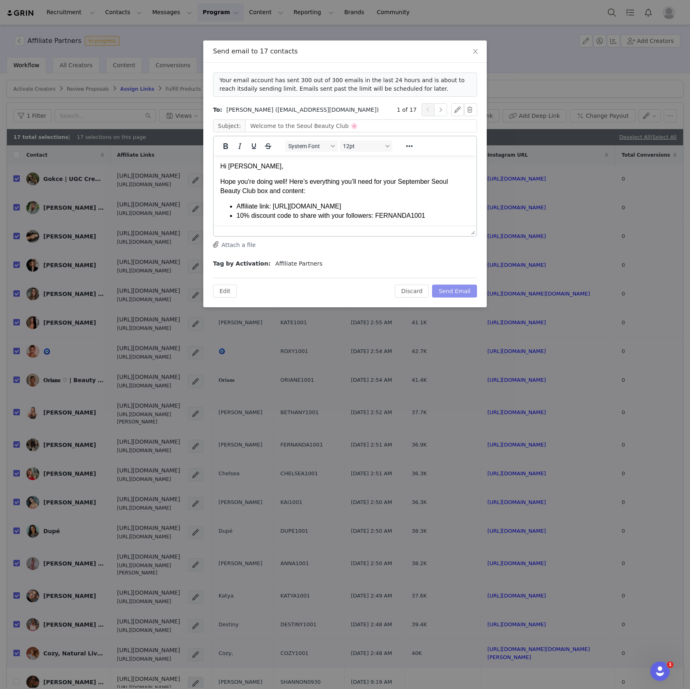
scroll to position [0, 0]
click at [443, 292] on button "Send Email" at bounding box center [454, 291] width 45 height 13
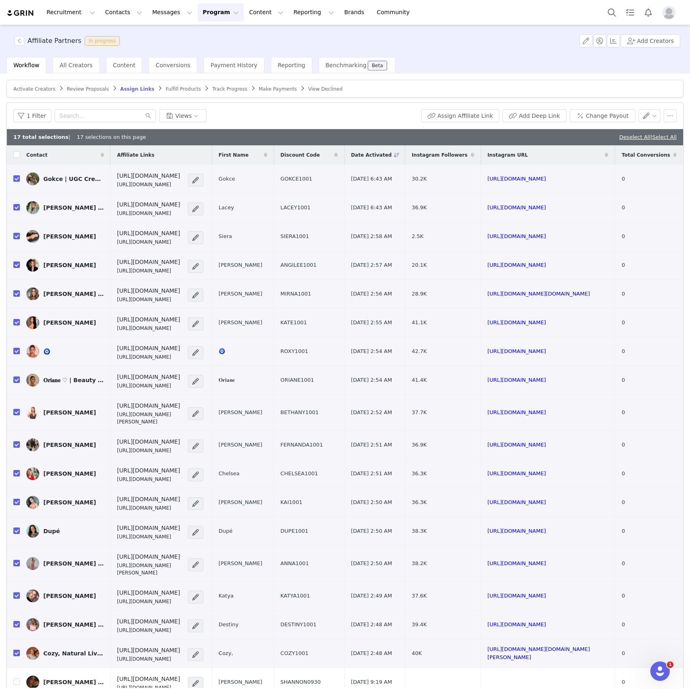
click at [169, 89] on span "Fulfill Products" at bounding box center [183, 89] width 35 height 6
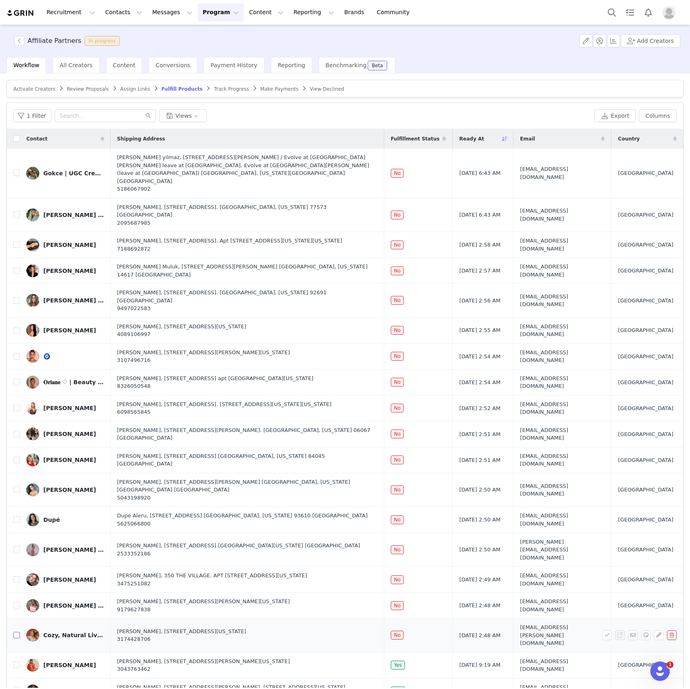
drag, startPoint x: 19, startPoint y: 577, endPoint x: 4, endPoint y: 394, distance: 183.3
click at [19, 632] on input "checkbox" at bounding box center [16, 635] width 6 height 6
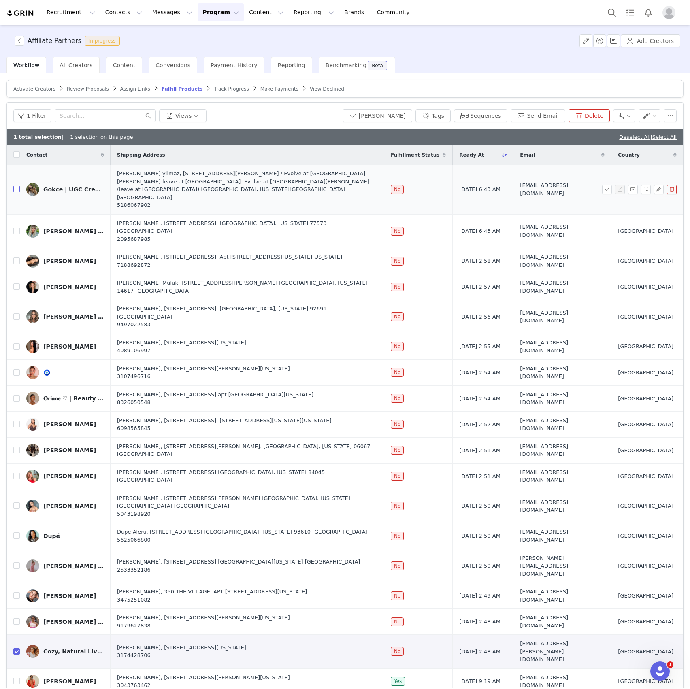
click at [19, 186] on input "checkbox" at bounding box center [16, 189] width 6 height 6
click at [15, 227] on label at bounding box center [16, 231] width 6 height 9
click at [15, 228] on input "checkbox" at bounding box center [16, 231] width 6 height 6
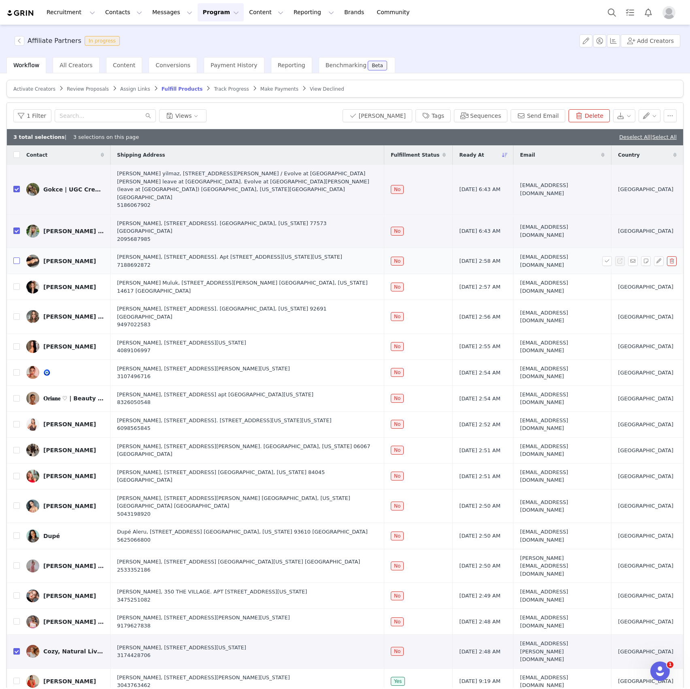
click at [16, 258] on input "checkbox" at bounding box center [16, 261] width 6 height 6
click at [17, 284] on input "checkbox" at bounding box center [16, 287] width 6 height 6
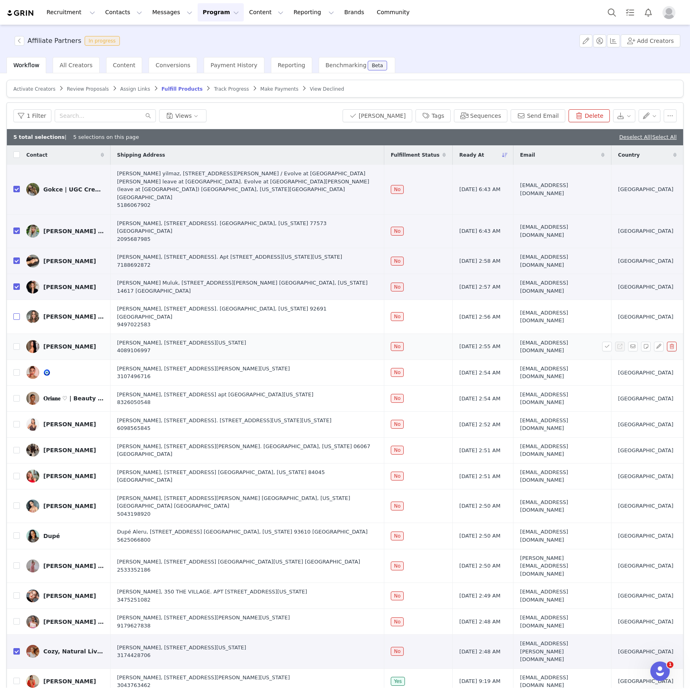
click at [18, 314] on input "checkbox" at bounding box center [16, 317] width 6 height 6
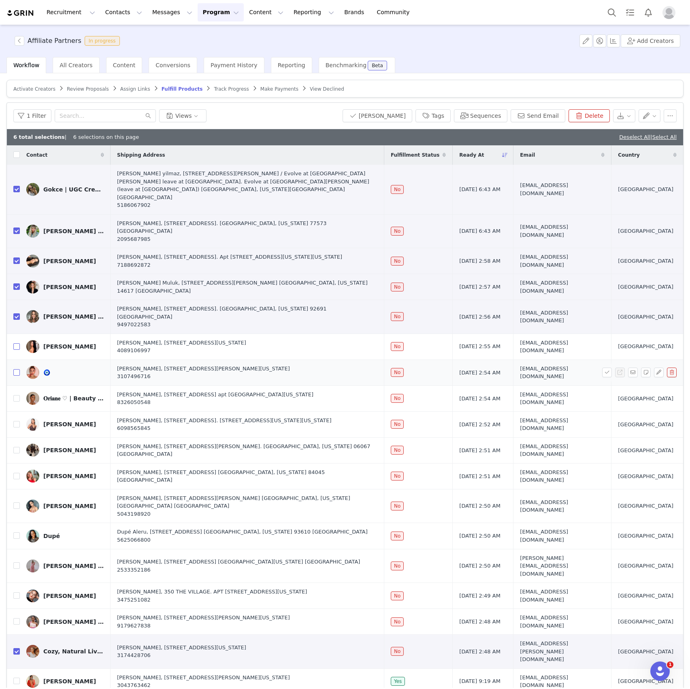
click at [15, 343] on input "checkbox" at bounding box center [16, 346] width 6 height 6
click at [16, 369] on input "checkbox" at bounding box center [16, 372] width 6 height 6
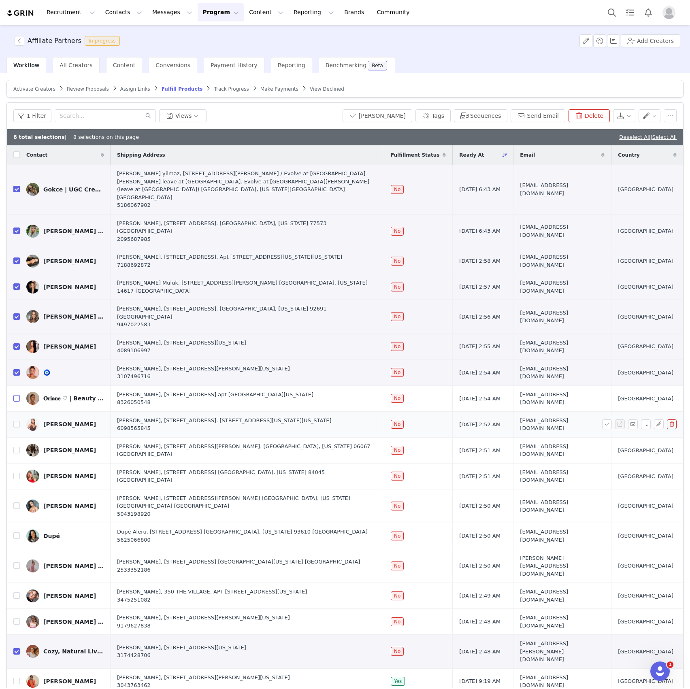
click at [16, 395] on input "checkbox" at bounding box center [16, 398] width 6 height 6
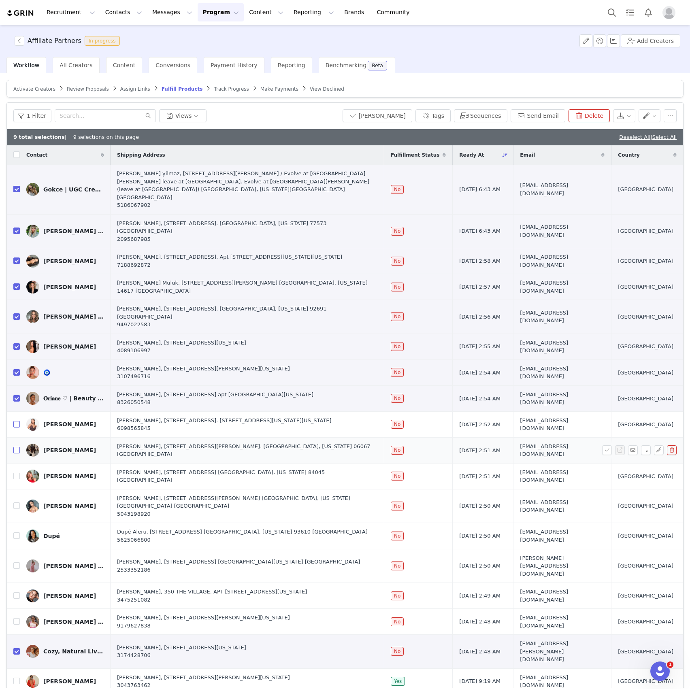
click at [15, 421] on input "checkbox" at bounding box center [16, 424] width 6 height 6
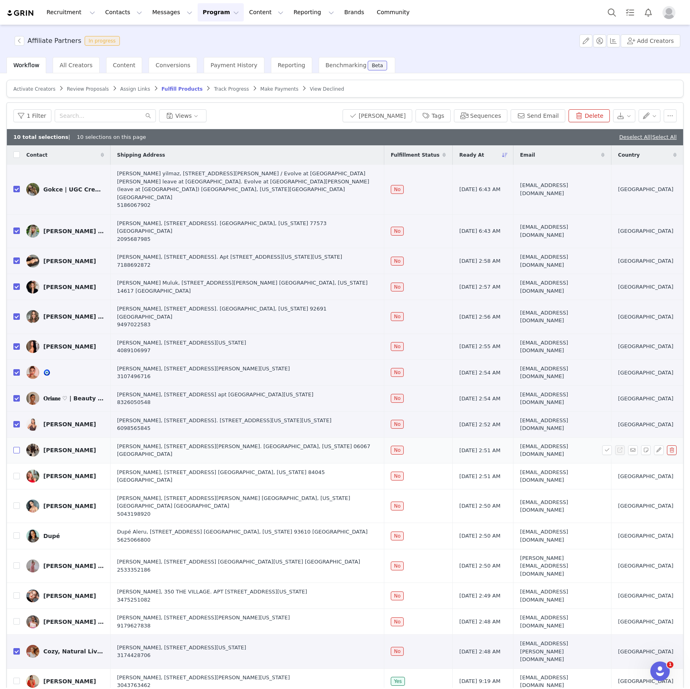
click at [18, 447] on input "checkbox" at bounding box center [16, 450] width 6 height 6
click at [19, 473] on input "checkbox" at bounding box center [16, 476] width 6 height 6
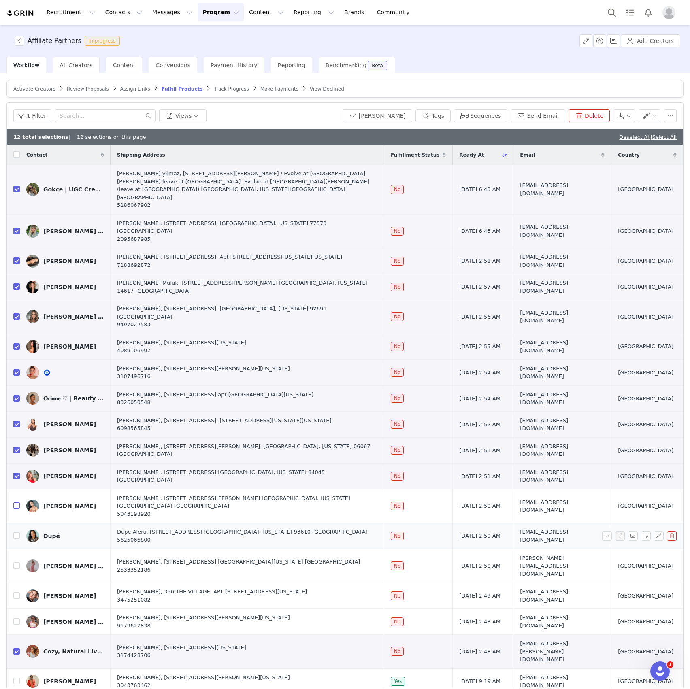
click at [18, 503] on input "checkbox" at bounding box center [16, 506] width 6 height 6
click at [15, 533] on input "checkbox" at bounding box center [16, 536] width 6 height 6
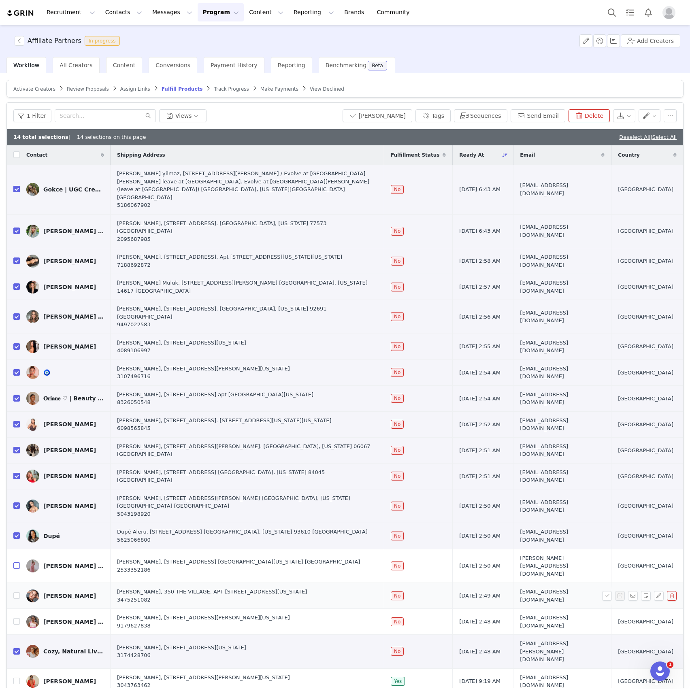
click at [18, 563] on input "checkbox" at bounding box center [16, 566] width 6 height 6
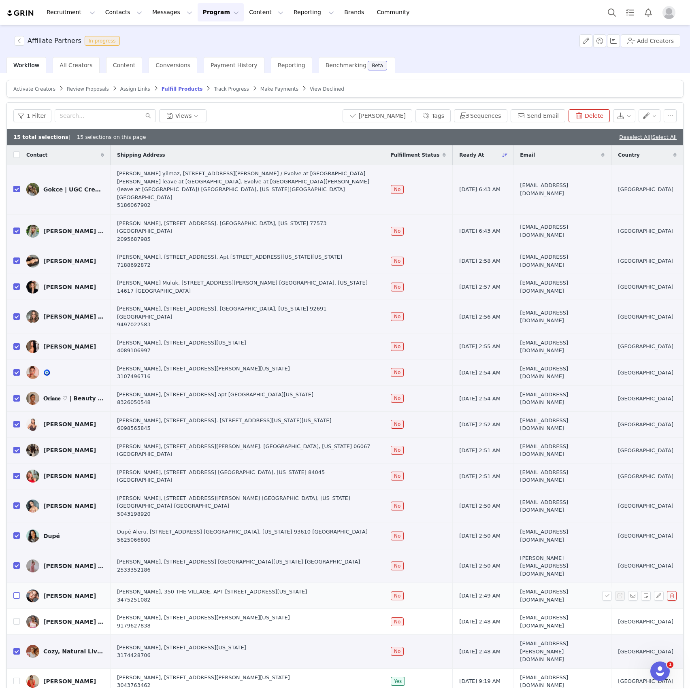
click at [19, 593] on input "checkbox" at bounding box center [16, 596] width 6 height 6
click at [17, 609] on td at bounding box center [13, 622] width 13 height 26
click at [20, 609] on td "[PERSON_NAME] | Travel & Lifestyle" at bounding box center [65, 622] width 91 height 26
click at [16, 619] on input "checkbox" at bounding box center [16, 622] width 6 height 6
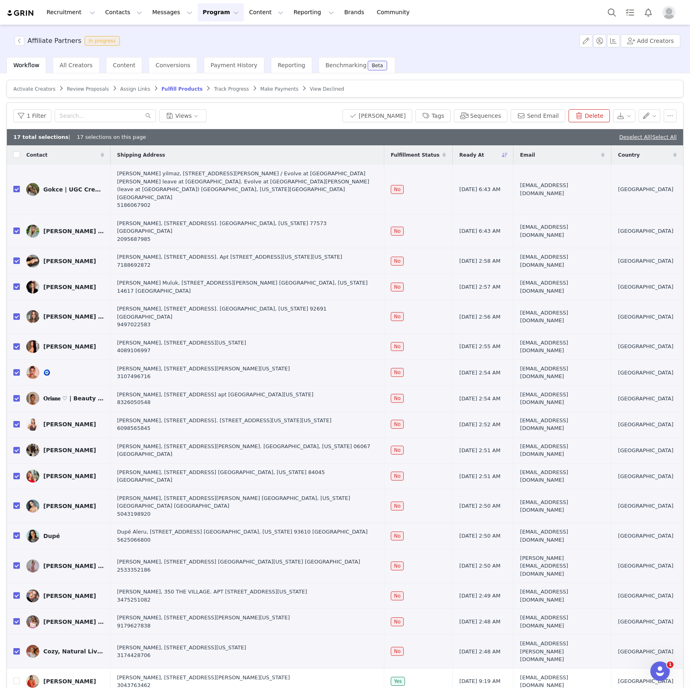
drag, startPoint x: 27, startPoint y: 171, endPoint x: 667, endPoint y: 598, distance: 769.7
click at [667, 598] on div "Contact Shipping Address Fulfillment Status Ready At Email Country Gokce | UGC …" at bounding box center [345, 421] width 676 height 552
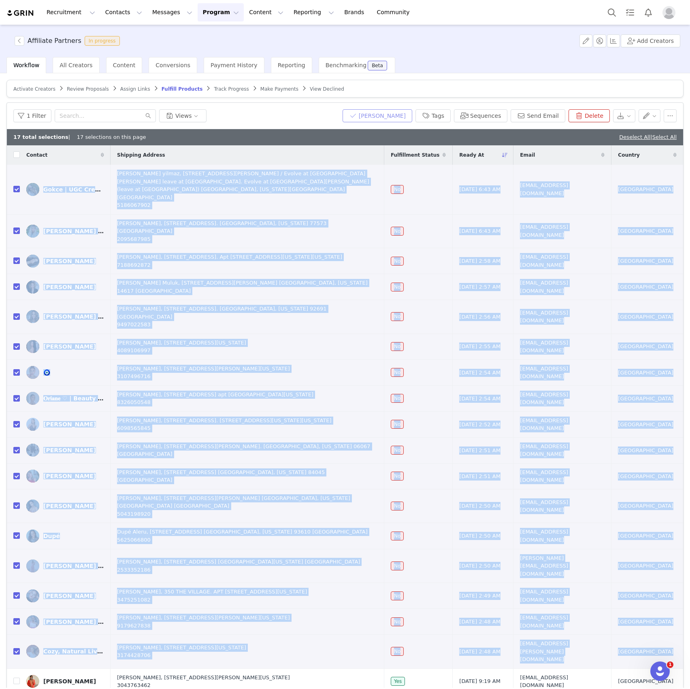
click at [375, 116] on button "[PERSON_NAME]" at bounding box center [378, 115] width 70 height 13
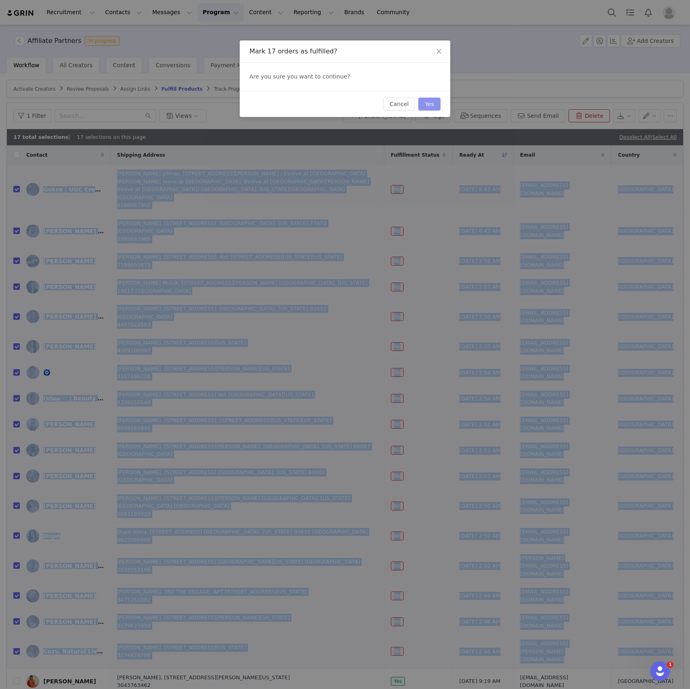
click at [427, 104] on button "Yes" at bounding box center [429, 104] width 22 height 13
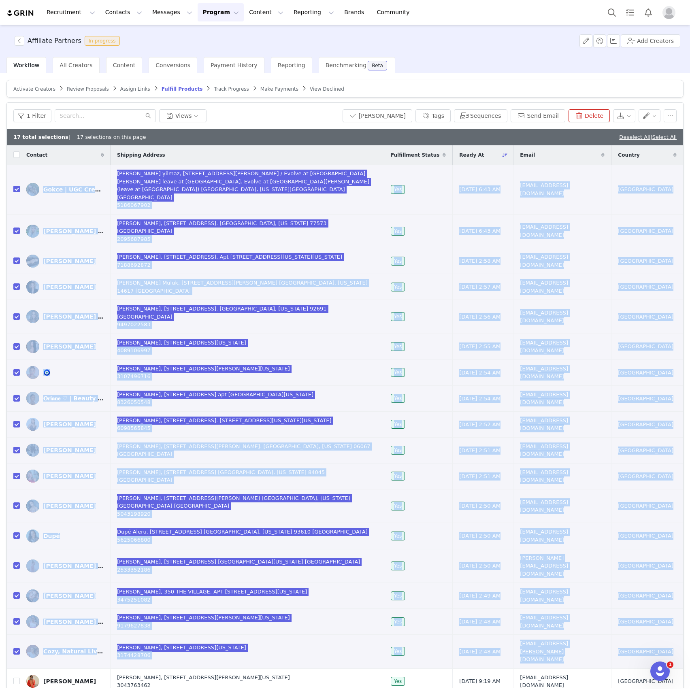
click at [269, 122] on div "1 Filter Views [PERSON_NAME] Tags Sequences Send Email Delete" at bounding box center [345, 116] width 676 height 26
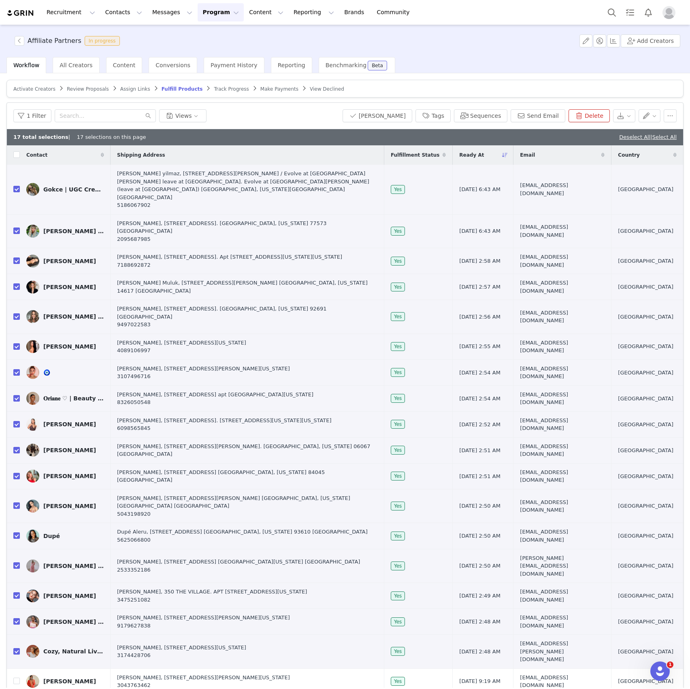
drag, startPoint x: 60, startPoint y: 182, endPoint x: 346, endPoint y: 160, distance: 286.4
click at [60, 186] on div "Gokce | UGC Creator" at bounding box center [73, 189] width 61 height 6
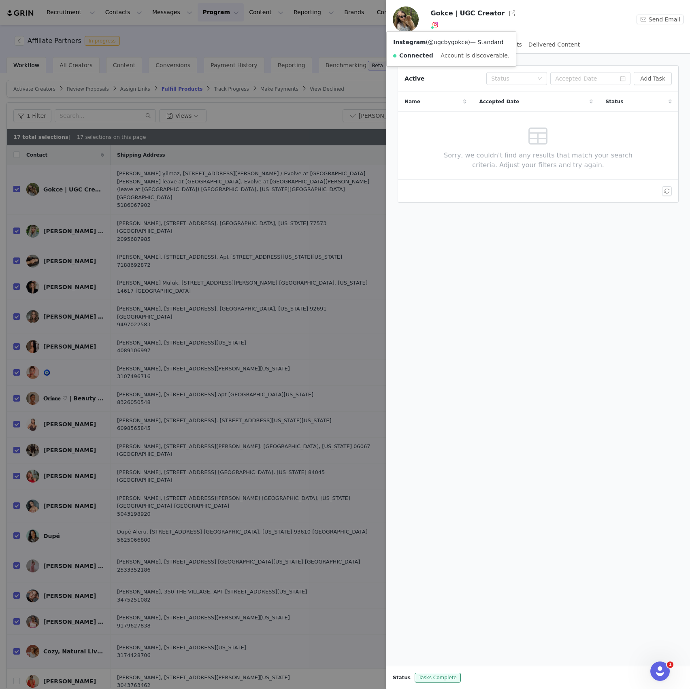
click at [444, 42] on link "@ugcbygokce" at bounding box center [448, 42] width 40 height 6
click at [78, 213] on div at bounding box center [345, 344] width 690 height 689
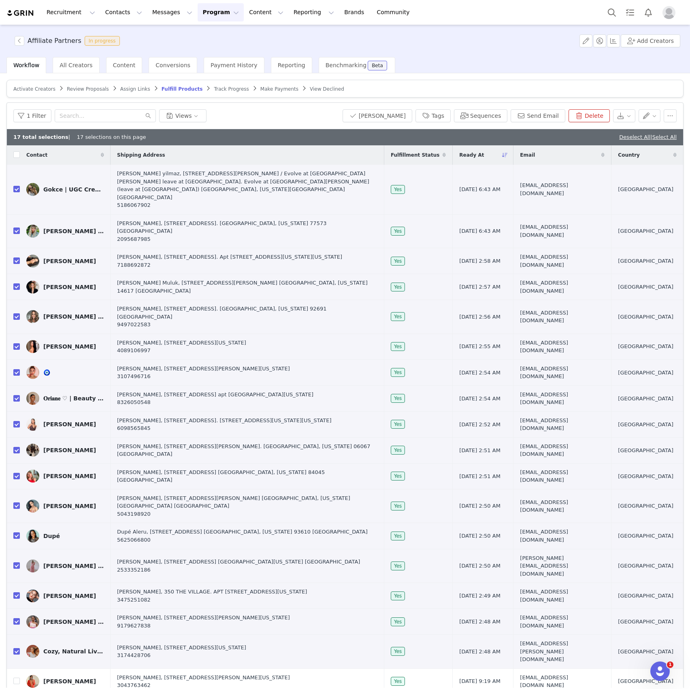
click at [80, 228] on div "[PERSON_NAME] [PERSON_NAME]" at bounding box center [73, 231] width 61 height 6
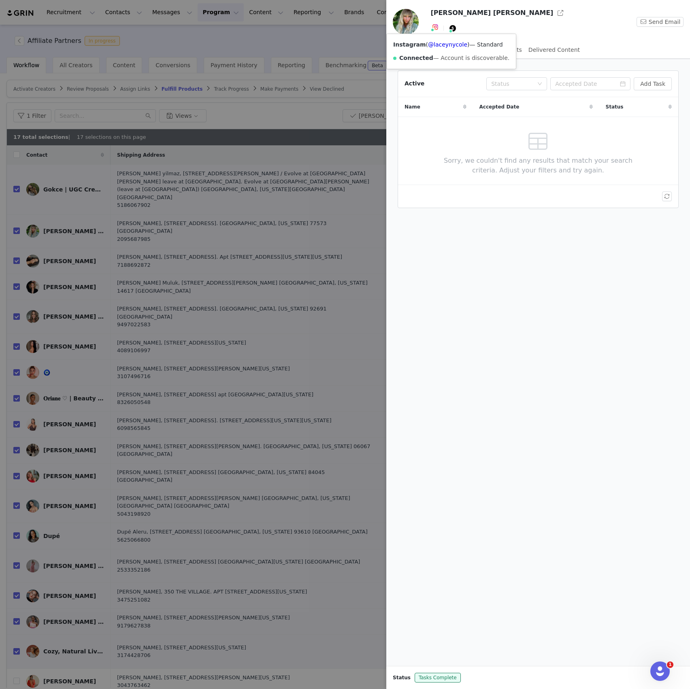
click at [433, 28] on span at bounding box center [433, 30] width 4 height 4
click at [433, 44] on link "@laceynycole" at bounding box center [447, 44] width 39 height 6
click at [81, 235] on div at bounding box center [345, 344] width 690 height 689
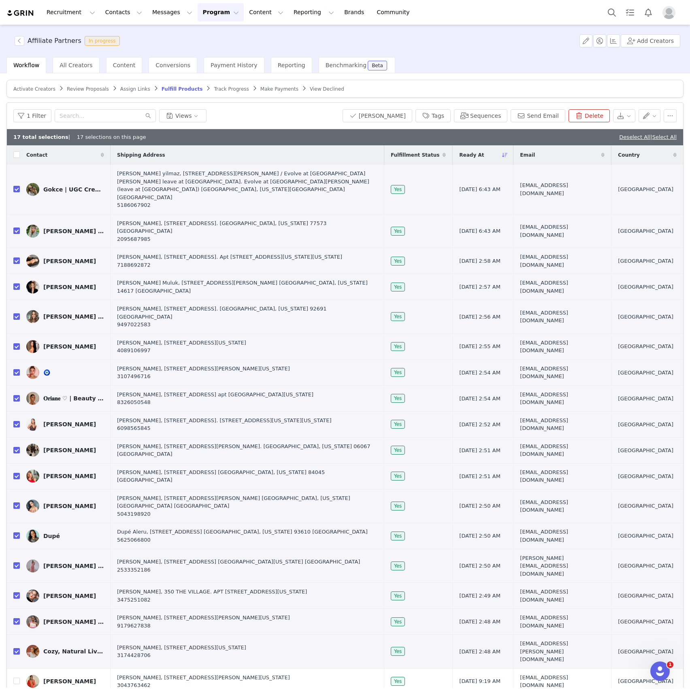
click at [62, 258] on div "[PERSON_NAME]" at bounding box center [69, 261] width 53 height 6
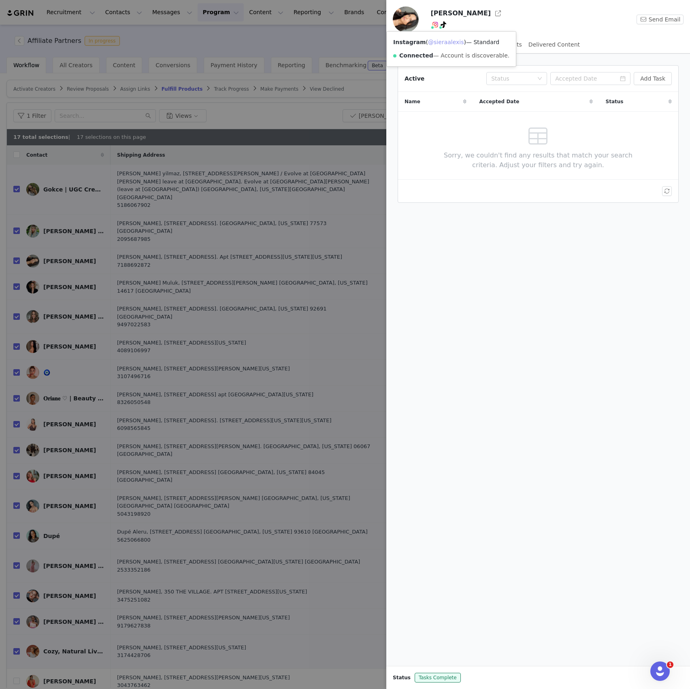
drag, startPoint x: 435, startPoint y: 42, endPoint x: 441, endPoint y: 36, distance: 8.6
click at [75, 228] on div at bounding box center [345, 344] width 690 height 689
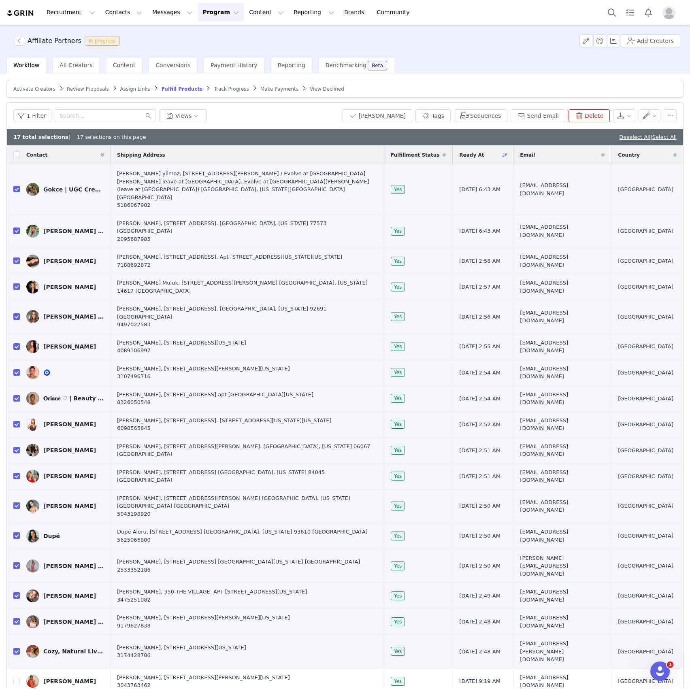
click at [58, 284] on div "[PERSON_NAME]" at bounding box center [69, 287] width 53 height 6
click at [61, 257] on div "Affiliate Partners In progress Add Creators Workflow All Creators Content Conve…" at bounding box center [345, 356] width 690 height 663
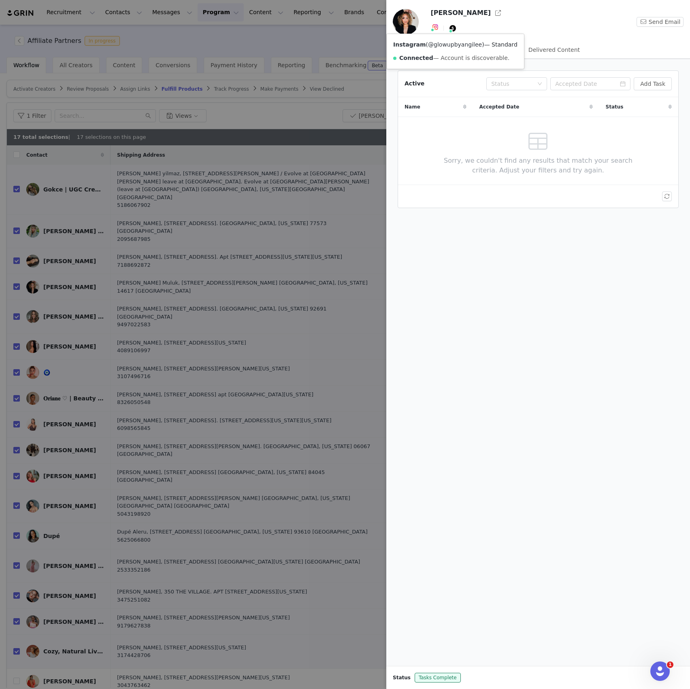
click at [431, 44] on link "@glowupbyangilee" at bounding box center [455, 44] width 54 height 6
click at [81, 286] on div at bounding box center [345, 344] width 690 height 689
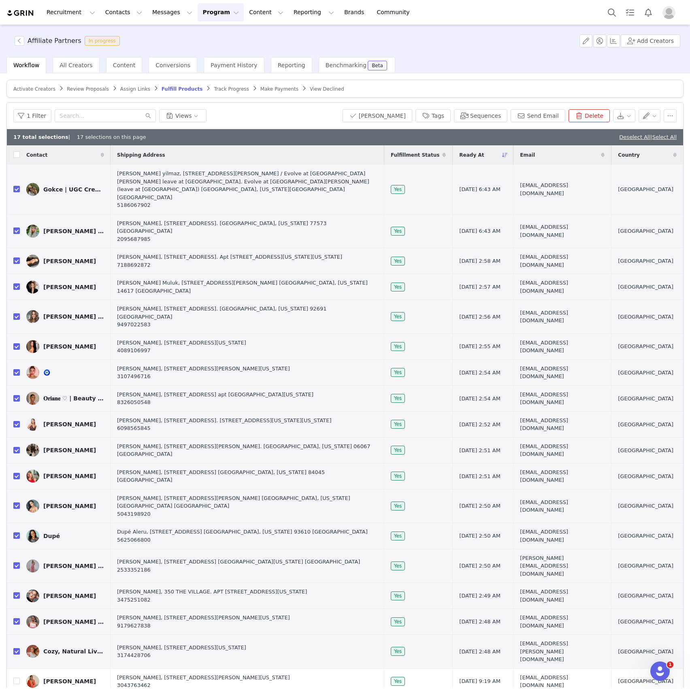
click at [690, 286] on div at bounding box center [690, 344] width 0 height 689
click at [87, 310] on link "[PERSON_NAME] | OC CONTENT CREATOR" at bounding box center [65, 316] width 78 height 13
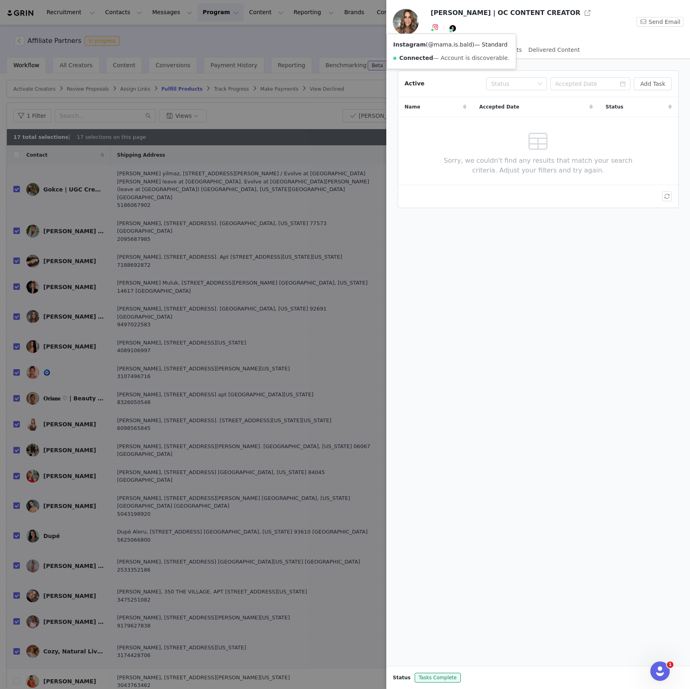
click at [441, 45] on link "@mama.is.bald" at bounding box center [450, 44] width 44 height 6
click at [70, 293] on div at bounding box center [345, 344] width 690 height 689
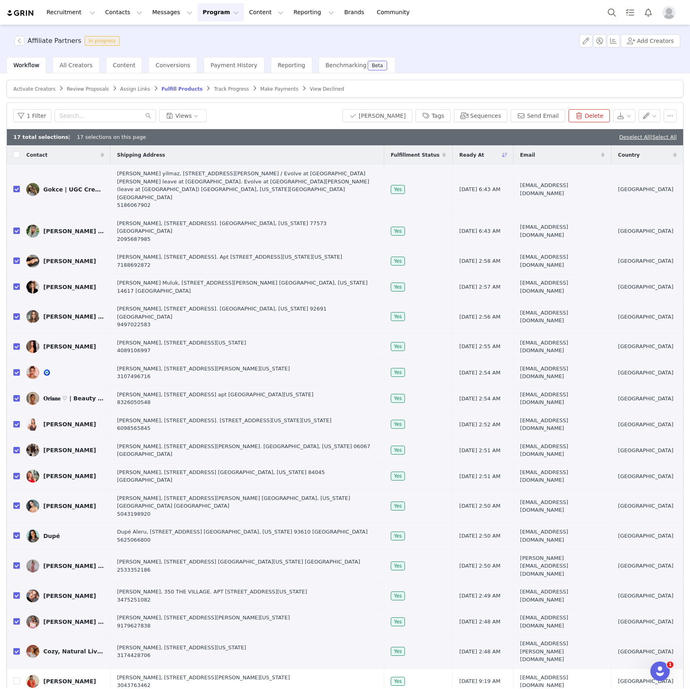
click at [62, 343] on div "[PERSON_NAME]" at bounding box center [69, 346] width 53 height 6
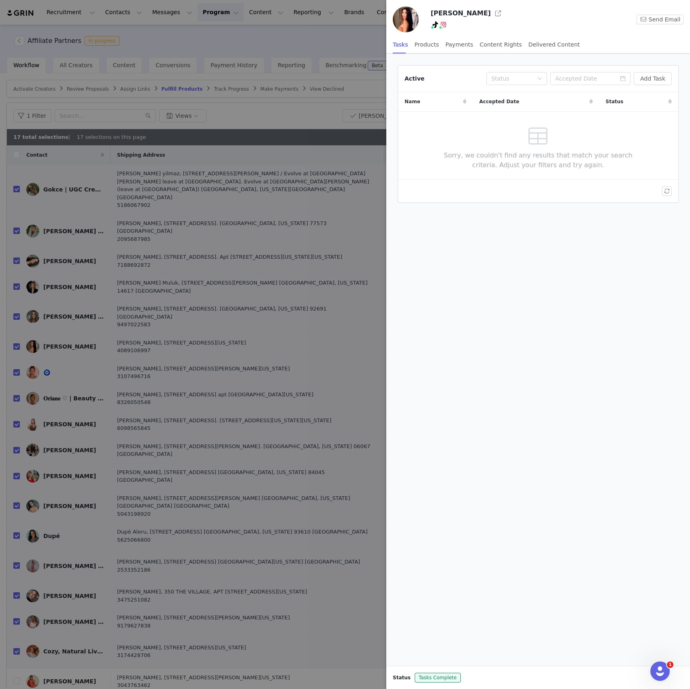
click at [50, 335] on div at bounding box center [345, 344] width 690 height 689
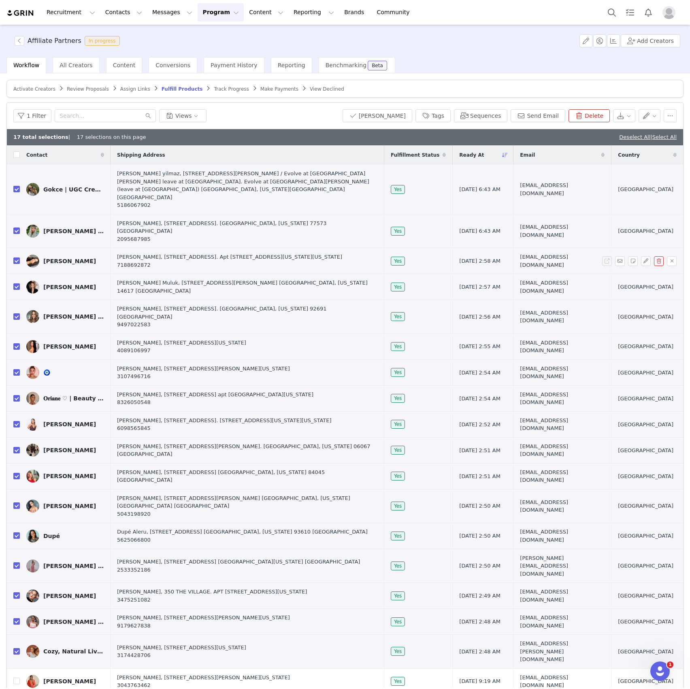
click at [61, 258] on div "[PERSON_NAME]" at bounding box center [69, 261] width 53 height 6
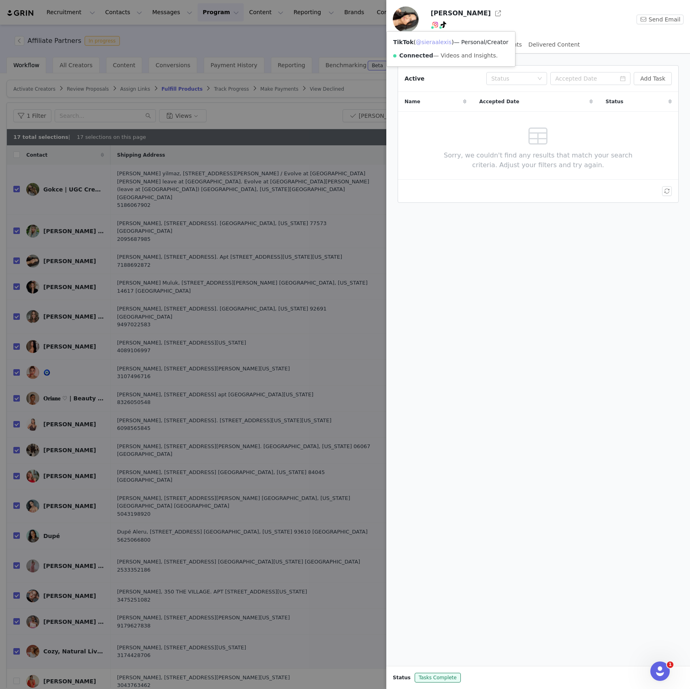
drag, startPoint x: 437, startPoint y: 44, endPoint x: 423, endPoint y: 37, distance: 14.9
click at [52, 339] on div at bounding box center [345, 344] width 690 height 689
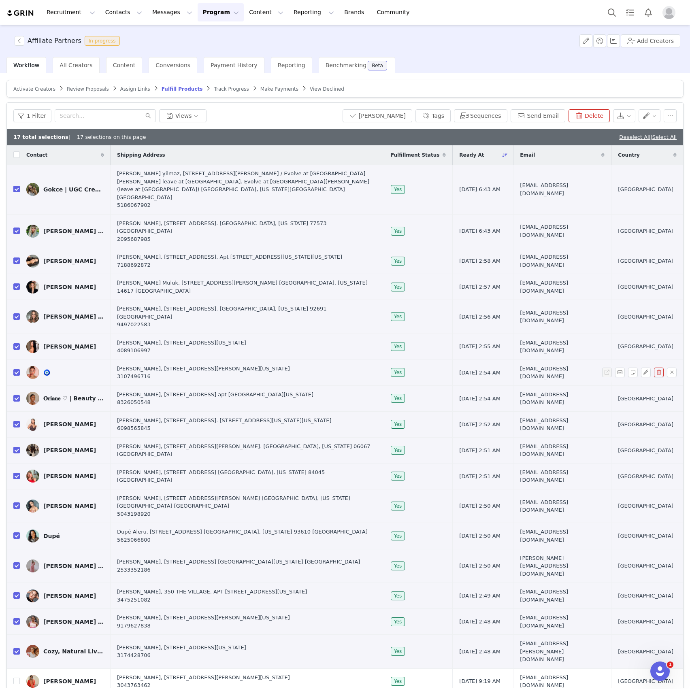
click at [48, 369] on div "🧿" at bounding box center [46, 372] width 7 height 6
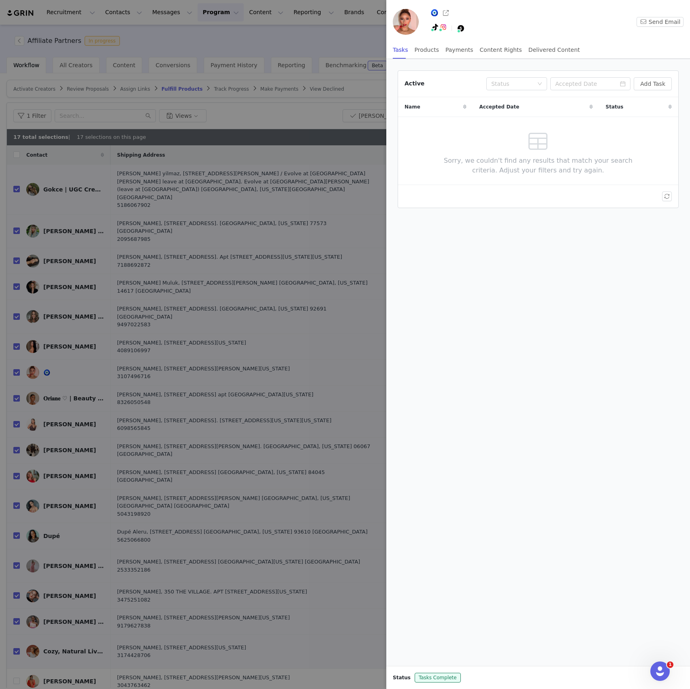
click at [83, 362] on div at bounding box center [345, 344] width 690 height 689
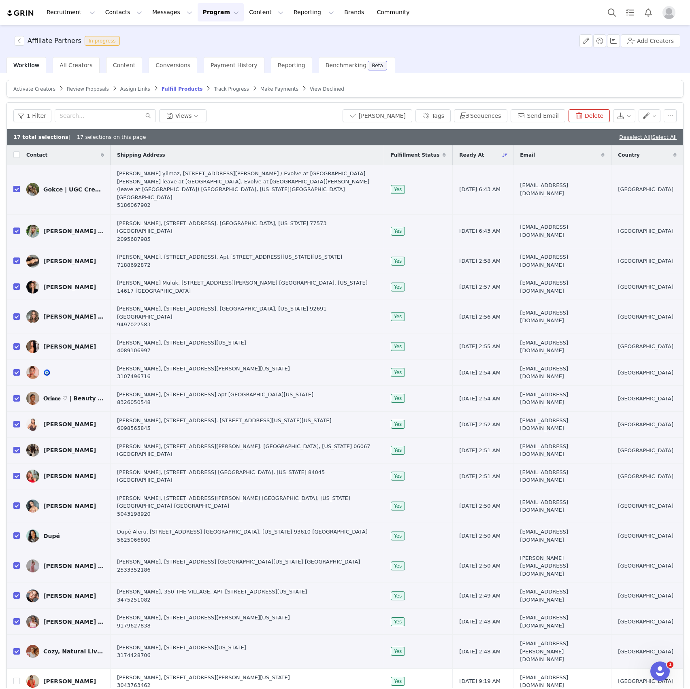
click at [79, 365] on div "Affiliate Partners In progress Add Creators Workflow All Creators Content Conve…" at bounding box center [345, 356] width 690 height 663
click at [87, 395] on div "𝐎𝐫𝐢𝐚𝐧𝐞 ♡ | Beauty & Fashion Creator" at bounding box center [73, 398] width 61 height 6
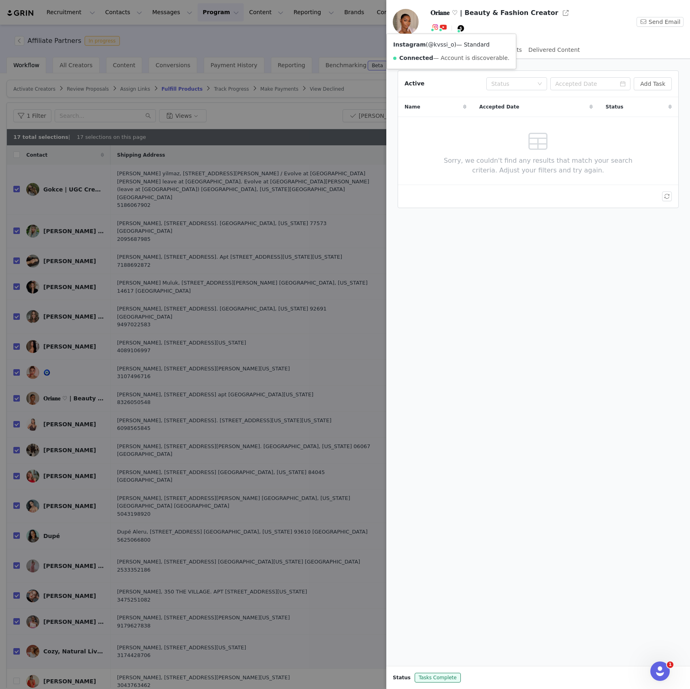
click at [432, 46] on link "@kvssi_o" at bounding box center [441, 44] width 26 height 6
click at [73, 348] on div at bounding box center [345, 344] width 690 height 689
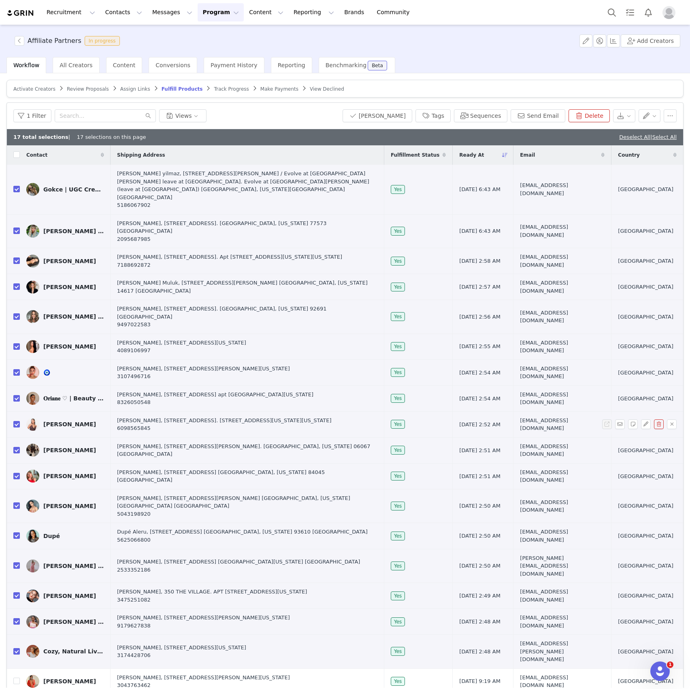
click at [65, 421] on div "[PERSON_NAME]" at bounding box center [69, 424] width 53 height 6
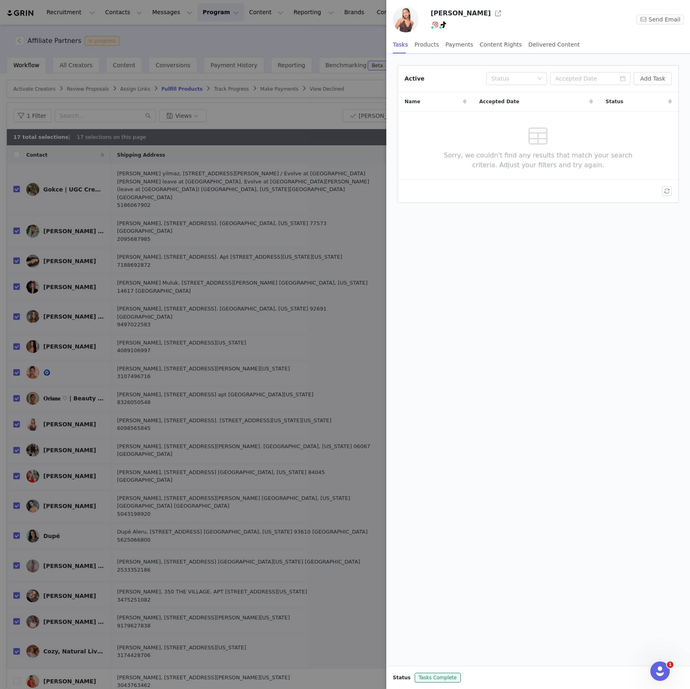
click at [62, 405] on div at bounding box center [345, 344] width 690 height 689
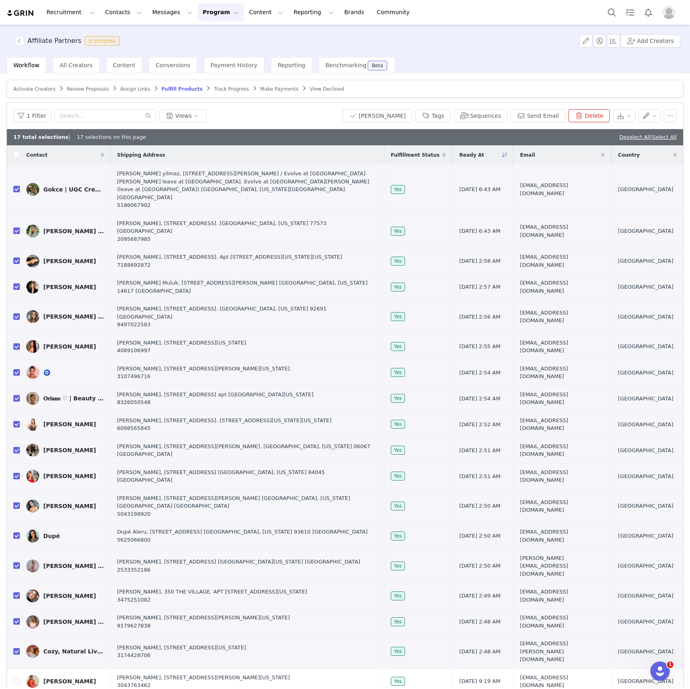
click at [690, 417] on div at bounding box center [690, 344] width 0 height 689
click at [66, 447] on div "[PERSON_NAME]" at bounding box center [69, 450] width 53 height 6
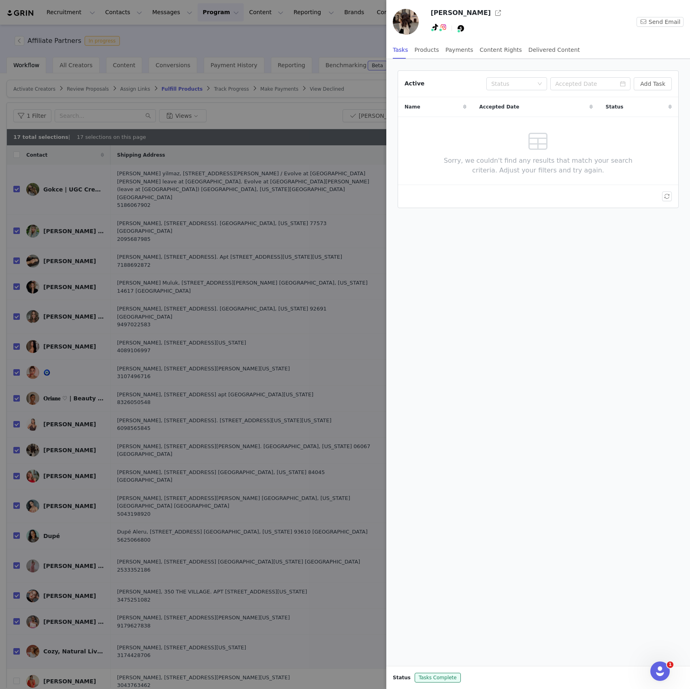
click at [70, 441] on div at bounding box center [345, 344] width 690 height 689
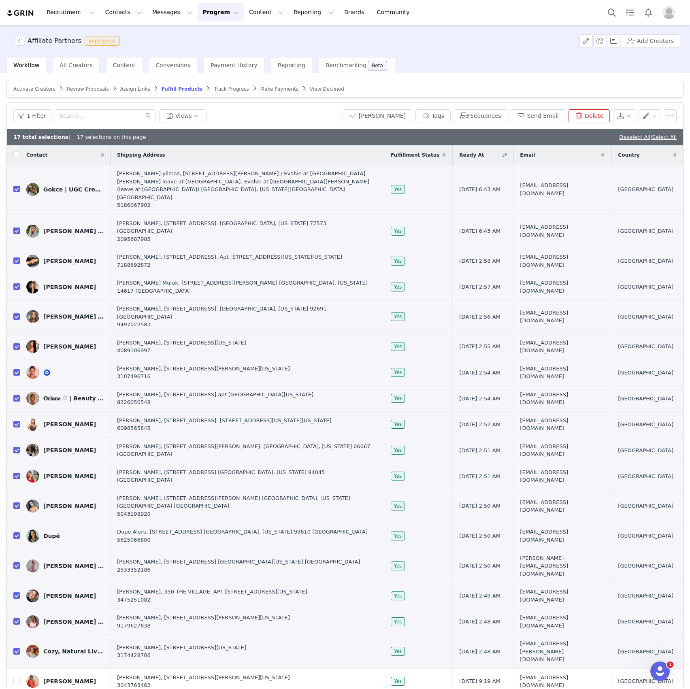
click at [70, 473] on div "[PERSON_NAME]" at bounding box center [69, 476] width 53 height 6
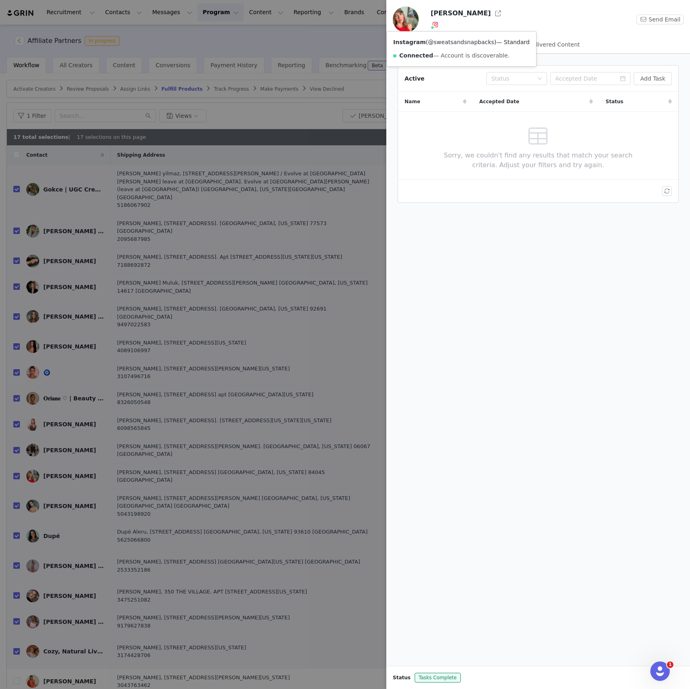
click at [435, 43] on link "@sweatsandsnapbacks" at bounding box center [461, 42] width 66 height 6
click at [58, 468] on div at bounding box center [345, 344] width 690 height 689
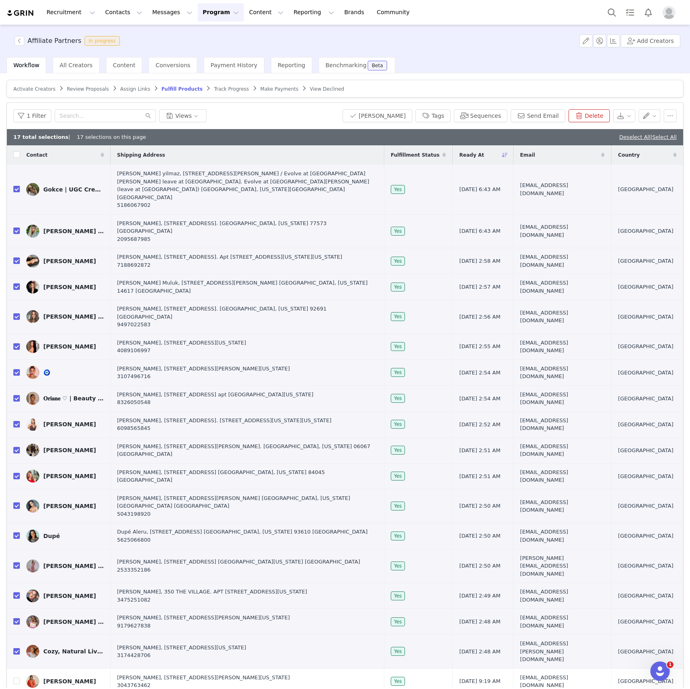
click at [59, 503] on div "[PERSON_NAME]" at bounding box center [69, 506] width 53 height 6
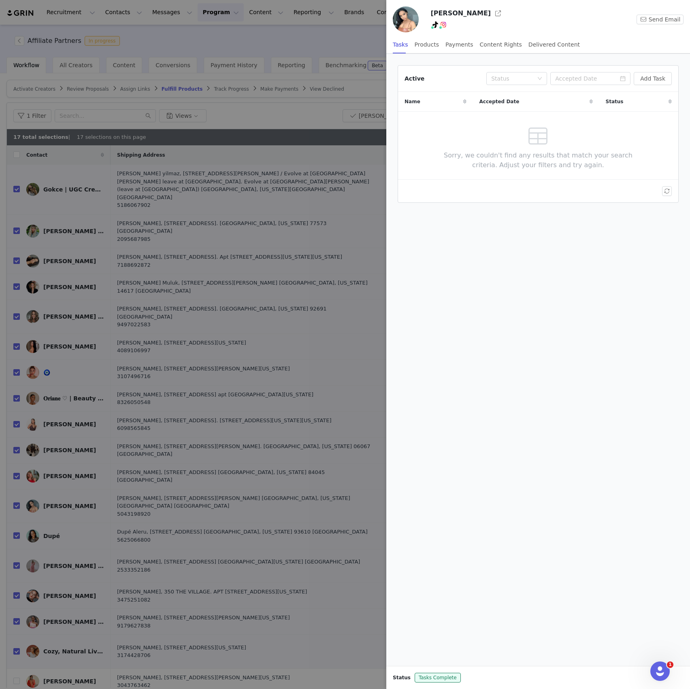
click at [52, 484] on div at bounding box center [345, 344] width 690 height 689
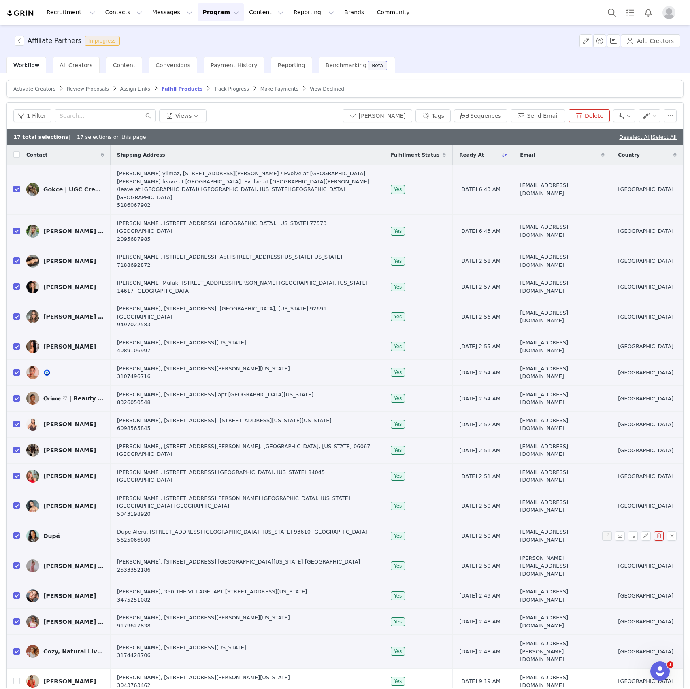
click at [52, 533] on div "Dupé" at bounding box center [51, 536] width 17 height 6
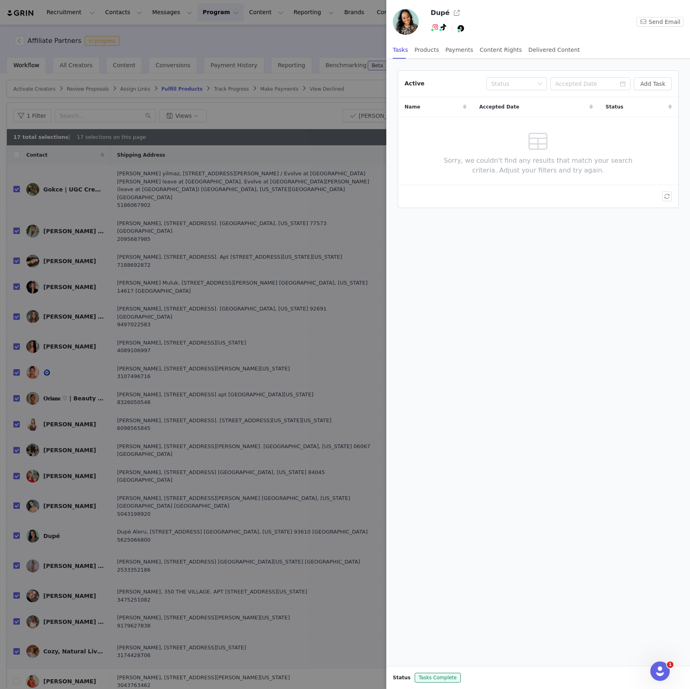
click at [68, 496] on div at bounding box center [345, 344] width 690 height 689
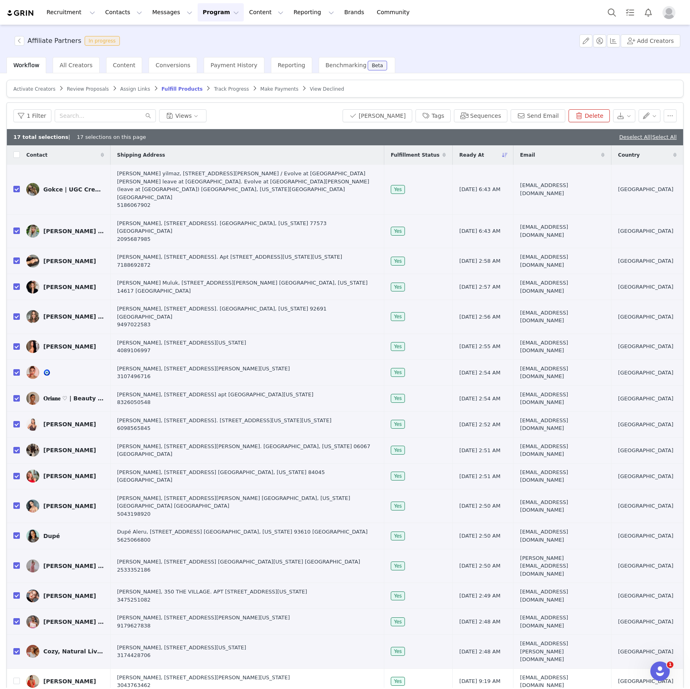
click at [690, 515] on div at bounding box center [690, 344] width 0 height 689
click at [89, 563] on div "[PERSON_NAME] | Seattle Content Creator" at bounding box center [73, 566] width 61 height 6
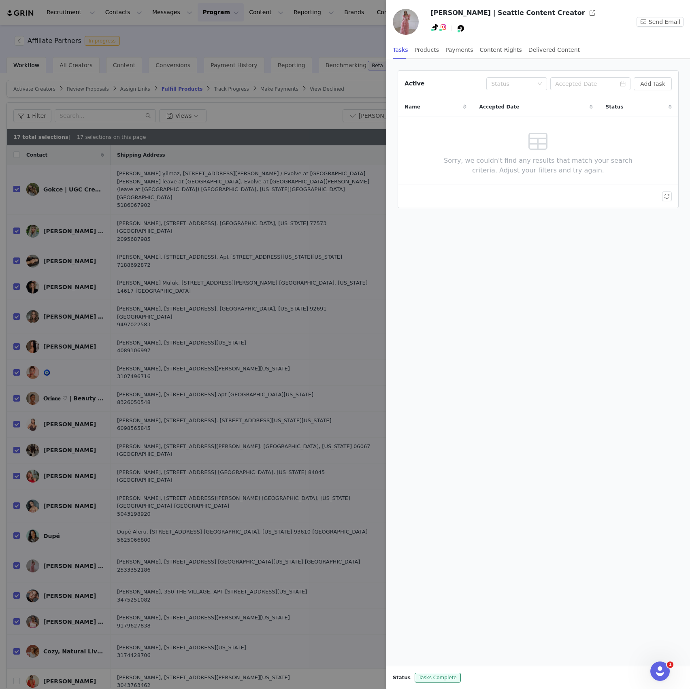
click at [57, 547] on div at bounding box center [345, 344] width 690 height 689
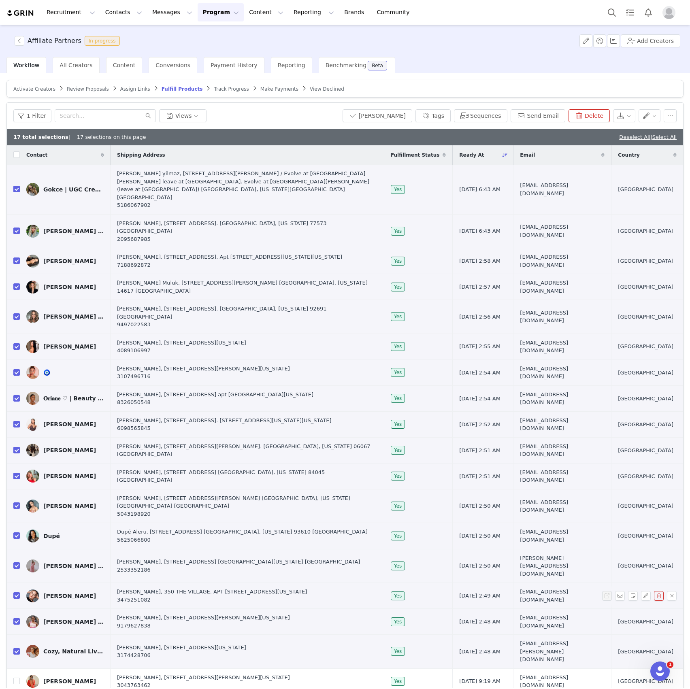
click at [62, 593] on div "[PERSON_NAME]" at bounding box center [69, 596] width 53 height 6
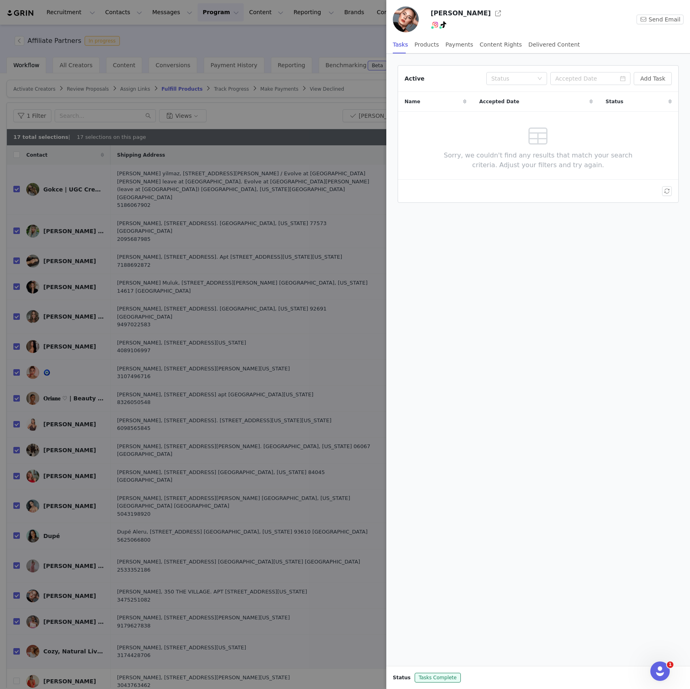
click at [52, 571] on div at bounding box center [345, 344] width 690 height 689
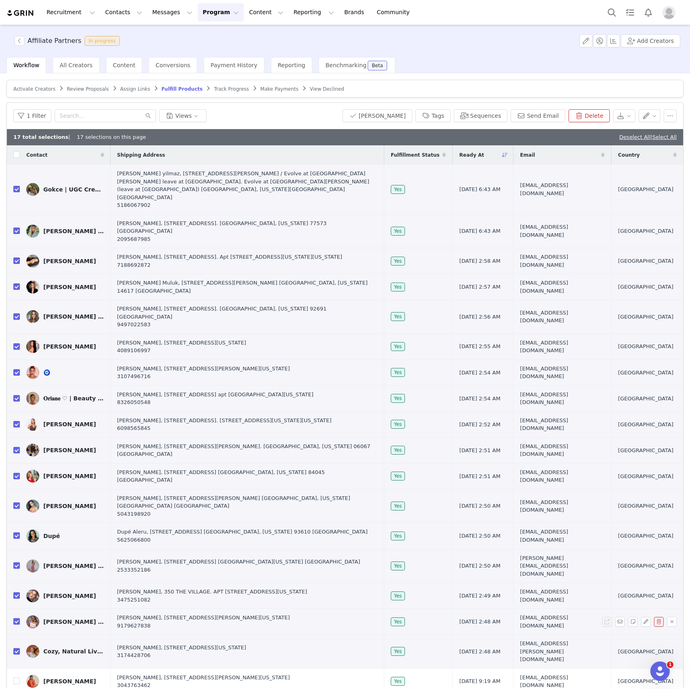
click at [57, 619] on div "[PERSON_NAME] | Travel & Lifestyle" at bounding box center [73, 622] width 61 height 6
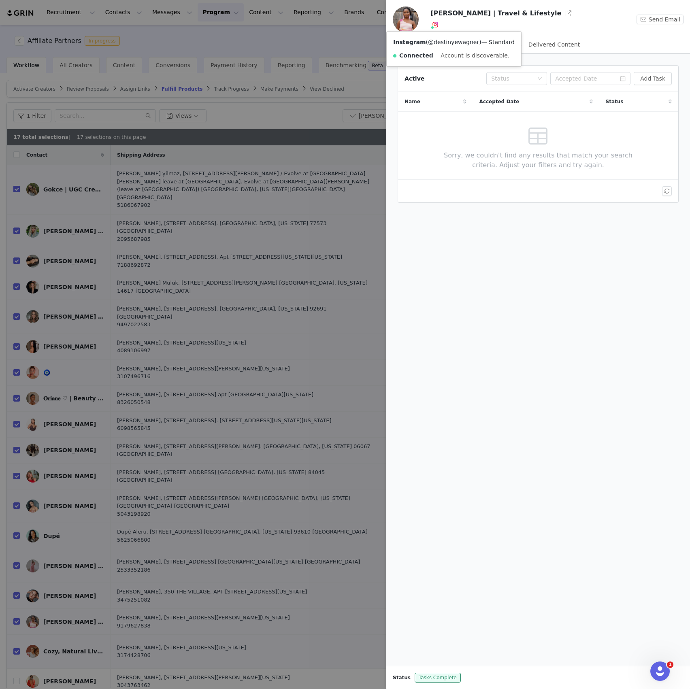
click at [431, 44] on link "@destinyewagner" at bounding box center [453, 42] width 51 height 6
click at [55, 584] on div at bounding box center [345, 344] width 690 height 689
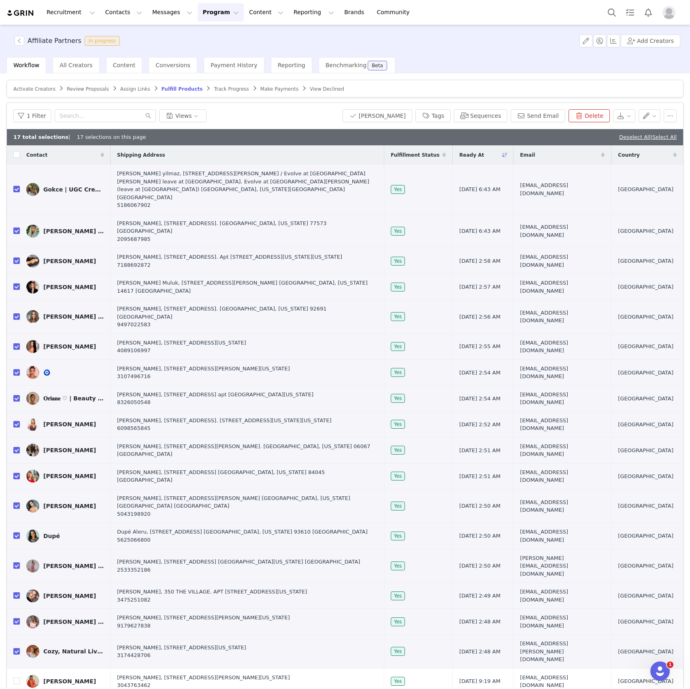
click at [57, 648] on div "Cozy, Natural Living" at bounding box center [73, 651] width 61 height 6
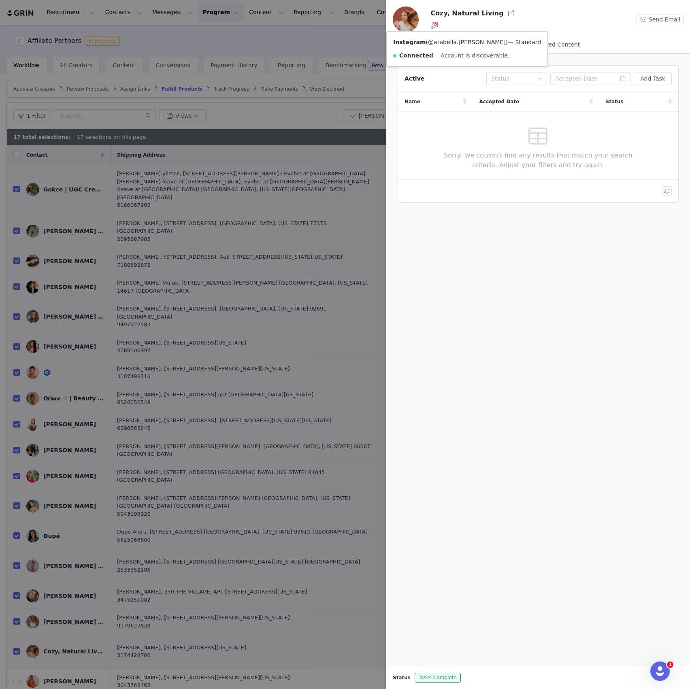
click at [437, 41] on link "@arabella.[PERSON_NAME]" at bounding box center [467, 42] width 78 height 6
click at [253, 130] on div at bounding box center [345, 344] width 690 height 689
